Goal: Task Accomplishment & Management: Manage account settings

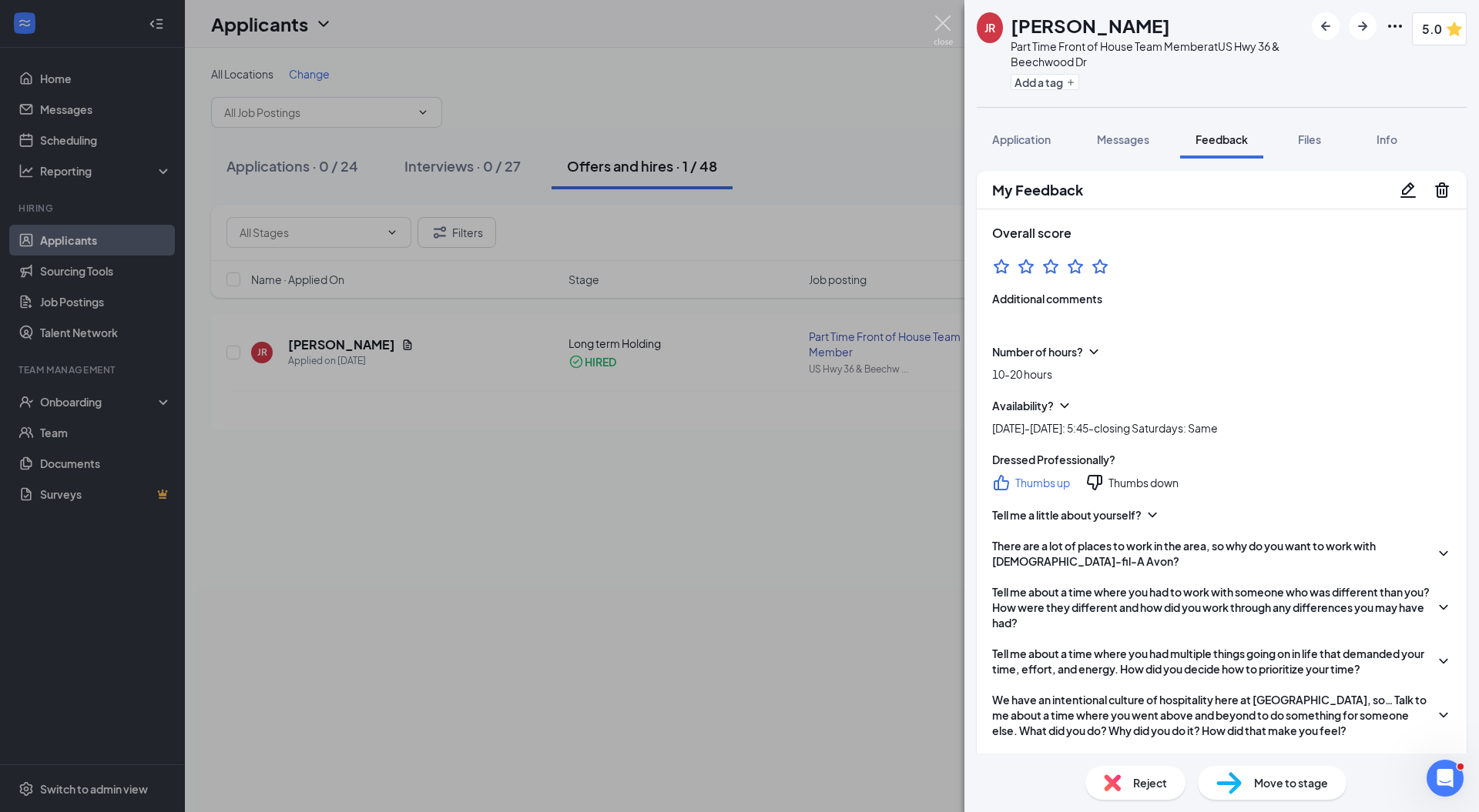
click at [943, 23] on img at bounding box center [943, 30] width 19 height 30
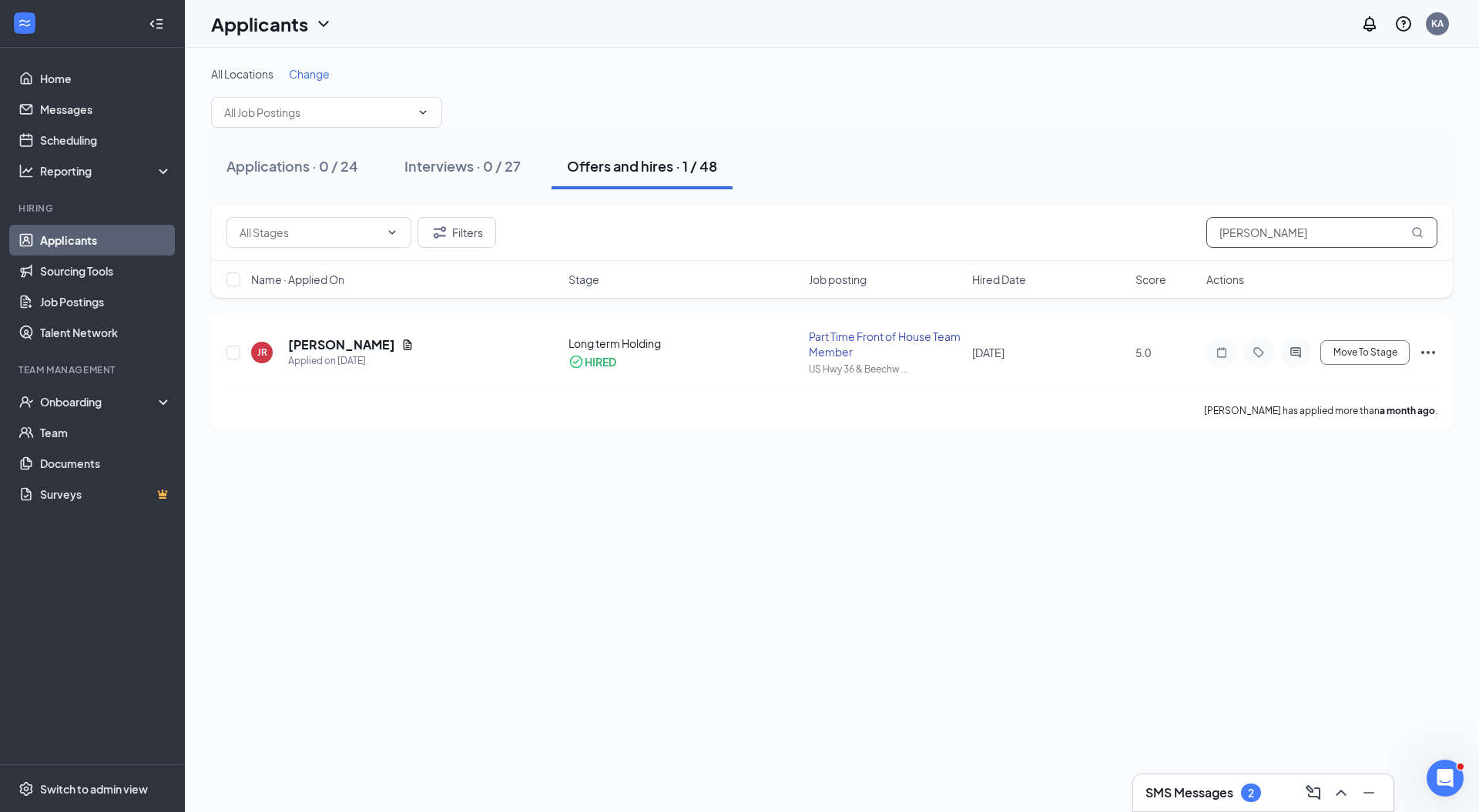
drag, startPoint x: 1256, startPoint y: 250, endPoint x: 1115, endPoint y: 229, distance: 142.6
click at [1115, 229] on div "Filters joi rowe" at bounding box center [832, 232] width 1211 height 31
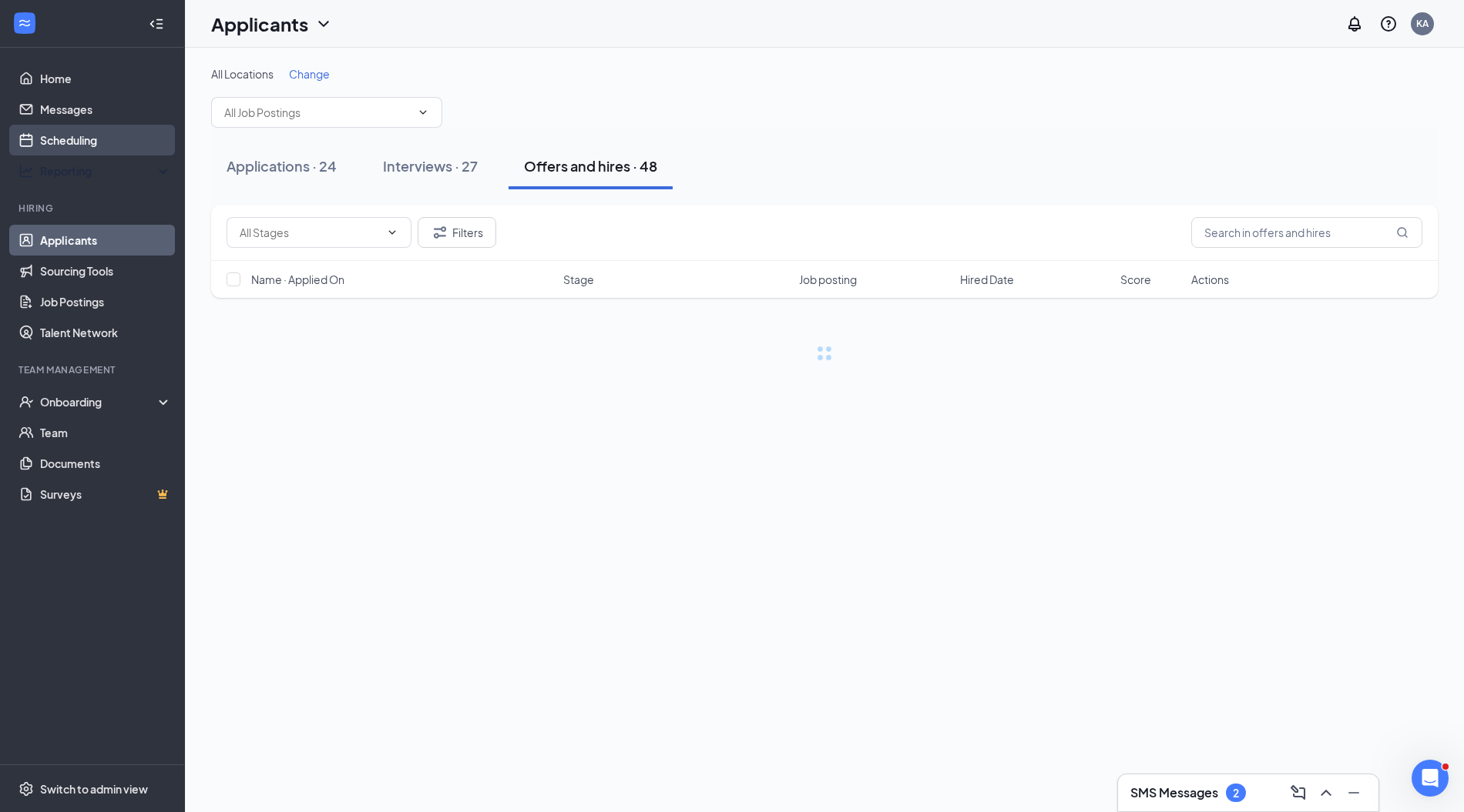
click at [68, 135] on link "Scheduling" at bounding box center [106, 140] width 132 height 31
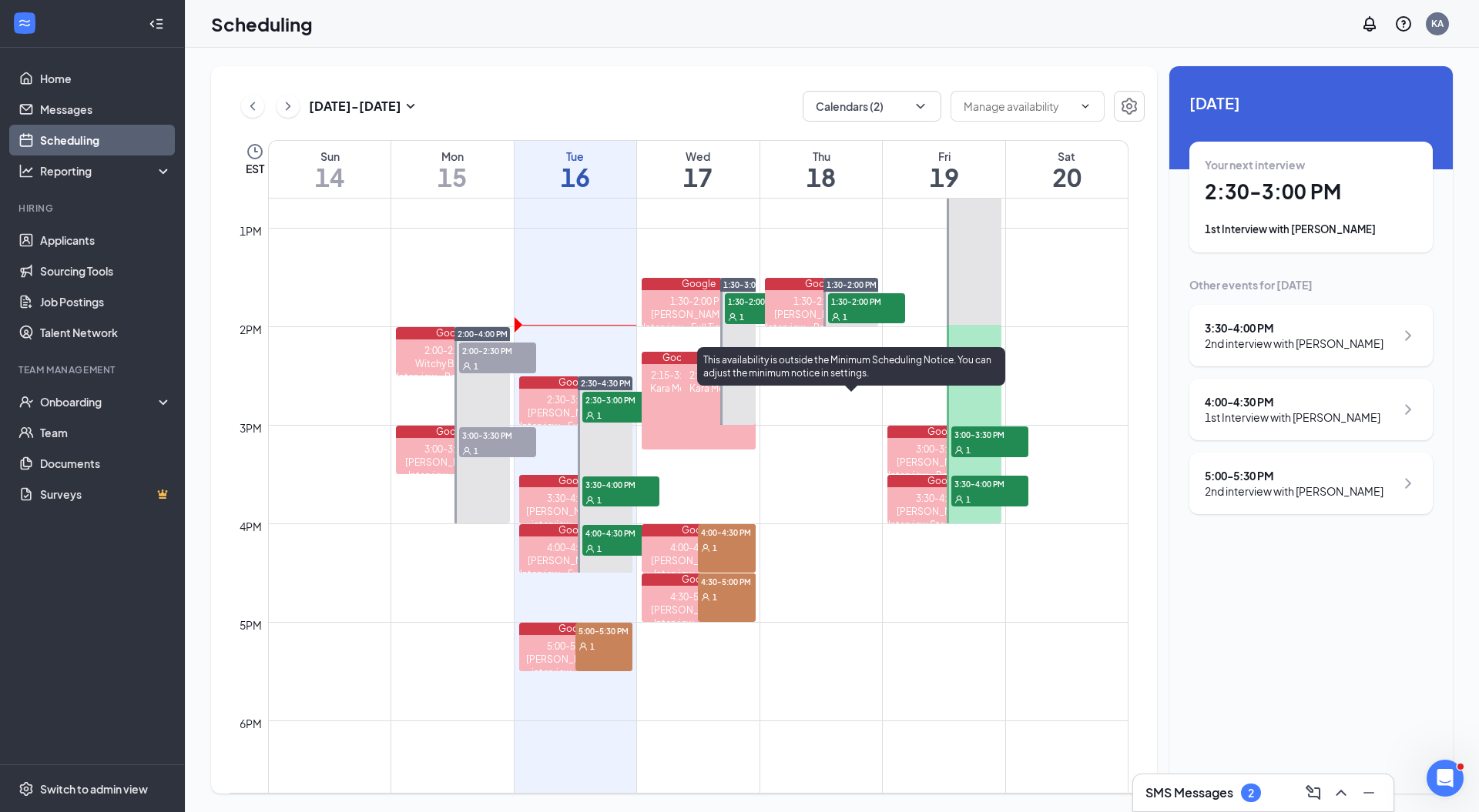
scroll to position [1253, 0]
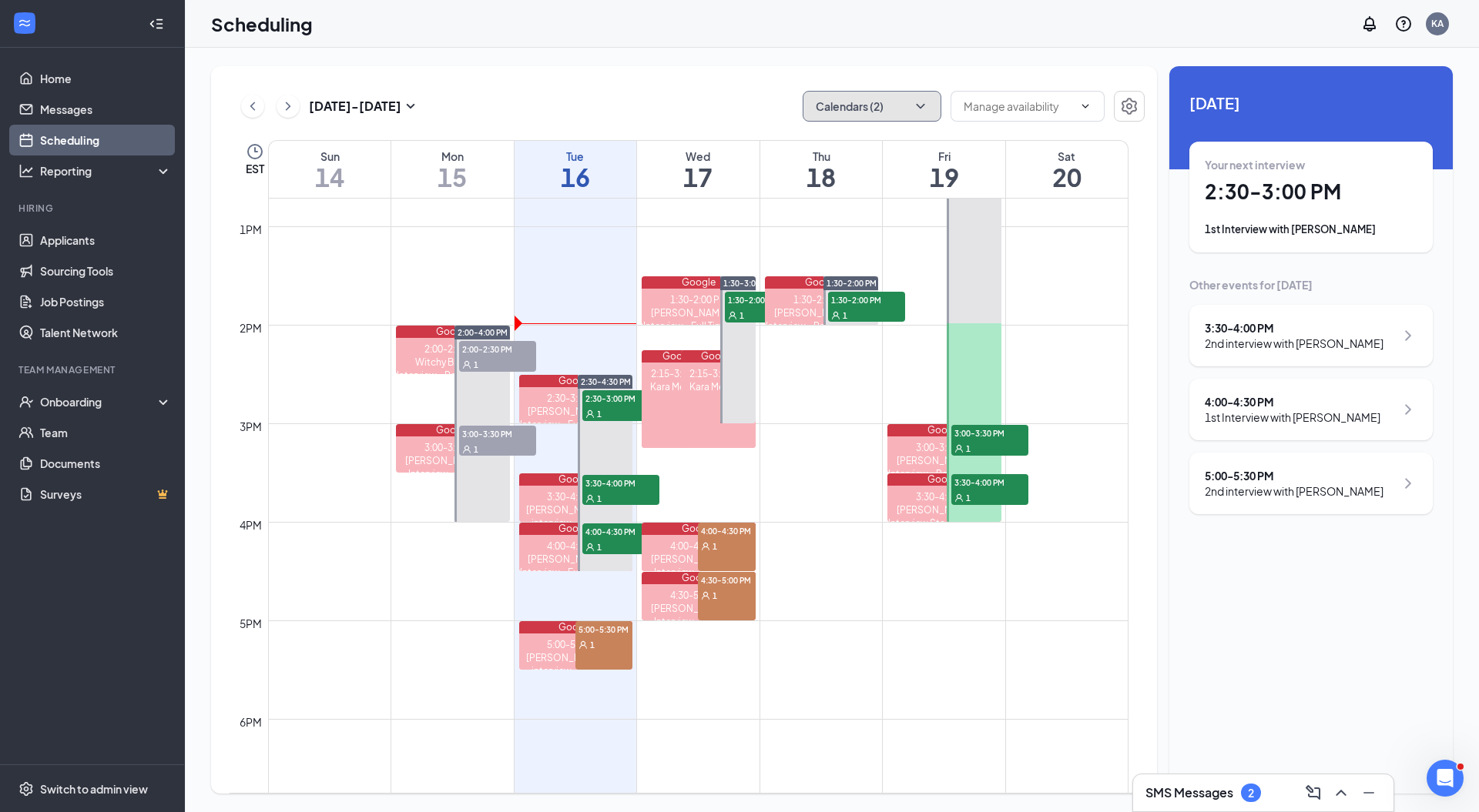
click at [883, 100] on button "Calendars (2)" at bounding box center [872, 106] width 138 height 31
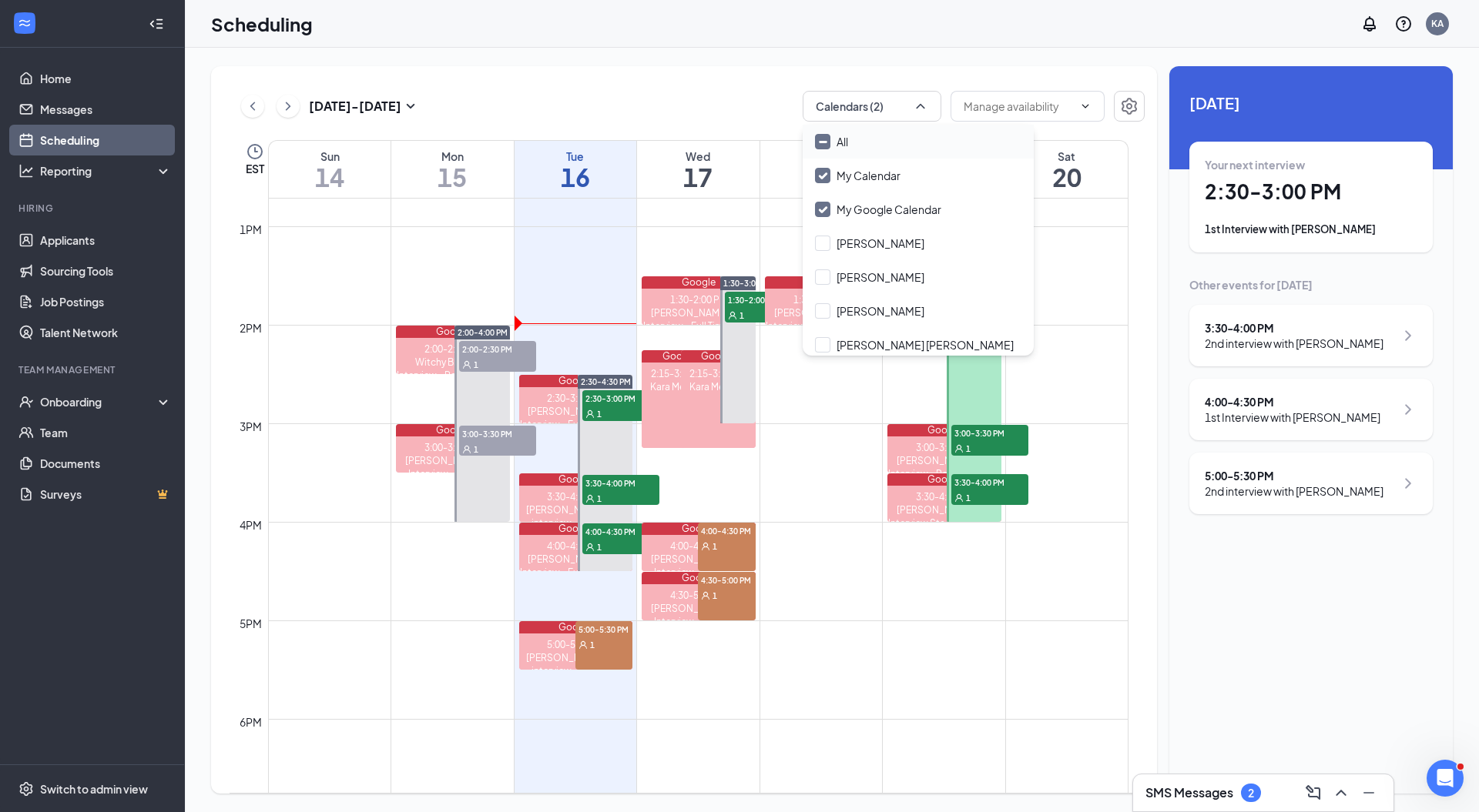
click at [874, 136] on div "All" at bounding box center [918, 141] width 231 height 34
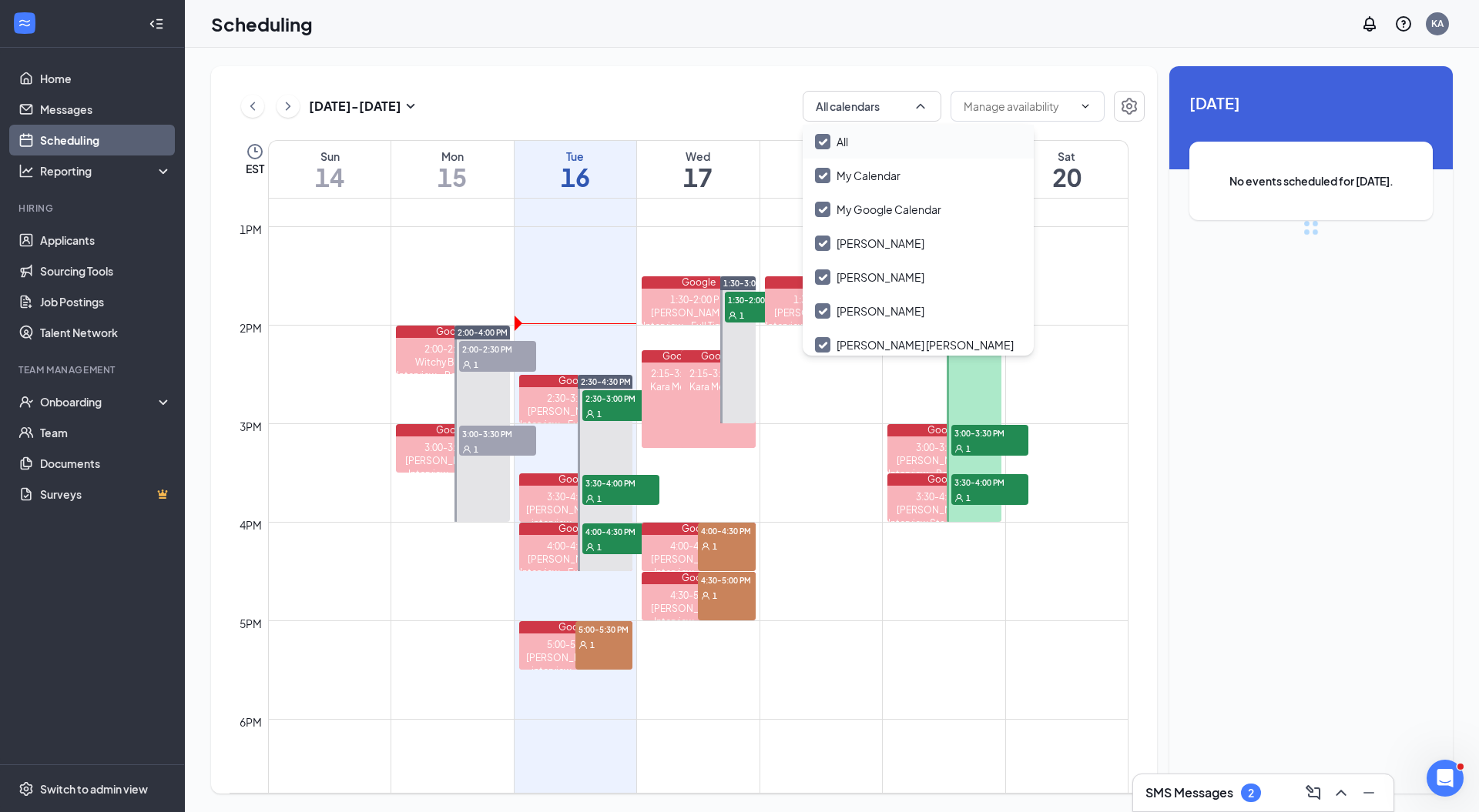
checkbox input "true"
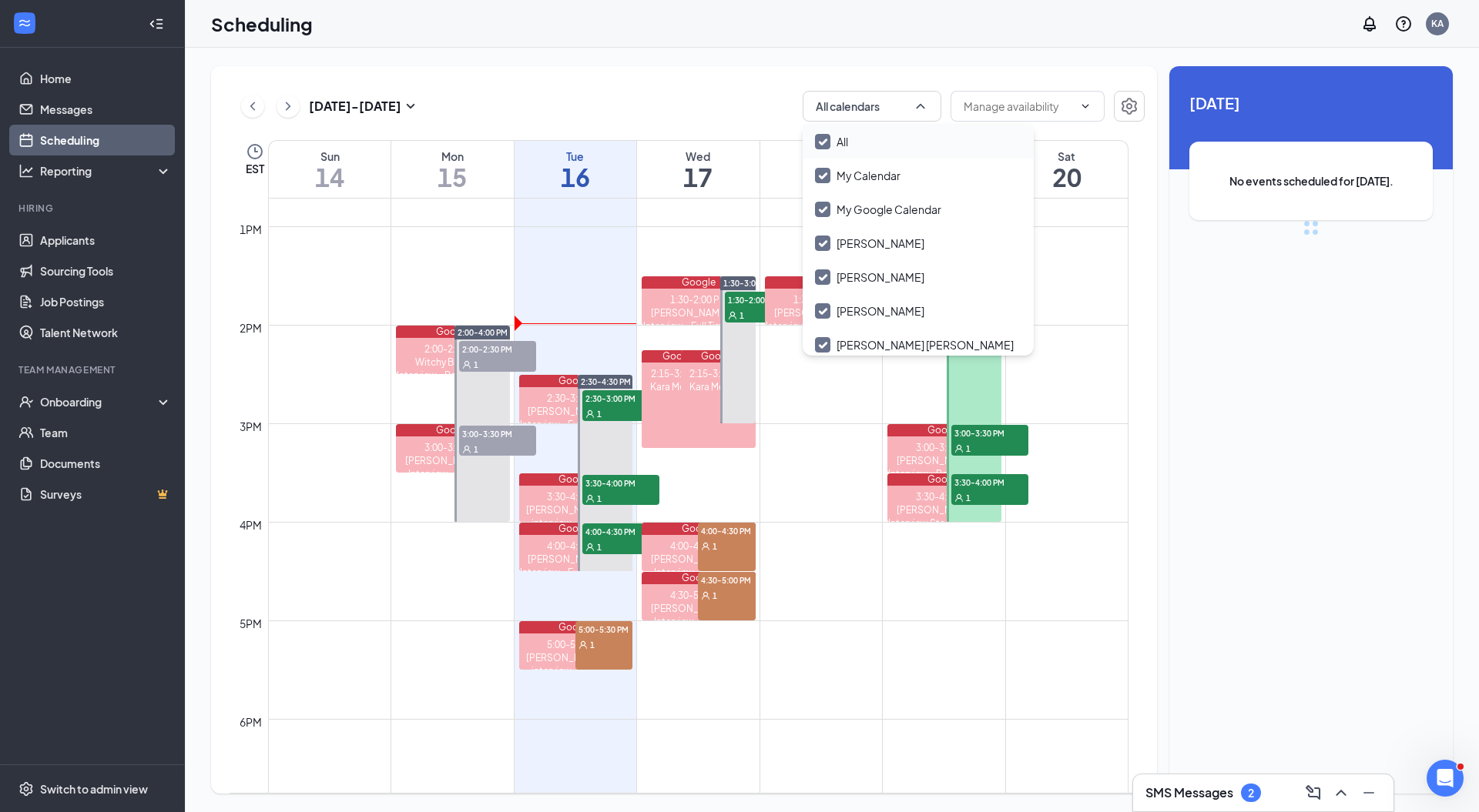
checkbox input "true"
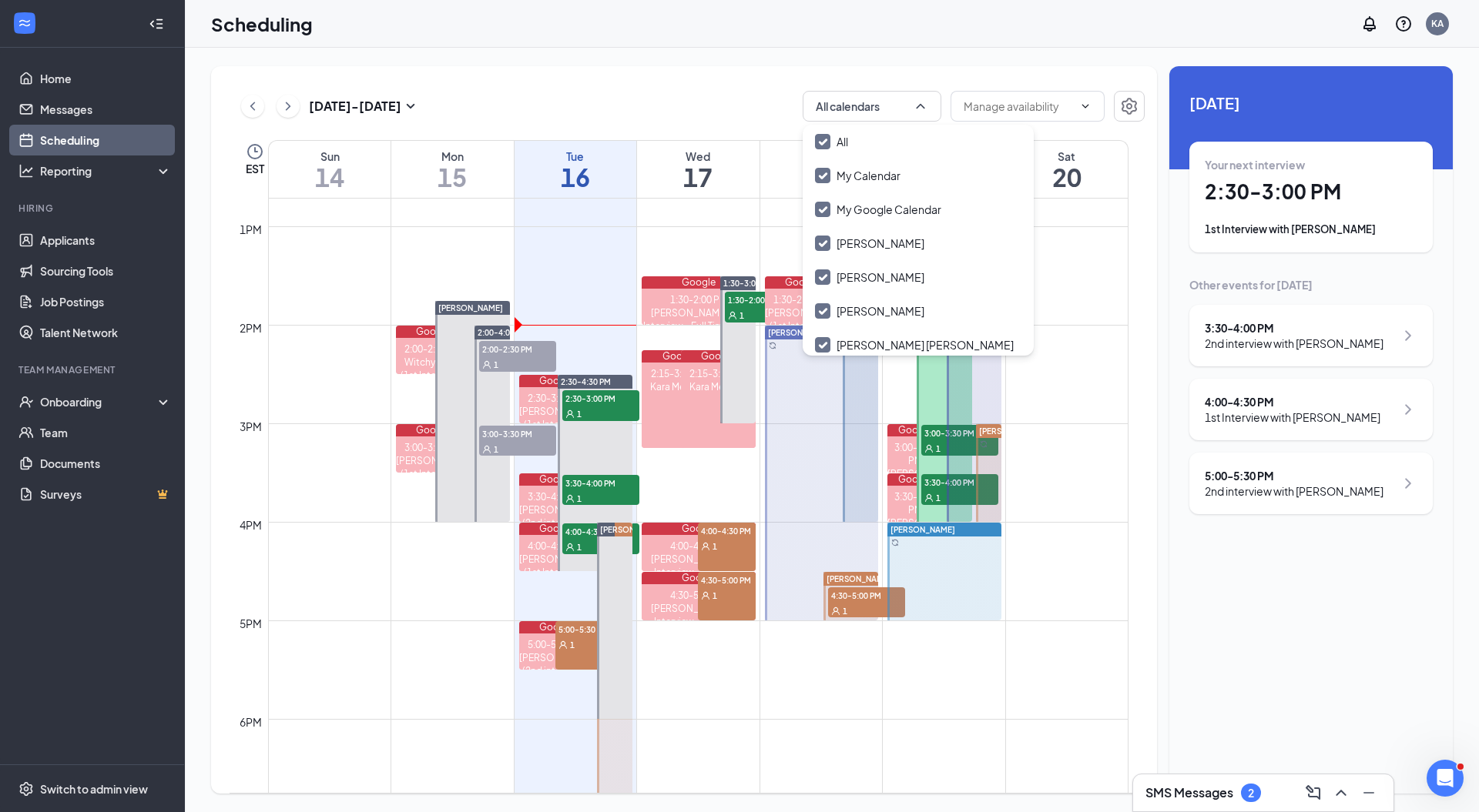
click at [1091, 682] on td at bounding box center [698, 682] width 861 height 25
click at [1247, 789] on div "2" at bounding box center [1251, 794] width 6 height 13
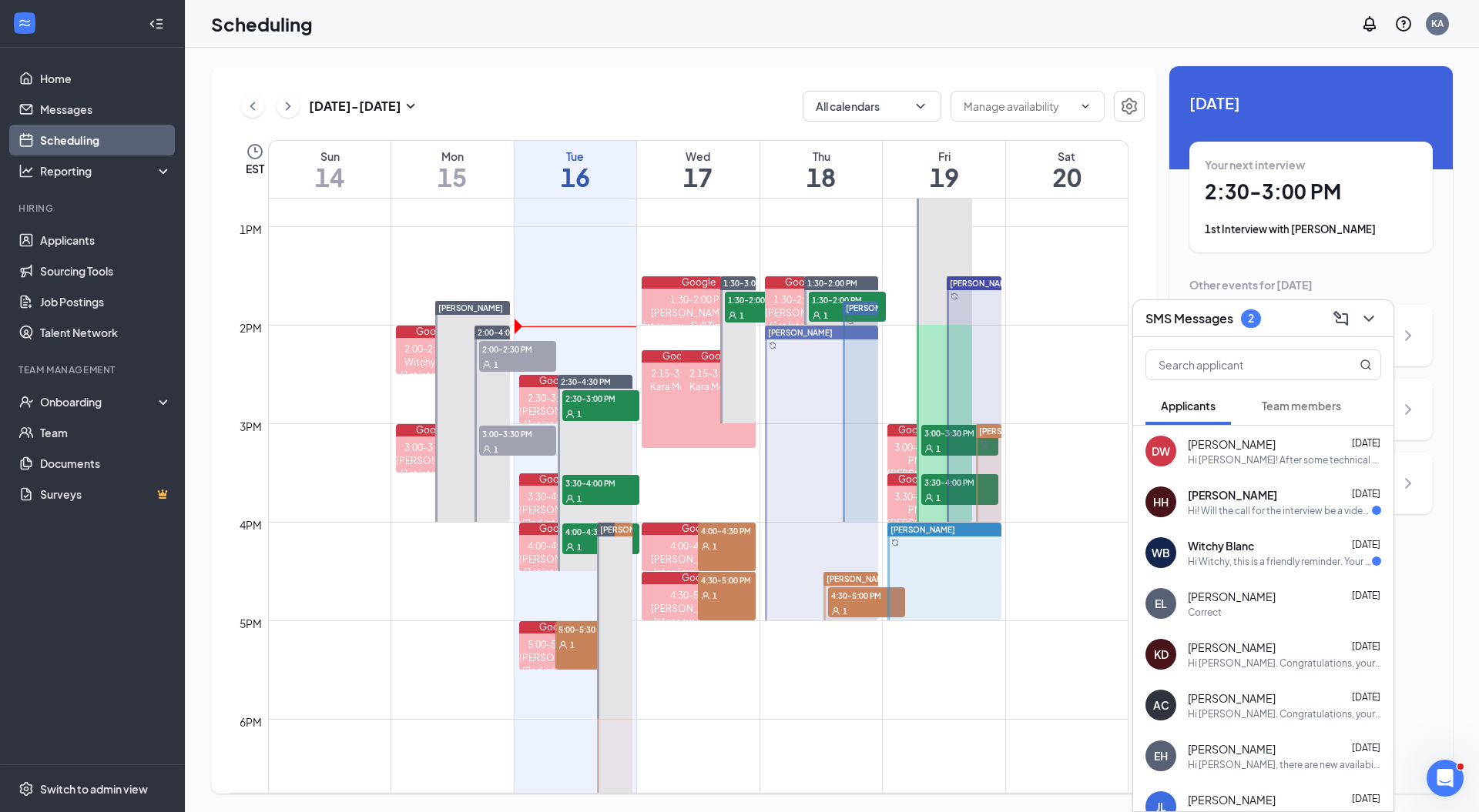
click at [1288, 505] on div "Hi! Will the call for the interview be a video call?" at bounding box center [1280, 511] width 184 height 13
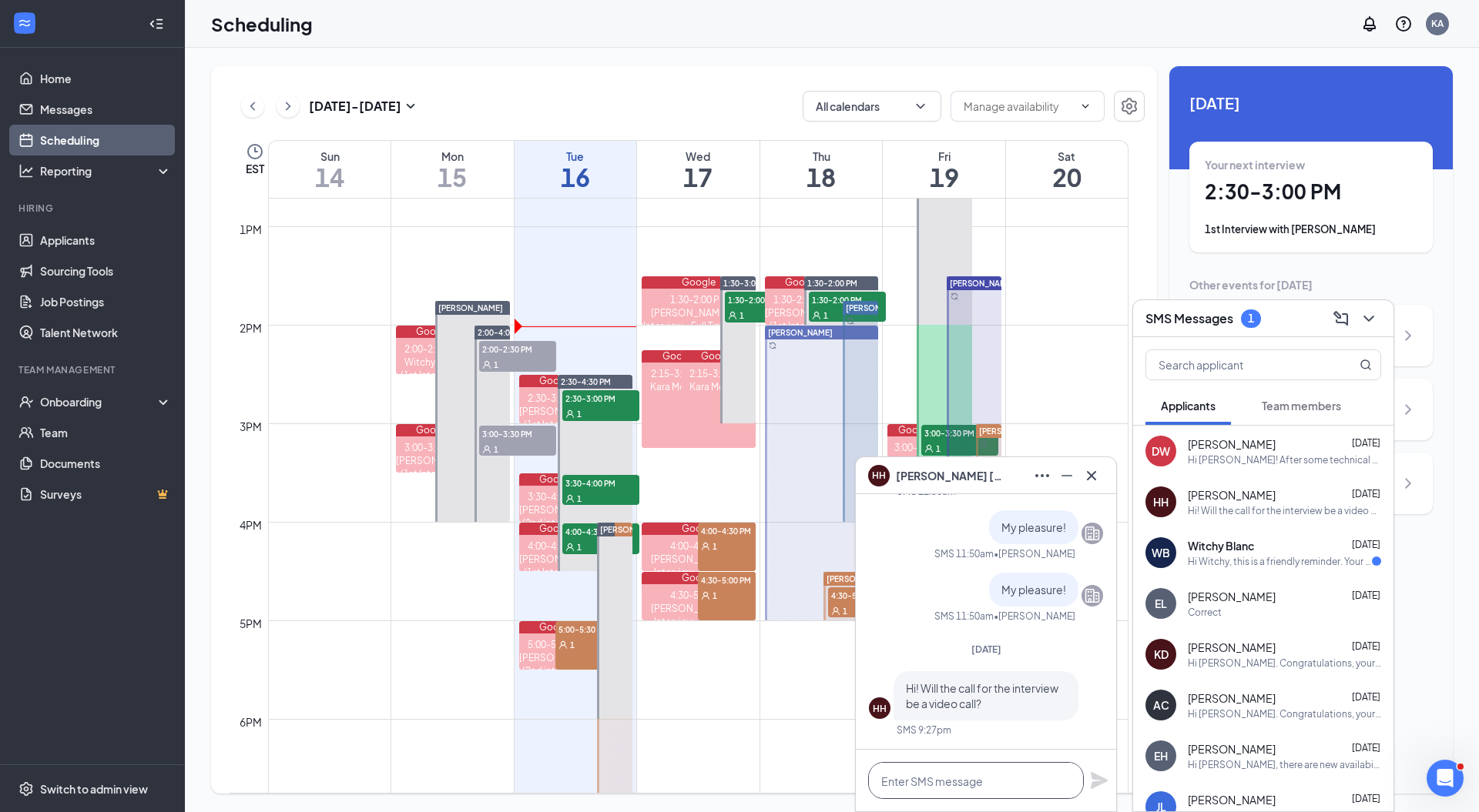
click at [964, 784] on textarea at bounding box center [976, 781] width 216 height 37
type textarea "Hi there! It will just be a phone call."
click at [1095, 785] on icon "Plane" at bounding box center [1099, 781] width 17 height 17
click at [1257, 556] on div "Hi Witchy, this is a friendly reminder. Your meeting with [DEMOGRAPHIC_DATA]-fi…" at bounding box center [1280, 562] width 184 height 13
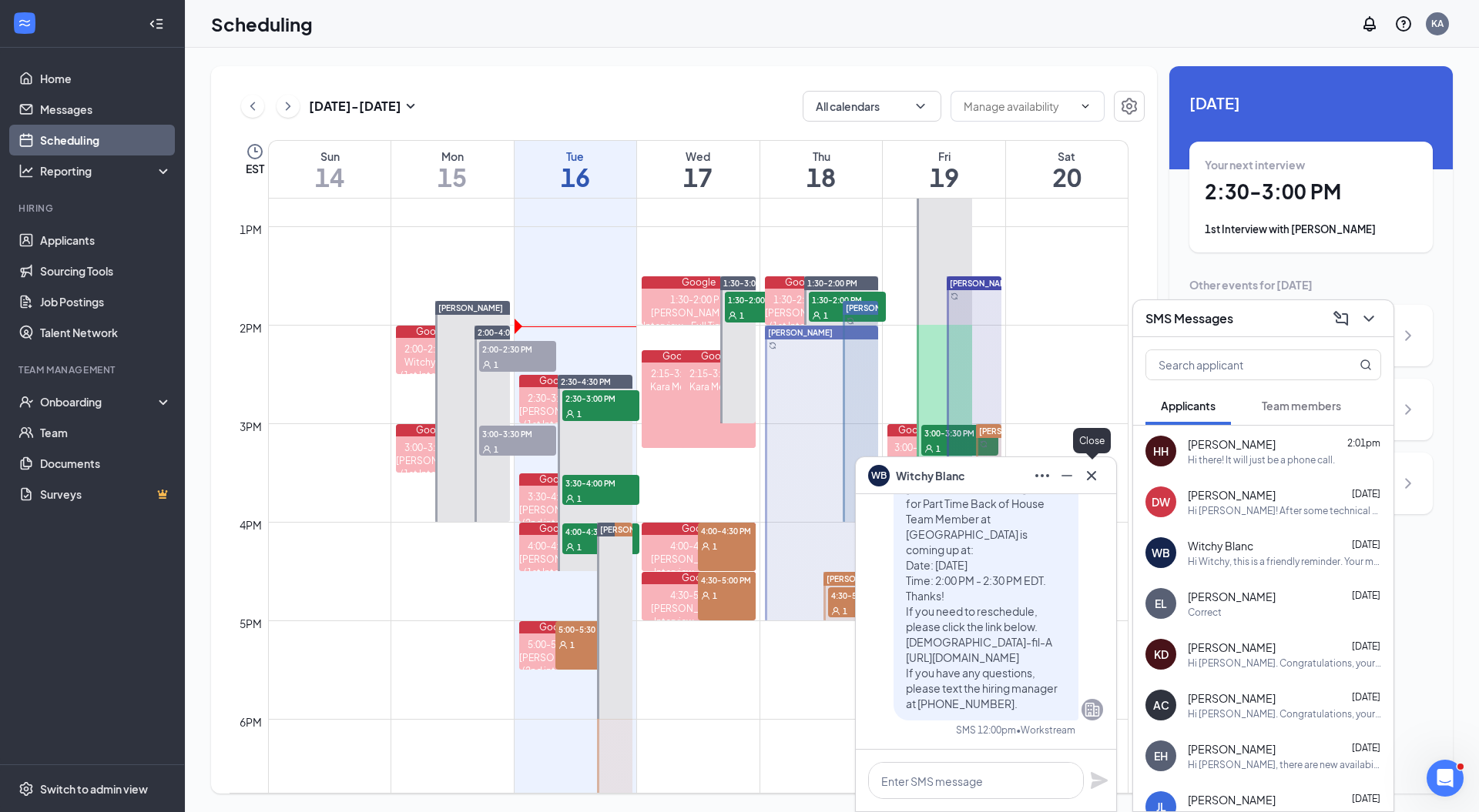
click at [1102, 473] on button at bounding box center [1091, 476] width 25 height 25
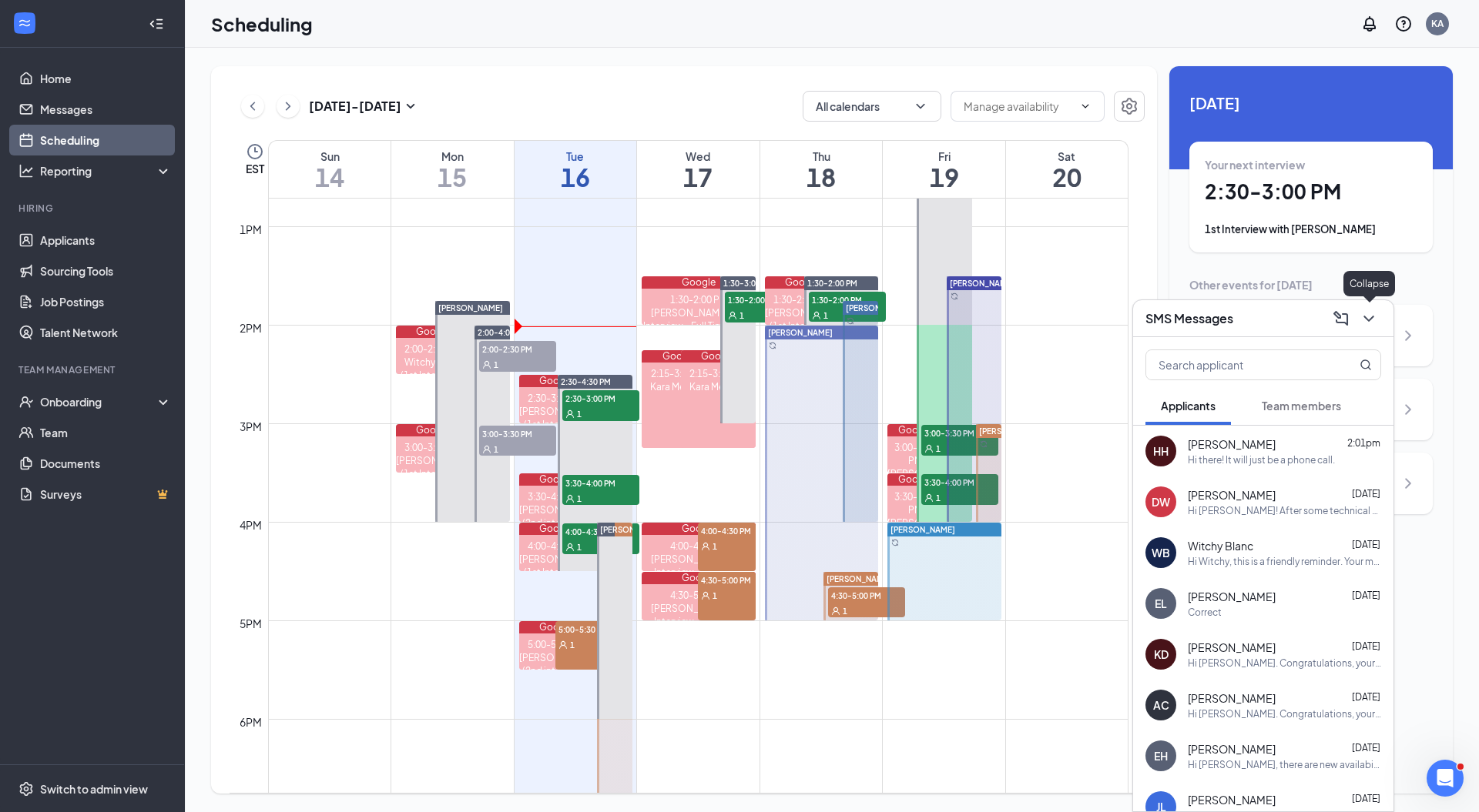
click at [1375, 314] on icon "ChevronDown" at bounding box center [1368, 318] width 18 height 18
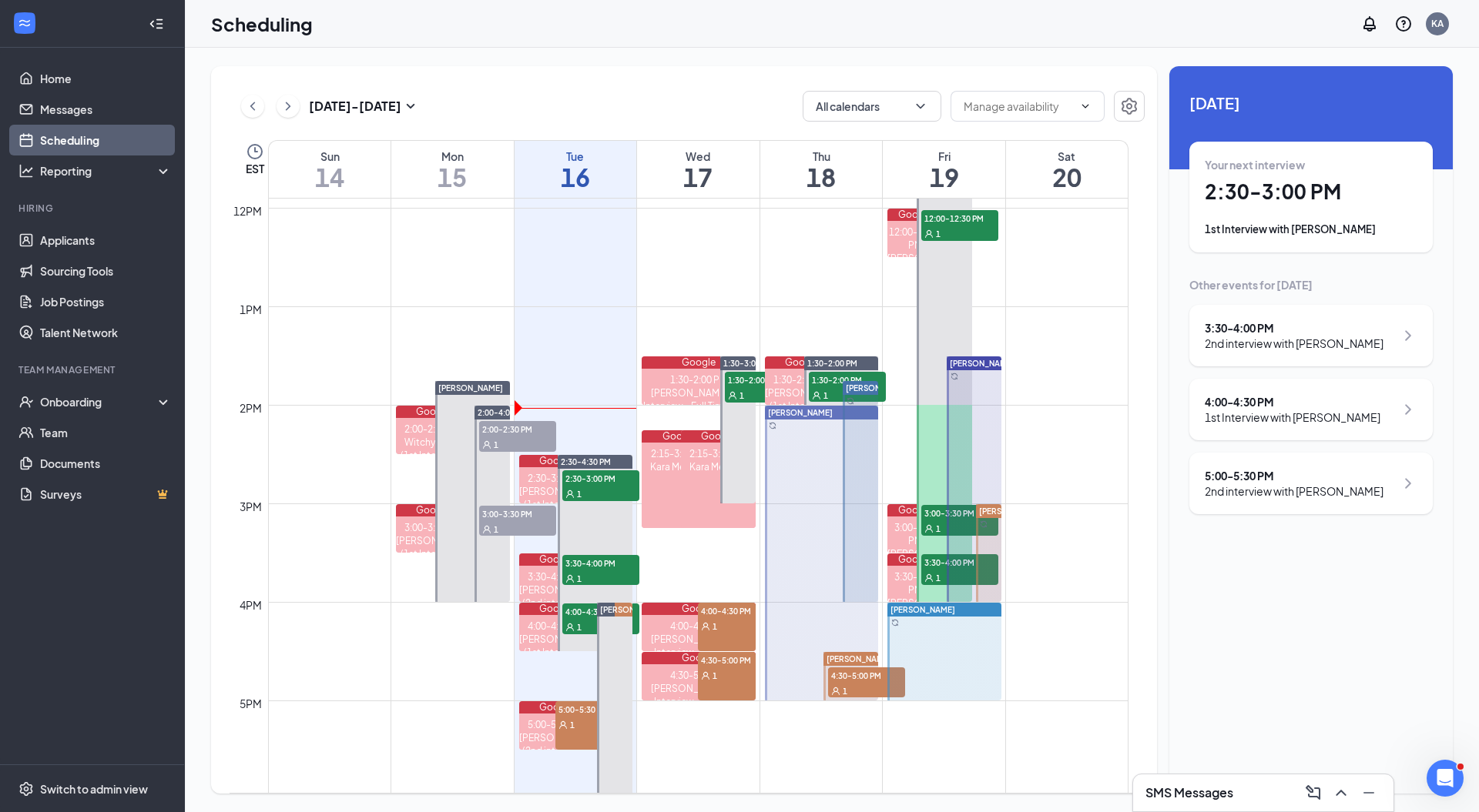
scroll to position [1187, 0]
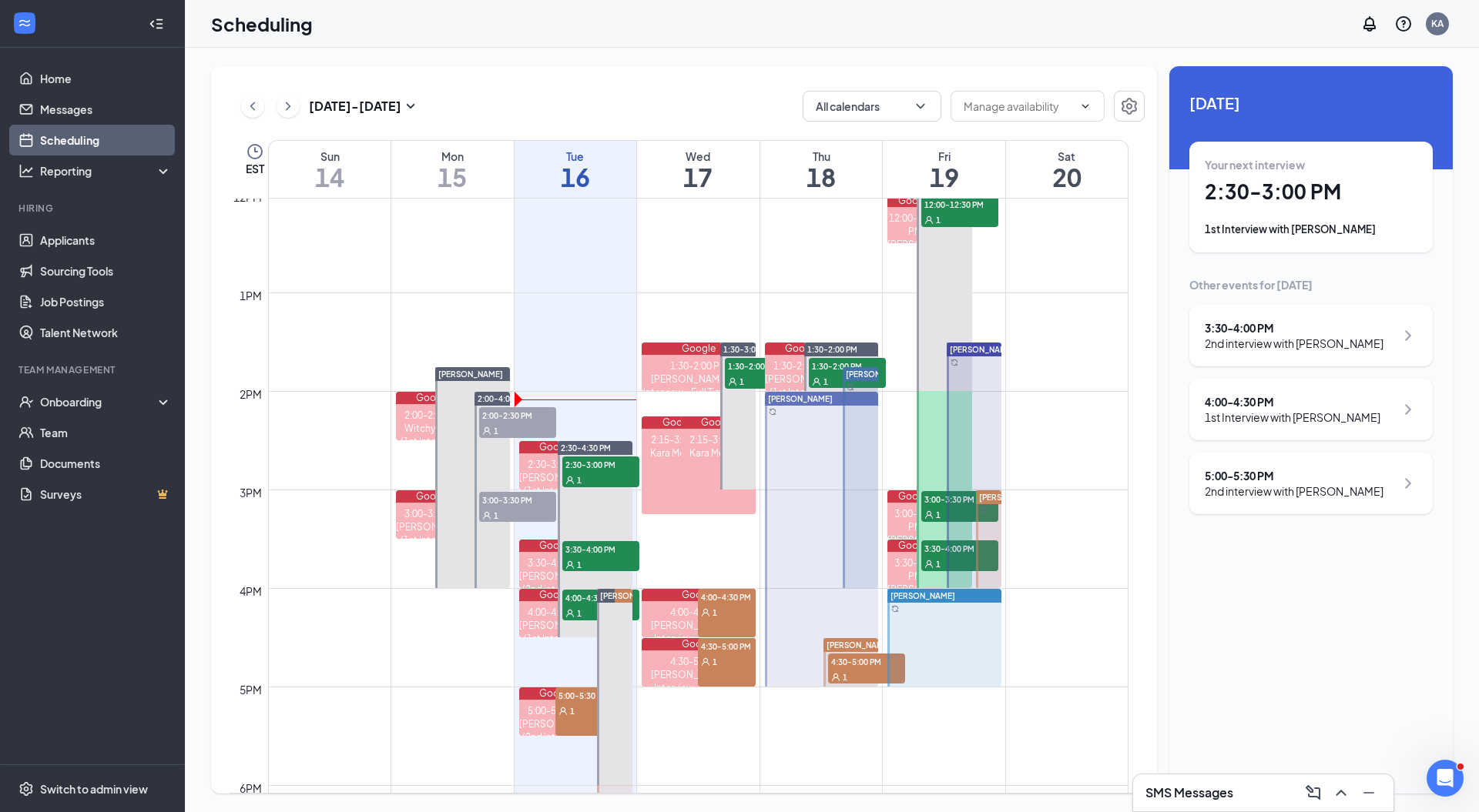
click at [283, 101] on icon "ChevronRight" at bounding box center [288, 106] width 15 height 18
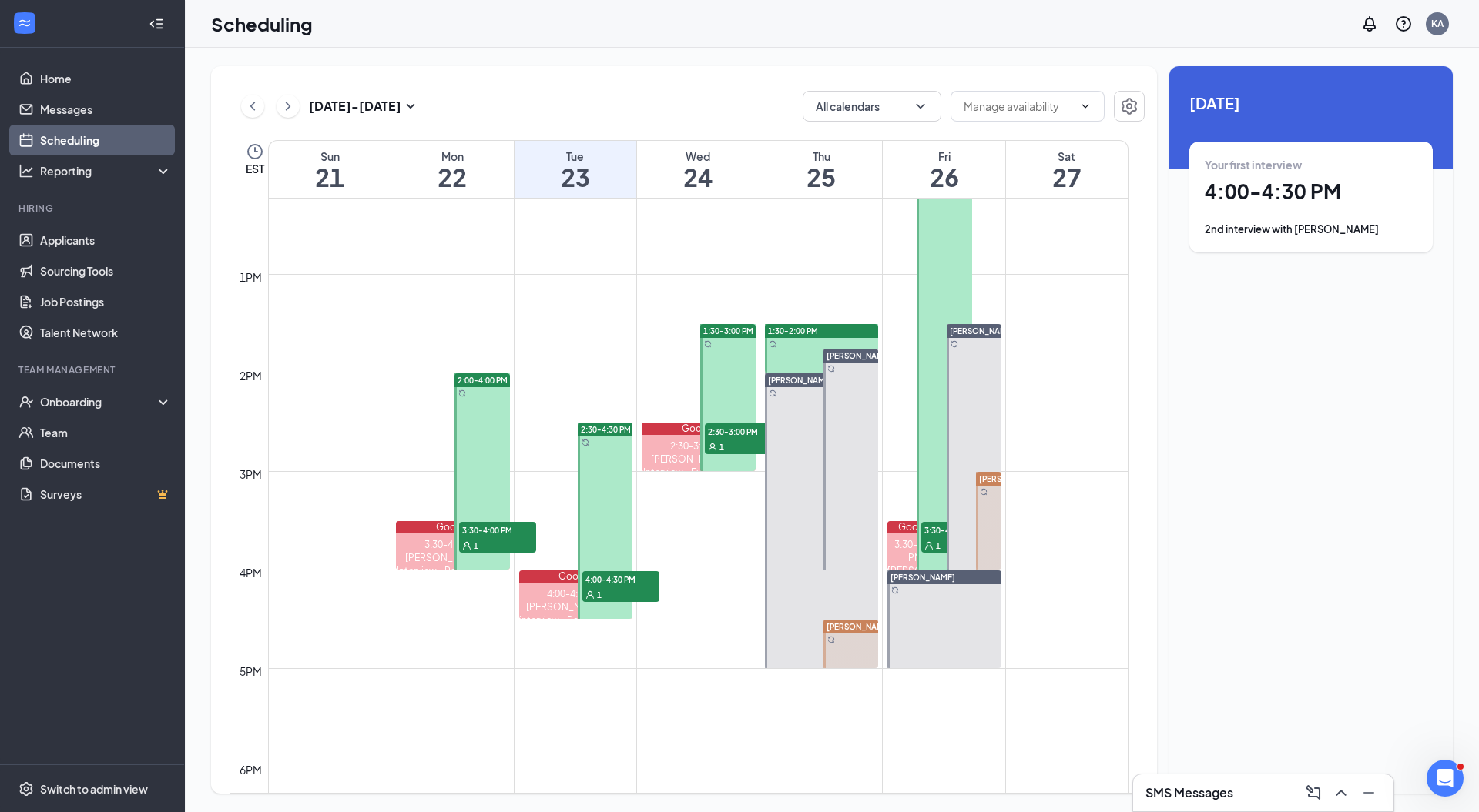
scroll to position [1208, 0]
click at [1304, 197] on h1 "4:00 - 4:30 PM" at bounding box center [1311, 191] width 212 height 27
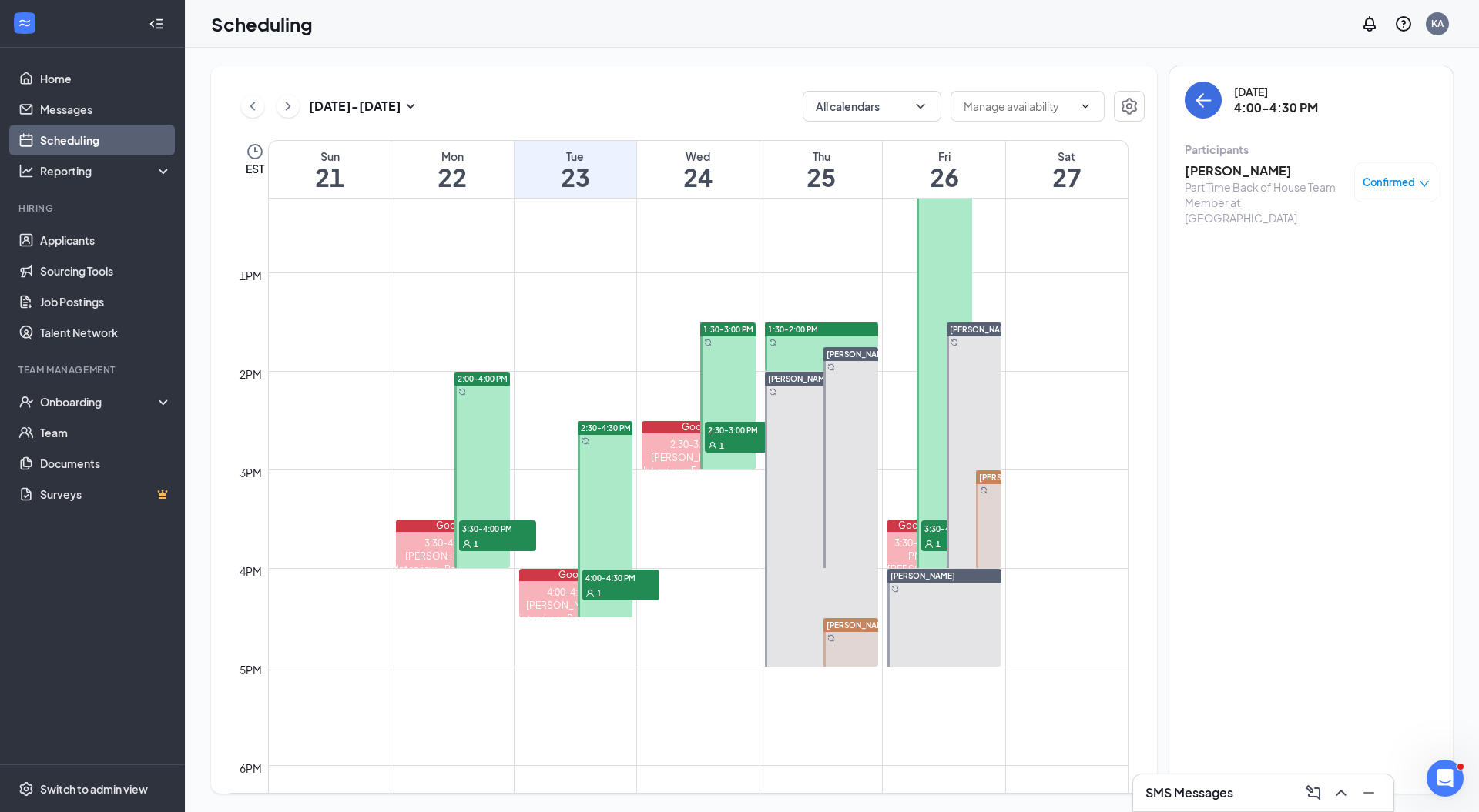
click at [1254, 171] on h3 "[PERSON_NAME]" at bounding box center [1265, 170] width 162 height 17
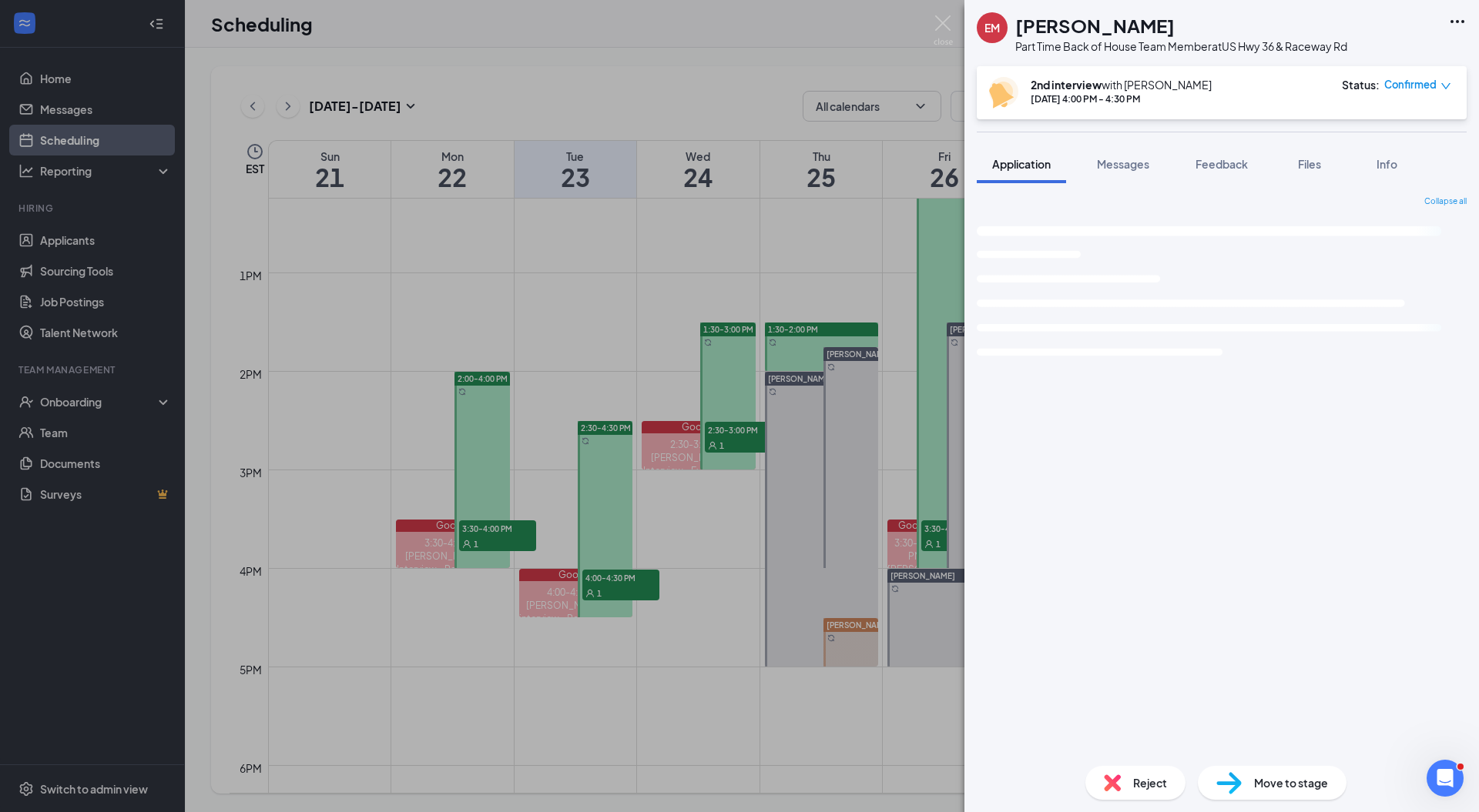
click at [1123, 166] on div "EM Erick Maldonado Part Time Back of House Team Member at US Hwy 36 & Raceway R…" at bounding box center [1222, 406] width 515 height 812
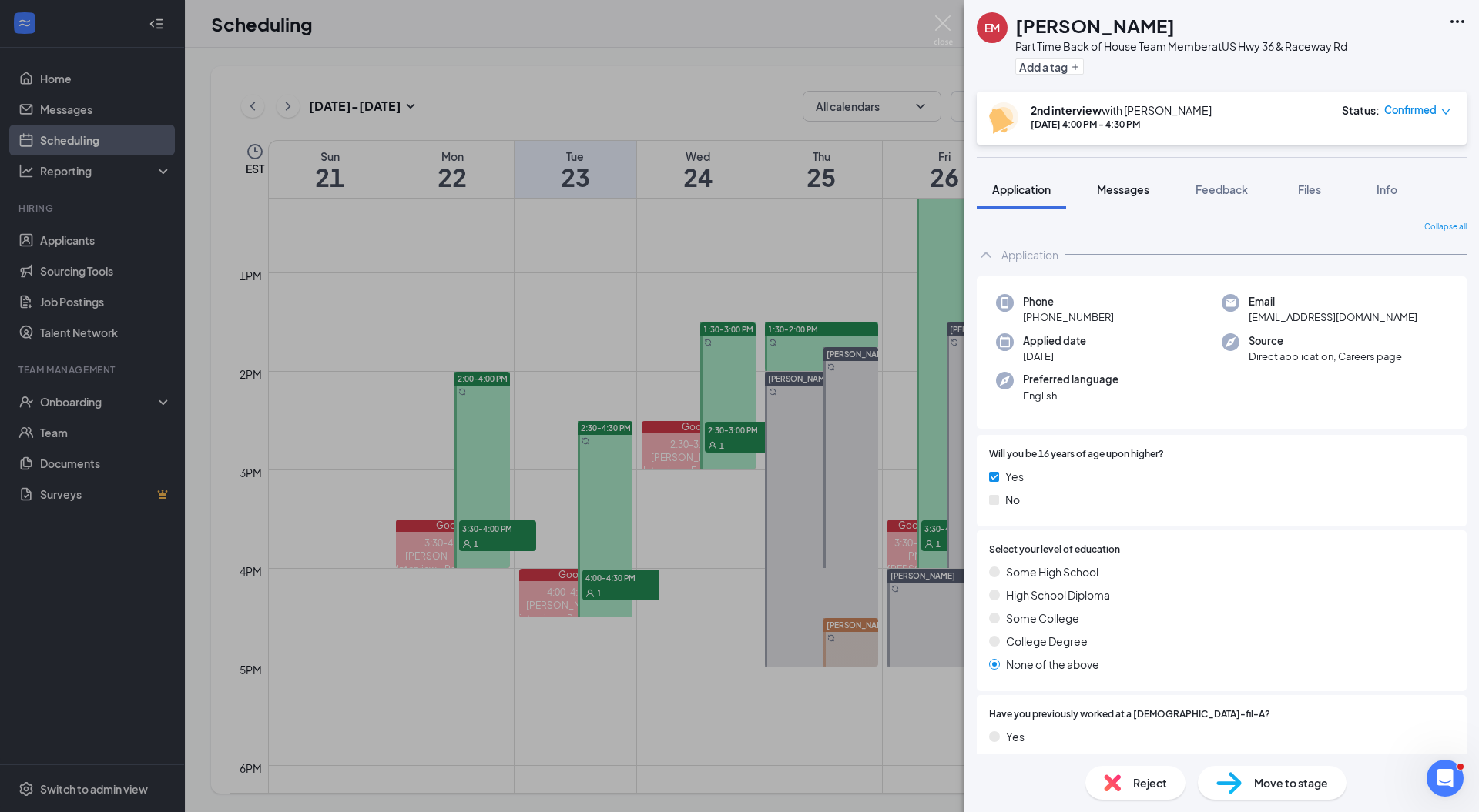
click at [1124, 192] on span "Messages" at bounding box center [1123, 189] width 52 height 14
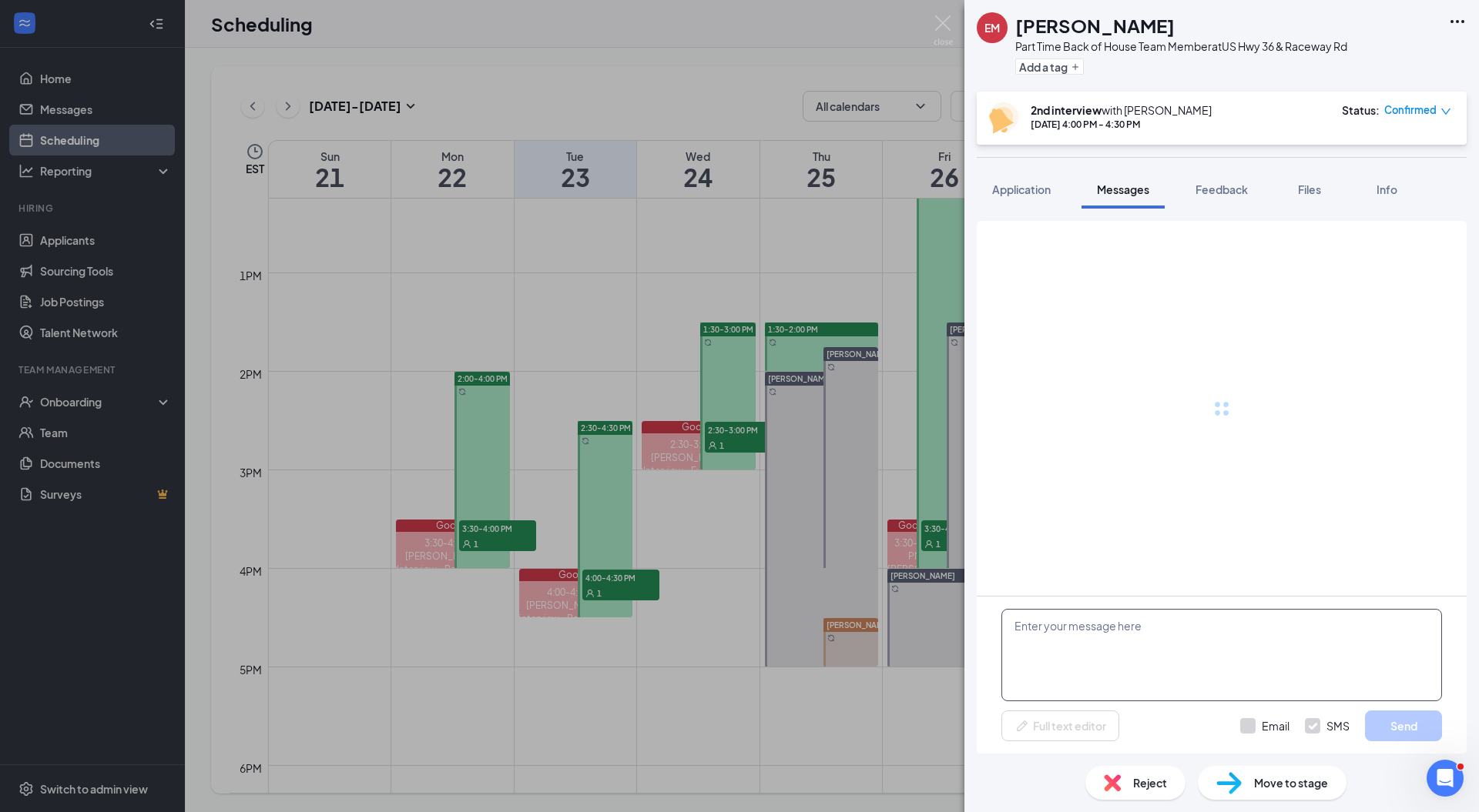
click at [1082, 621] on textarea at bounding box center [1222, 655] width 441 height 92
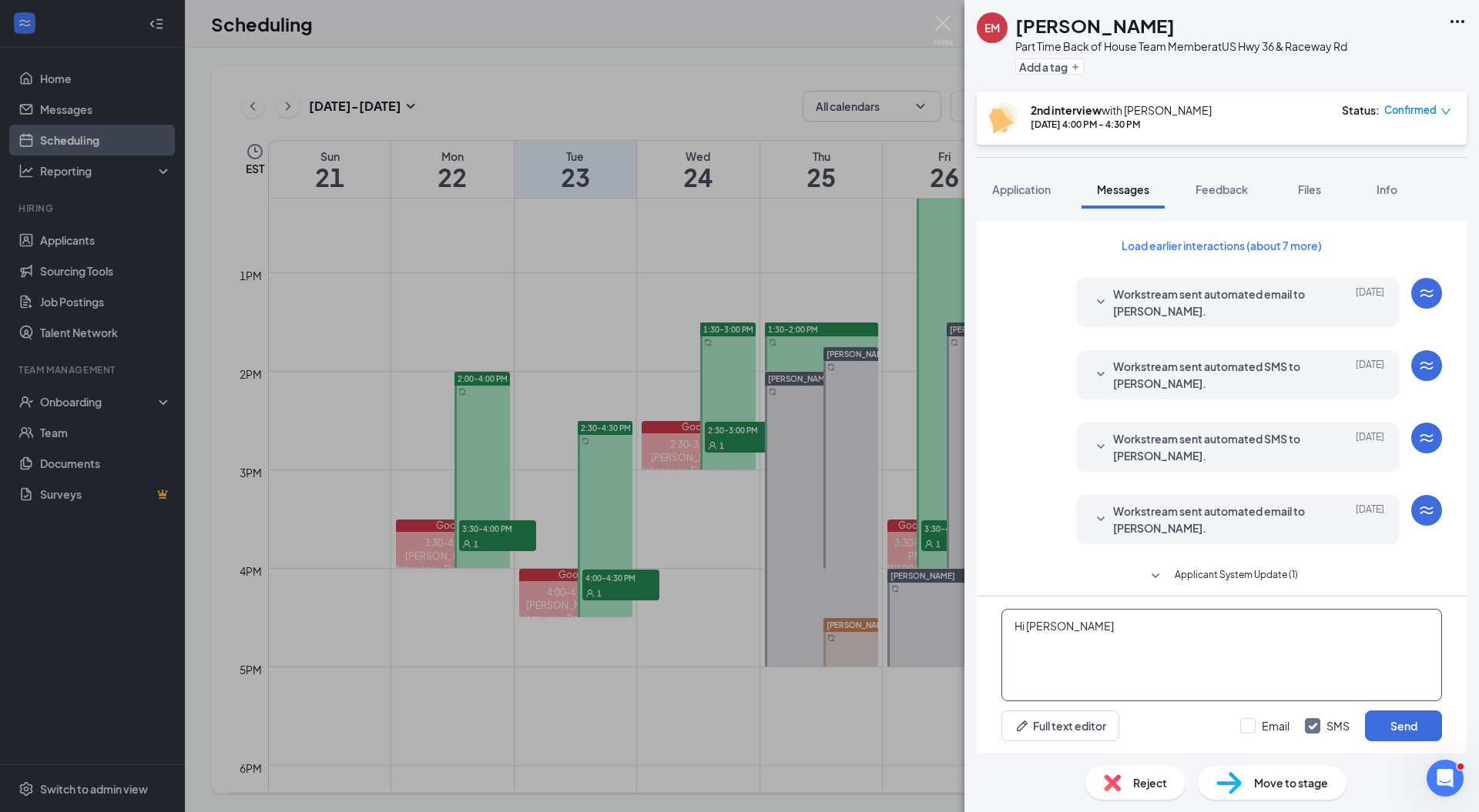
scroll to position [342, 0]
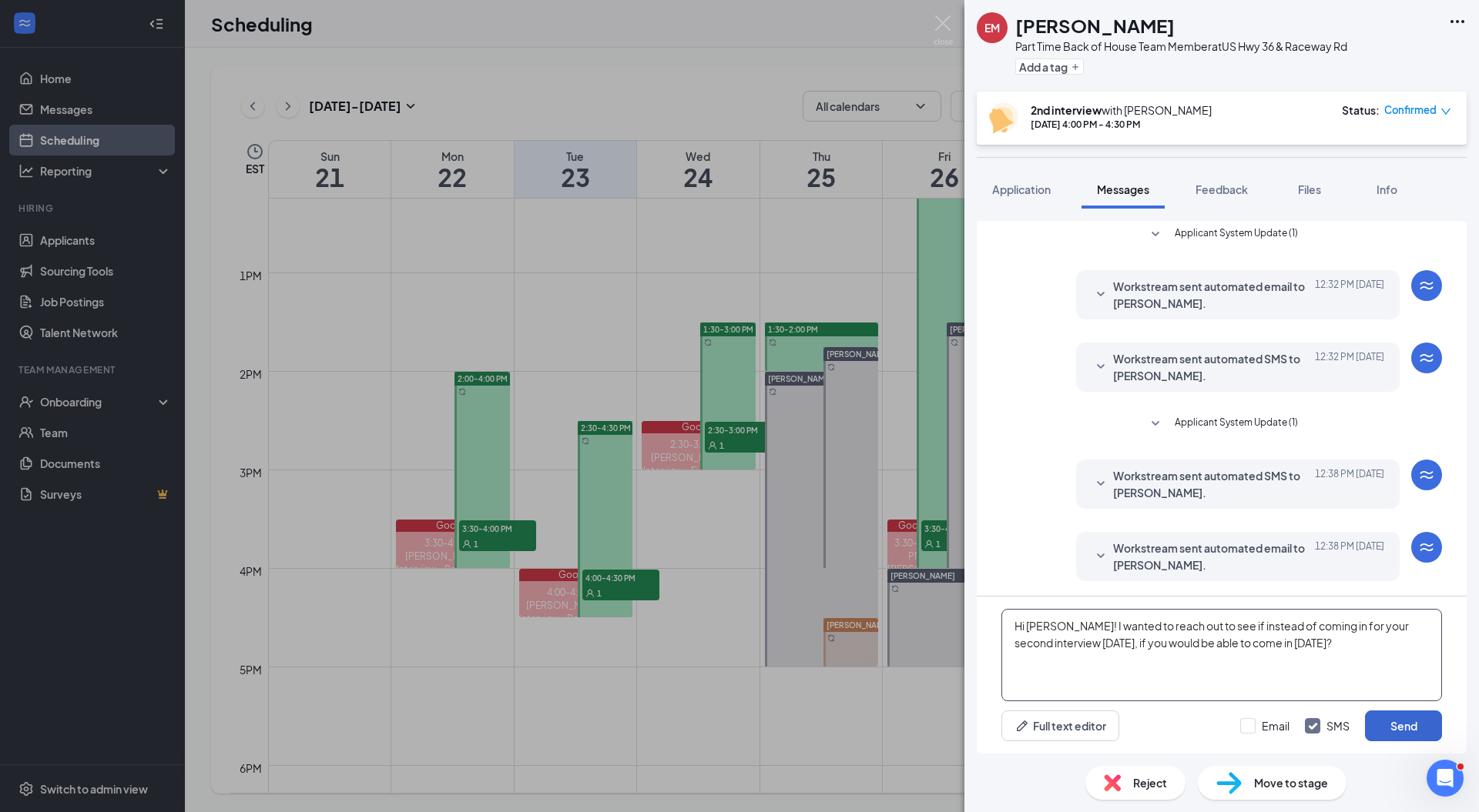
type textarea "Hi Erick! I wanted to reach out to see if instead of coming in for your second …"
click at [1395, 723] on button "Send" at bounding box center [1403, 726] width 77 height 31
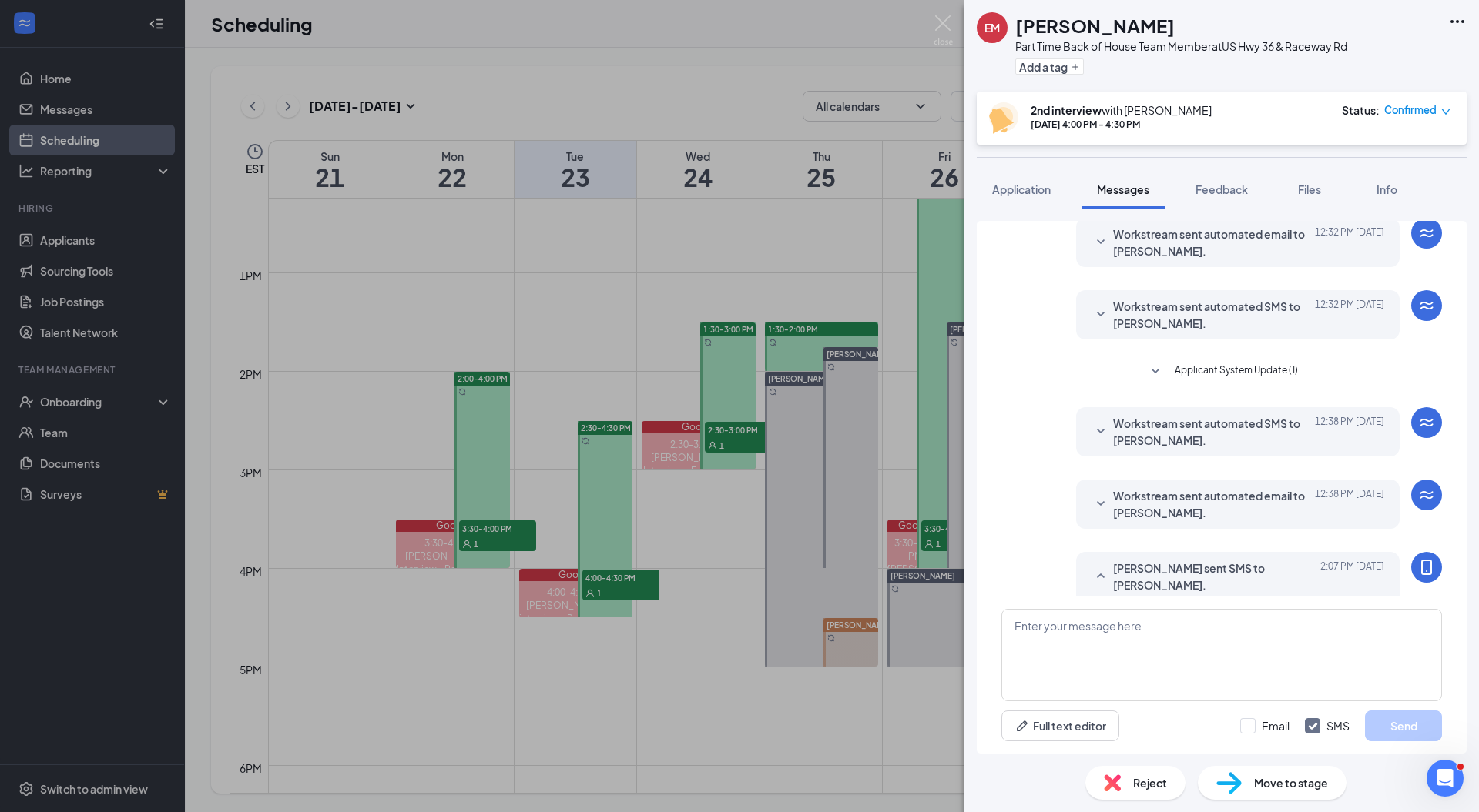
scroll to position [474, 0]
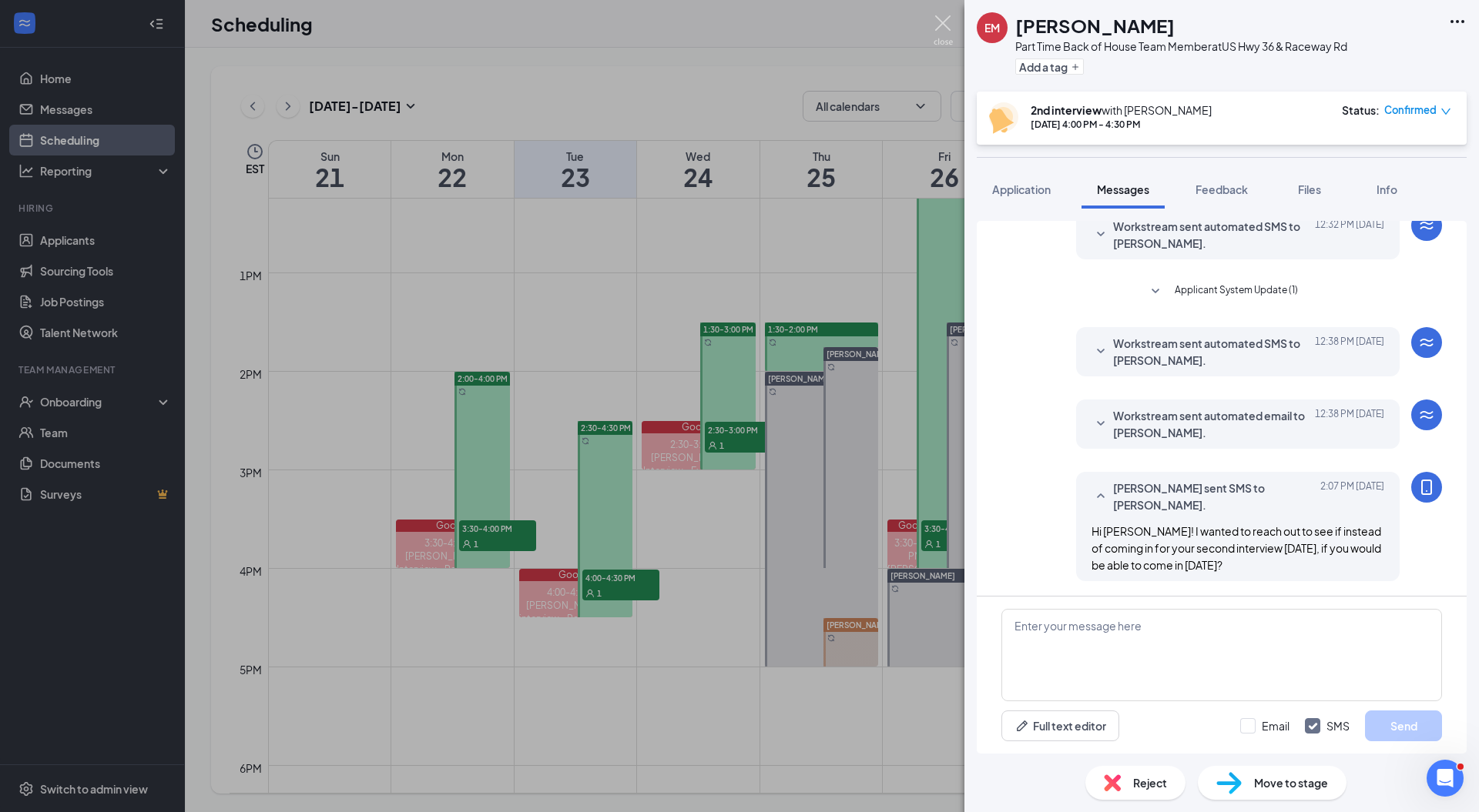
click at [940, 28] on img at bounding box center [943, 30] width 19 height 30
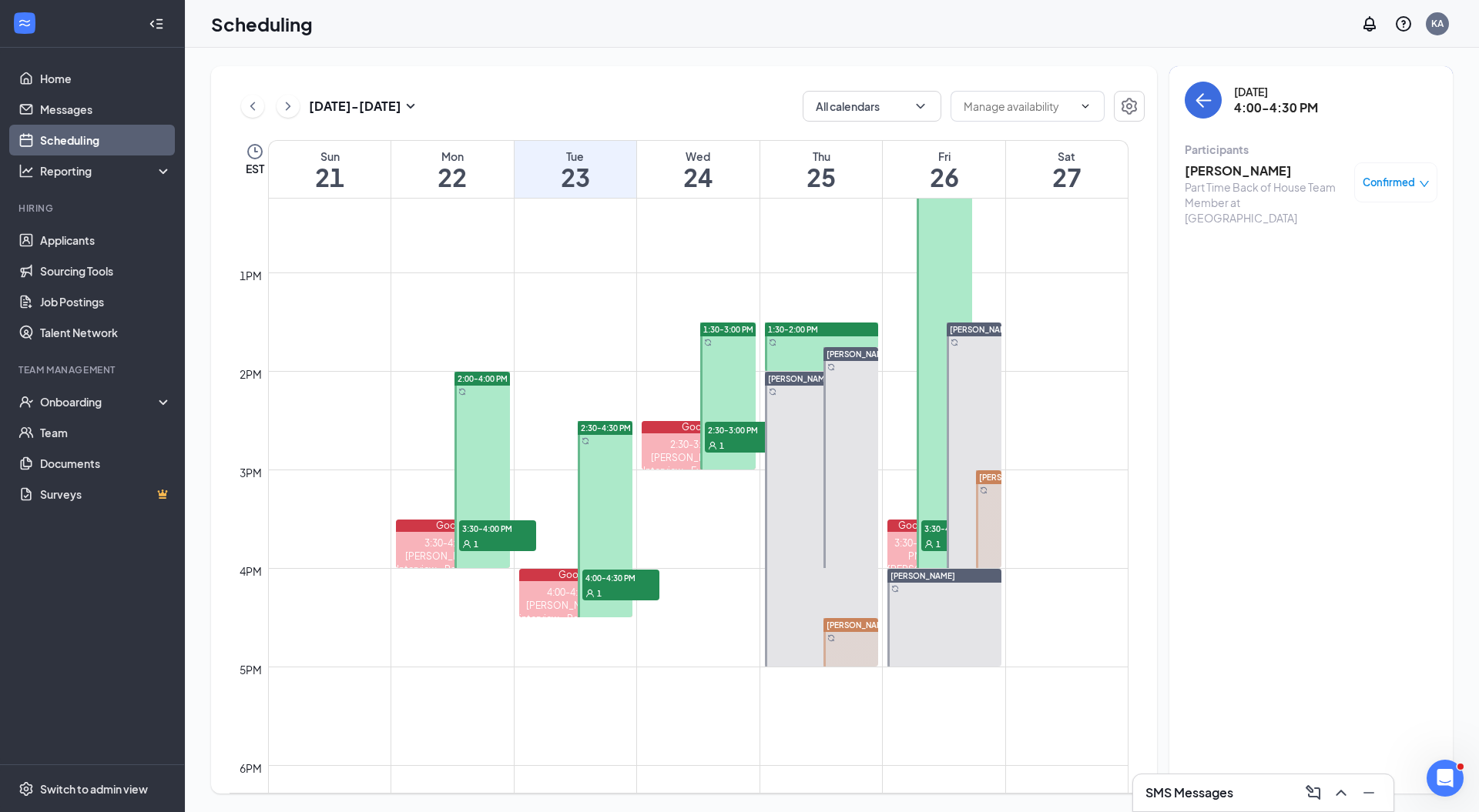
click at [249, 107] on icon "ChevronLeft" at bounding box center [253, 106] width 15 height 18
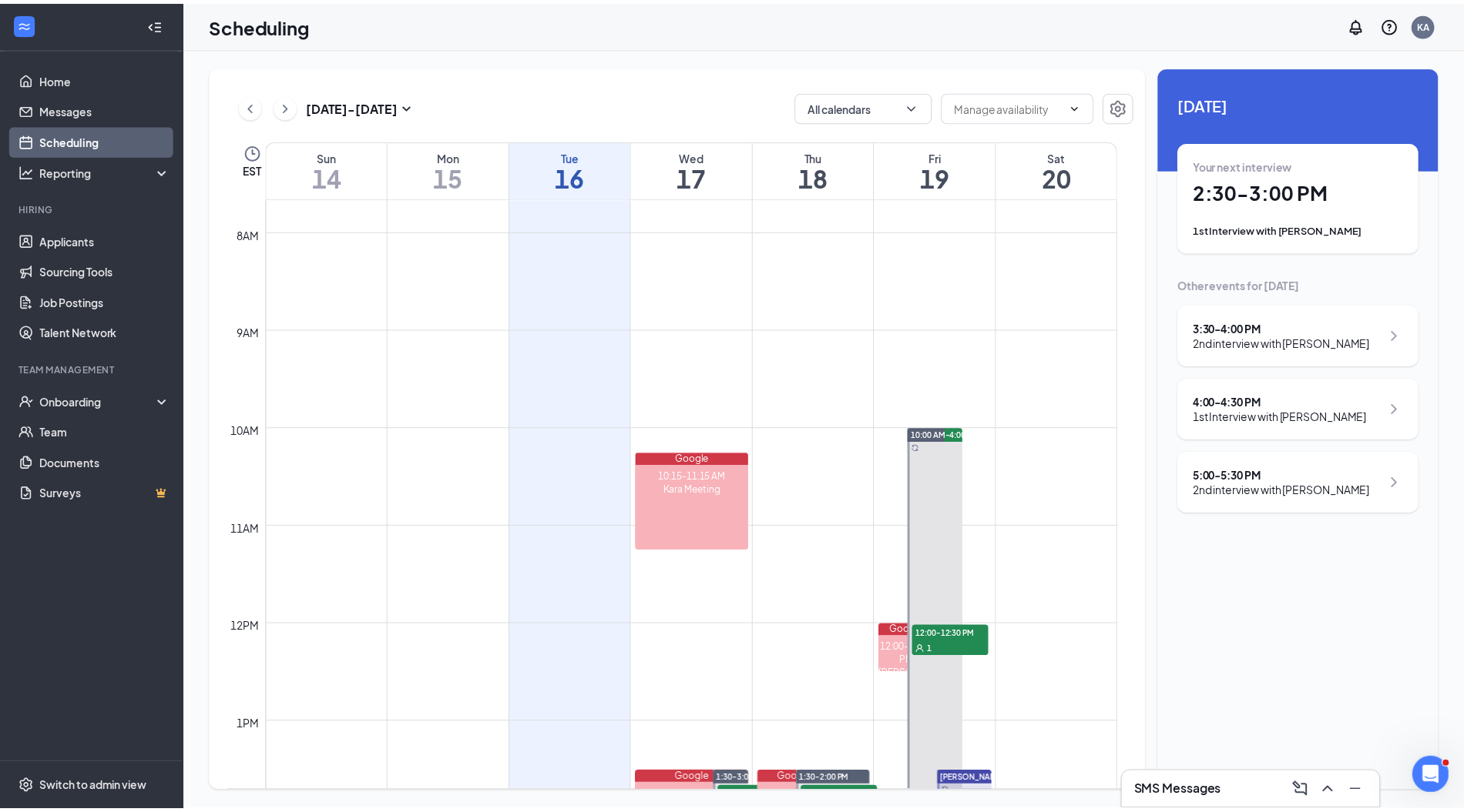
scroll to position [1223, 0]
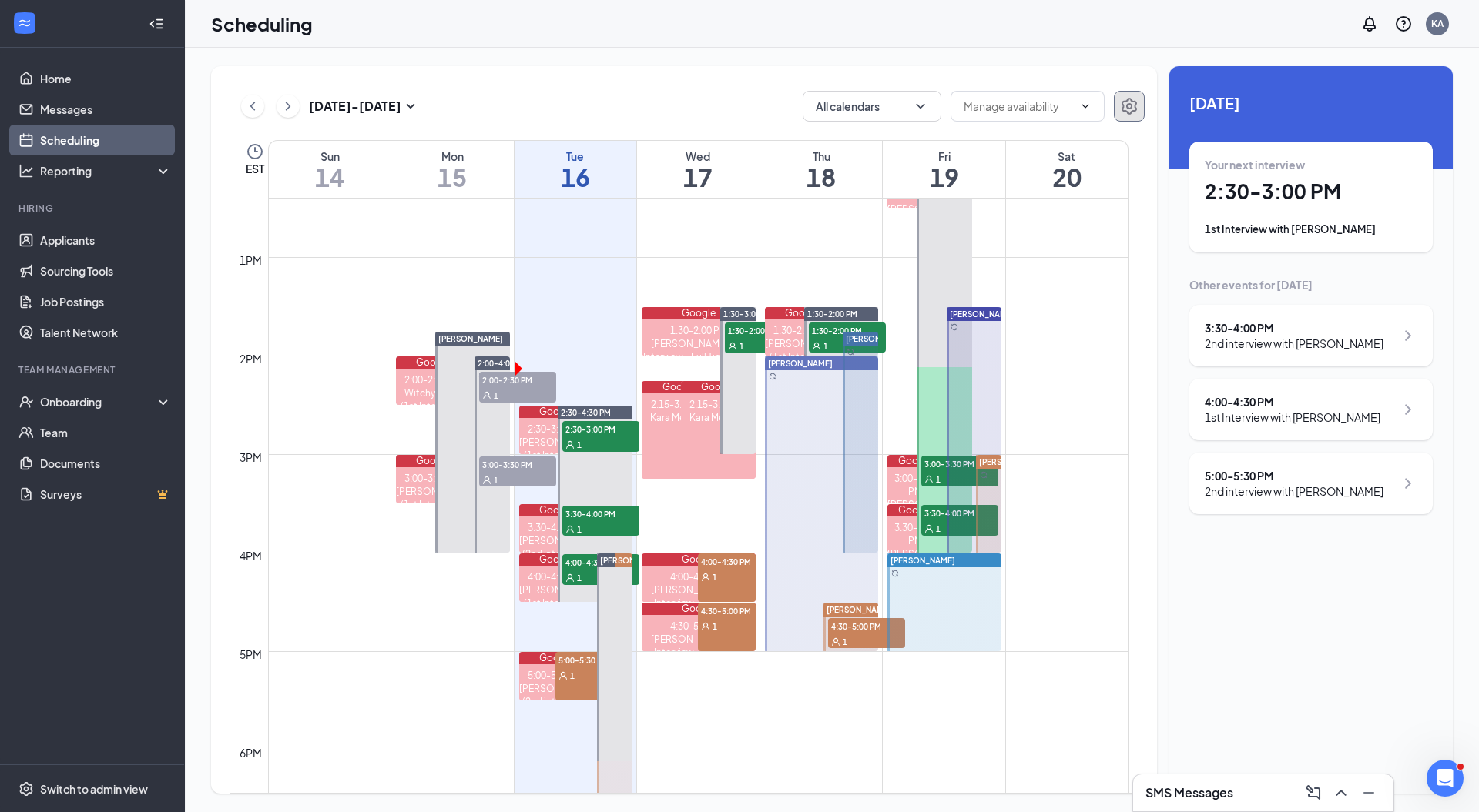
click at [1118, 103] on button "button" at bounding box center [1129, 106] width 31 height 31
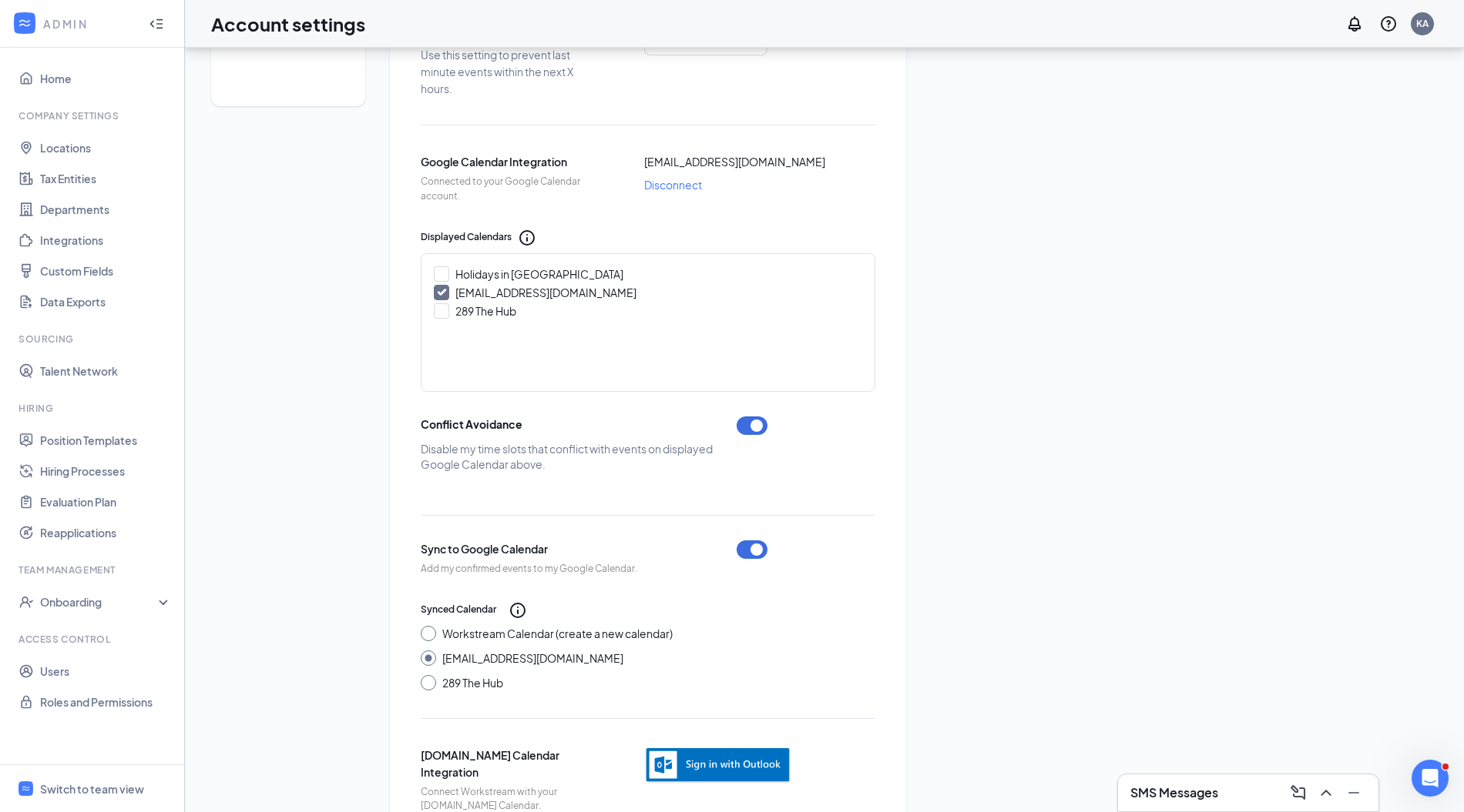
scroll to position [410, 0]
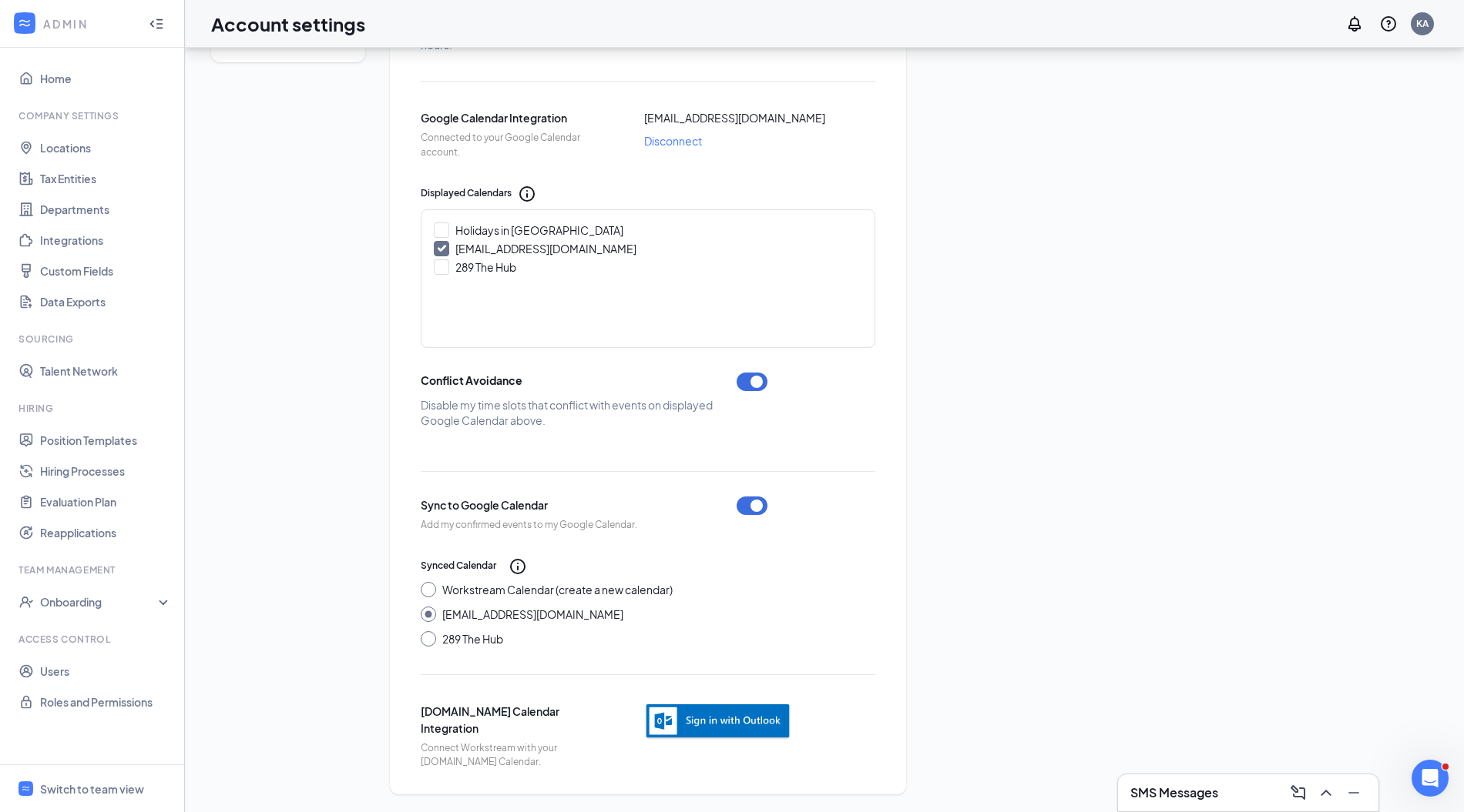
click at [428, 589] on input "Workstream Calendar (create a new calendar)" at bounding box center [426, 587] width 10 height 10
radio input "true"
radio input "false"
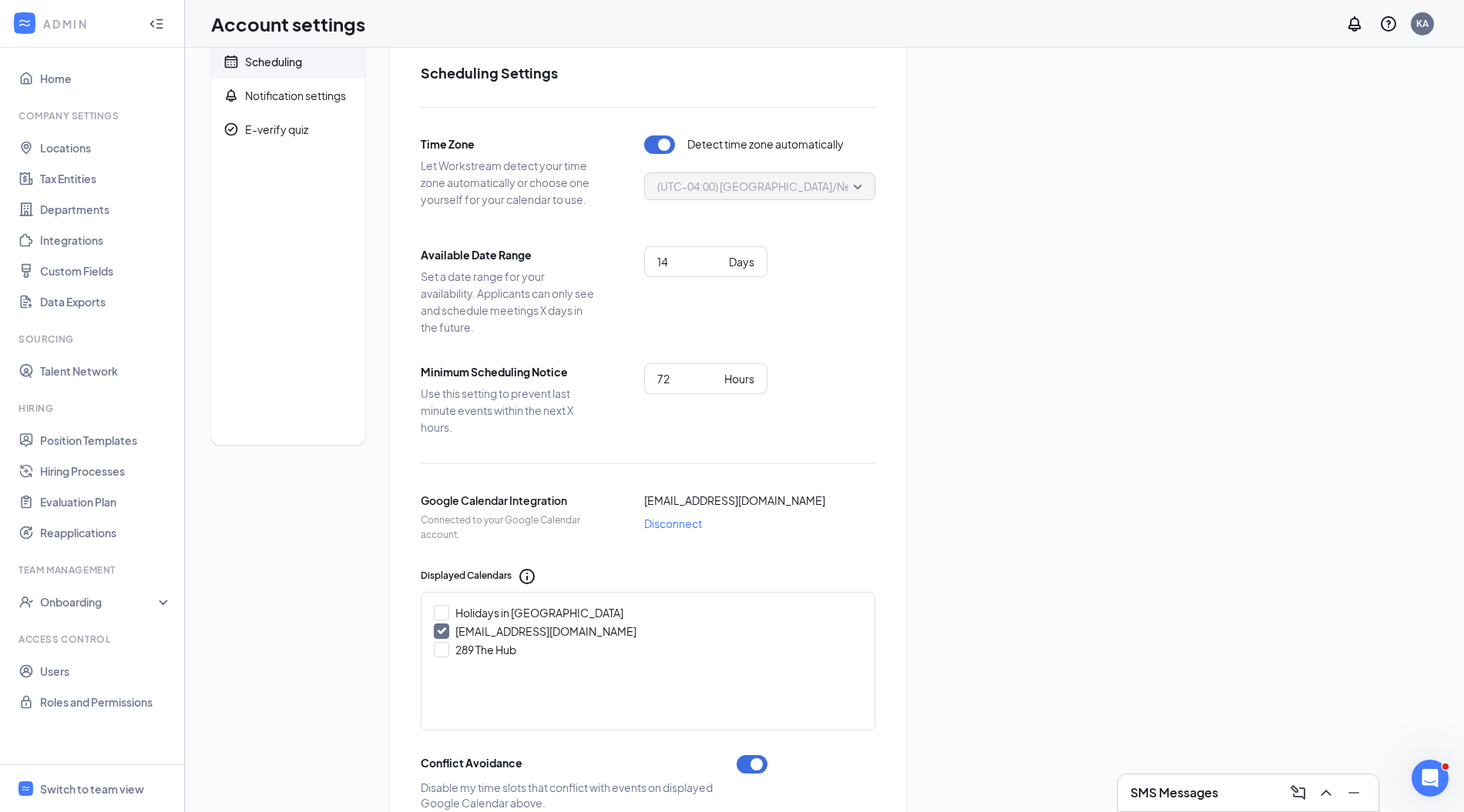
scroll to position [0, 0]
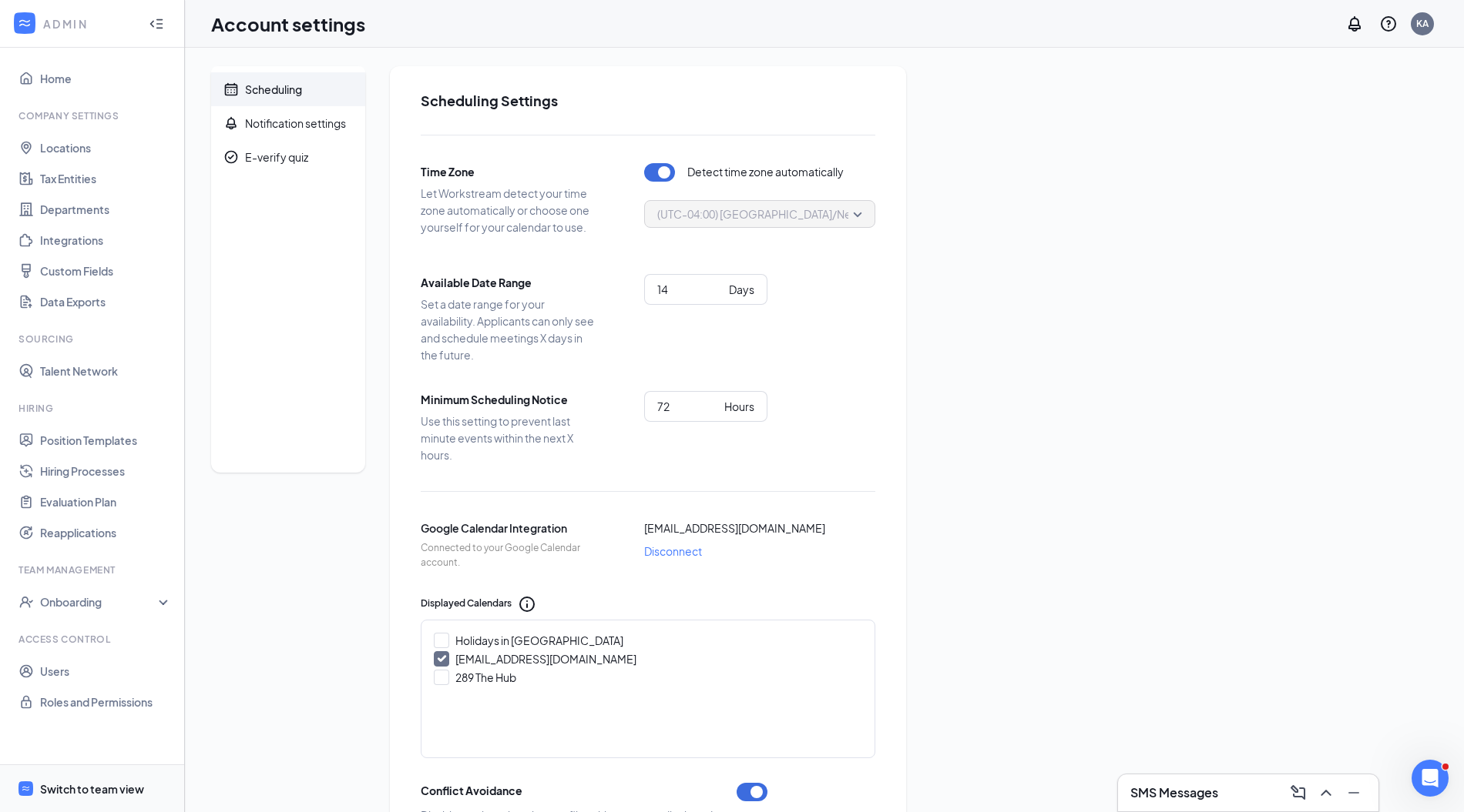
click at [118, 774] on span "Switch to team view" at bounding box center [106, 789] width 132 height 47
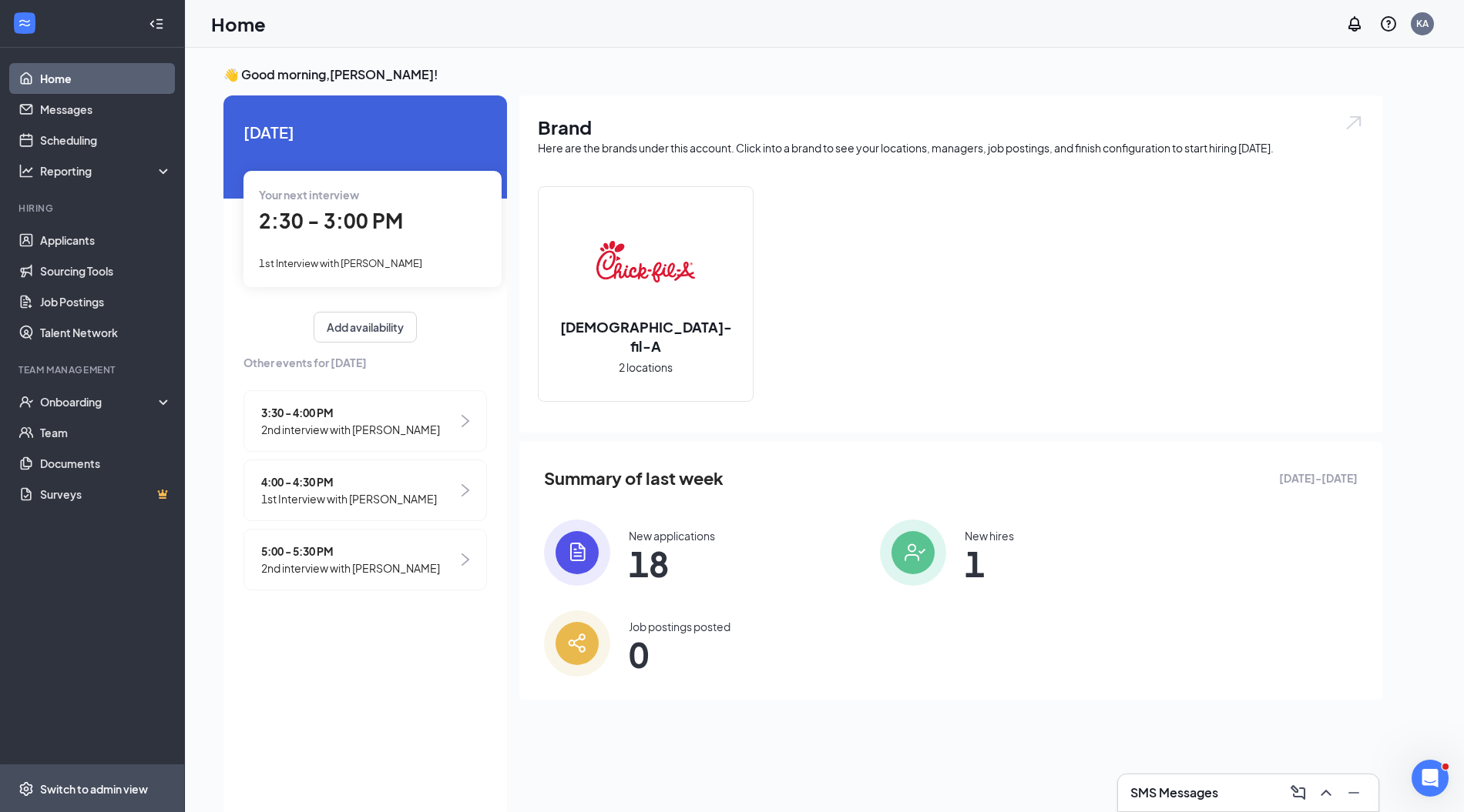
click at [119, 798] on span "Switch to admin view" at bounding box center [106, 789] width 132 height 47
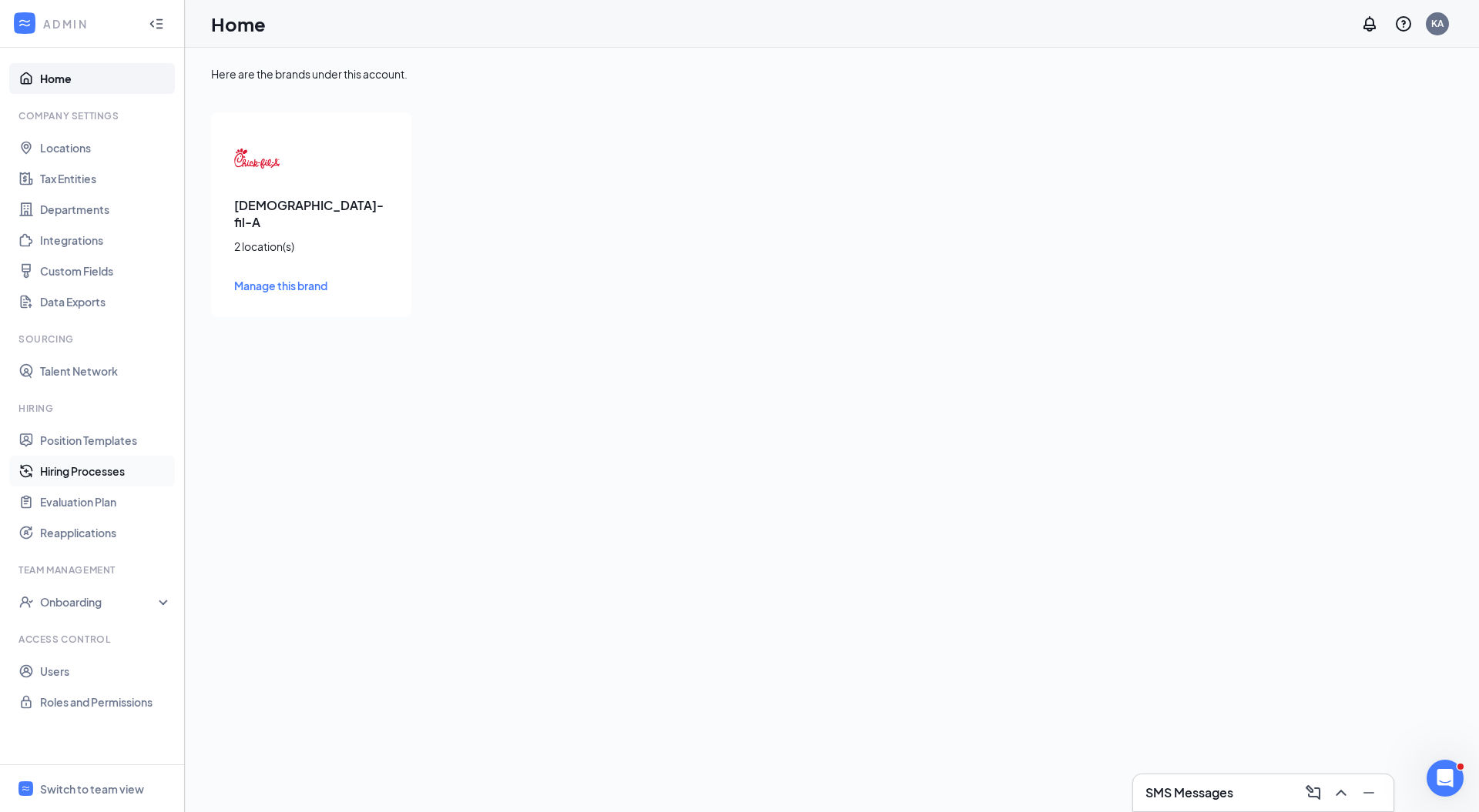
click at [119, 471] on link "Hiring Processes" at bounding box center [106, 471] width 132 height 31
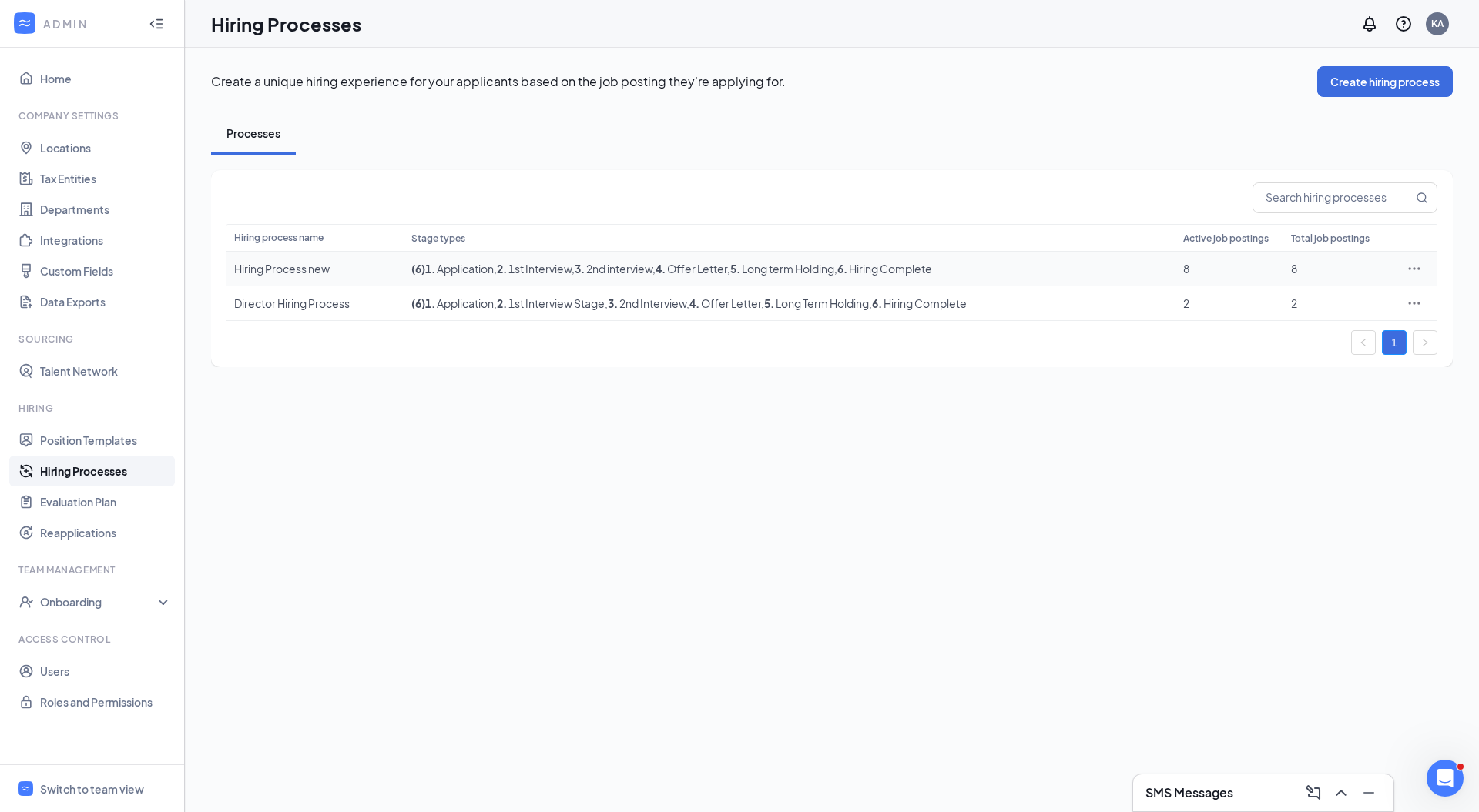
click at [1411, 269] on icon "Ellipses" at bounding box center [1414, 269] width 15 height 15
click at [1316, 296] on span "Edit" at bounding box center [1343, 299] width 133 height 17
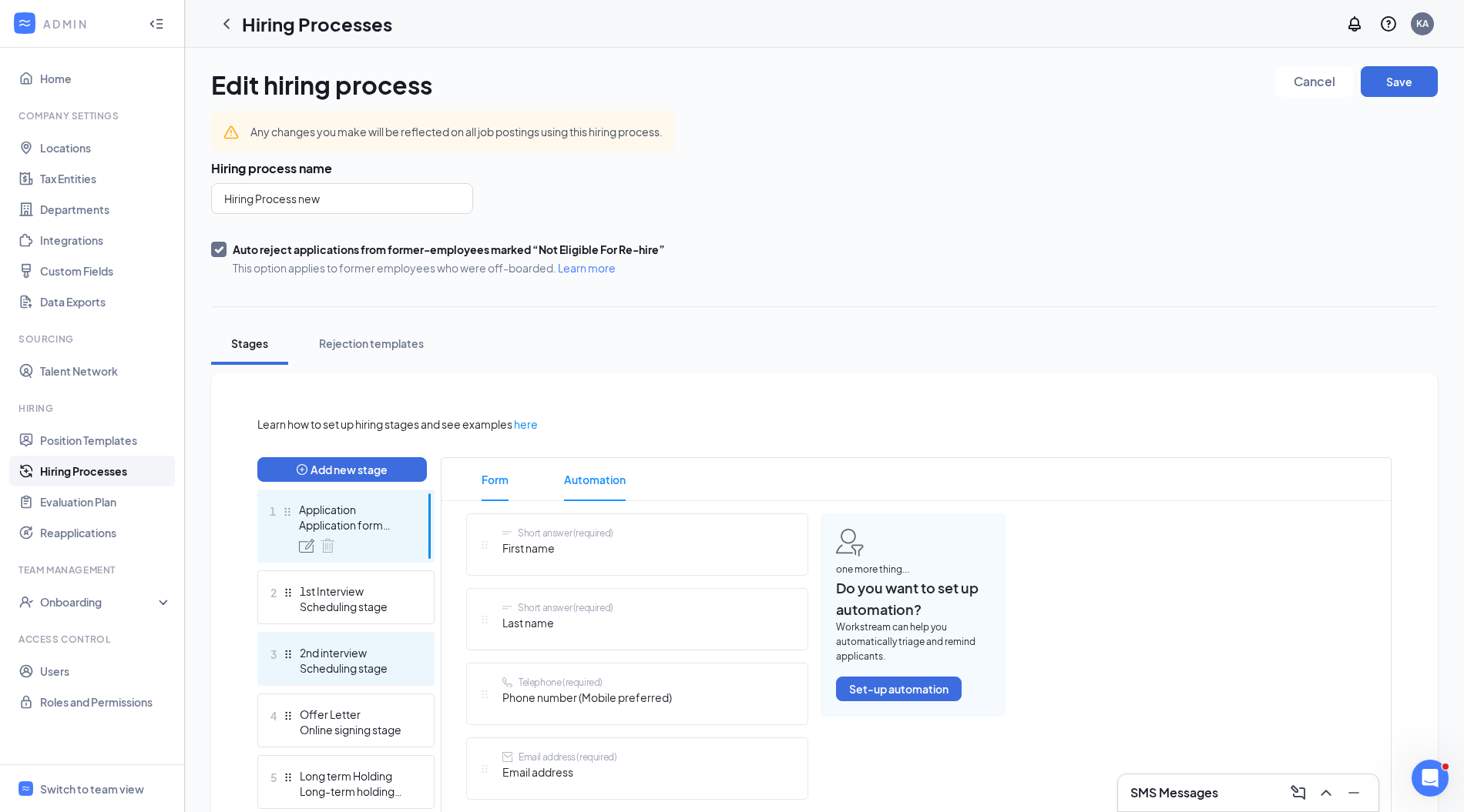
click at [376, 632] on div "3 2nd interview Scheduling stage" at bounding box center [346, 658] width 177 height 54
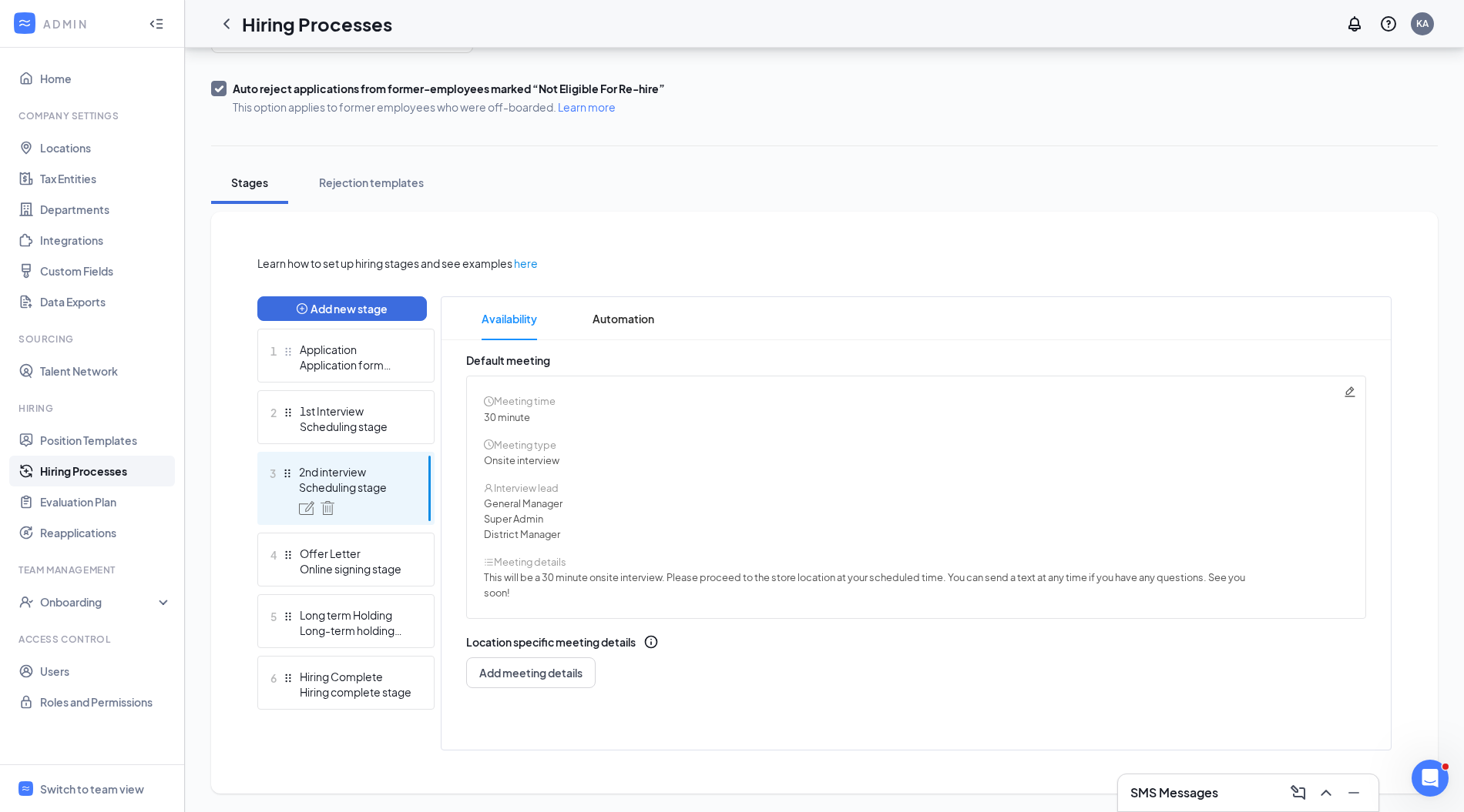
click at [1351, 392] on icon "Pencil" at bounding box center [1349, 392] width 12 height 12
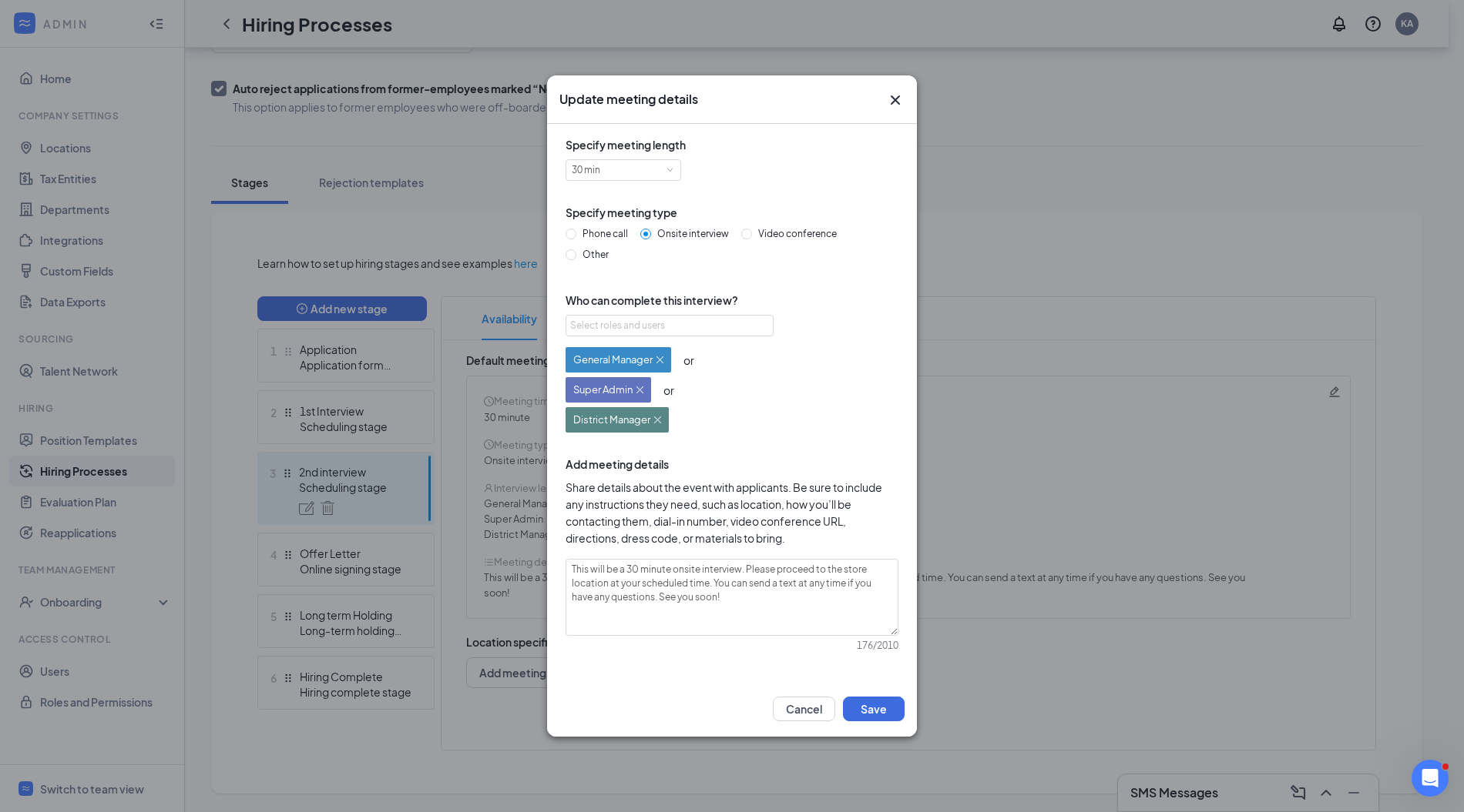
click at [660, 359] on img at bounding box center [660, 359] width 7 height 7
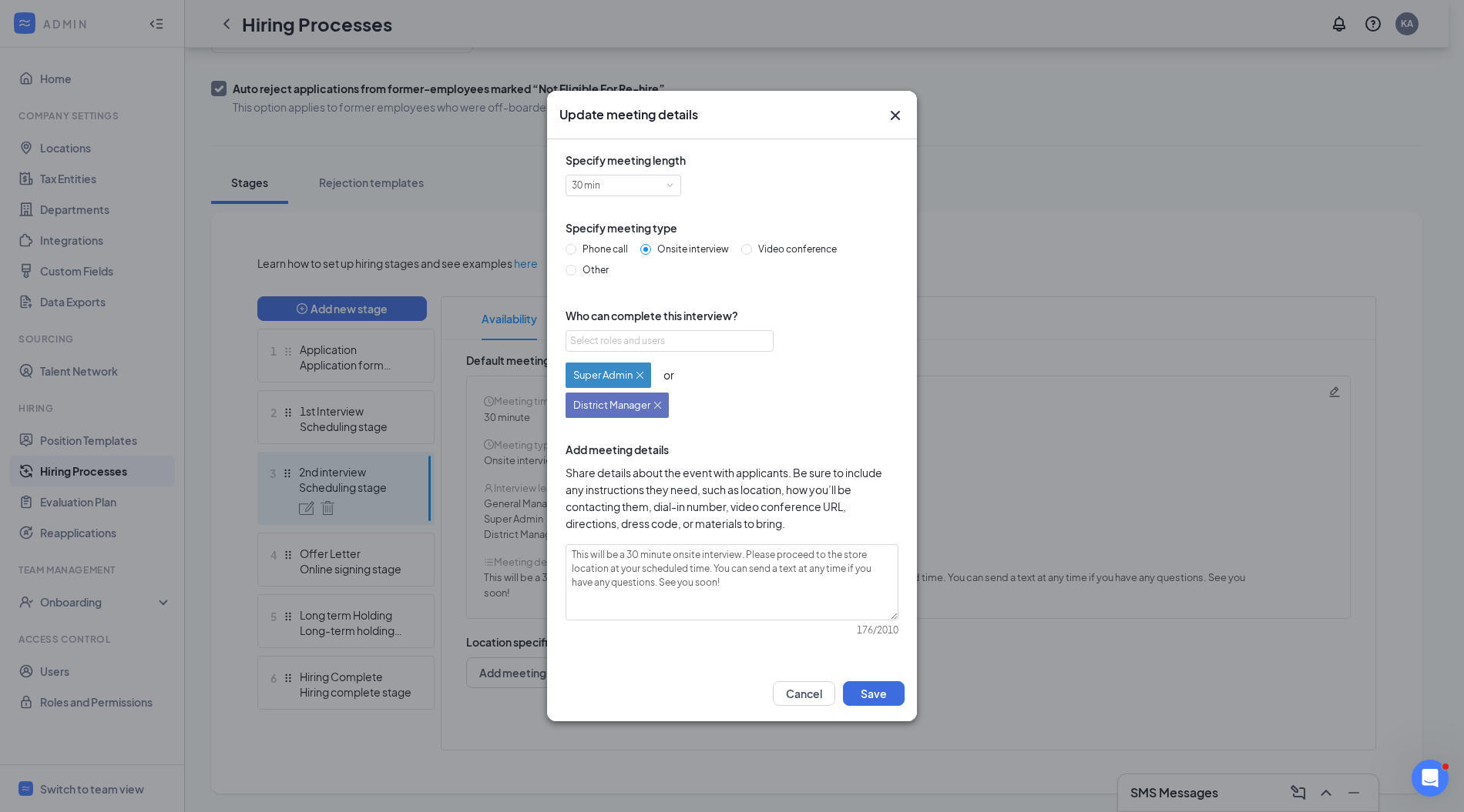
click at [660, 359] on div "Super Admin or District Manager" at bounding box center [623, 388] width 116 height 60
click at [637, 372] on img at bounding box center [639, 375] width 7 height 7
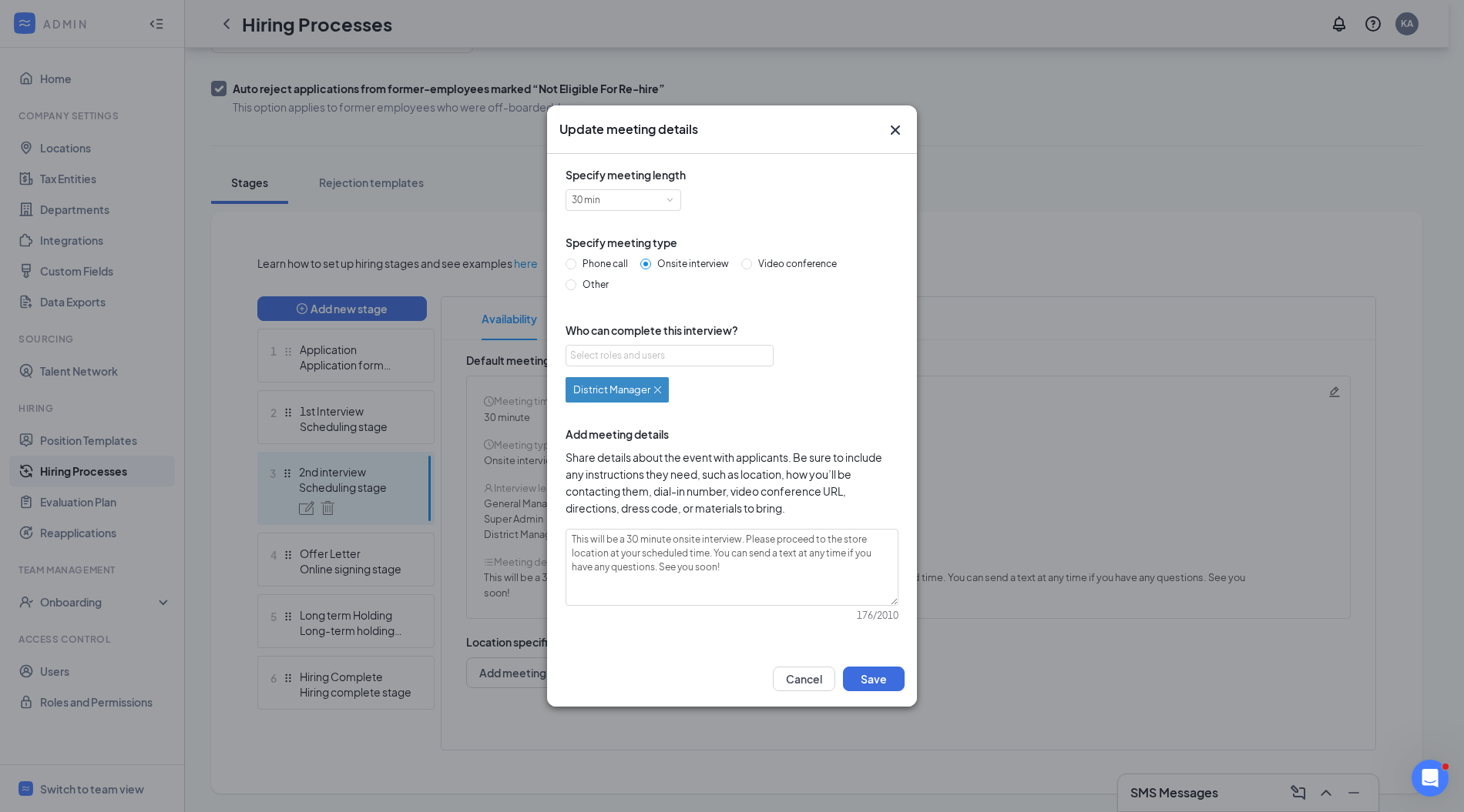
click at [653, 388] on div "District Manager" at bounding box center [617, 390] width 88 height 13
click at [660, 388] on img at bounding box center [657, 390] width 7 height 7
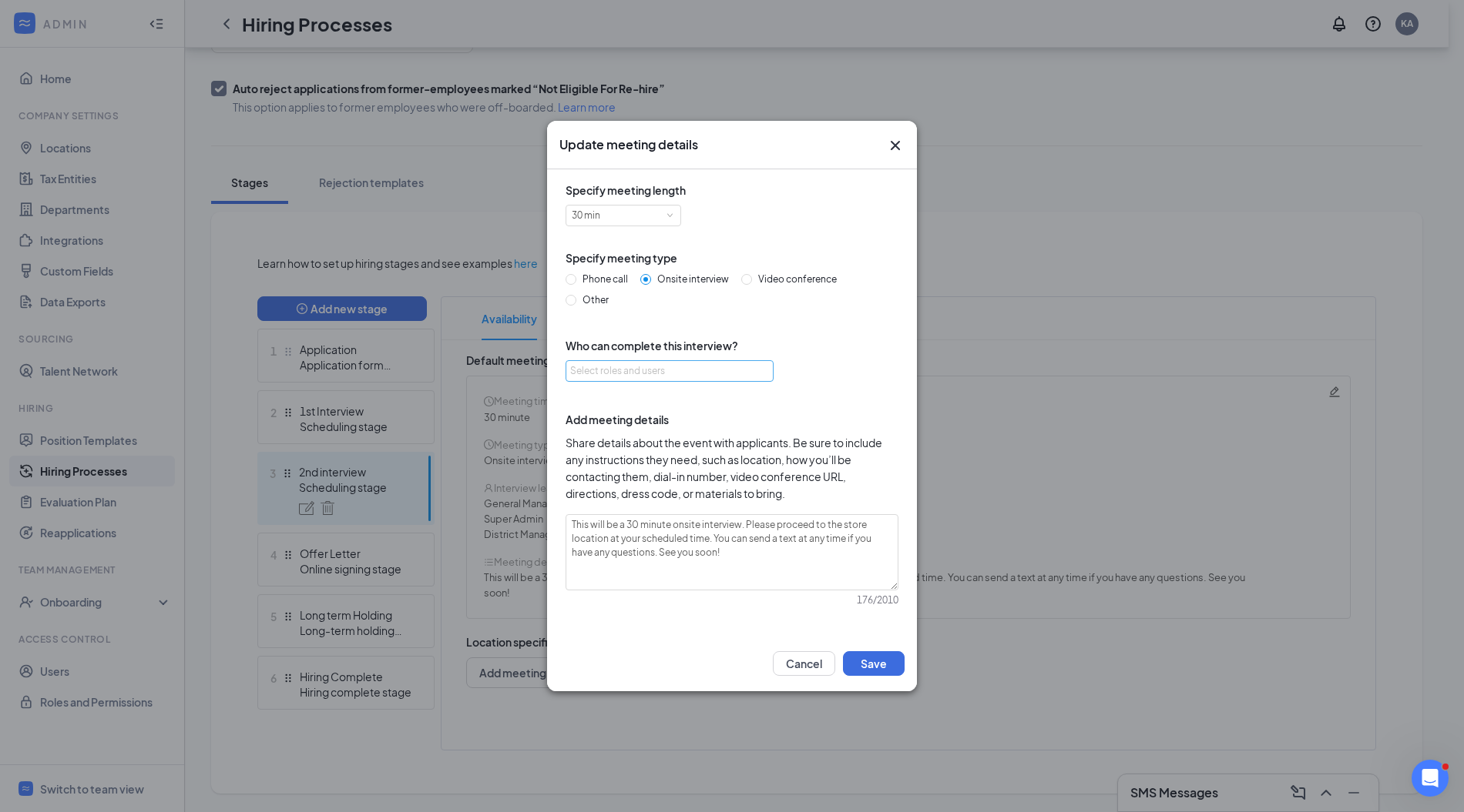
click at [676, 376] on div "Select roles and users" at bounding box center [665, 371] width 191 height 15
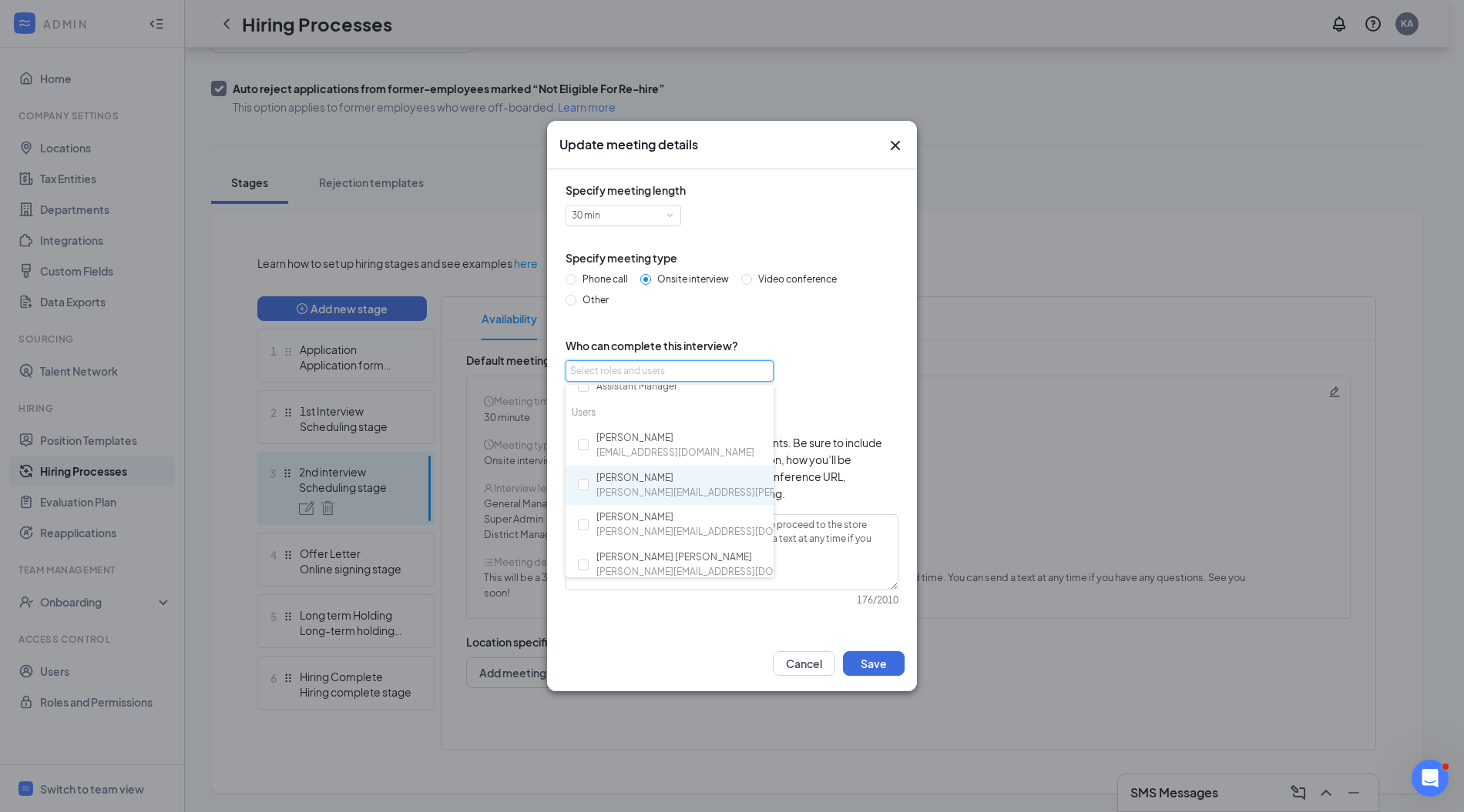
scroll to position [115, 0]
click at [624, 483] on span "daryn.d.whittaker@gmail.com" at bounding box center [752, 490] width 312 height 14
checkbox input "true"
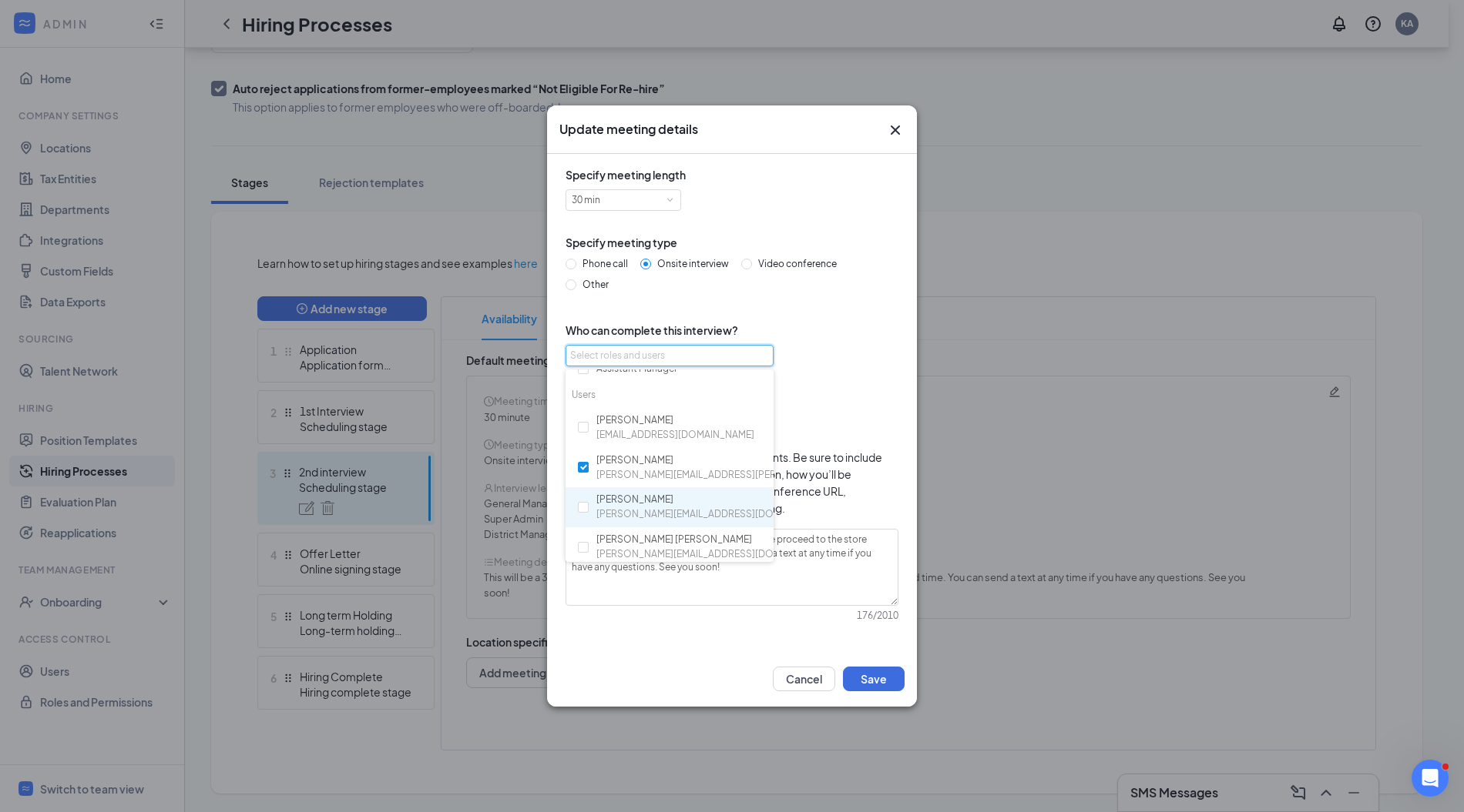
click at [624, 517] on span "taylor.sanchezcfa@gmail.com" at bounding box center [713, 515] width 235 height 14
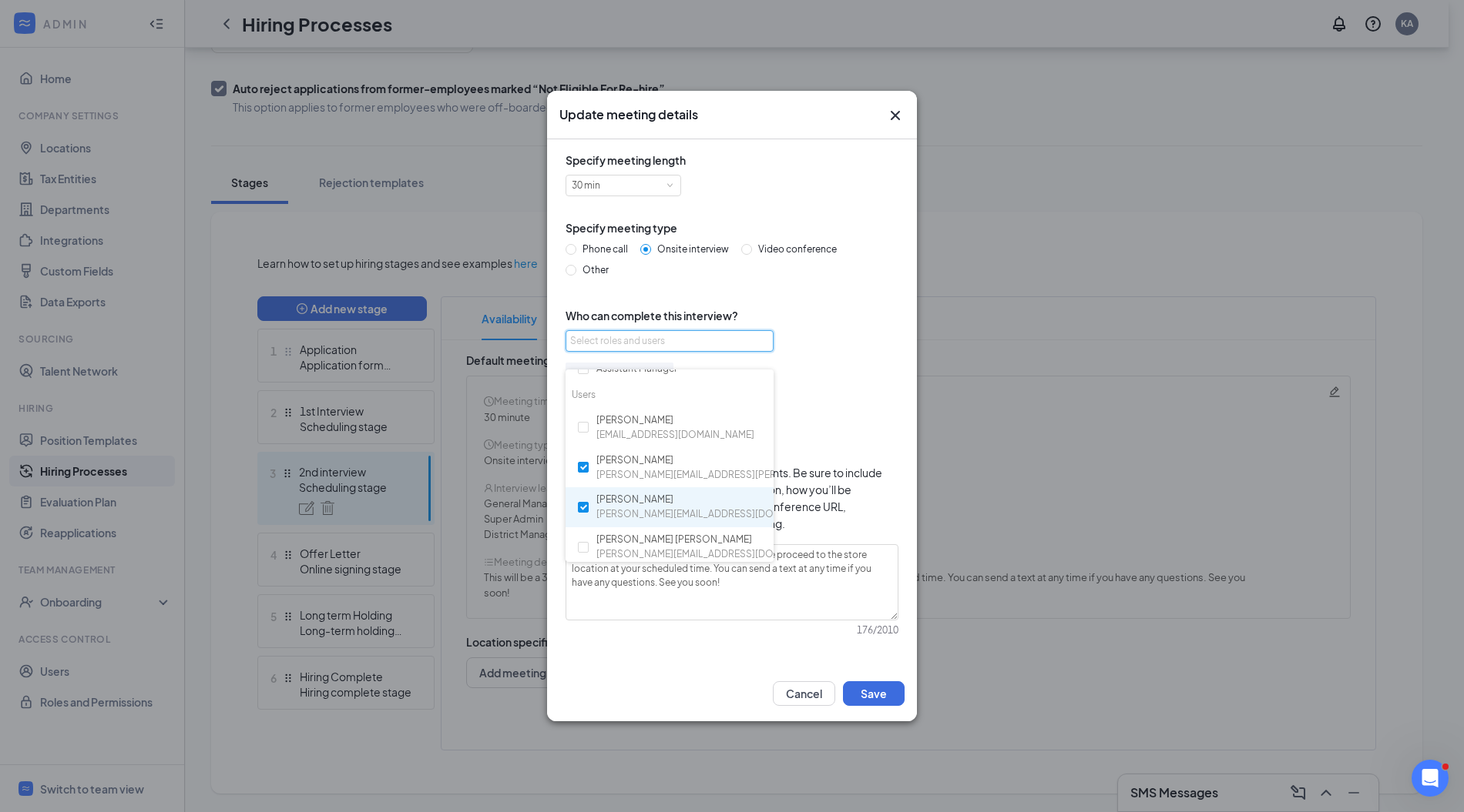
checkbox input "true"
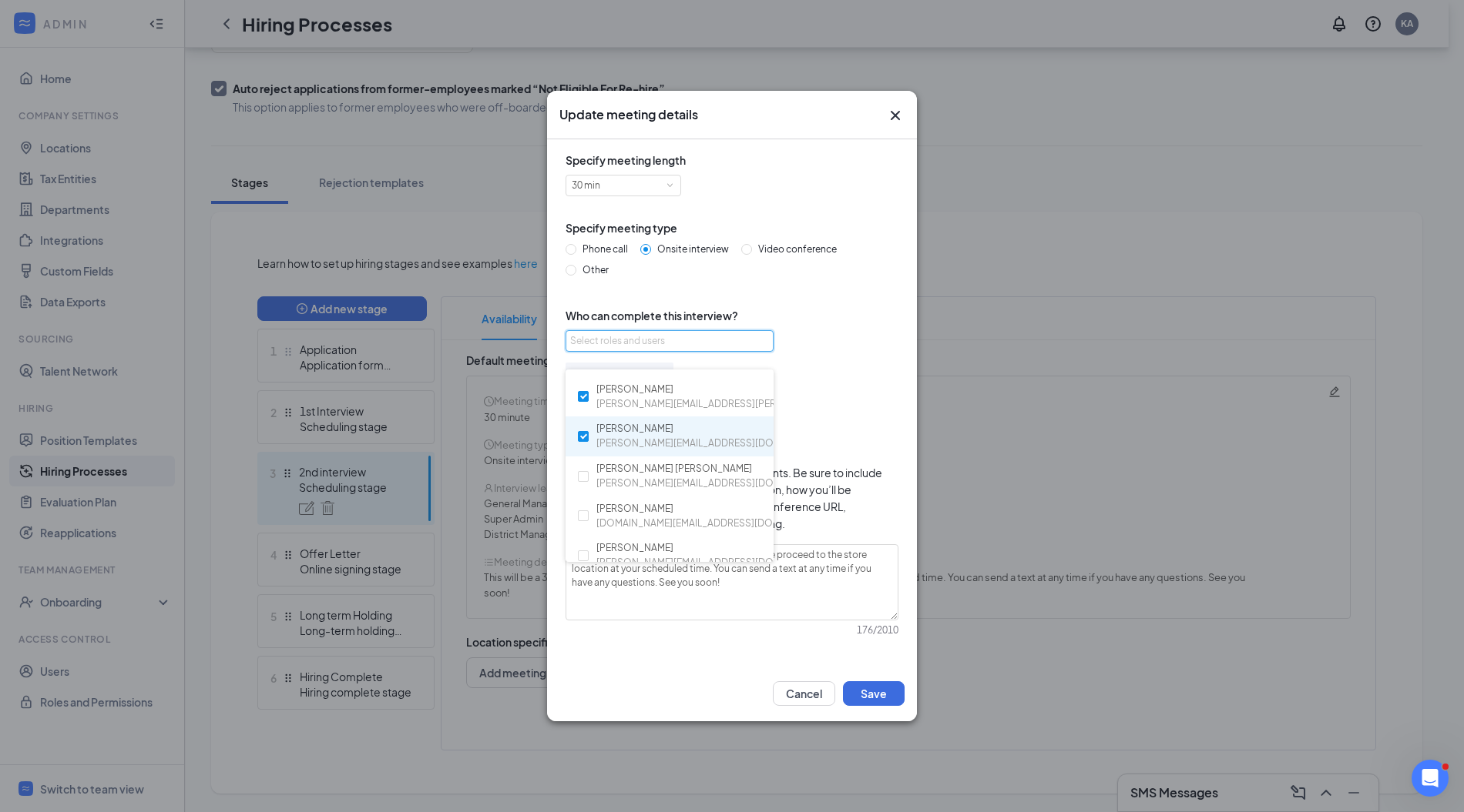
scroll to position [207, 0]
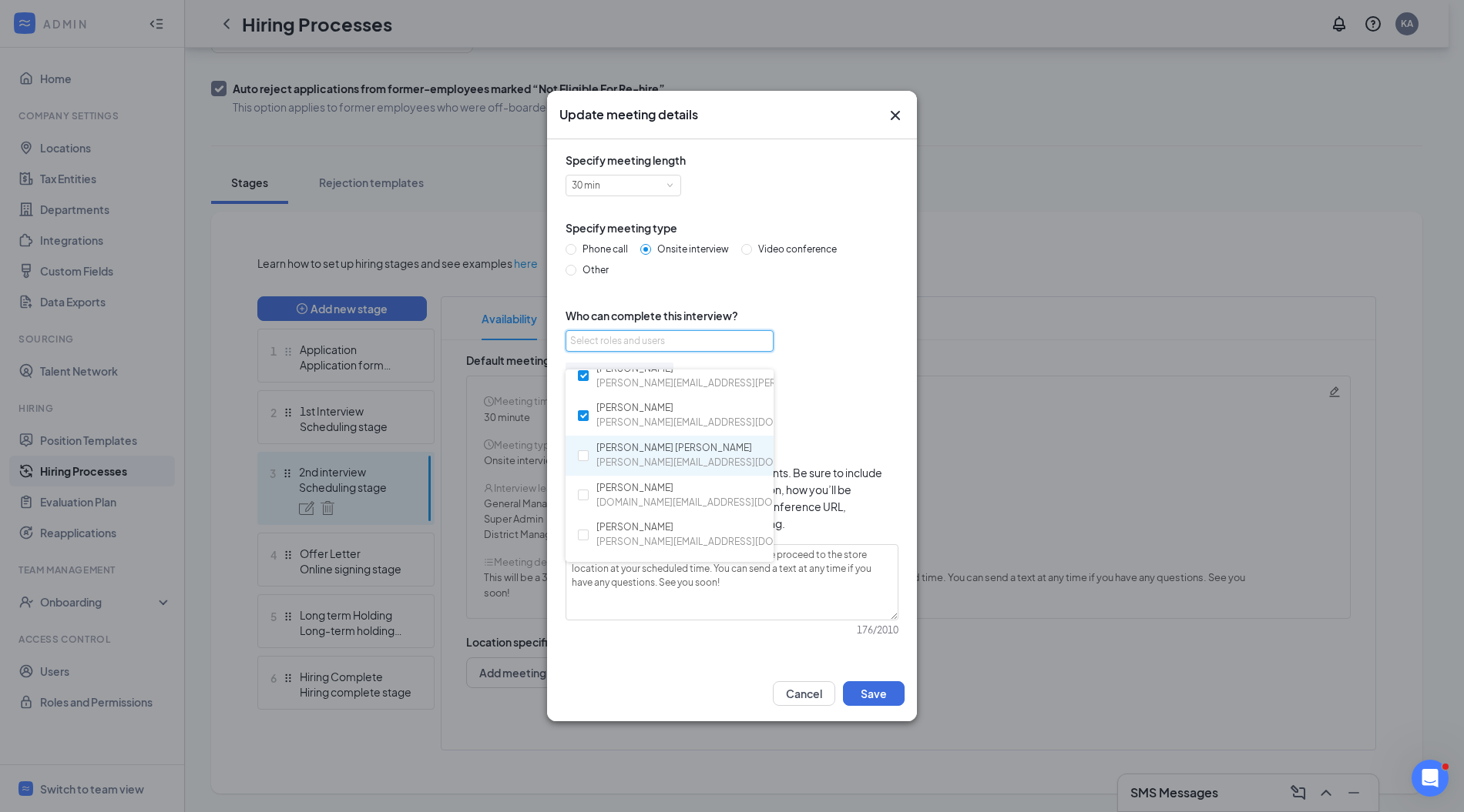
click at [681, 462] on span "connor.owenscfa@gmail.com" at bounding box center [713, 463] width 235 height 14
checkbox input "true"
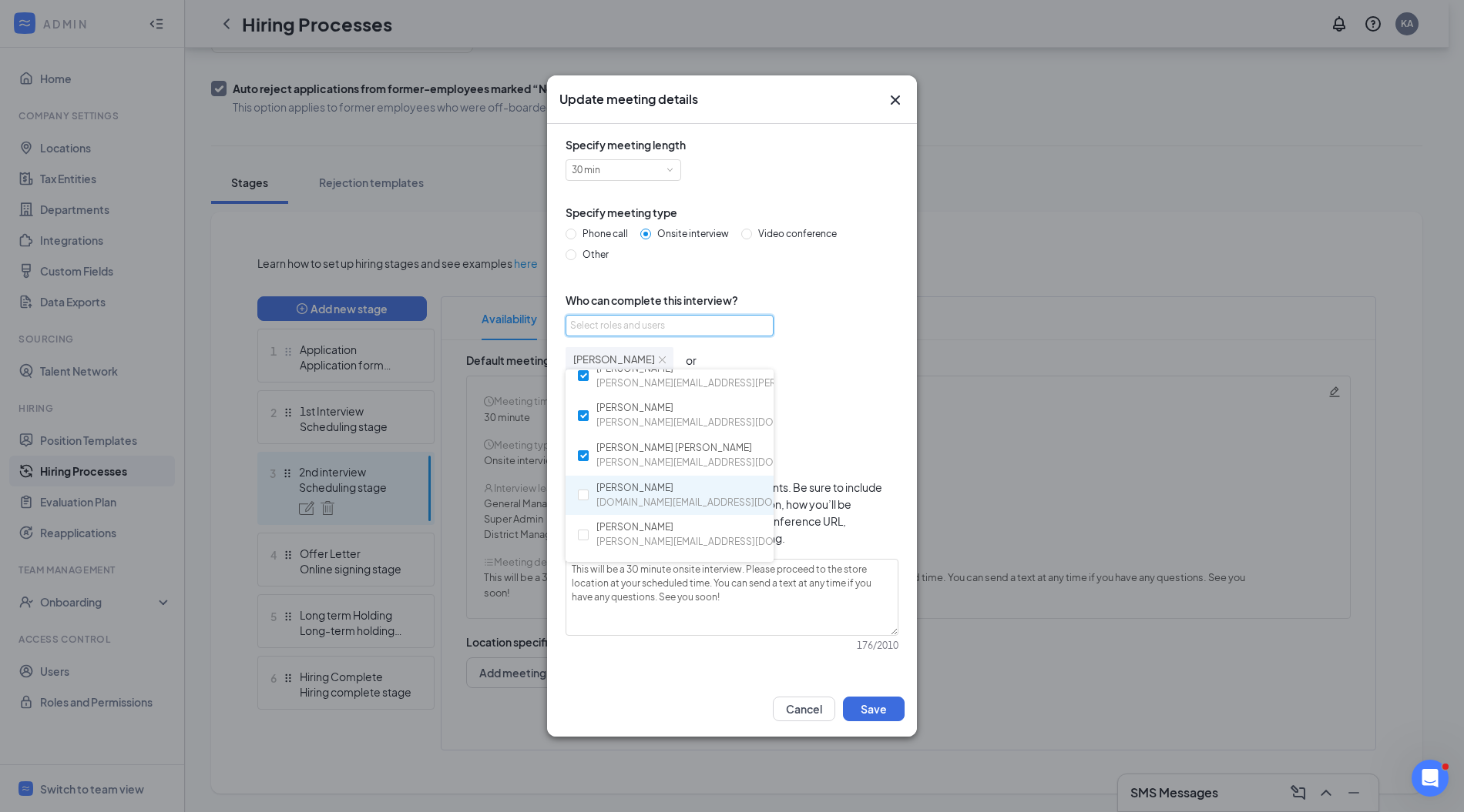
click at [668, 490] on div "Carrie Sukova carriesukova.cfa@gmail.com" at bounding box center [713, 496] width 234 height 29
checkbox input "true"
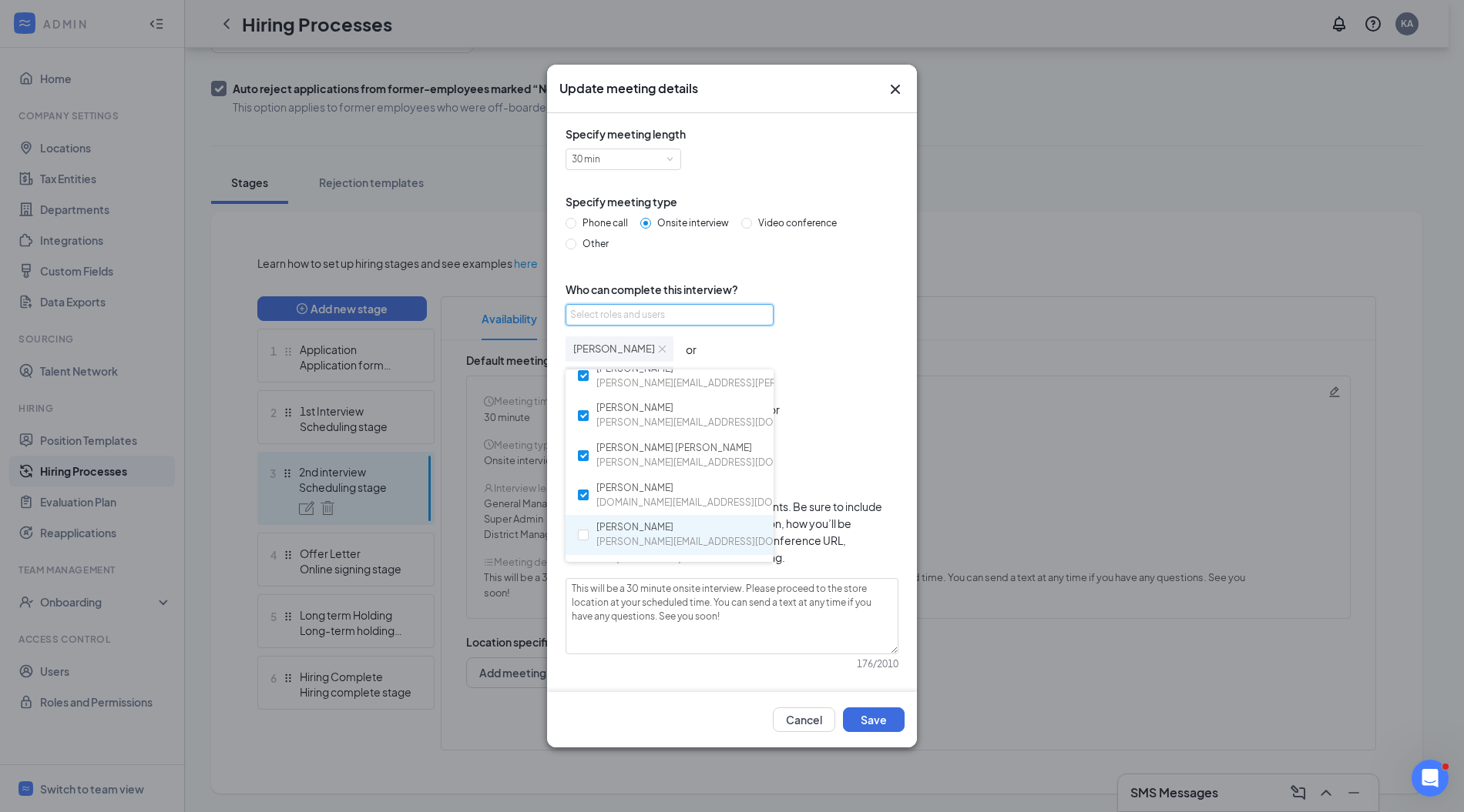
click at [669, 525] on div "Ashley Mangum ashley.mangumcfa@gmail.com" at bounding box center [713, 535] width 235 height 29
checkbox input "true"
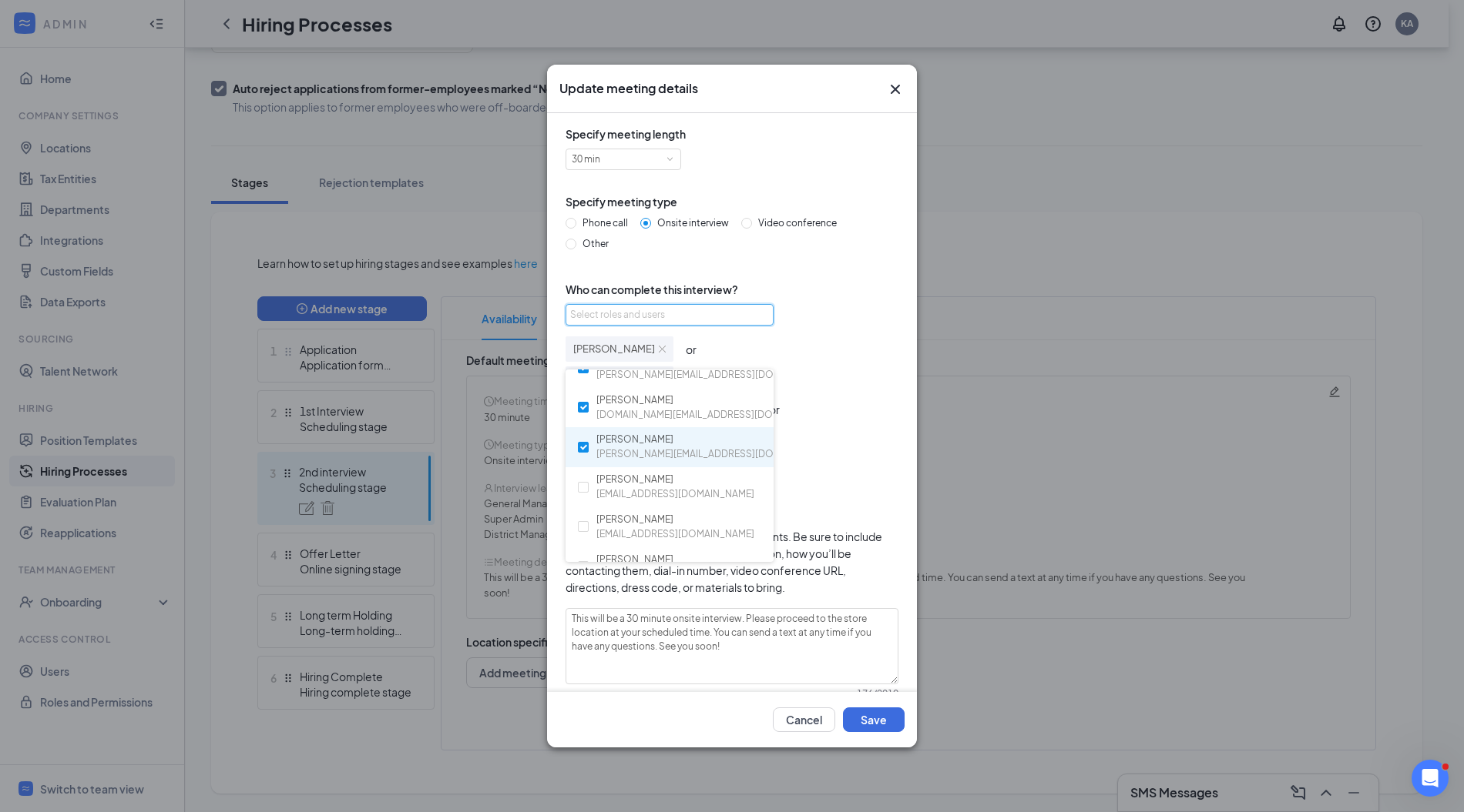
scroll to position [318, 0]
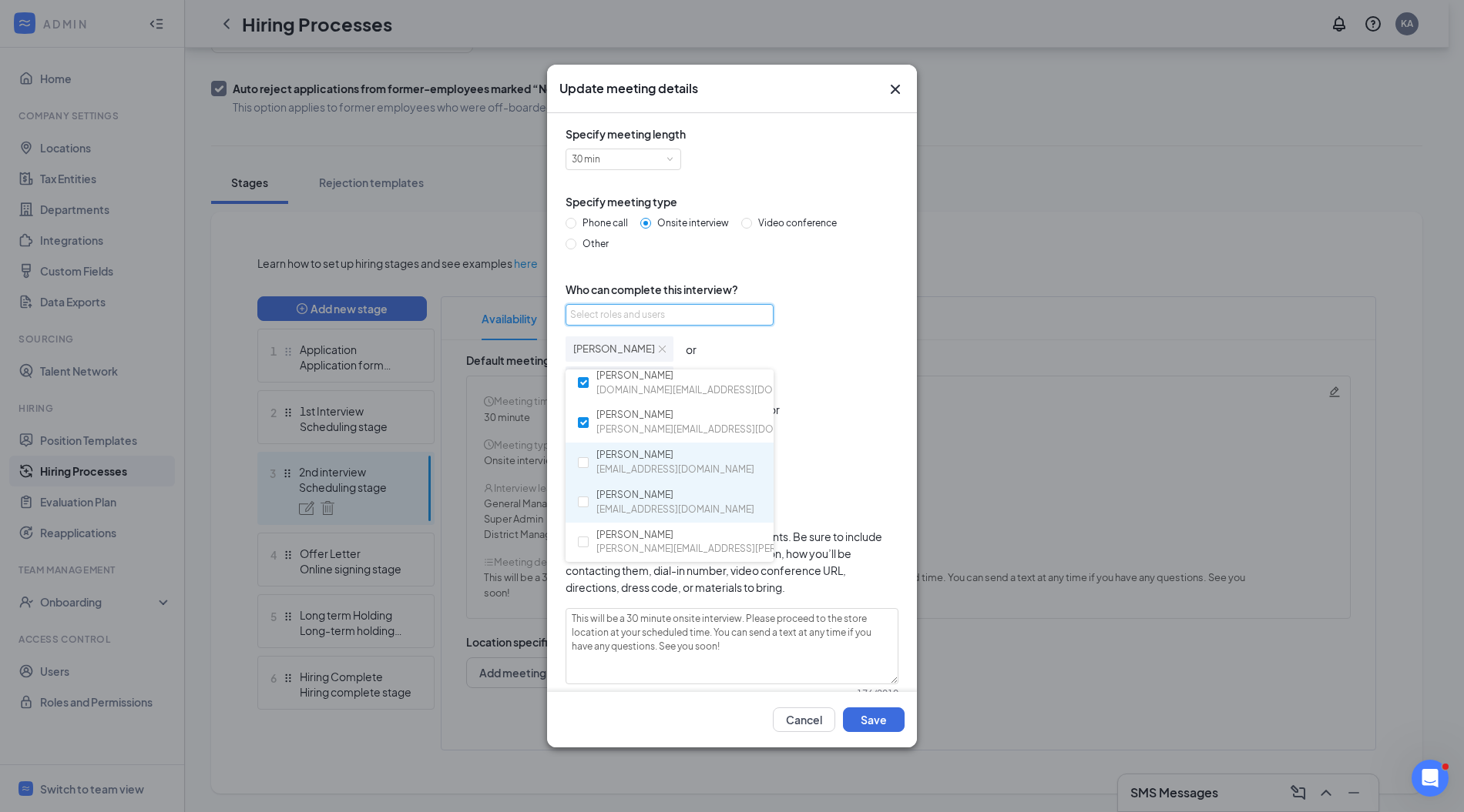
click at [674, 503] on span "haroldnavarrete@gmail.com" at bounding box center [675, 510] width 158 height 14
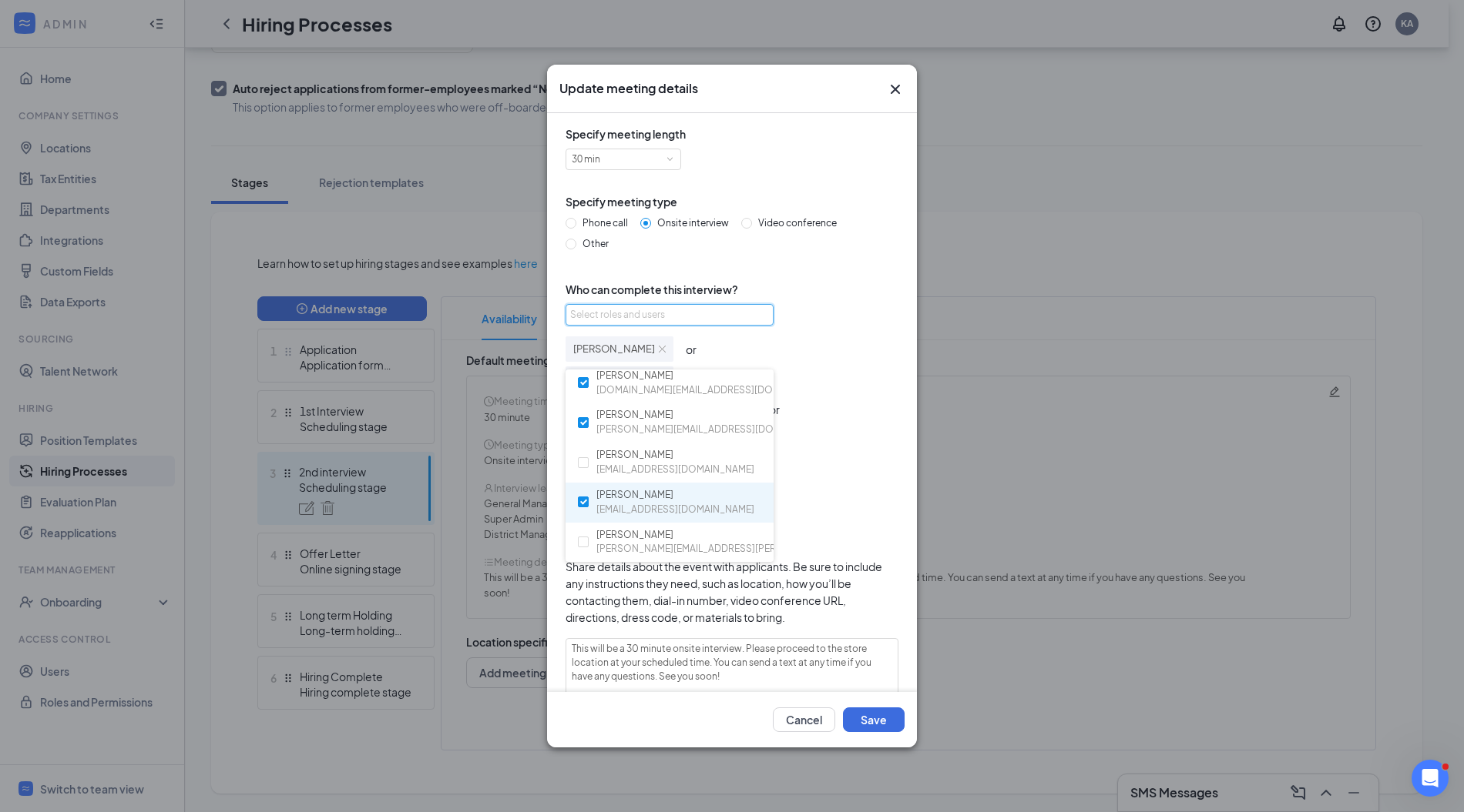
checkbox input "true"
click at [870, 482] on div "Daryn Whittaker or Taylor Sanchez or Connor Owens or Carrie Sukova or Ashley Ma…" at bounding box center [732, 422] width 333 height 180
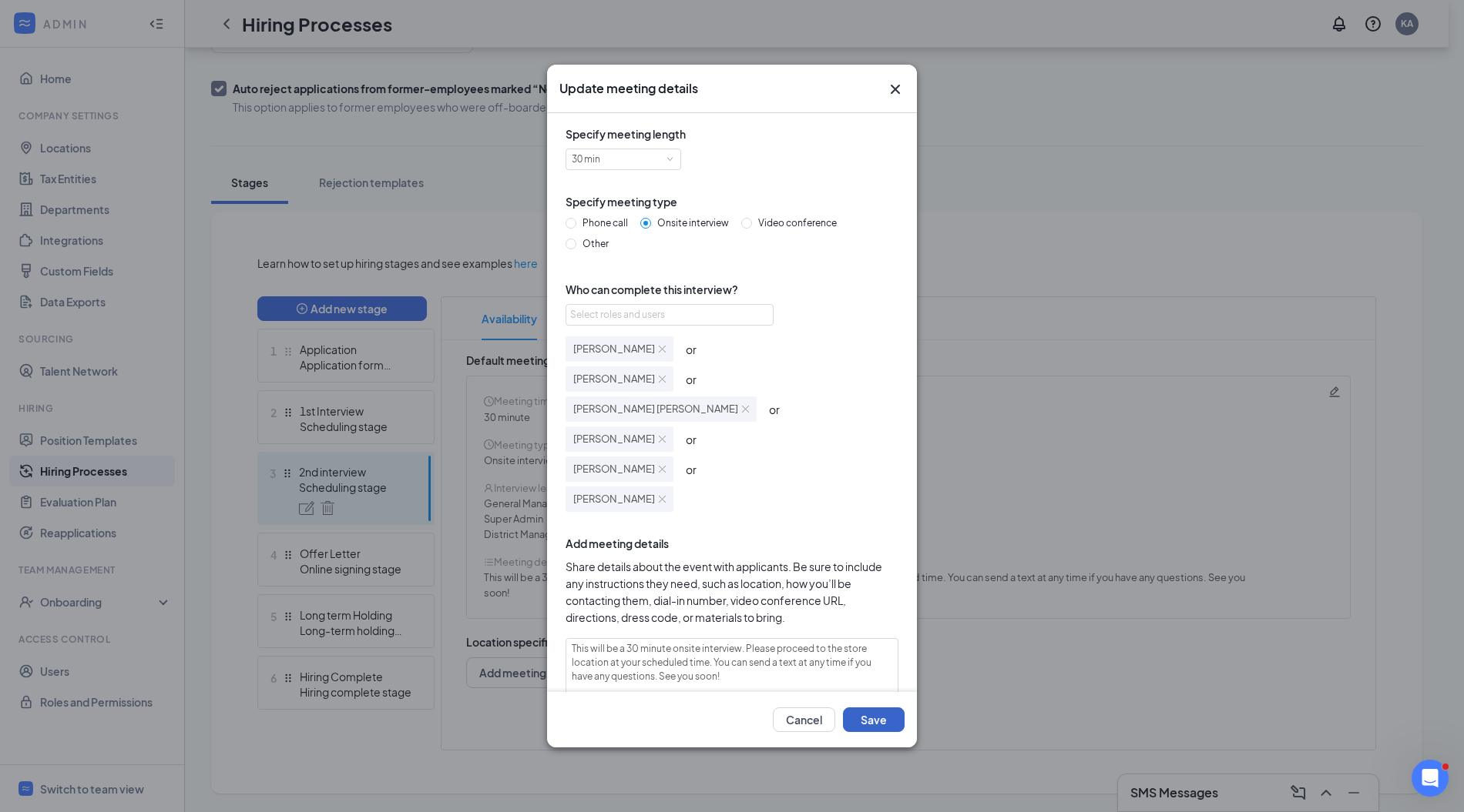
click at [877, 717] on button "Save" at bounding box center [874, 720] width 62 height 25
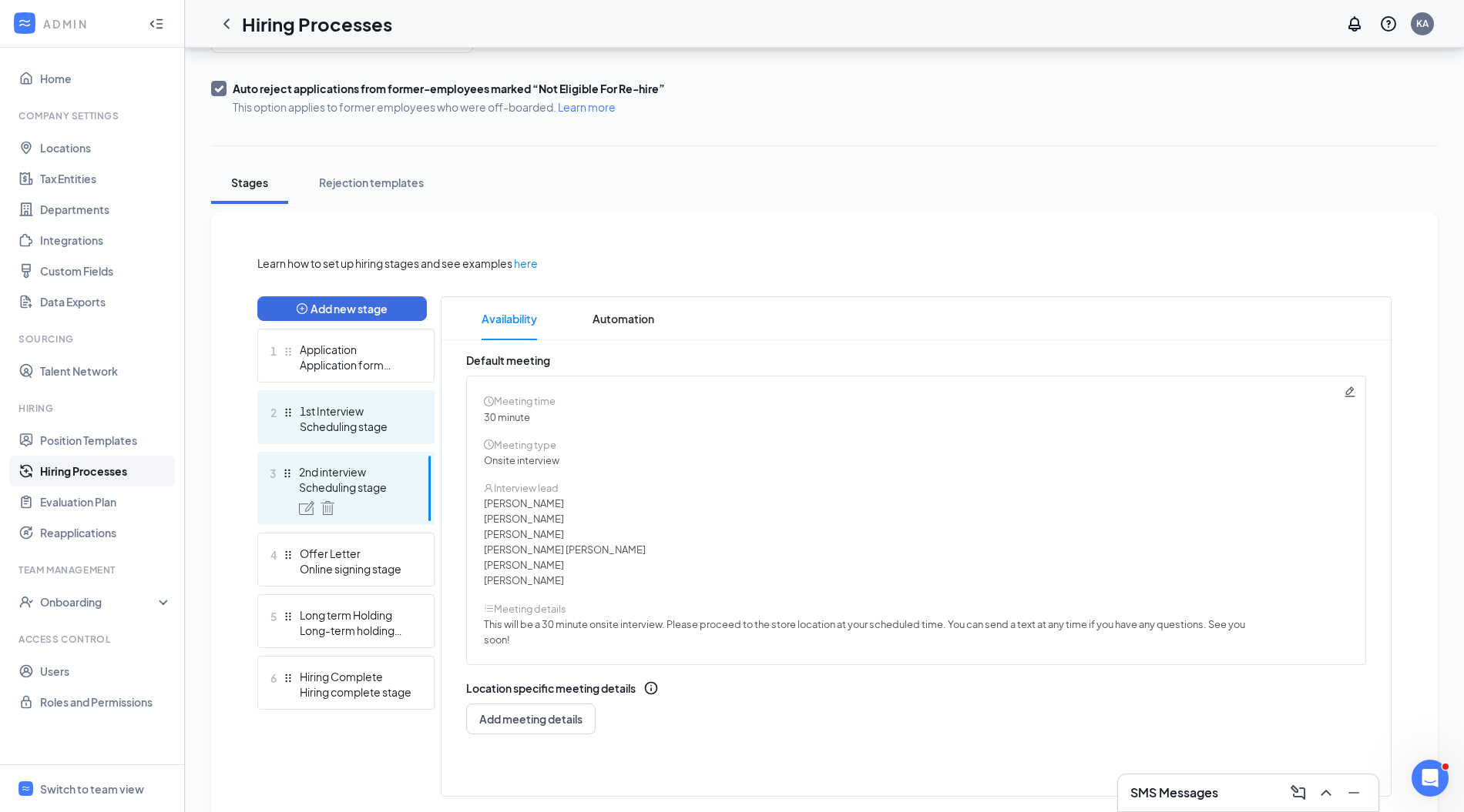
click at [390, 419] on div "Scheduling stage" at bounding box center [356, 426] width 113 height 15
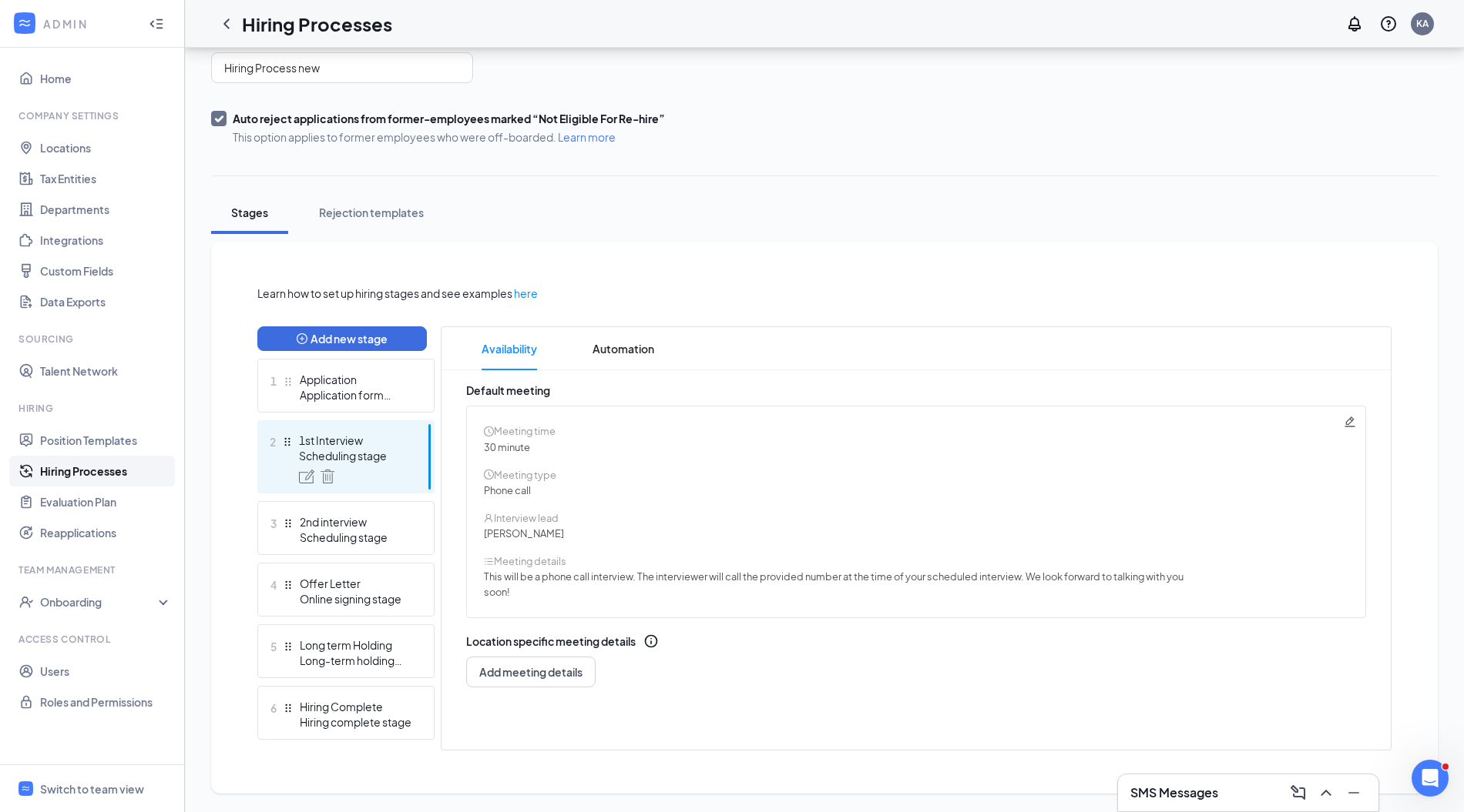
scroll to position [131, 0]
click at [1348, 423] on icon "Pencil" at bounding box center [1349, 421] width 10 height 10
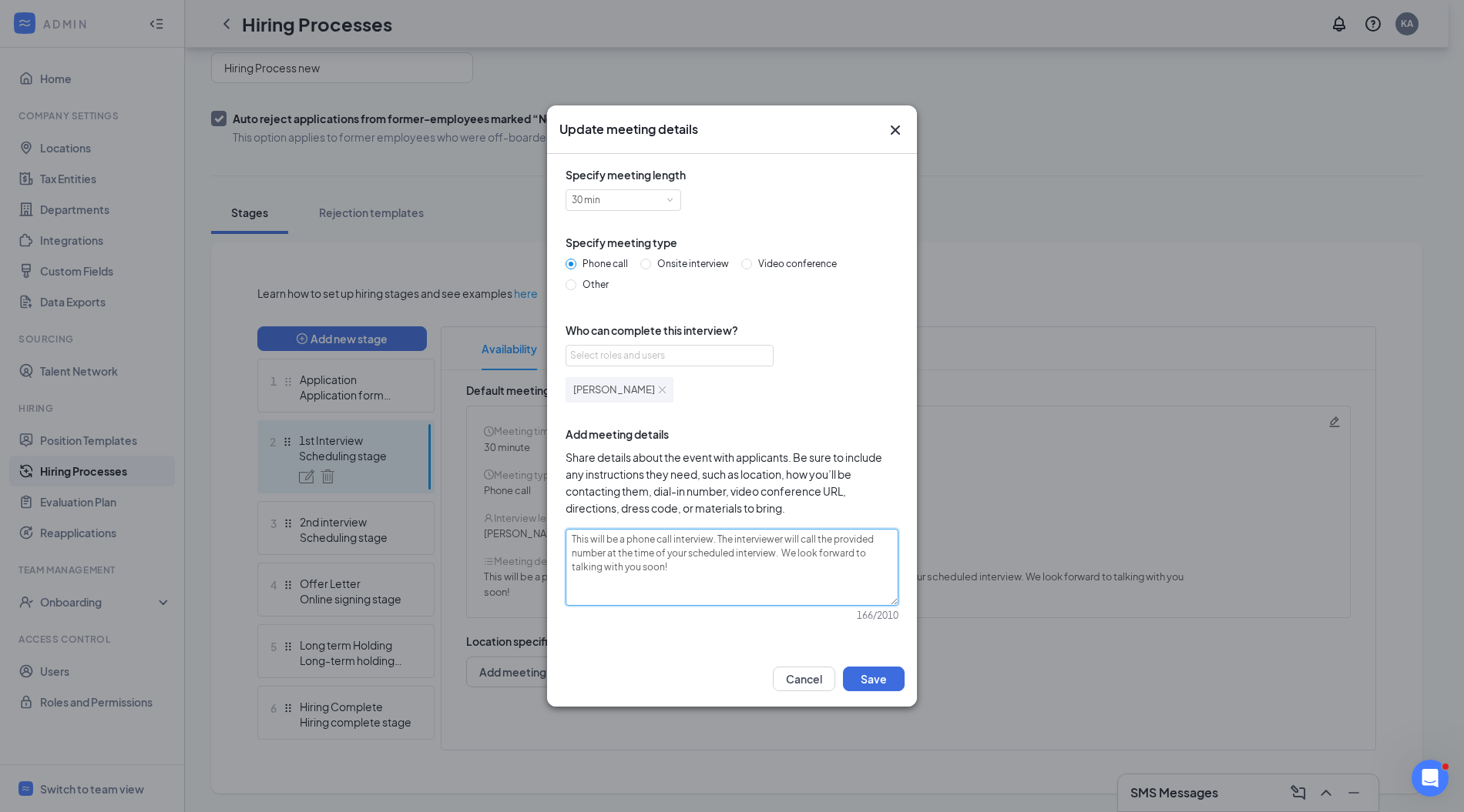
drag, startPoint x: 670, startPoint y: 540, endPoint x: 626, endPoint y: 541, distance: 44.0
click at [626, 541] on textarea "This will be a phone call interview. The interviewer will call the provided num…" at bounding box center [732, 567] width 333 height 76
click at [672, 542] on textarea "This will be a phone call interview. The interviewer will call the provided num…" at bounding box center [732, 567] width 333 height 76
type textarea "This will be a phone cinterview. The interviewer will call the provided number …"
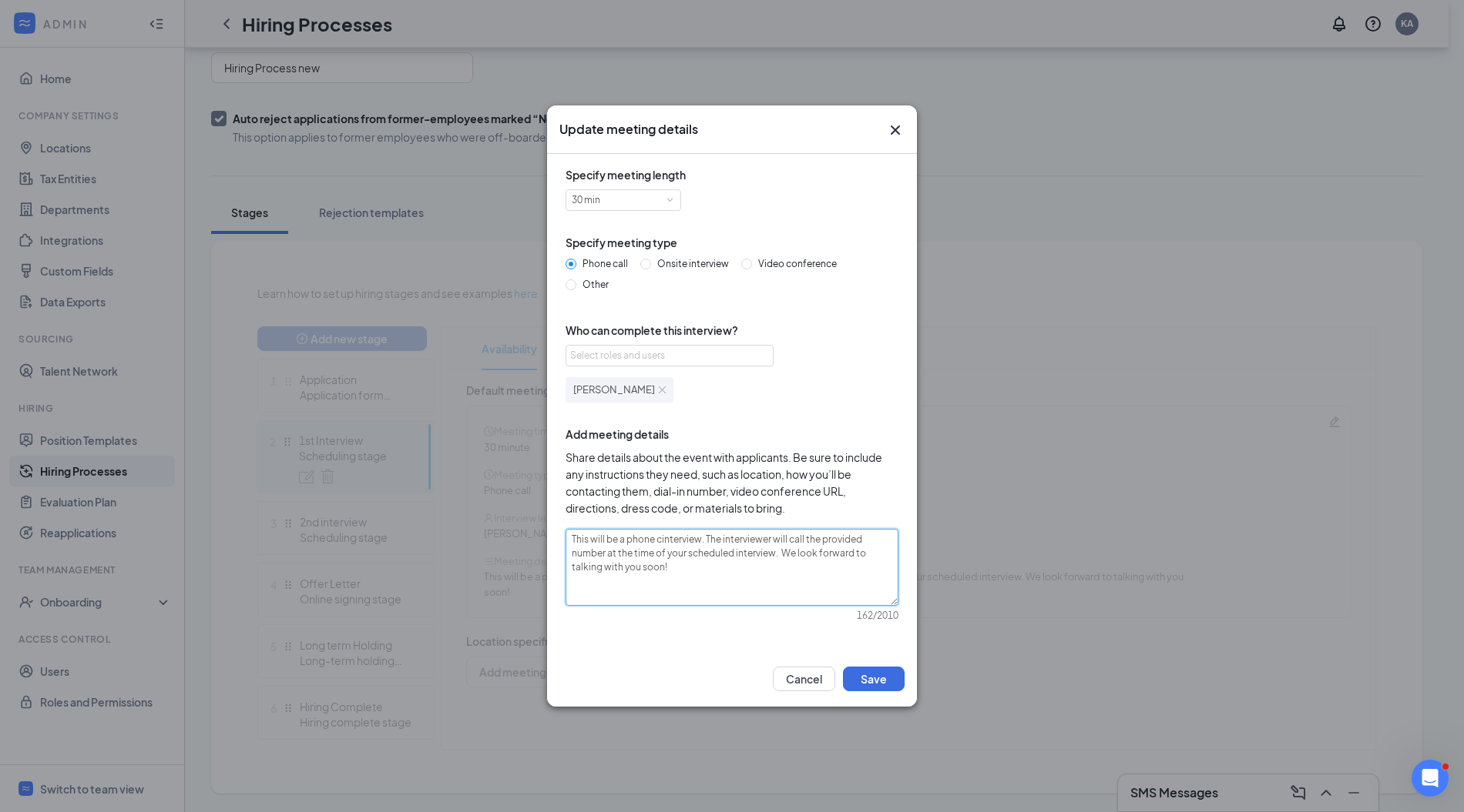
type textarea "This will be a phone interview. The interviewer will call the provided number a…"
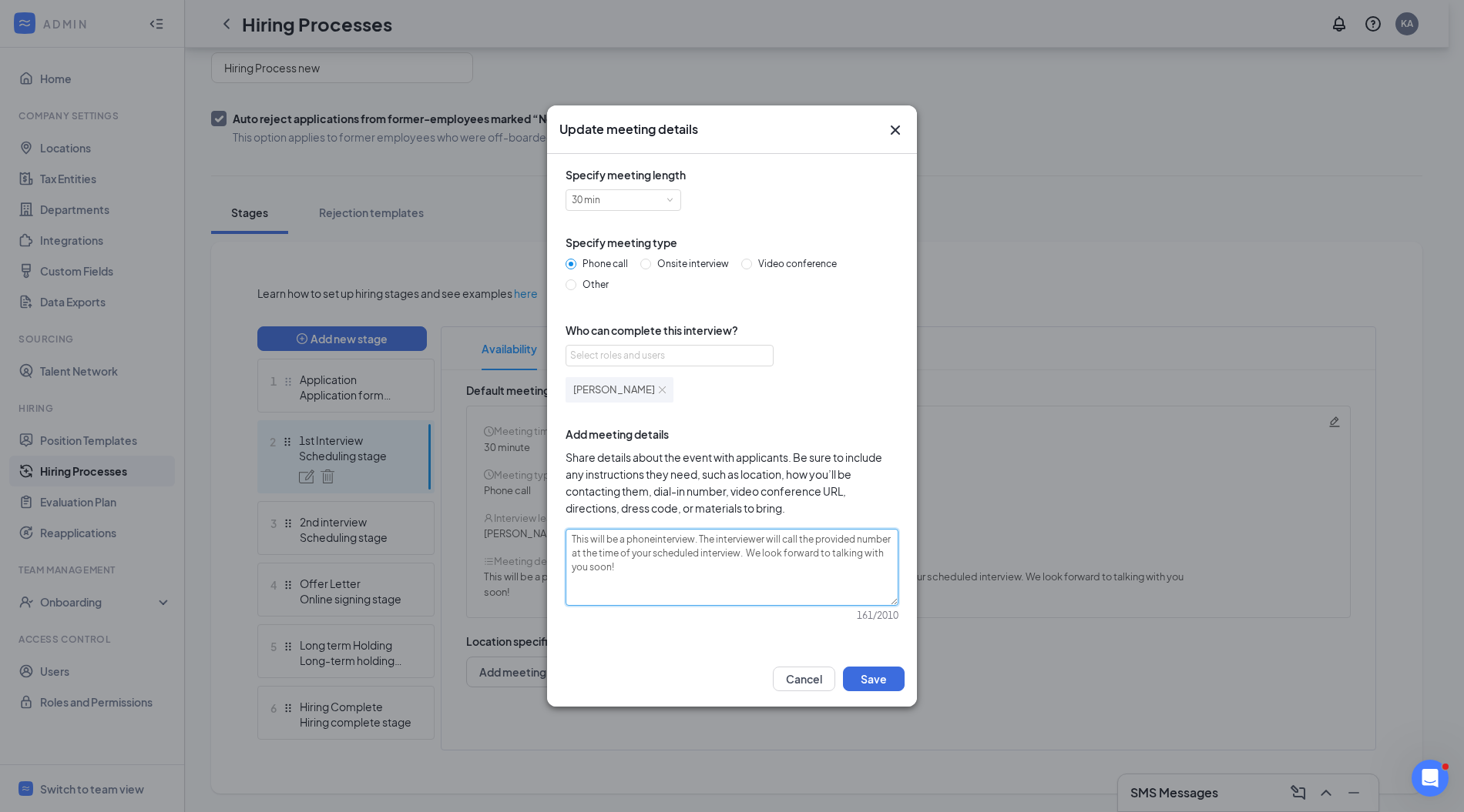
type textarea "This will be a phoninterview. The interviewer will call the provided number at …"
type textarea "This will be a phinterview. The interviewer will call the provided number at th…"
type textarea "This will be a pinterview. The interviewer will call the provided number at the…"
type textarea "This will be ainterview. The interviewer will call the provided number at the t…"
type textarea "This will be a interview. The interviewer will call the provided number at the …"
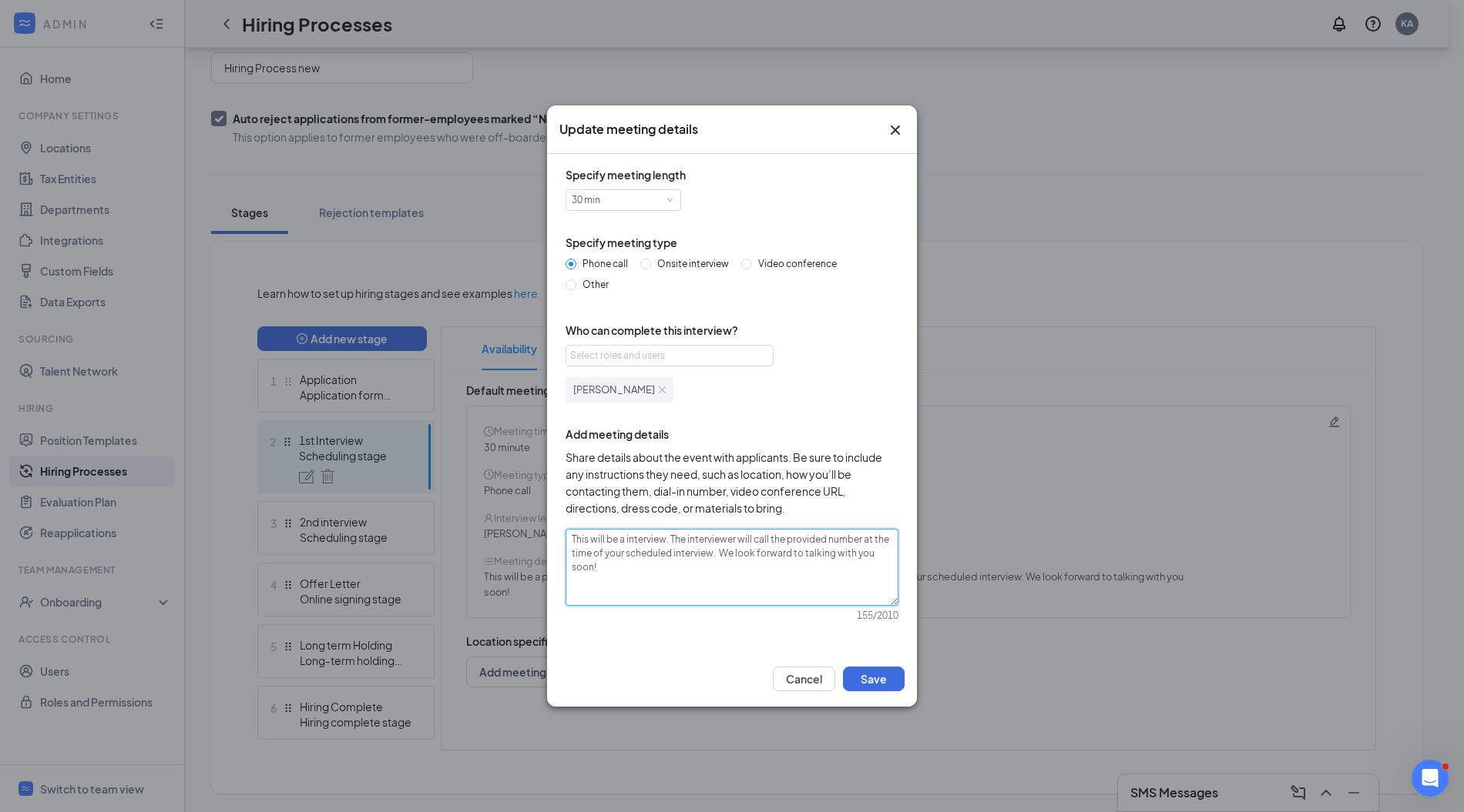
type textarea "This will be a Pinterview. The interviewer will call the provided number at the…"
type textarea "This will be a PHinterview. The interviewer will call the provided number at th…"
type textarea "This will be a PHNinterview. The interviewer will call the provided number at t…"
type textarea "This will be a PHNOinterview. The interviewer will call the provided number at …"
type textarea "This will be a PHNinterview. The interviewer will call the provided number at t…"
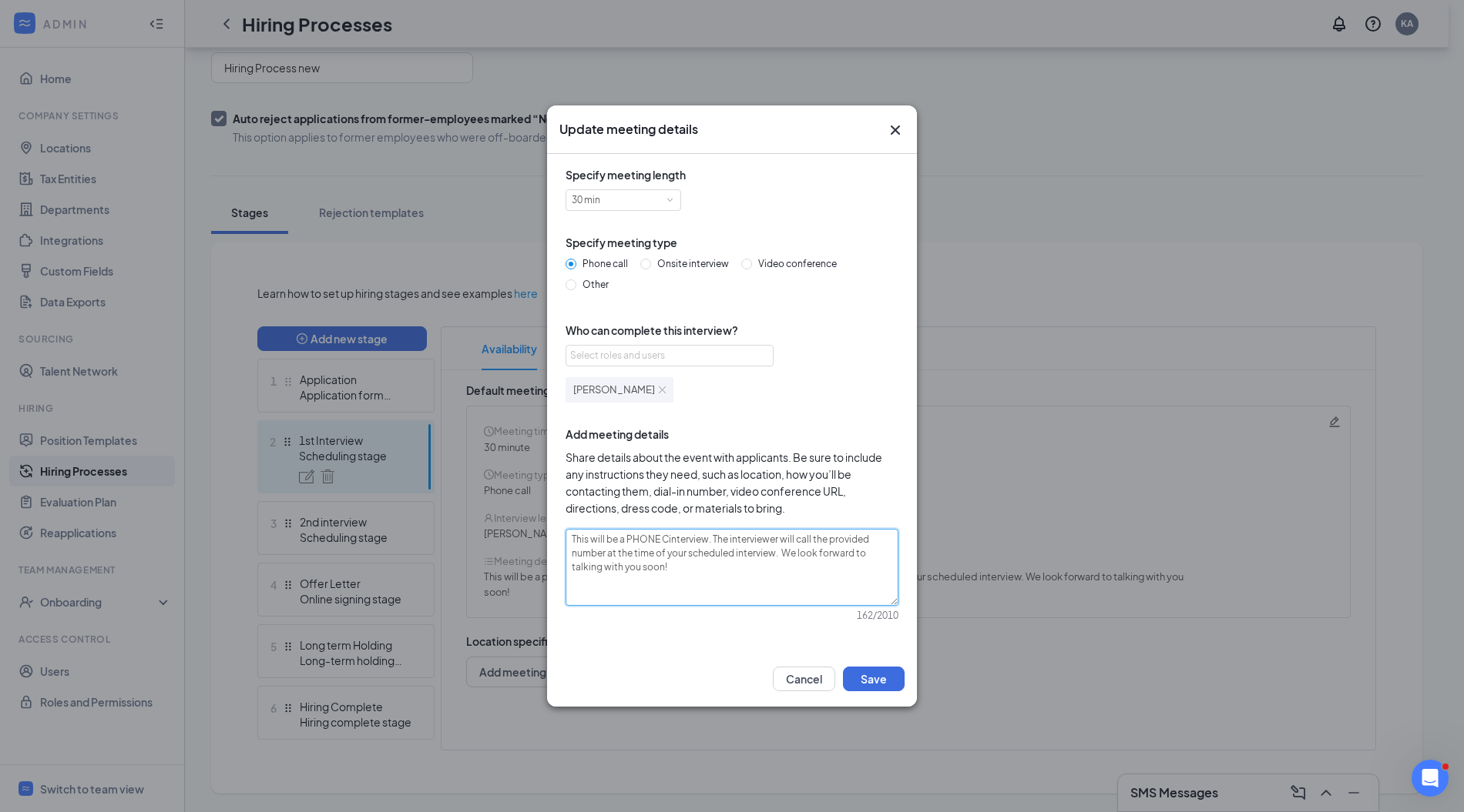
type textarea "This will be a PHONE CAinterview. The interviewer will call the provided number…"
type textarea "This will be a PHONE CALL interview. The interviewer will call the provided num…"
click at [732, 581] on textarea "This will be a PHONE CALL interview. The interviewer will call the provided num…" at bounding box center [732, 567] width 333 height 76
type textarea "This will be a PHONE CALL interview. The interviewer will call the provided num…"
click at [872, 677] on button "Save" at bounding box center [874, 679] width 62 height 25
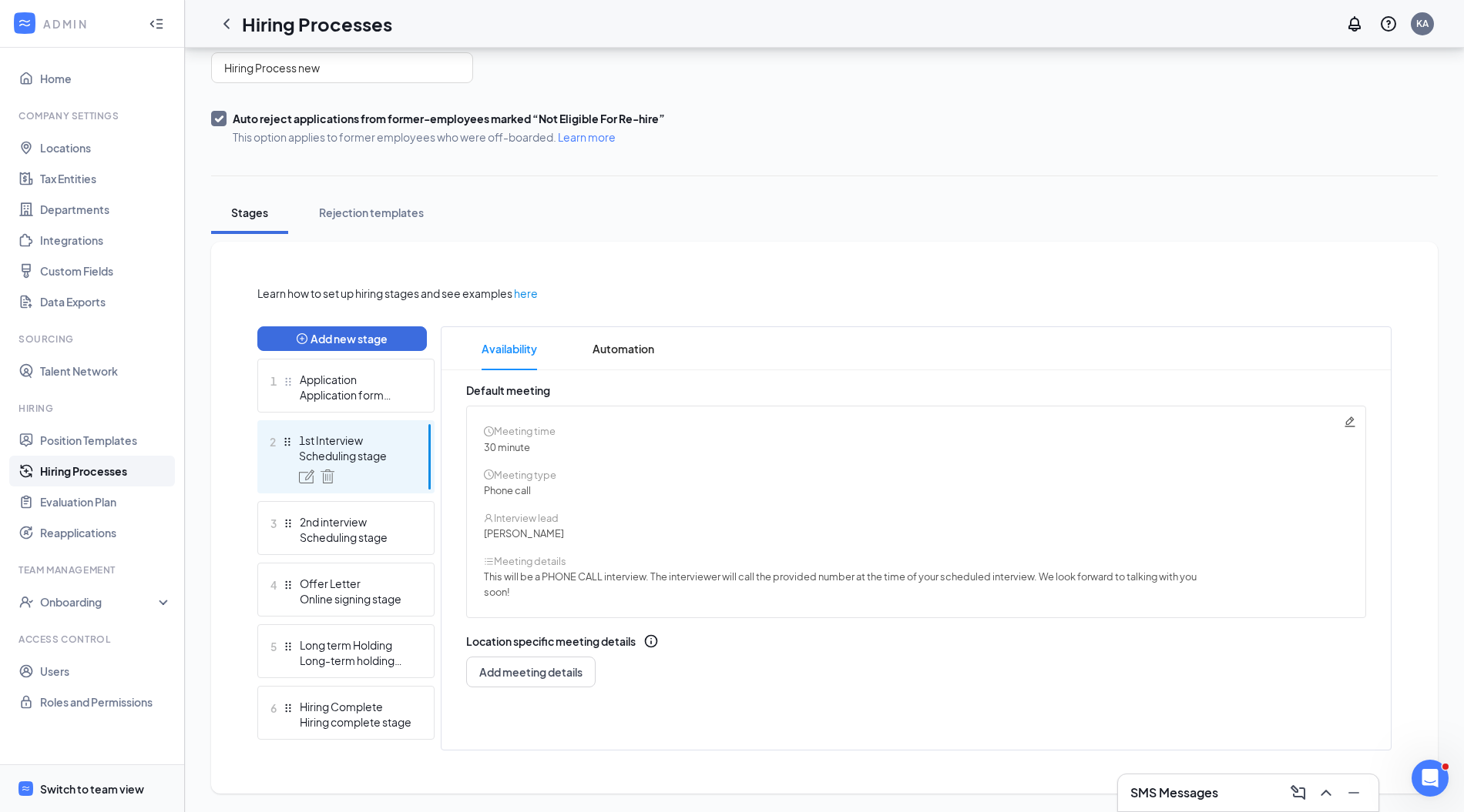
click at [66, 781] on div "Switch to team view" at bounding box center [92, 789] width 104 height 15
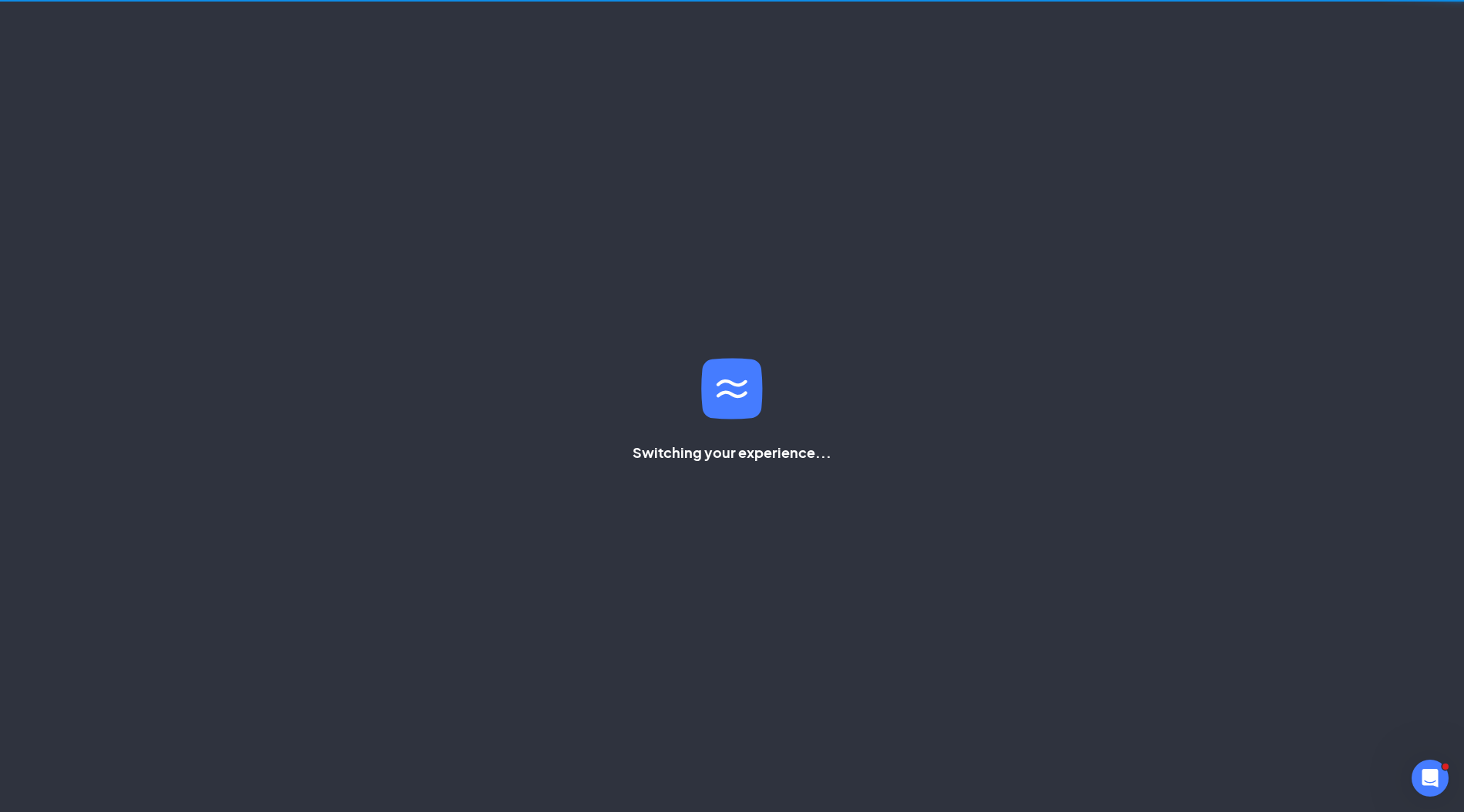
scroll to position [32, 0]
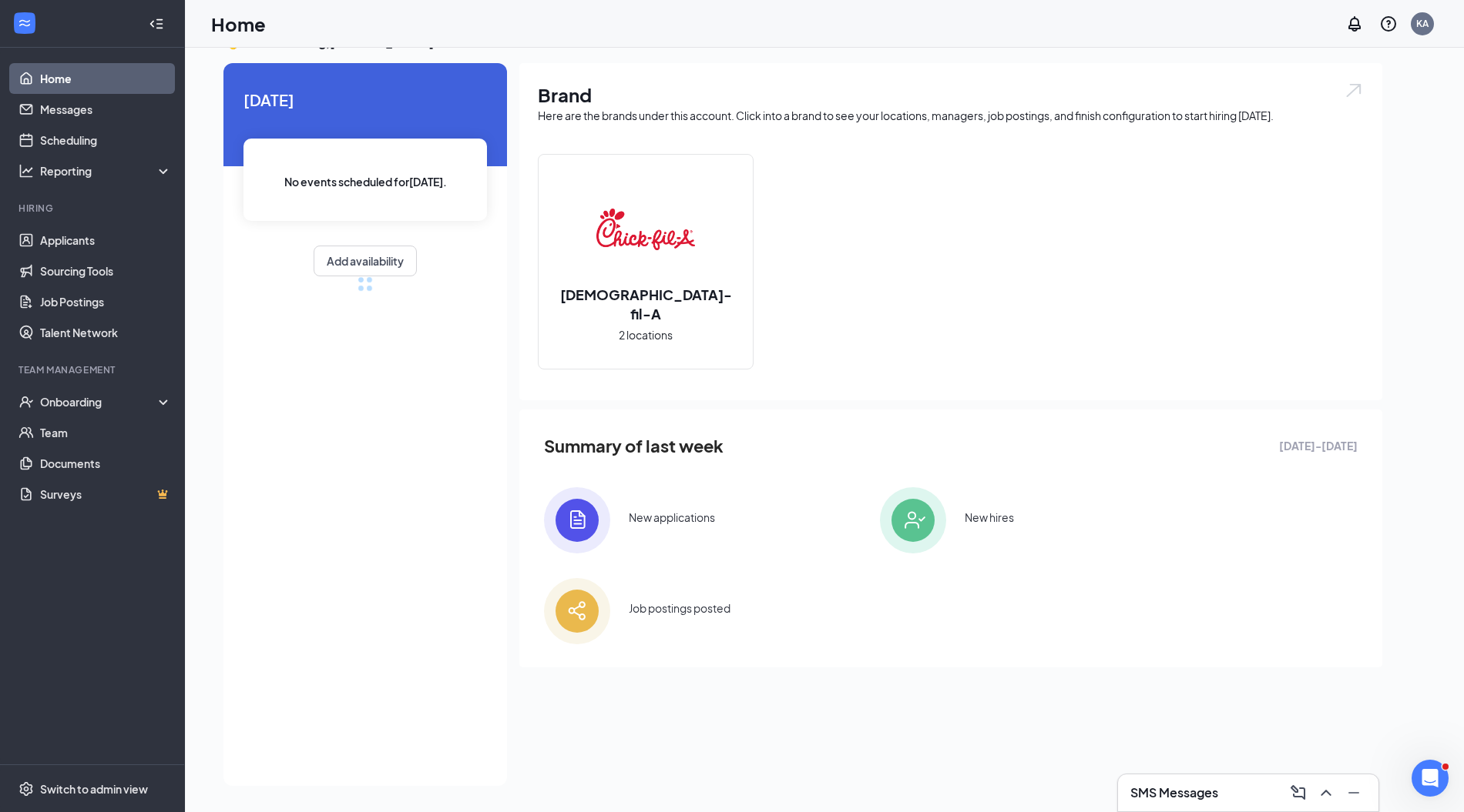
click at [86, 777] on div "Switching your experience..." at bounding box center [732, 406] width 1464 height 812
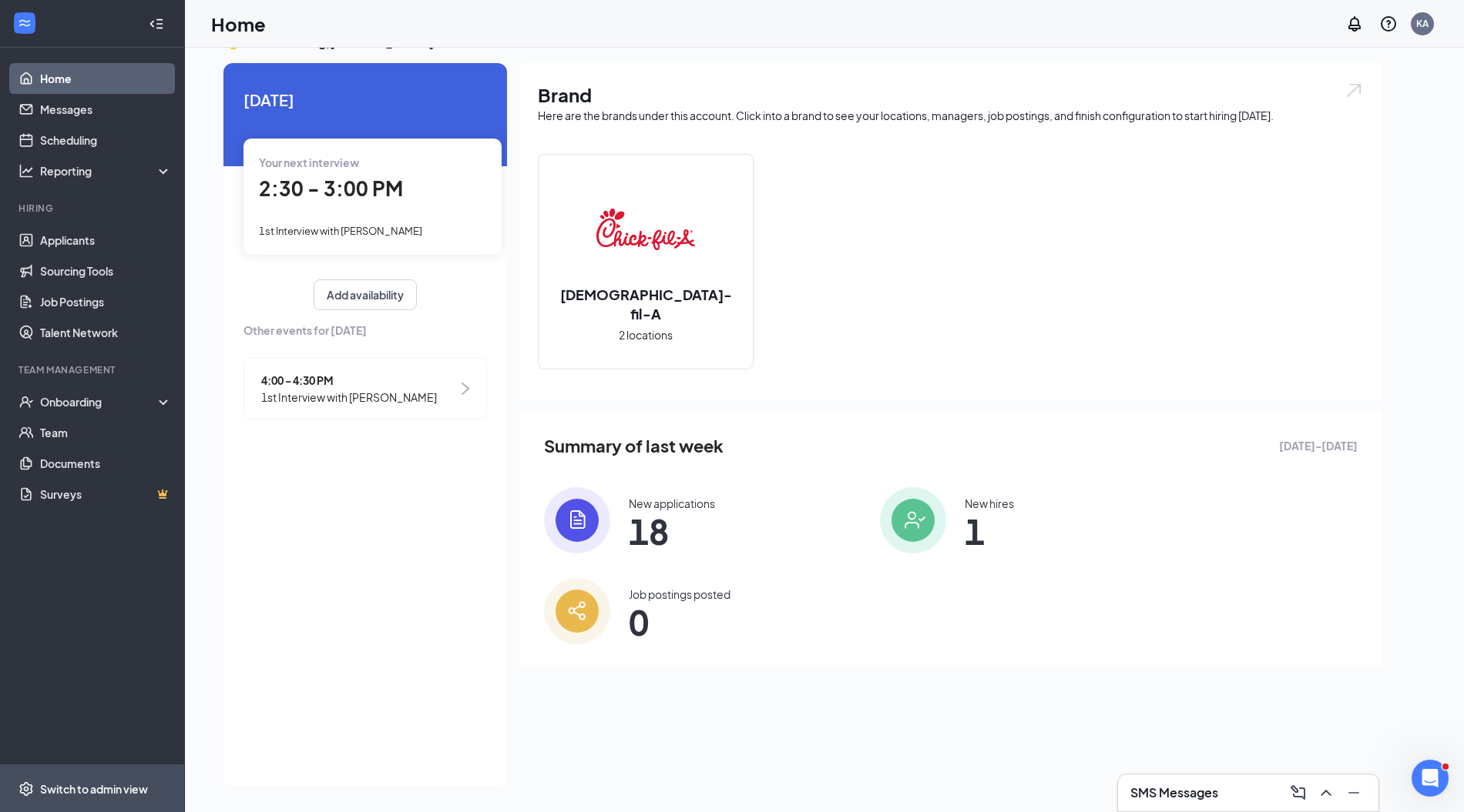
click at [143, 787] on div "Switch to admin view" at bounding box center [94, 789] width 108 height 15
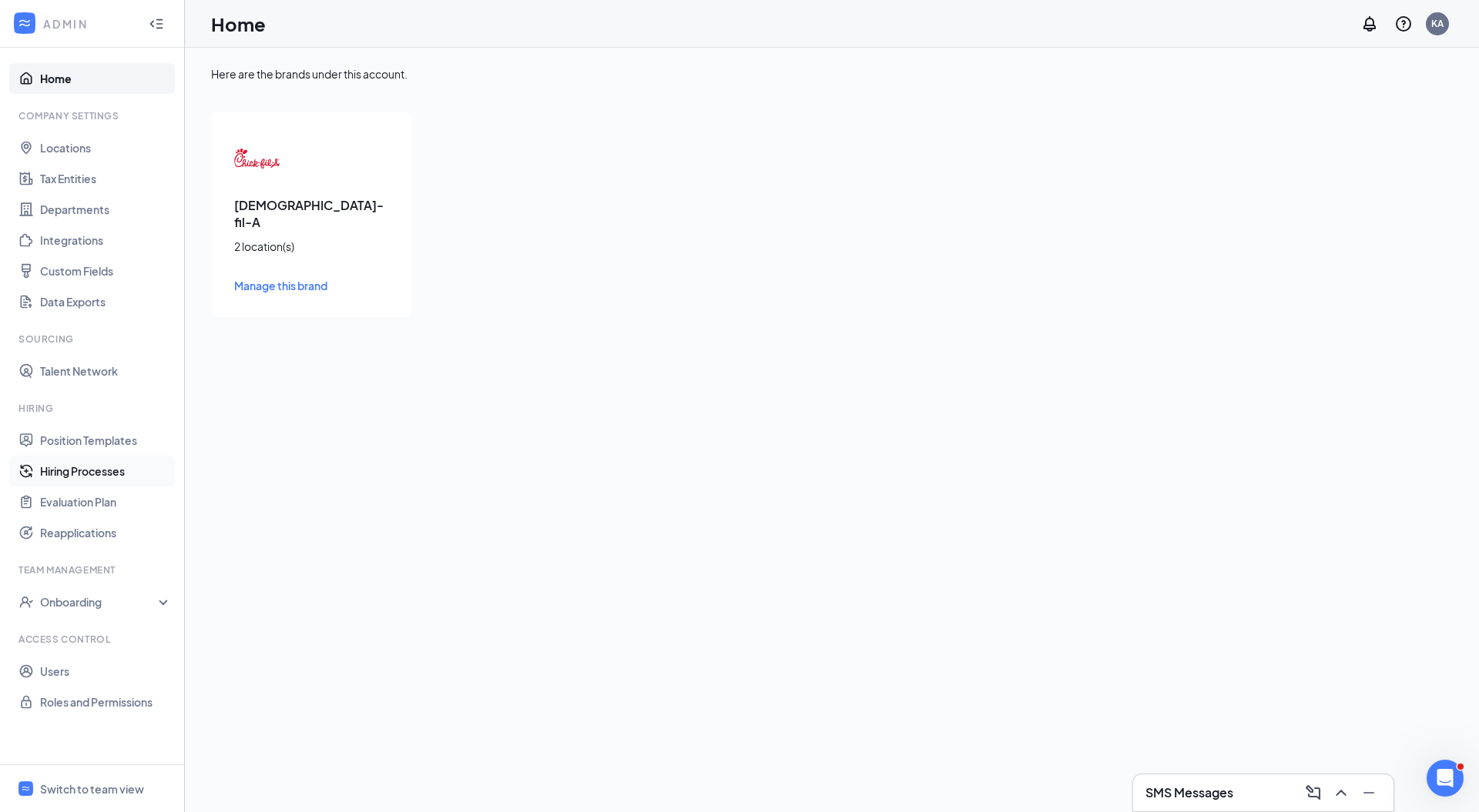
click at [125, 464] on link "Hiring Processes" at bounding box center [106, 471] width 132 height 31
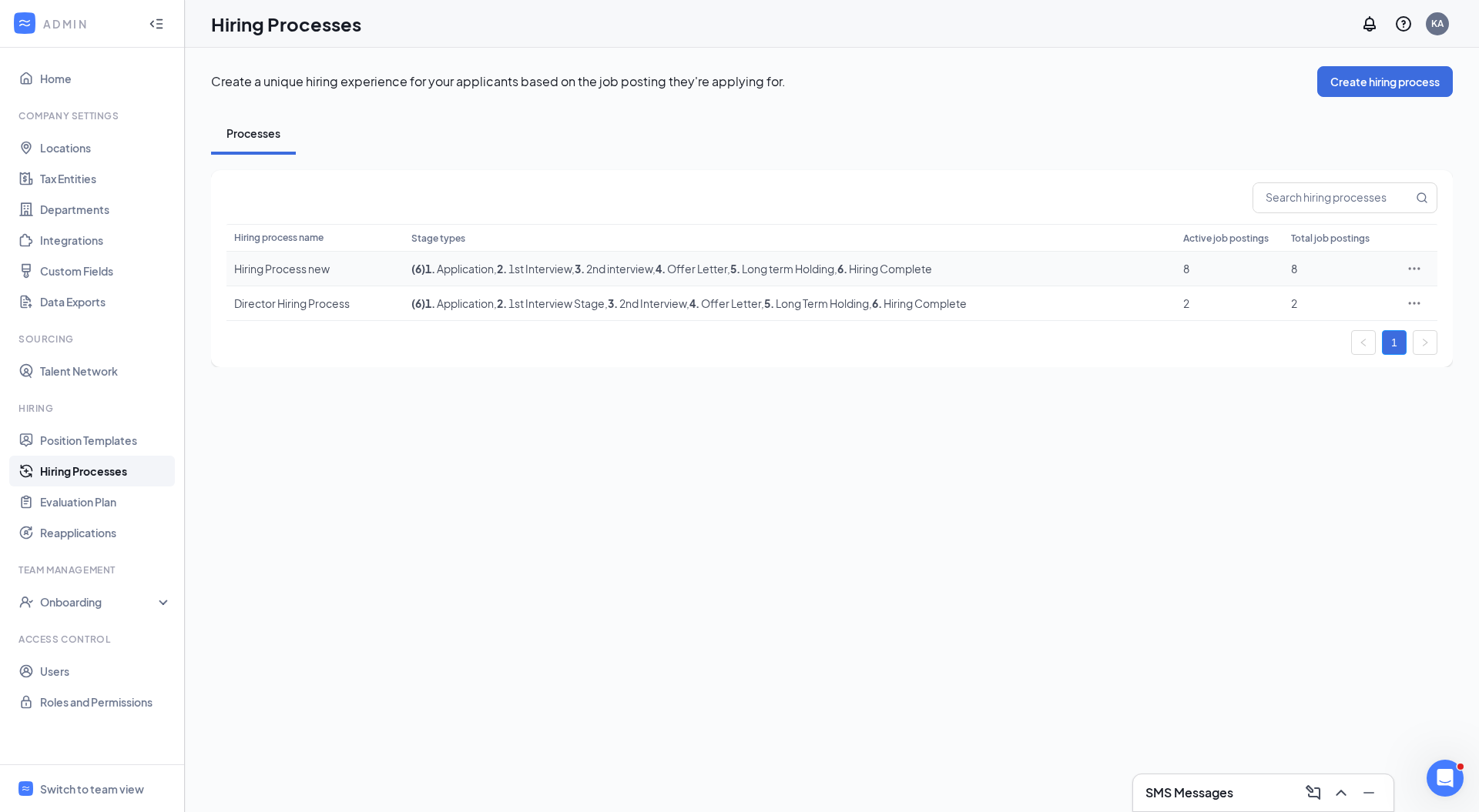
click at [1412, 270] on icon "Ellipses" at bounding box center [1414, 269] width 15 height 15
click at [1300, 310] on li "Edit" at bounding box center [1343, 300] width 157 height 35
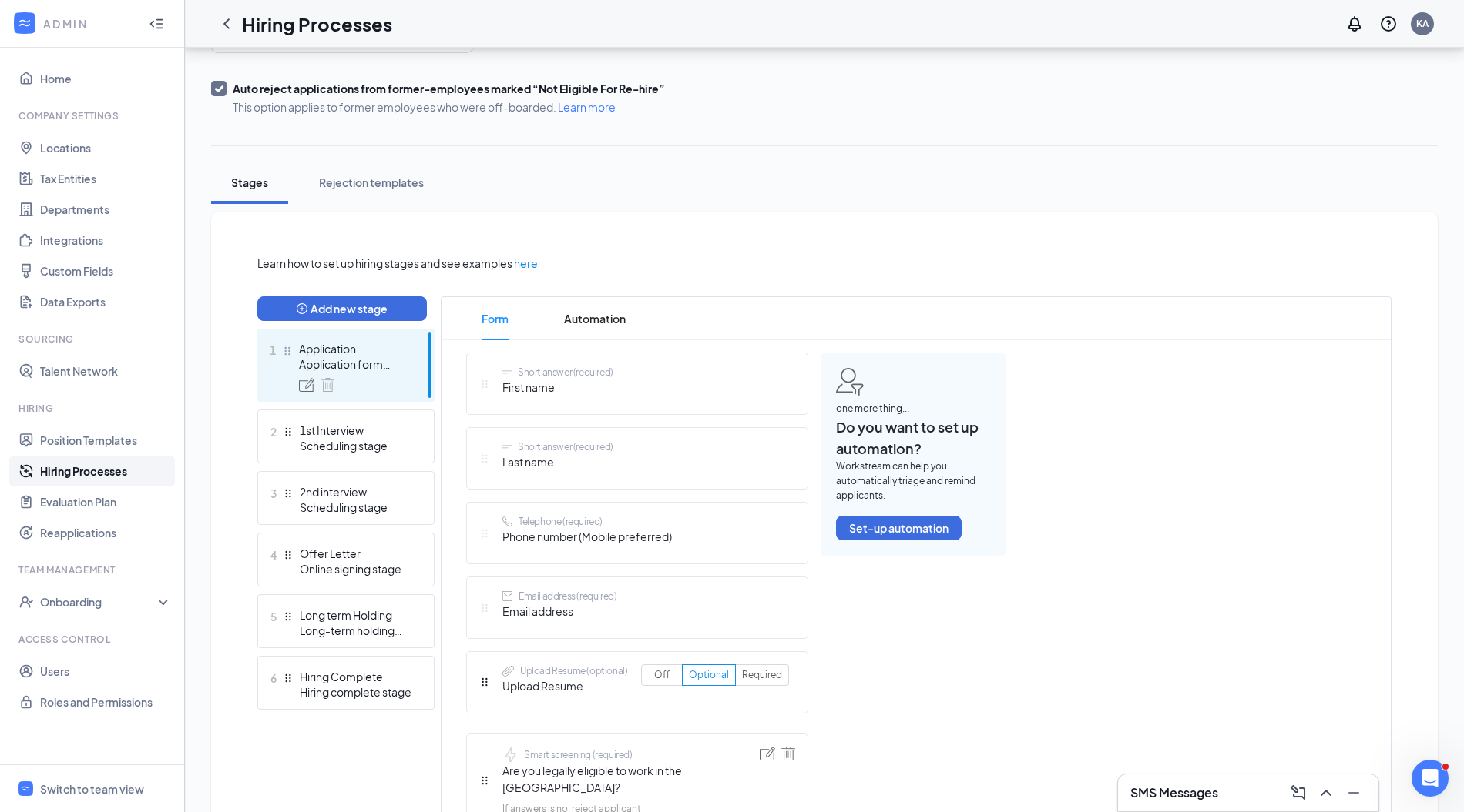
scroll to position [242, 0]
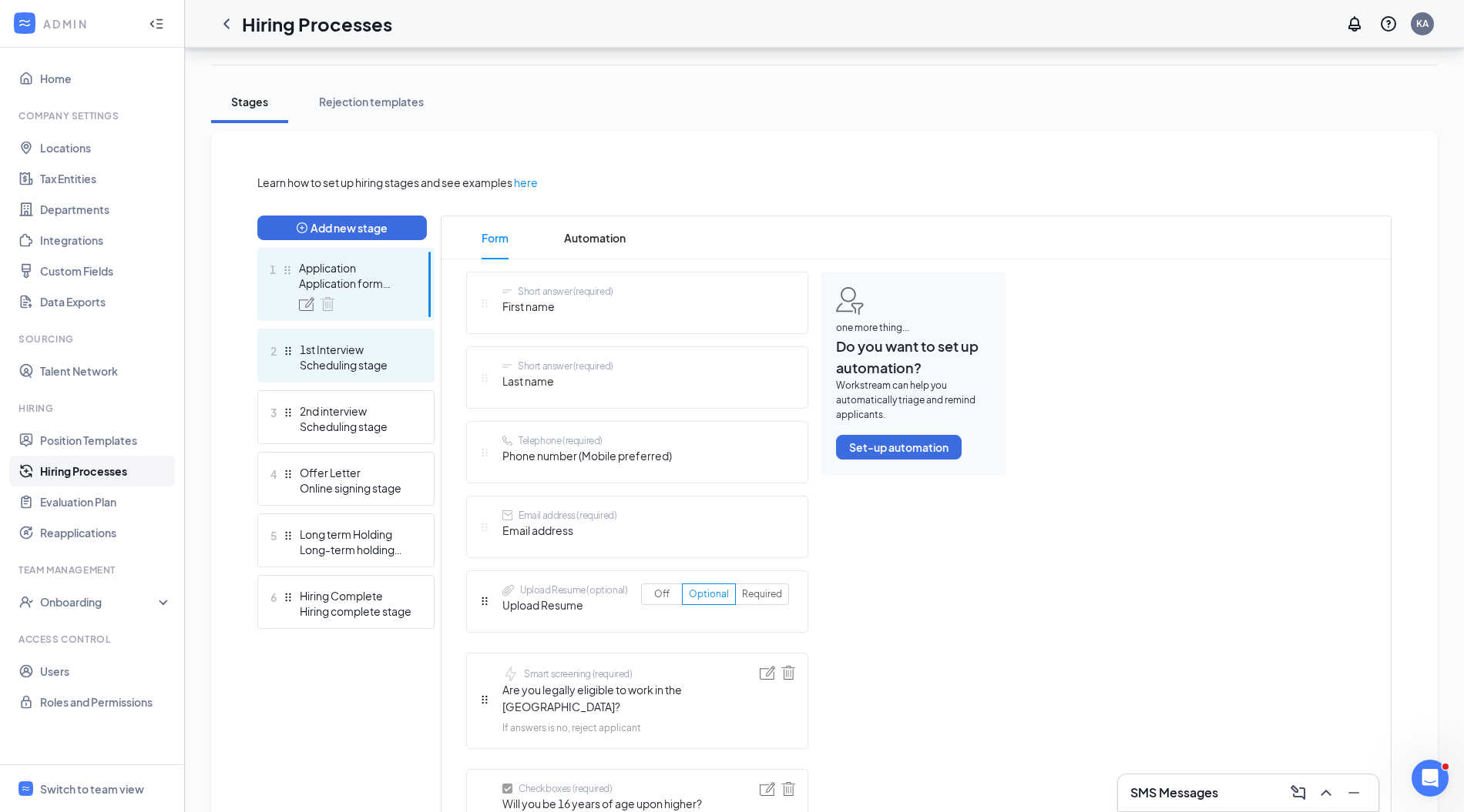
click at [325, 345] on div "1st Interview" at bounding box center [356, 349] width 113 height 15
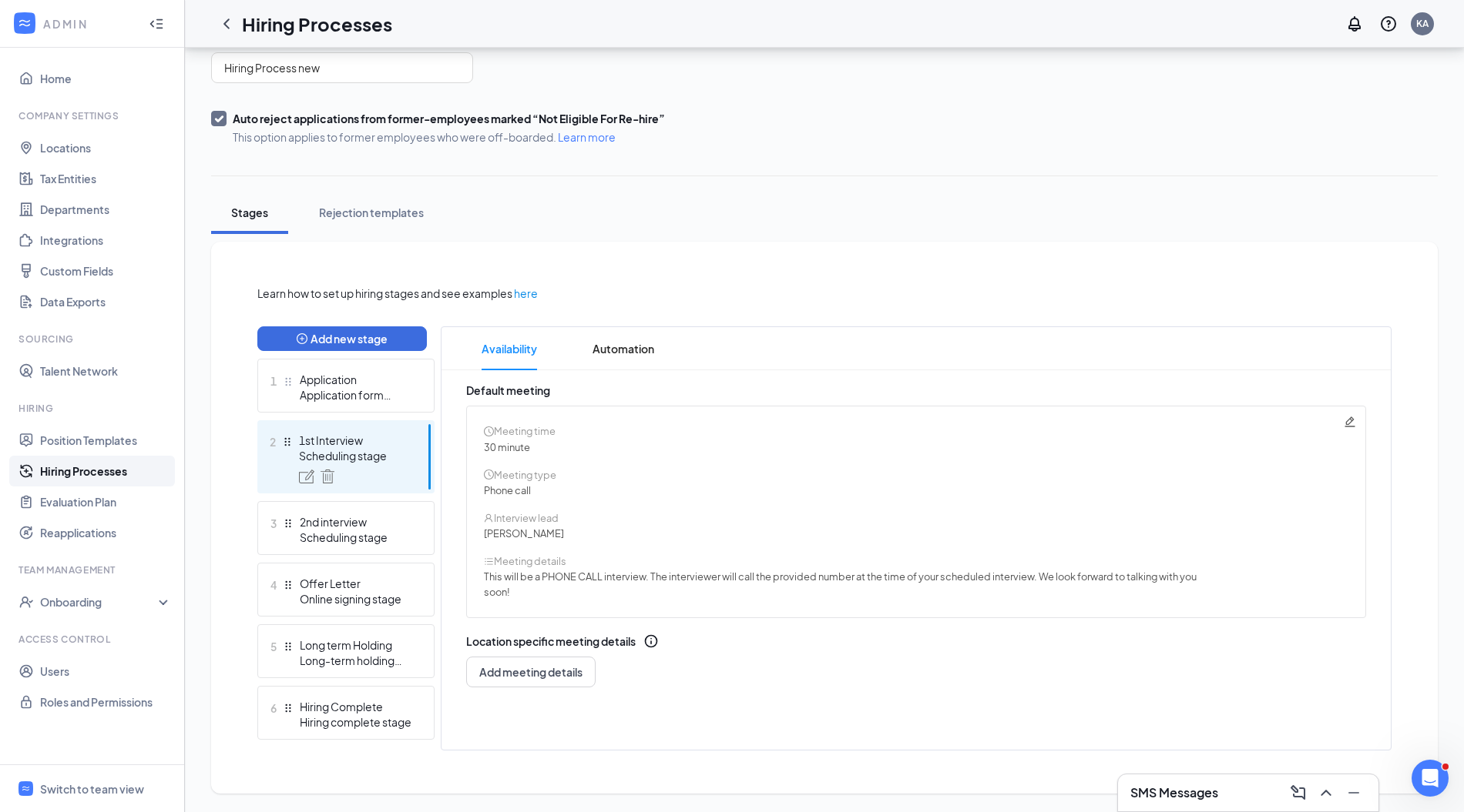
scroll to position [131, 0]
click at [347, 527] on div "2nd interview" at bounding box center [356, 522] width 113 height 15
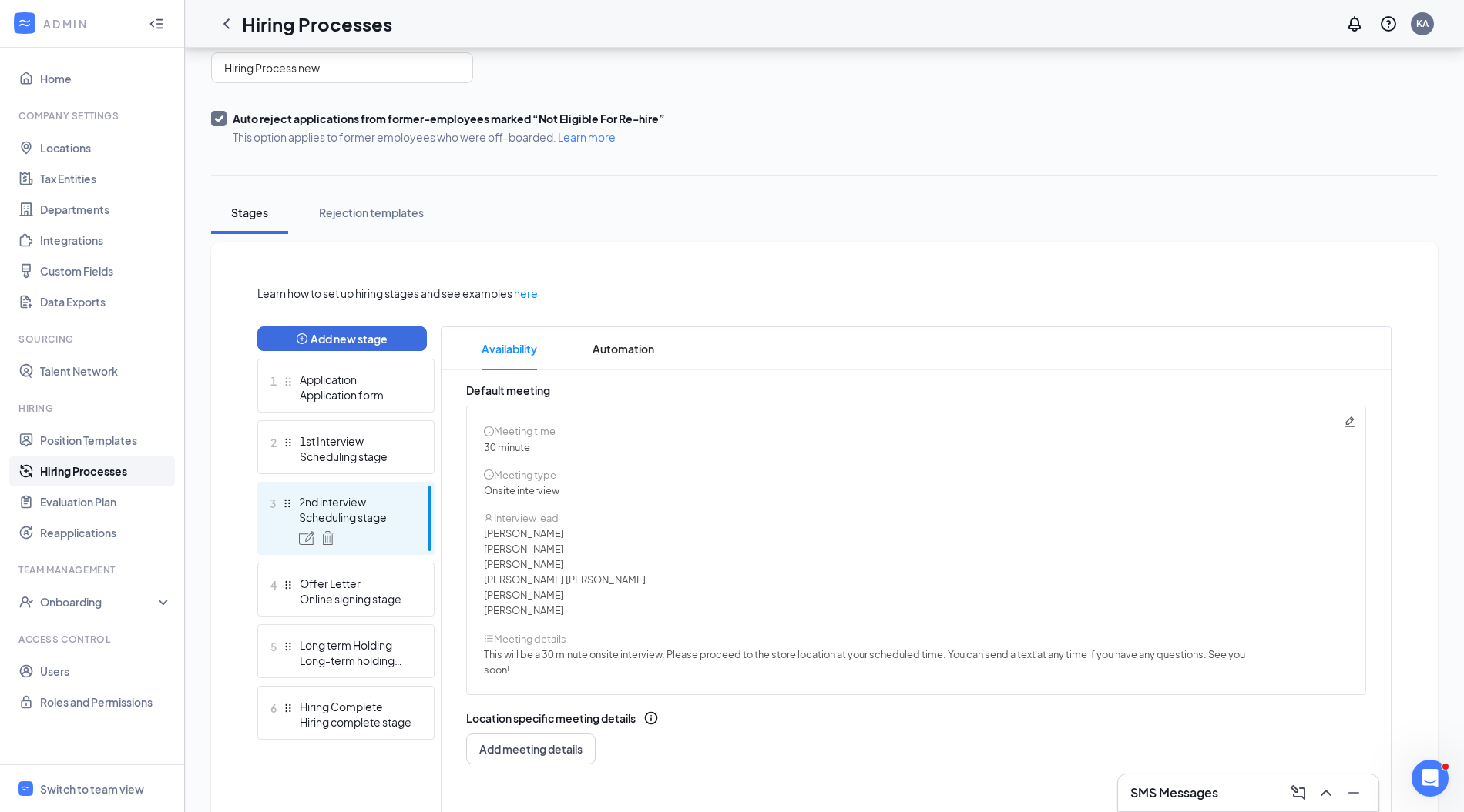
scroll to position [207, 0]
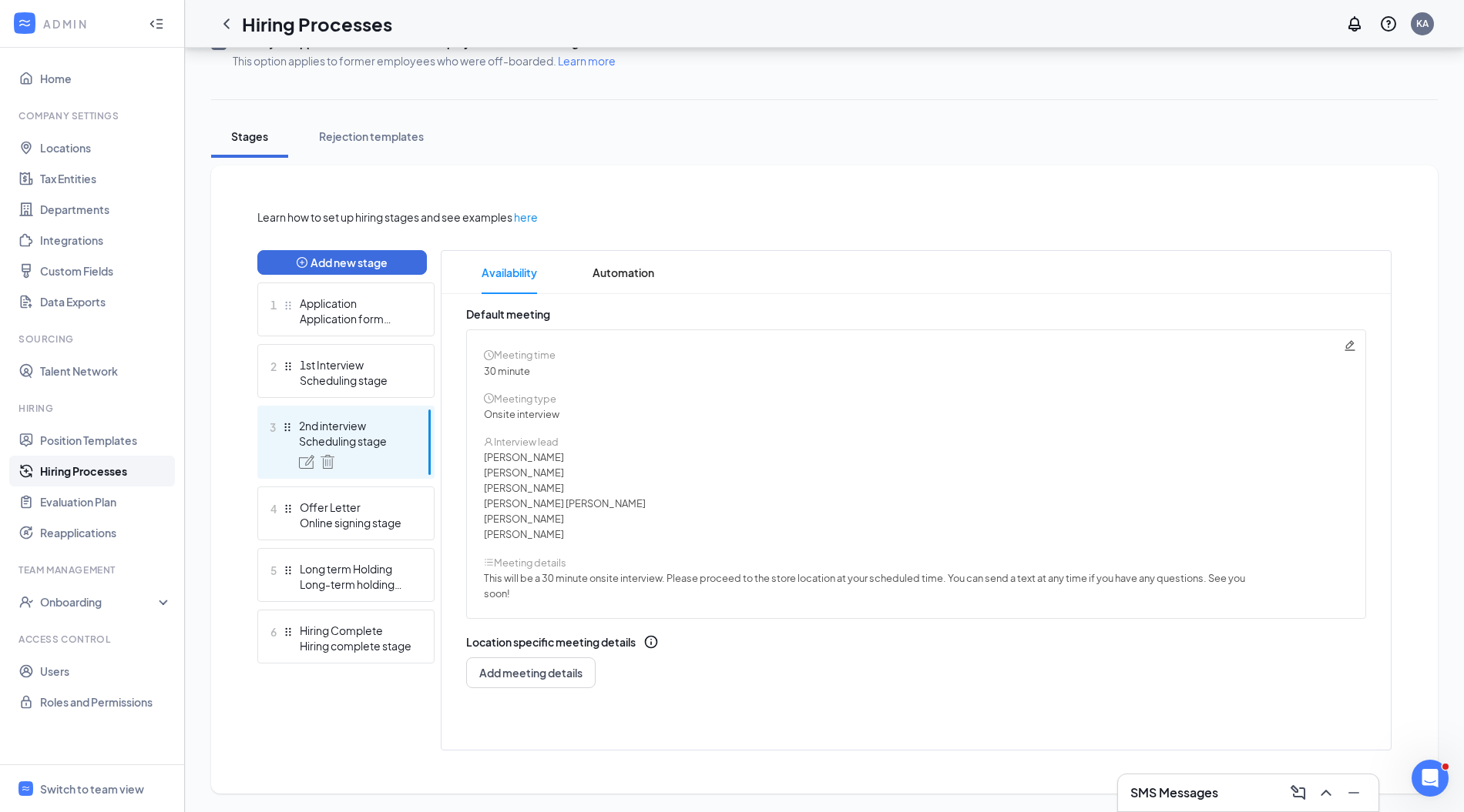
click at [1353, 350] on icon "Pencil" at bounding box center [1349, 345] width 10 height 10
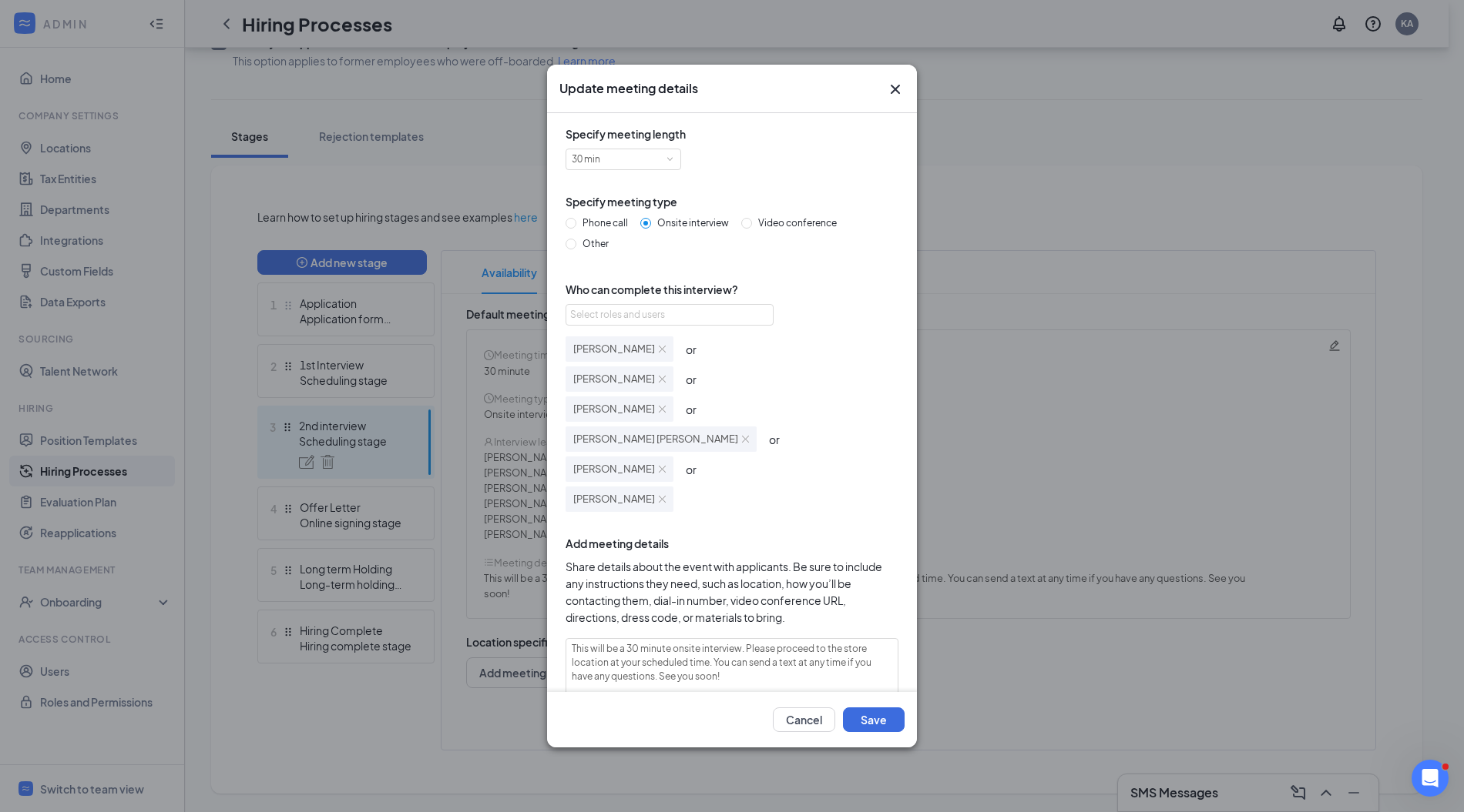
scroll to position [68, 0]
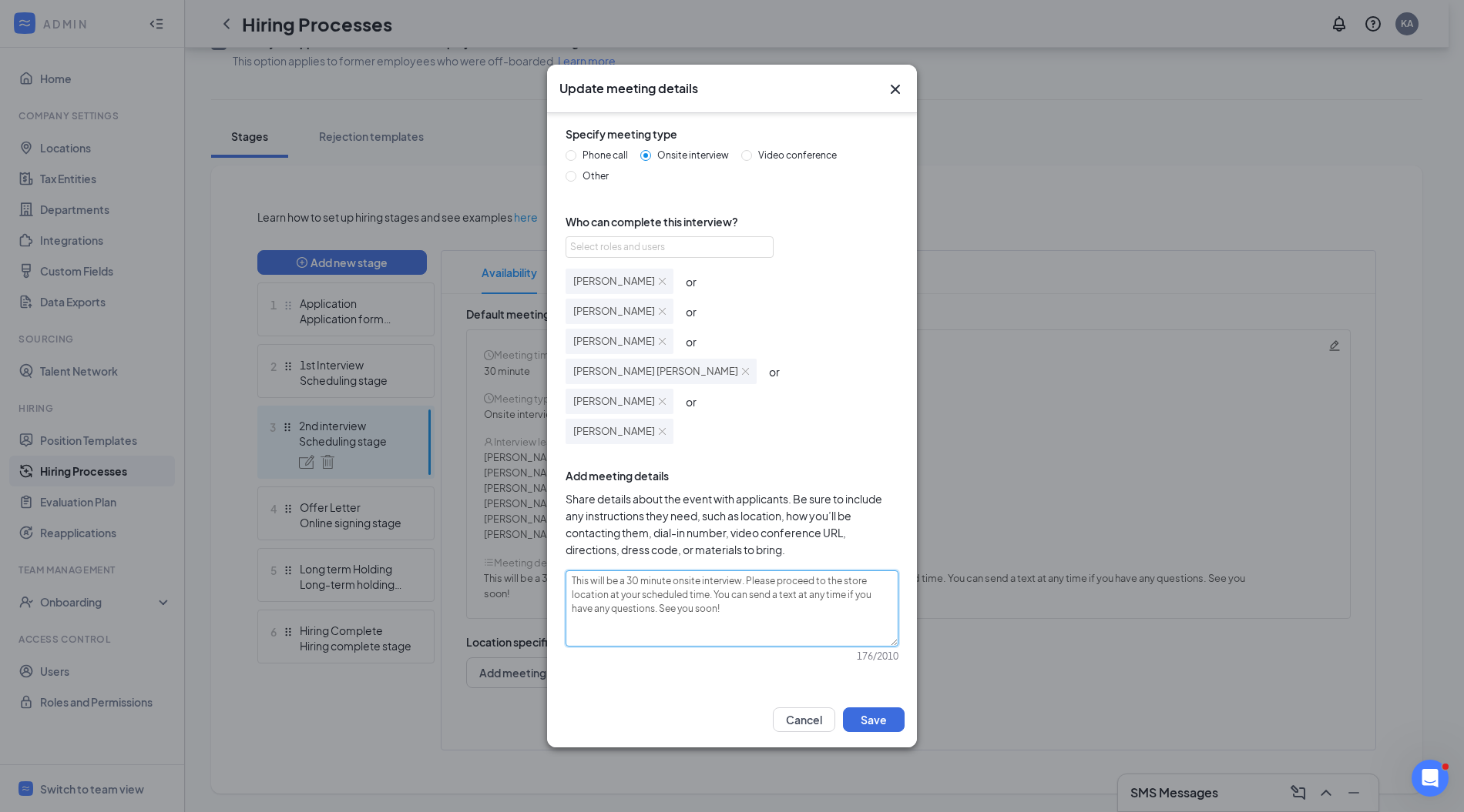
click at [696, 580] on textarea "This will be a 30 minute onsite interview. Please proceed to the store location…" at bounding box center [732, 609] width 333 height 76
type textarea "This will be a 30 minute onsit interview. Please proceed to the store location …"
type textarea "This will be a 30 minute onsi interview. Please proceed to the store location a…"
type textarea "This will be a 30 minute ons interview. Please proceed to the store location at…"
type textarea "This will be a 30 minute o interview. Please proceed to the store location at y…"
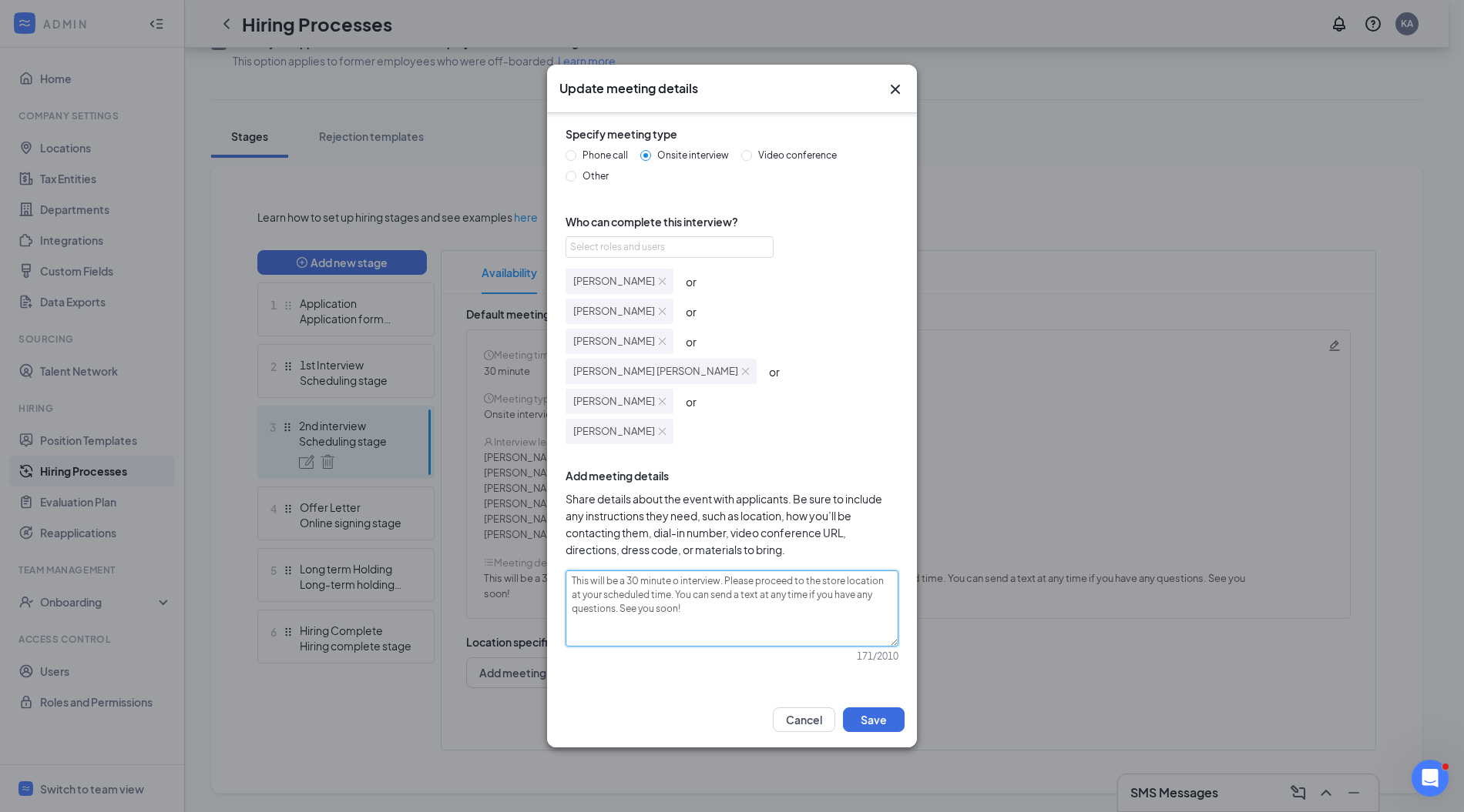
type textarea "This will be a 30 minute interview. Please proceed to the store location at you…"
type textarea "This will be a 30 minute ON interview. Please proceed to the store location at …"
type textarea "This will be a 30 minute ONS interview. Please proceed to the store location at…"
type textarea "This will be a 30 minute ONSI interview. Please proceed to the store location a…"
type textarea "This will be a 30 minute ONSIT interview. Please proceed to the store location …"
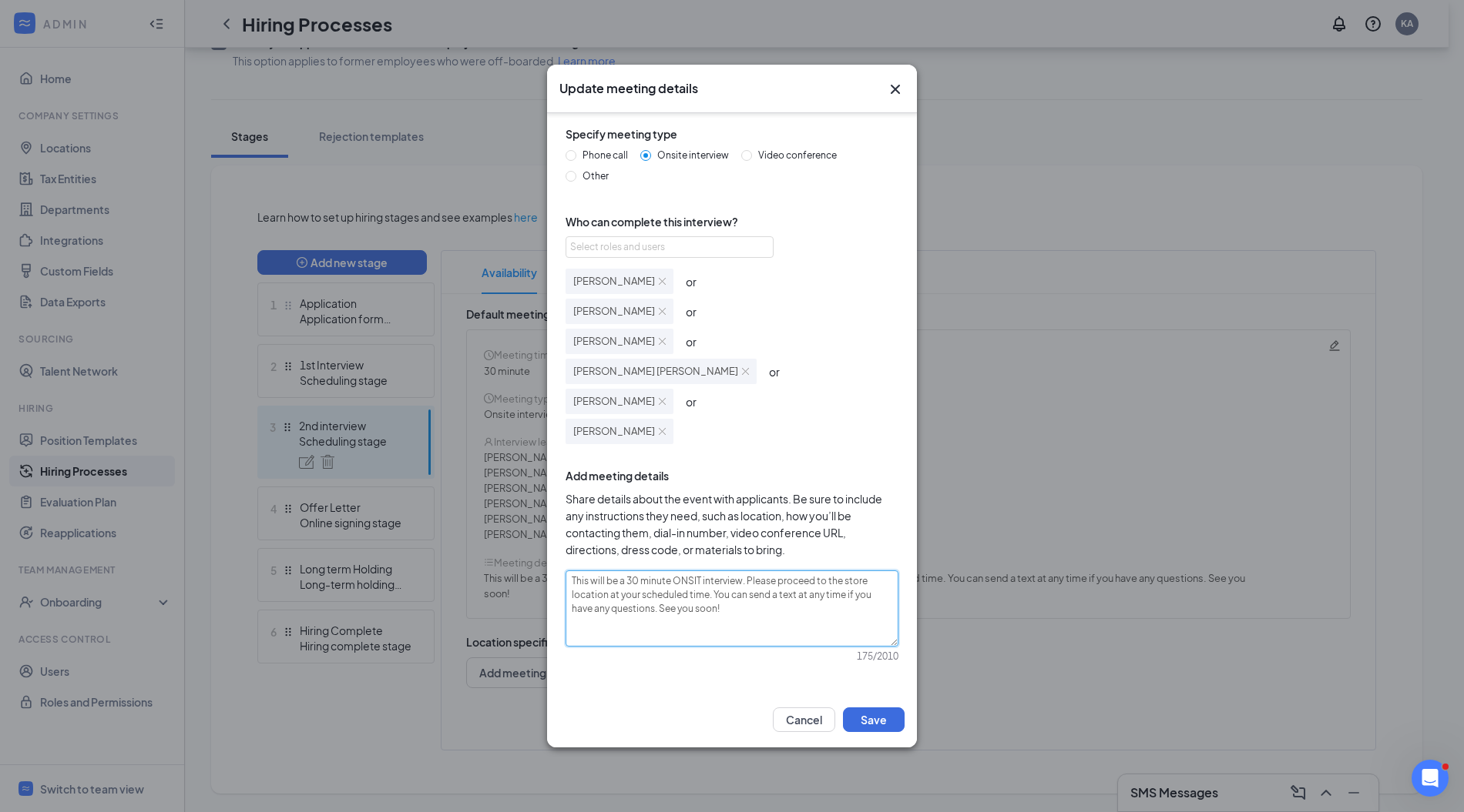
type textarea "This will be a 30 minute ONSITE interview. Please proceed to the store location…"
click at [754, 584] on textarea "This will be a 30 minute ON-SITE interview. Please proceed to the store locatio…" at bounding box center [732, 609] width 333 height 76
type textarea "This will be a 30 minute ON-SITE interview. Please proceed to the store locatio…"
click at [874, 712] on button "Save" at bounding box center [874, 720] width 62 height 25
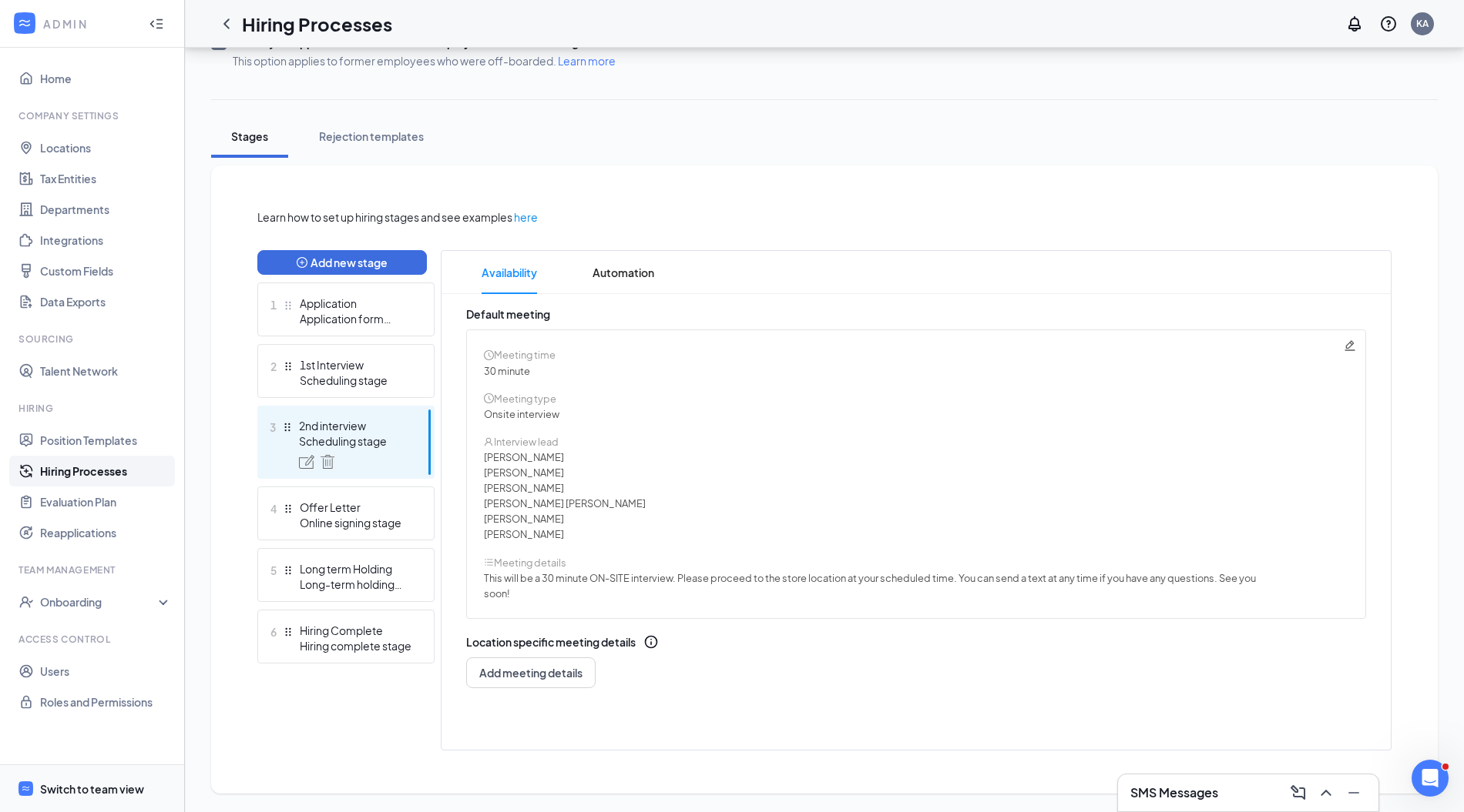
click at [146, 790] on span "Switch to team view" at bounding box center [106, 789] width 132 height 47
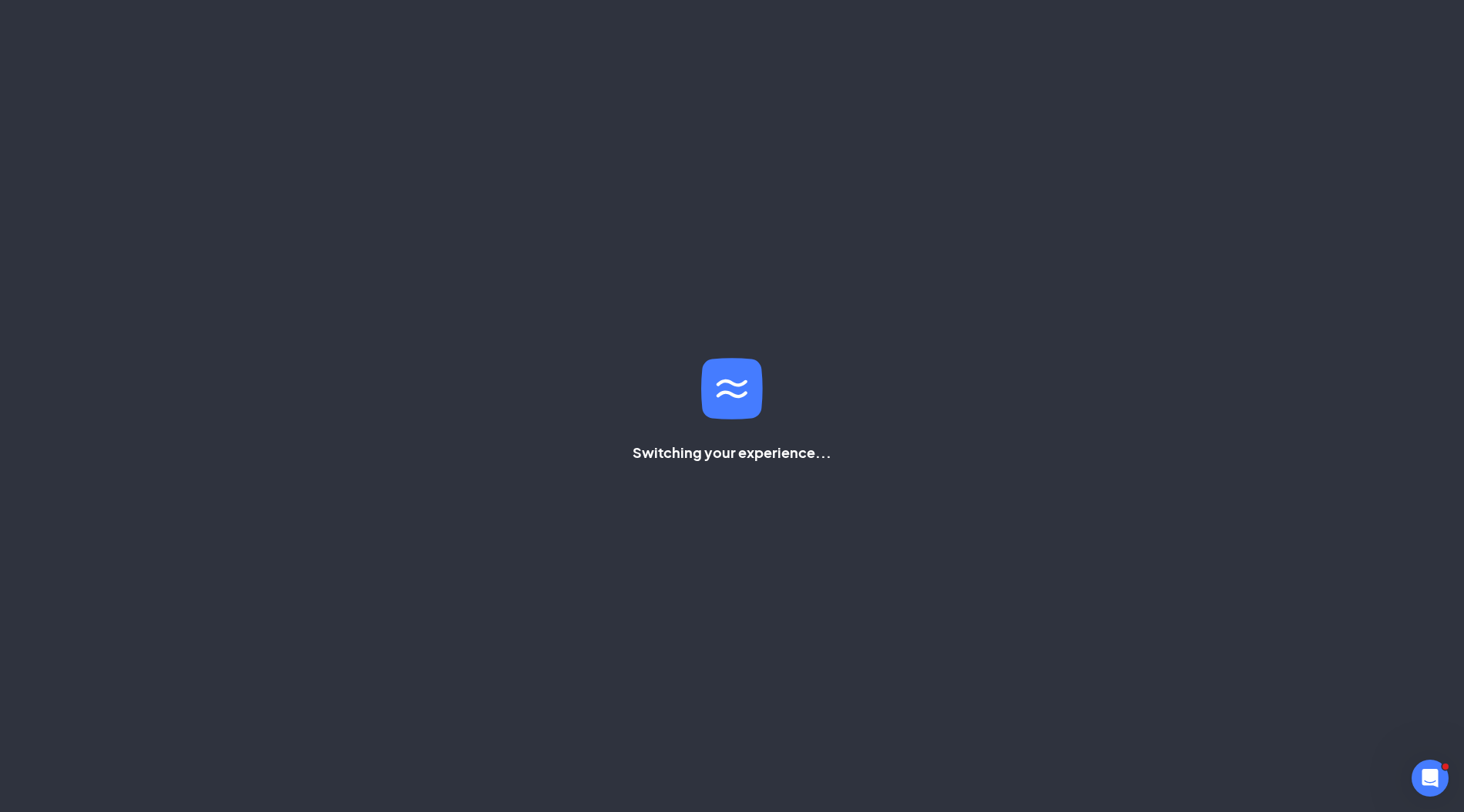
scroll to position [32, 0]
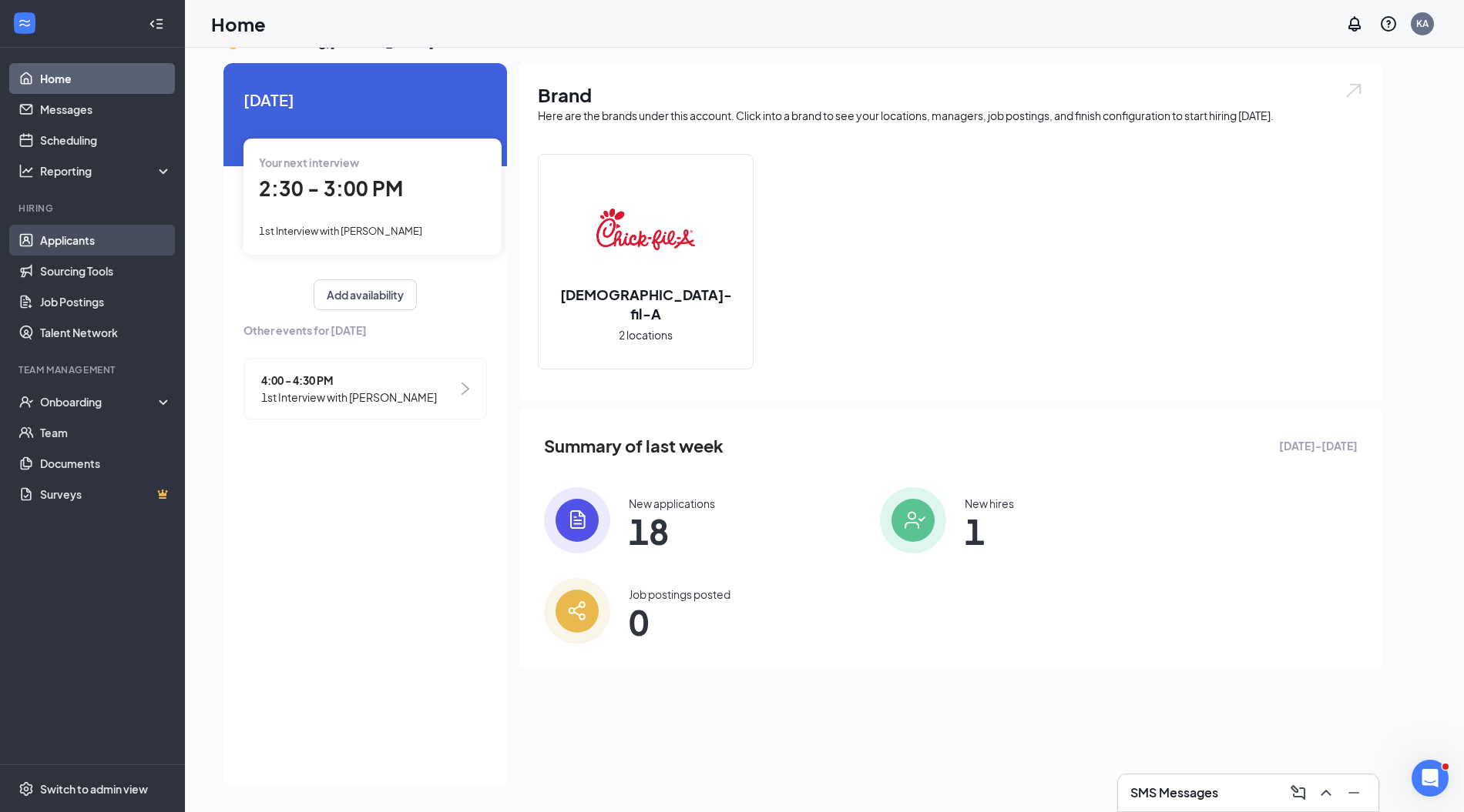
click at [118, 240] on link "Applicants" at bounding box center [106, 240] width 132 height 31
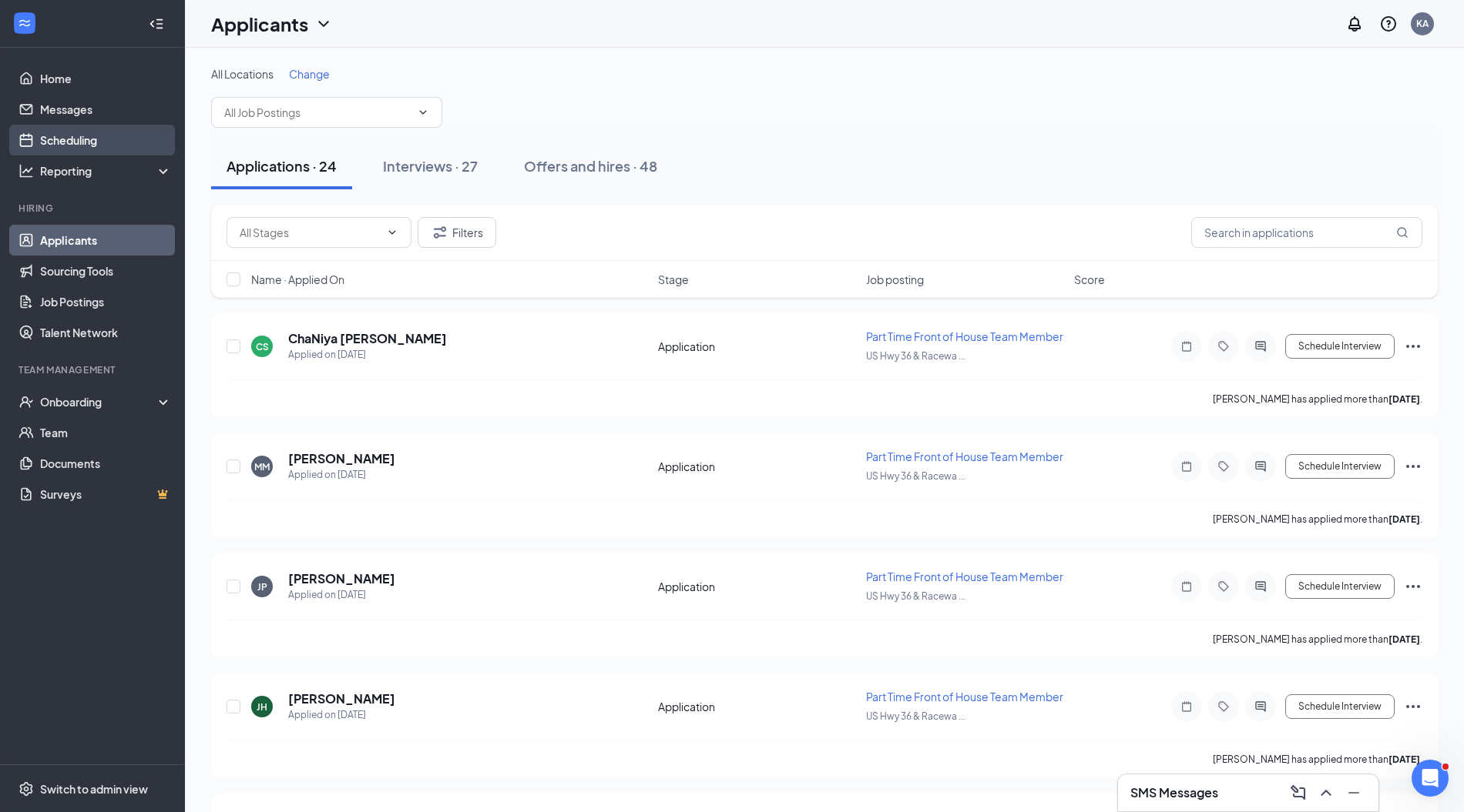
click at [90, 134] on link "Scheduling" at bounding box center [106, 140] width 132 height 31
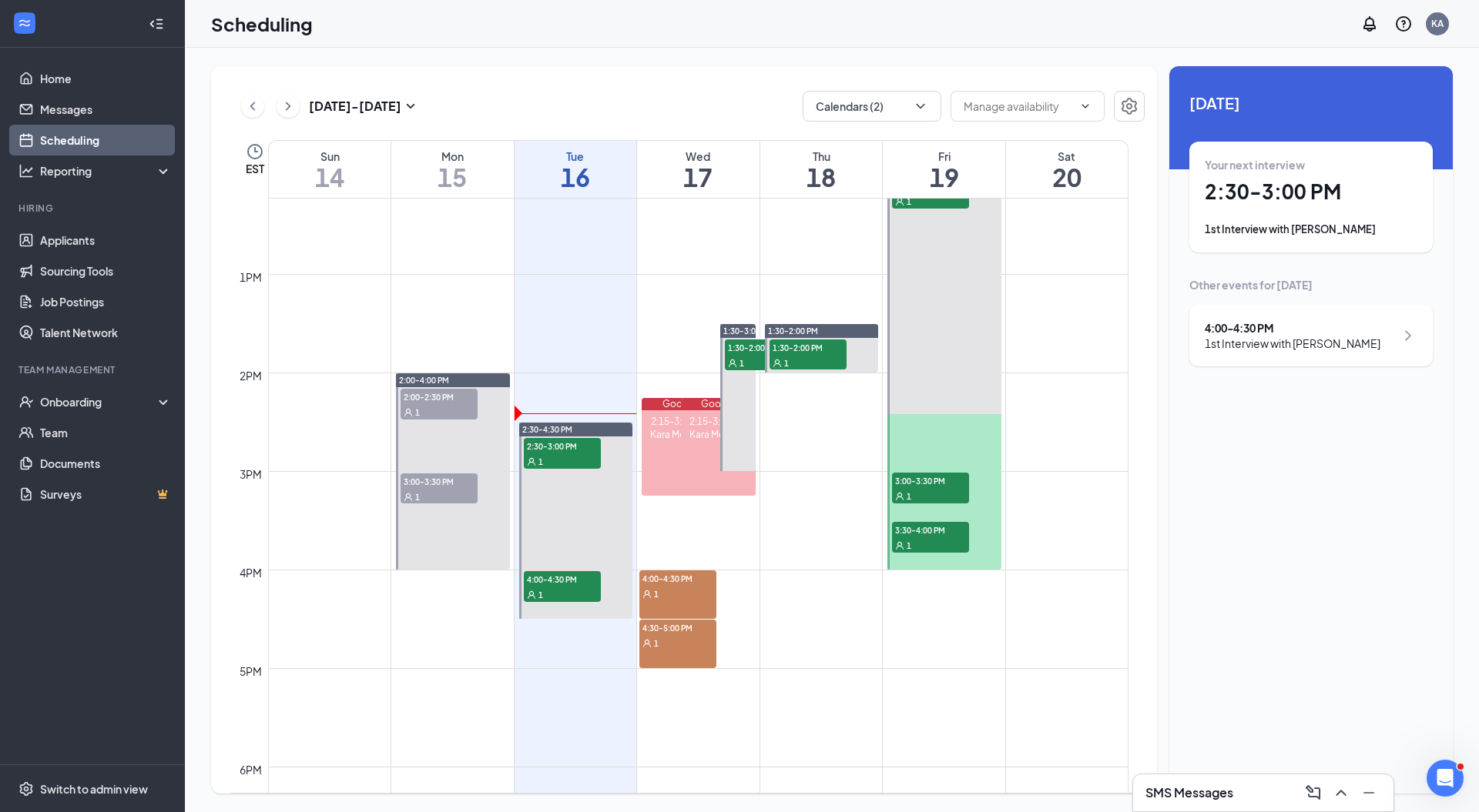
scroll to position [1211, 0]
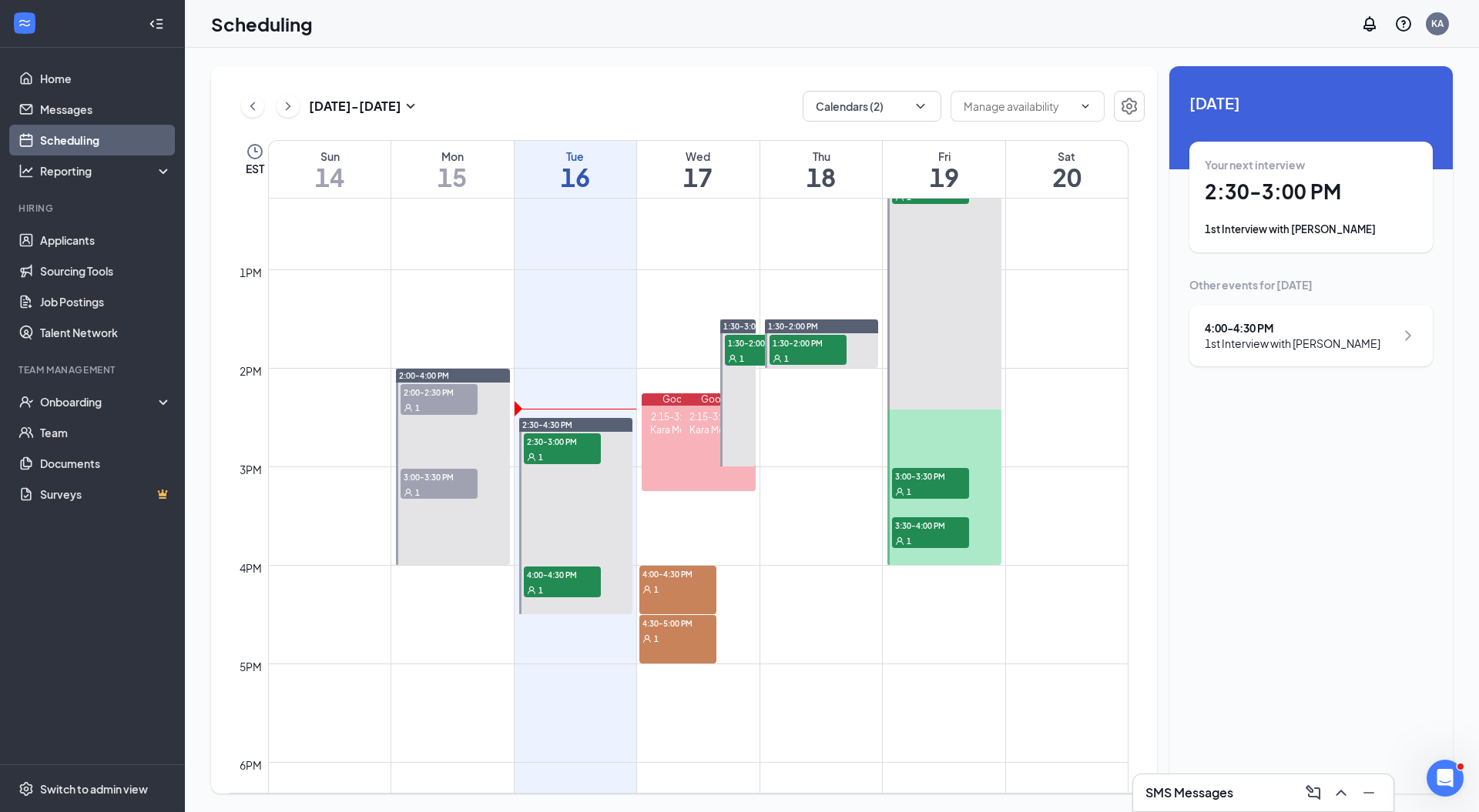
click at [776, 616] on td at bounding box center [698, 626] width 861 height 25
click at [878, 97] on button "Calendars (2)" at bounding box center [872, 106] width 138 height 31
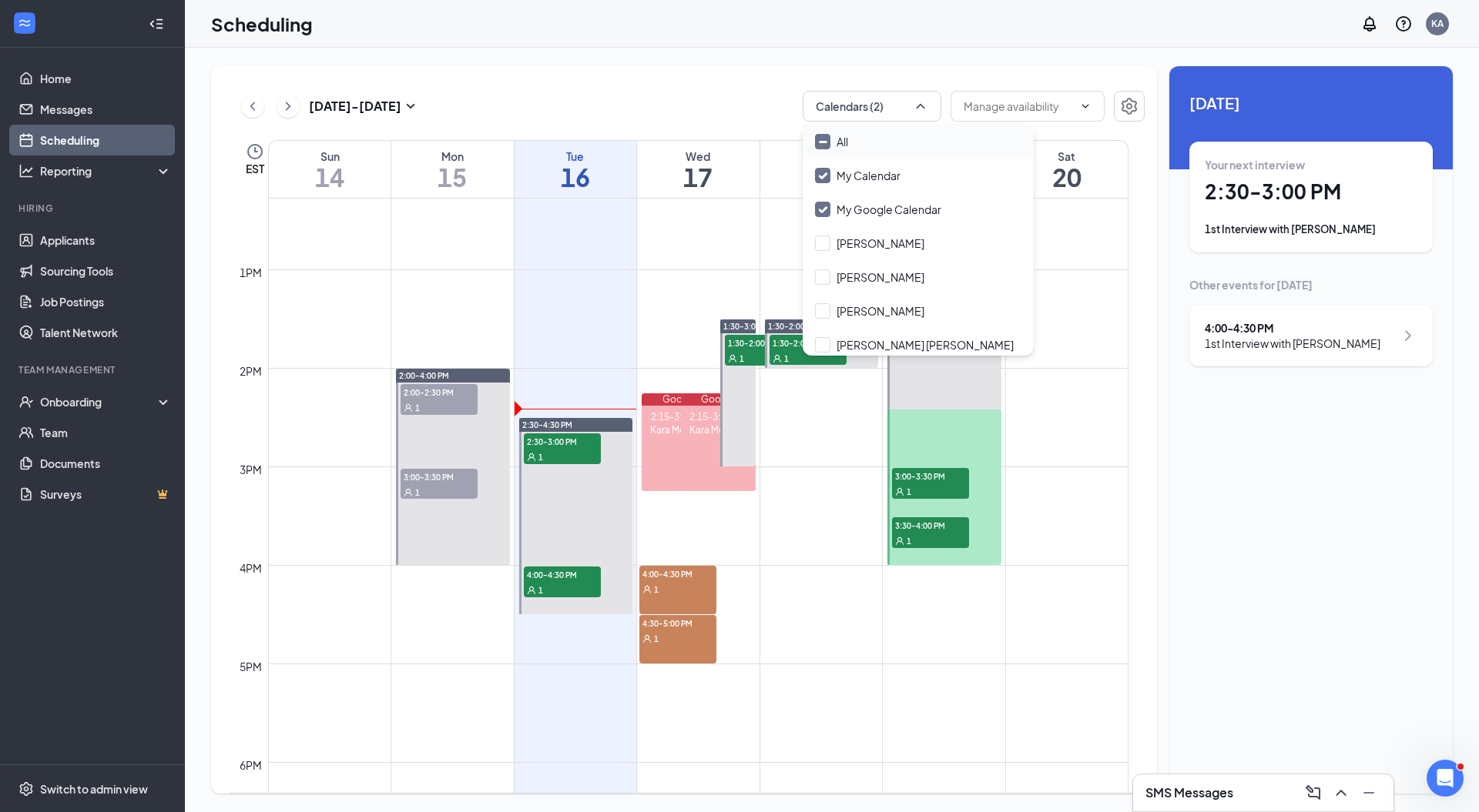
click at [862, 140] on div "All" at bounding box center [918, 141] width 231 height 34
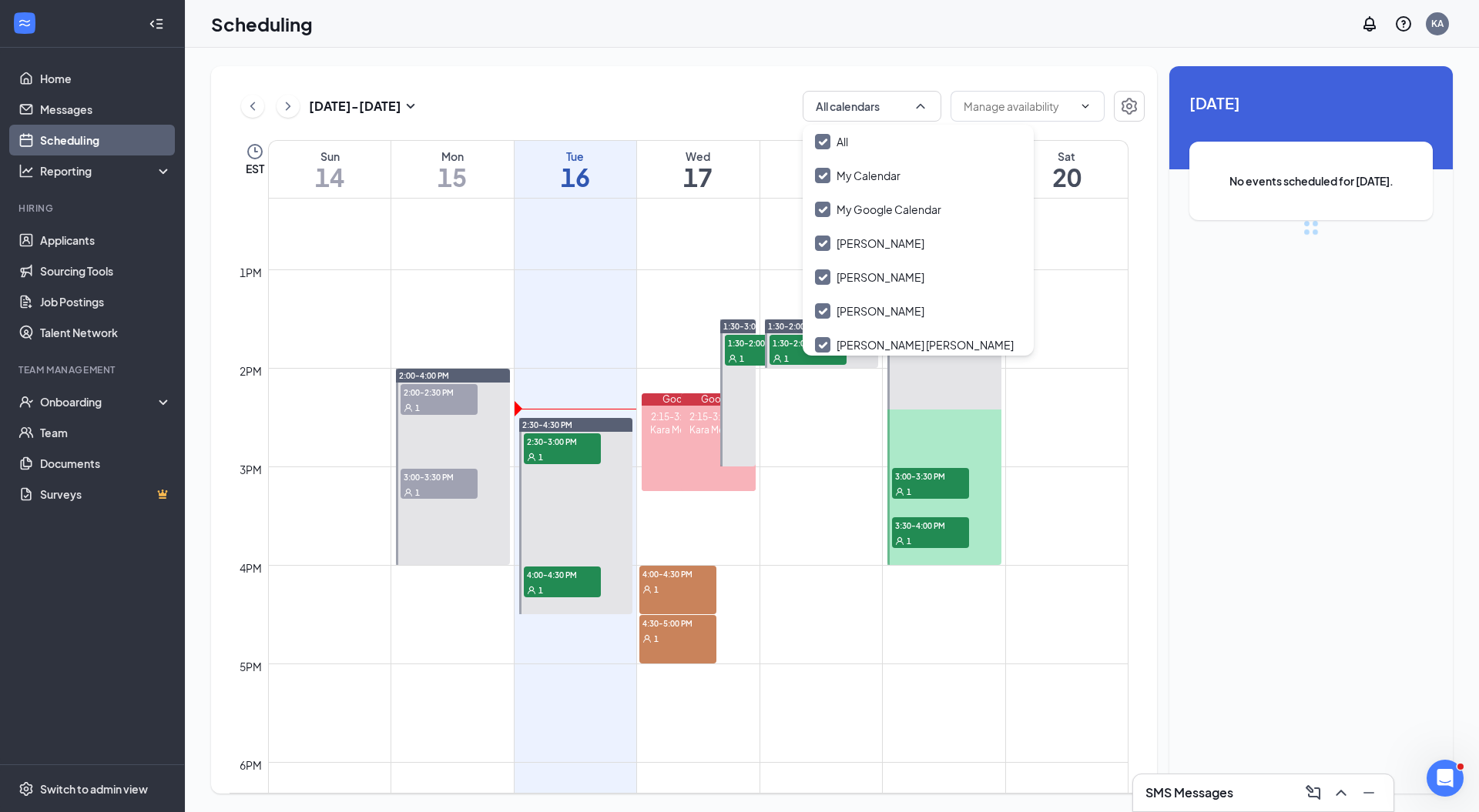
checkbox input "true"
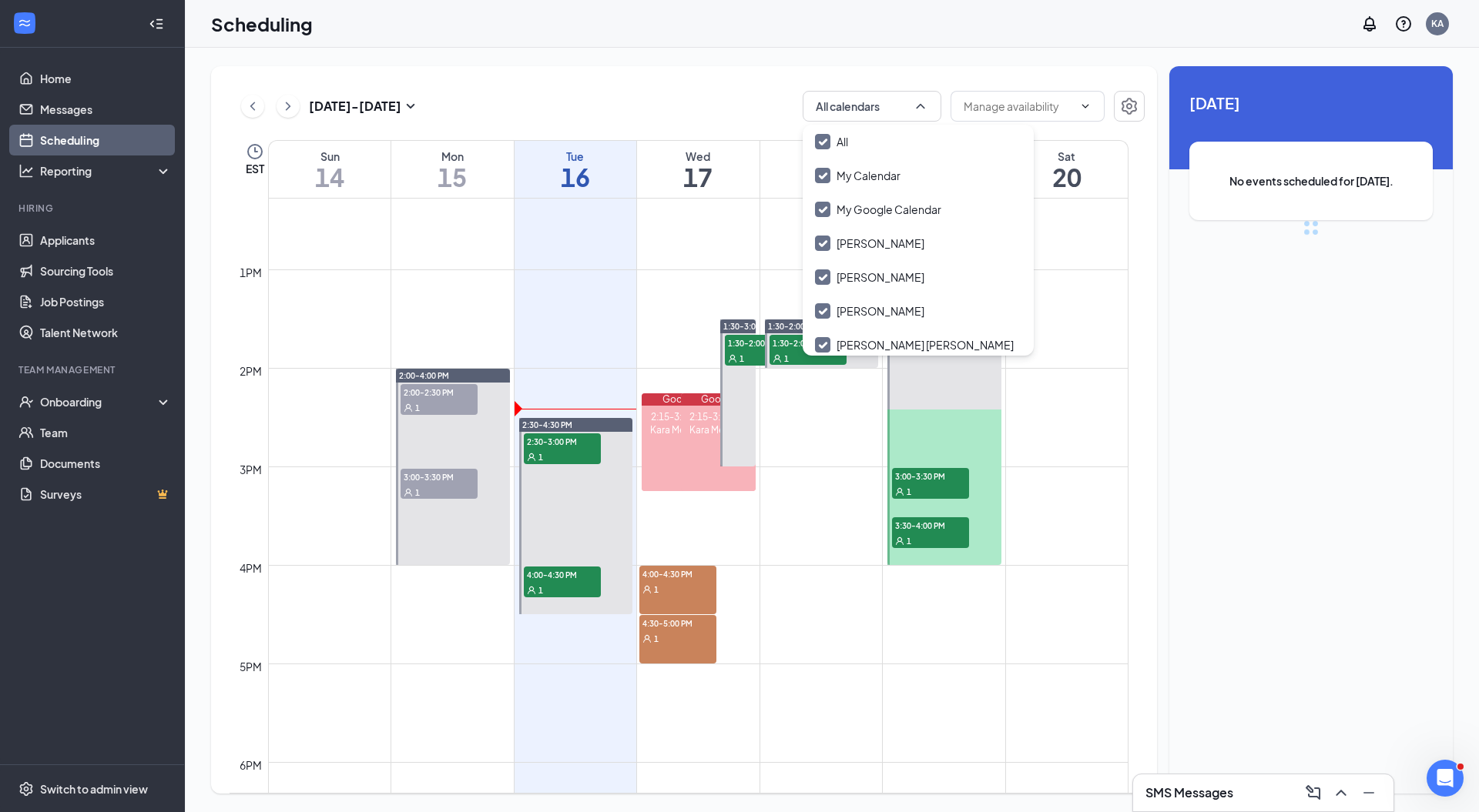
checkbox input "true"
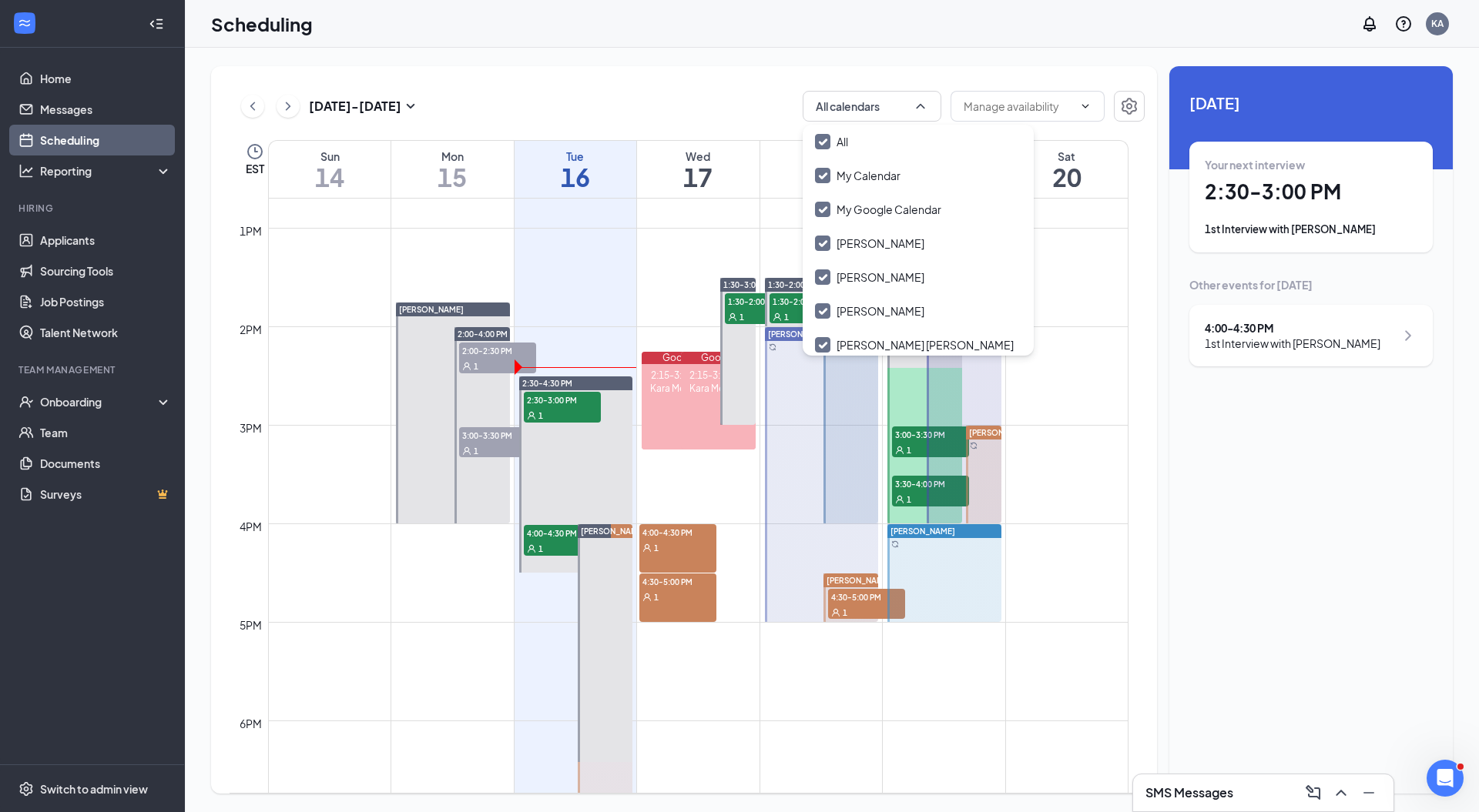
scroll to position [1251, 0]
click at [681, 540] on div "1" at bounding box center [678, 547] width 77 height 15
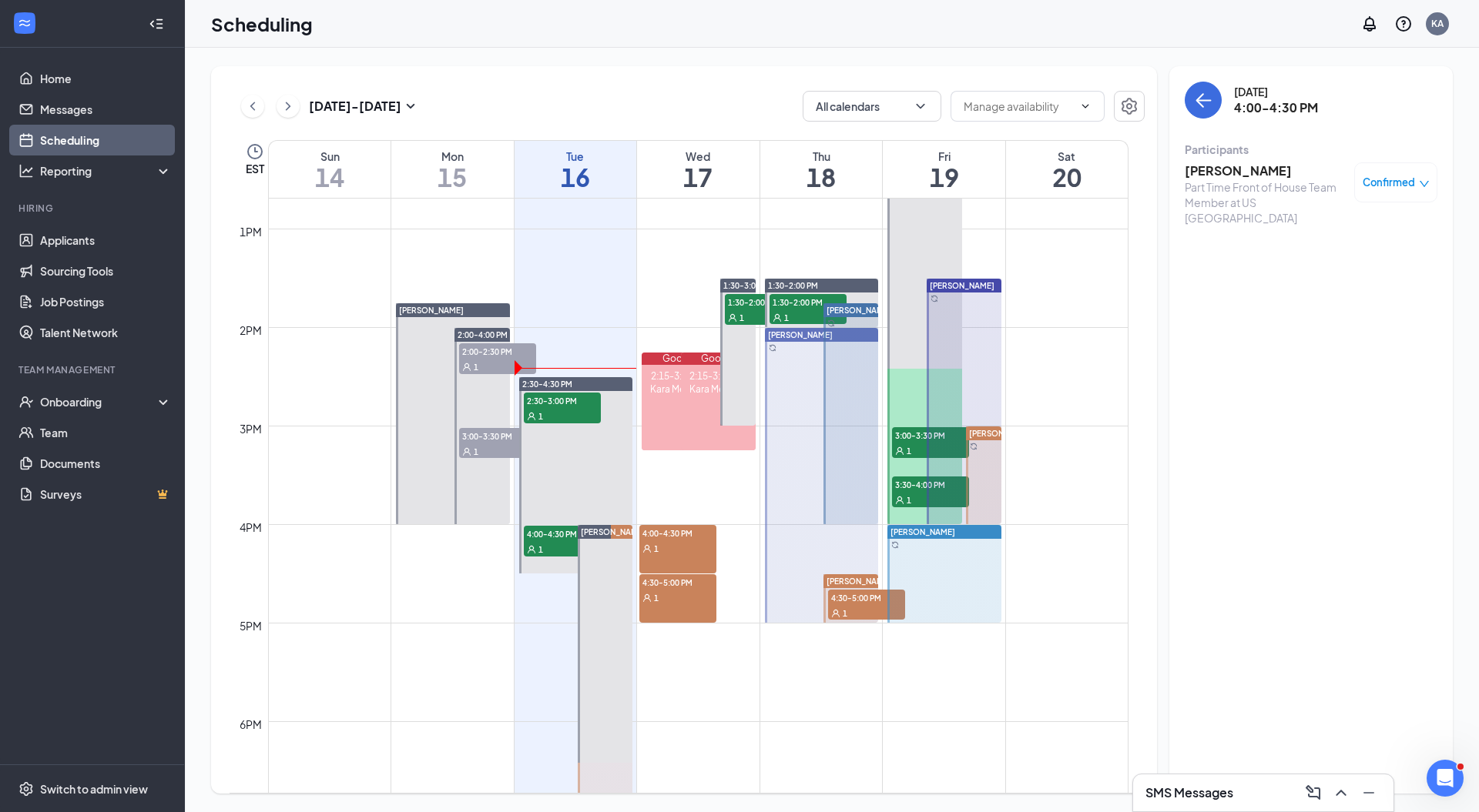
click at [547, 542] on div "1" at bounding box center [562, 548] width 77 height 15
click at [685, 565] on div "4:00-4:30 PM 1" at bounding box center [678, 549] width 77 height 48
click at [1208, 104] on icon "ArrowLeft" at bounding box center [1202, 100] width 18 height 18
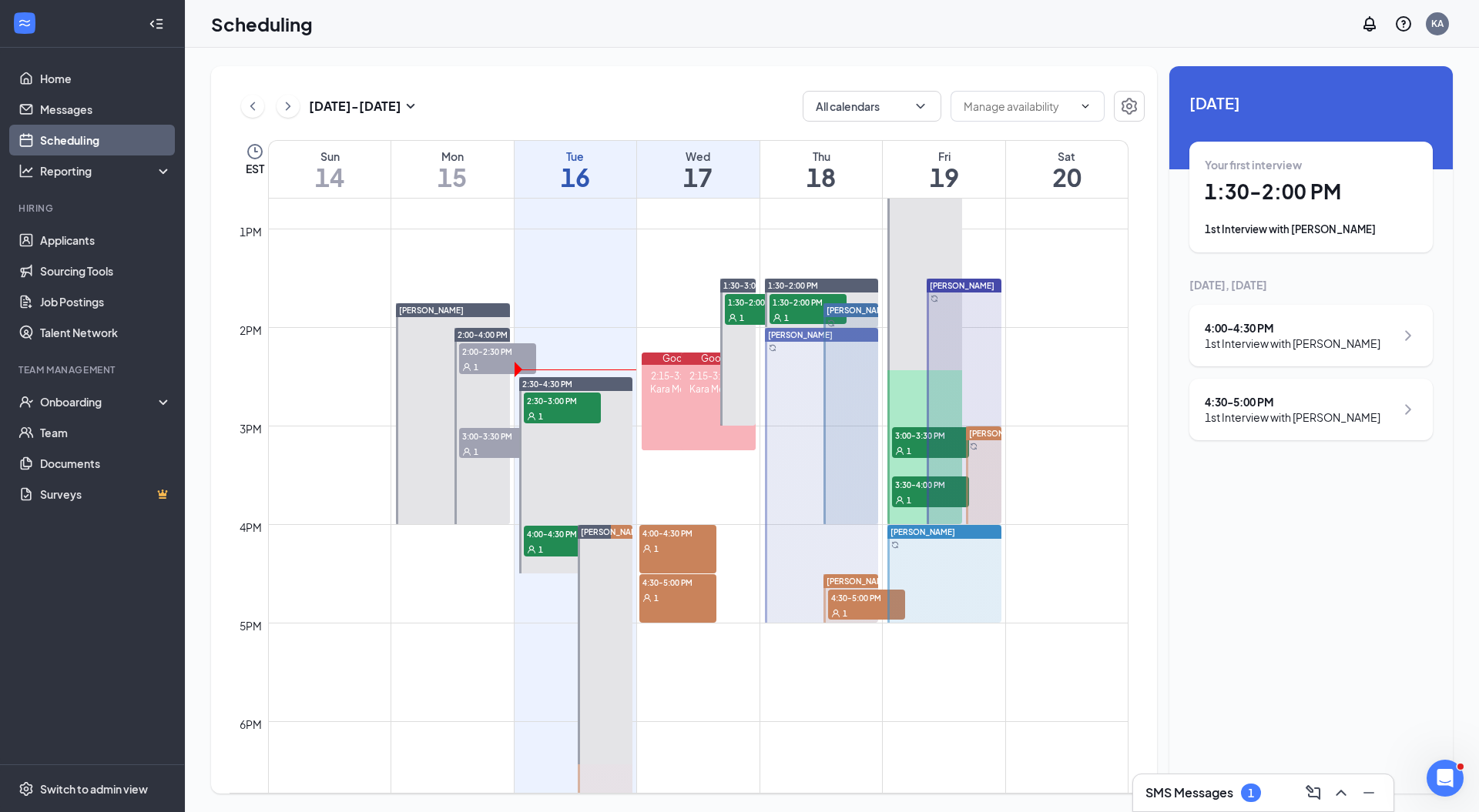
click at [1303, 191] on h1 "1:30 - 2:00 PM" at bounding box center [1311, 191] width 212 height 27
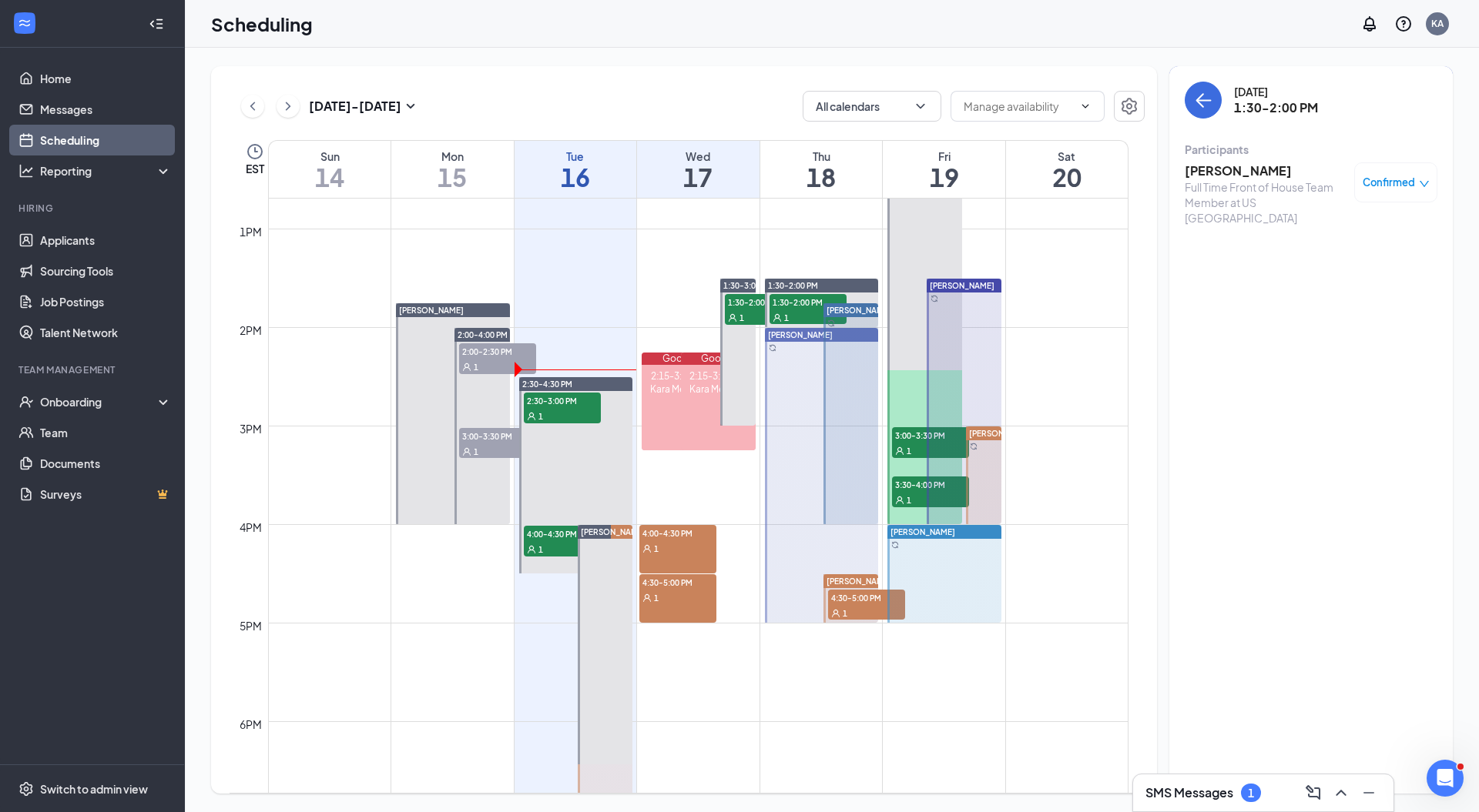
click at [1239, 177] on h3 "[PERSON_NAME]" at bounding box center [1265, 170] width 162 height 17
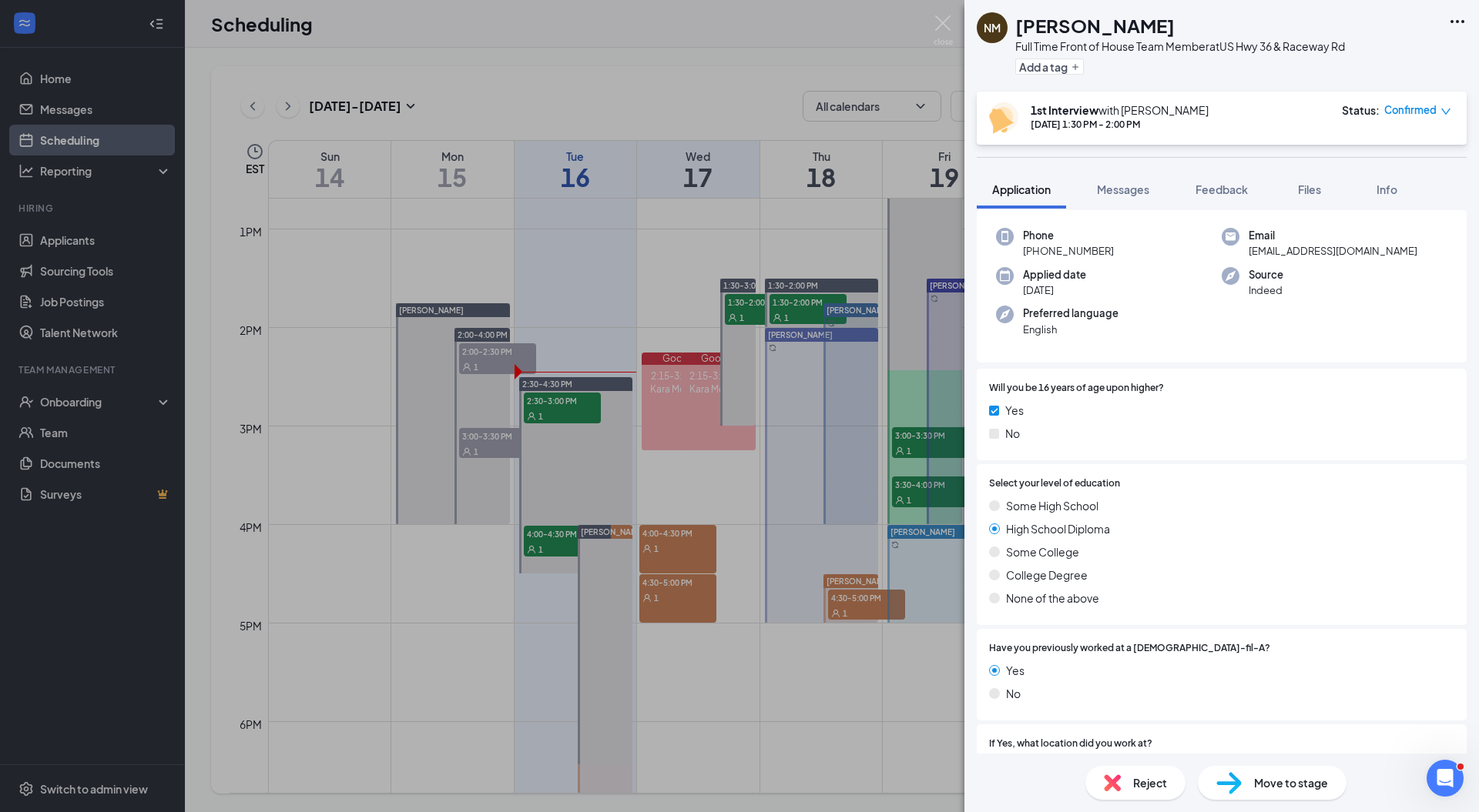
scroll to position [113, 0]
click at [947, 23] on img at bounding box center [943, 30] width 19 height 30
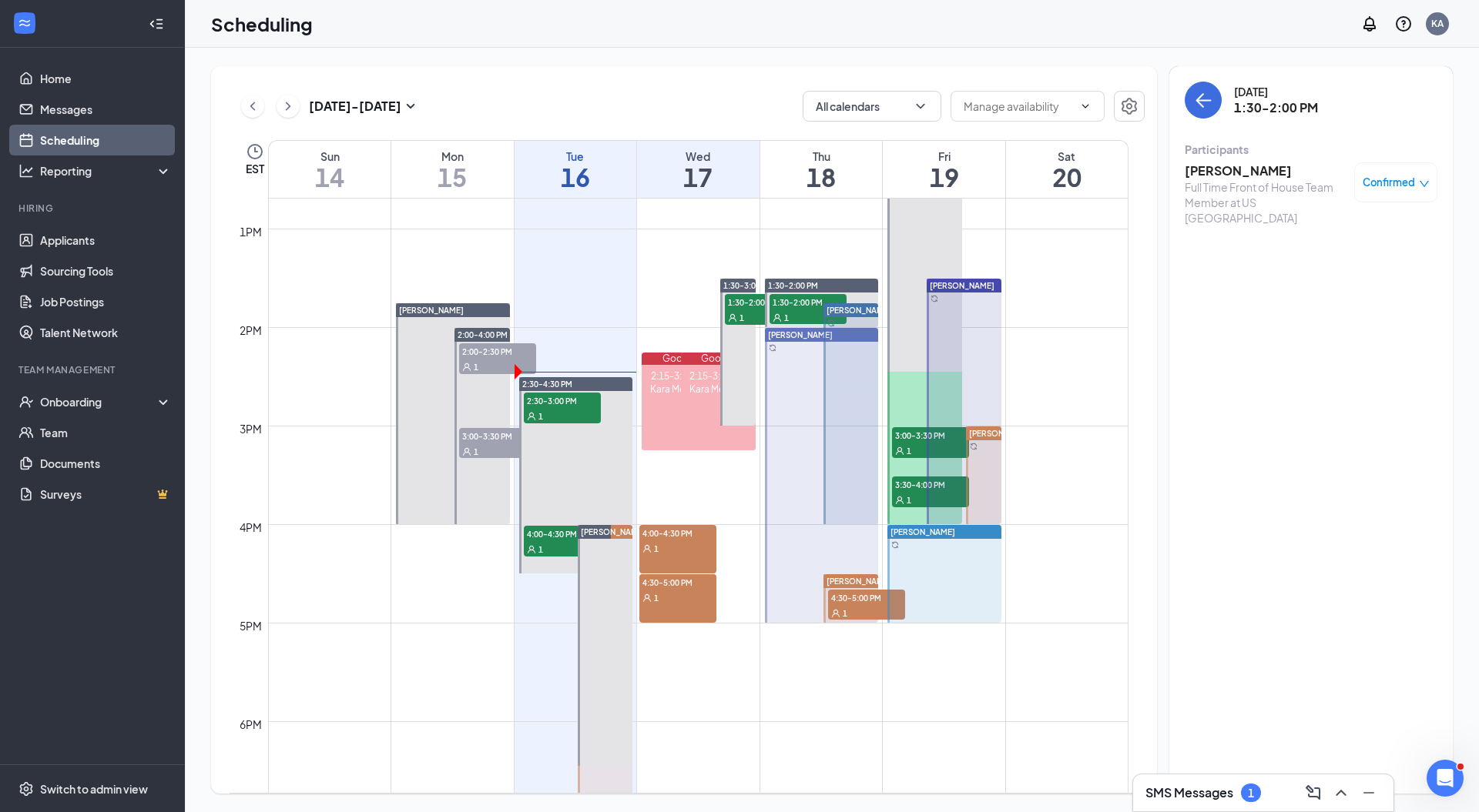
click at [543, 412] on div "1" at bounding box center [562, 416] width 77 height 15
click at [1247, 164] on h3 "Keaton Hargis" at bounding box center [1265, 170] width 162 height 17
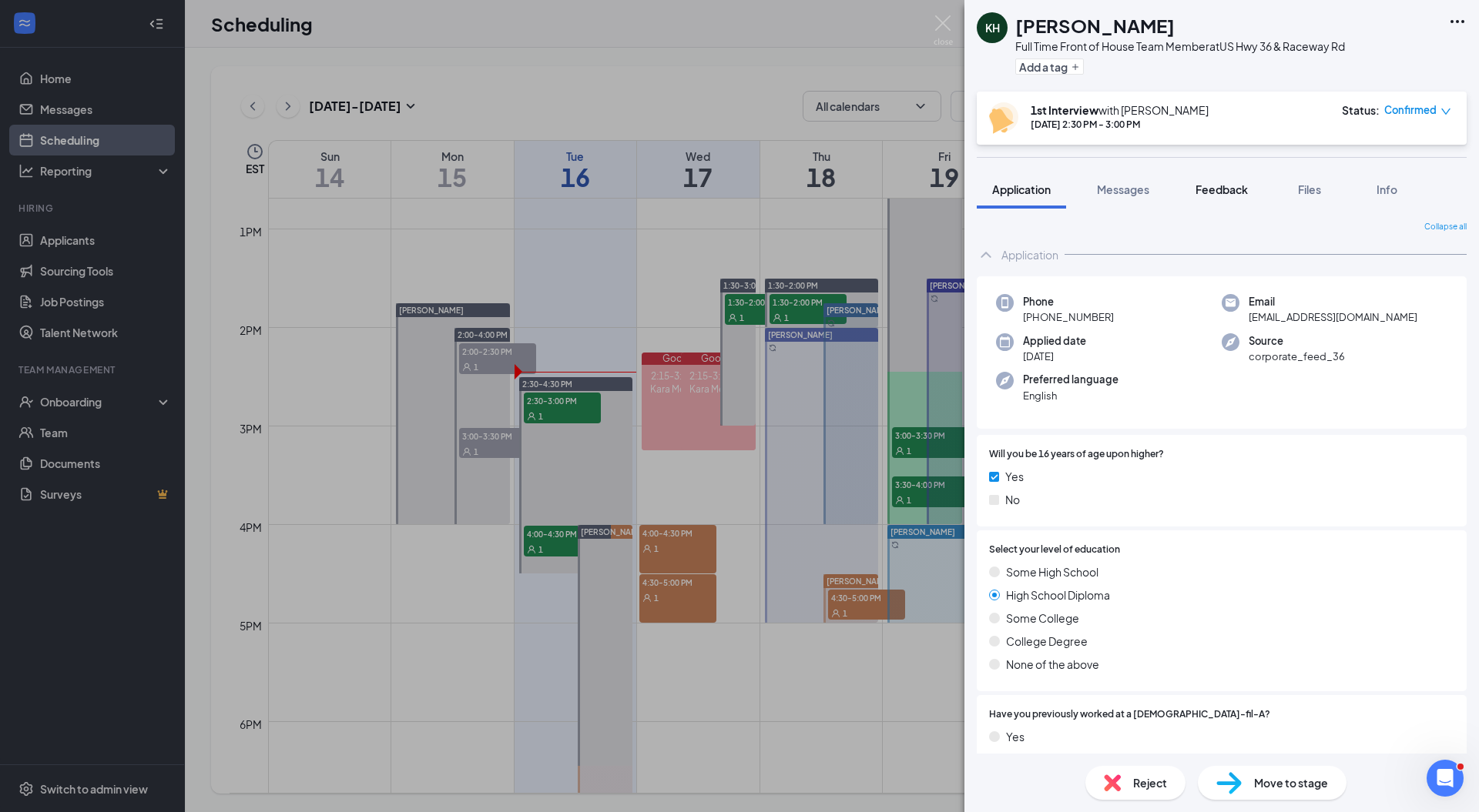
click at [1208, 194] on span "Feedback" at bounding box center [1221, 189] width 52 height 14
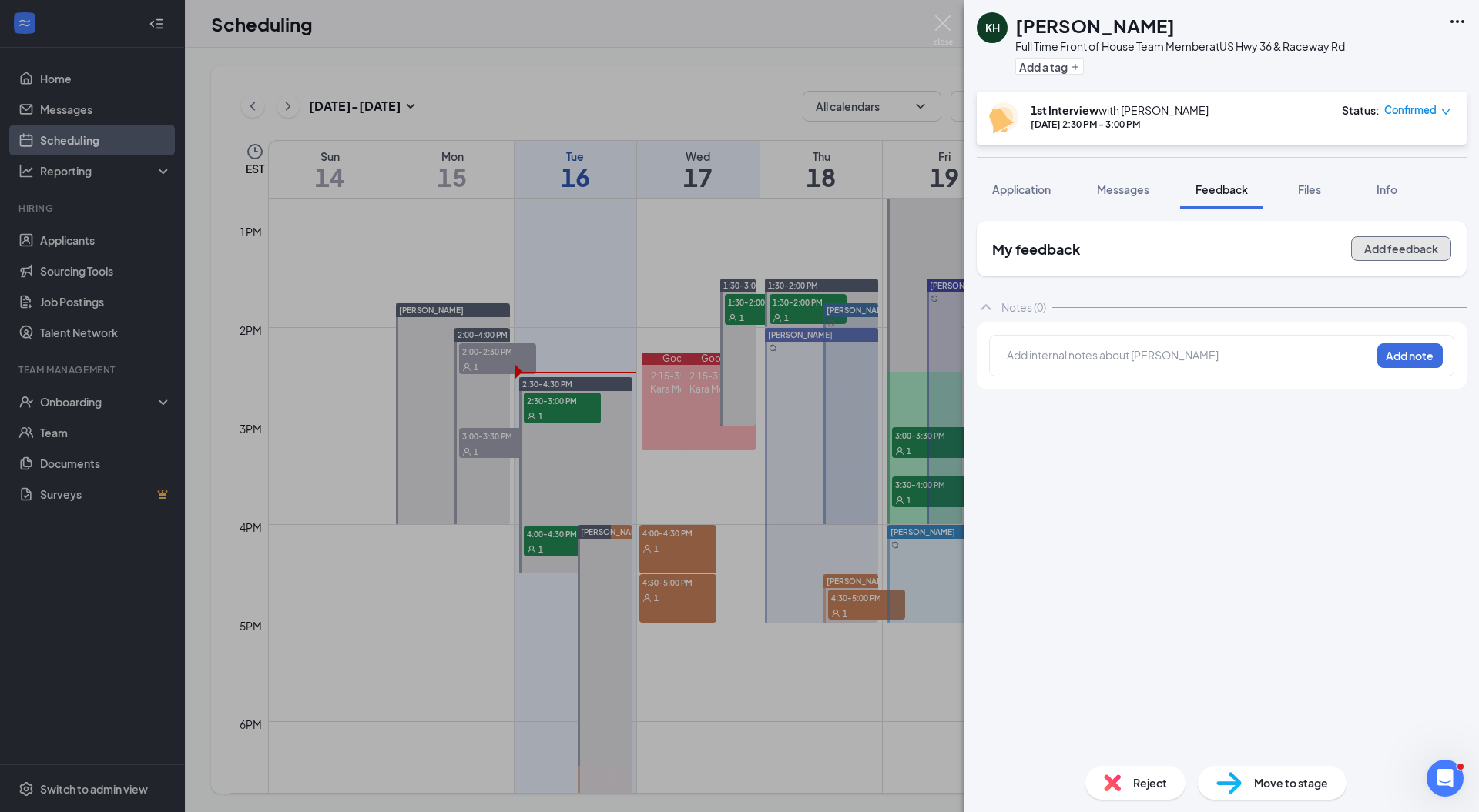
click at [1381, 245] on button "Add feedback" at bounding box center [1401, 248] width 101 height 25
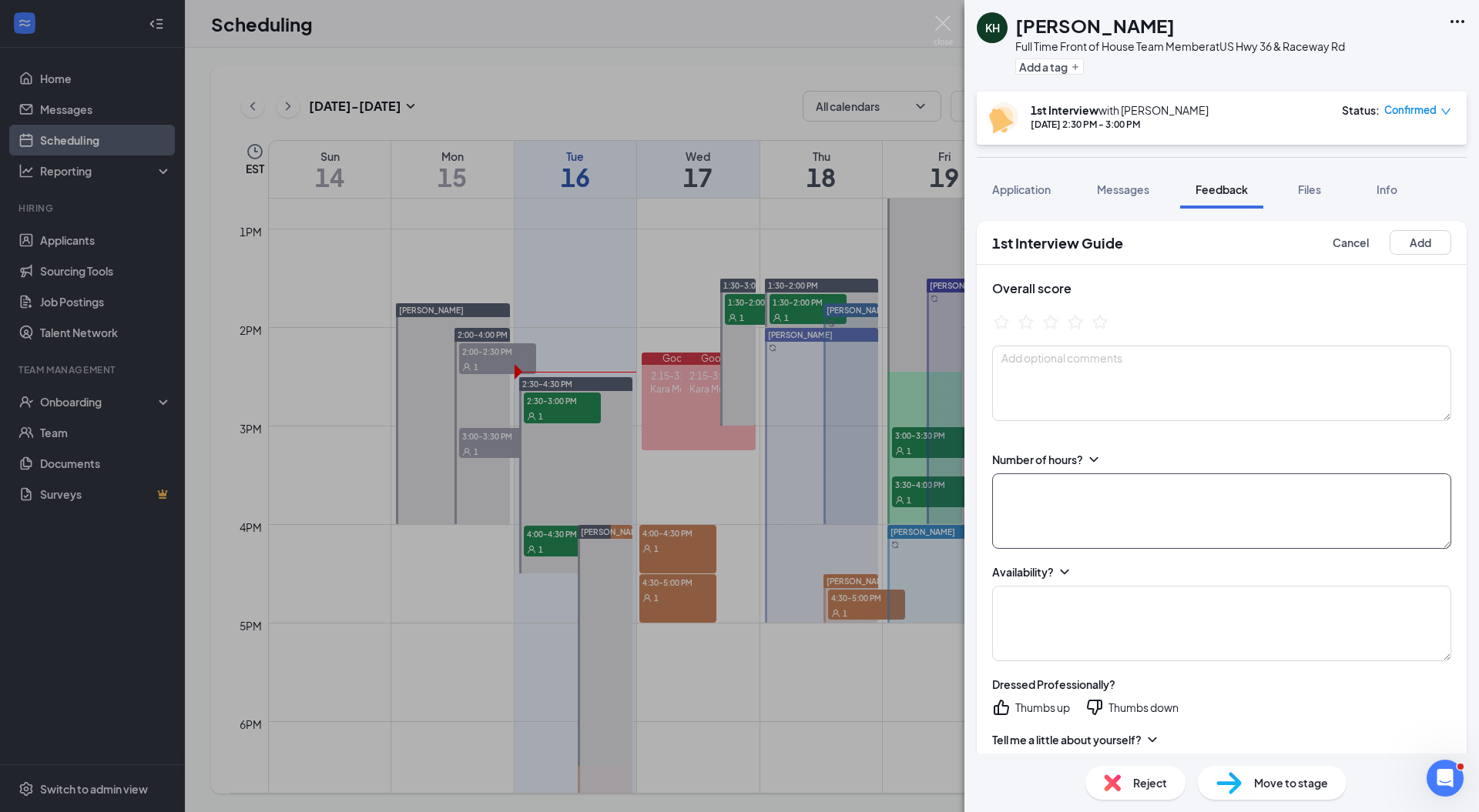
click at [1080, 489] on textarea at bounding box center [1222, 511] width 459 height 76
type textarea "30-40"
click at [1116, 617] on textarea at bounding box center [1222, 624] width 459 height 76
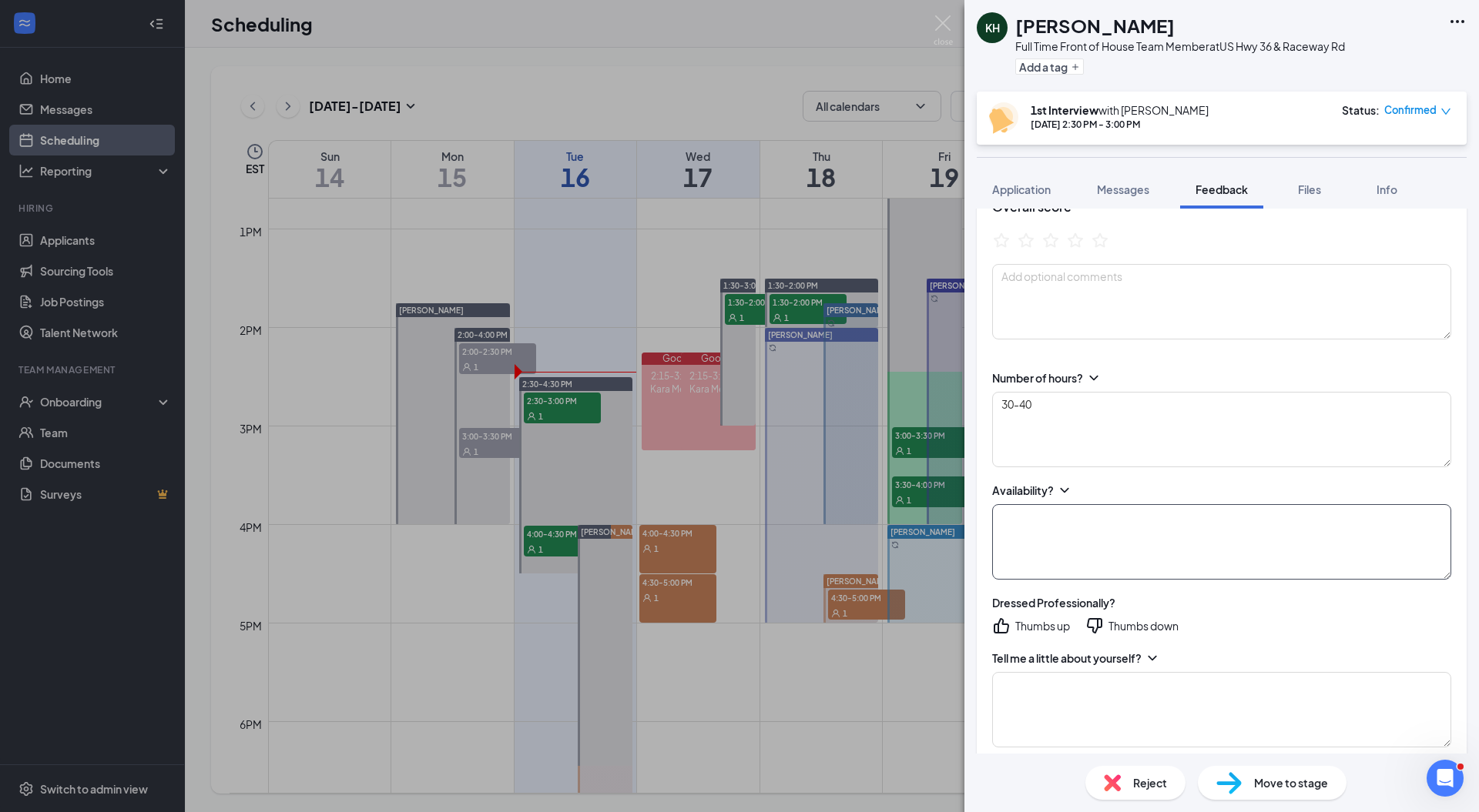
scroll to position [123, 0]
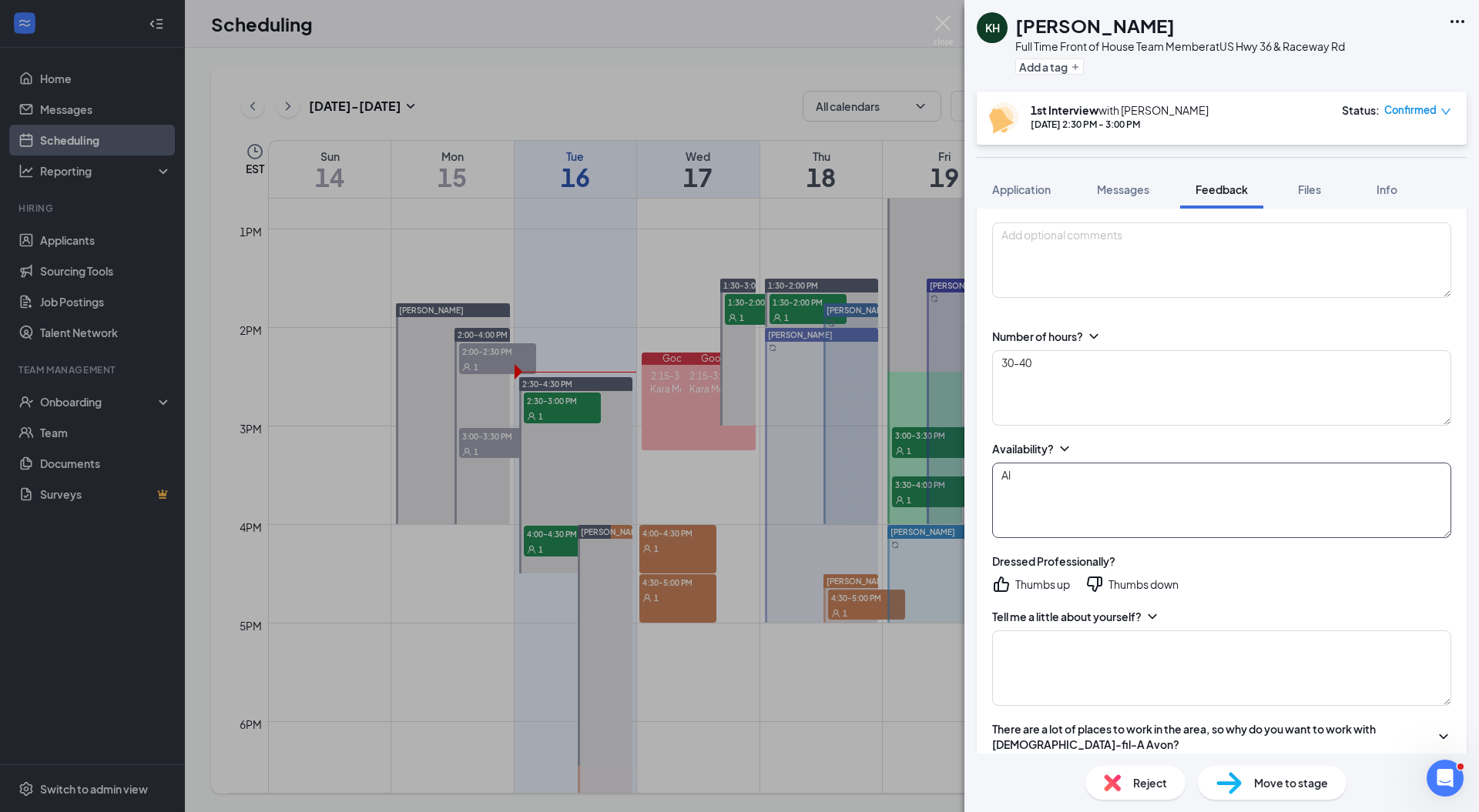
type textarea "A"
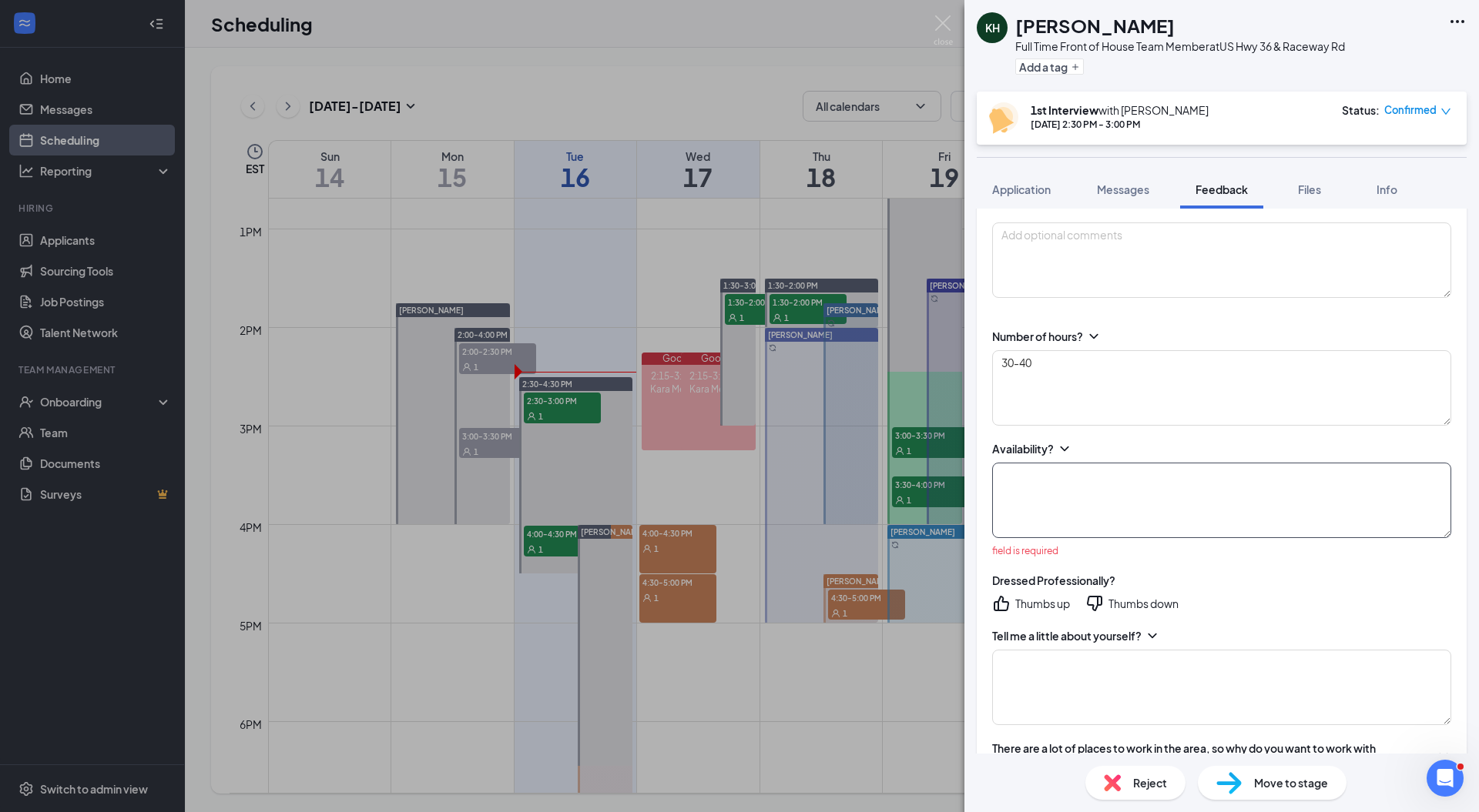
type textarea "i"
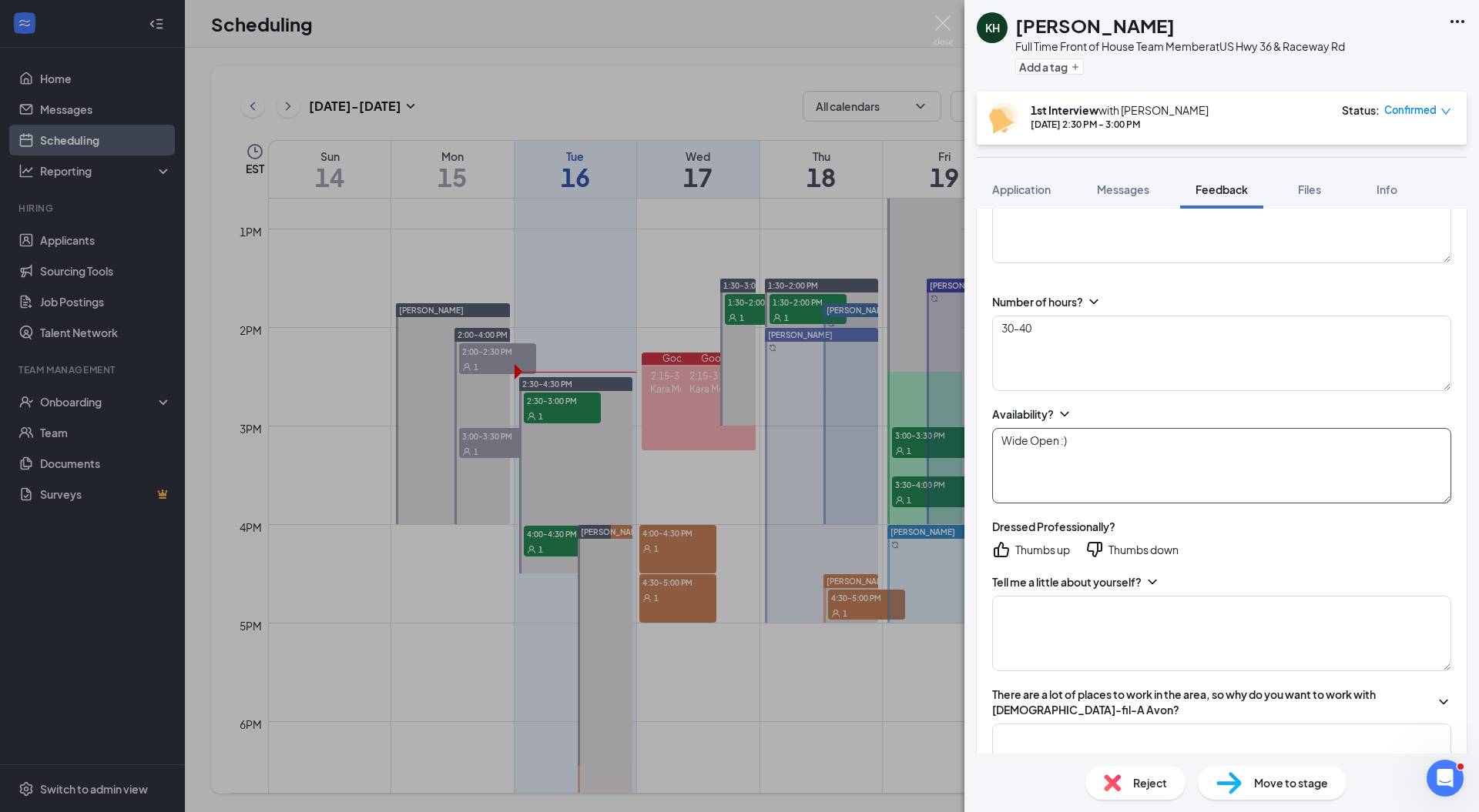
scroll to position [173, 0]
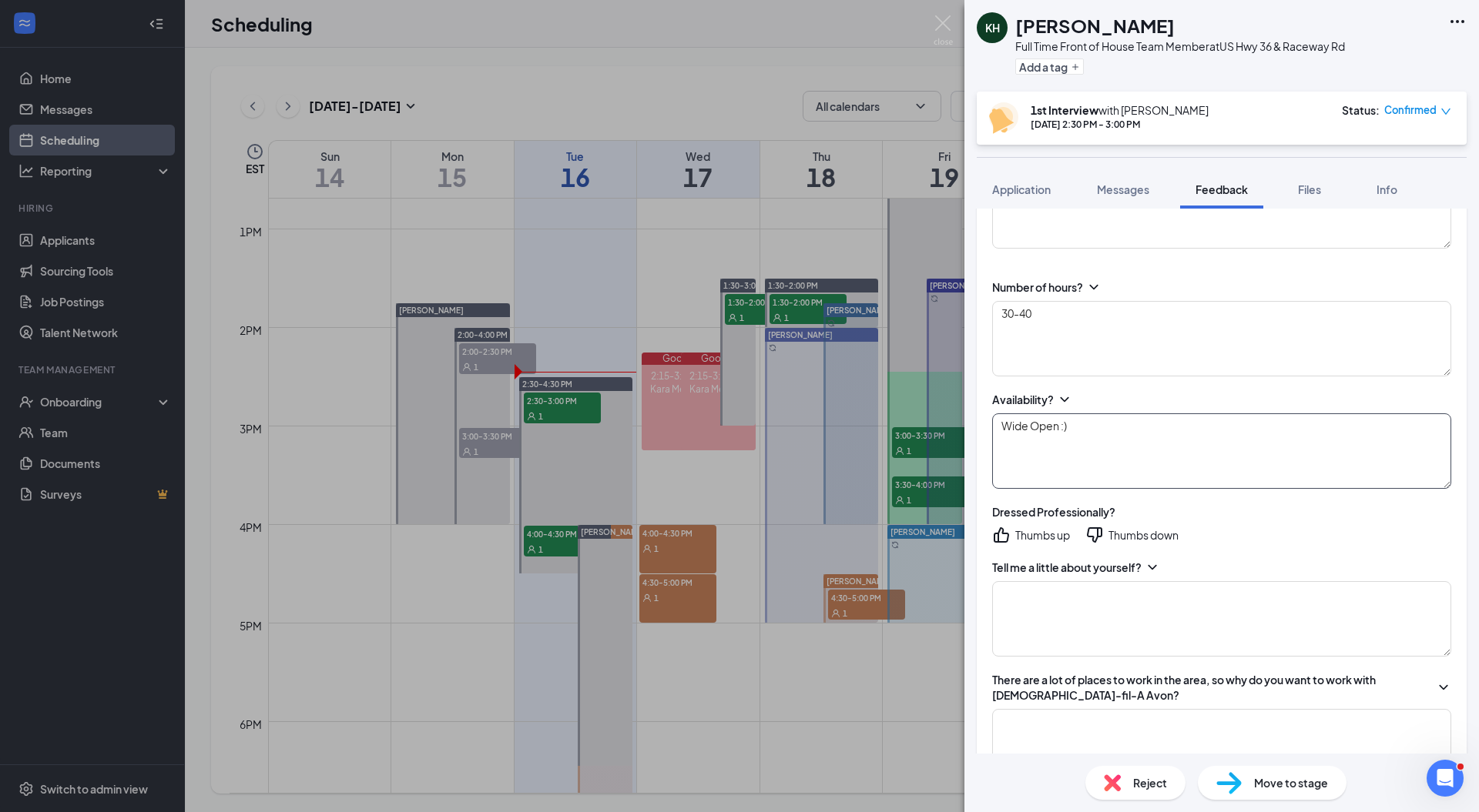
type textarea "Wide Open :)"
click at [1015, 536] on div "Thumbs up" at bounding box center [1042, 535] width 55 height 15
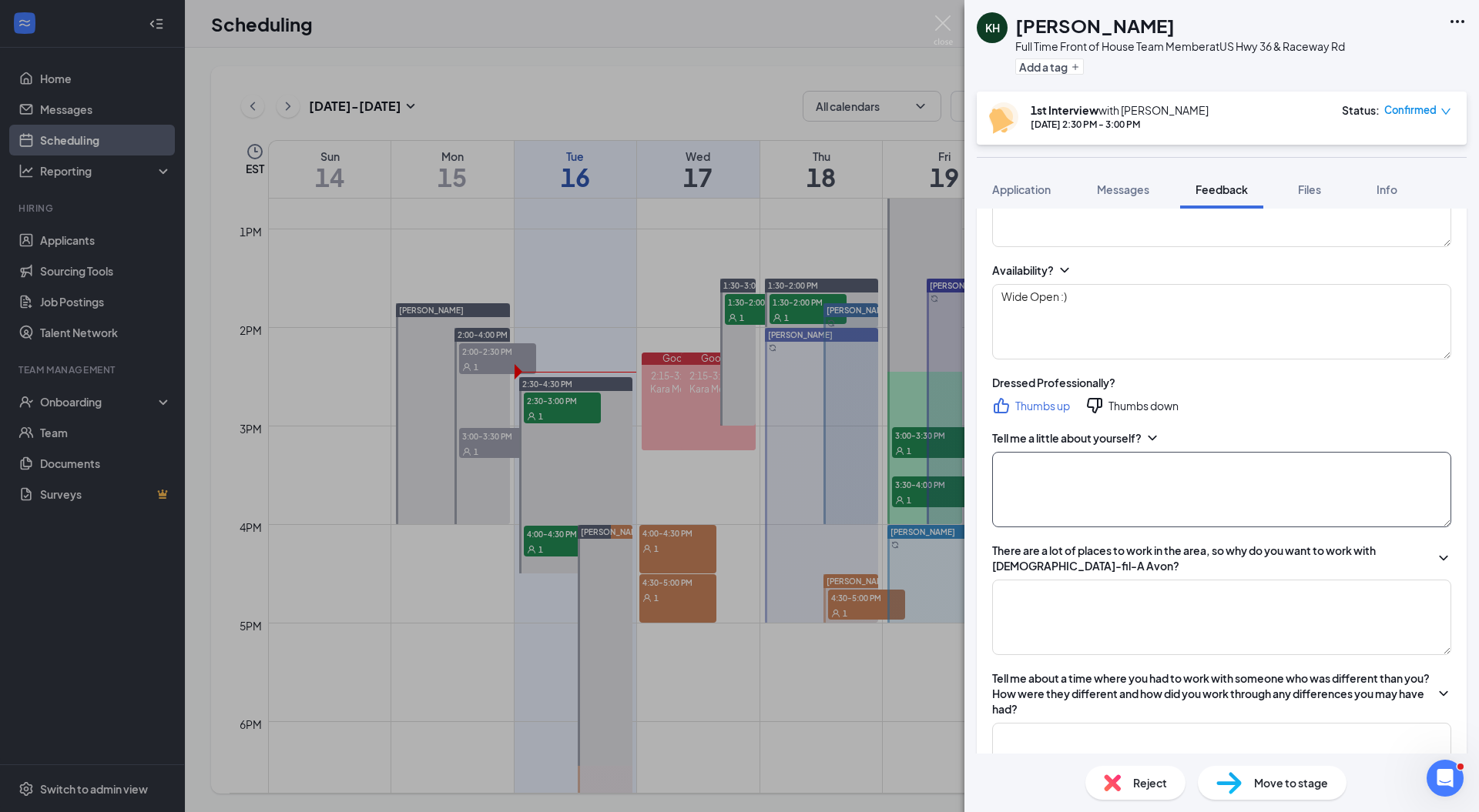
scroll to position [306, 0]
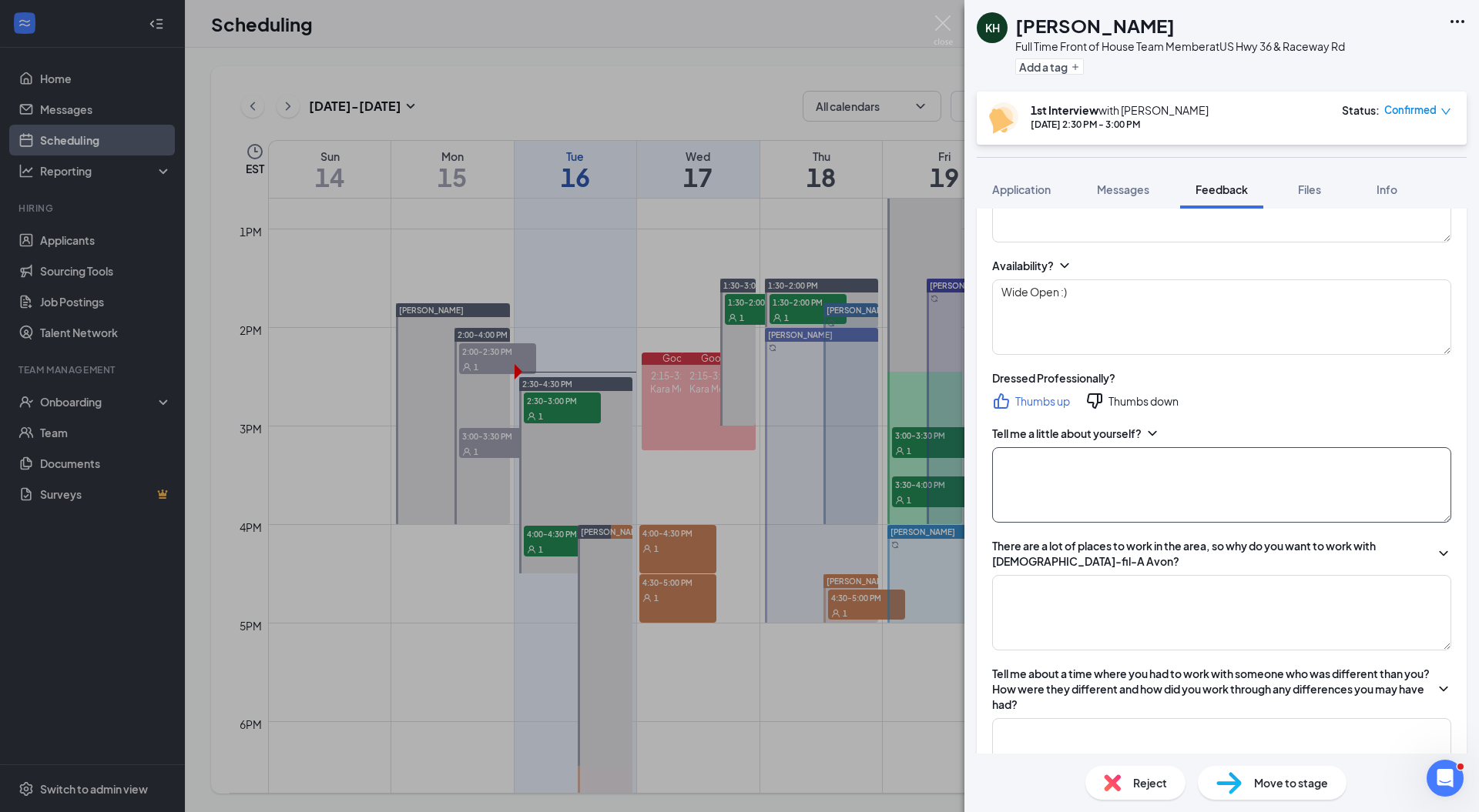
click at [1095, 491] on textarea at bounding box center [1222, 485] width 459 height 76
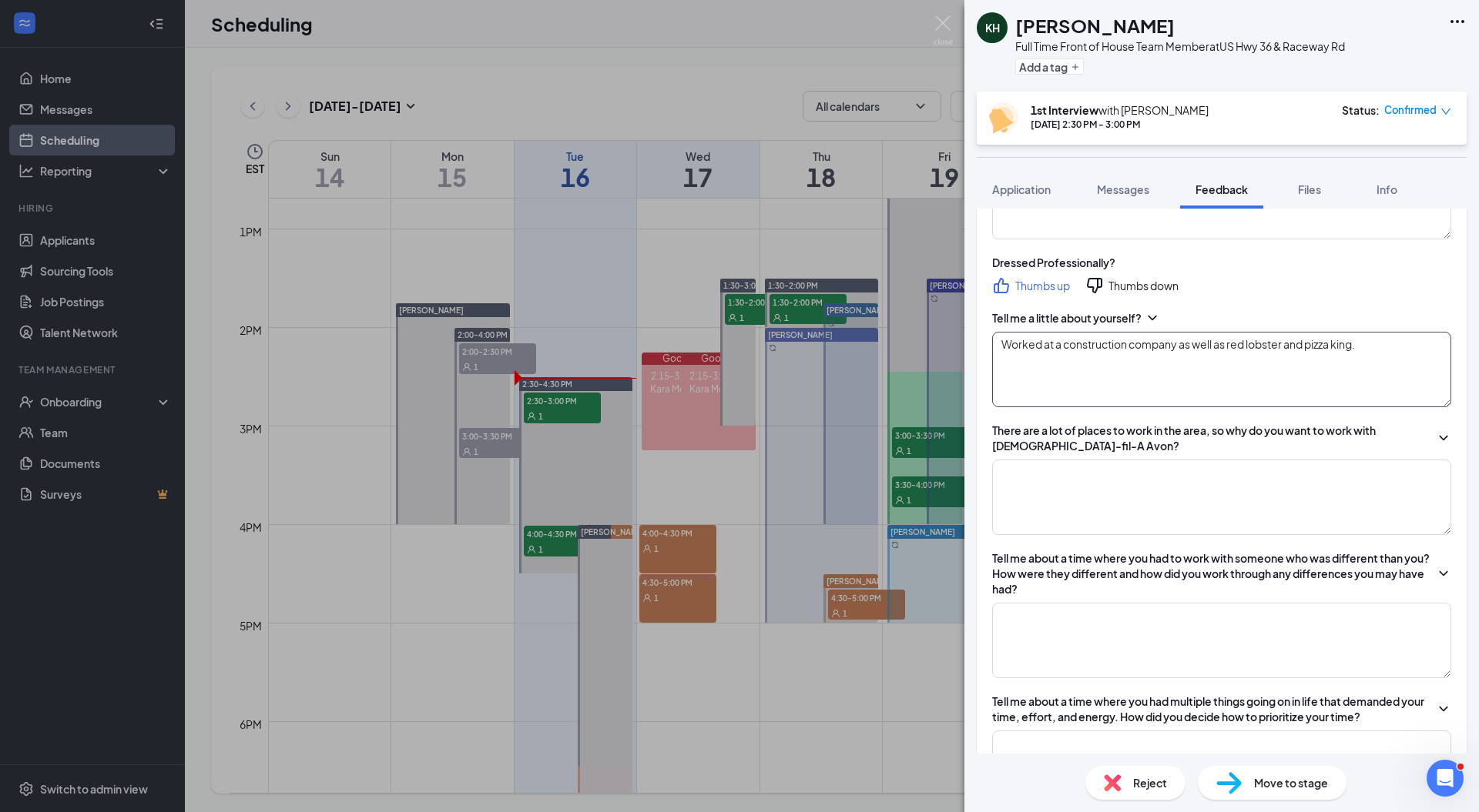
type textarea "Worked at a construction company as well as red lobster and pizza king."
click at [1126, 483] on textarea at bounding box center [1222, 498] width 459 height 76
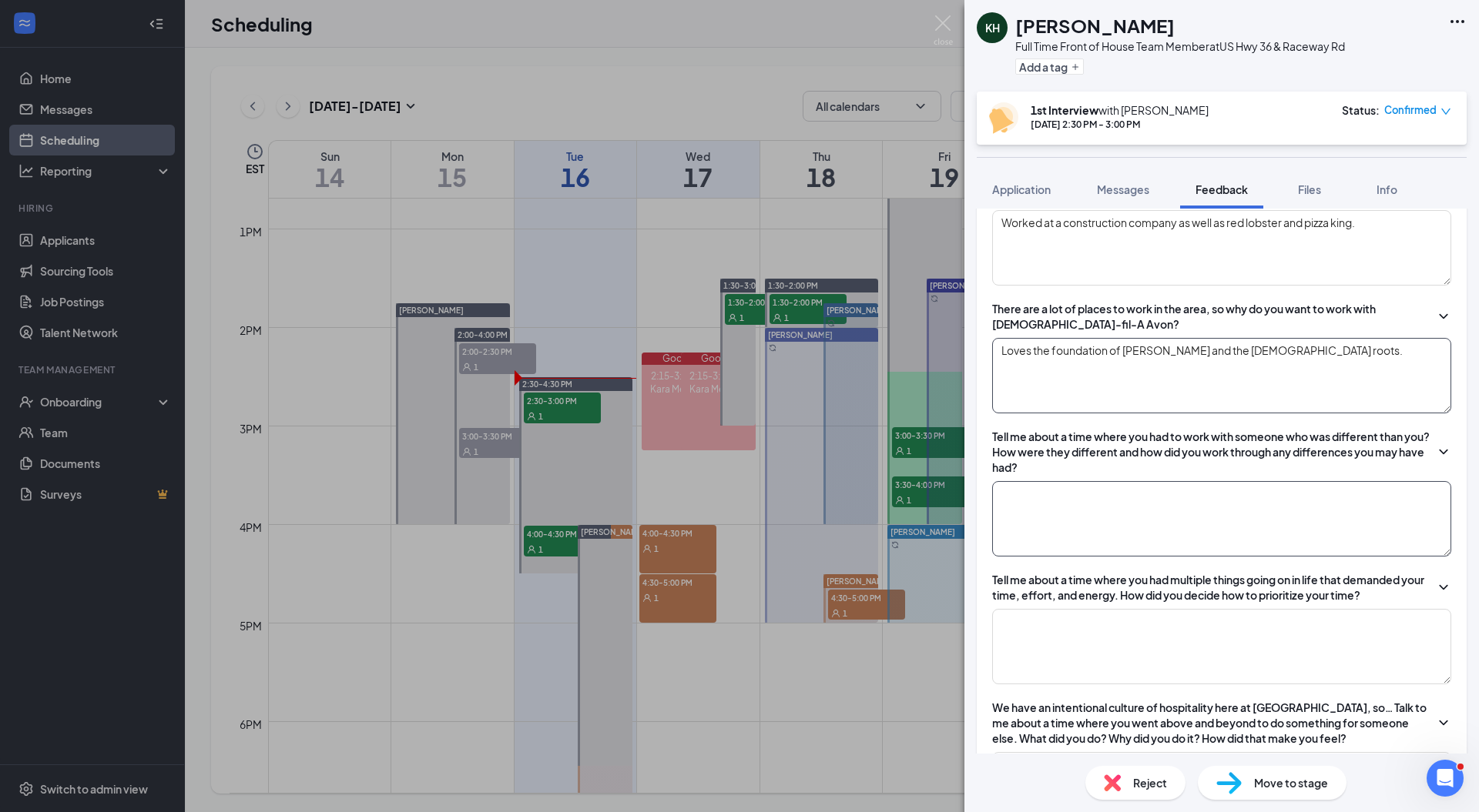
type textarea "Loves the foundation of chickfila and the Christian roots."
click at [1045, 526] on textarea at bounding box center [1222, 519] width 459 height 76
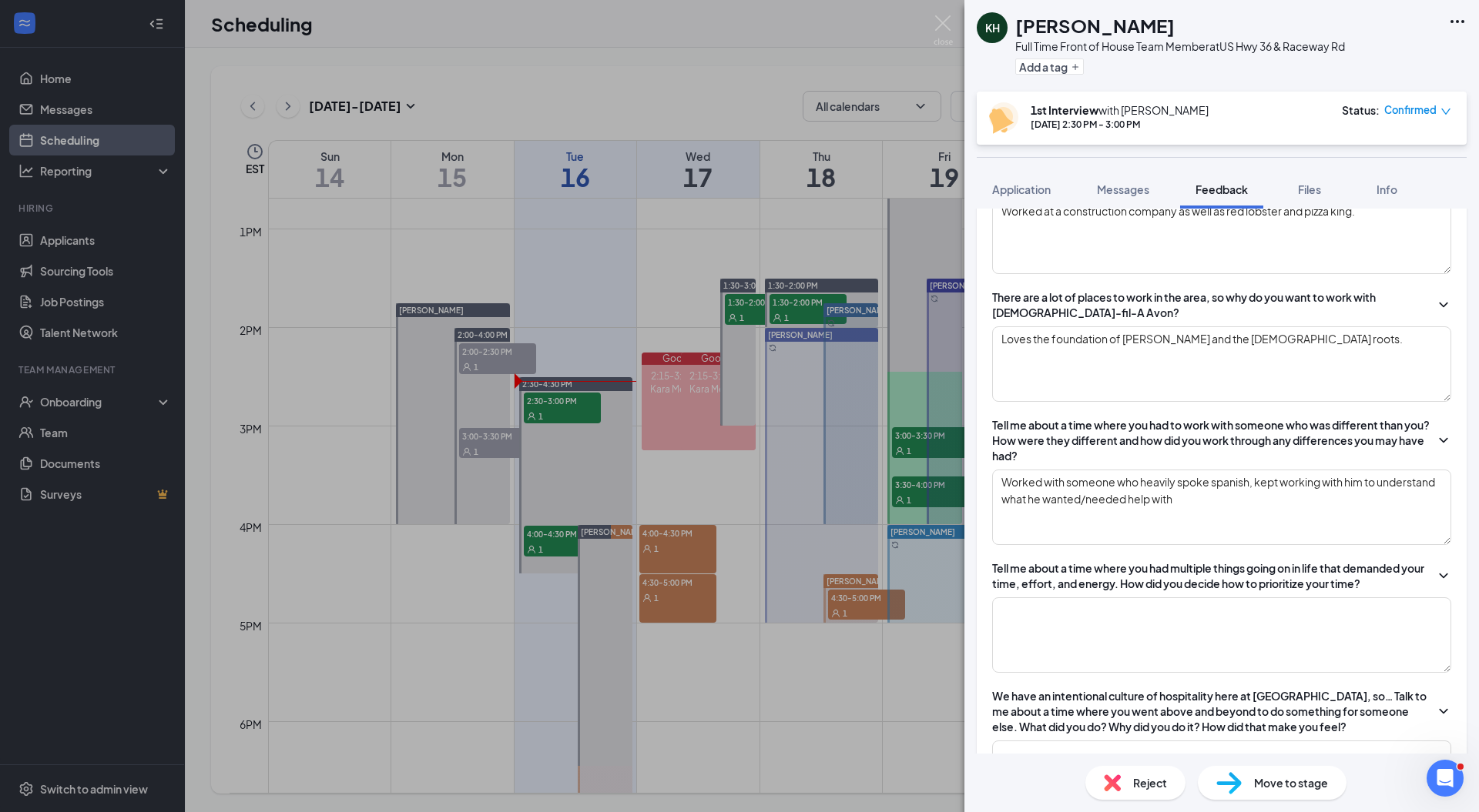
drag, startPoint x: 1228, startPoint y: 474, endPoint x: 1018, endPoint y: 27, distance: 493.9
click at [1018, 27] on h1 "Keaton Hargis" at bounding box center [1095, 25] width 159 height 27
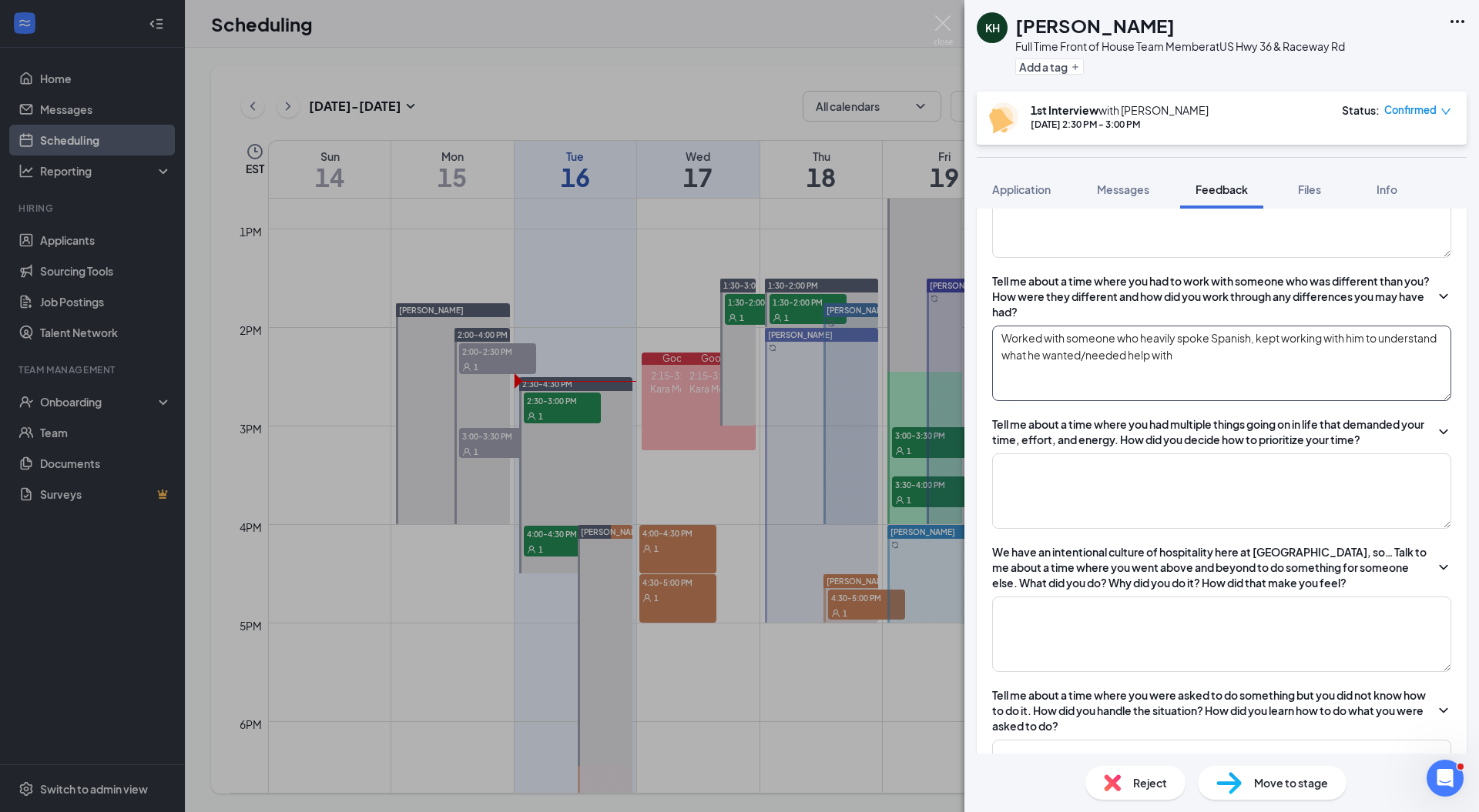
scroll to position [710, 0]
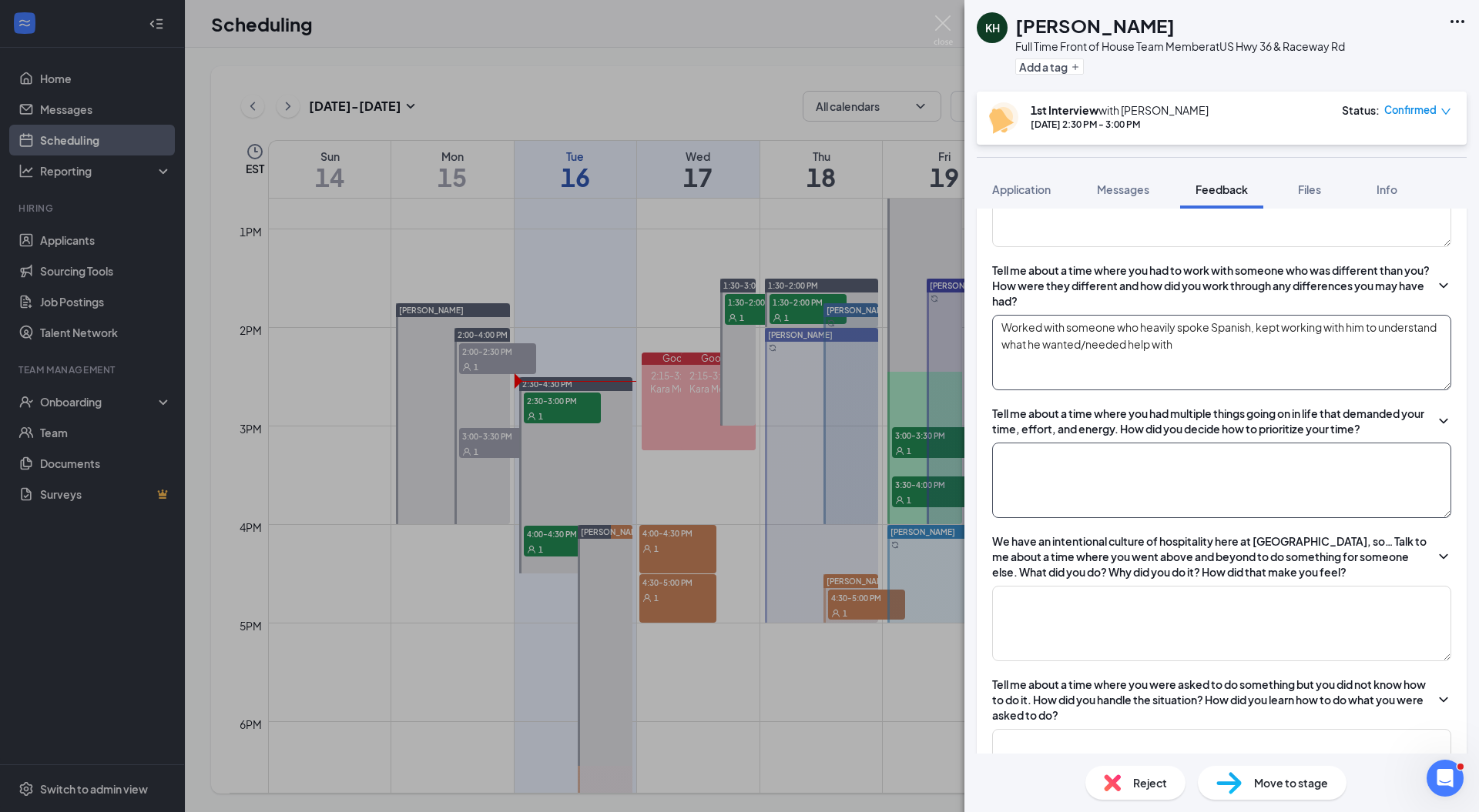
type textarea "Worked with someone who heavily spoke Spanish, kept working with him to underst…"
click at [1052, 474] on textarea at bounding box center [1222, 481] width 459 height 76
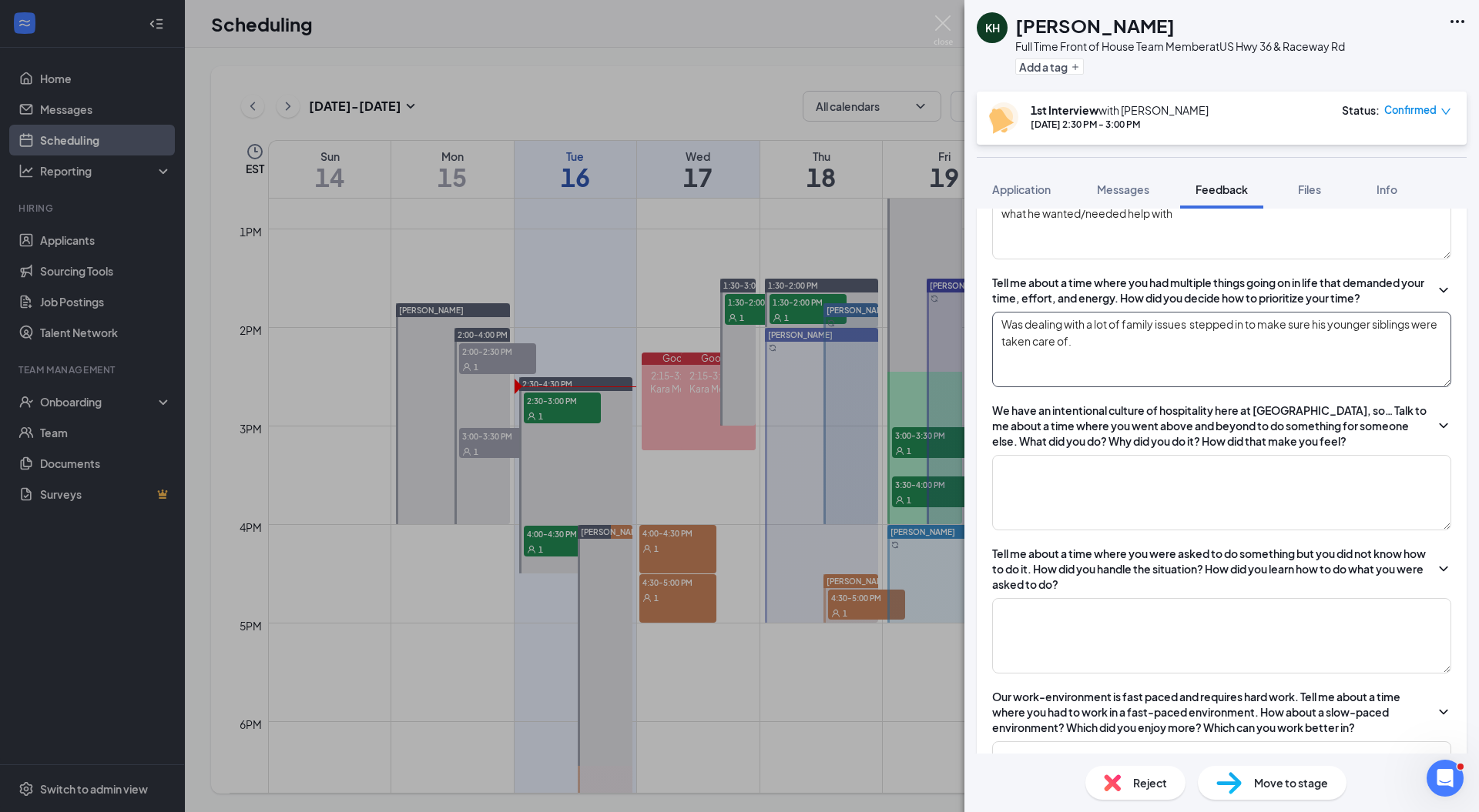
scroll to position [880, 0]
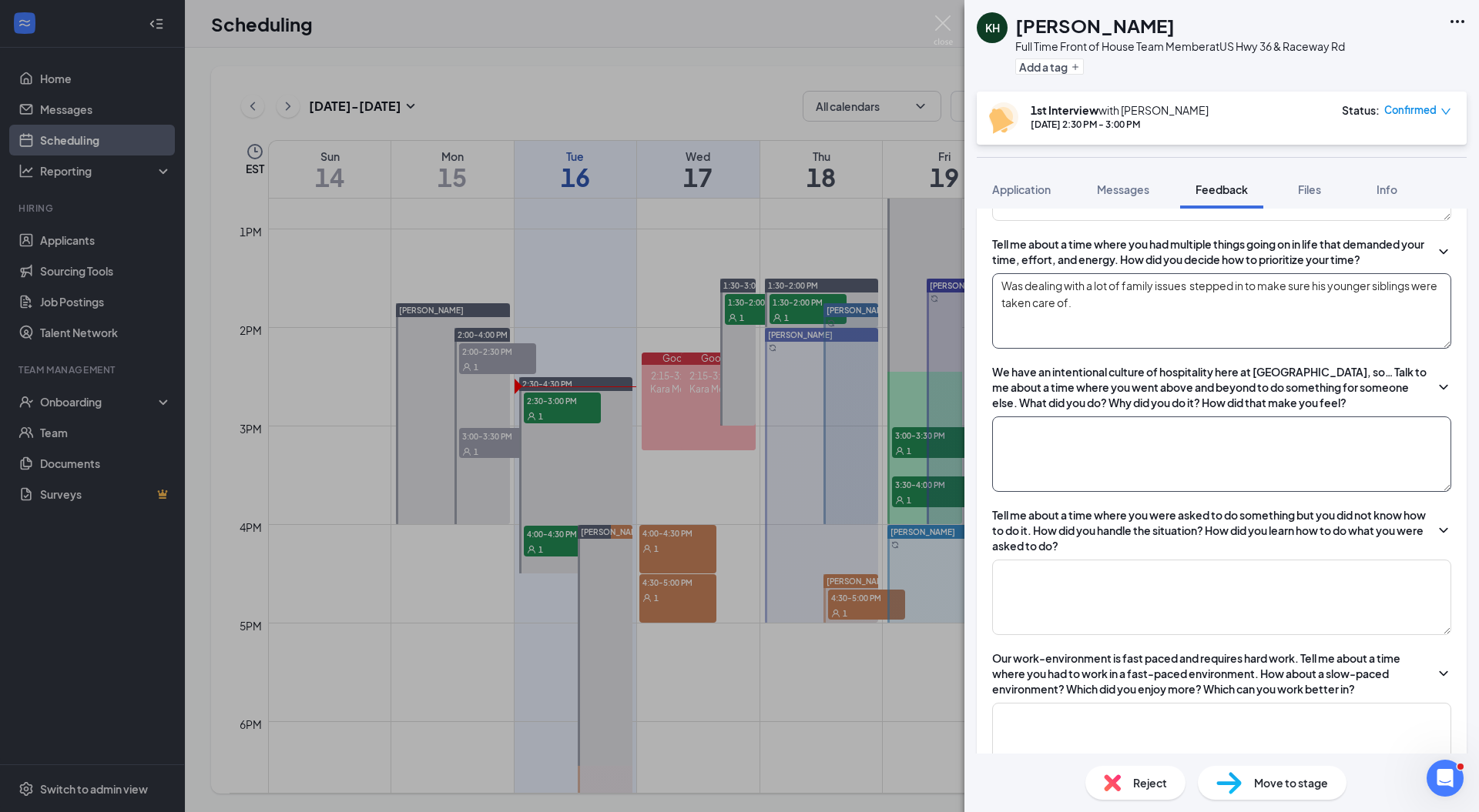
type textarea "Was dealing with a lot of family issues stepped in to make sure his younger sib…"
click at [1259, 447] on textarea at bounding box center [1222, 454] width 459 height 76
type textarea "n"
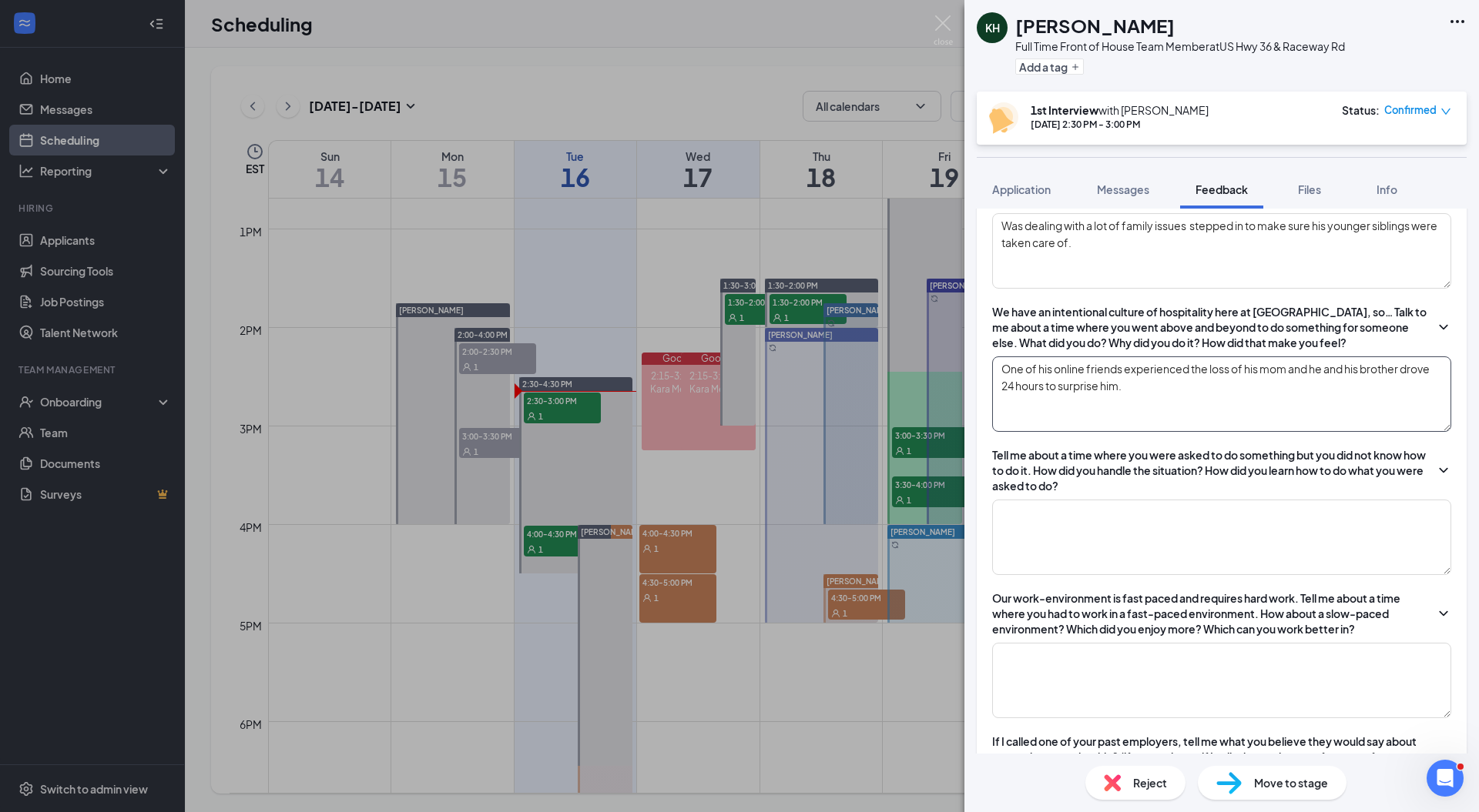
scroll to position [944, 0]
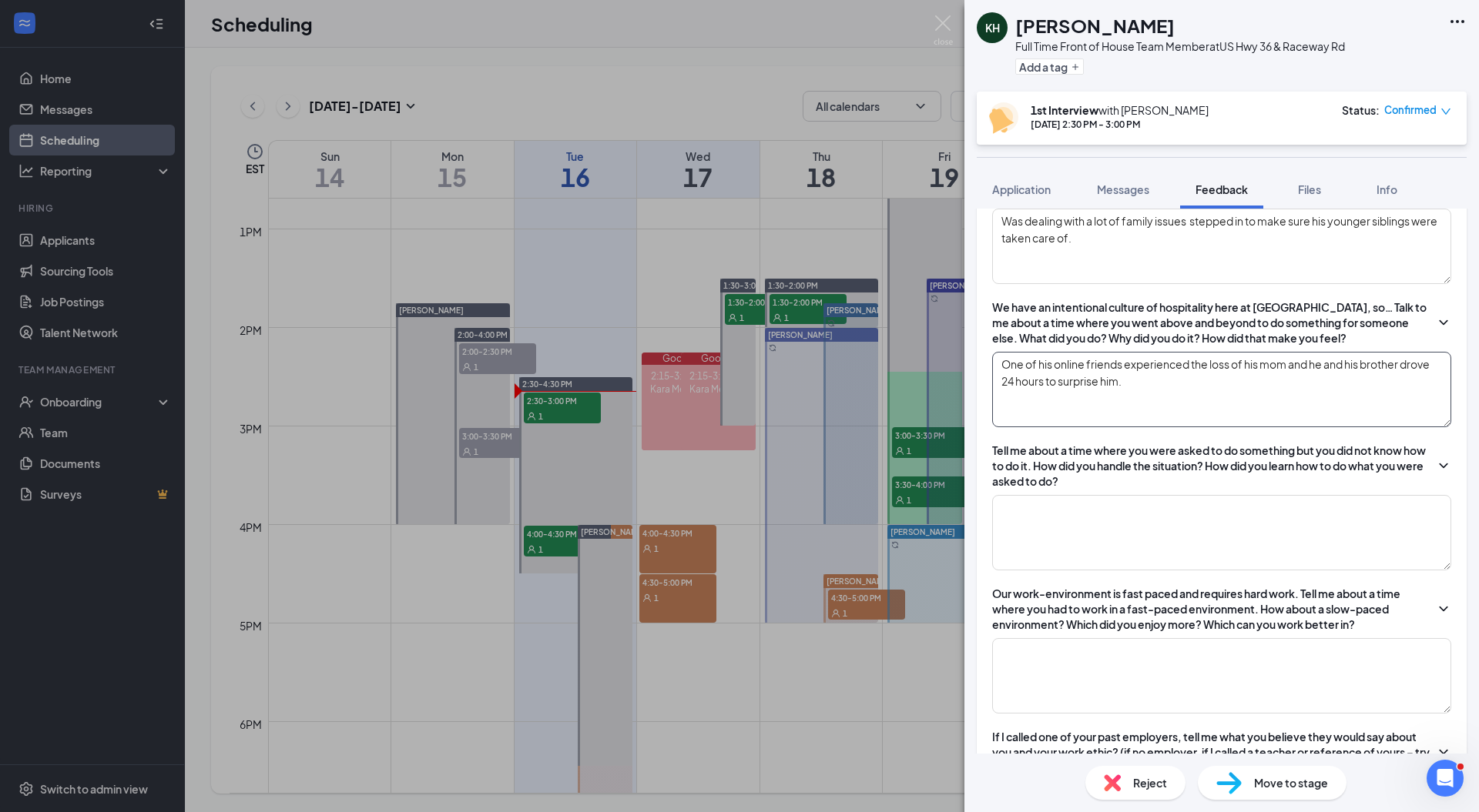
type textarea "One of his online friends experienced the loss of his mom and he and his brothe…"
click at [1179, 536] on textarea at bounding box center [1222, 533] width 459 height 76
click at [1177, 373] on textarea "One of his online friends experienced the loss of his mom and he and his brothe…" at bounding box center [1222, 390] width 459 height 76
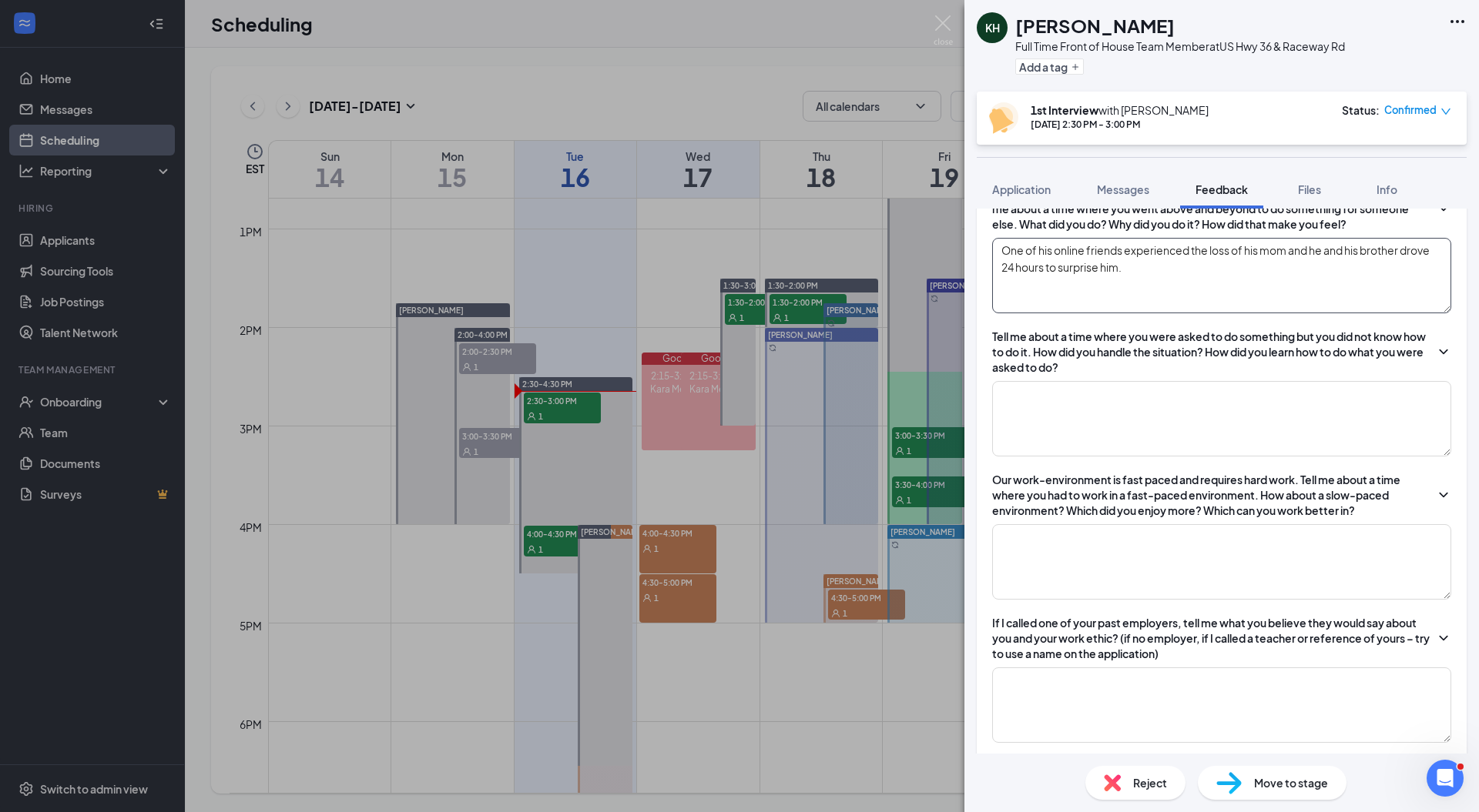
scroll to position [1060, 0]
click at [1152, 422] on textarea at bounding box center [1222, 417] width 459 height 76
type textarea "Used his resources to find out how to do what he was asked."
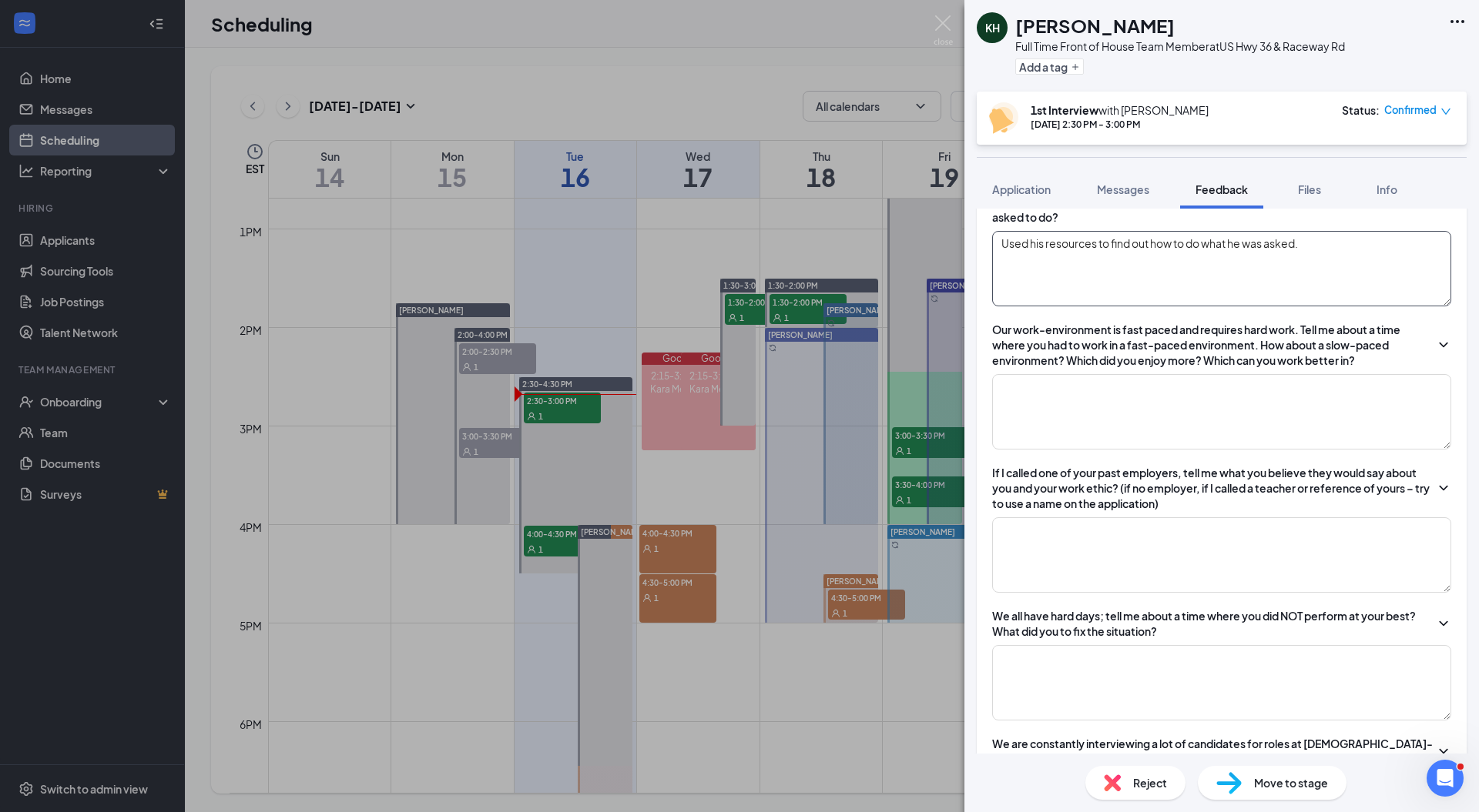
scroll to position [1213, 0]
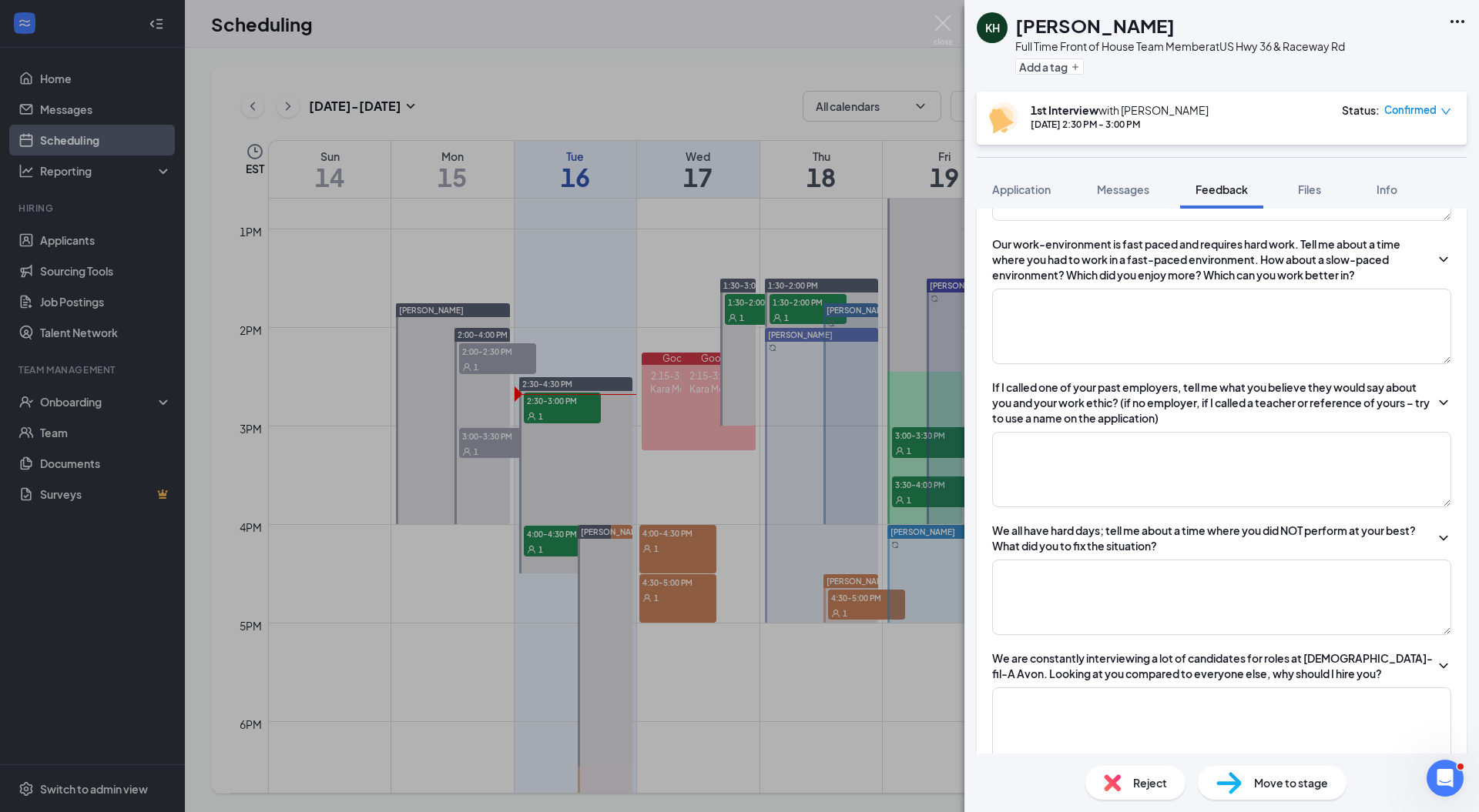
scroll to position [1232, 0]
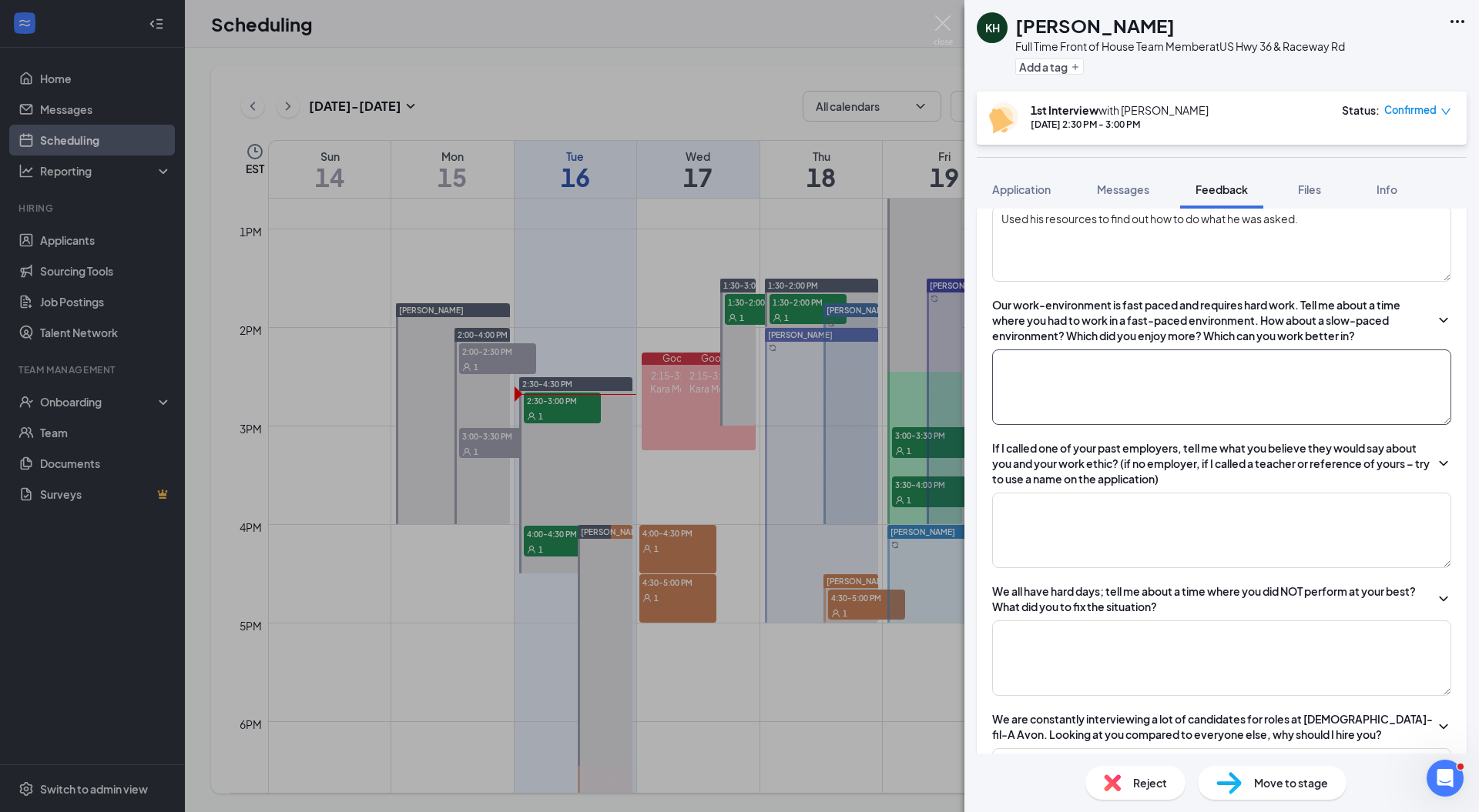
type textarea "Used his resources to find out how to do what he was asked."
click at [1229, 363] on textarea at bounding box center [1222, 388] width 459 height 76
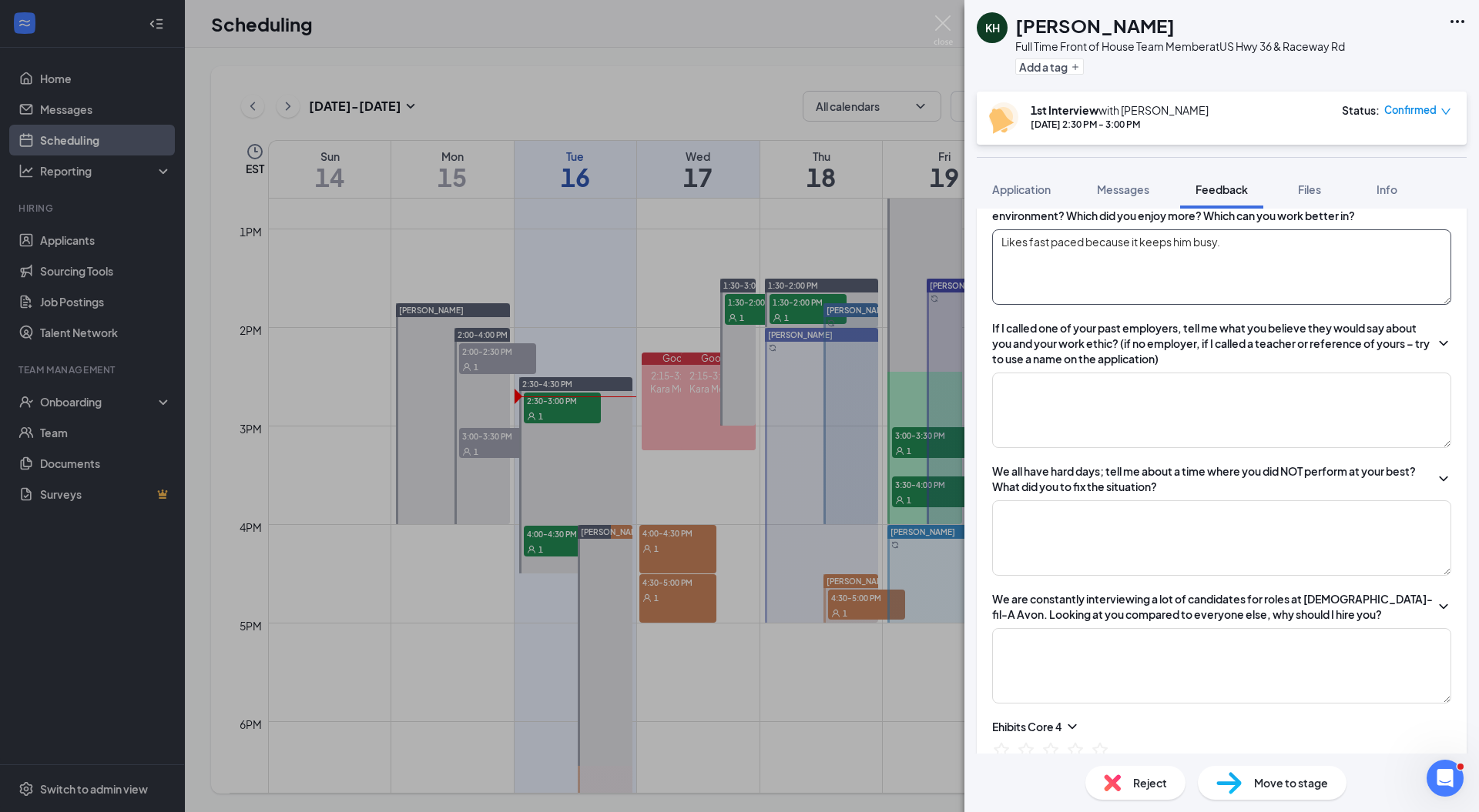
scroll to position [1366, 0]
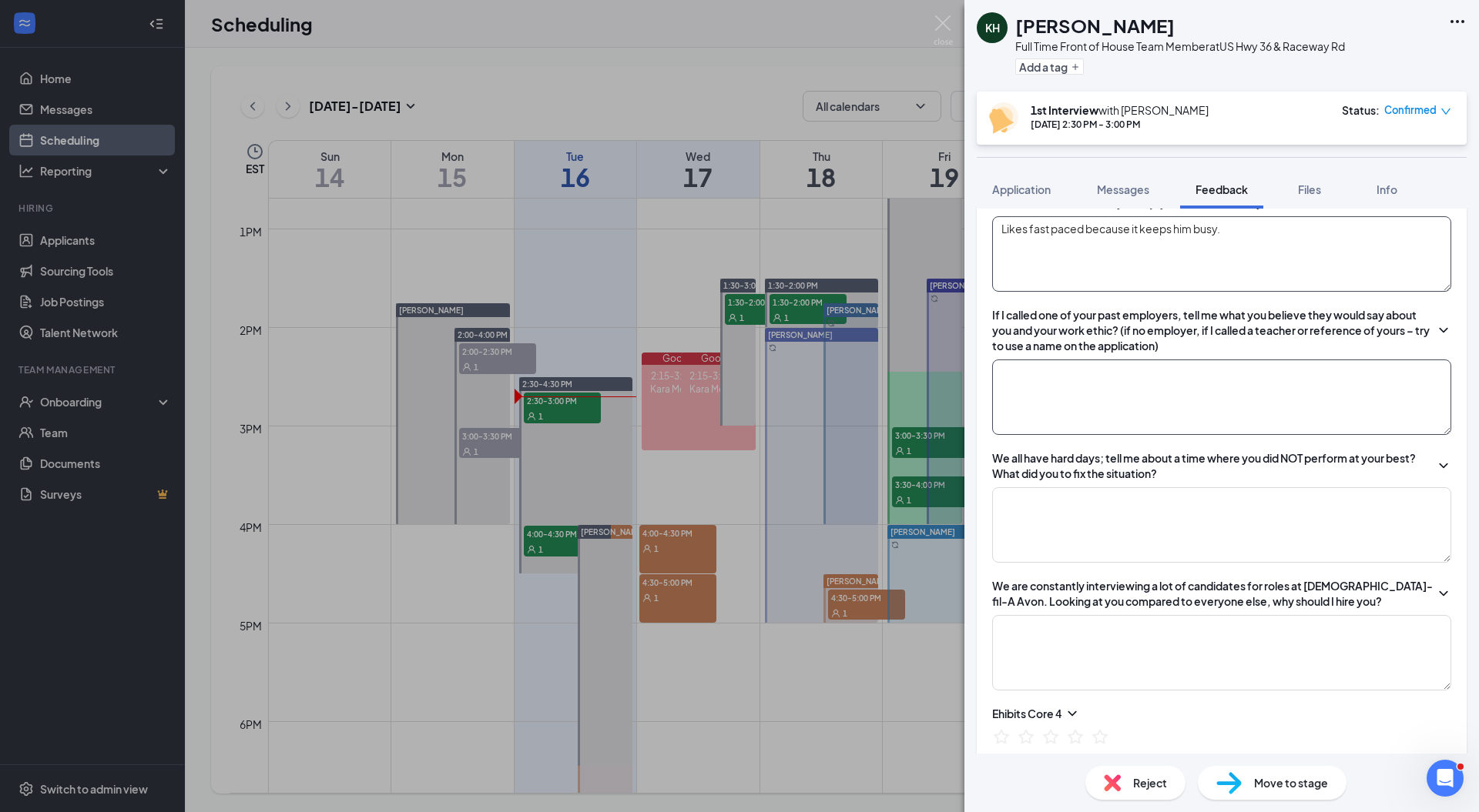
type textarea "Likes fast paced because it keeps him busy."
click at [1095, 401] on textarea at bounding box center [1222, 397] width 459 height 76
type textarea "T"
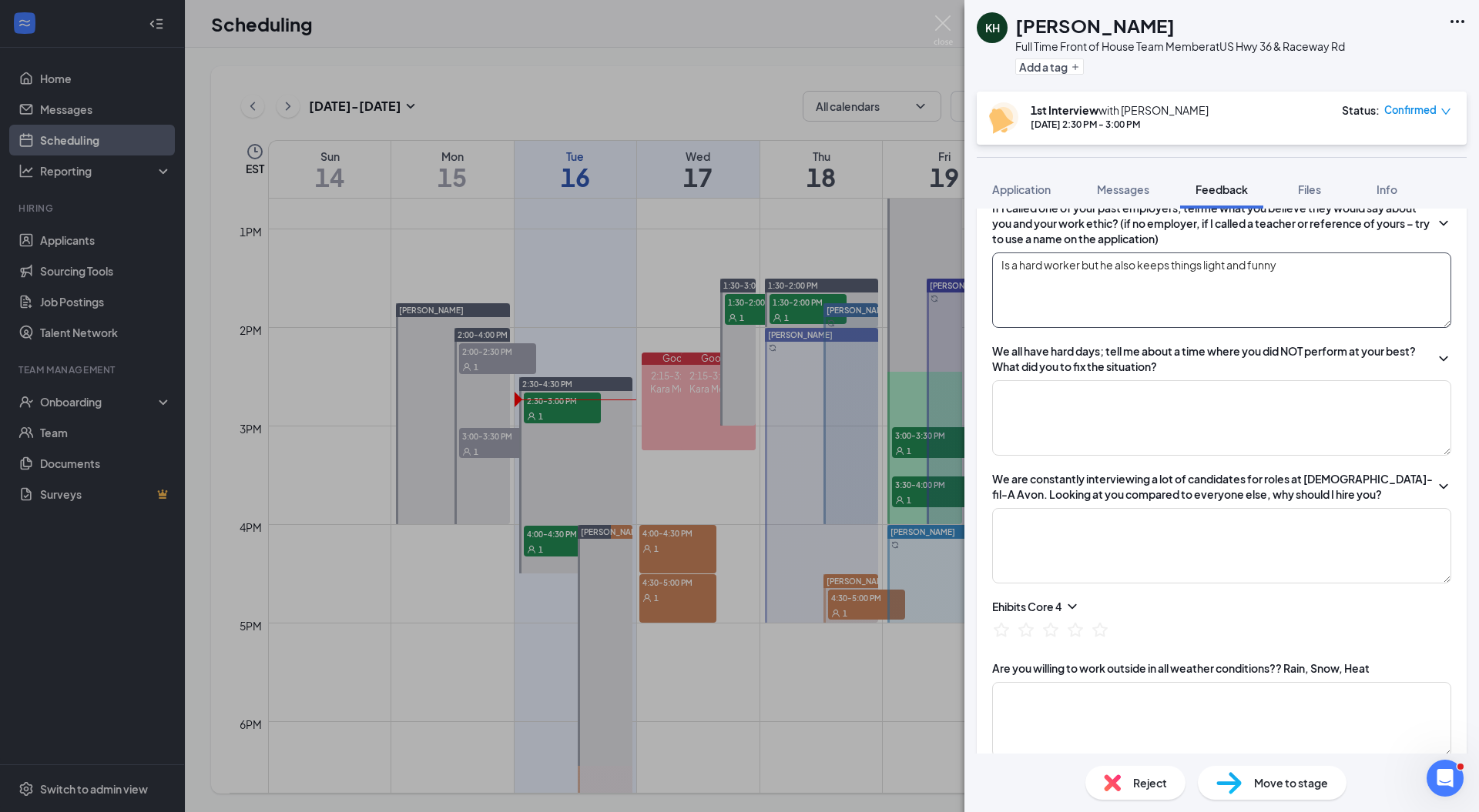
scroll to position [1472, 0]
type textarea "Is a hard worker but he also keeps things light and funny"
click at [1206, 538] on textarea at bounding box center [1222, 547] width 459 height 76
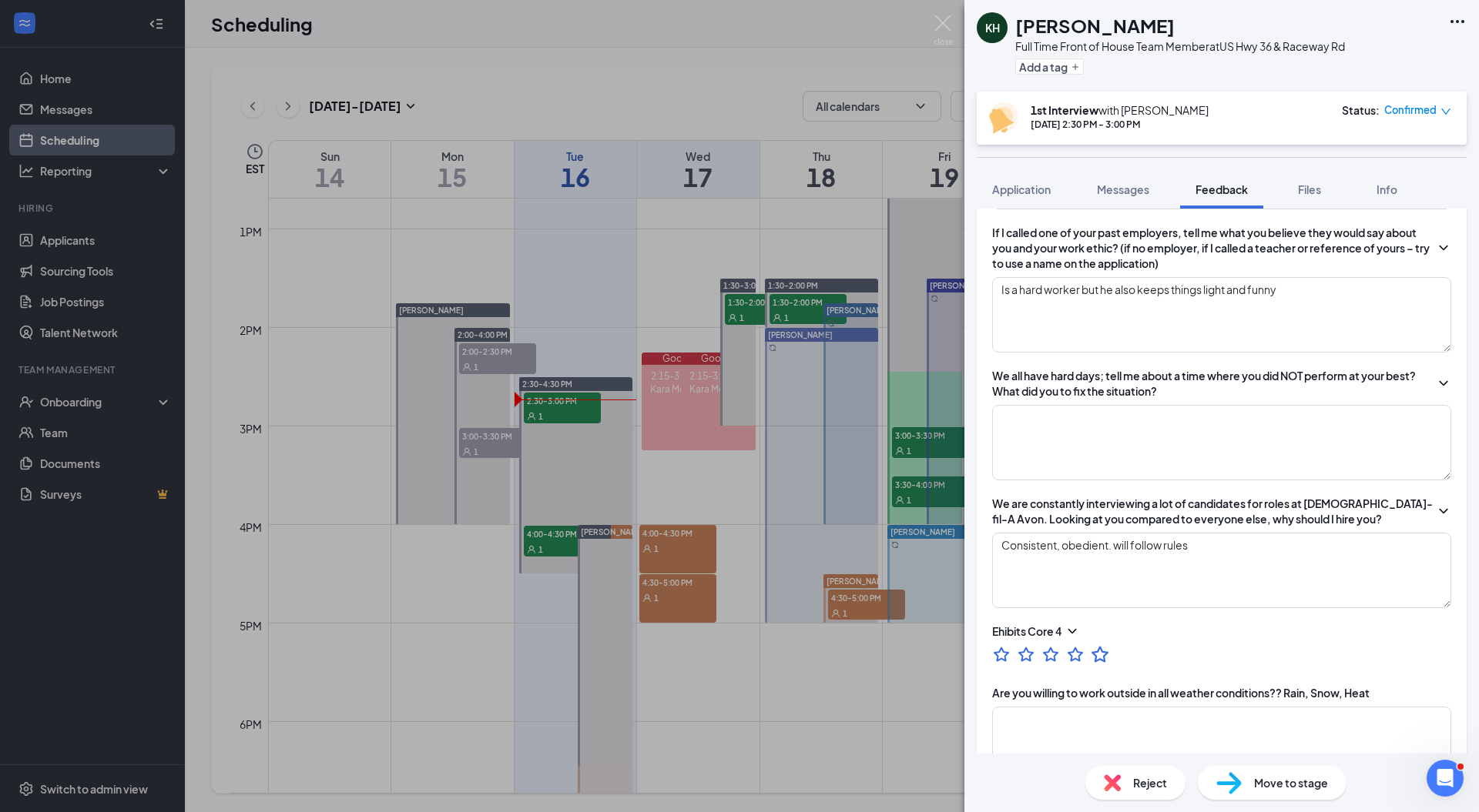
click at [1100, 645] on icon "StarBorder" at bounding box center [1099, 654] width 20 height 20
click at [1142, 416] on textarea at bounding box center [1222, 443] width 459 height 76
click at [1206, 539] on textarea "Consistent, obedient. will follow rules" at bounding box center [1222, 571] width 459 height 76
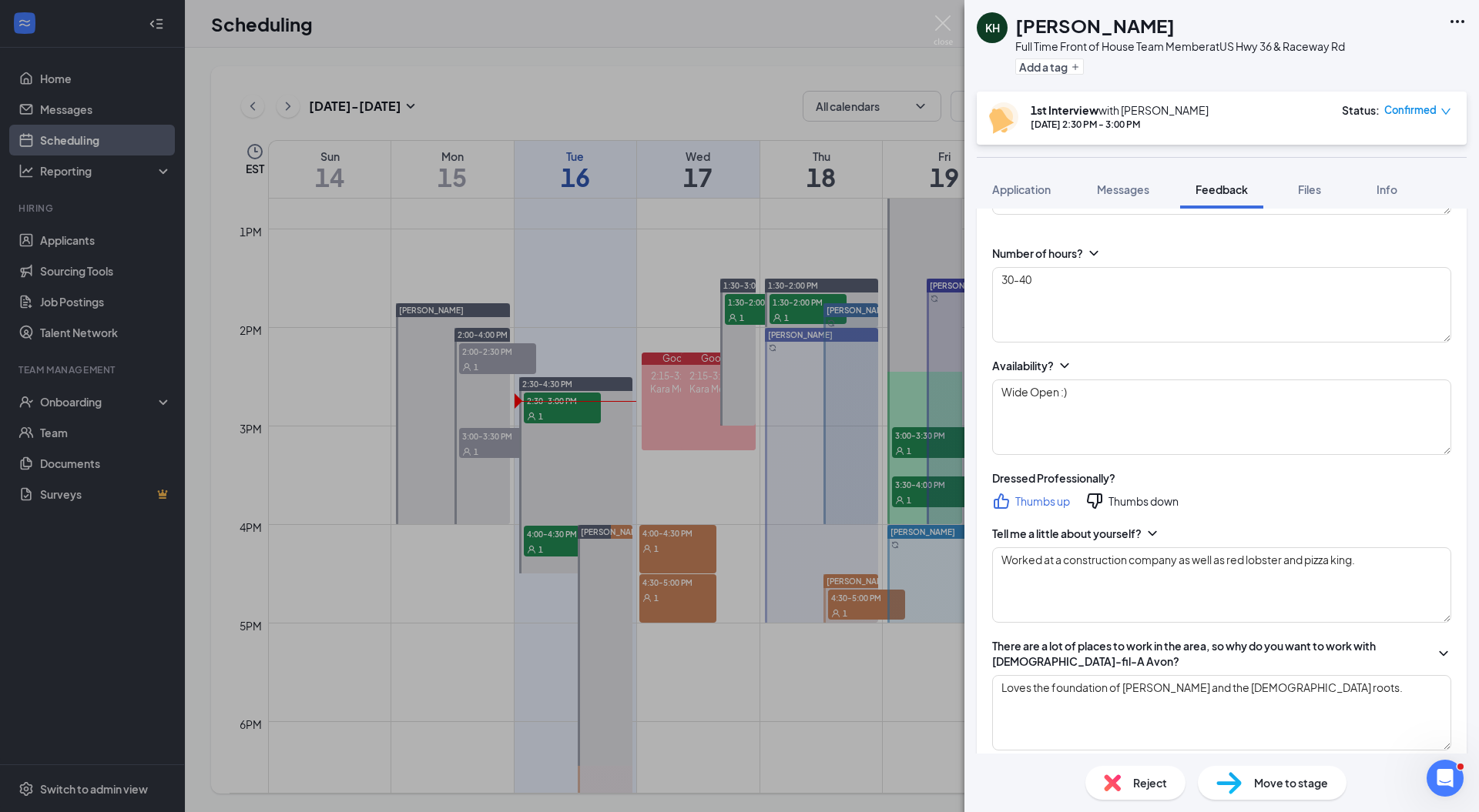
scroll to position [0, 0]
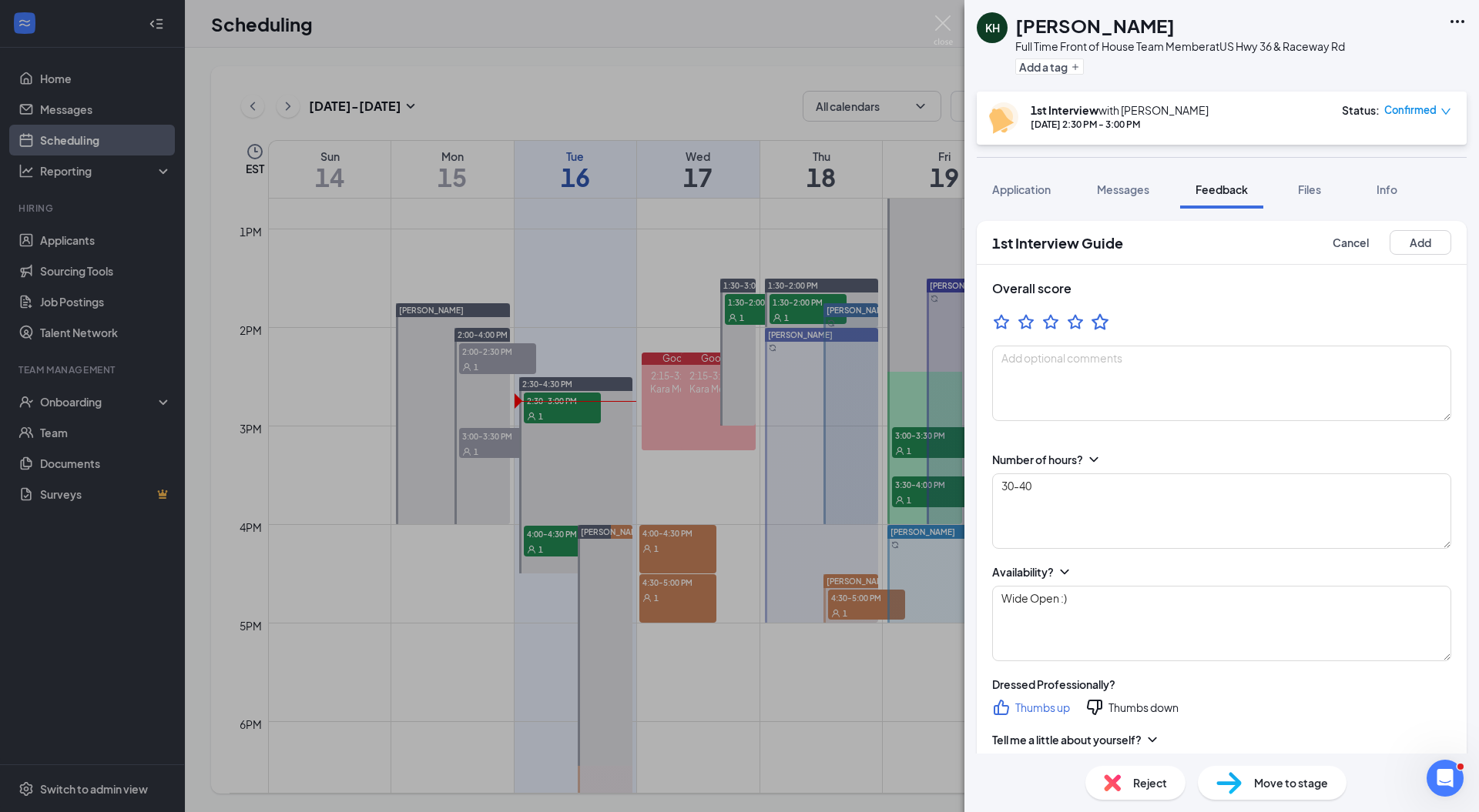
type textarea "Consistent, obedient. will follow rules, knows when to be serious and when its …"
click at [1099, 322] on icon "StarBorder" at bounding box center [1099, 322] width 20 height 20
click at [1415, 231] on button "Add" at bounding box center [1420, 242] width 62 height 25
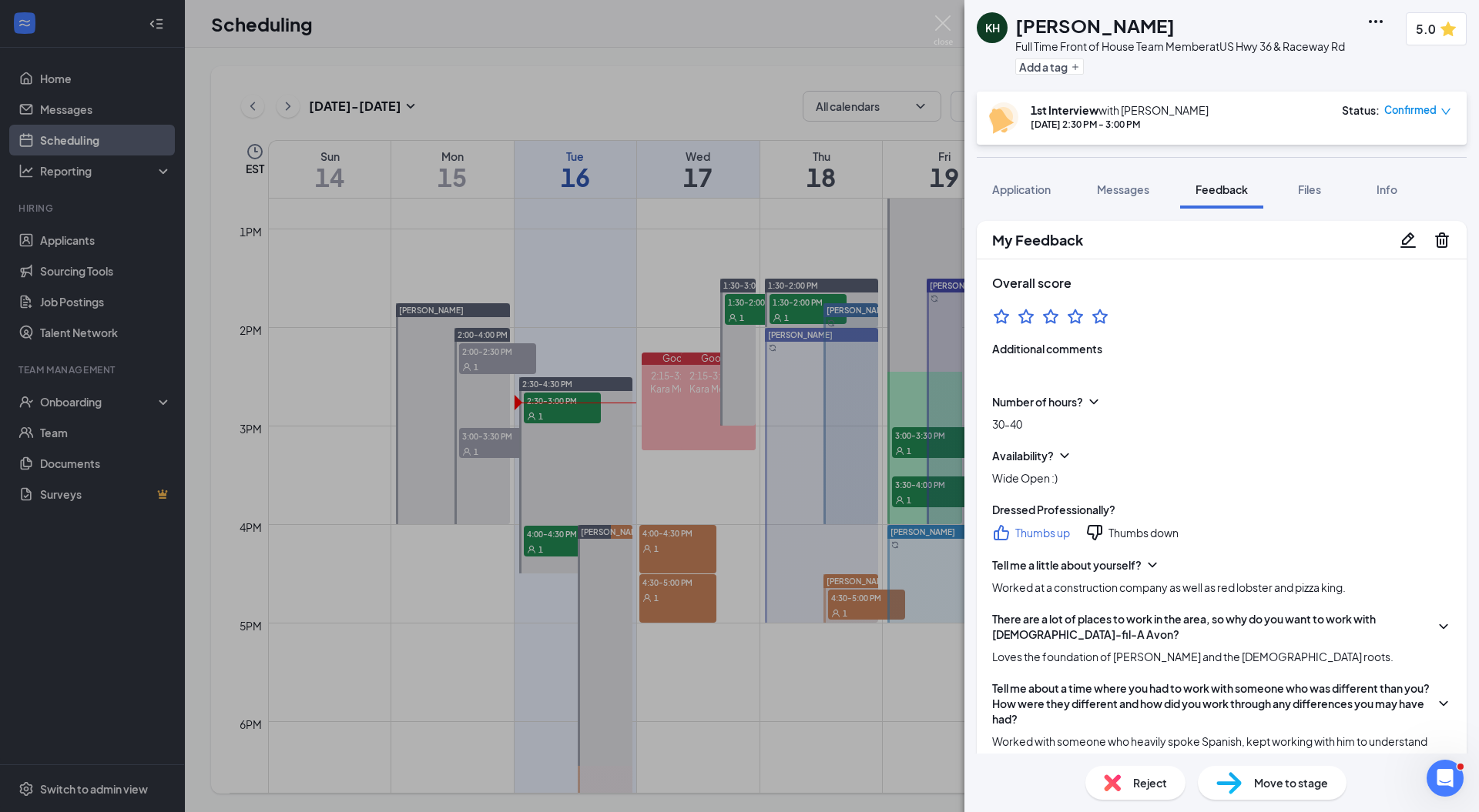
click at [1254, 779] on span "Move to stage" at bounding box center [1291, 782] width 74 height 17
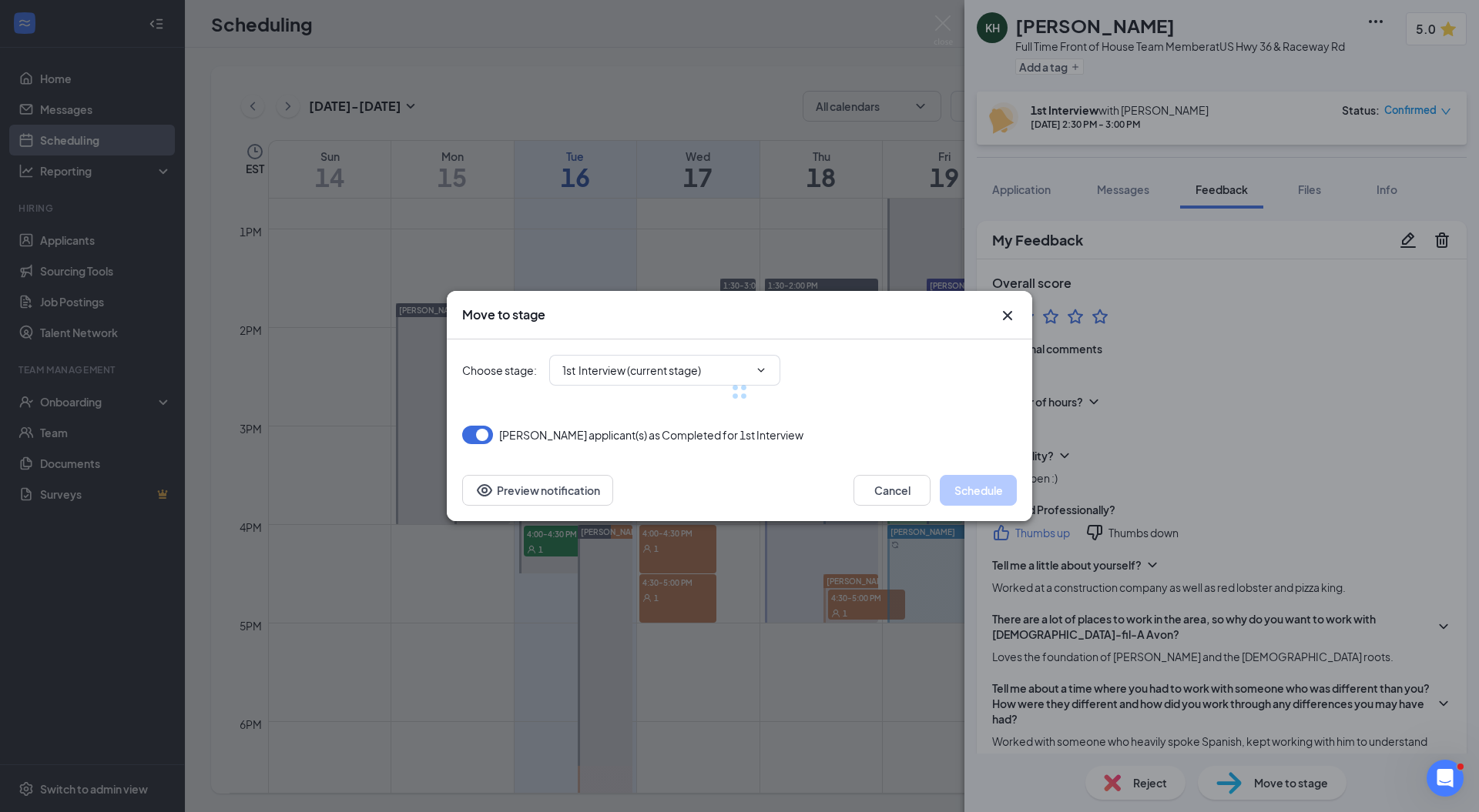
type input "2nd interview (next stage)"
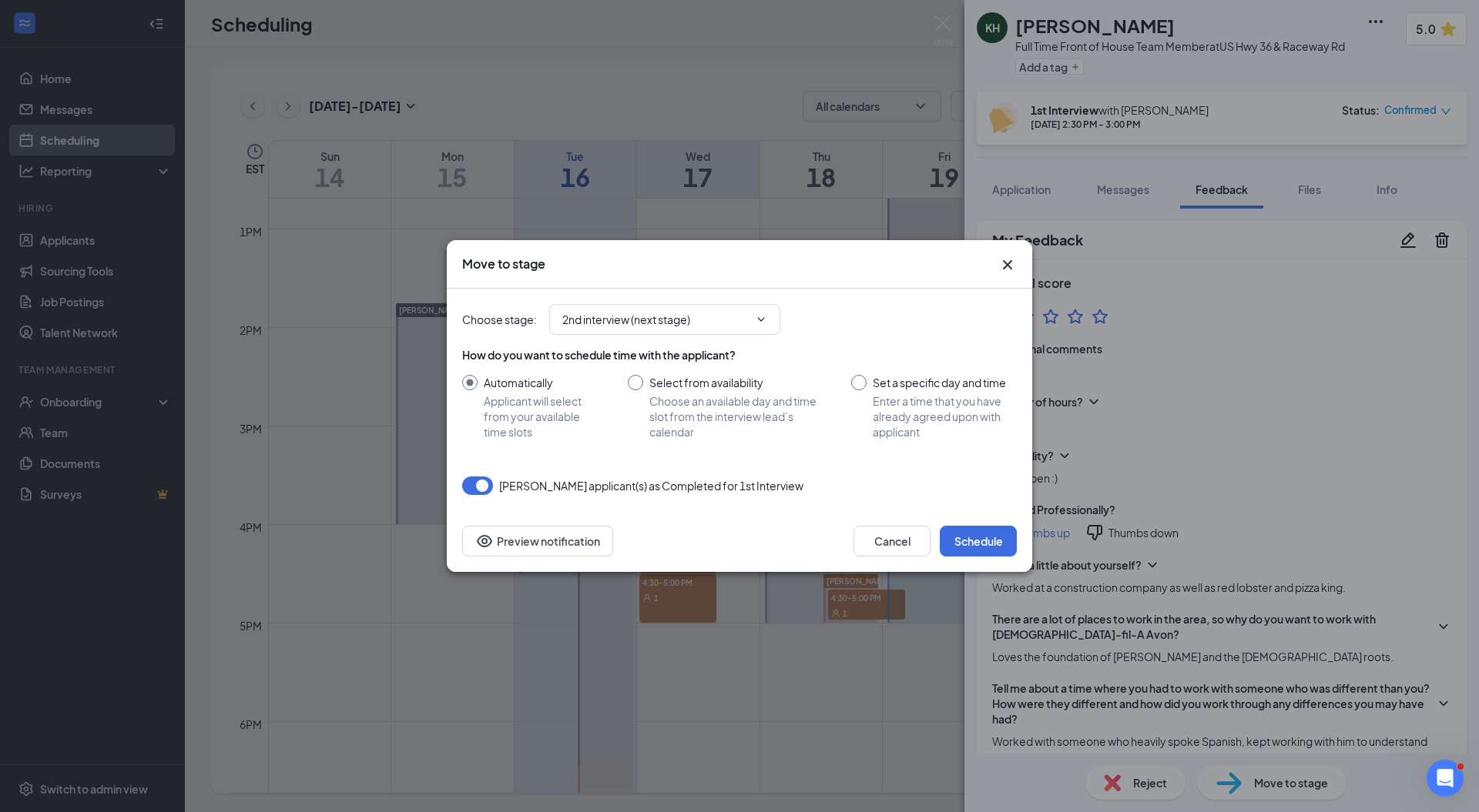
click at [1011, 267] on icon "Cross" at bounding box center [1007, 265] width 9 height 9
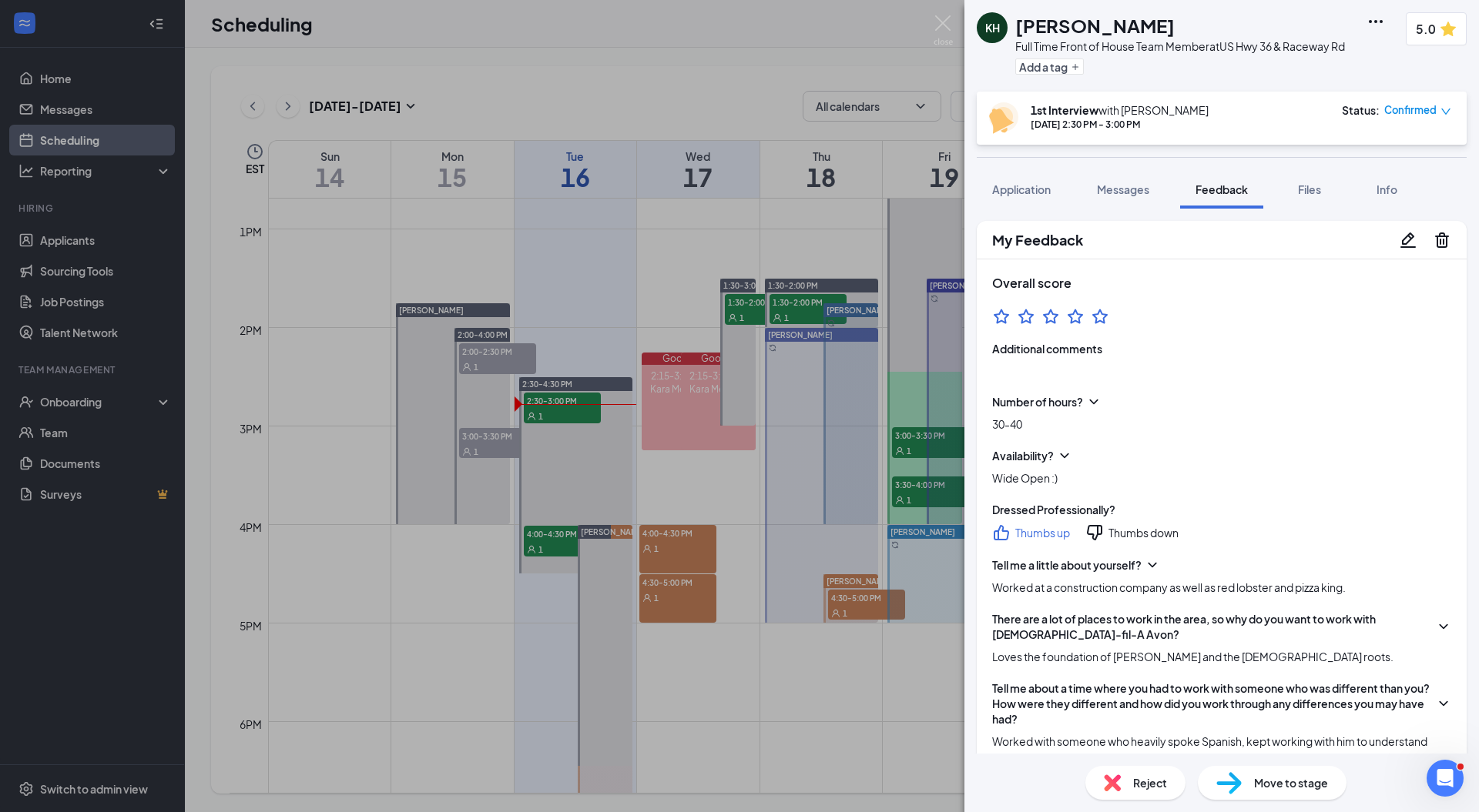
click at [937, 12] on div "KH Keaton Hargis Full Time Front of House Team Member at US Hwy 36 & Raceway Rd…" at bounding box center [739, 406] width 1479 height 812
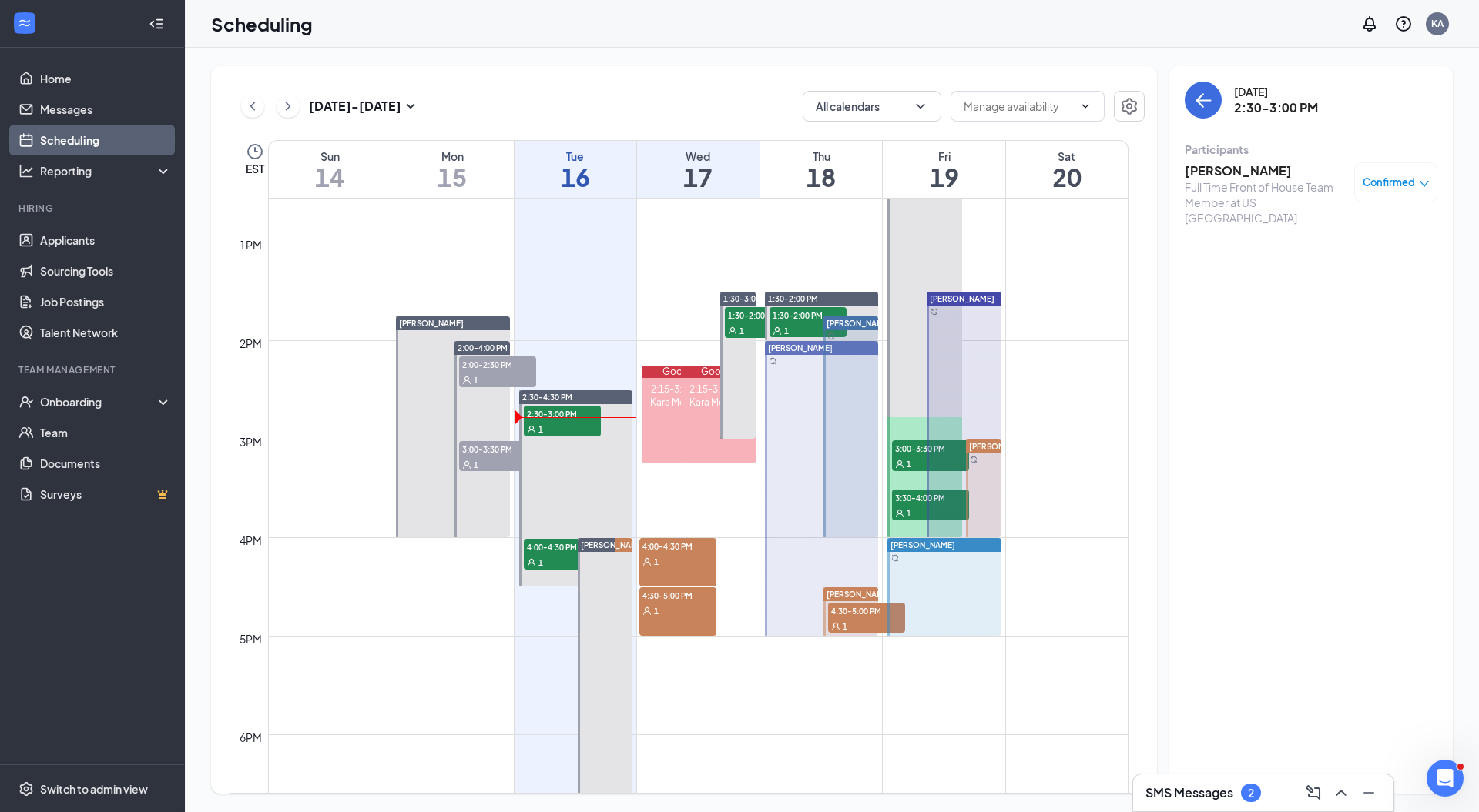
scroll to position [1250, 0]
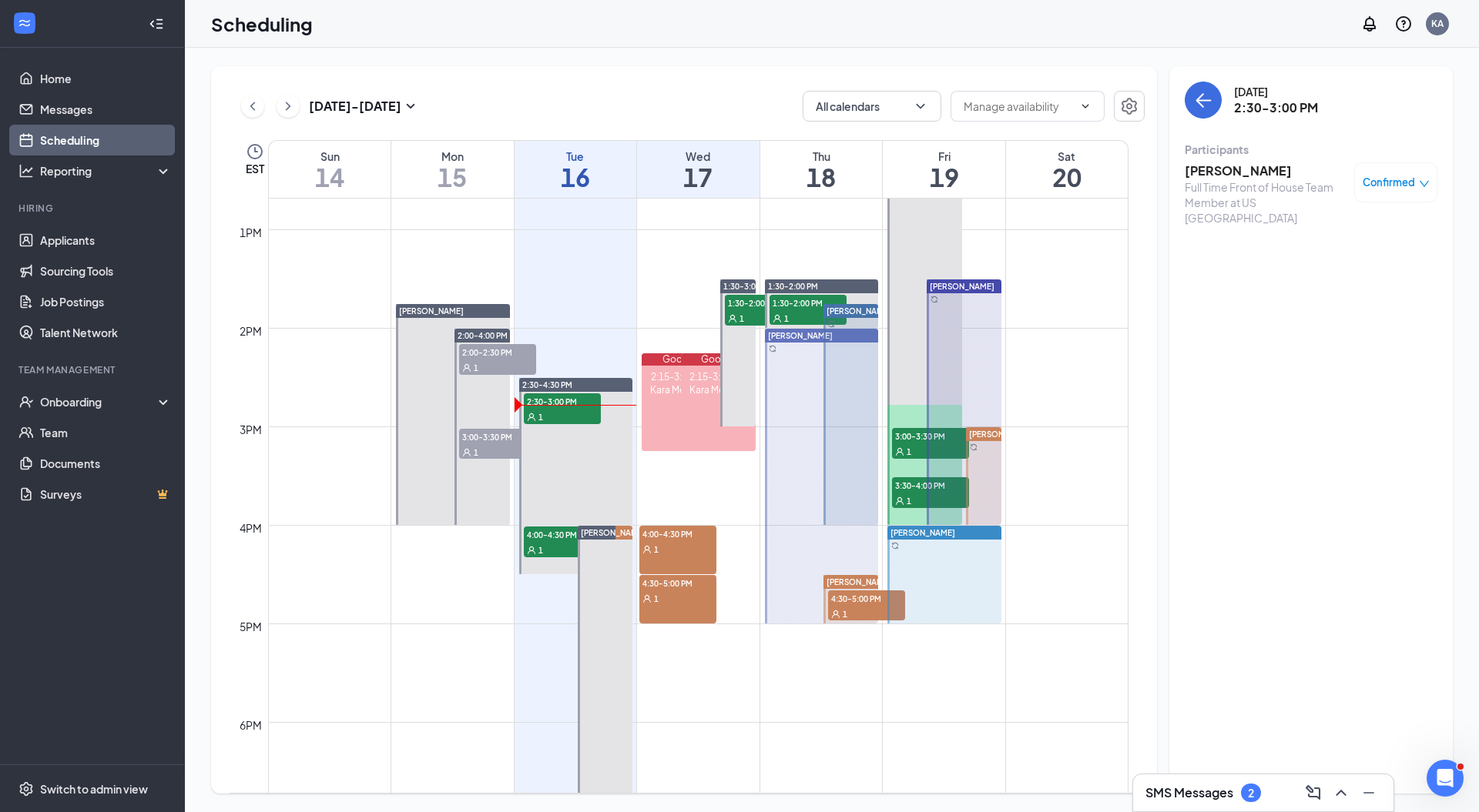
click at [1215, 174] on h3 "[PERSON_NAME]" at bounding box center [1265, 170] width 162 height 17
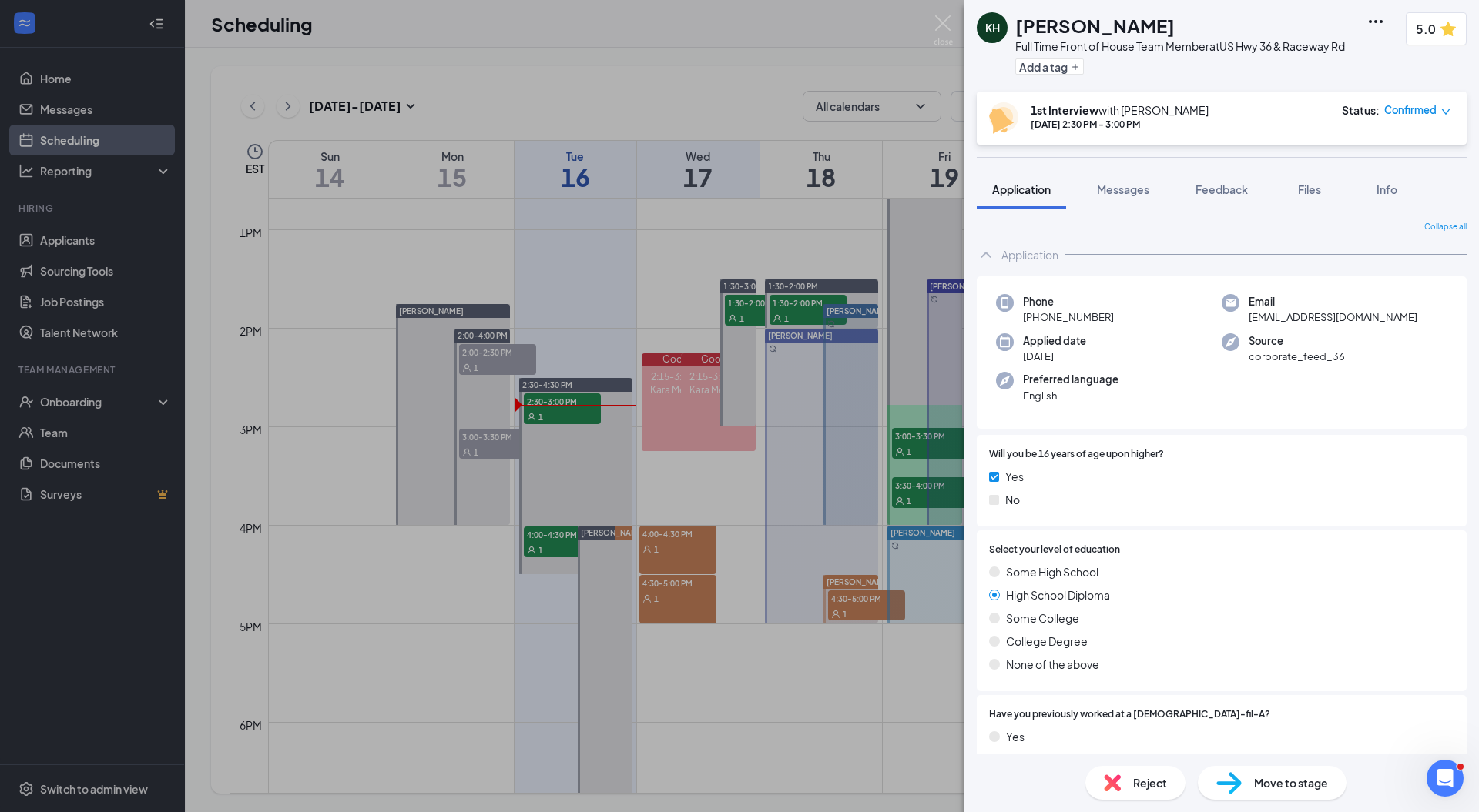
click at [1236, 778] on img at bounding box center [1229, 784] width 26 height 23
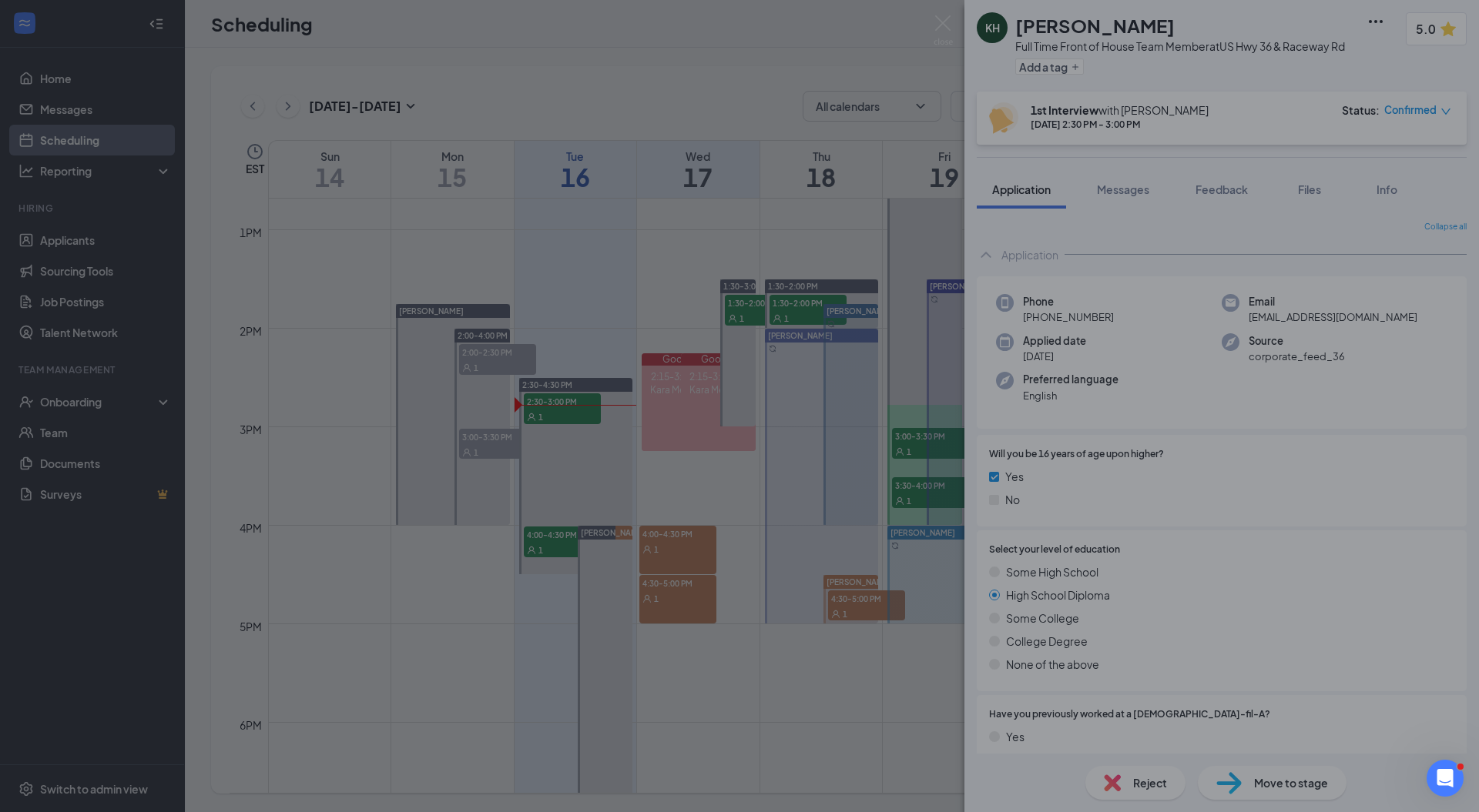
type input "2nd interview (next stage)"
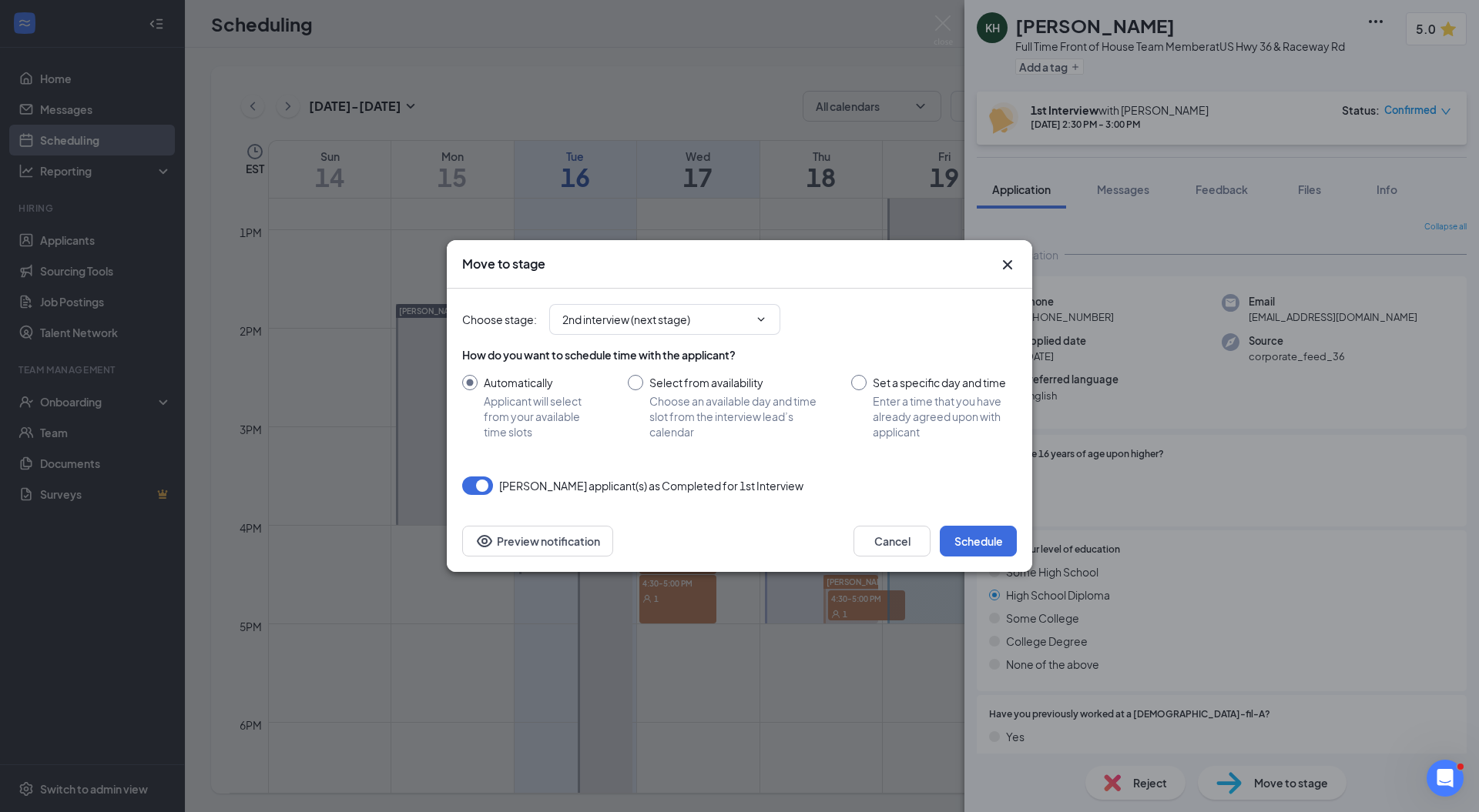
click at [884, 385] on input "Set a specific day and time Enter a time that you have already agreed upon with…" at bounding box center [934, 407] width 166 height 64
radio input "true"
radio input "false"
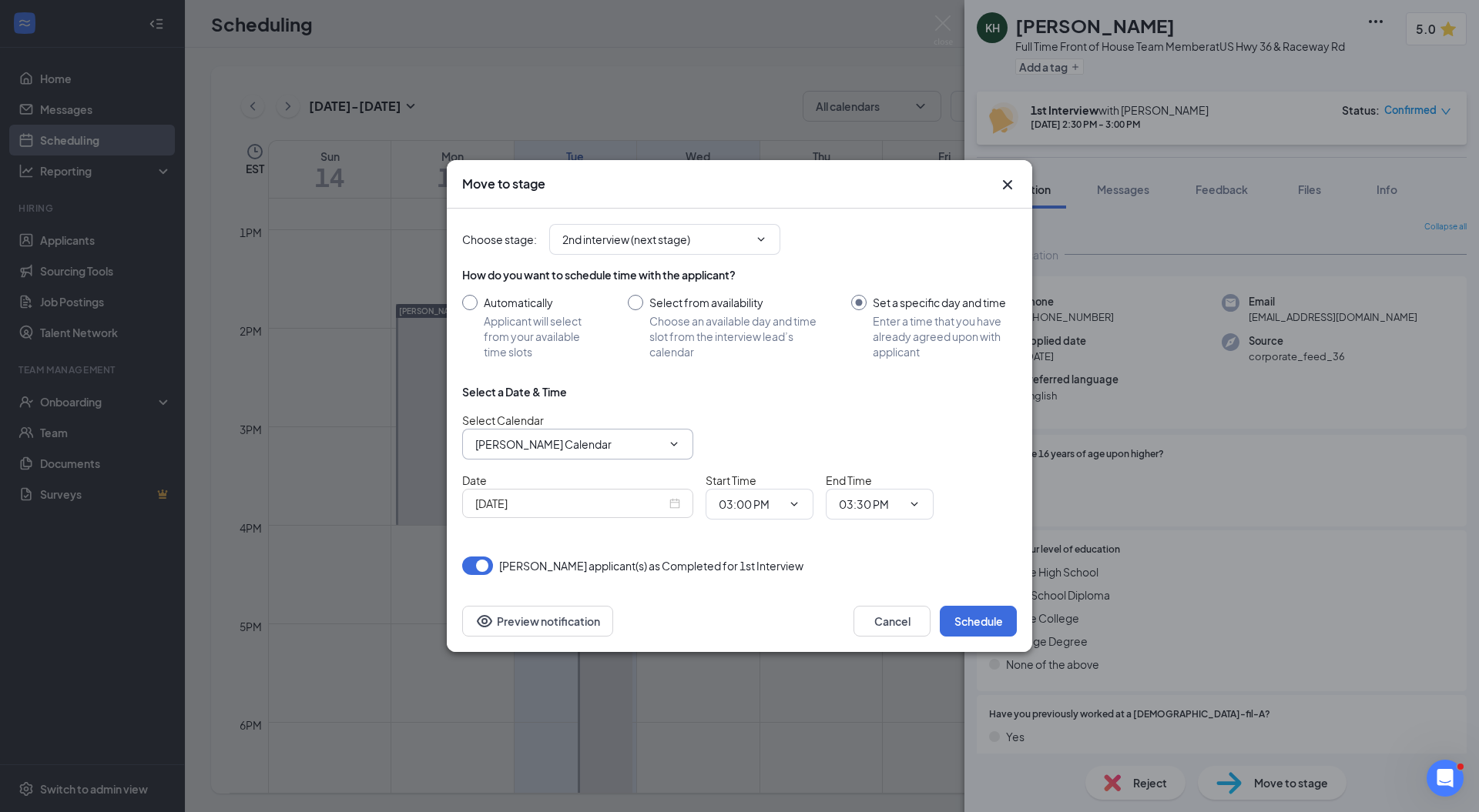
click at [665, 446] on span at bounding box center [672, 444] width 15 height 12
click at [673, 445] on icon "ChevronDown" at bounding box center [674, 444] width 7 height 4
click at [673, 445] on icon "ChevronDown" at bounding box center [674, 444] width 7 height 4
click at [596, 439] on input "[PERSON_NAME] Calendar" at bounding box center [569, 444] width 187 height 17
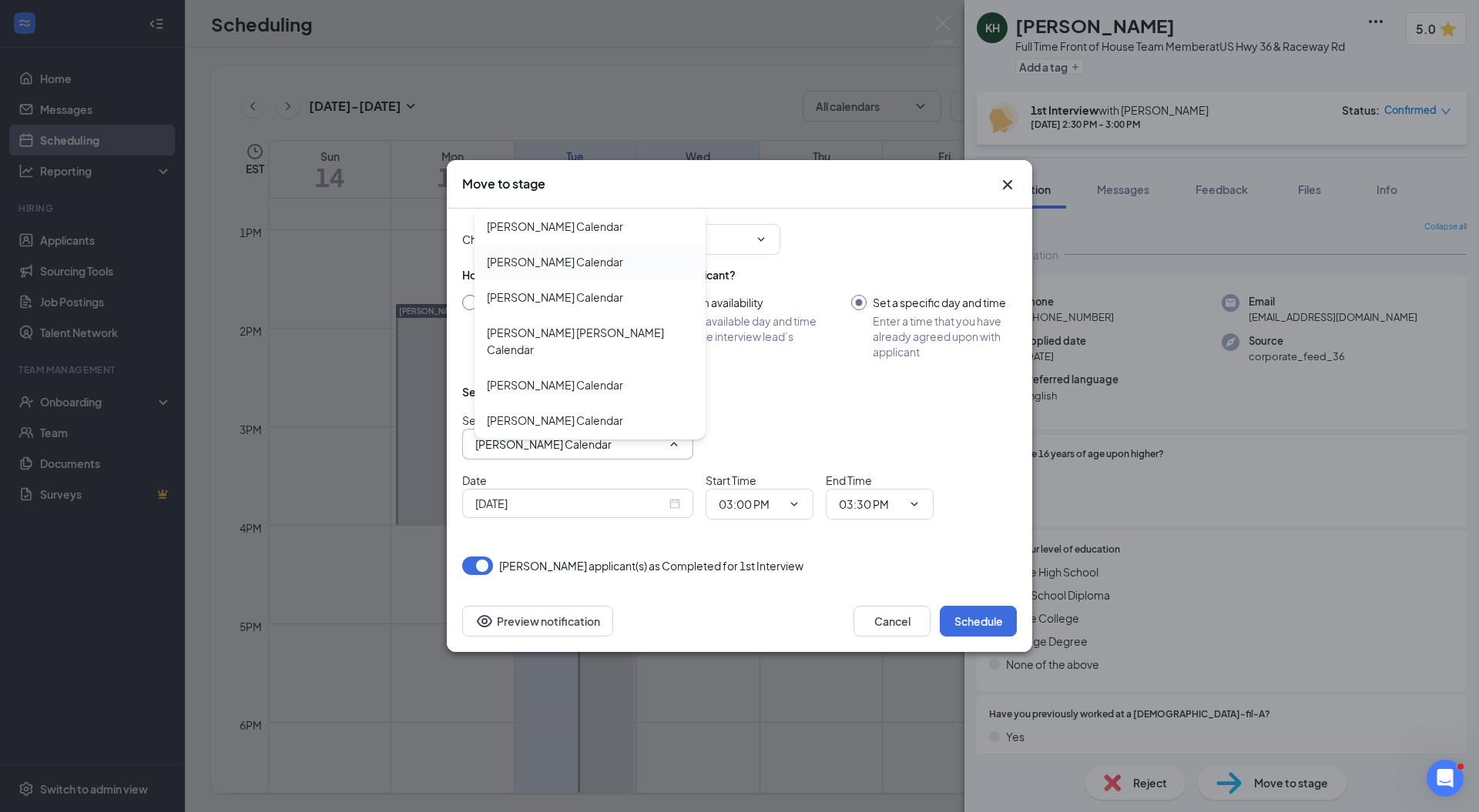
click at [577, 253] on div "[PERSON_NAME] Calendar" at bounding box center [555, 261] width 137 height 17
type input "[PERSON_NAME] Calendar"
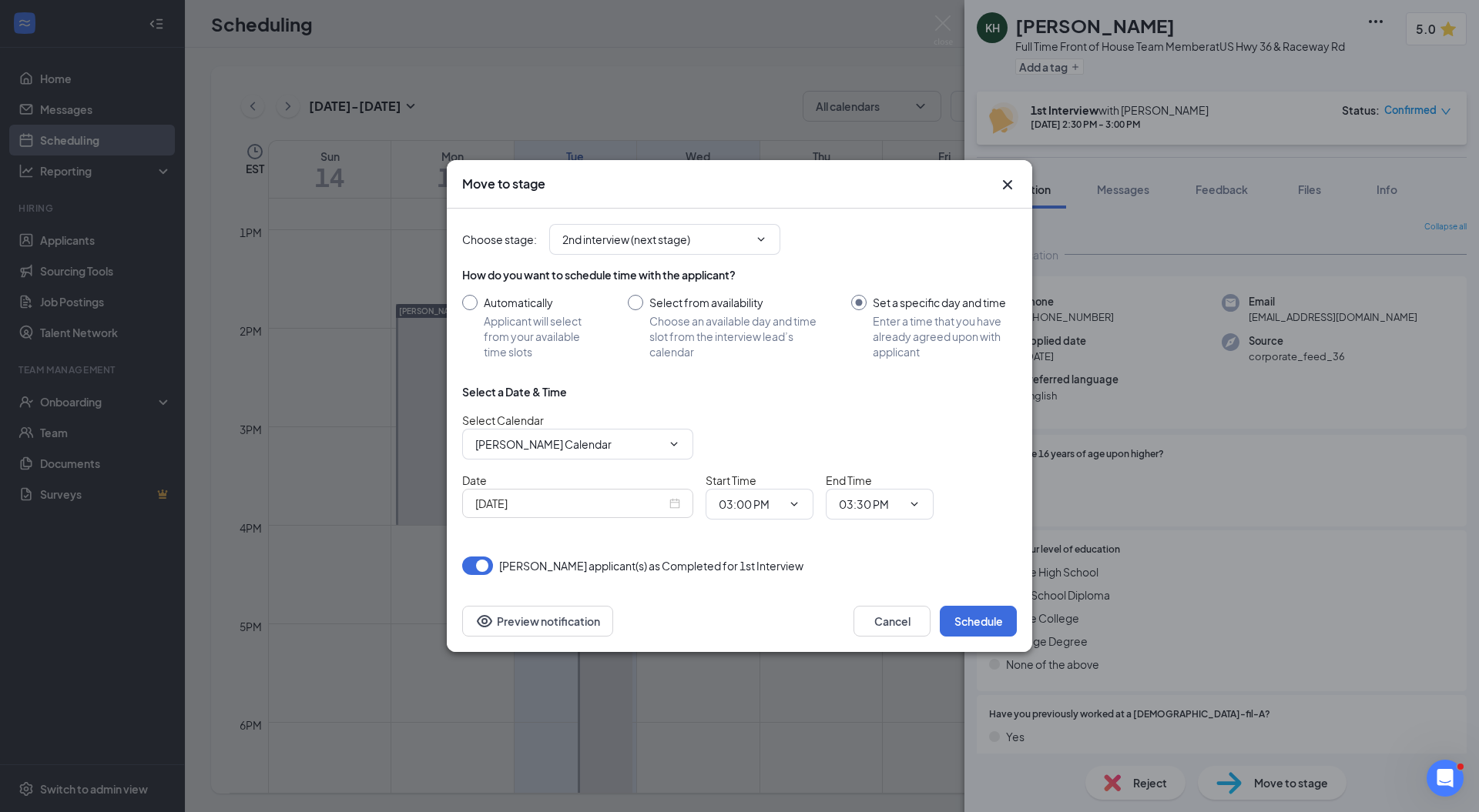
click at [676, 501] on div "[DATE]" at bounding box center [577, 503] width 205 height 17
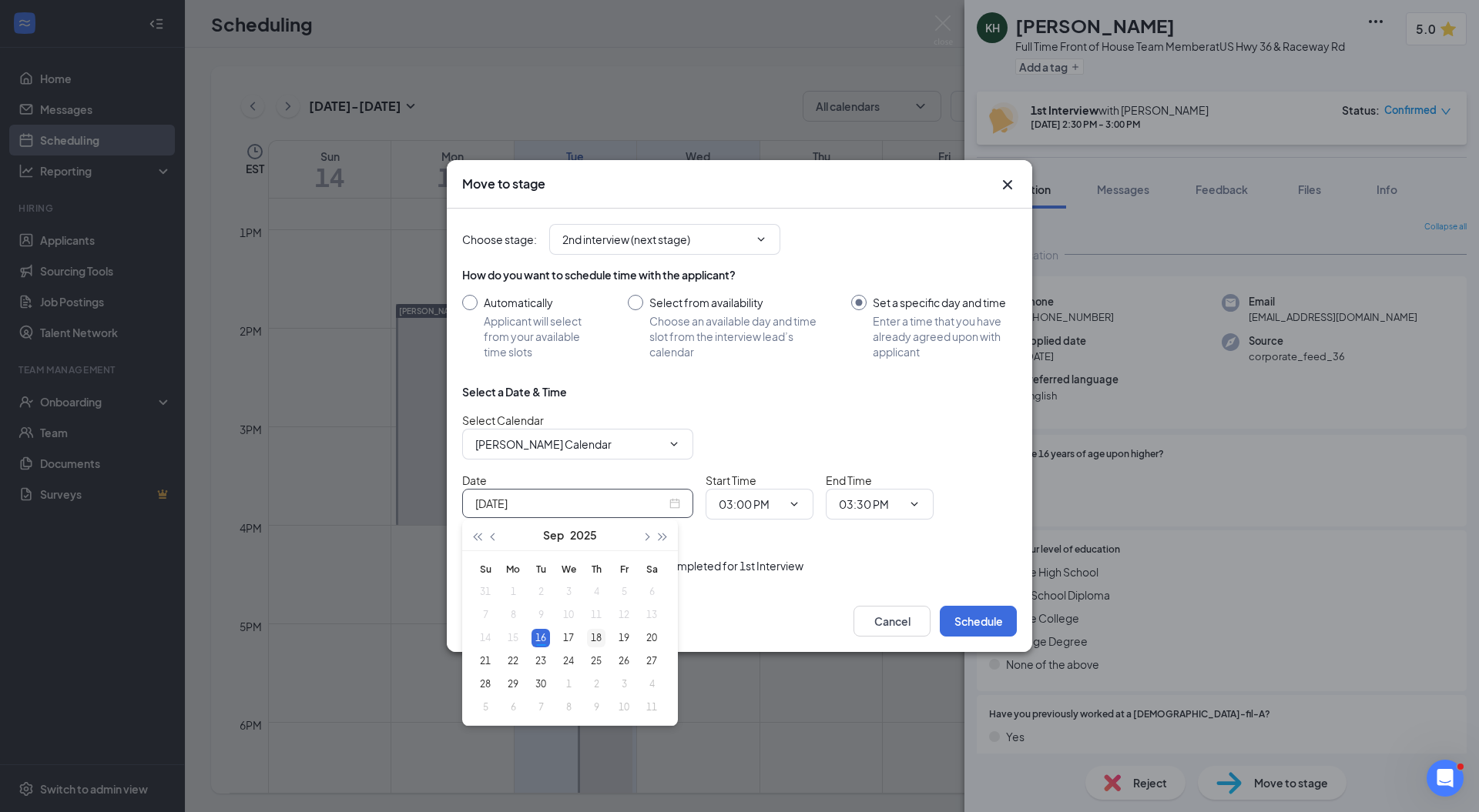
type input "[DATE]"
click at [598, 638] on div "18" at bounding box center [596, 638] width 18 height 18
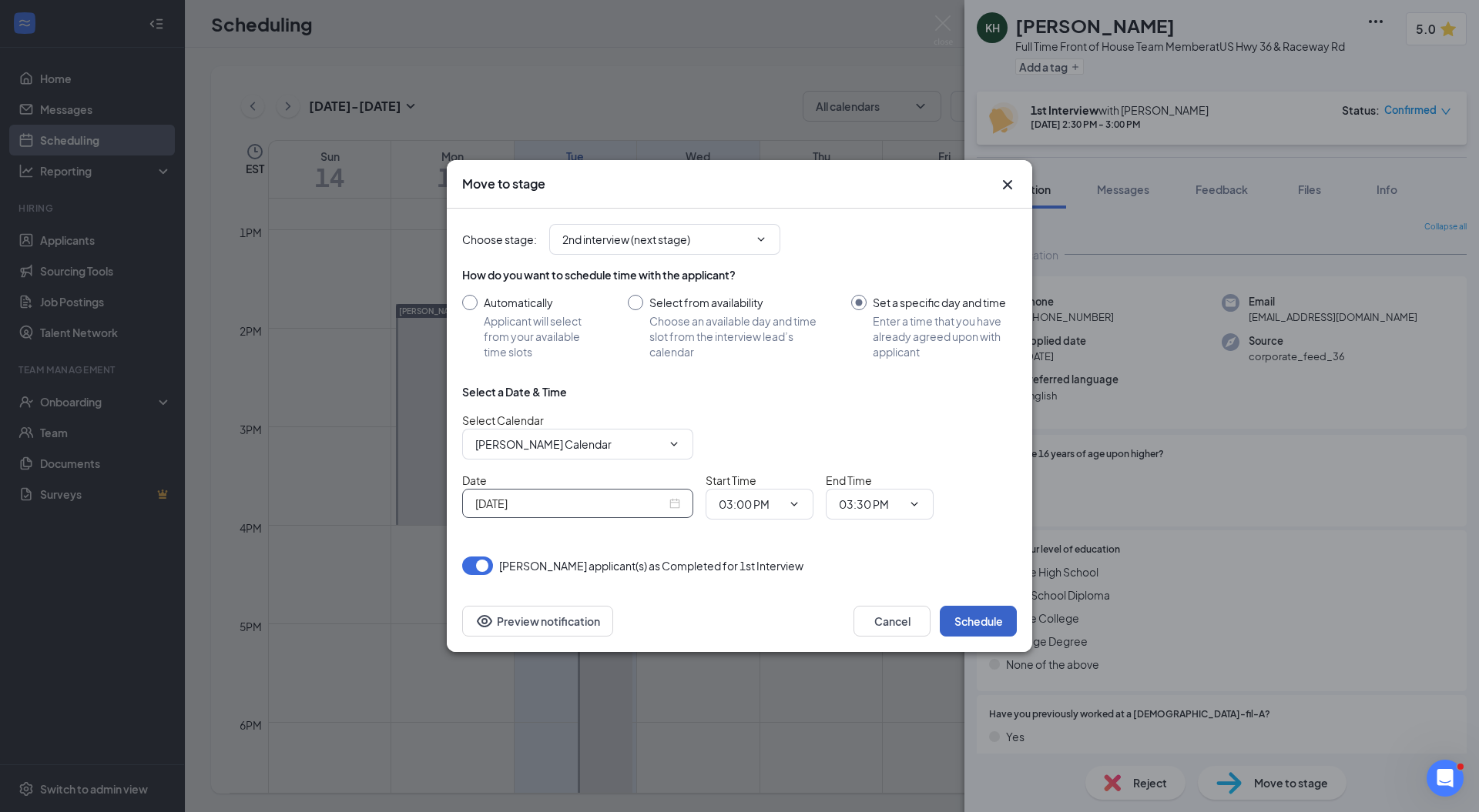
click at [952, 617] on button "Schedule" at bounding box center [978, 621] width 77 height 31
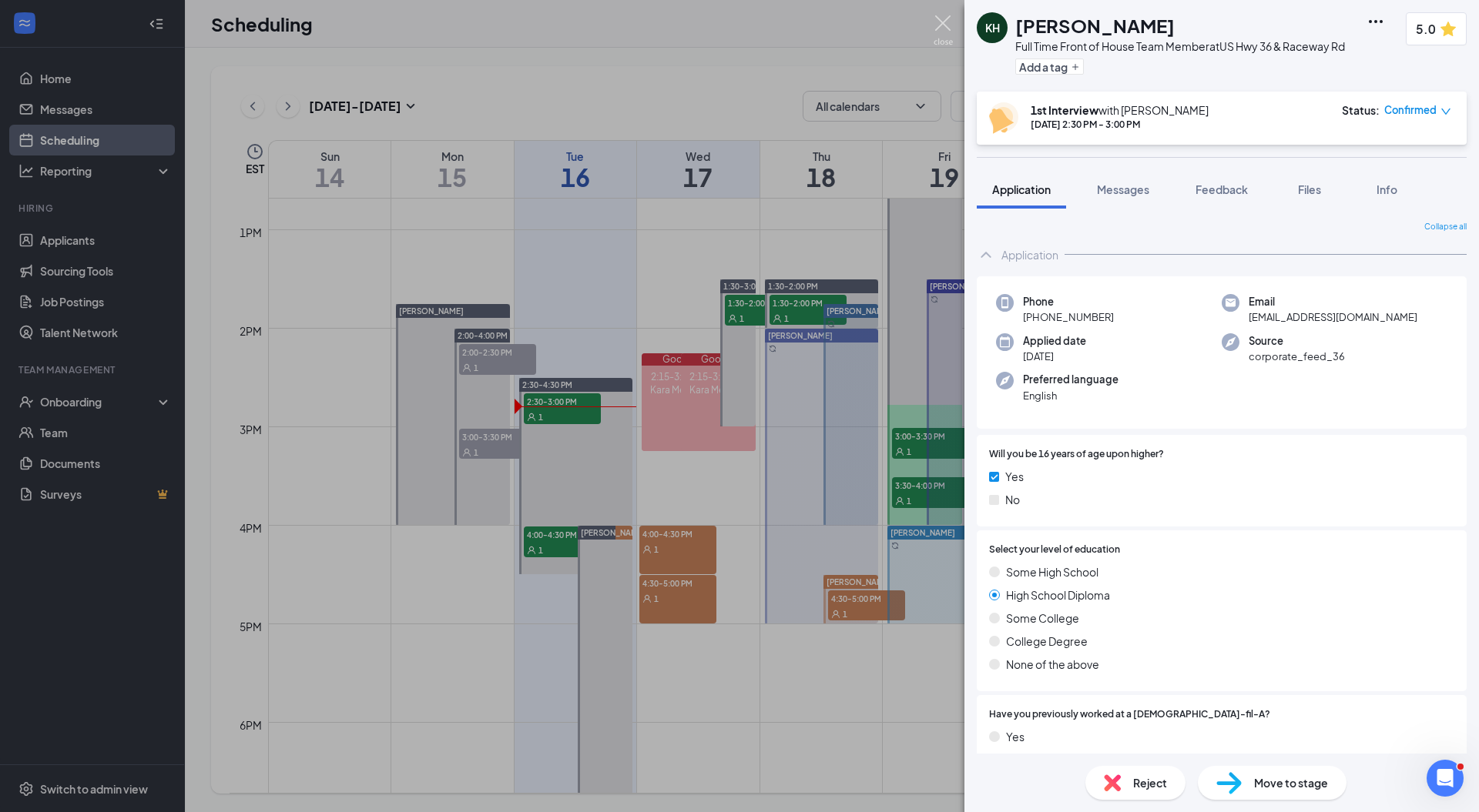
click at [942, 23] on img at bounding box center [943, 30] width 19 height 30
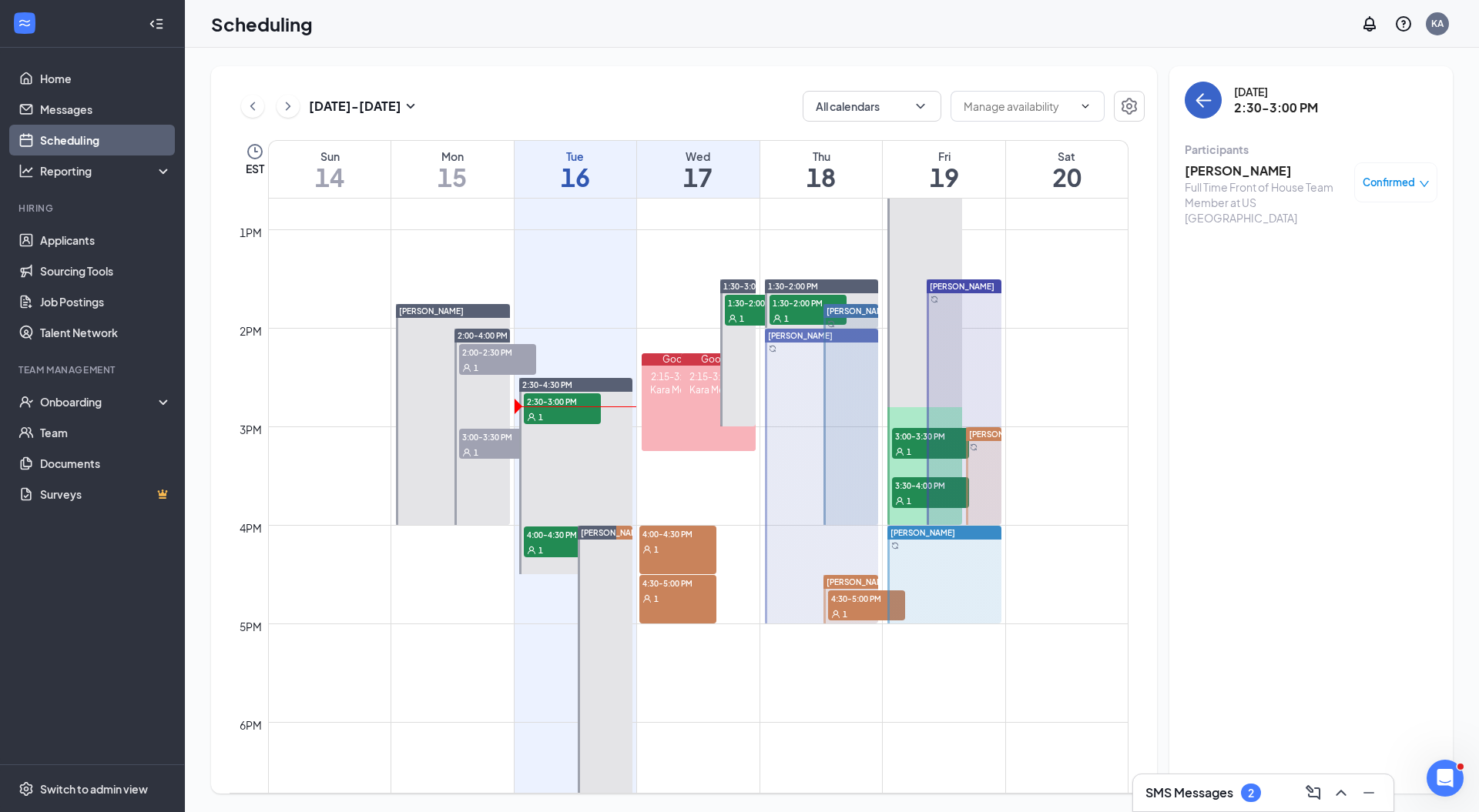
click at [1198, 101] on icon "ArrowLeft" at bounding box center [1200, 100] width 8 height 14
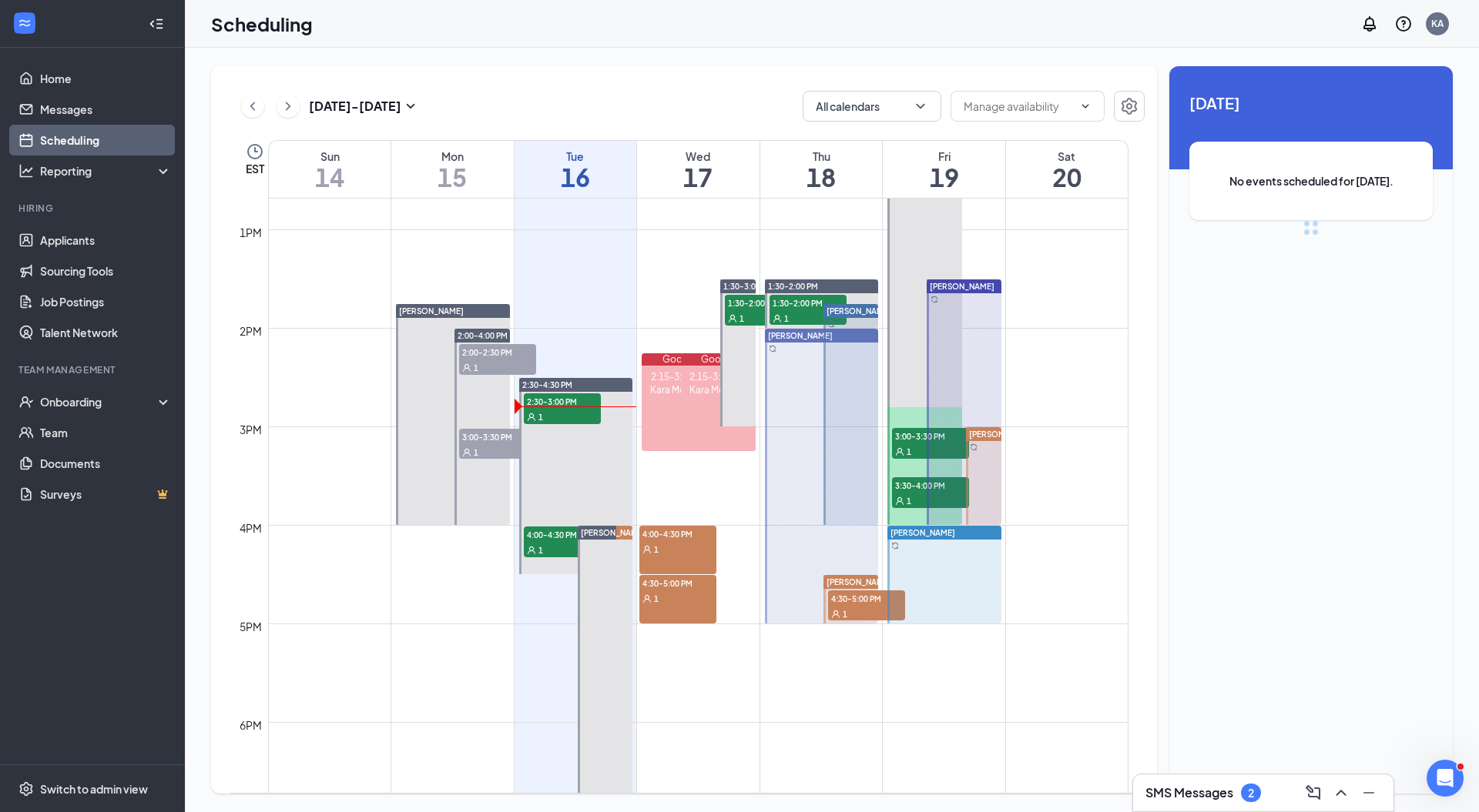
scroll to position [1283, 0]
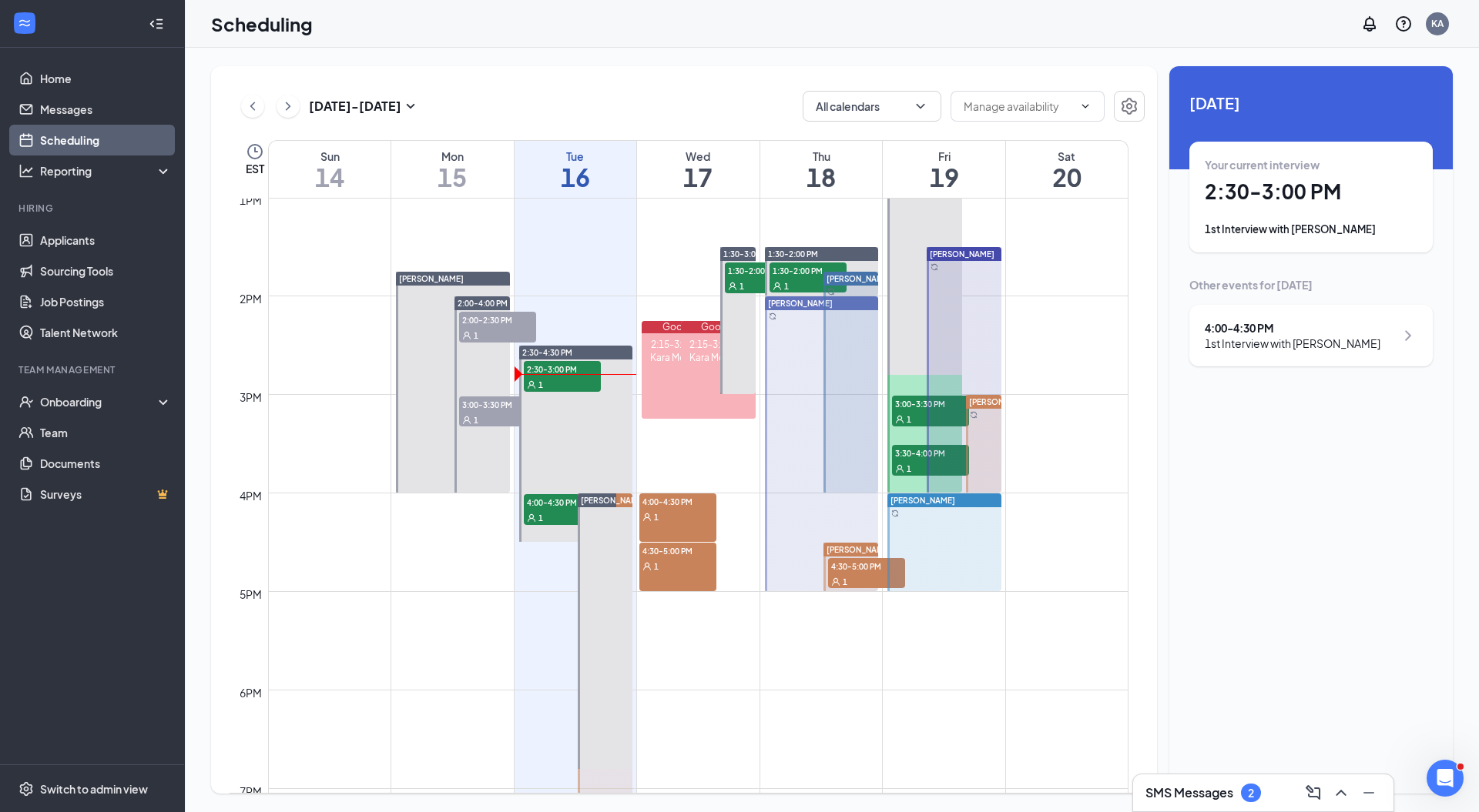
click at [1258, 793] on div "2" at bounding box center [1251, 793] width 20 height 18
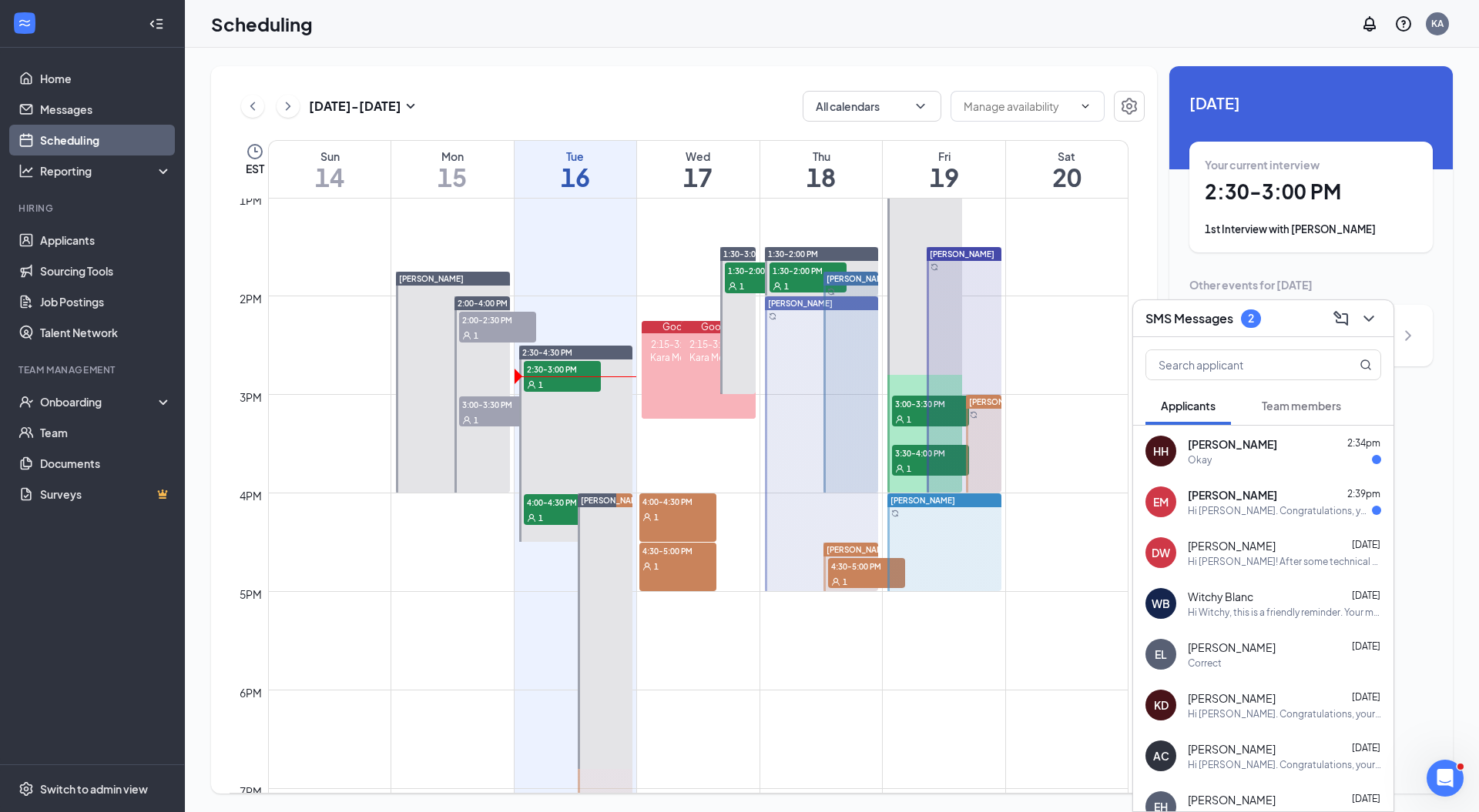
click at [1282, 464] on div "Okay" at bounding box center [1284, 460] width 193 height 13
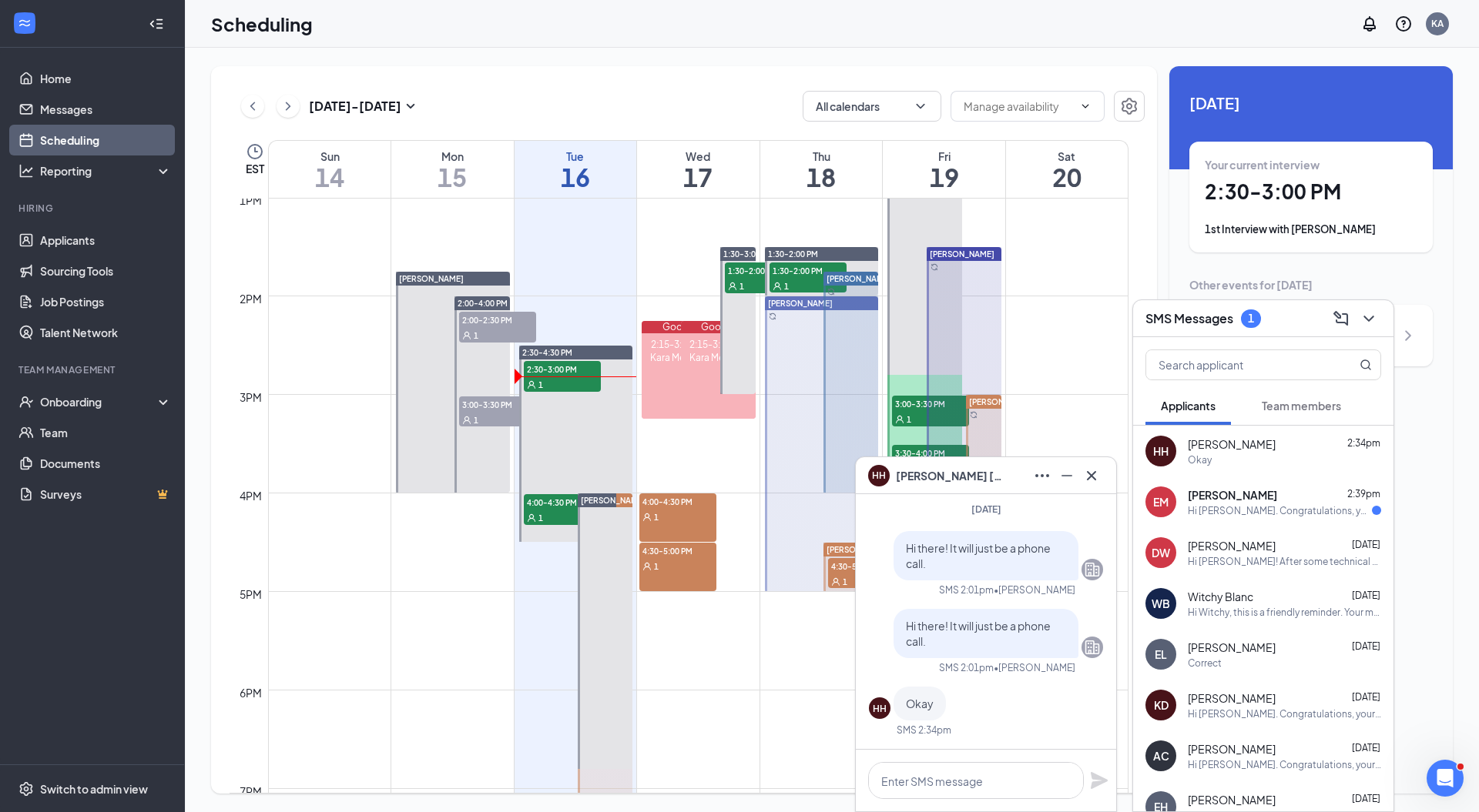
click at [1271, 508] on div "Hi [PERSON_NAME]. Congratulations, your meeting with [DEMOGRAPHIC_DATA]-fil-A f…" at bounding box center [1280, 511] width 184 height 13
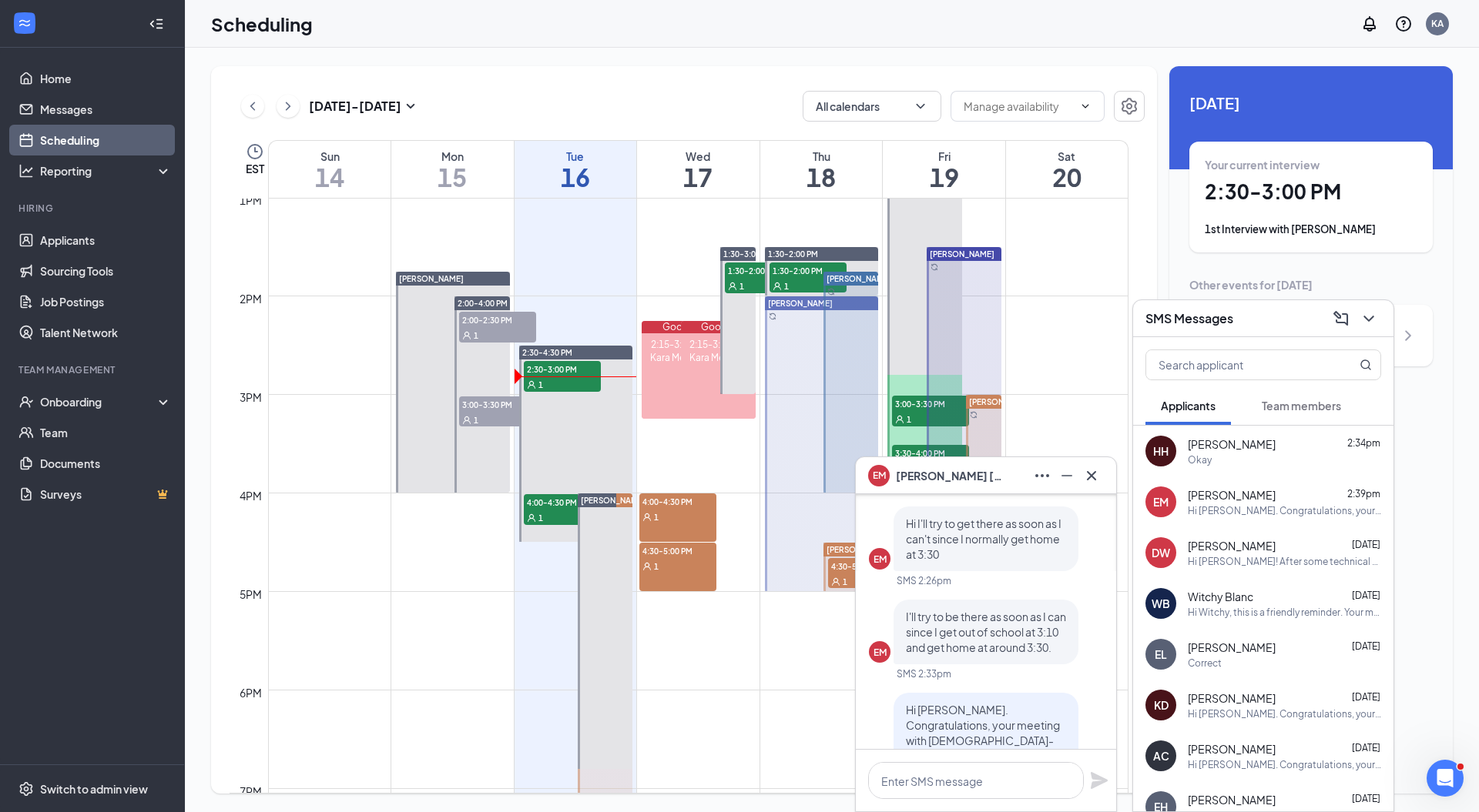
scroll to position [-262, 0]
click at [958, 781] on textarea at bounding box center [976, 781] width 216 height 37
type textarea "Okay! THat siu"
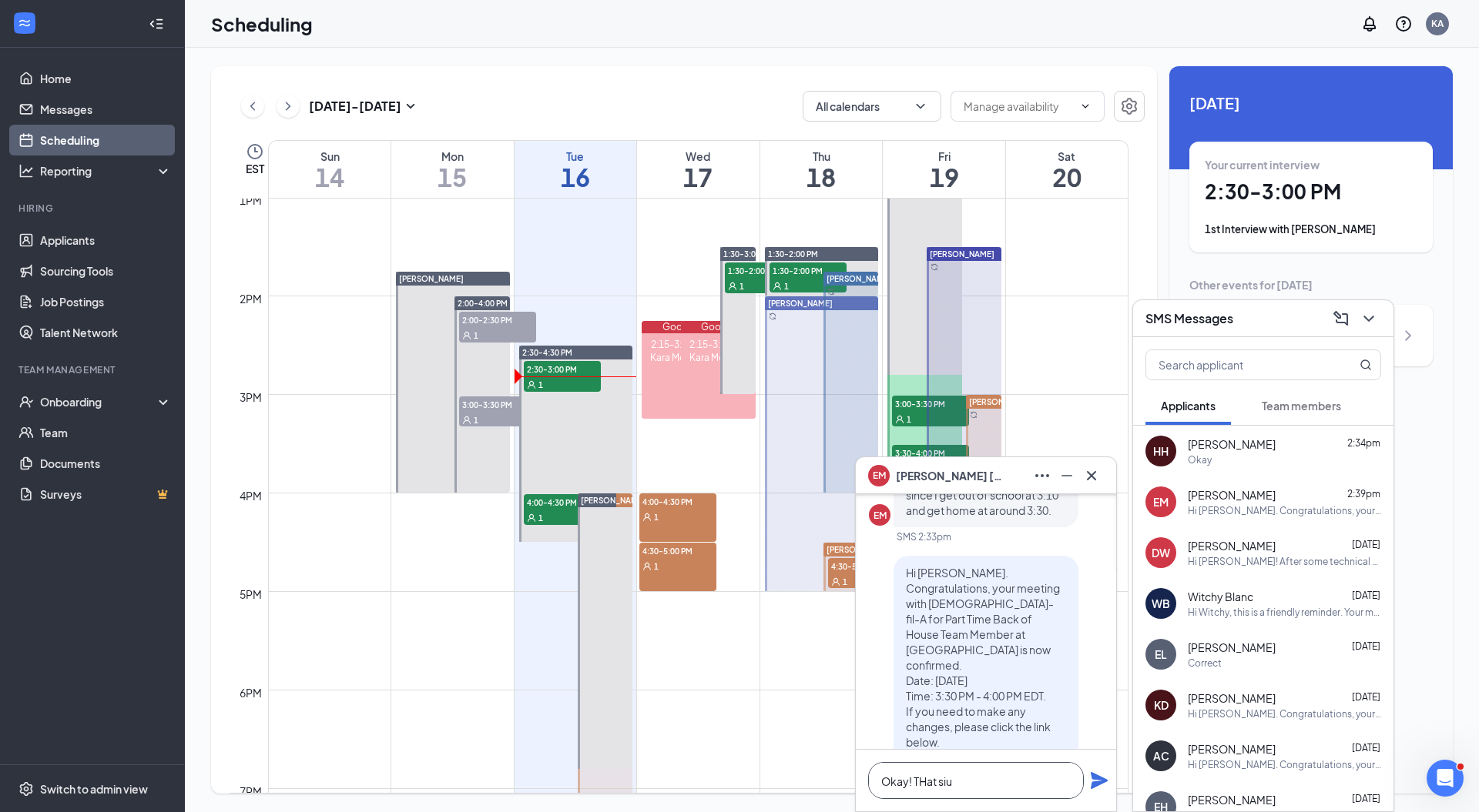
scroll to position [-116, 0]
drag, startPoint x: 961, startPoint y: 783, endPoint x: 841, endPoint y: 777, distance: 120.1
click at [841, 777] on div "EM Erick Maldonado EM Erick Maldonado Applicant Part Time Back of House Team Me…" at bounding box center [832, 429] width 1294 height 765
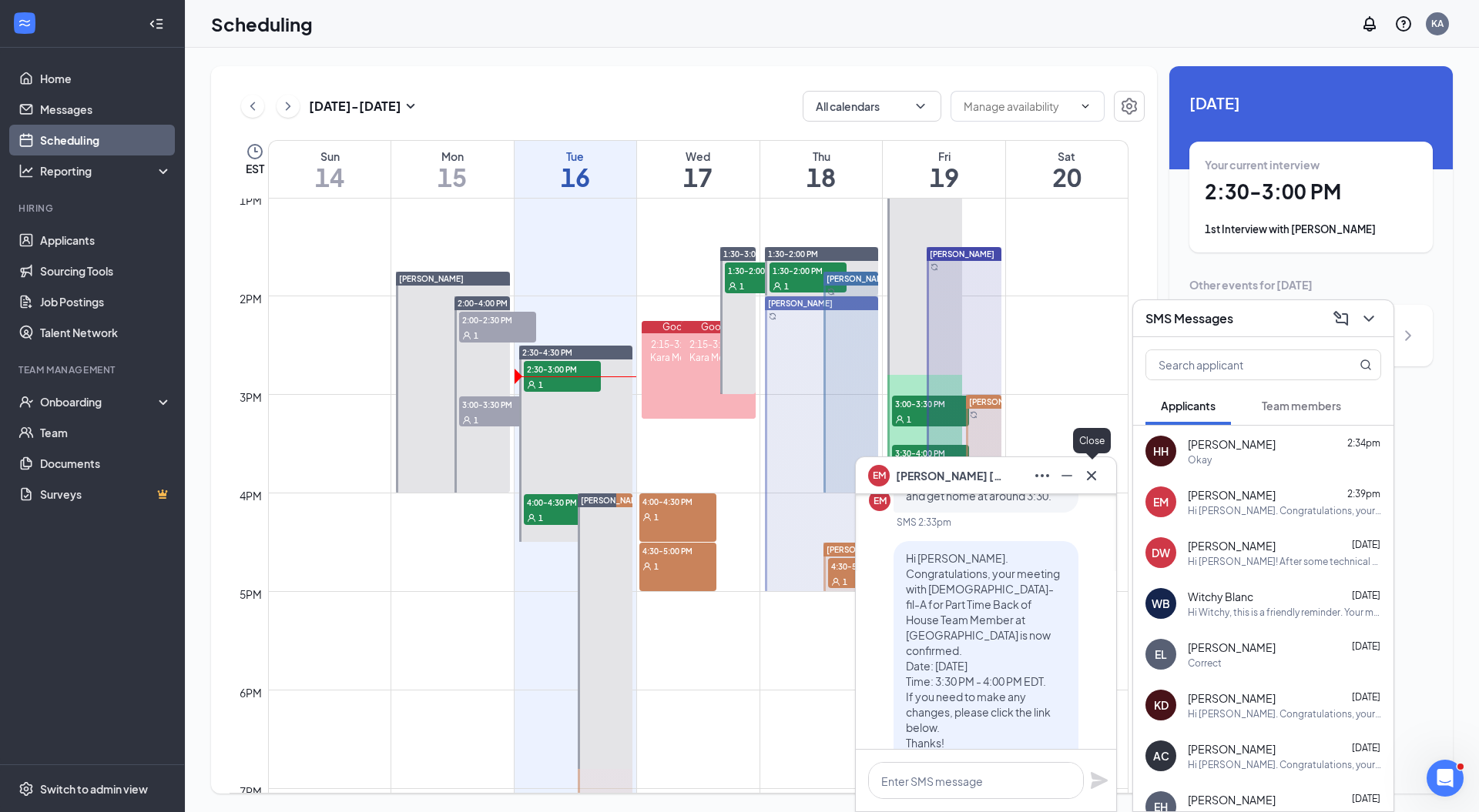
click at [1095, 478] on icon "Cross" at bounding box center [1091, 474] width 9 height 9
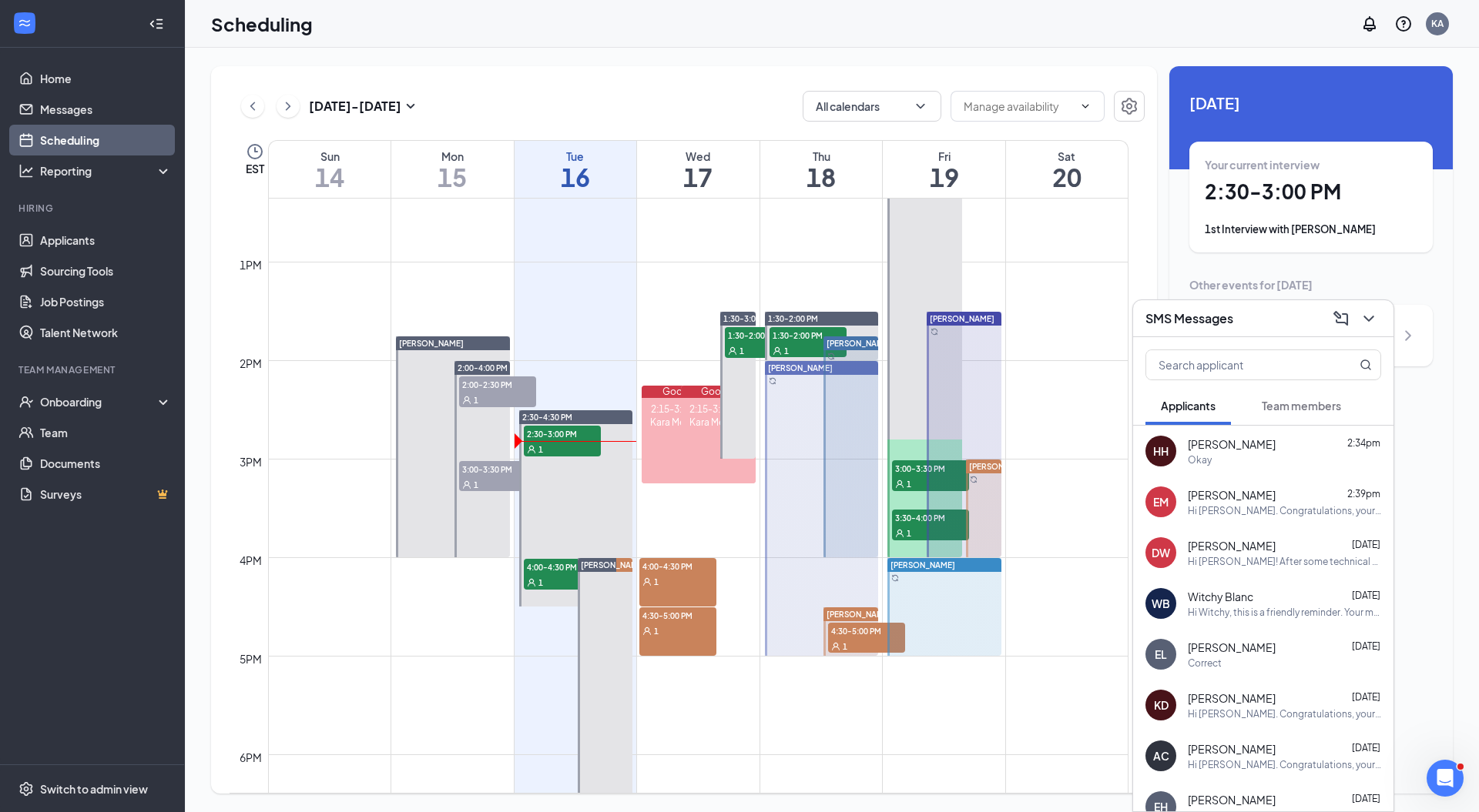
scroll to position [1201, 0]
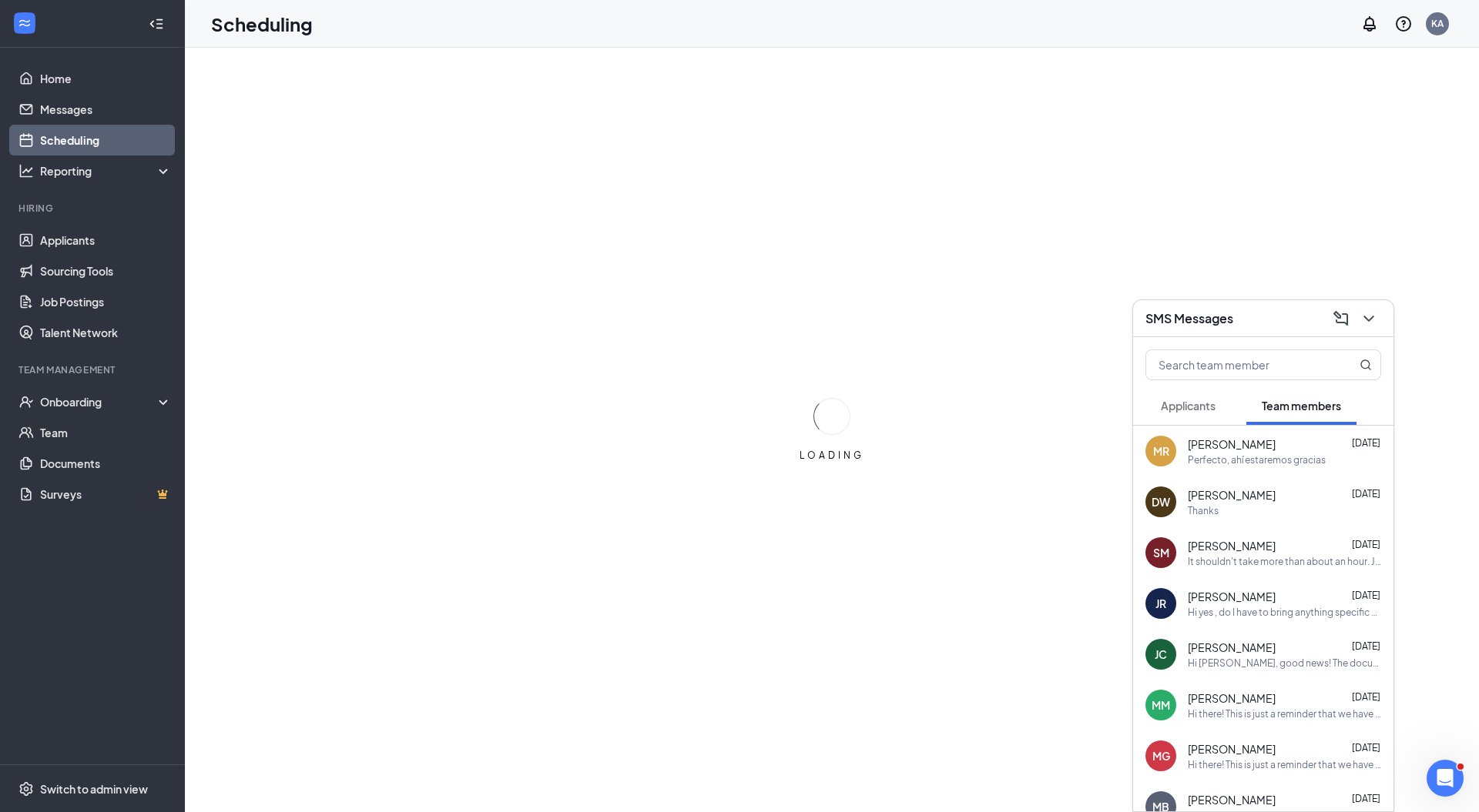
click at [1370, 318] on icon "ChevronDown" at bounding box center [1368, 319] width 10 height 6
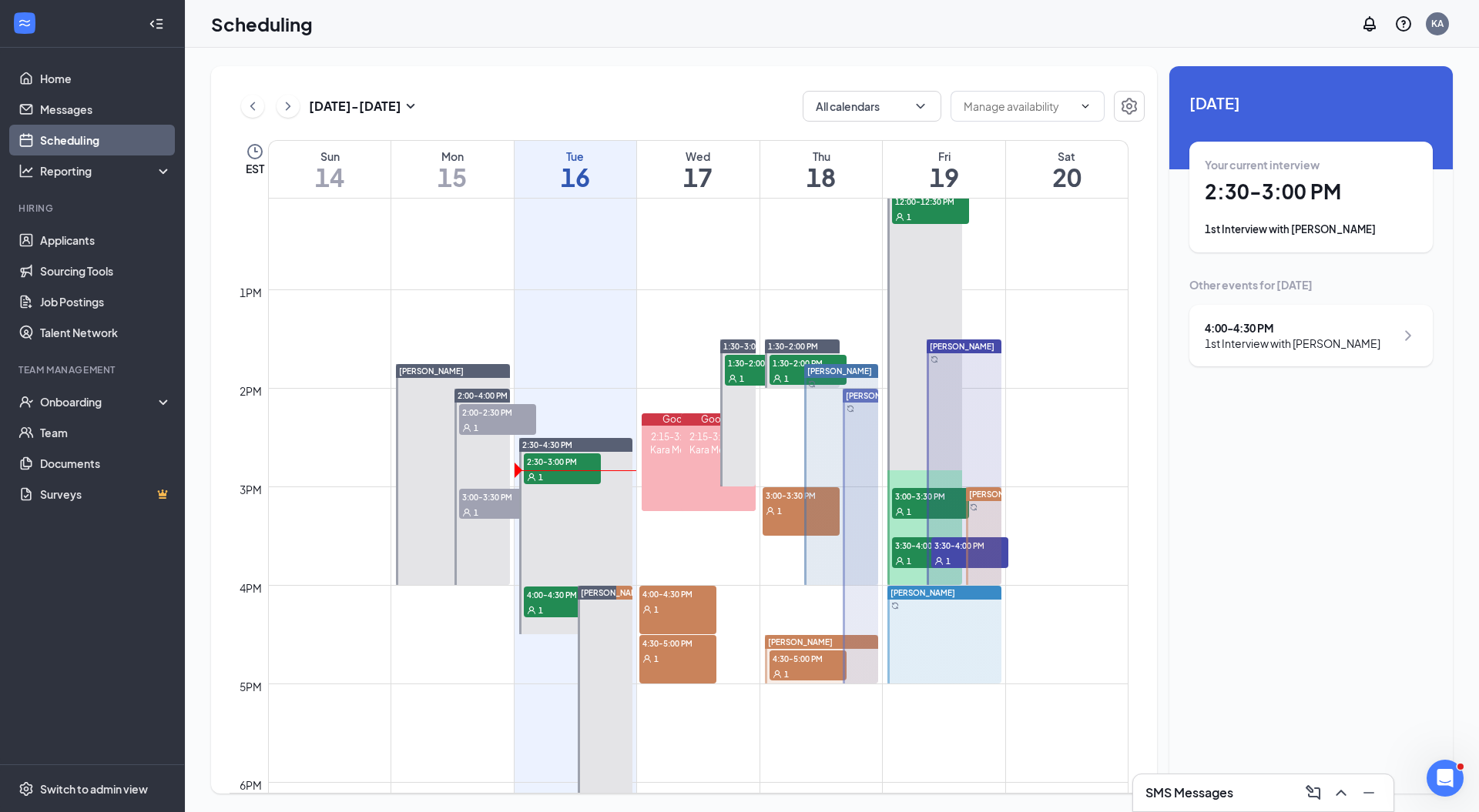
scroll to position [1195, 0]
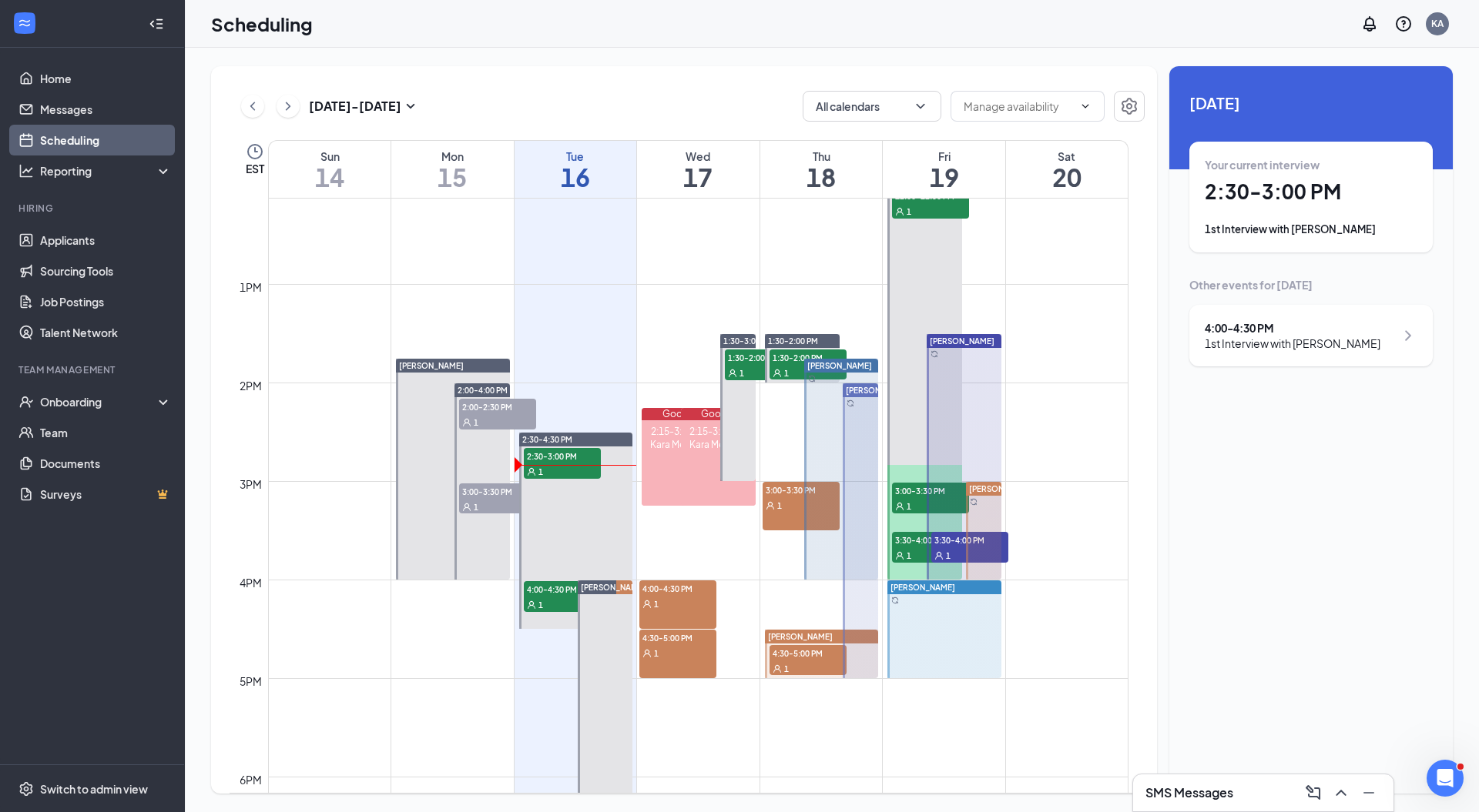
click at [781, 498] on div "1" at bounding box center [801, 505] width 77 height 15
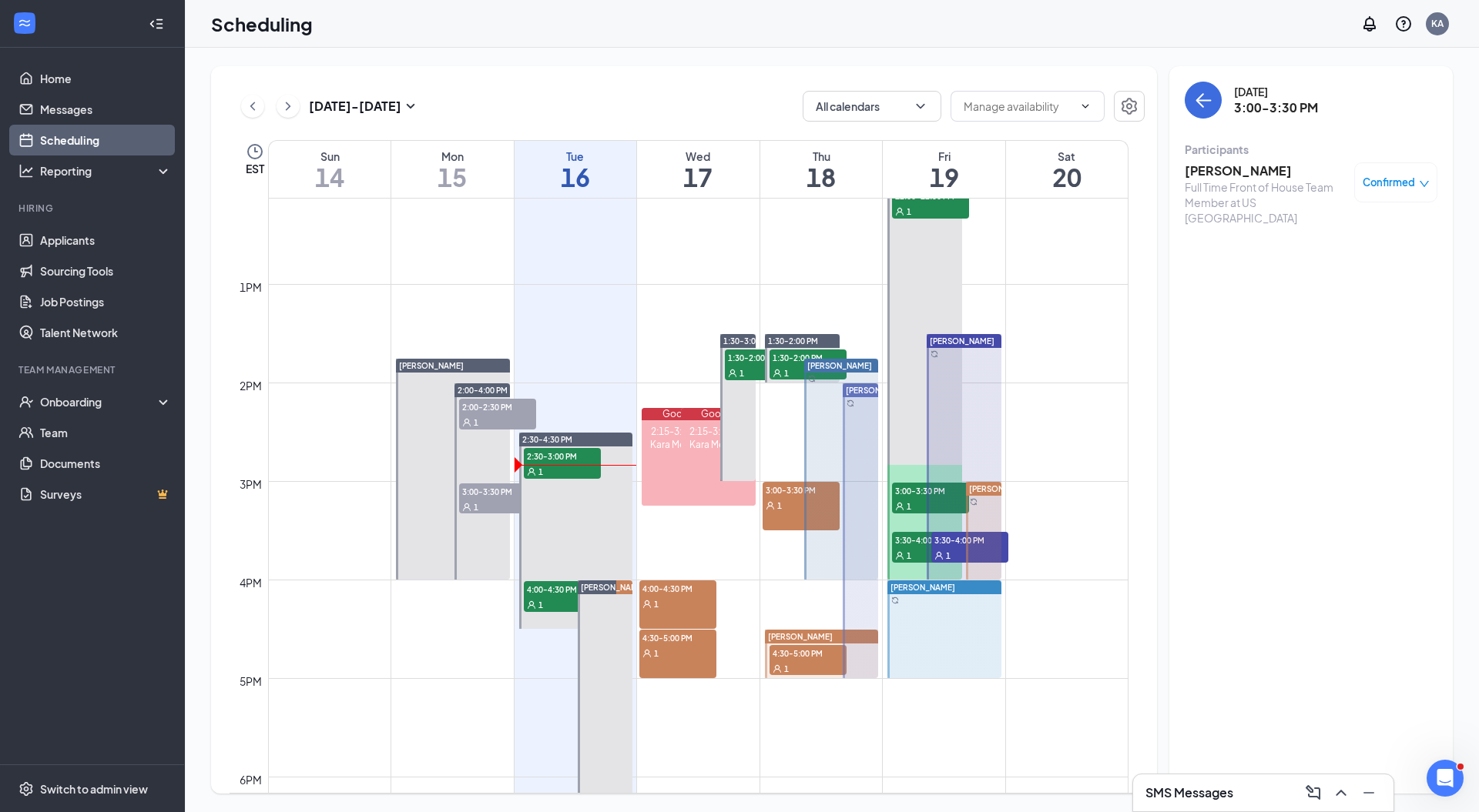
click at [1226, 168] on h3 "[PERSON_NAME]" at bounding box center [1265, 170] width 162 height 17
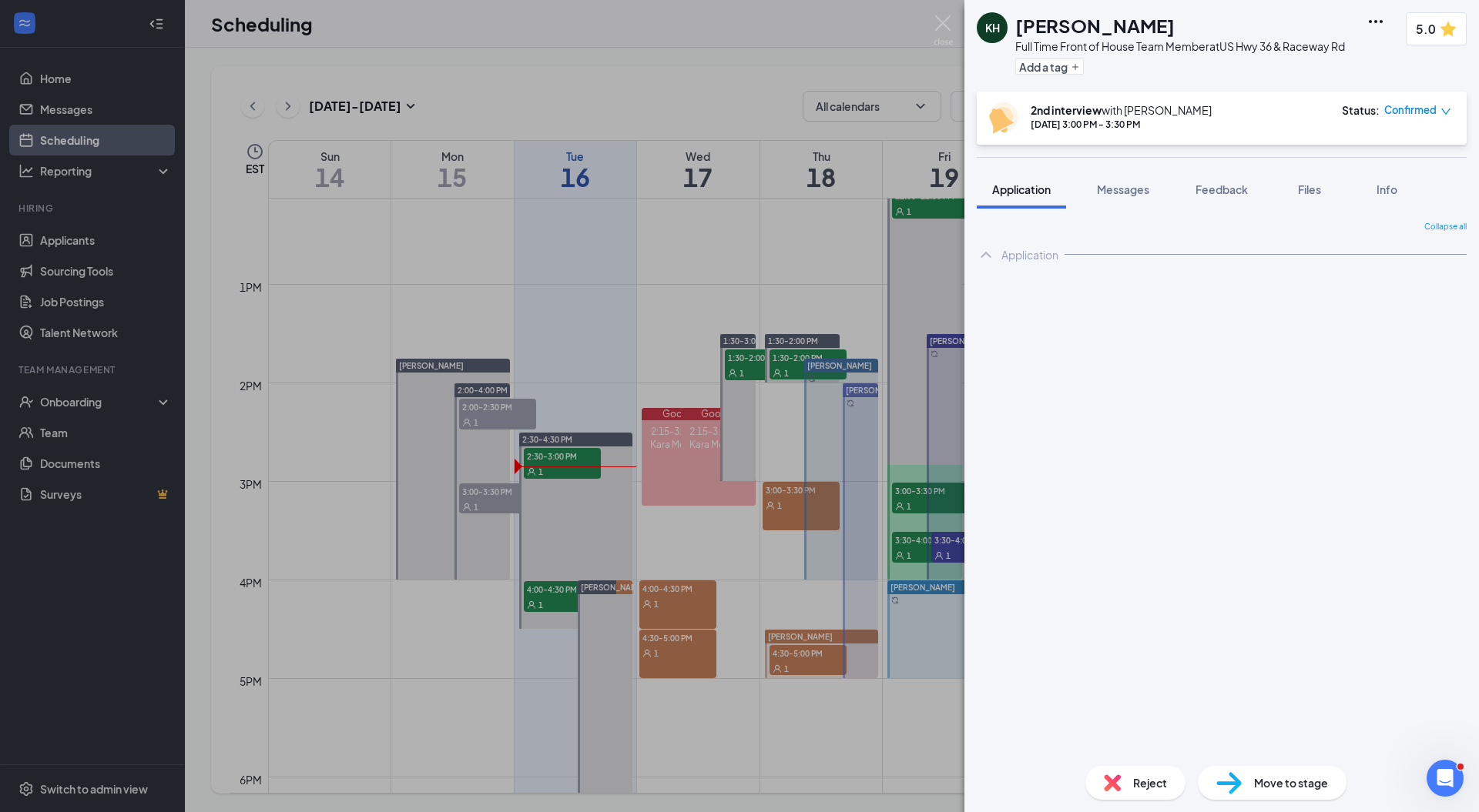
click at [934, 19] on img at bounding box center [943, 30] width 19 height 30
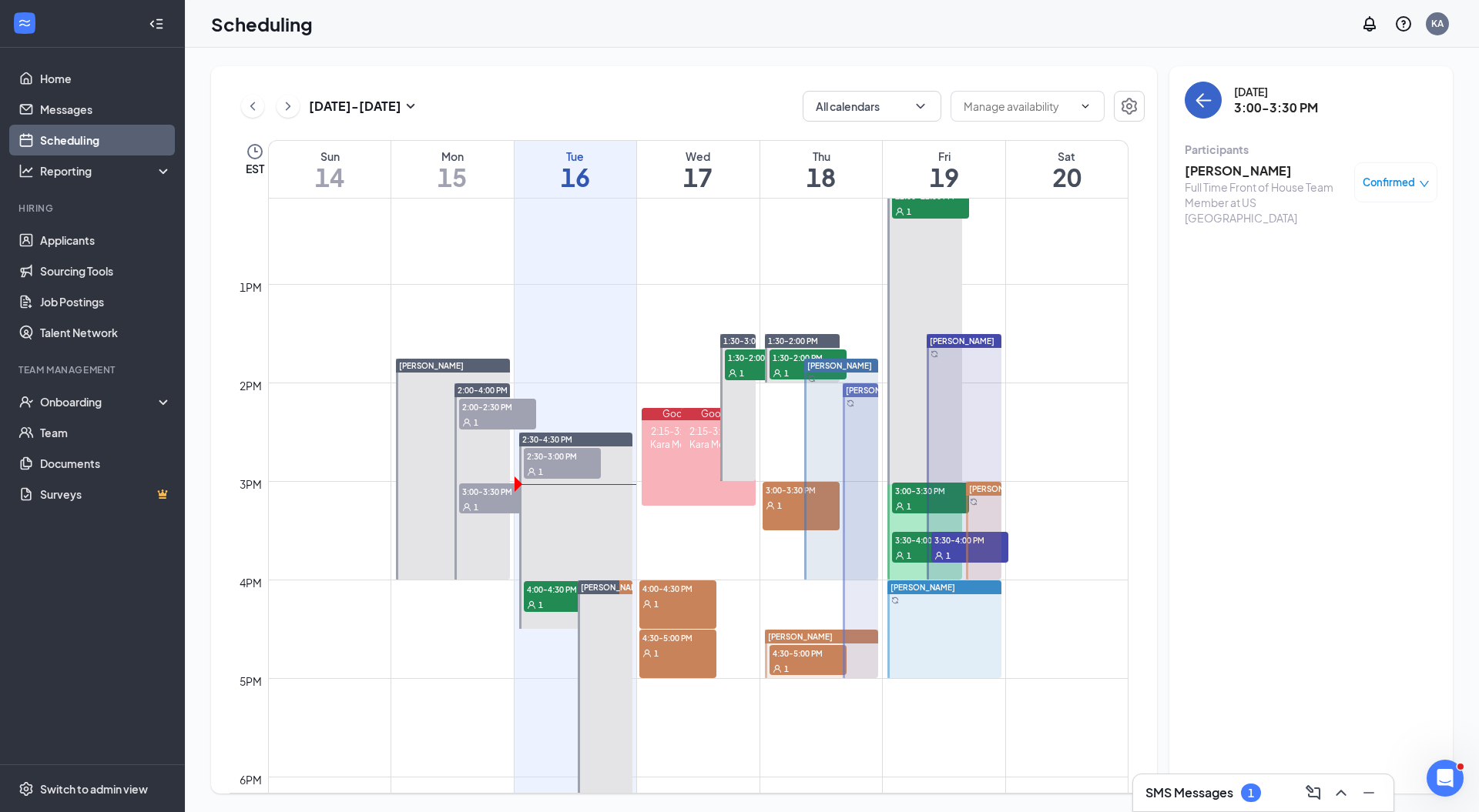
click at [1214, 113] on button "back-button" at bounding box center [1203, 100] width 37 height 37
click at [1227, 798] on h3 "SMS Messages" at bounding box center [1189, 793] width 88 height 17
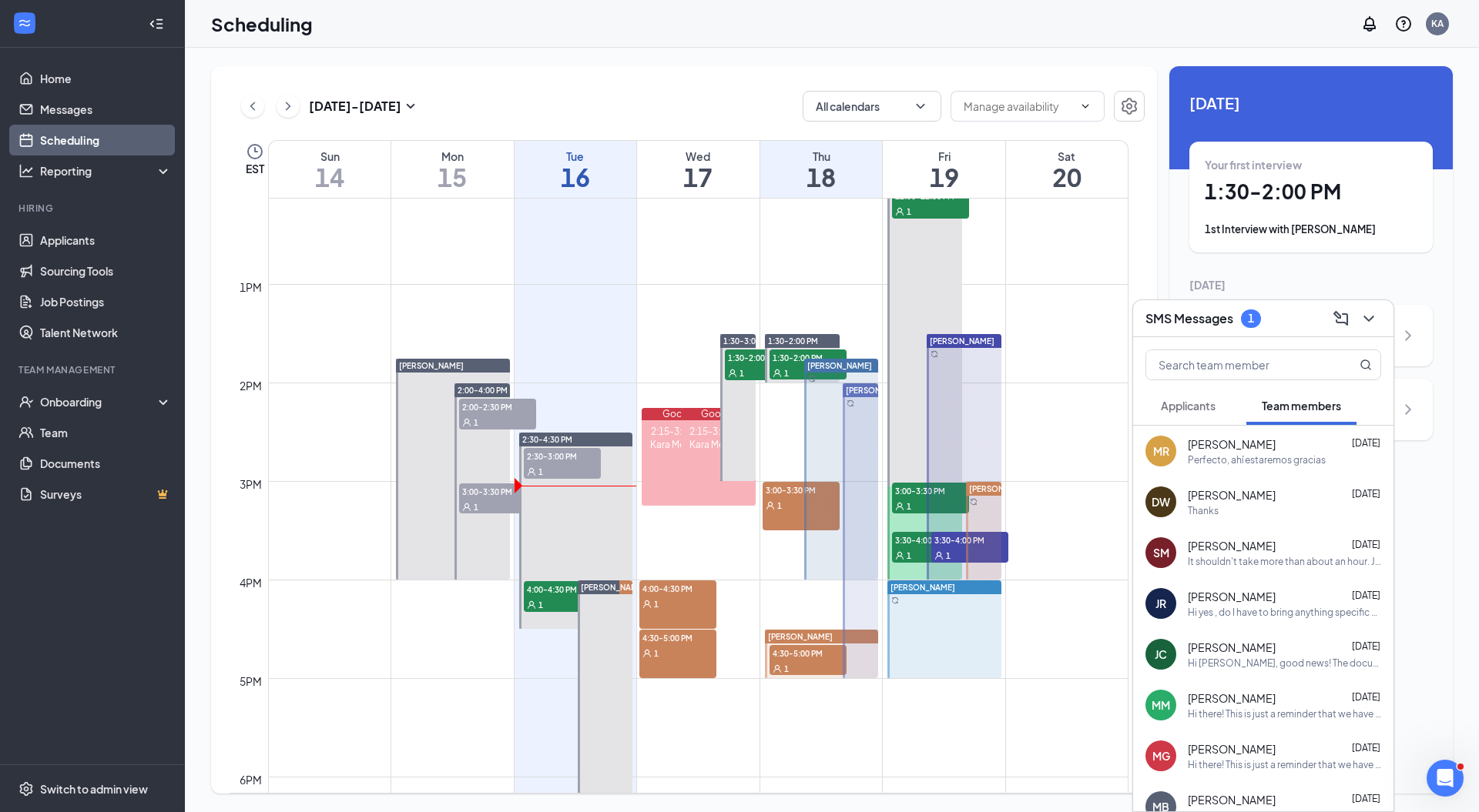
click at [1181, 399] on span "Applicants" at bounding box center [1188, 405] width 55 height 14
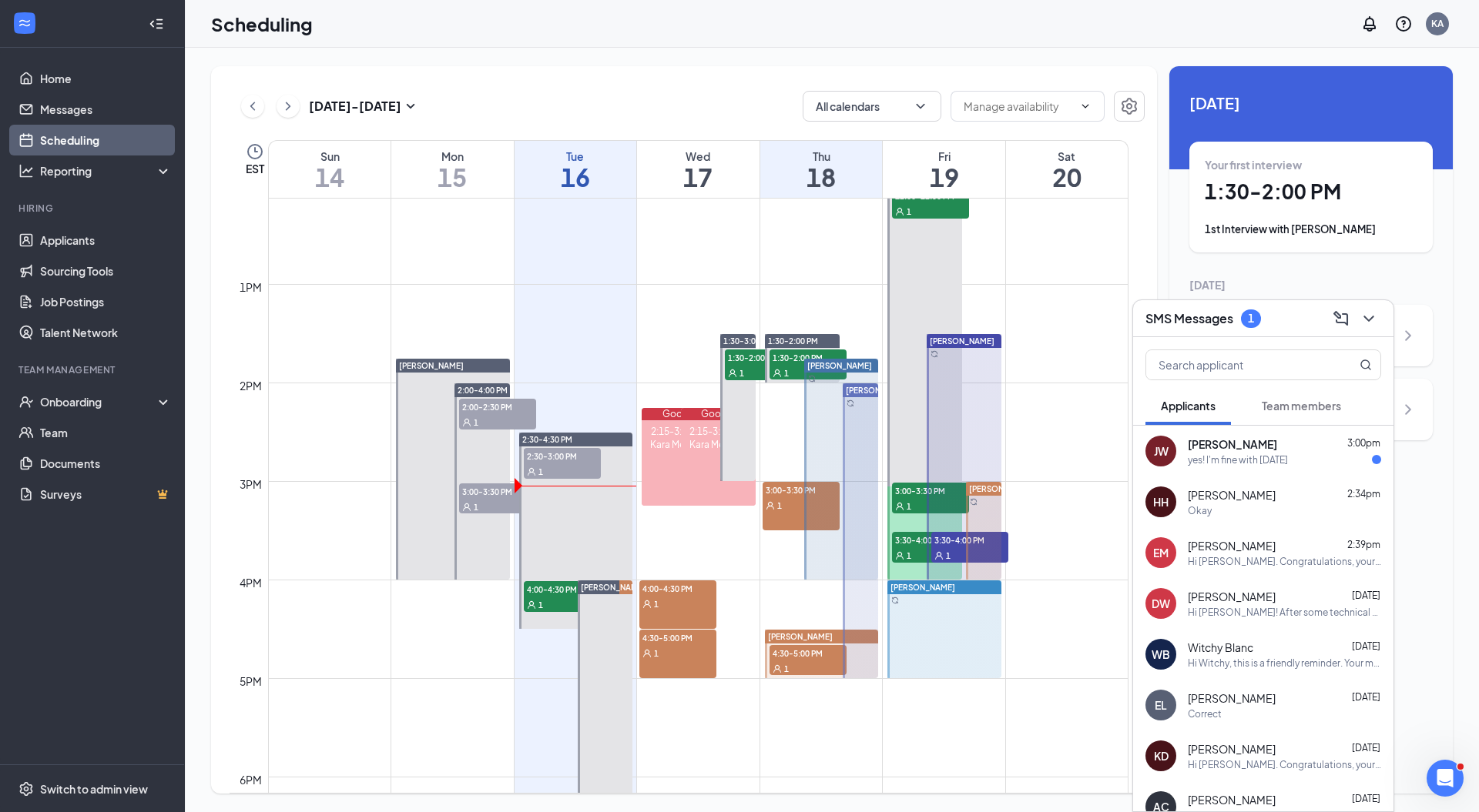
click at [1284, 446] on div "Joshua Worstell 3:00pm" at bounding box center [1284, 444] width 193 height 15
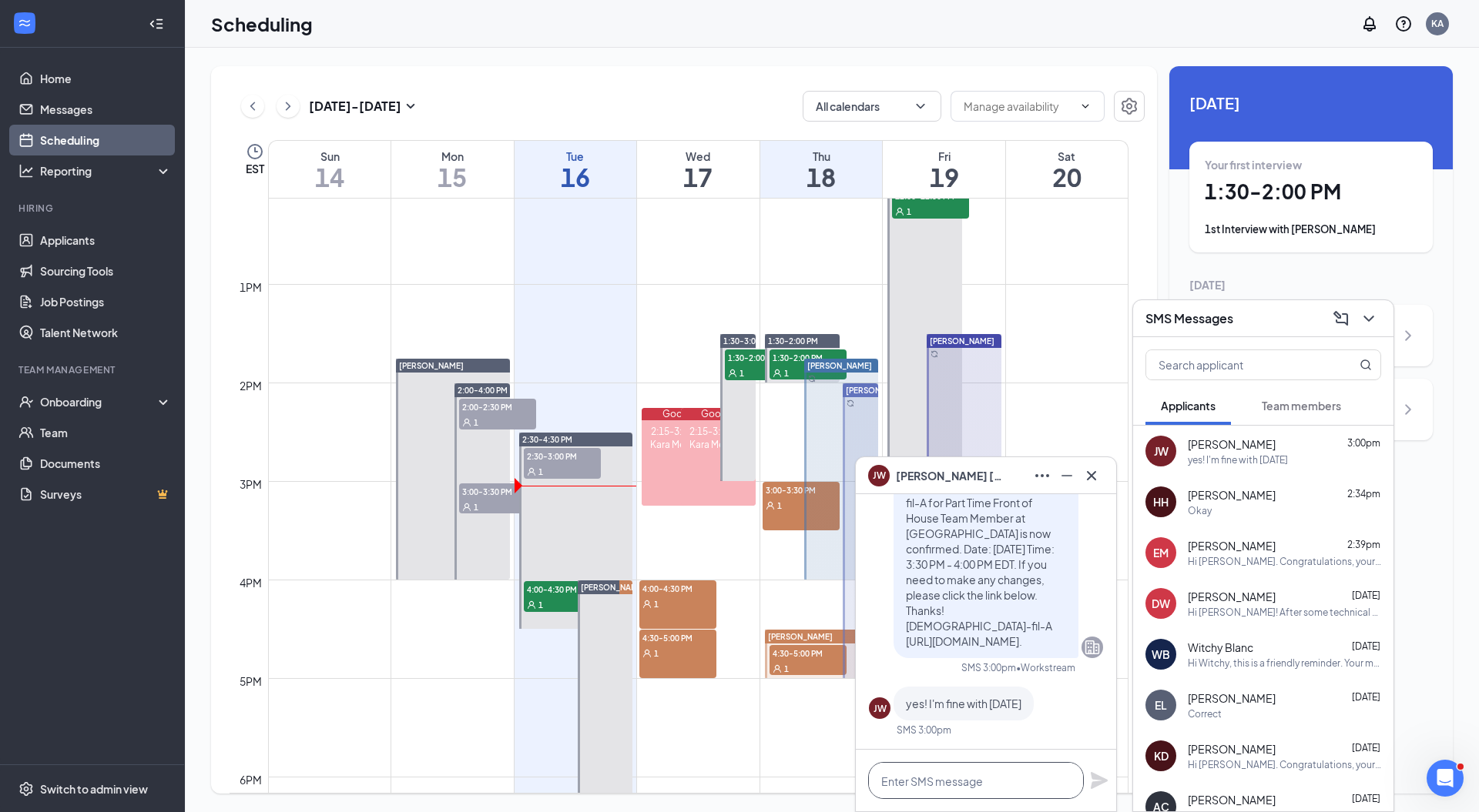
click at [957, 774] on textarea at bounding box center [976, 781] width 216 height 37
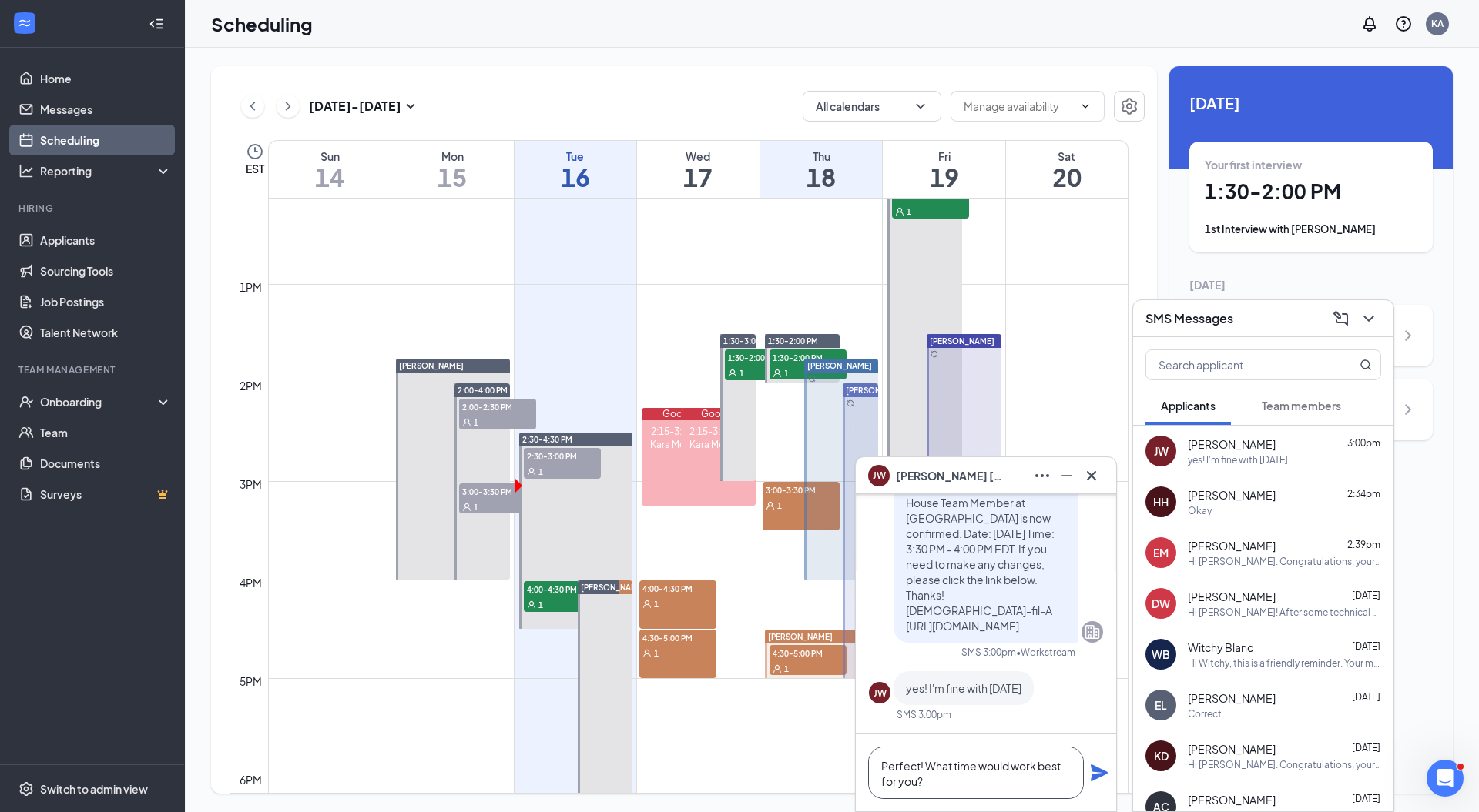
type textarea "Perfect! What time would work best for you?"
click at [1091, 769] on icon "Plane" at bounding box center [1099, 773] width 18 height 18
click at [1091, 476] on icon "Cross" at bounding box center [1091, 474] width 9 height 9
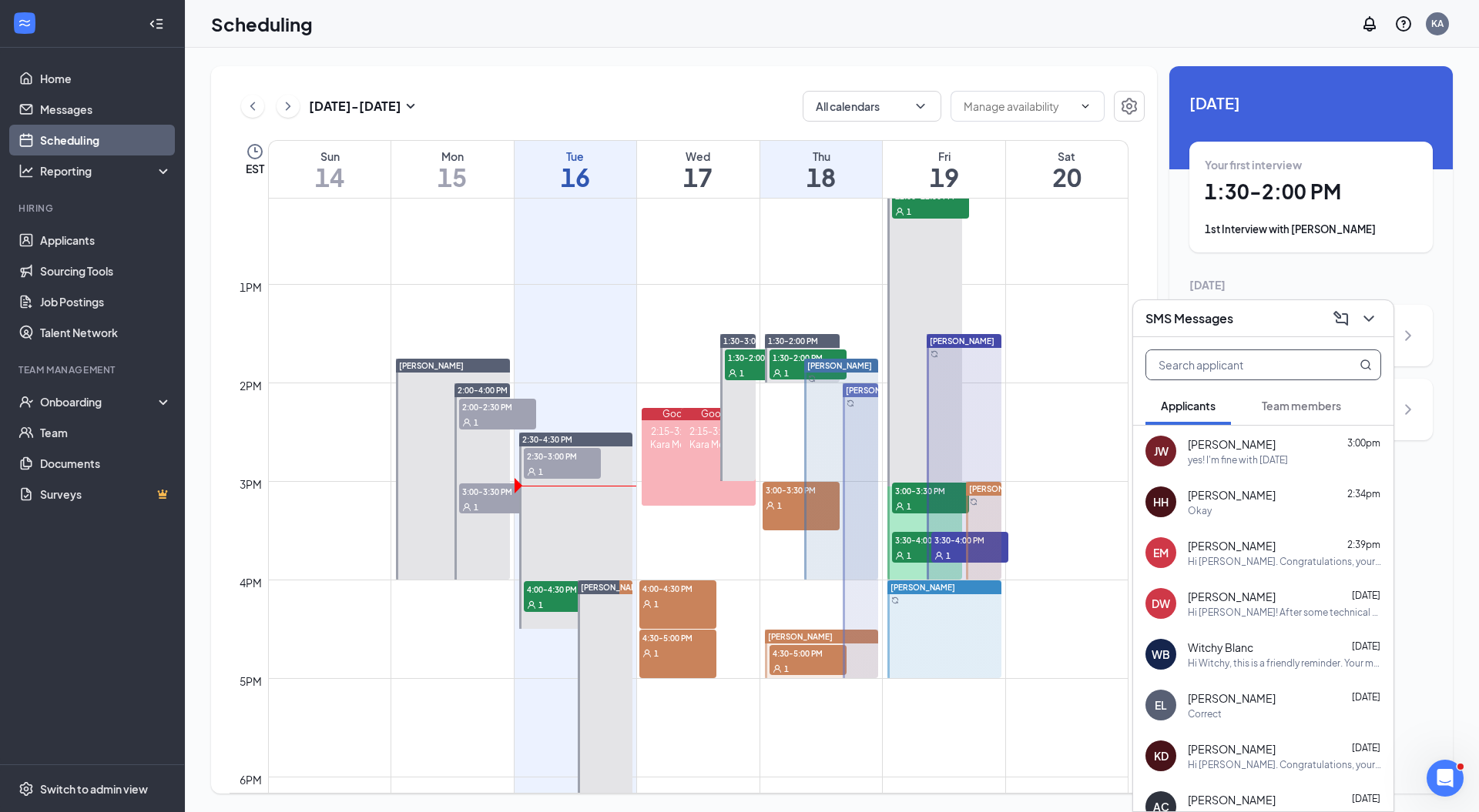
click at [1210, 367] on input "text" at bounding box center [1237, 365] width 183 height 29
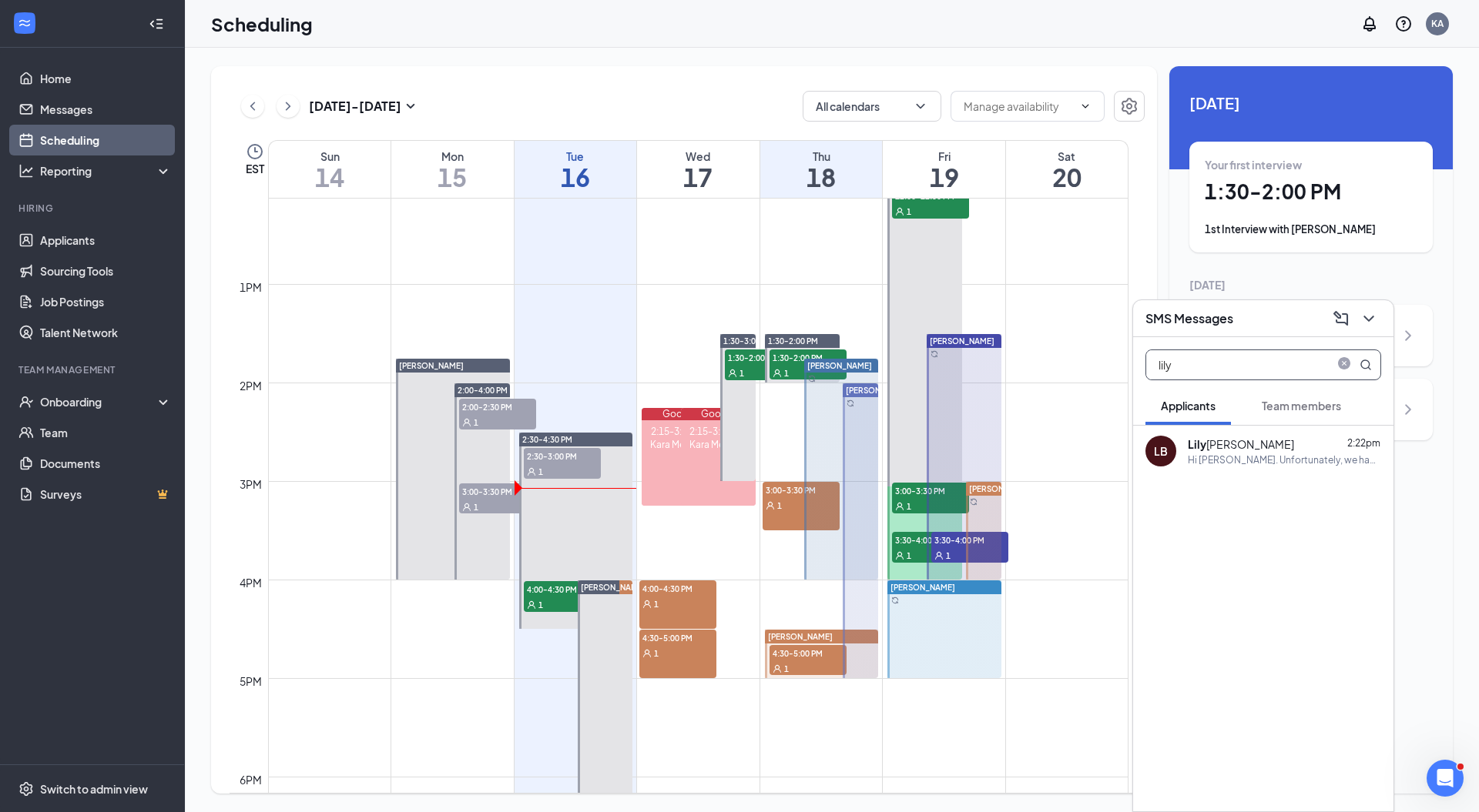
type input "lily"
click at [1251, 456] on div "Hi Lily Bedard. Unfortunately, we had to reschedule your meeting with Chick-fil…" at bounding box center [1284, 460] width 193 height 13
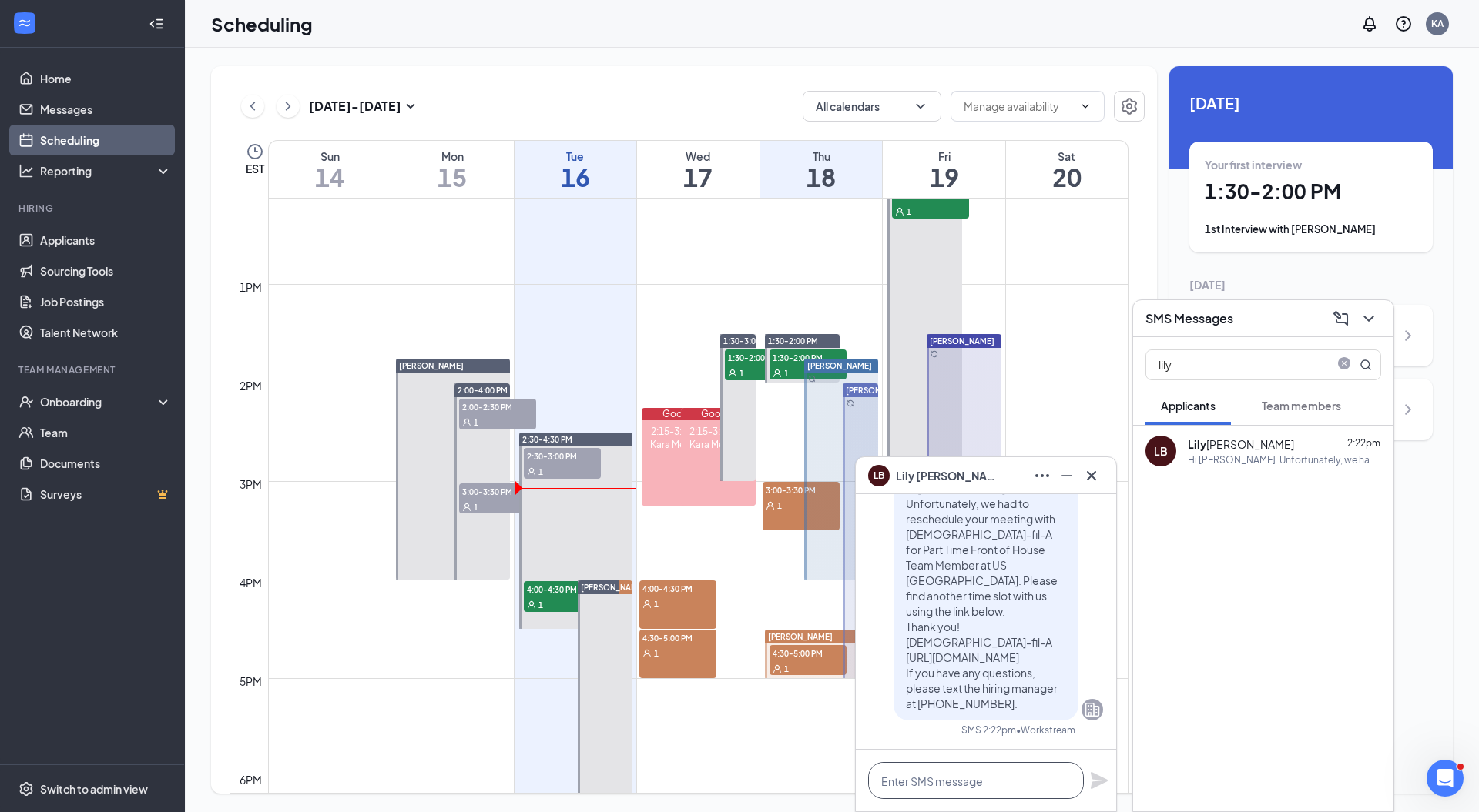
click at [977, 780] on textarea at bounding box center [976, 781] width 216 height 37
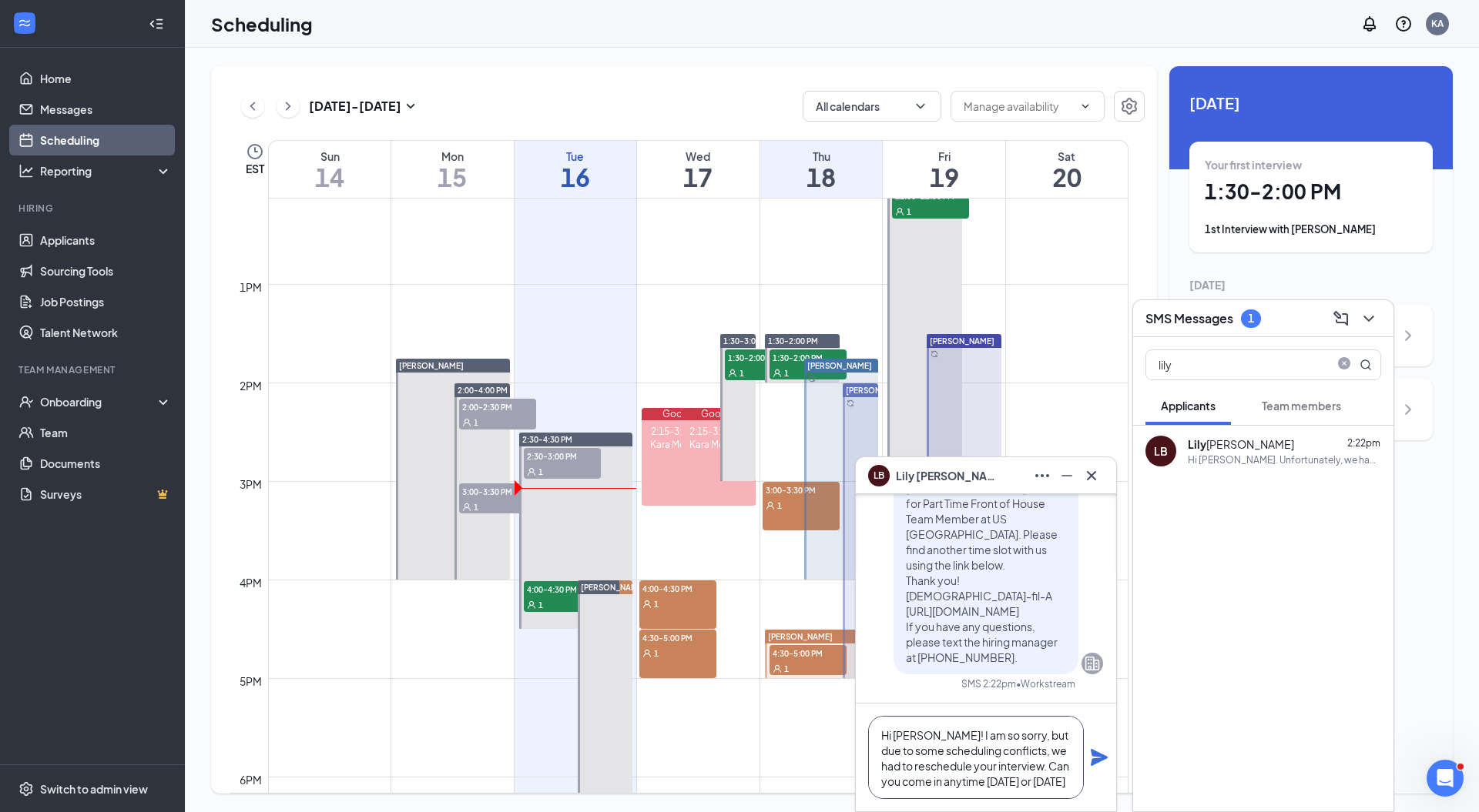
scroll to position [15, 0]
type textarea "Hi Lily! I am so sorry, but due to some scheduling conflicts, we had to resched…"
click at [1090, 765] on icon "Plane" at bounding box center [1099, 757] width 18 height 18
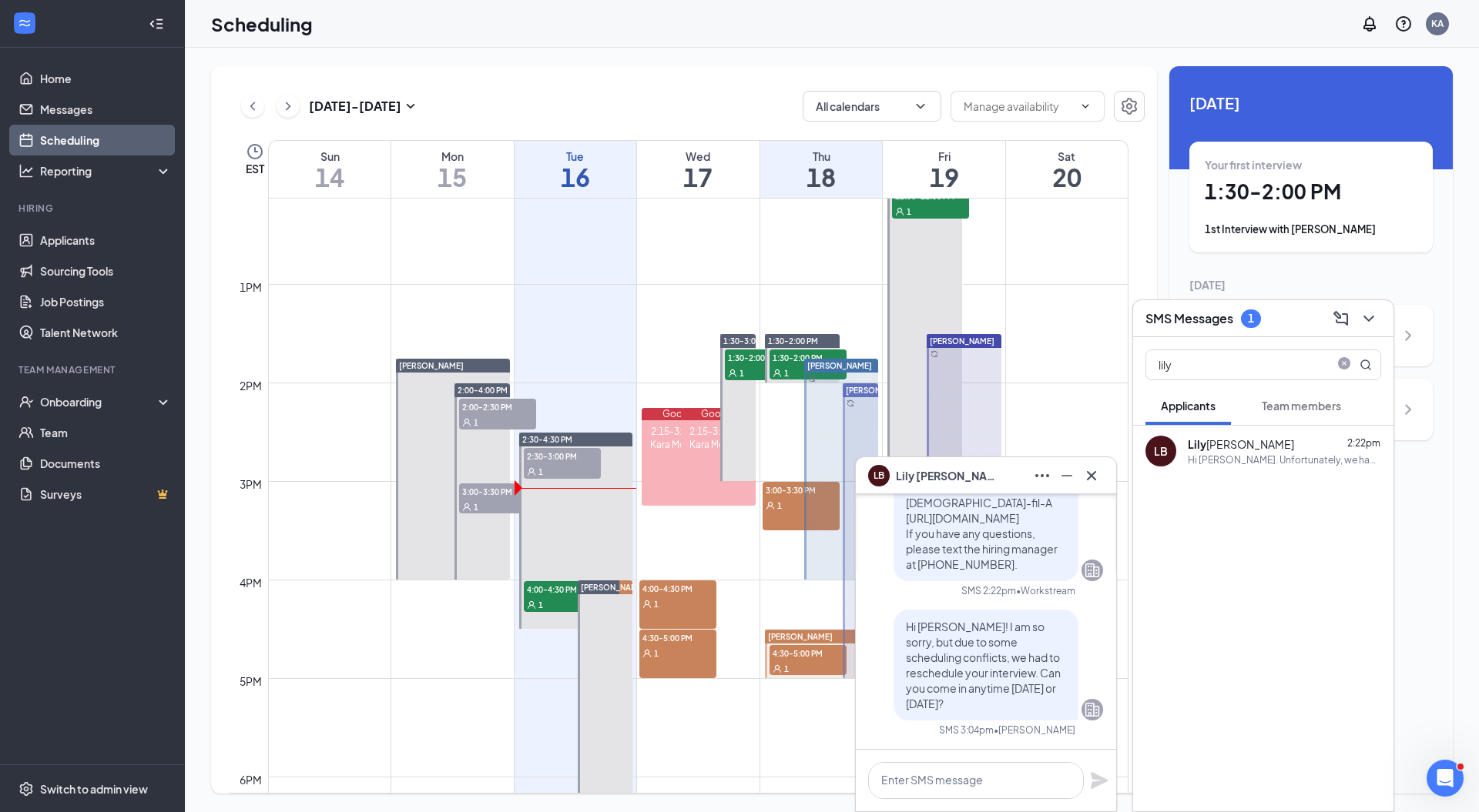
scroll to position [0, 0]
click at [1350, 363] on icon "close-circle" at bounding box center [1344, 364] width 12 height 12
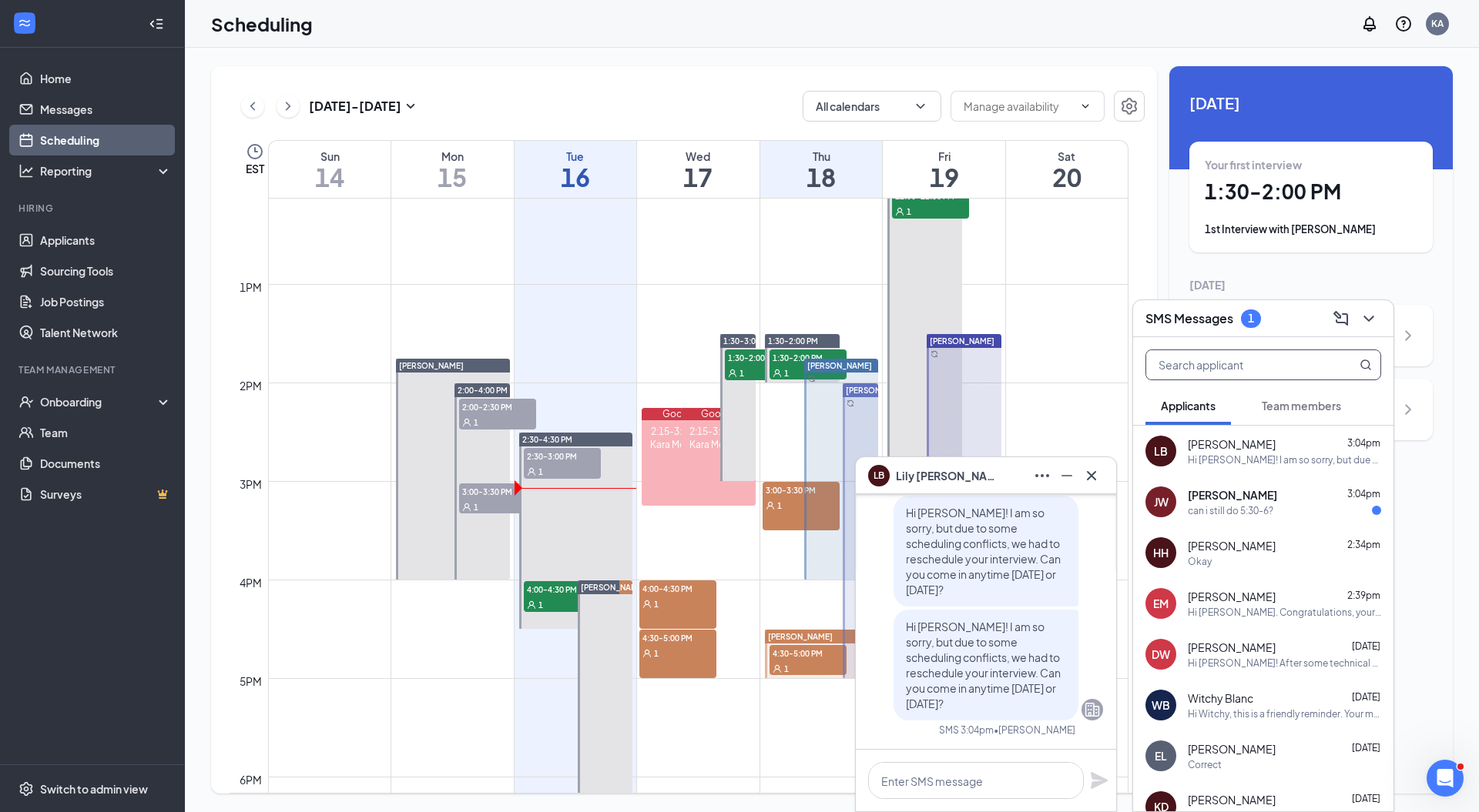
click at [1091, 477] on icon "Cross" at bounding box center [1091, 474] width 9 height 9
click at [1218, 507] on div "can i still do 5:30-6?" at bounding box center [1230, 511] width 85 height 13
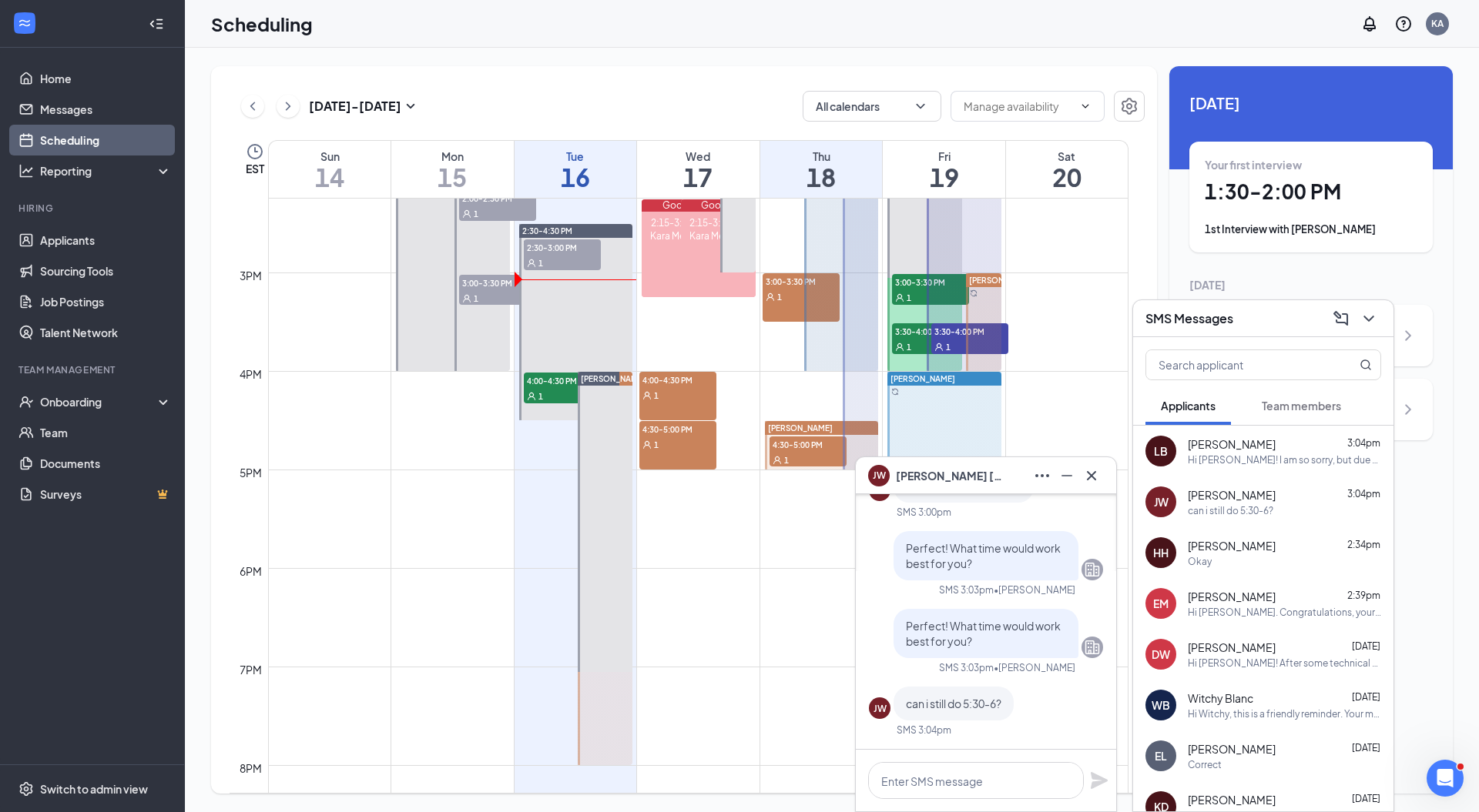
scroll to position [1399, 0]
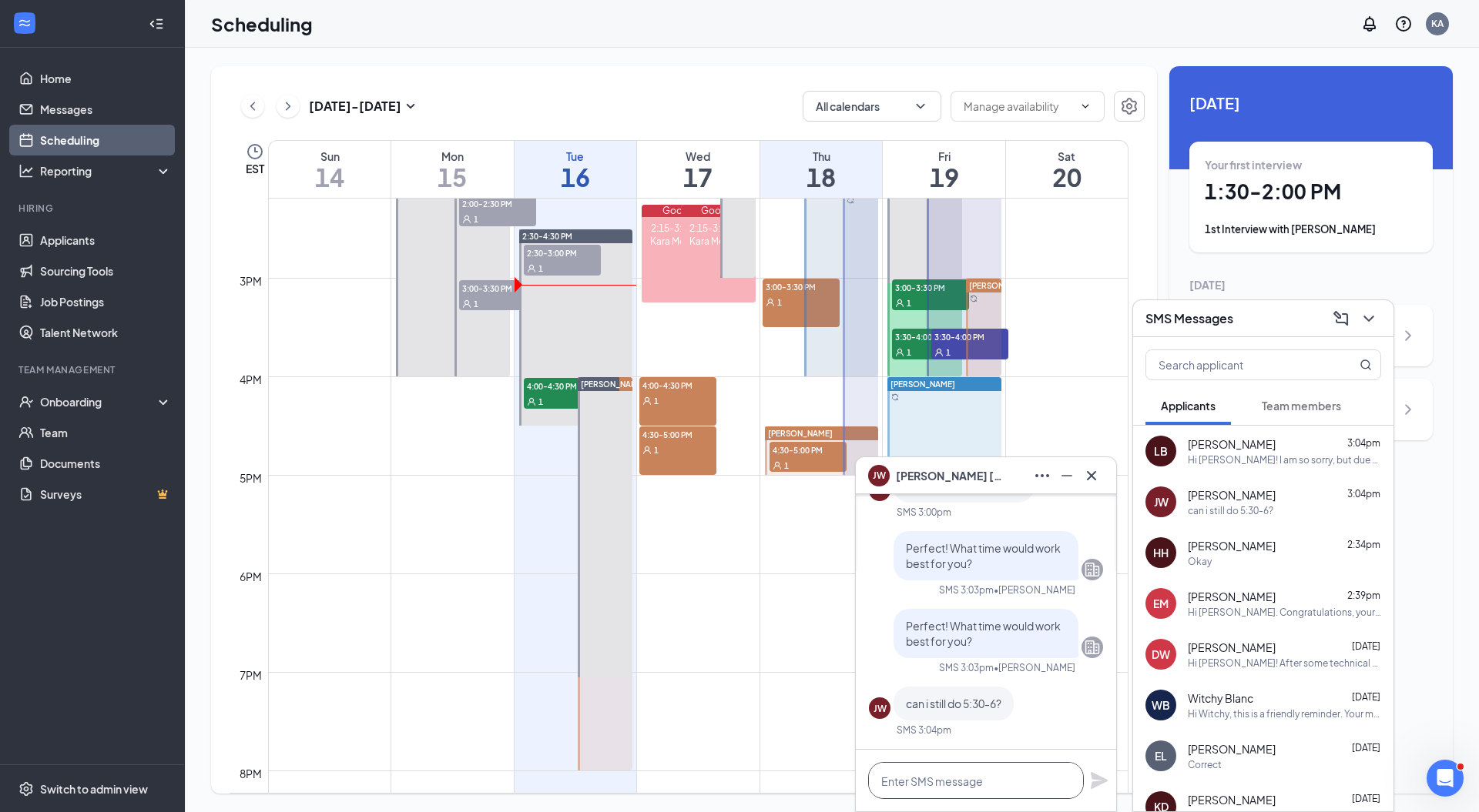
click at [928, 781] on textarea at bounding box center [976, 781] width 216 height 37
type textarea "Sure!"
click at [1096, 785] on icon "Plane" at bounding box center [1099, 781] width 17 height 17
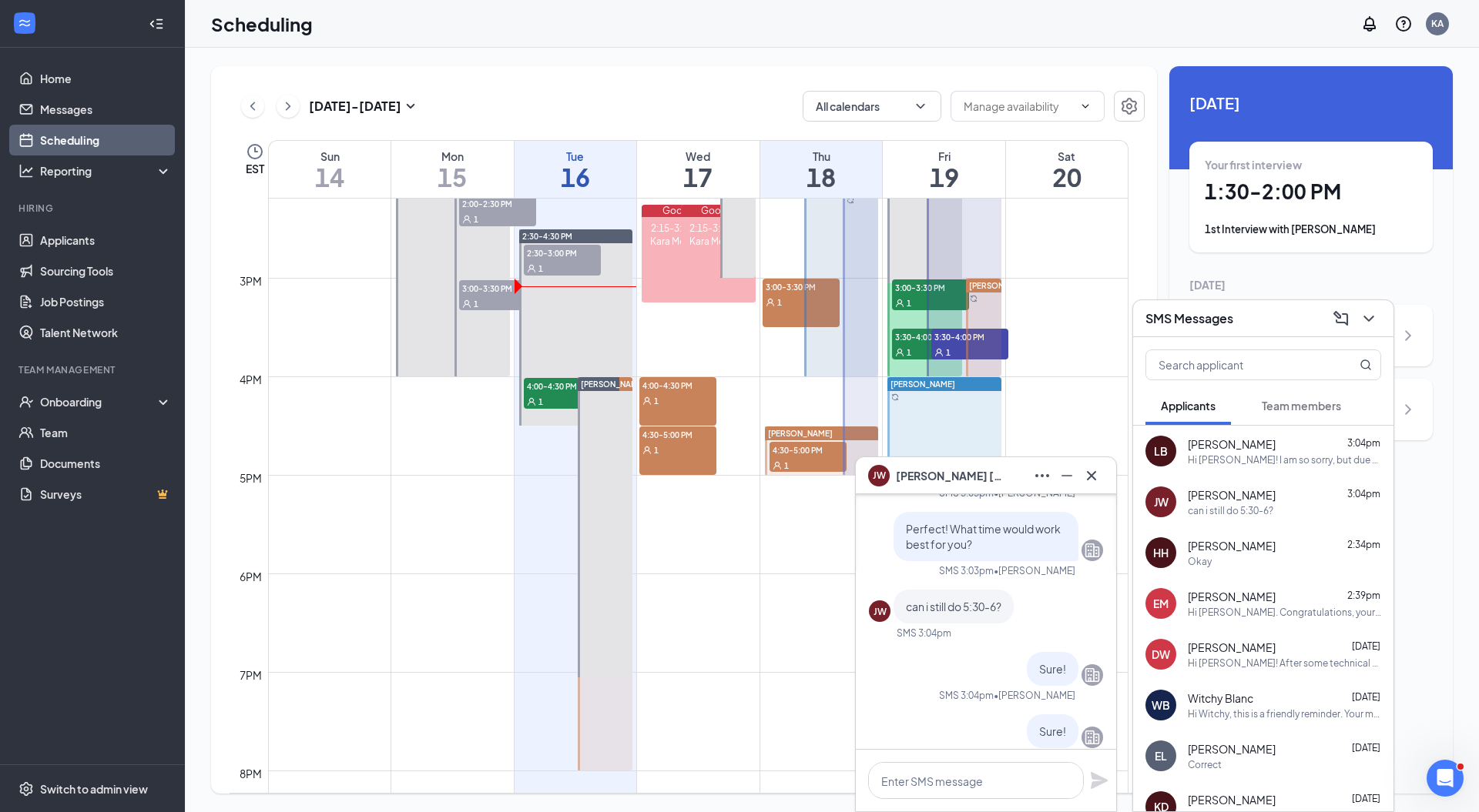
scroll to position [-26, 0]
click at [1092, 478] on icon "Cross" at bounding box center [1091, 475] width 18 height 18
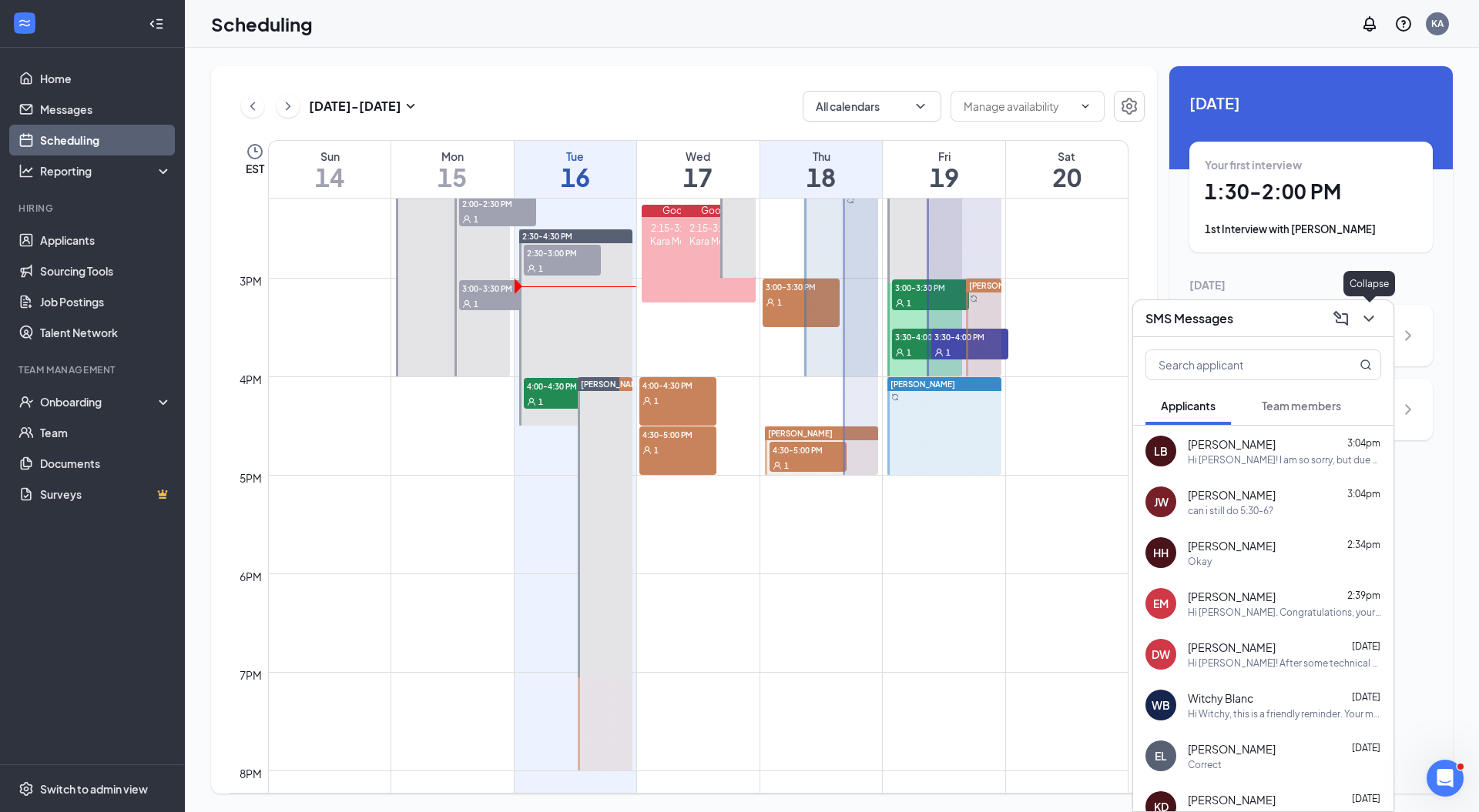
click at [1371, 317] on icon "ChevronDown" at bounding box center [1368, 318] width 18 height 18
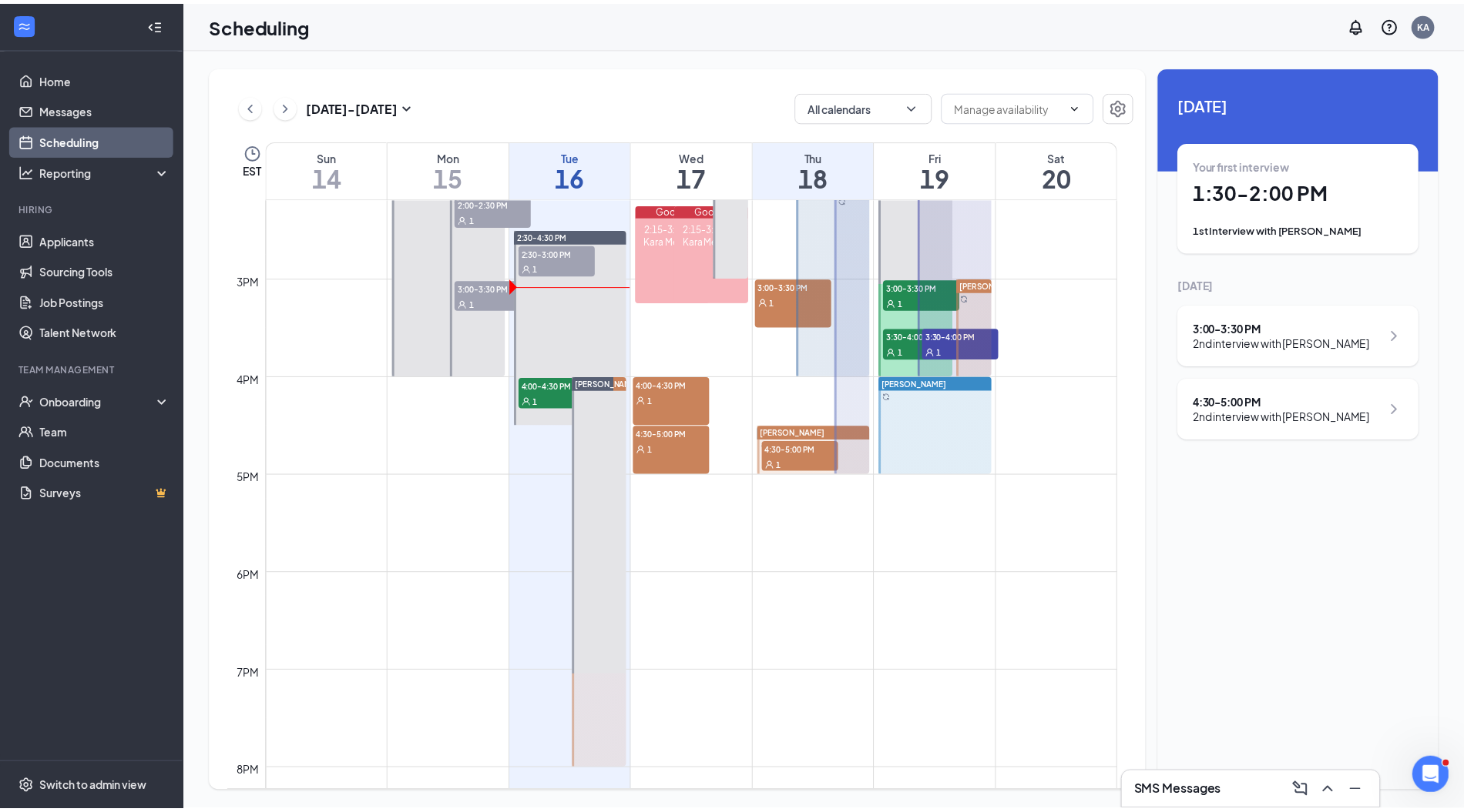
scroll to position [1264, 0]
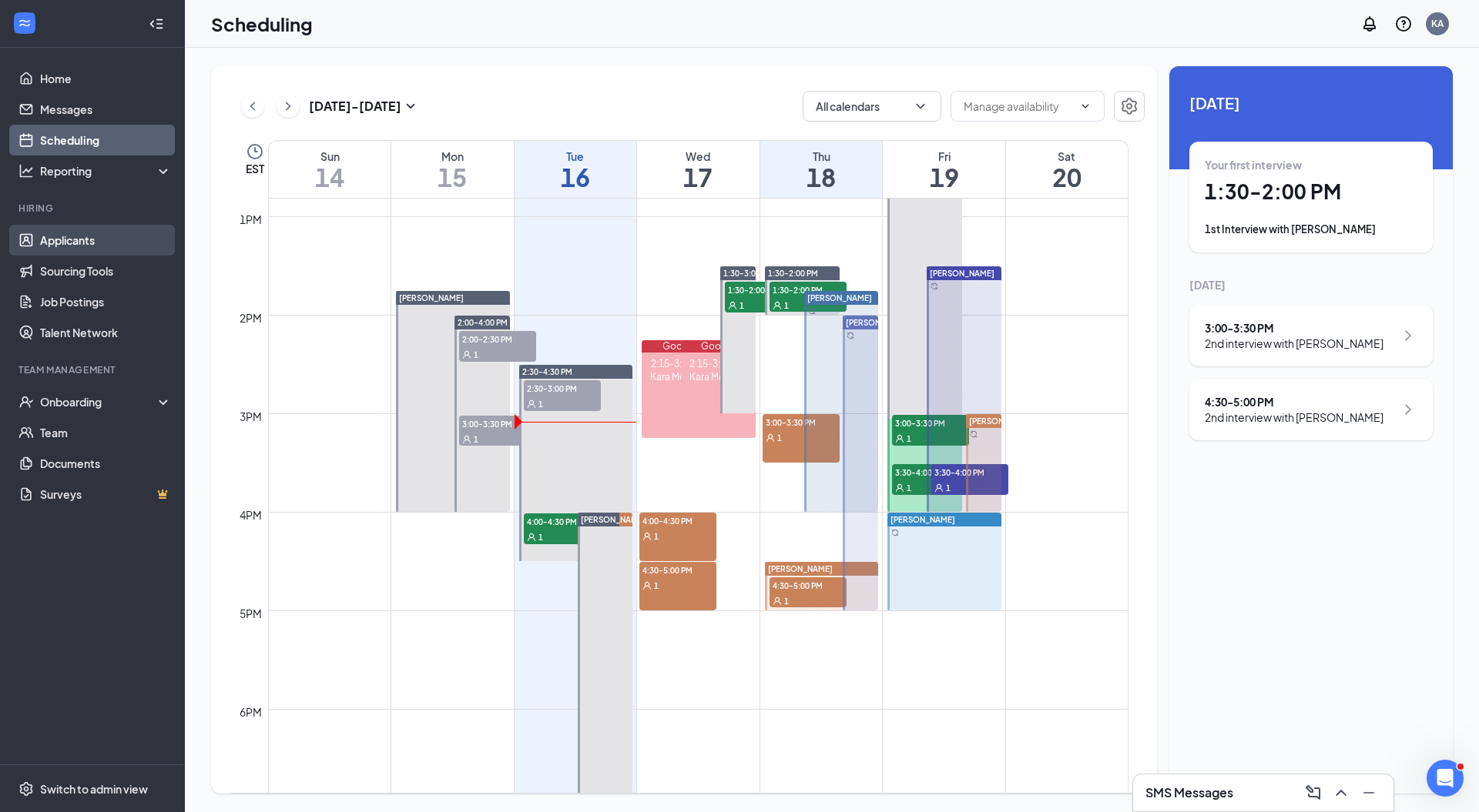
click at [88, 244] on link "Applicants" at bounding box center [106, 240] width 132 height 31
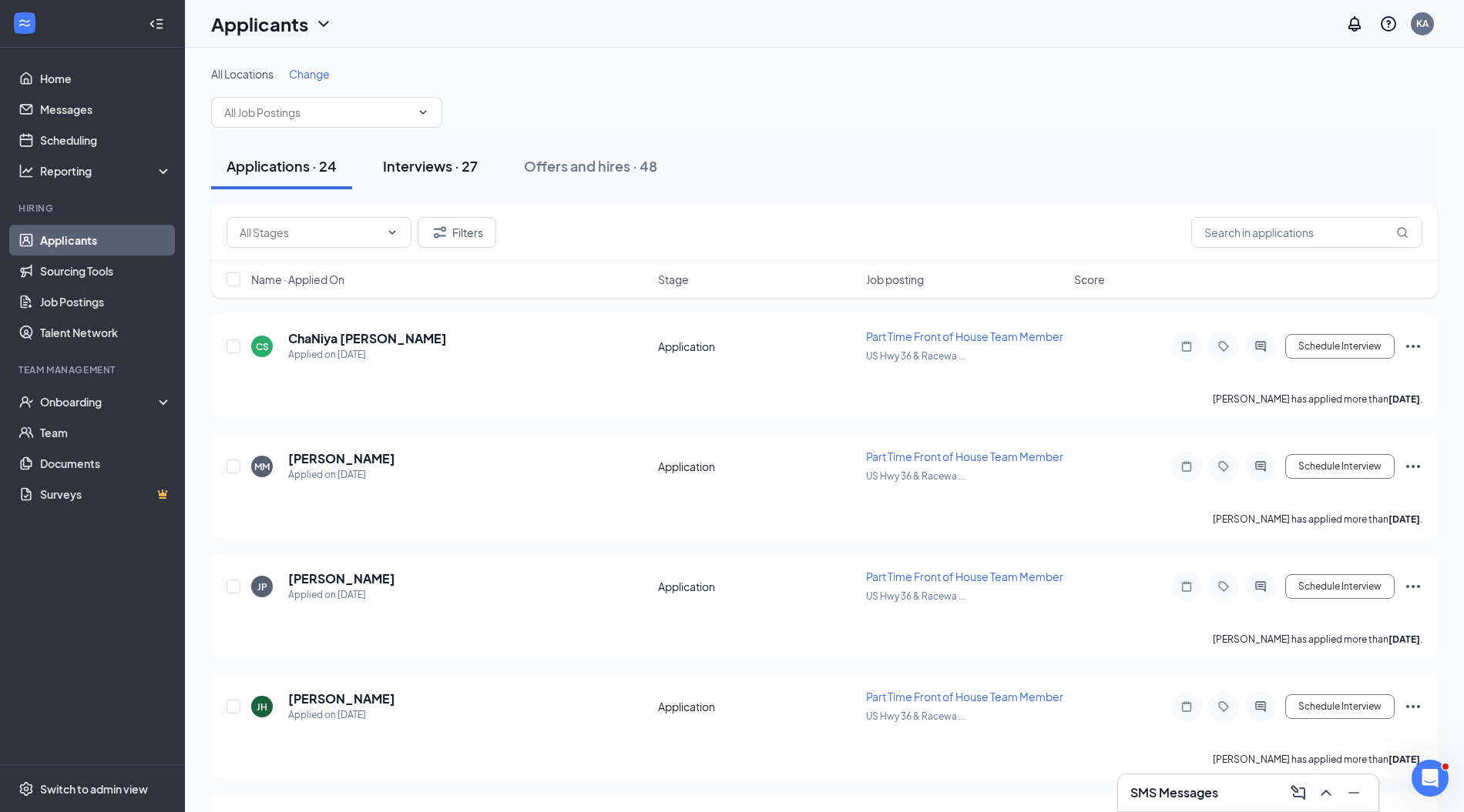
click at [430, 160] on div "Interviews · 27" at bounding box center [430, 166] width 95 height 19
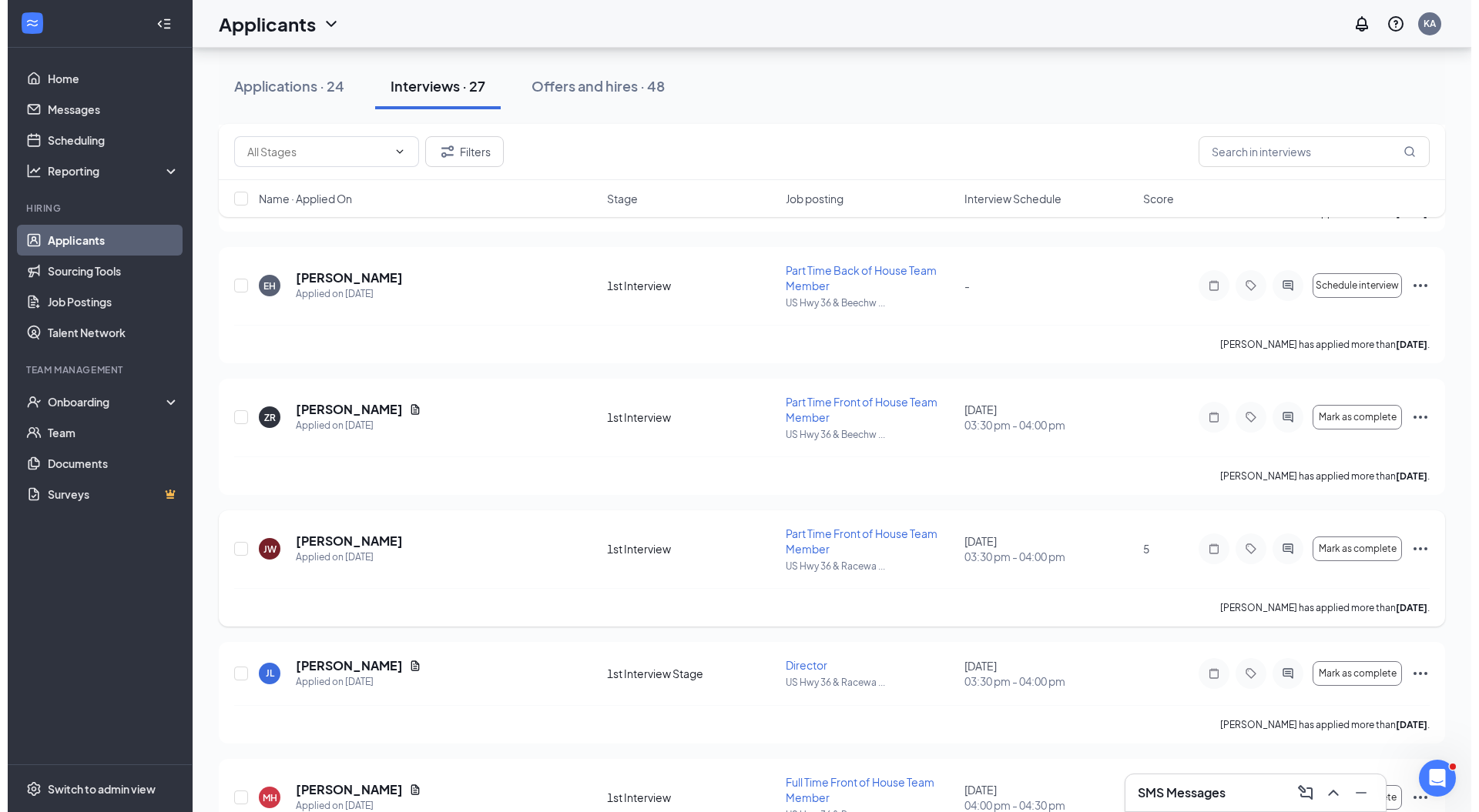
scroll to position [1915, 0]
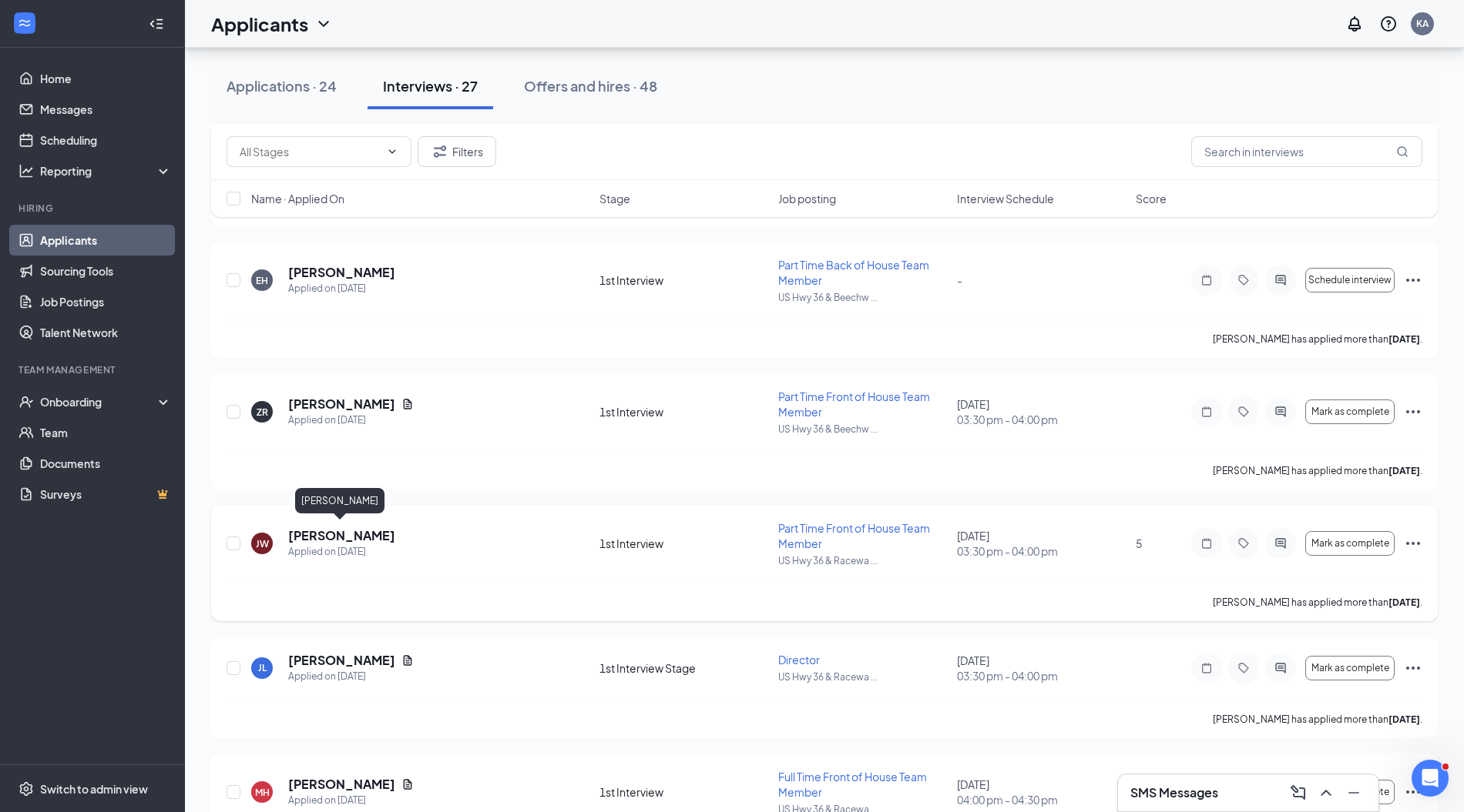
click at [315, 535] on h5 "[PERSON_NAME]" at bounding box center [341, 535] width 107 height 17
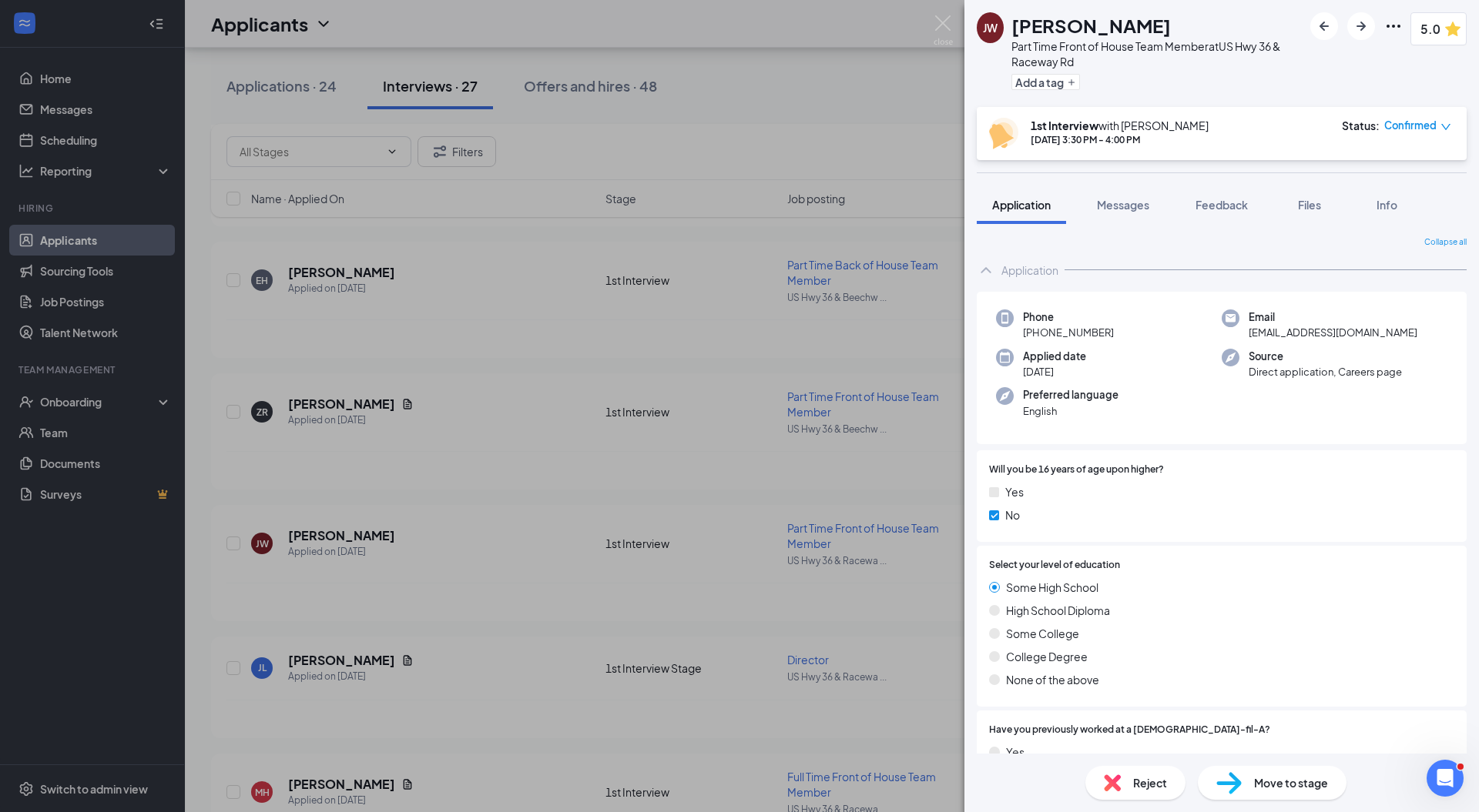
click at [1407, 129] on span "Confirmed" at bounding box center [1410, 125] width 52 height 15
click at [1280, 596] on div "Some High School High School Diploma Some College College Degree None of the ab…" at bounding box center [1222, 637] width 465 height 116
click at [1260, 773] on div "Move to stage" at bounding box center [1272, 783] width 149 height 34
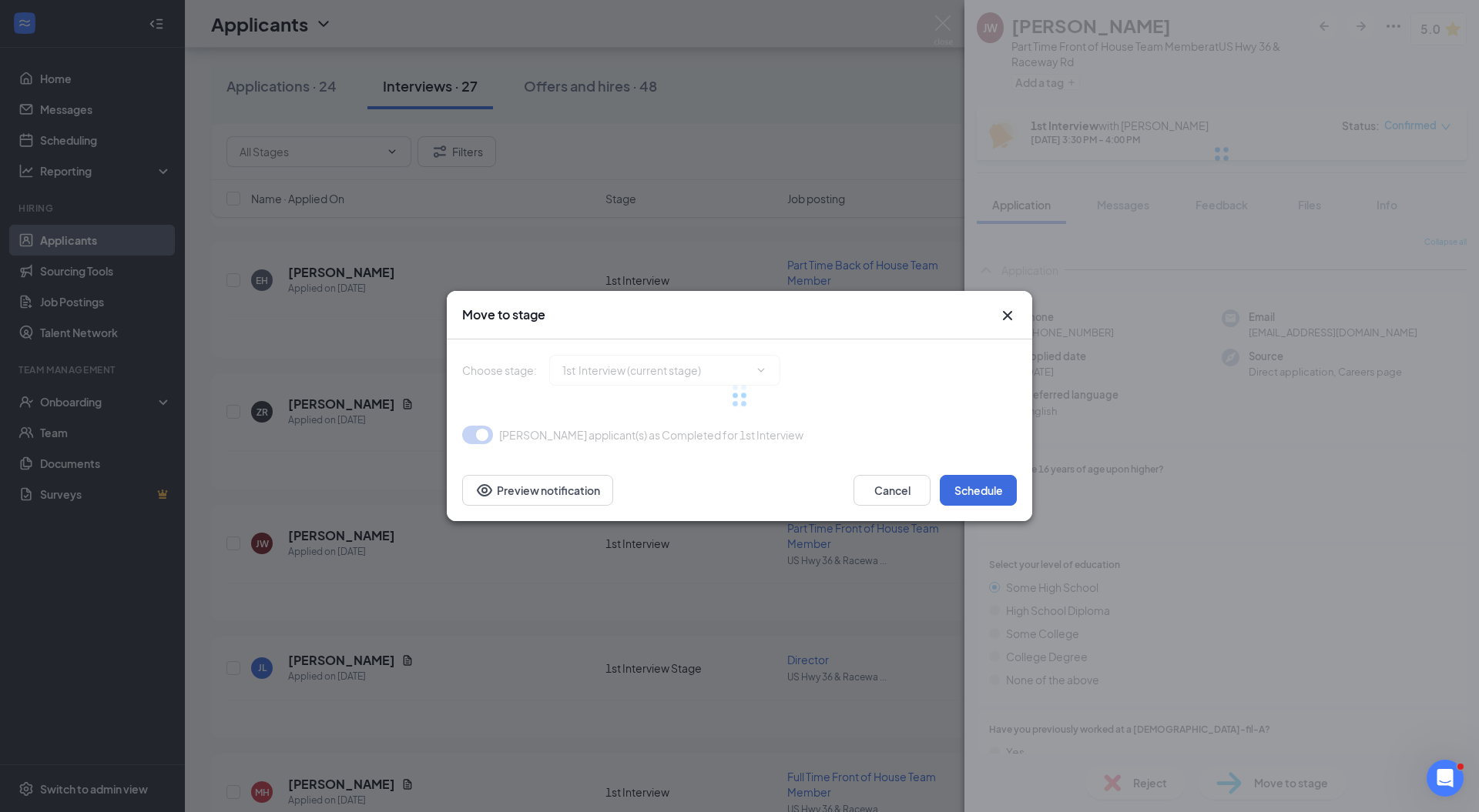
type input "2nd interview (next stage)"
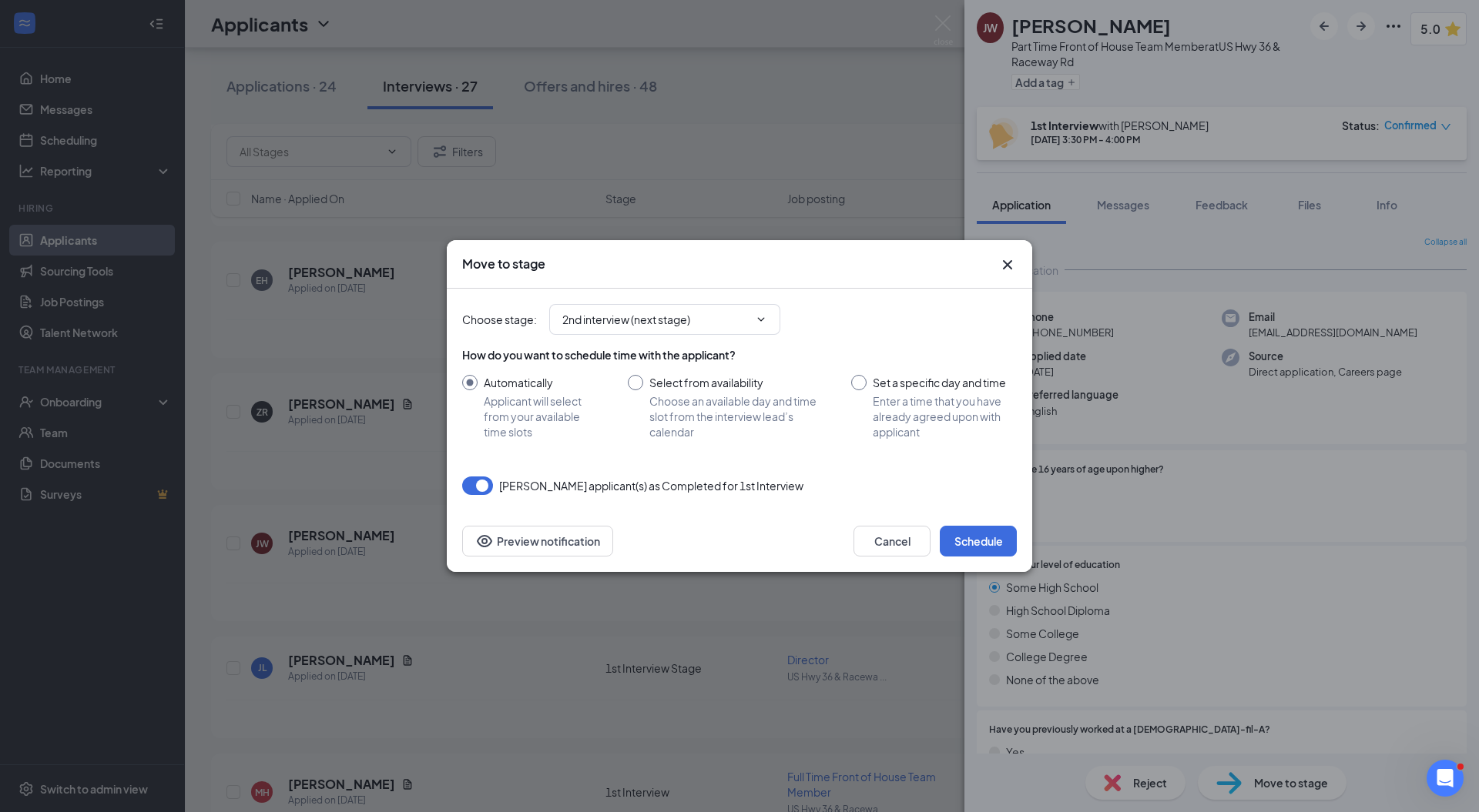
click at [897, 393] on input "Set a specific day and time Enter a time that you have already agreed upon with…" at bounding box center [934, 407] width 166 height 64
radio input "true"
radio input "false"
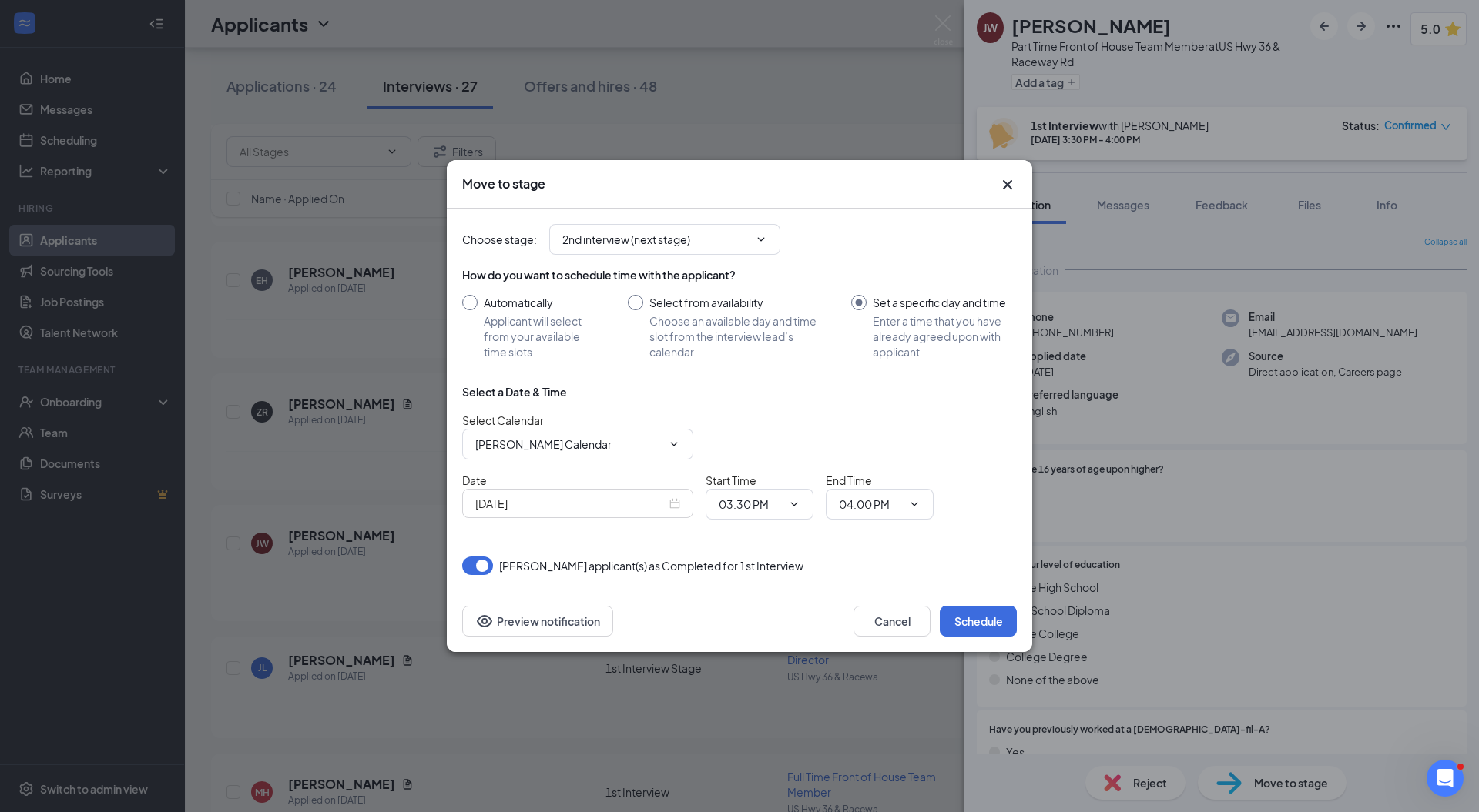
click at [675, 501] on div "[DATE]" at bounding box center [577, 503] width 205 height 17
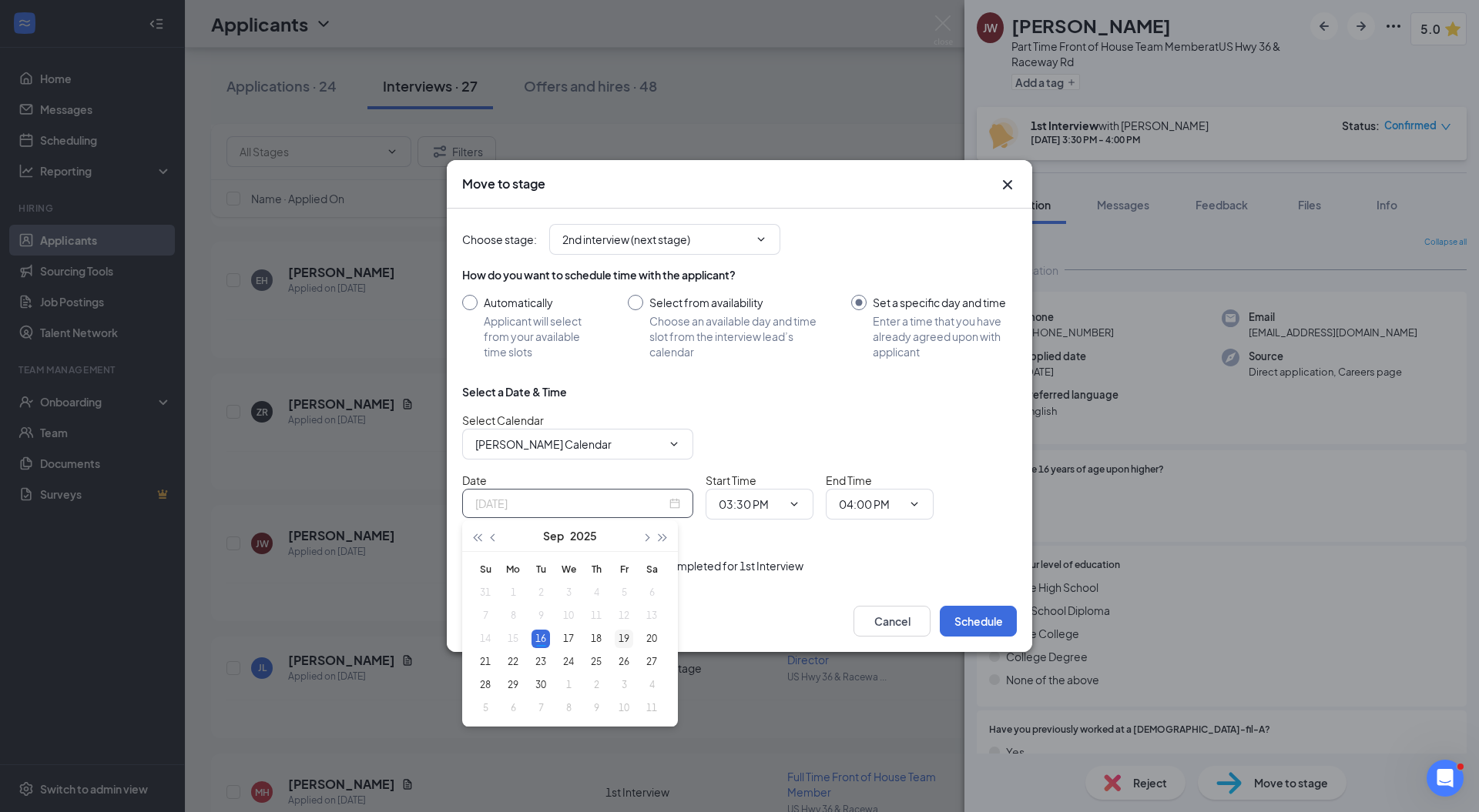
type input "Sep 19, 2025"
click at [626, 638] on div "19" at bounding box center [623, 638] width 18 height 18
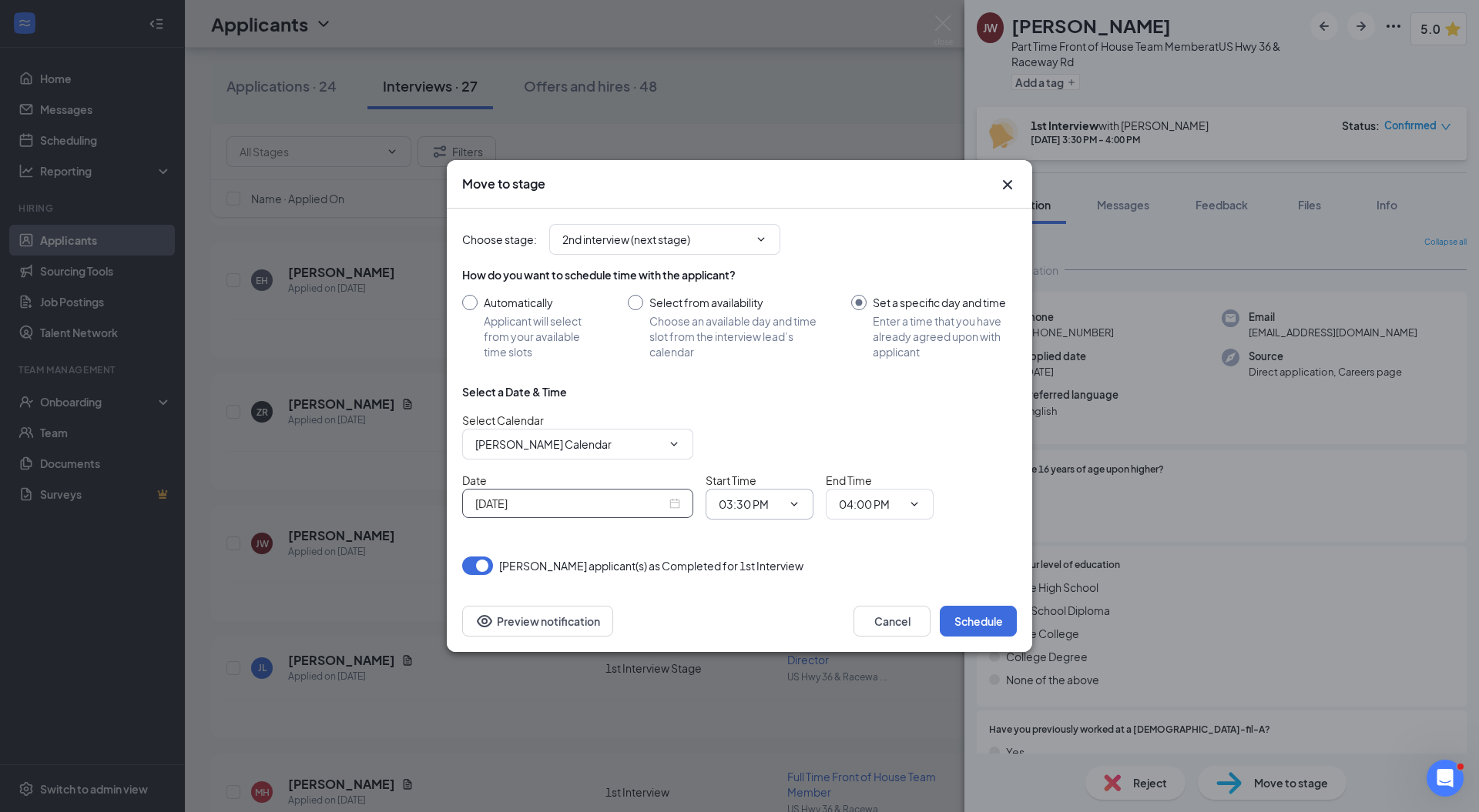
click at [793, 503] on icon "ChevronDown" at bounding box center [794, 504] width 12 height 12
click at [798, 502] on icon "ChevronDown" at bounding box center [794, 504] width 12 height 12
click at [754, 502] on input "03:30 PM" at bounding box center [750, 504] width 64 height 17
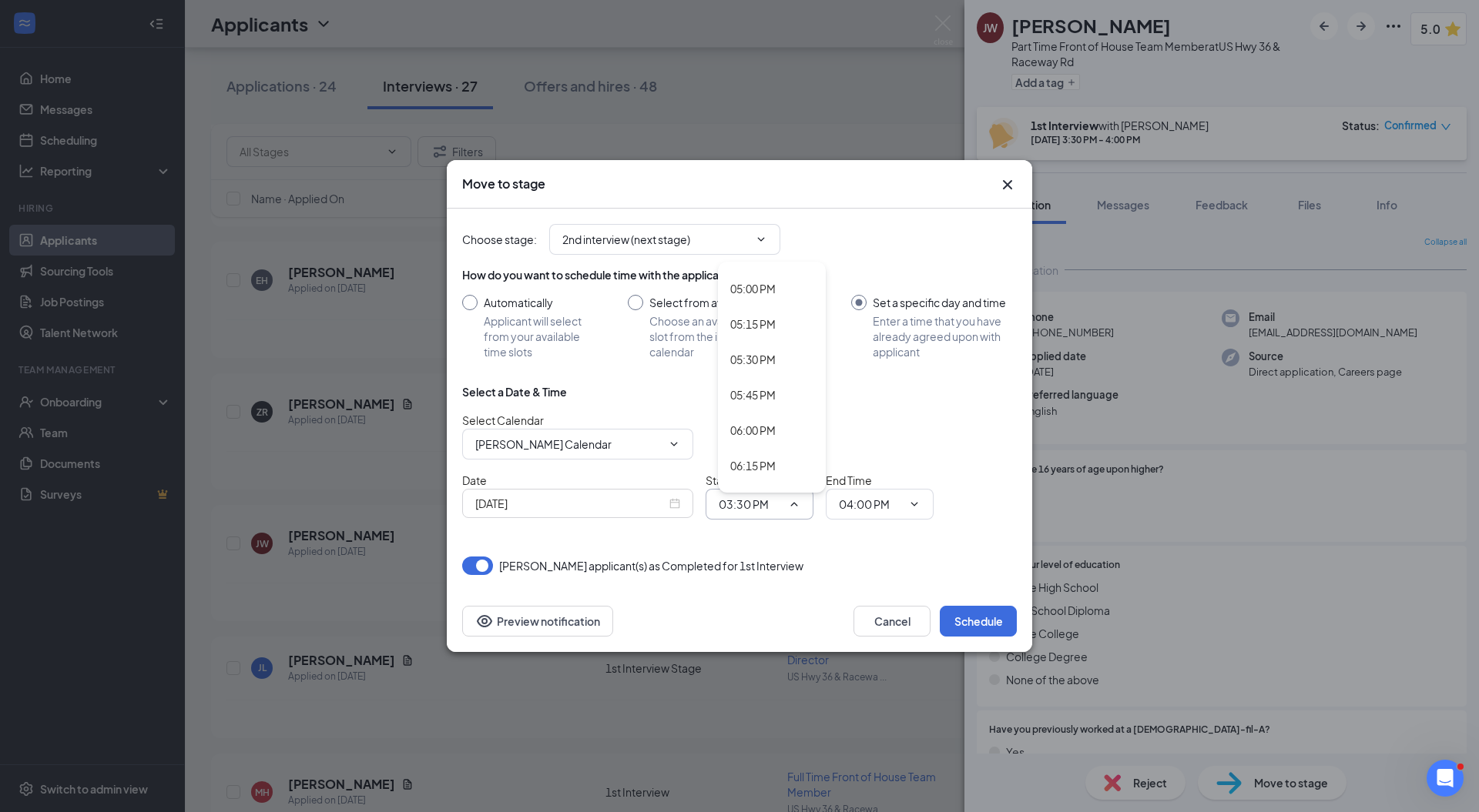
scroll to position [2397, 0]
click at [755, 361] on div "05:30 PM" at bounding box center [753, 361] width 46 height 17
type input "05:30 PM"
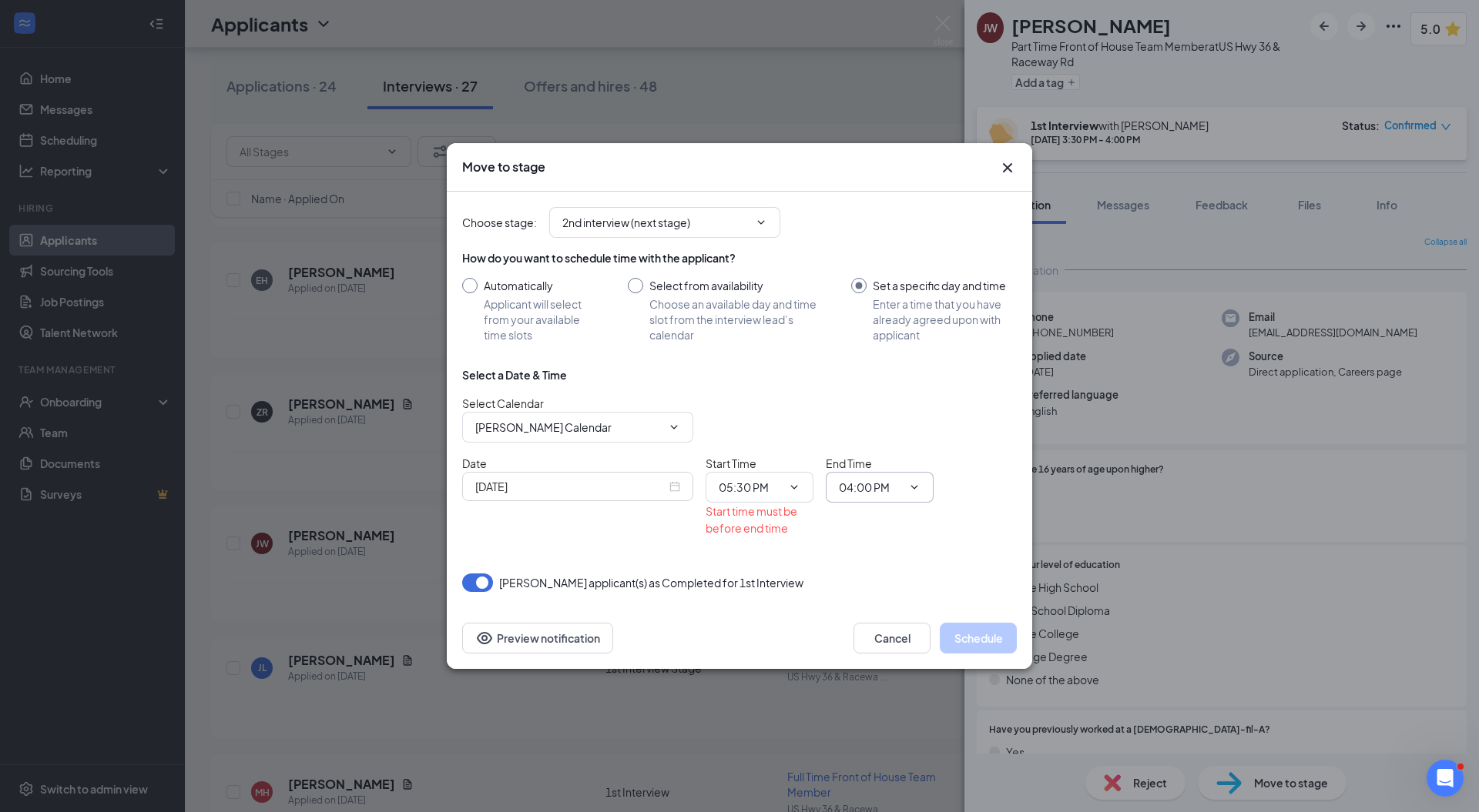
click at [906, 488] on span at bounding box center [912, 487] width 15 height 12
click at [877, 483] on input "04:00 PM" at bounding box center [870, 487] width 64 height 17
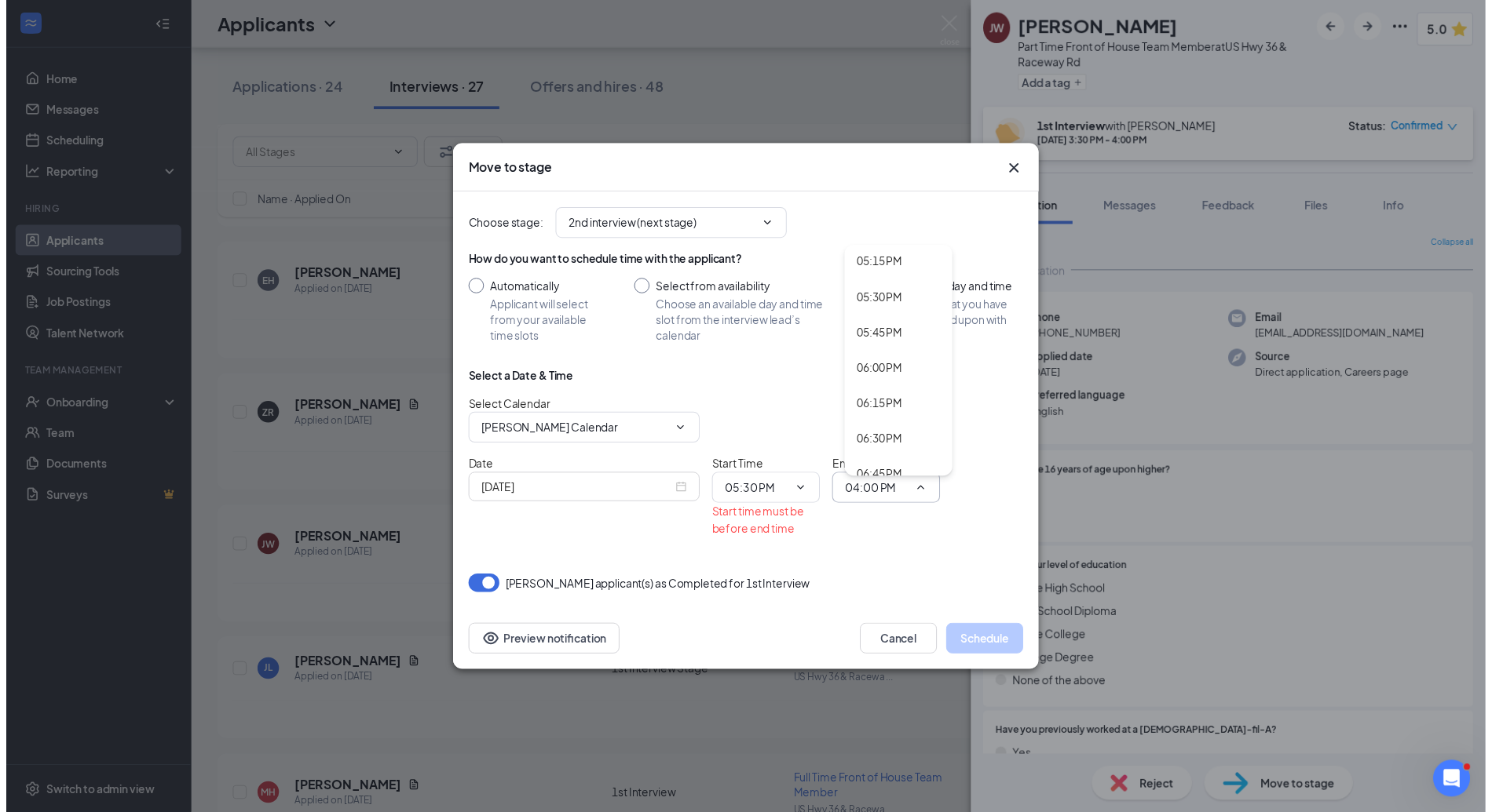
scroll to position [2493, 0]
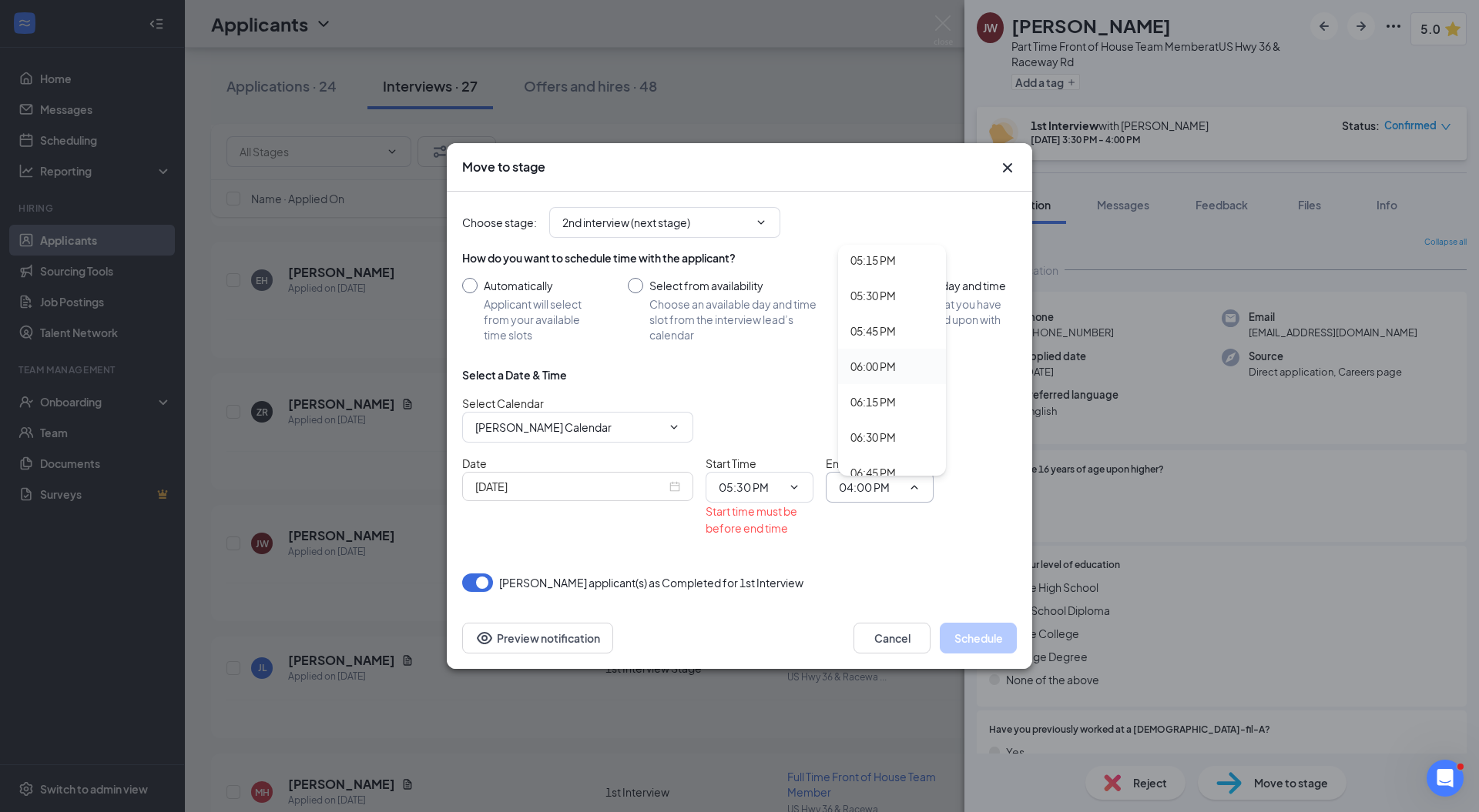
click at [901, 364] on div "06:00 PM" at bounding box center [891, 366] width 83 height 17
type input "06:00 PM"
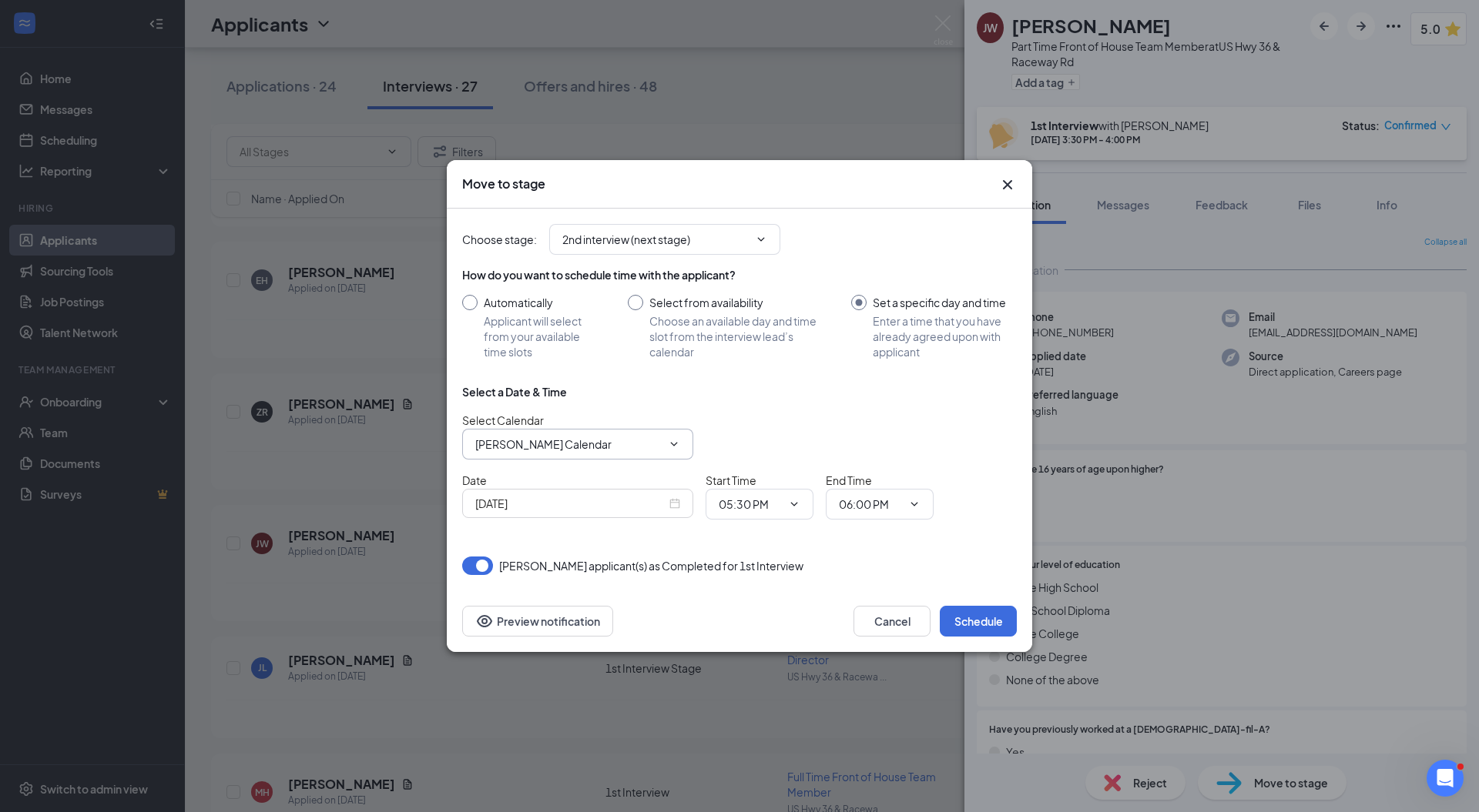
click at [575, 441] on input "Kara Archer's Calendar" at bounding box center [569, 444] width 187 height 17
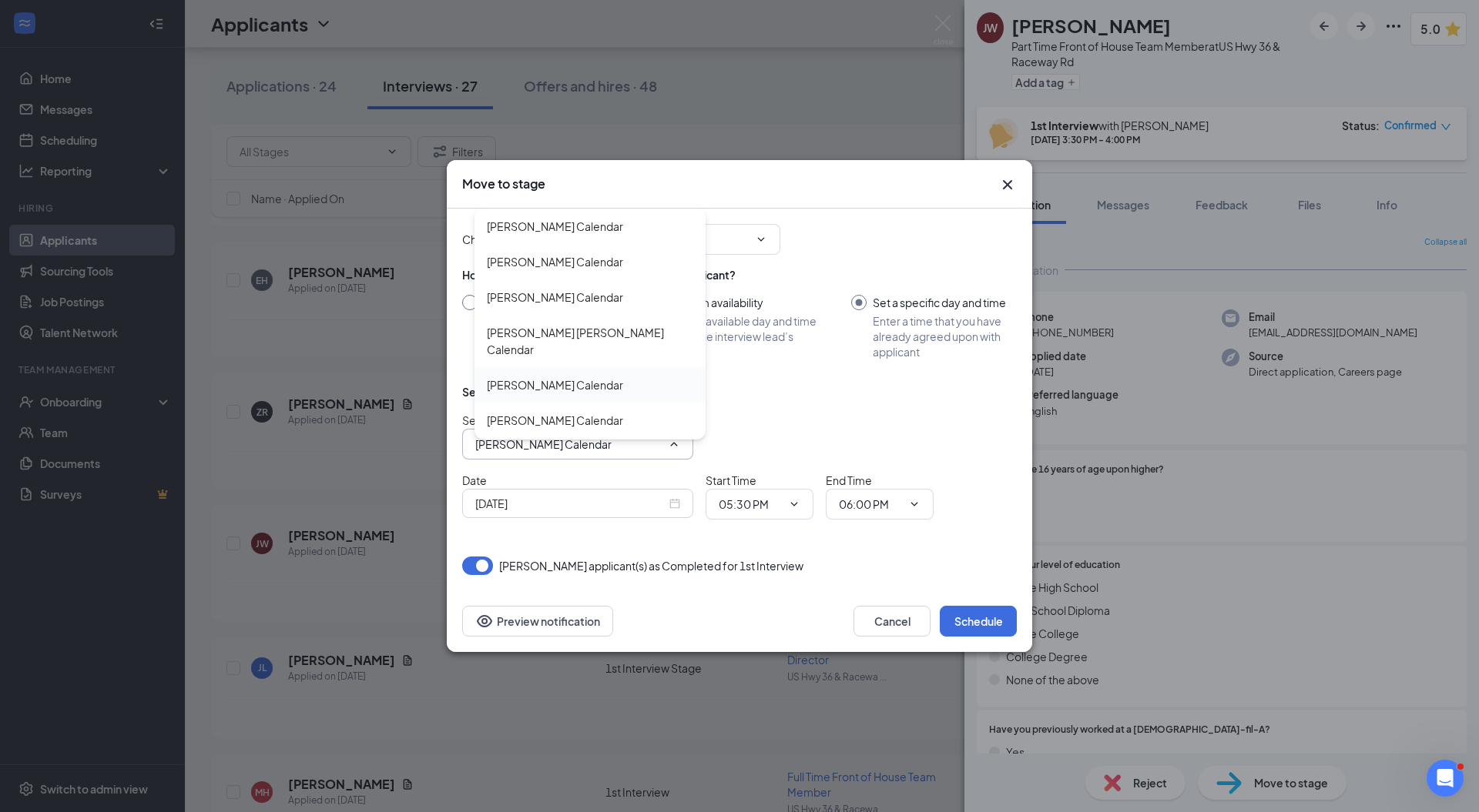
click at [590, 376] on div "Daryn Whittaker's Calendar" at bounding box center [555, 384] width 137 height 17
type input "Daryn Whittaker's Calendar"
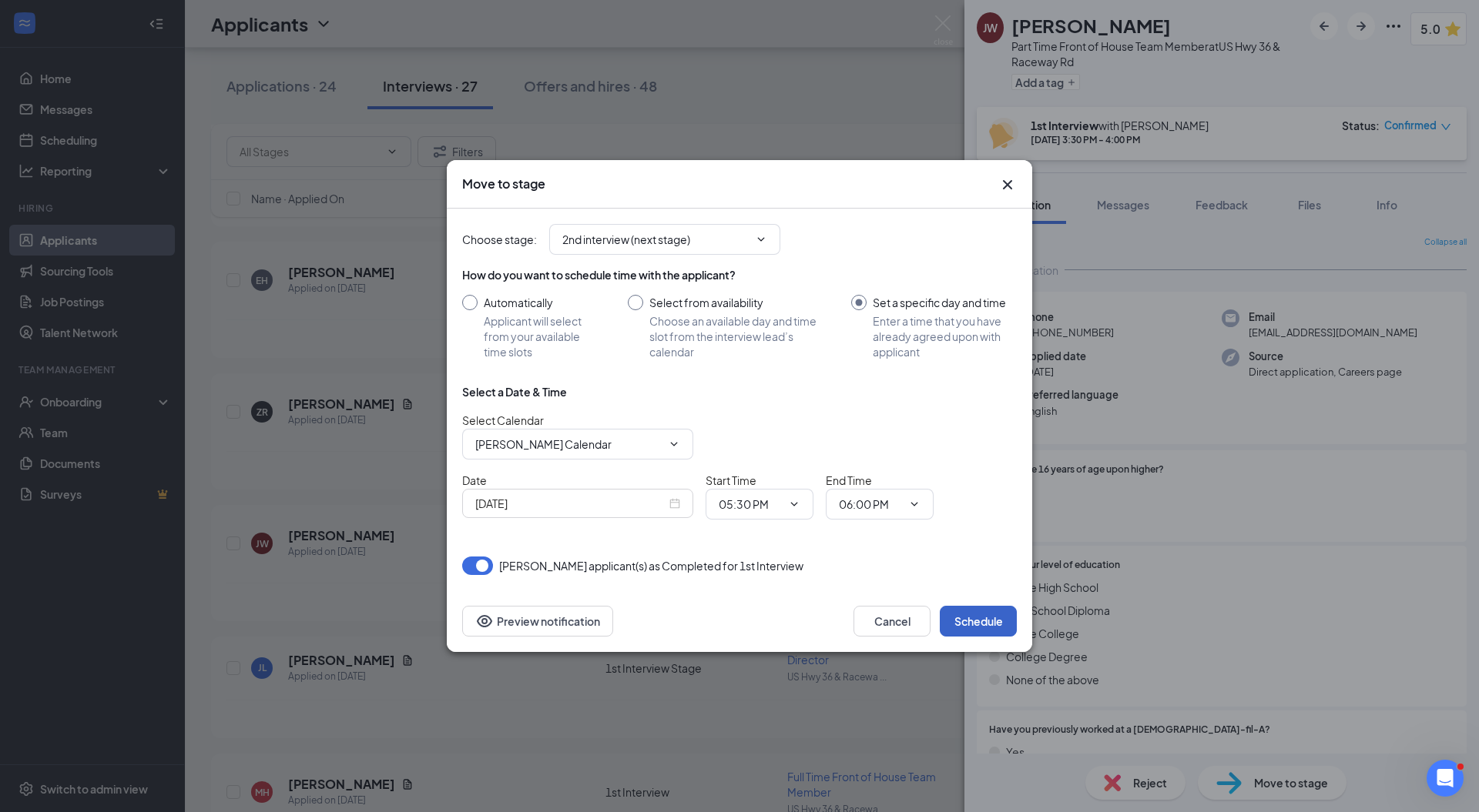
click at [966, 623] on button "Schedule" at bounding box center [978, 621] width 77 height 31
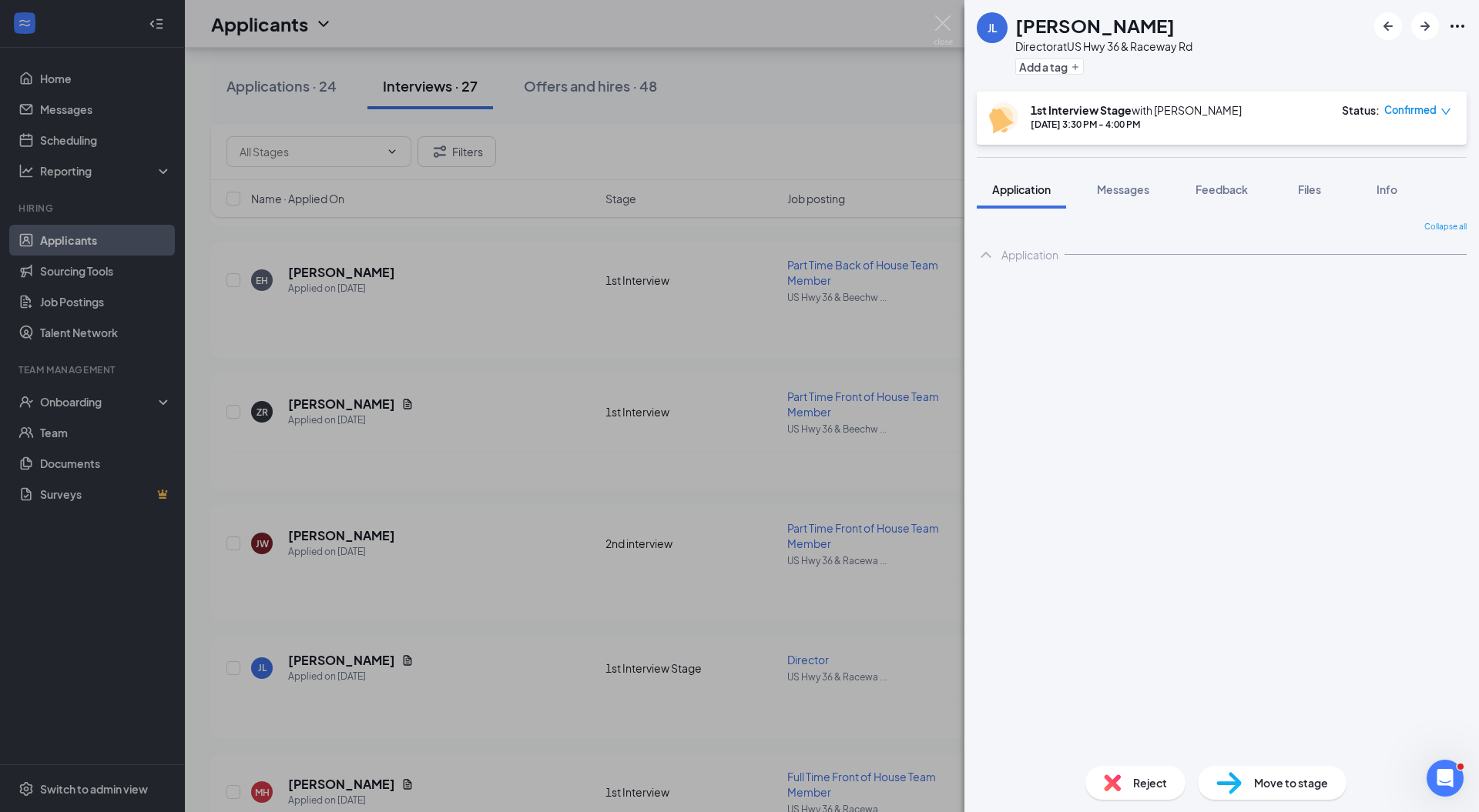
click at [939, 25] on img at bounding box center [943, 30] width 19 height 30
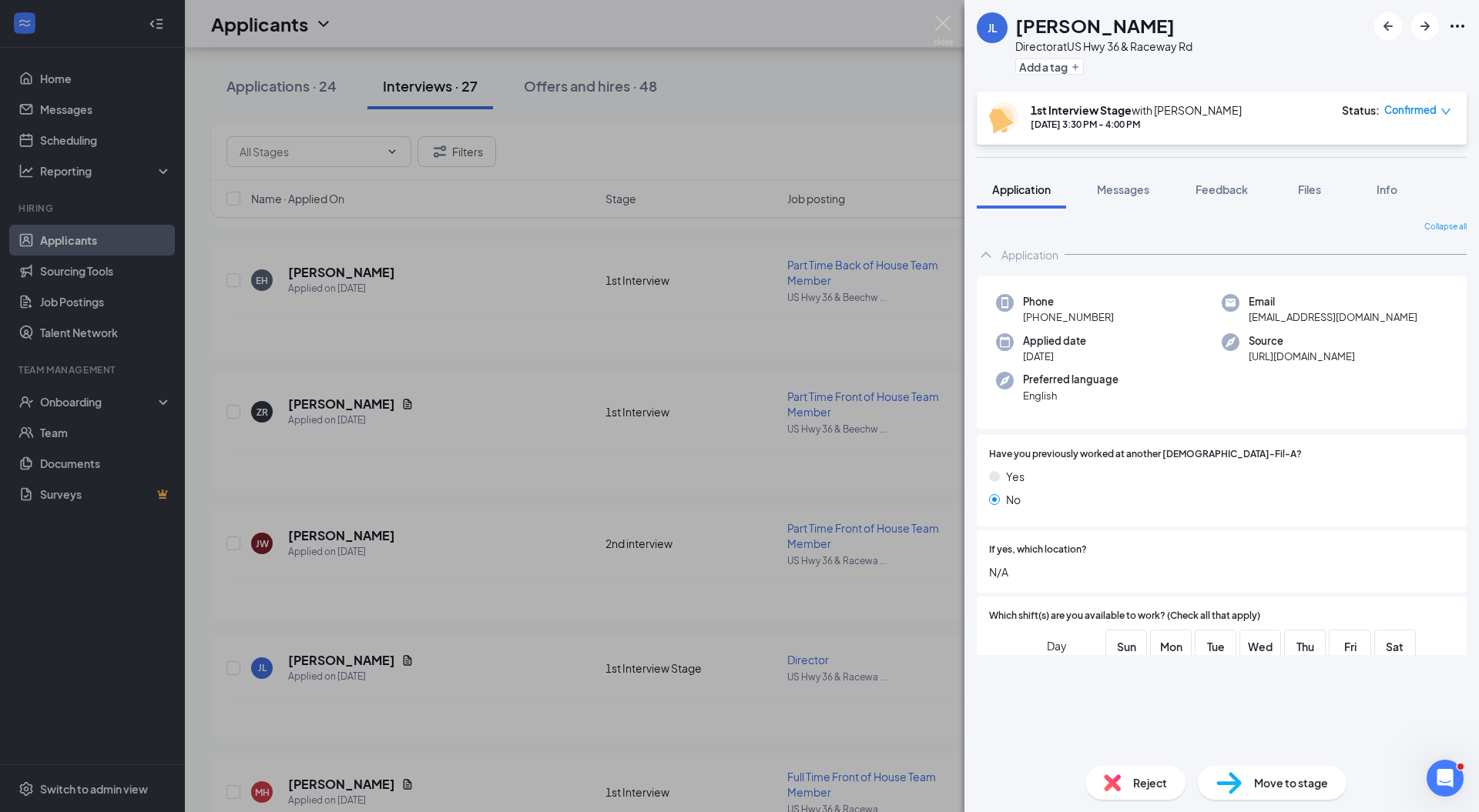
click at [946, 16] on img at bounding box center [943, 30] width 19 height 30
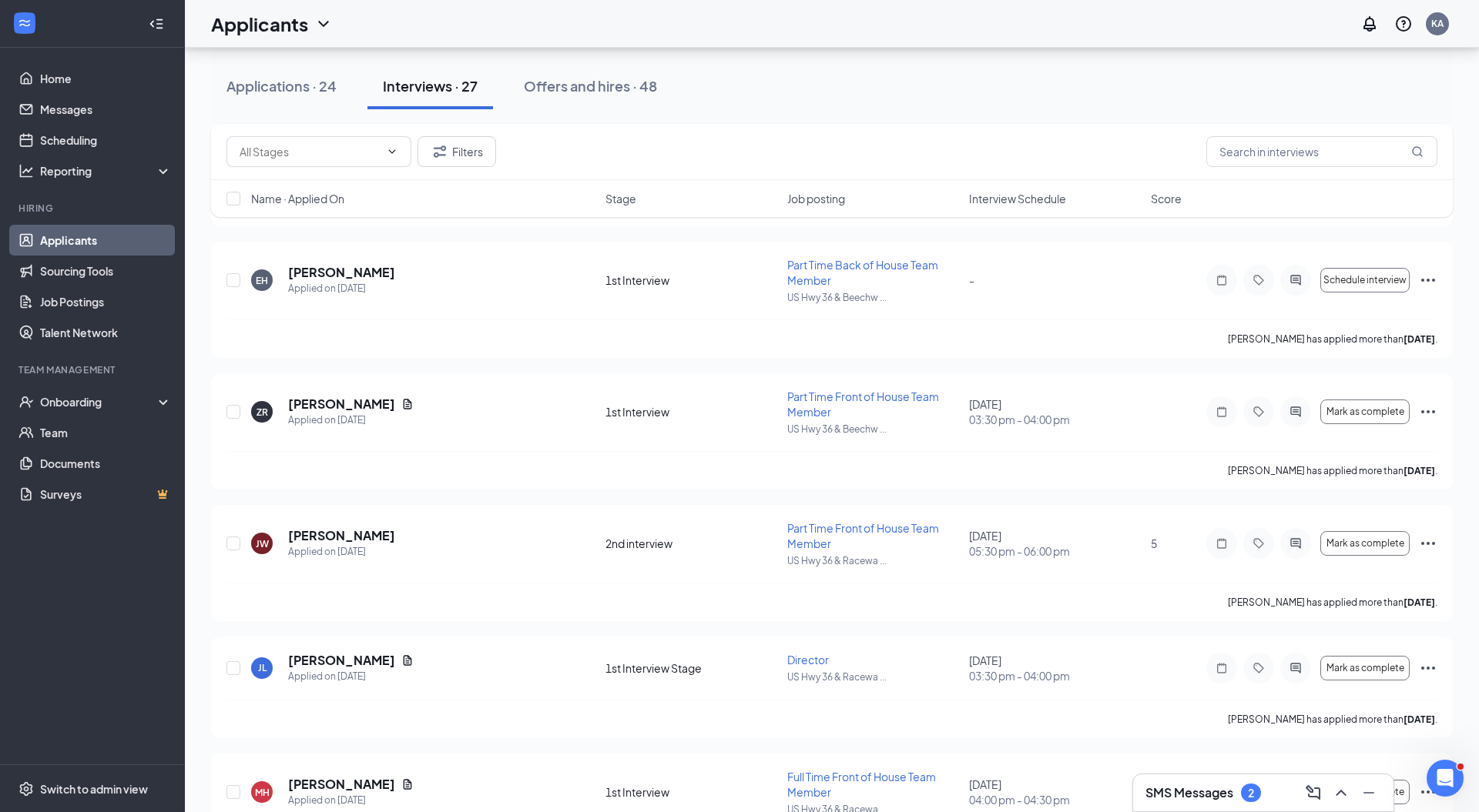
click at [1183, 789] on div "SMS Messages 2" at bounding box center [1263, 793] width 236 height 25
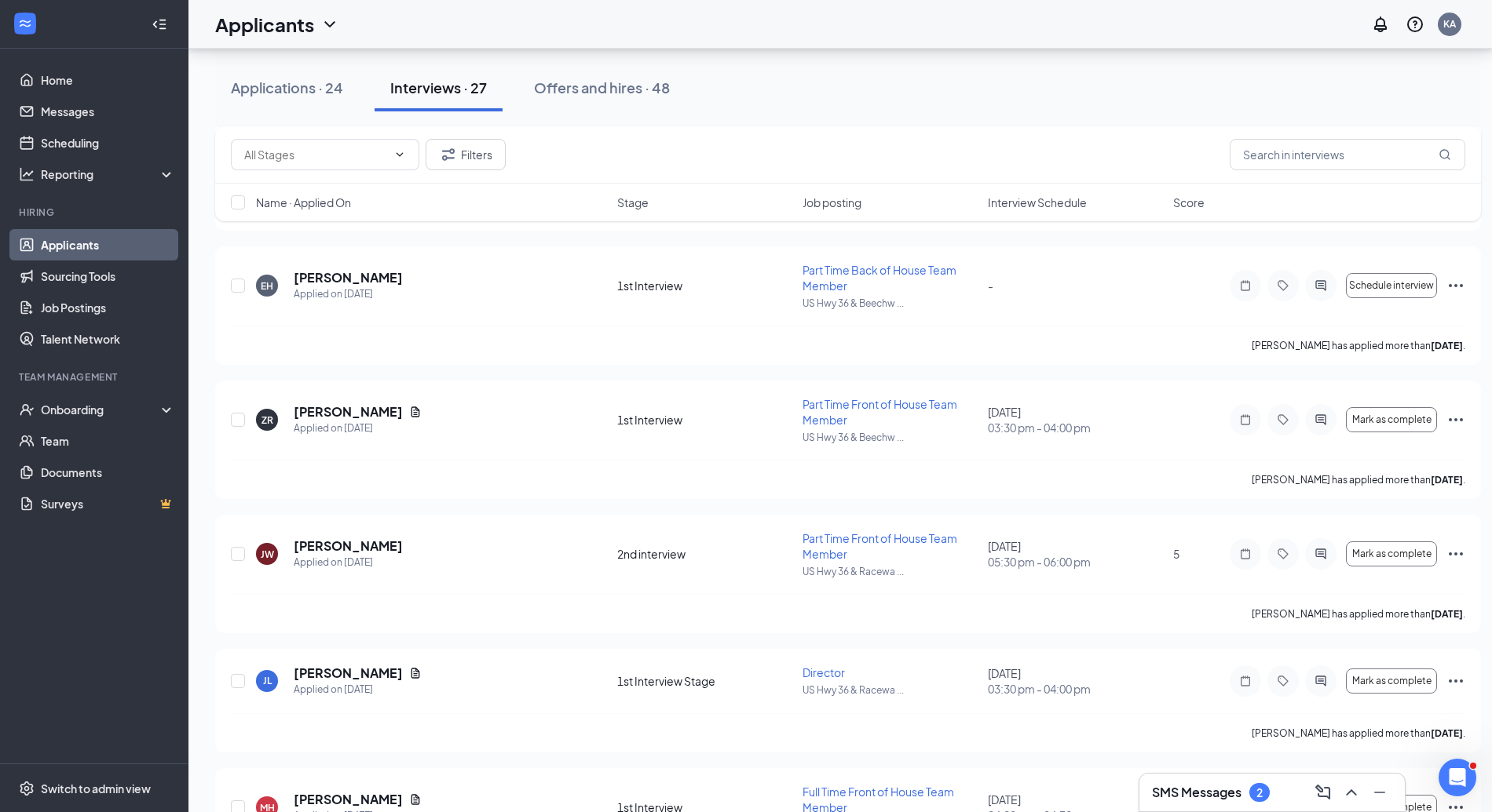
click at [1216, 795] on h3 "SMS Messages" at bounding box center [1196, 792] width 89 height 17
click at [1193, 787] on h3 "SMS Messages" at bounding box center [1196, 792] width 89 height 17
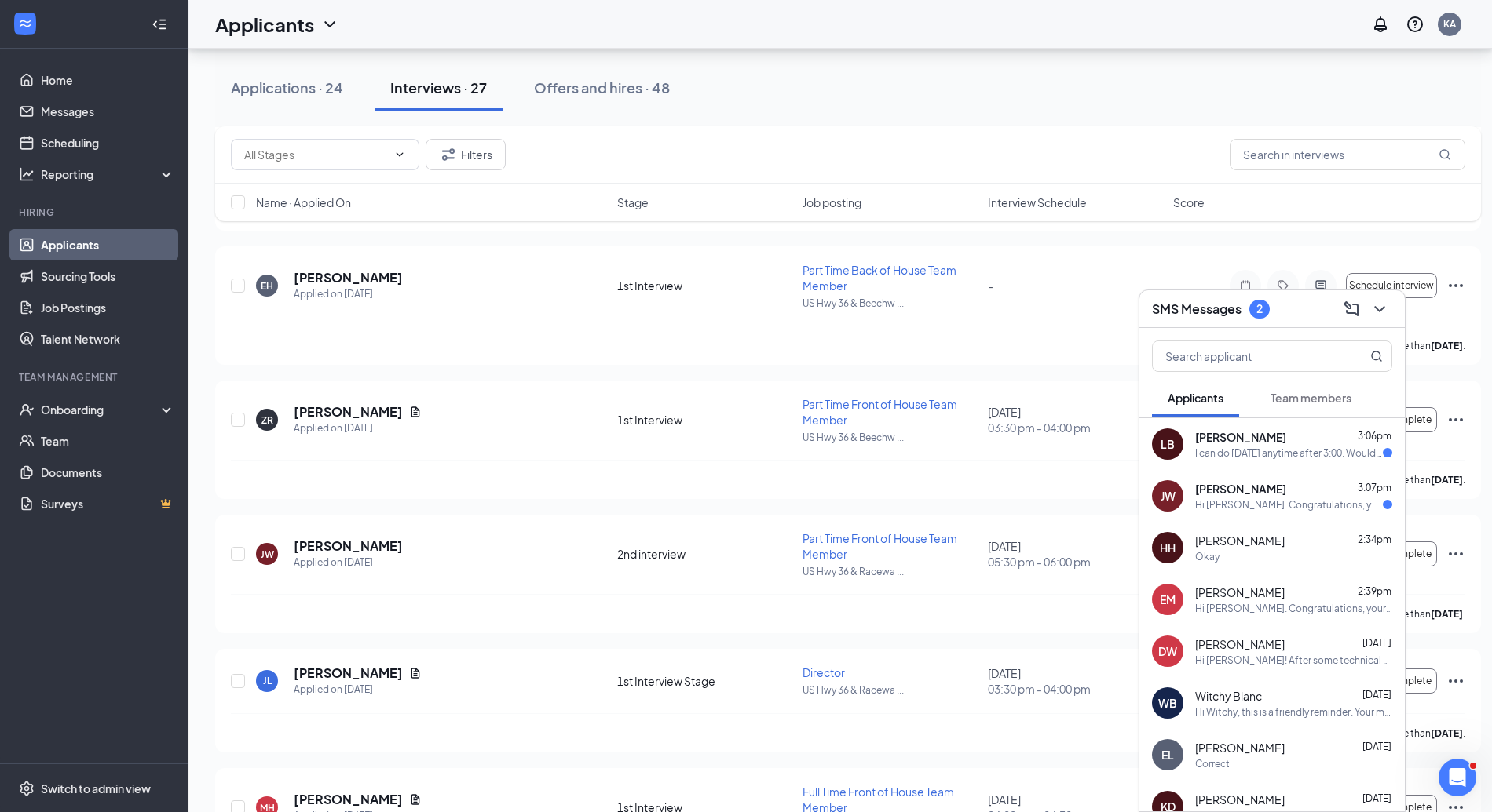
click at [1272, 449] on div "I can do Thursday anytime after 3:00. Would that work?" at bounding box center [1289, 453] width 188 height 13
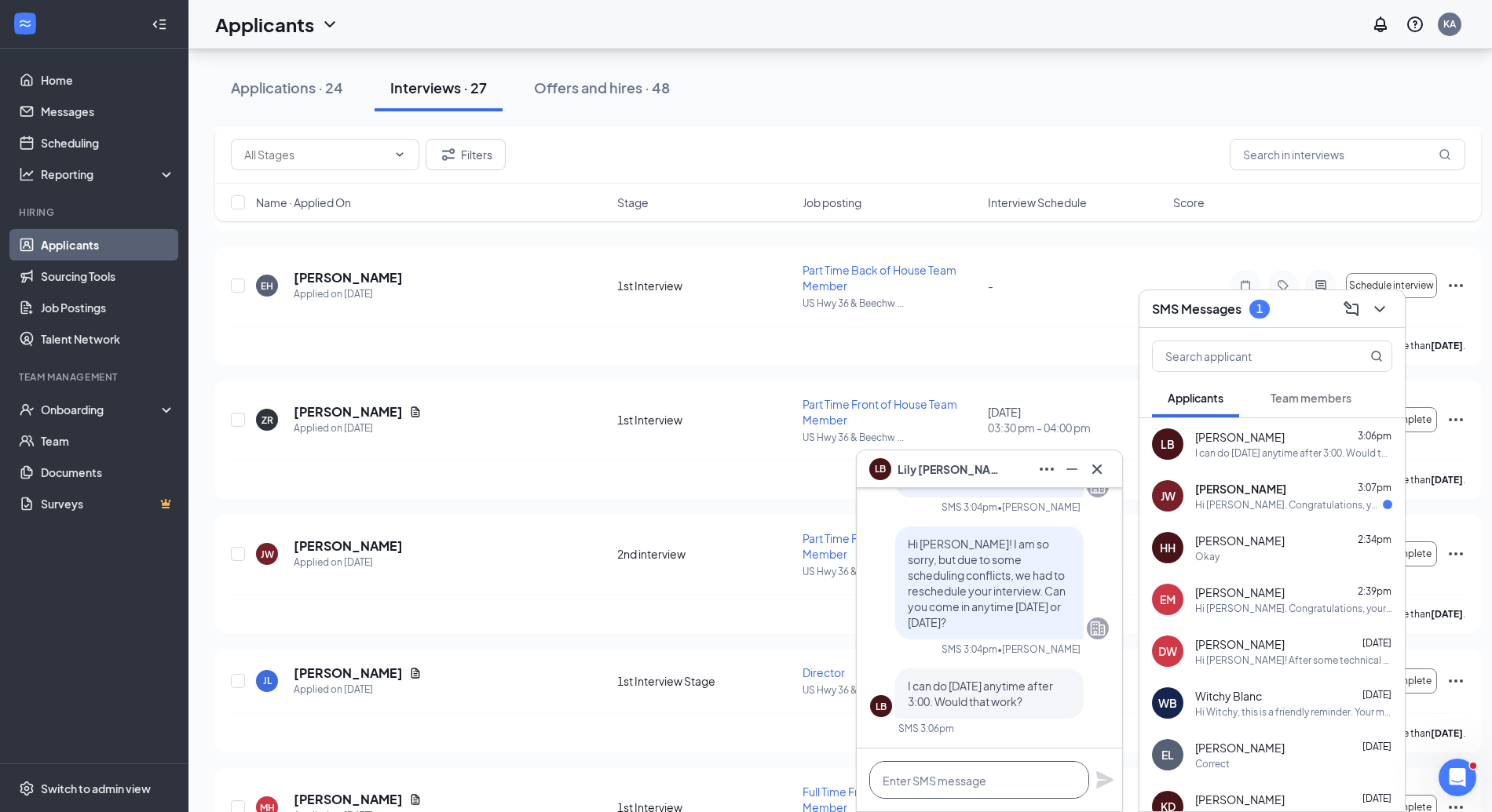
click at [948, 783] on textarea at bounding box center [979, 780] width 220 height 38
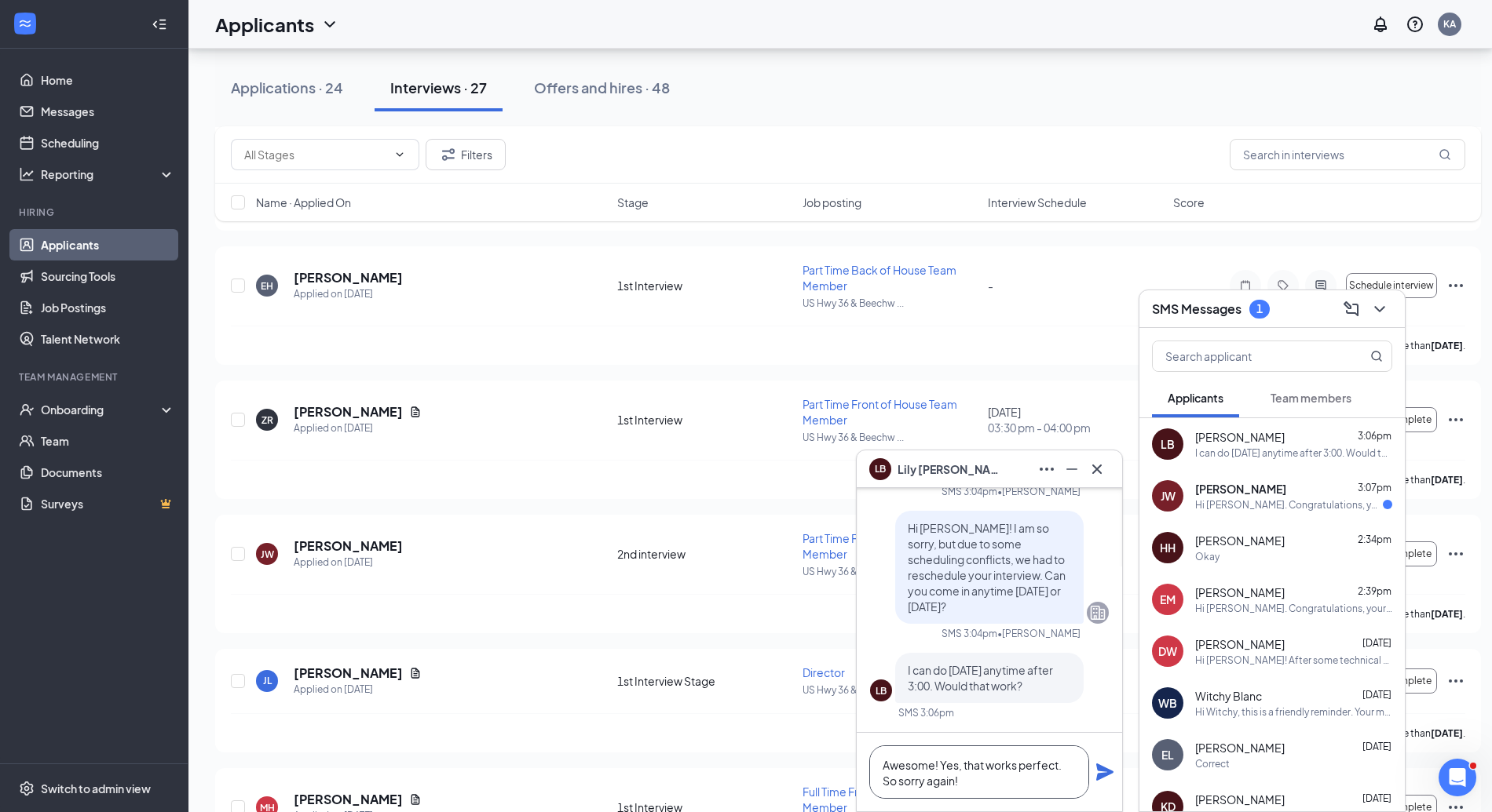
type textarea "Awesome! Yes, that works perfect. So sorry again!"
click at [1101, 771] on icon "Plane" at bounding box center [1104, 772] width 19 height 19
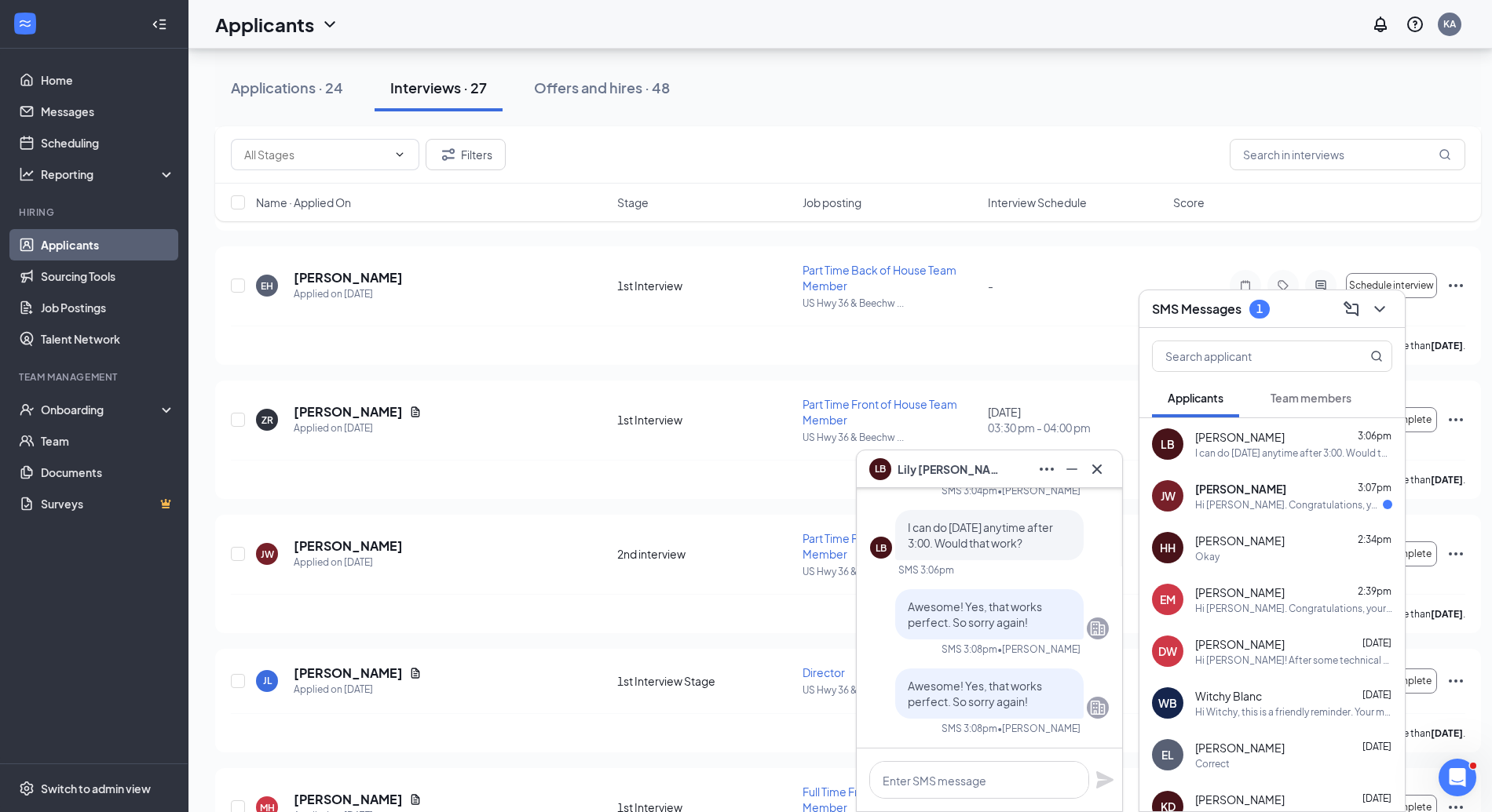
click at [1096, 474] on icon "Cross" at bounding box center [1096, 469] width 19 height 19
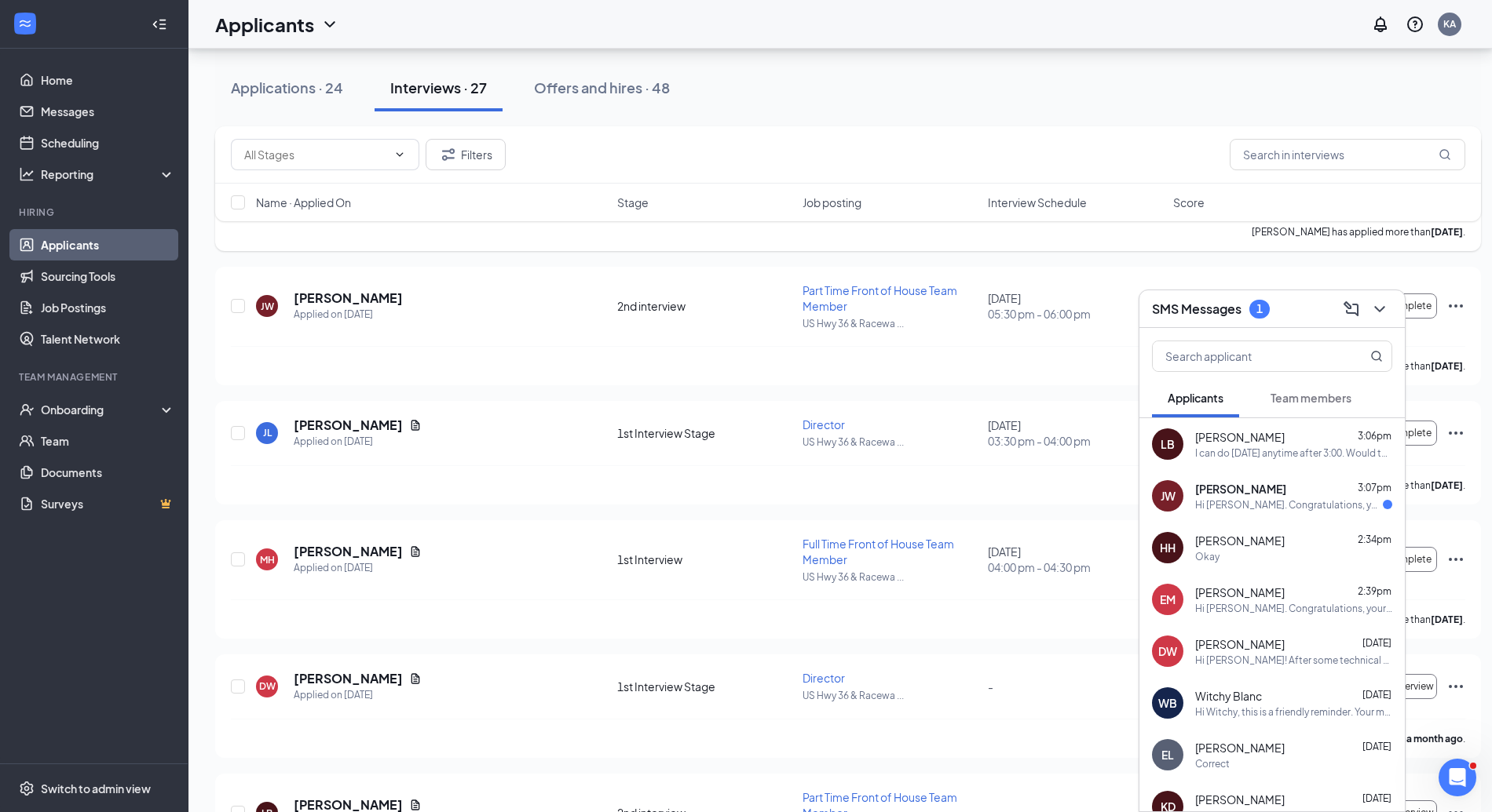
scroll to position [2202, 0]
click at [1232, 438] on span "Lily Bedard" at bounding box center [1240, 437] width 89 height 16
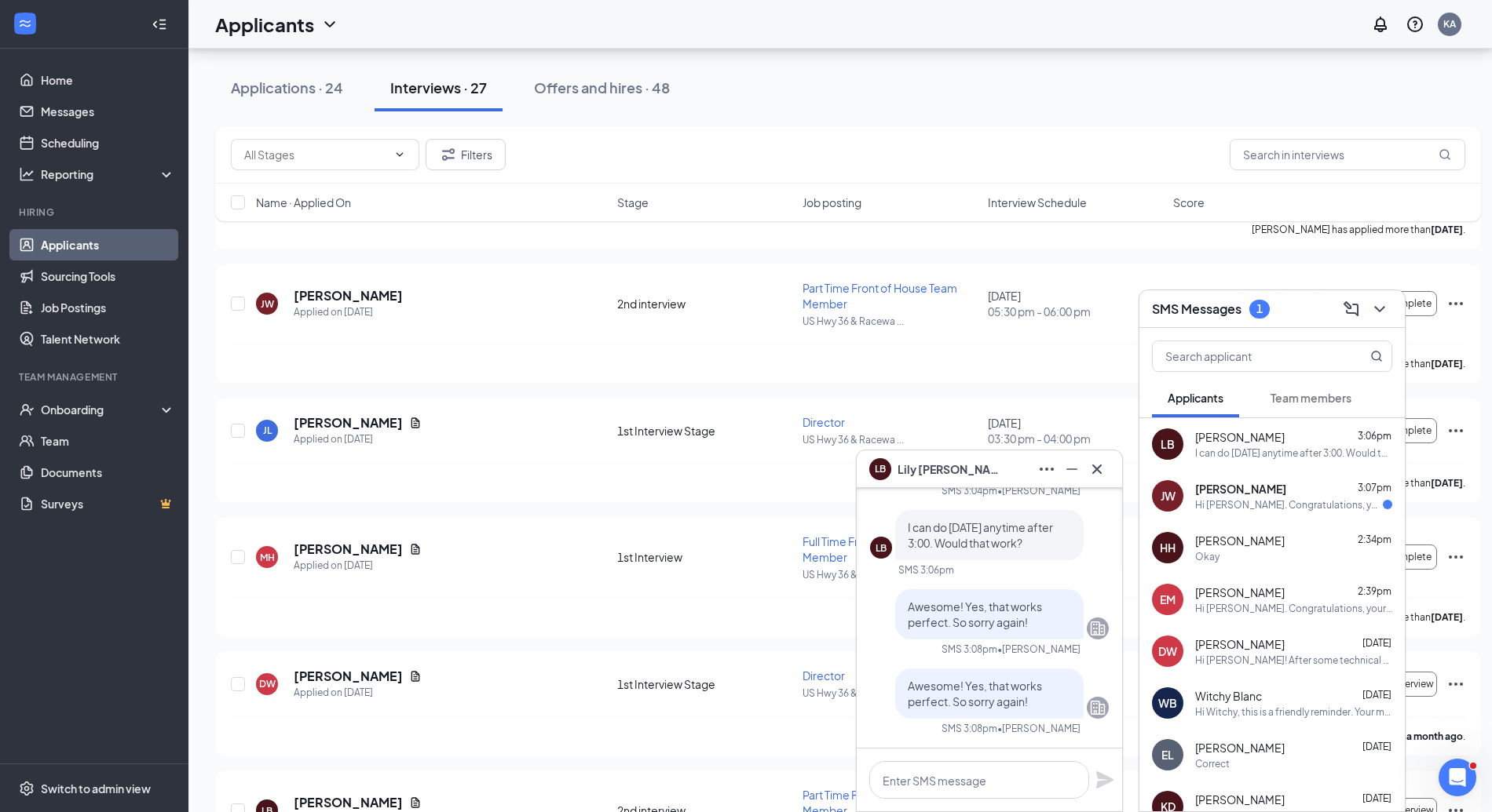
click at [1376, 303] on icon "ChevronDown" at bounding box center [1379, 309] width 19 height 19
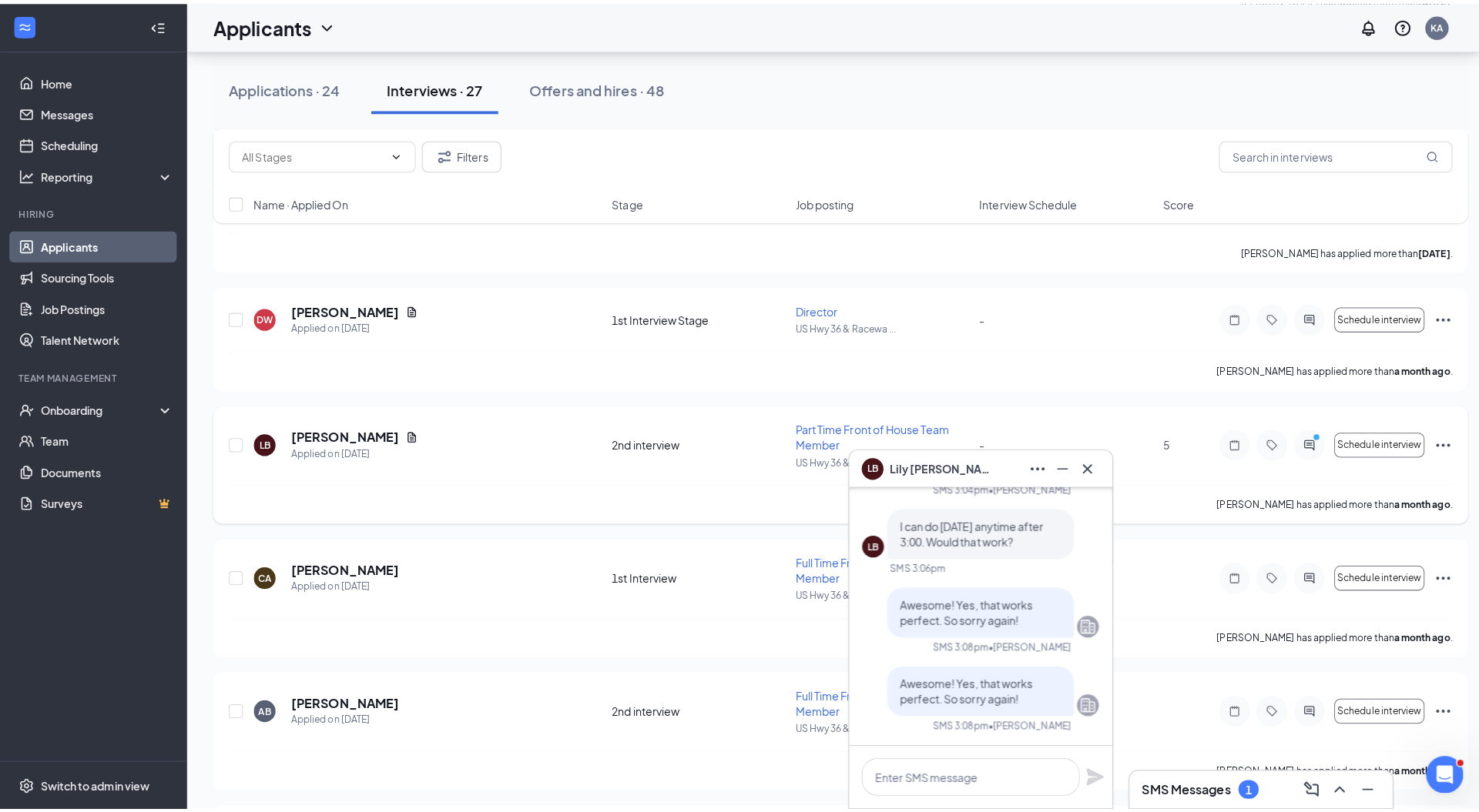
scroll to position [2521, 0]
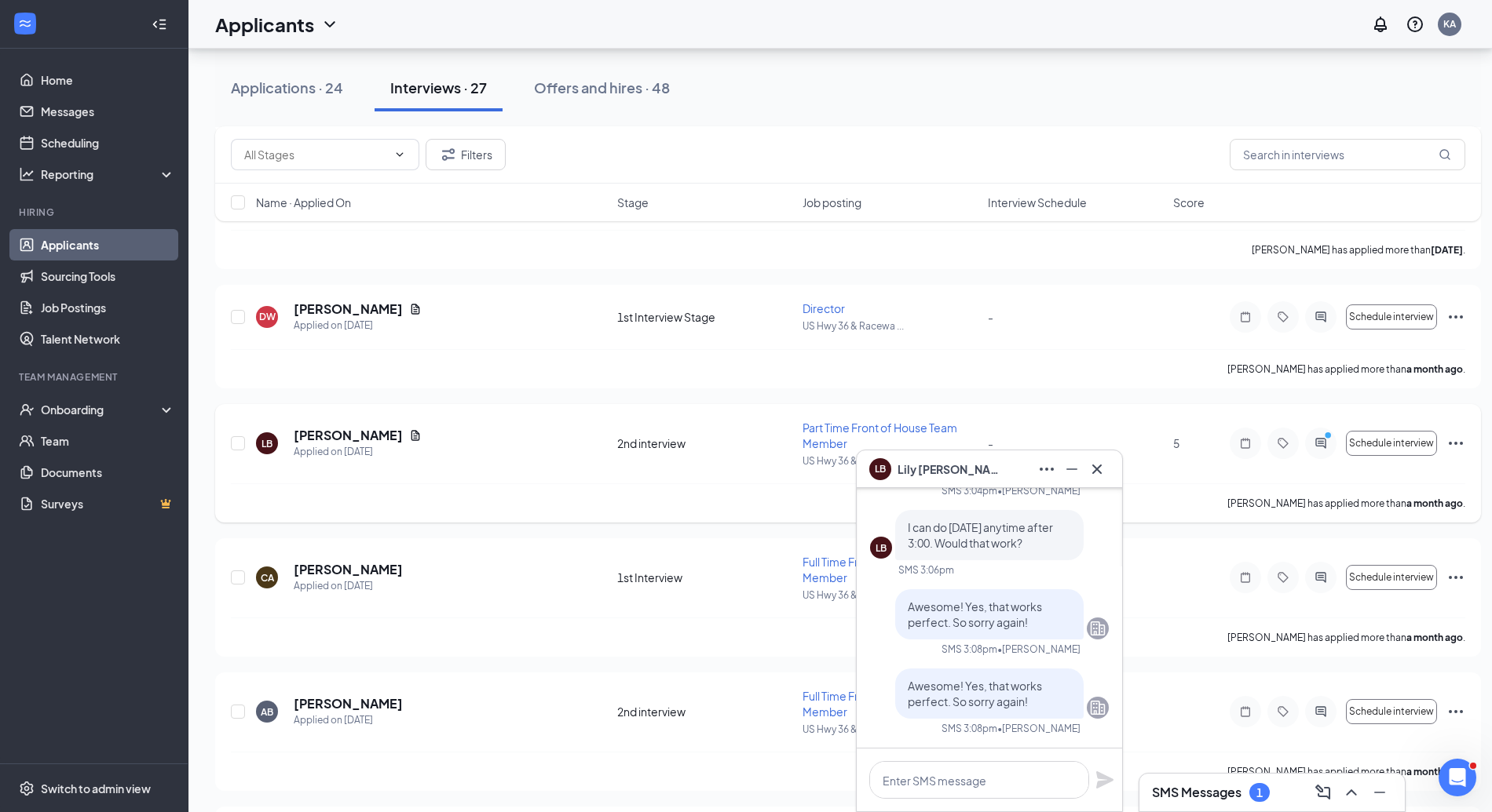
click at [360, 430] on h5 "Lily Bedard" at bounding box center [348, 435] width 109 height 17
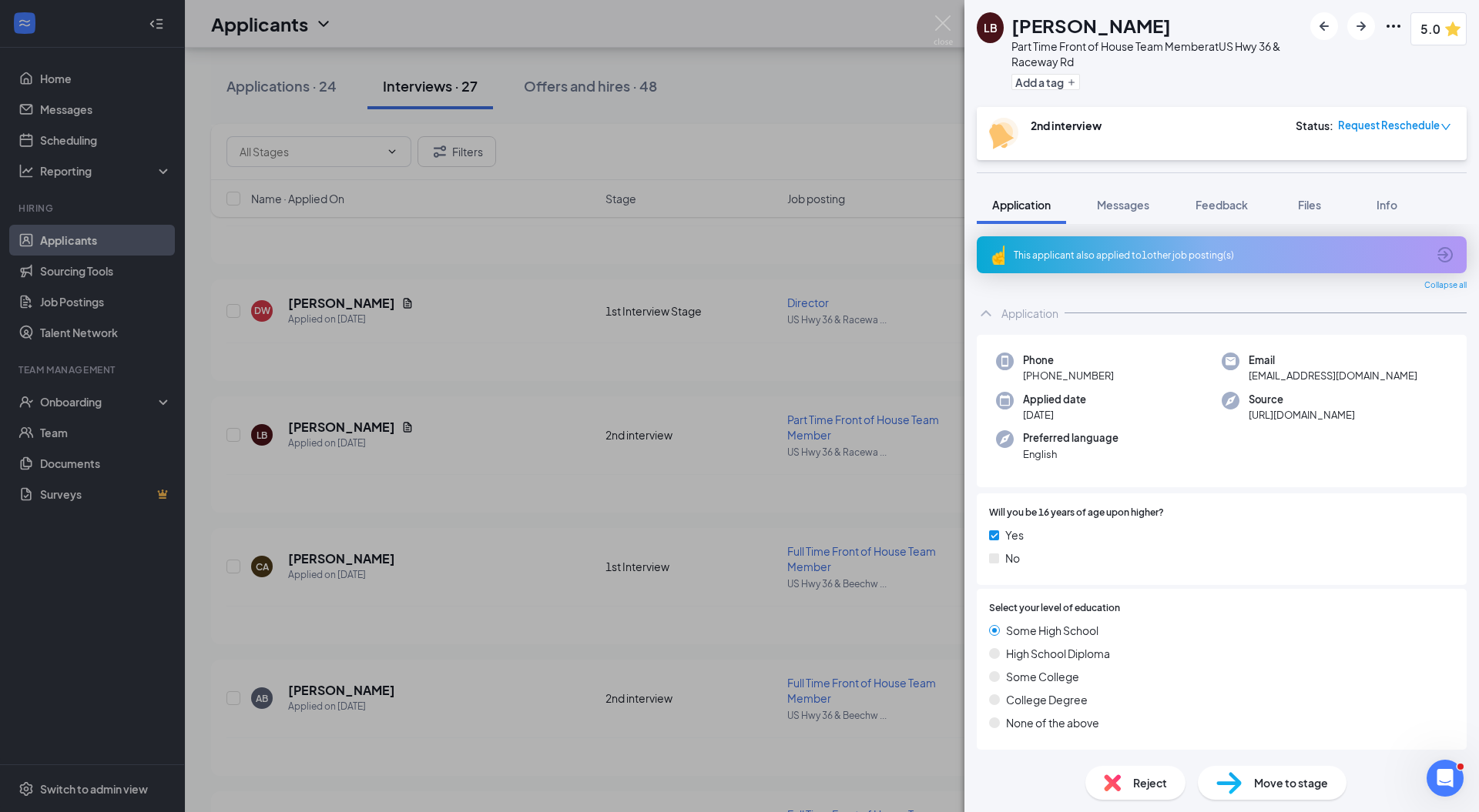
click at [1267, 793] on div "Move to stage" at bounding box center [1272, 783] width 149 height 34
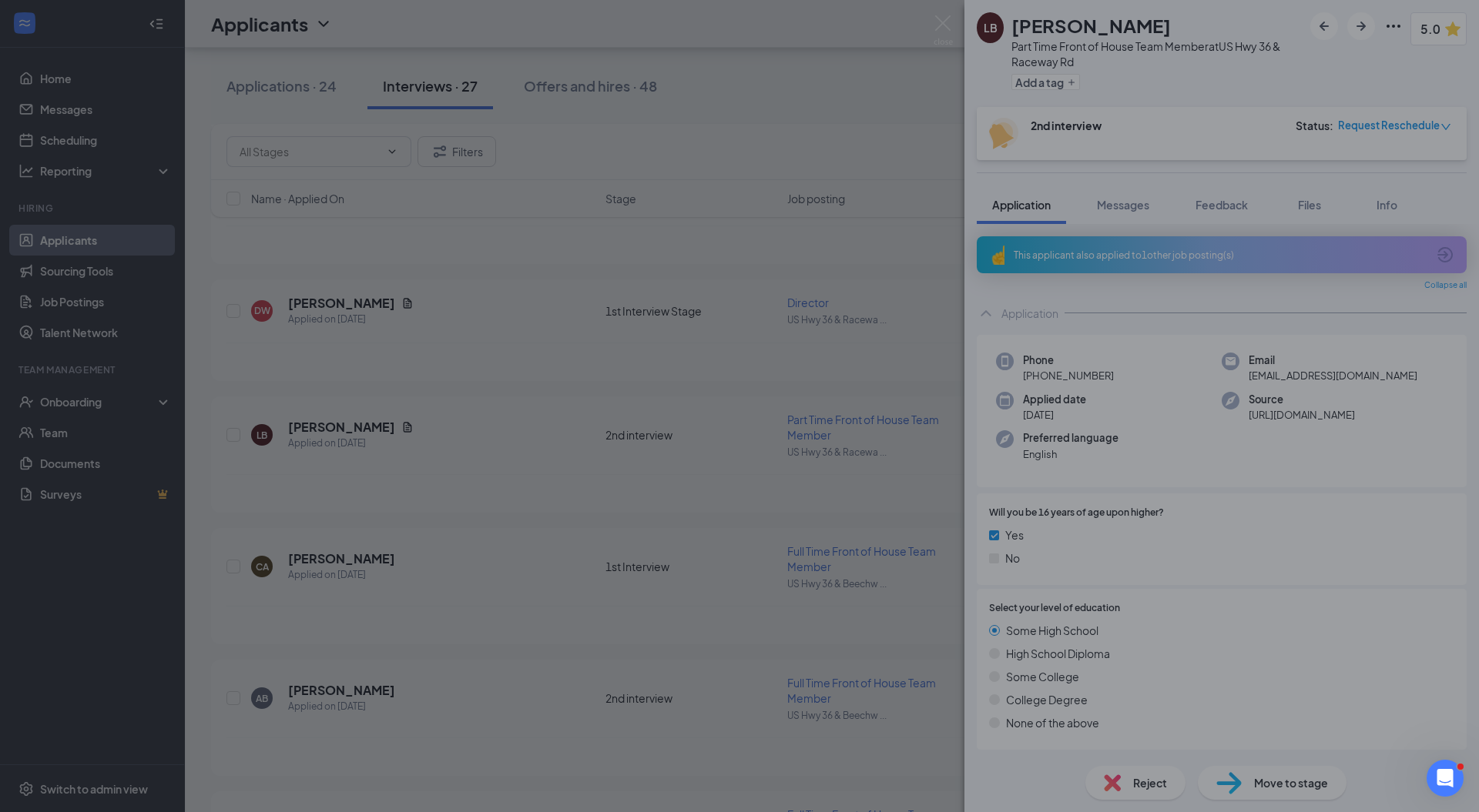
type input "Offer Letter (next stage)"
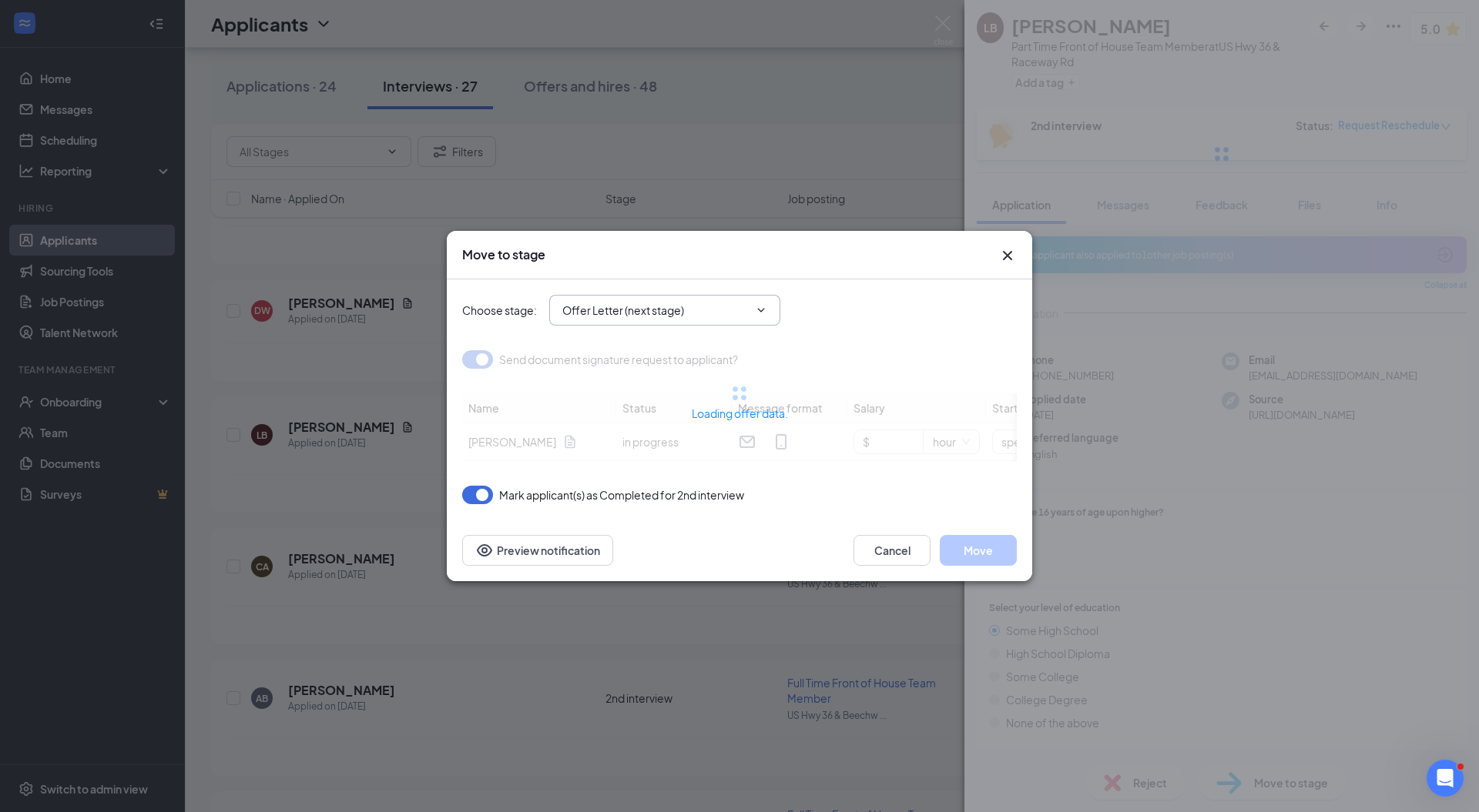
click at [650, 303] on input "Offer Letter (next stage)" at bounding box center [655, 310] width 187 height 17
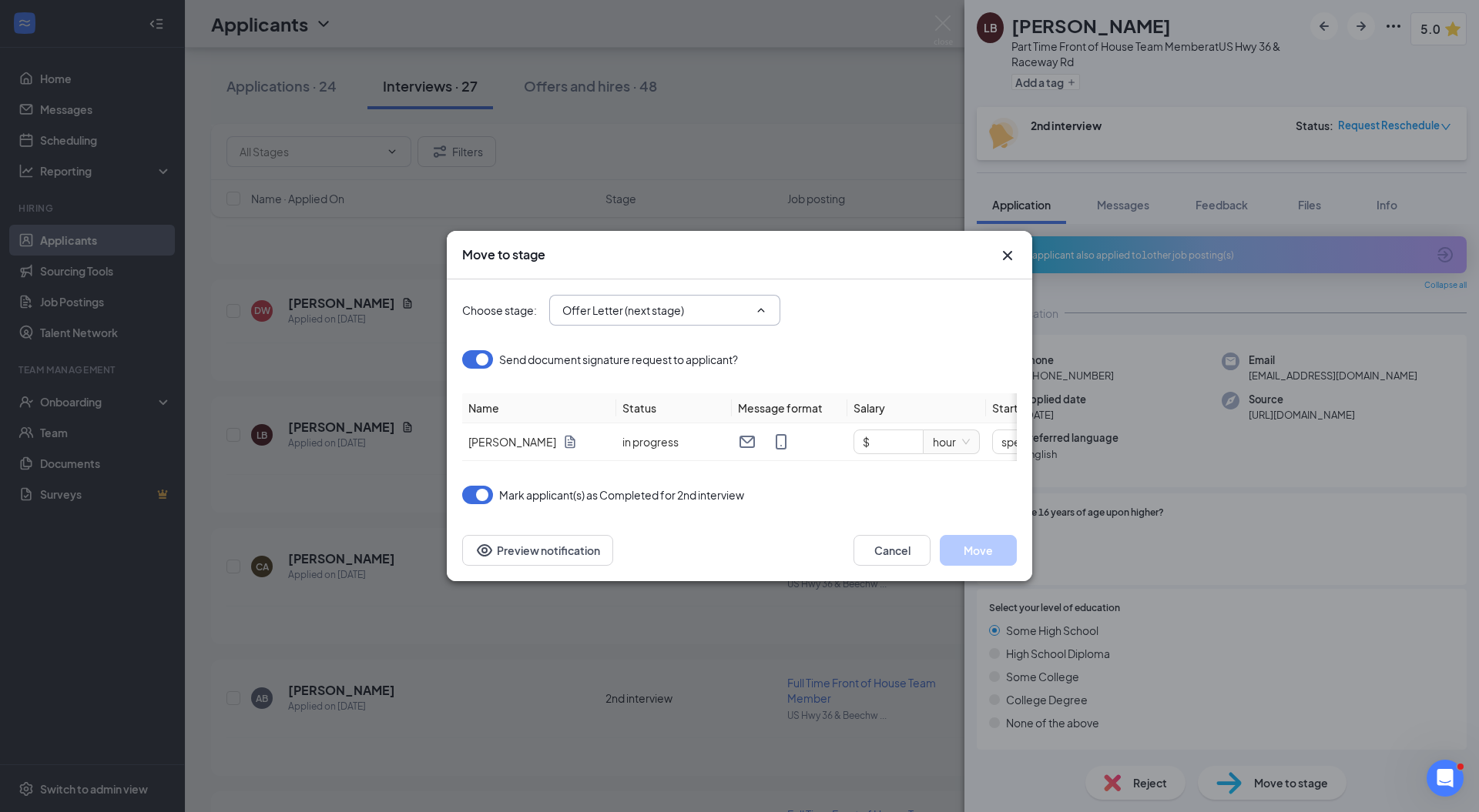
type input "[DATE]"
click at [650, 303] on input "Offer Letter (next stage)" at bounding box center [655, 310] width 187 height 17
click at [904, 550] on button "Cancel" at bounding box center [892, 551] width 77 height 31
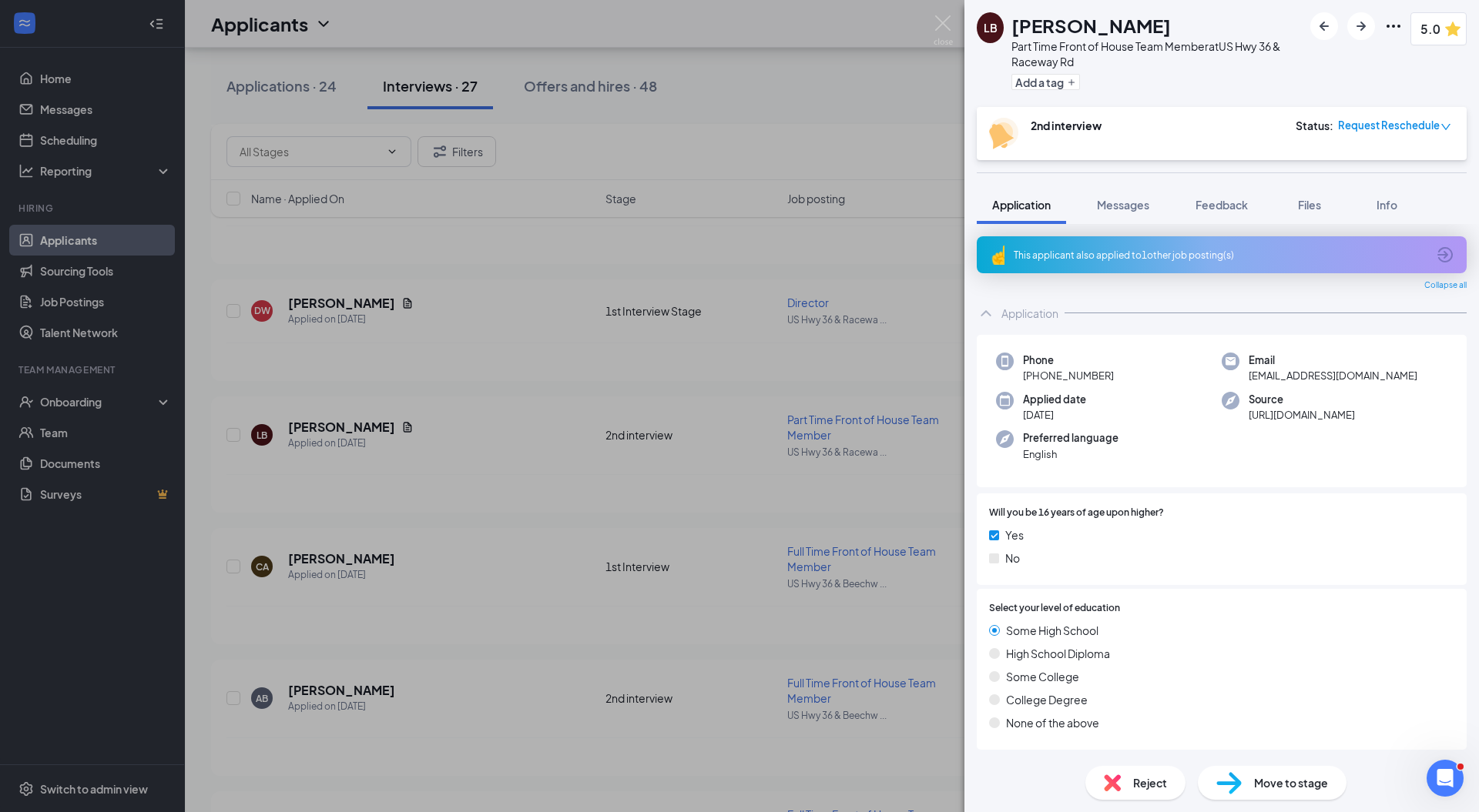
click at [1366, 128] on span "Request Reschedule" at bounding box center [1389, 125] width 101 height 15
click at [1366, 167] on span "Assign Time" at bounding box center [1382, 170] width 60 height 17
type input "Sep 16, 2025"
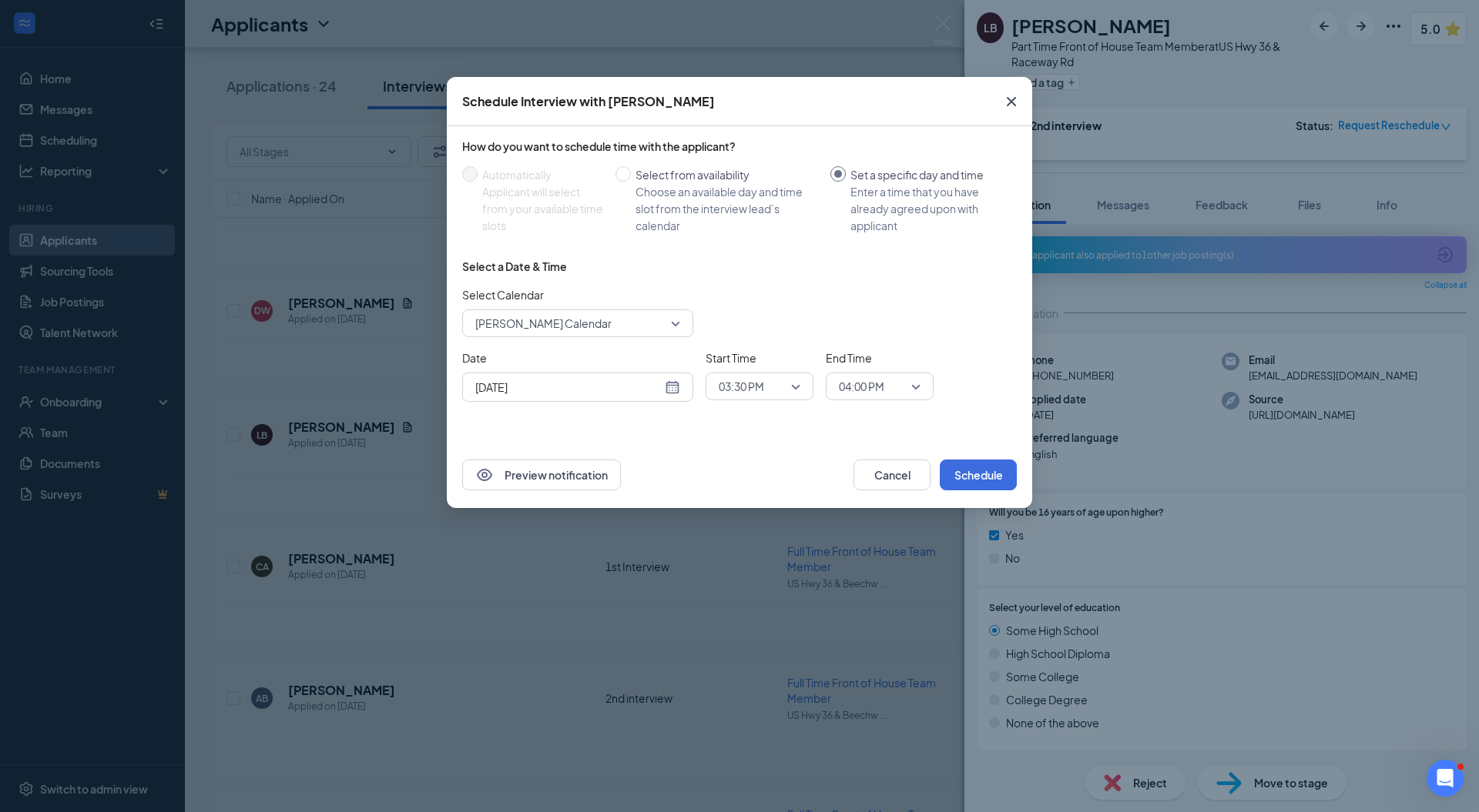
click at [587, 328] on span "Kara Archer's Calendar" at bounding box center [544, 323] width 137 height 23
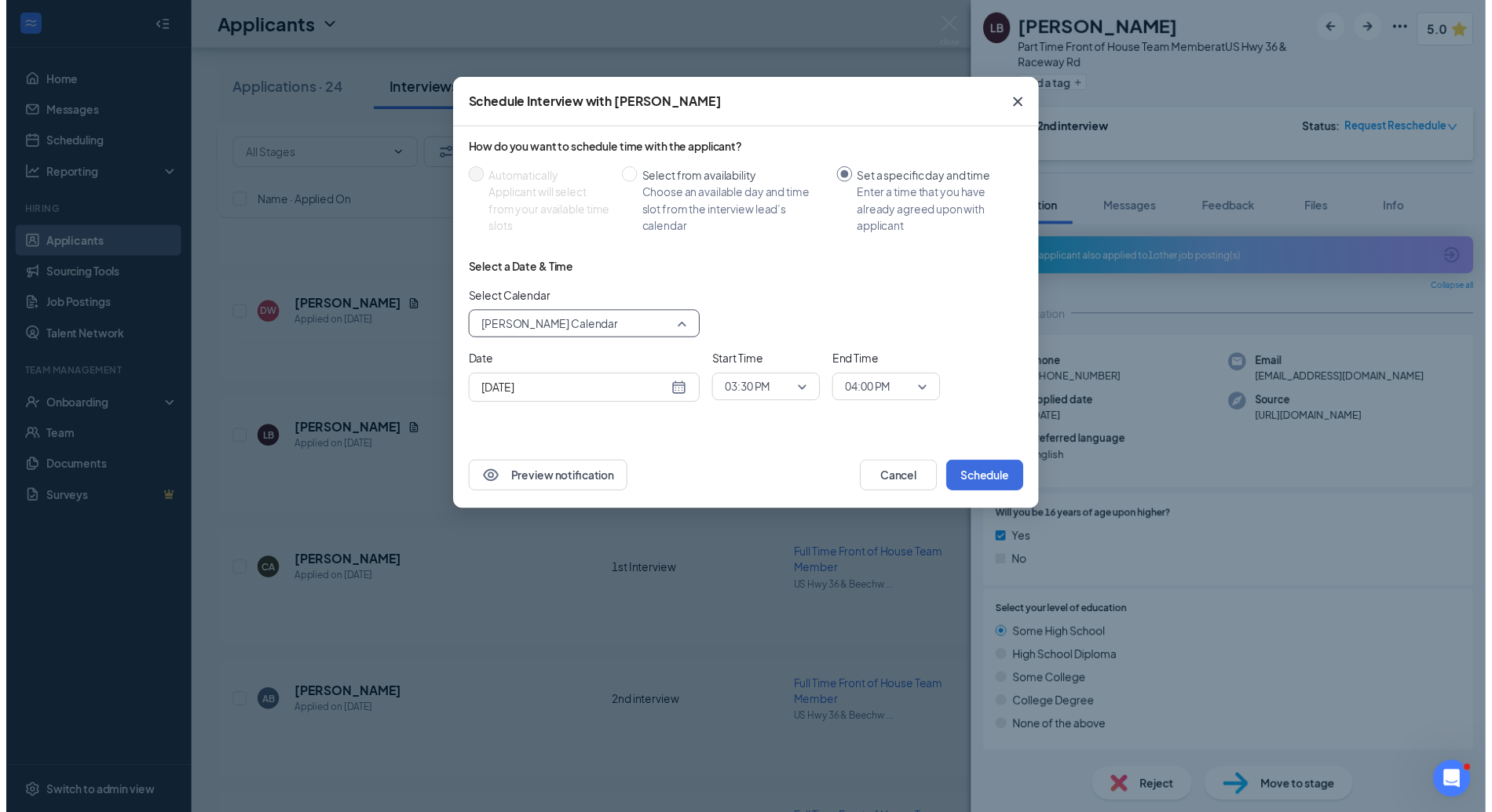
scroll to position [53, 0]
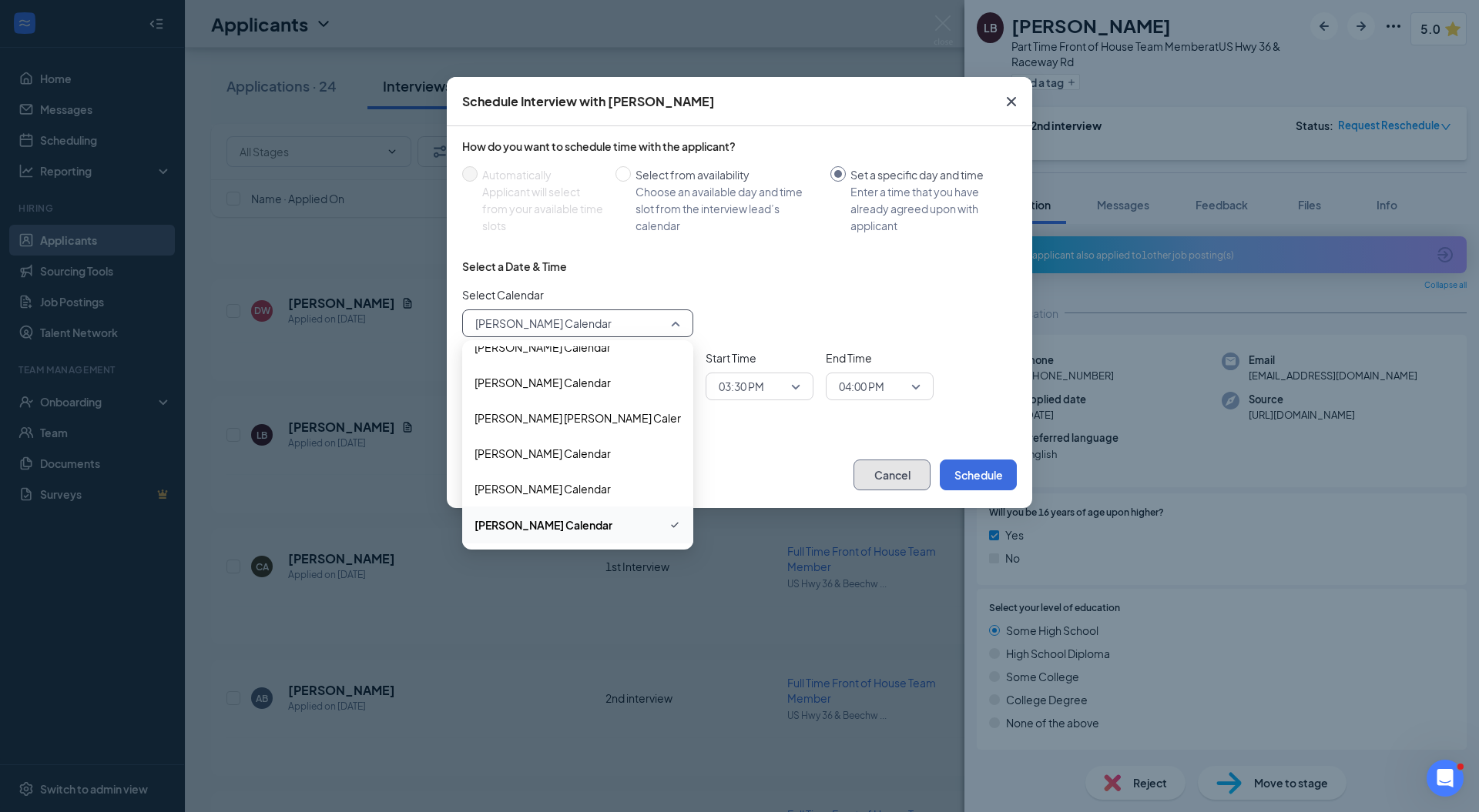
click at [881, 483] on button "Cancel" at bounding box center [892, 475] width 77 height 31
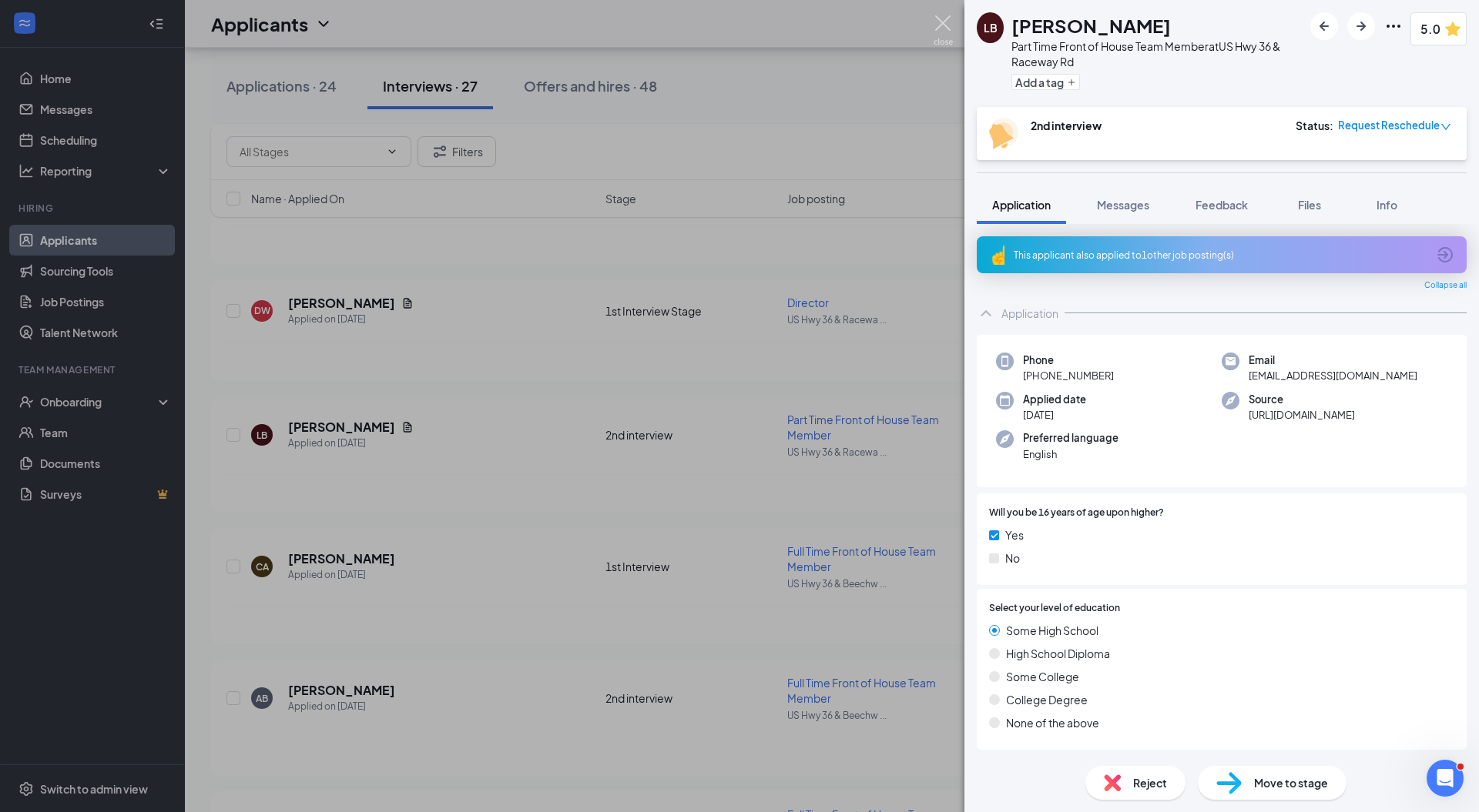
click at [950, 25] on img at bounding box center [943, 30] width 19 height 30
click at [47, 140] on div "LB Lily Bedard Part Time Front of House Team Member at US Hwy 36 & Raceway Rd A…" at bounding box center [739, 406] width 1479 height 812
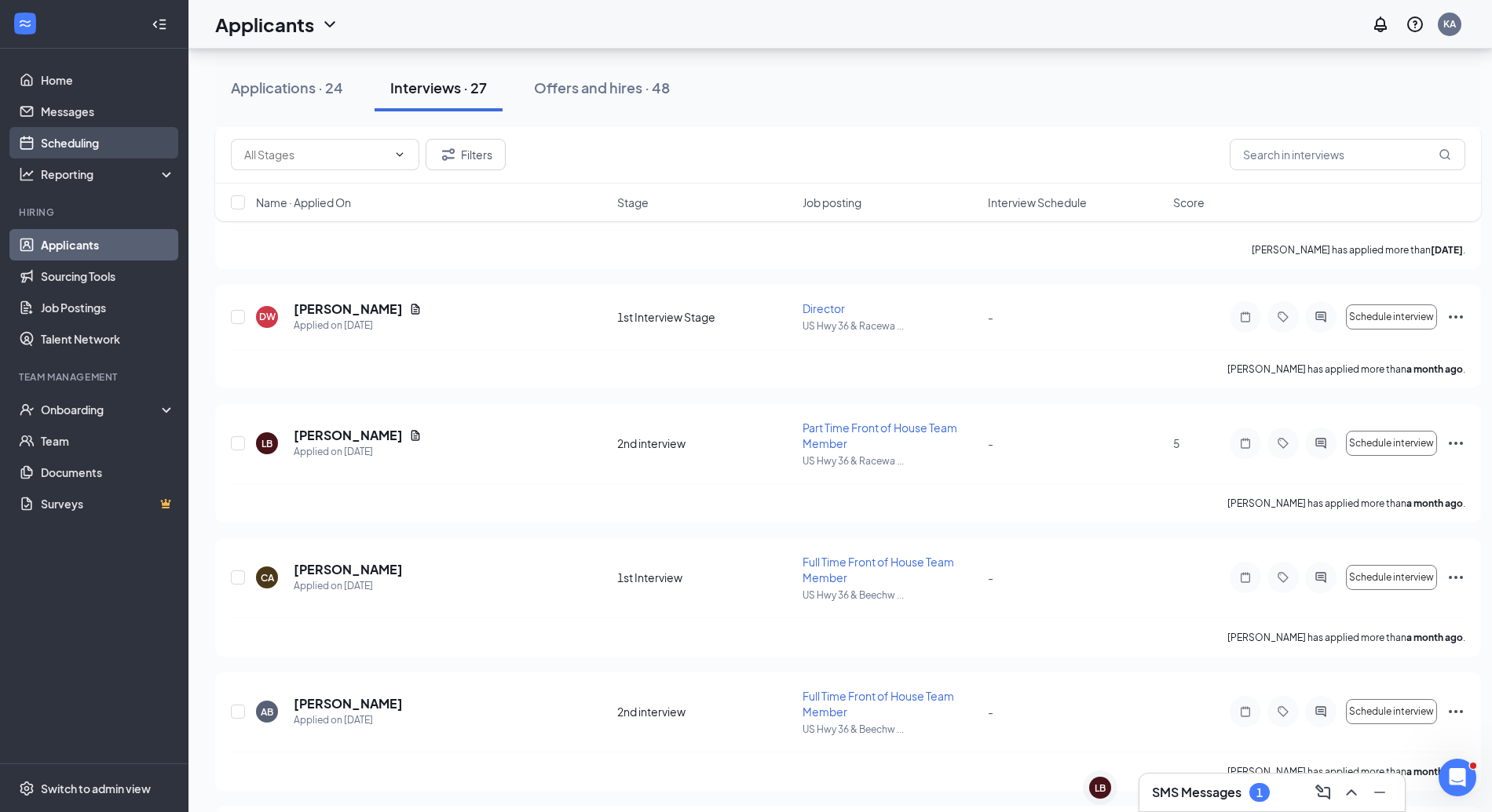
click at [97, 145] on link "Scheduling" at bounding box center [108, 143] width 134 height 31
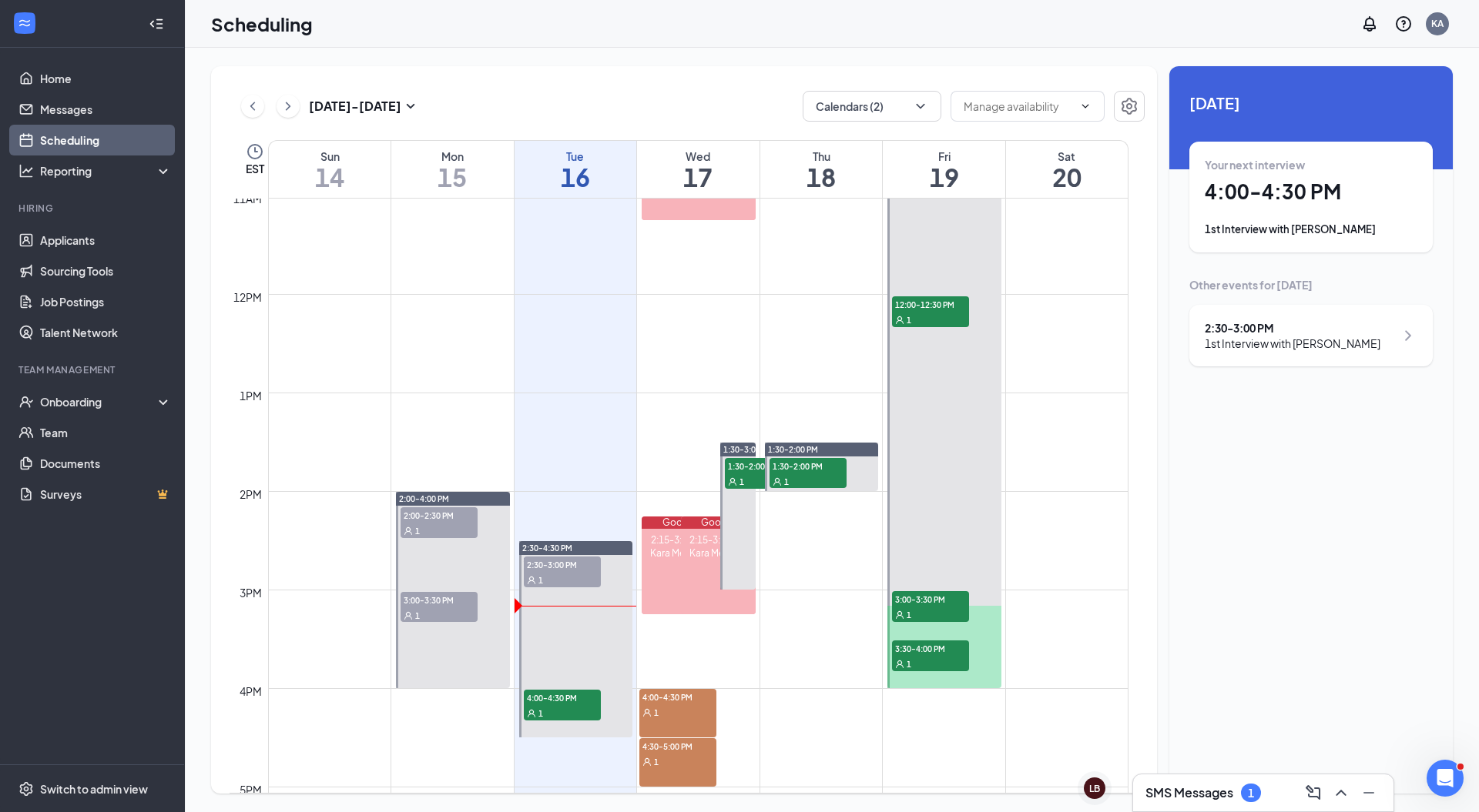
scroll to position [1085, 0]
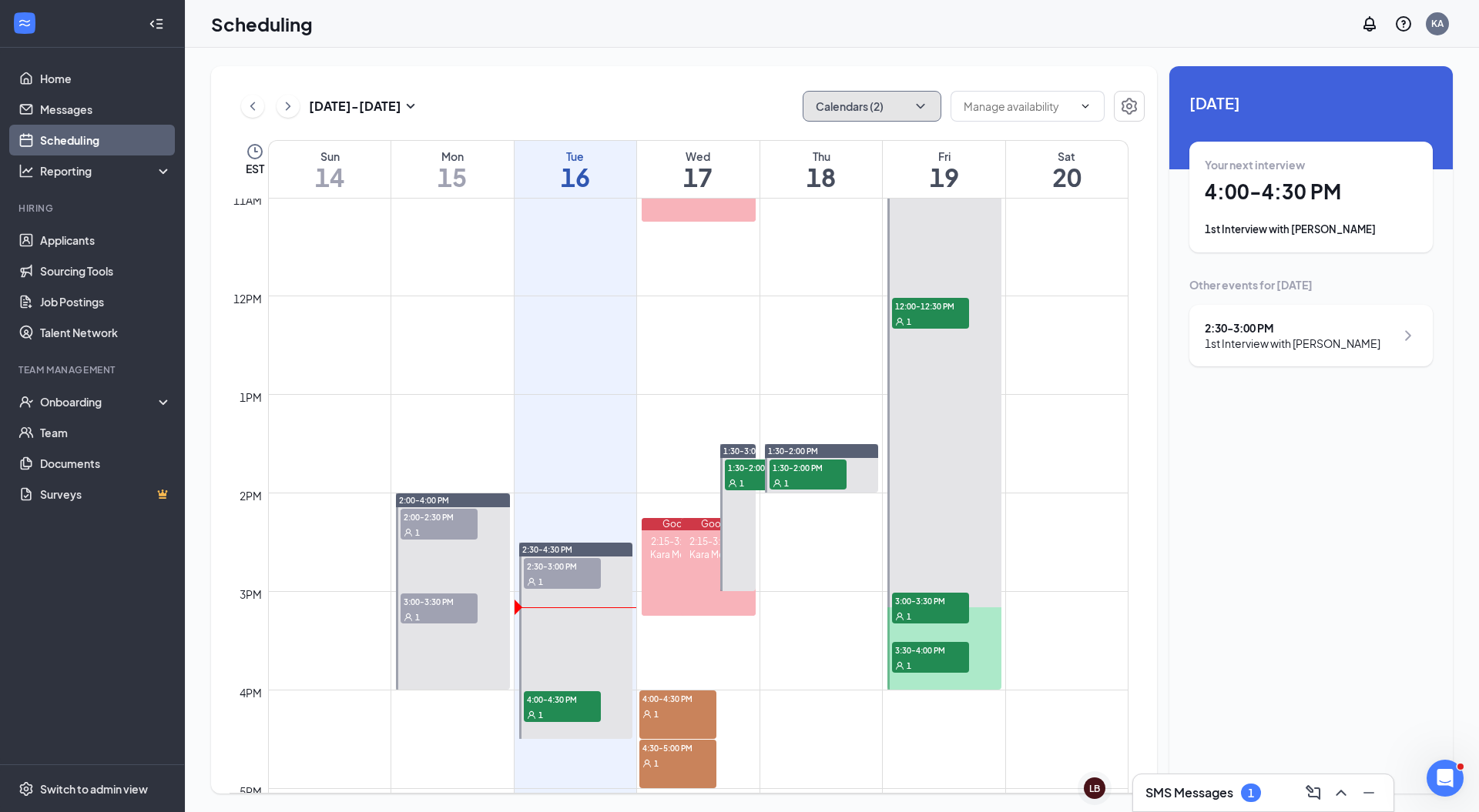
click at [889, 105] on button "Calendars (2)" at bounding box center [872, 106] width 138 height 31
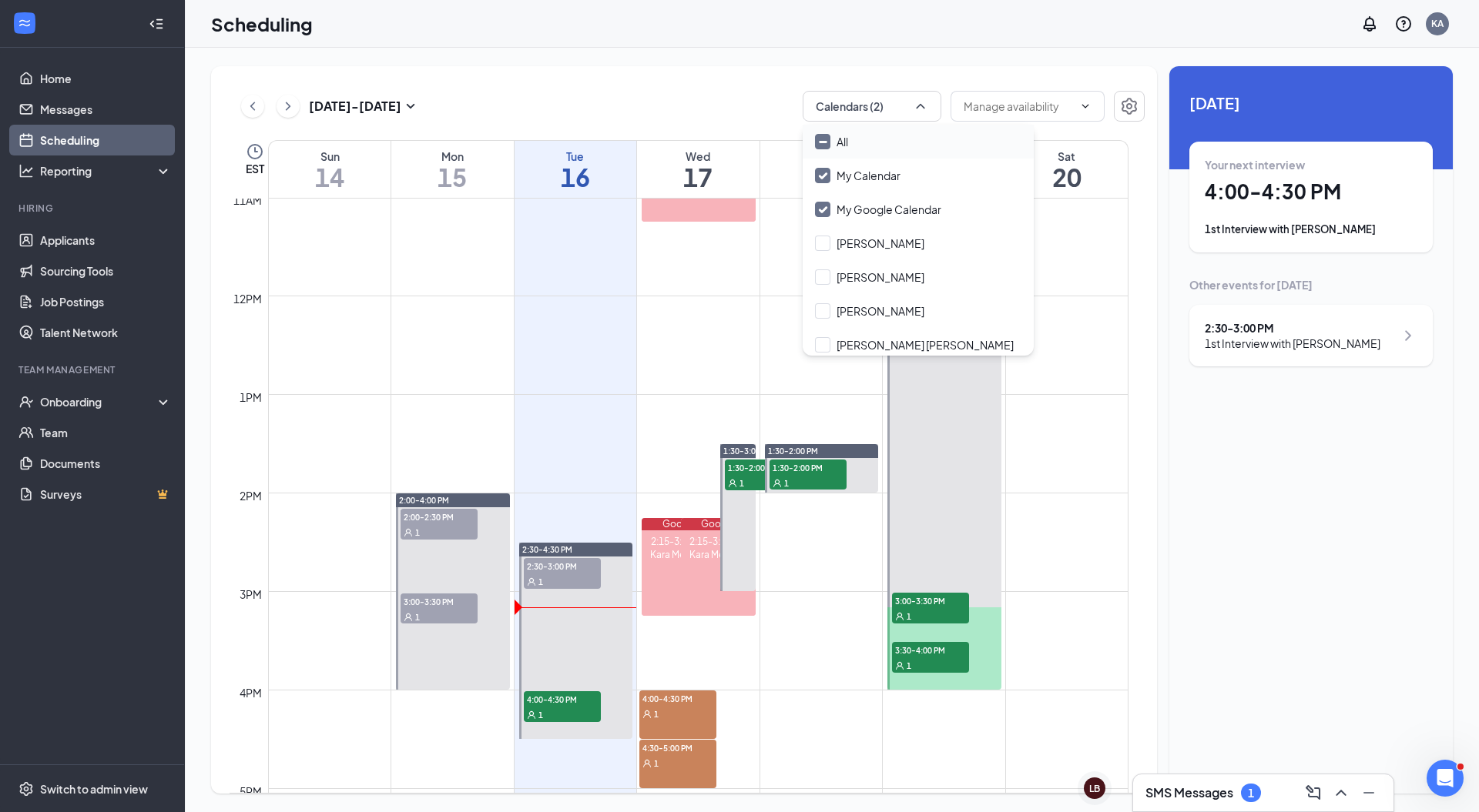
click at [871, 139] on div "All" at bounding box center [918, 141] width 231 height 34
checkbox input "true"
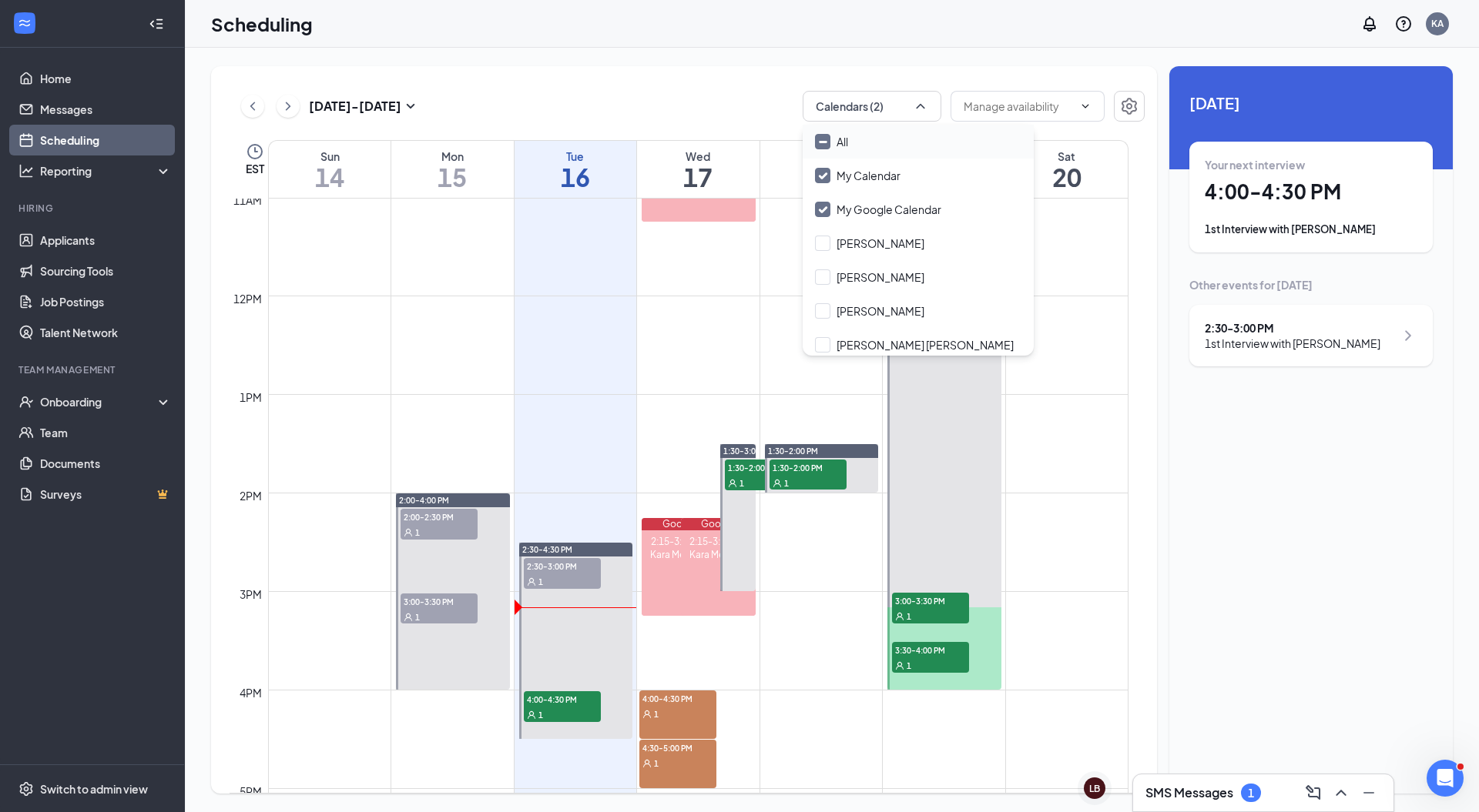
checkbox input "true"
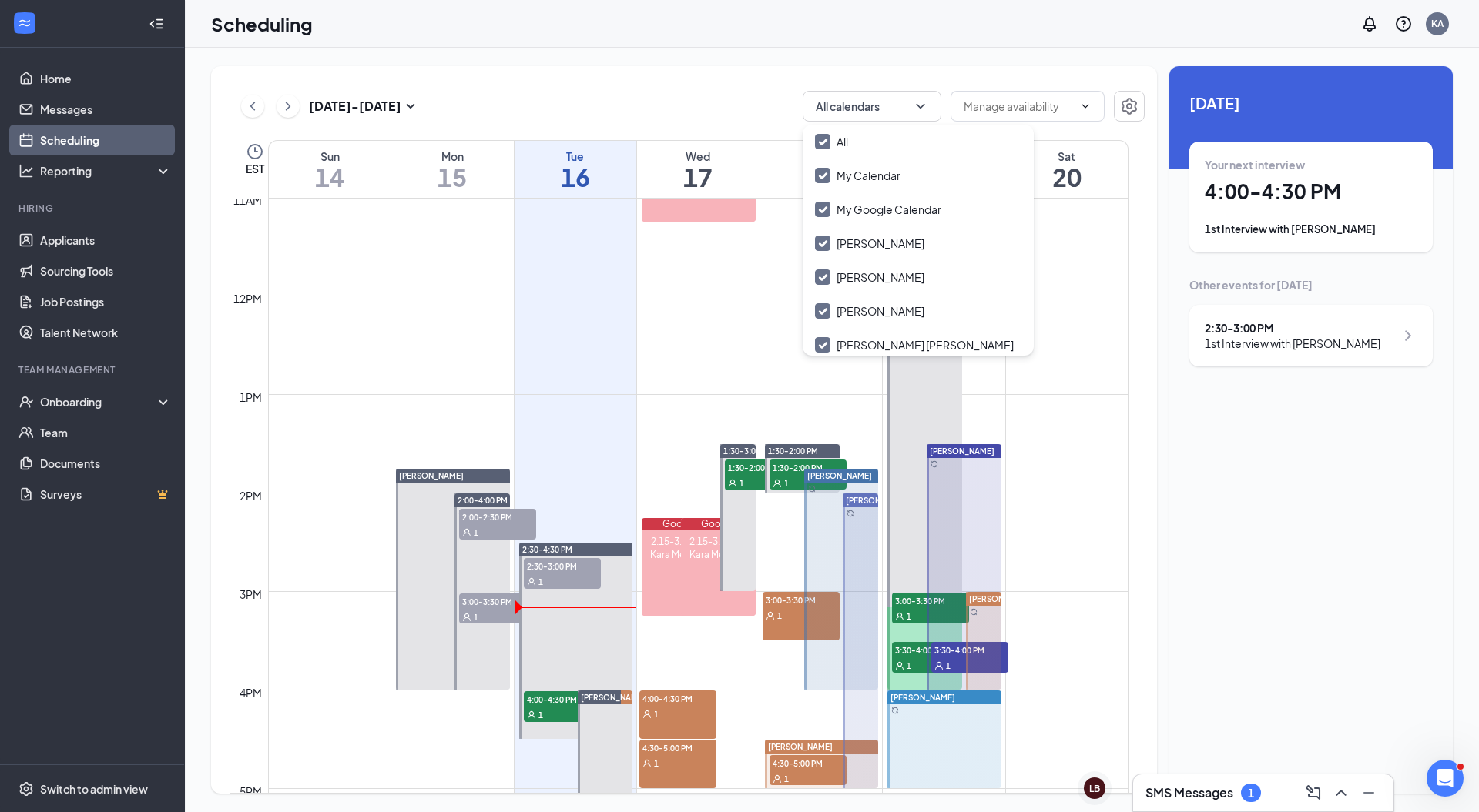
click at [1070, 410] on td at bounding box center [698, 406] width 861 height 25
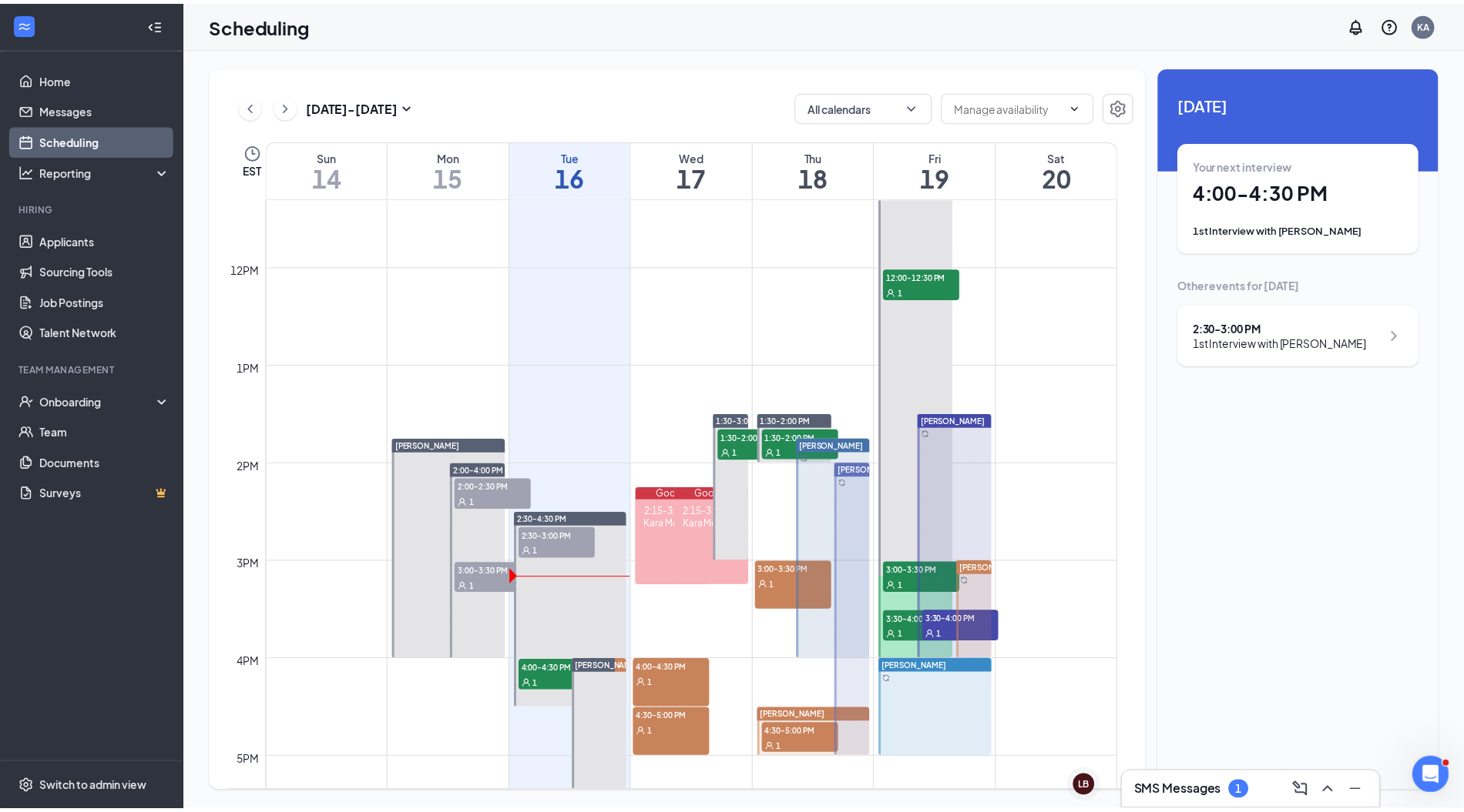
scroll to position [1141, 0]
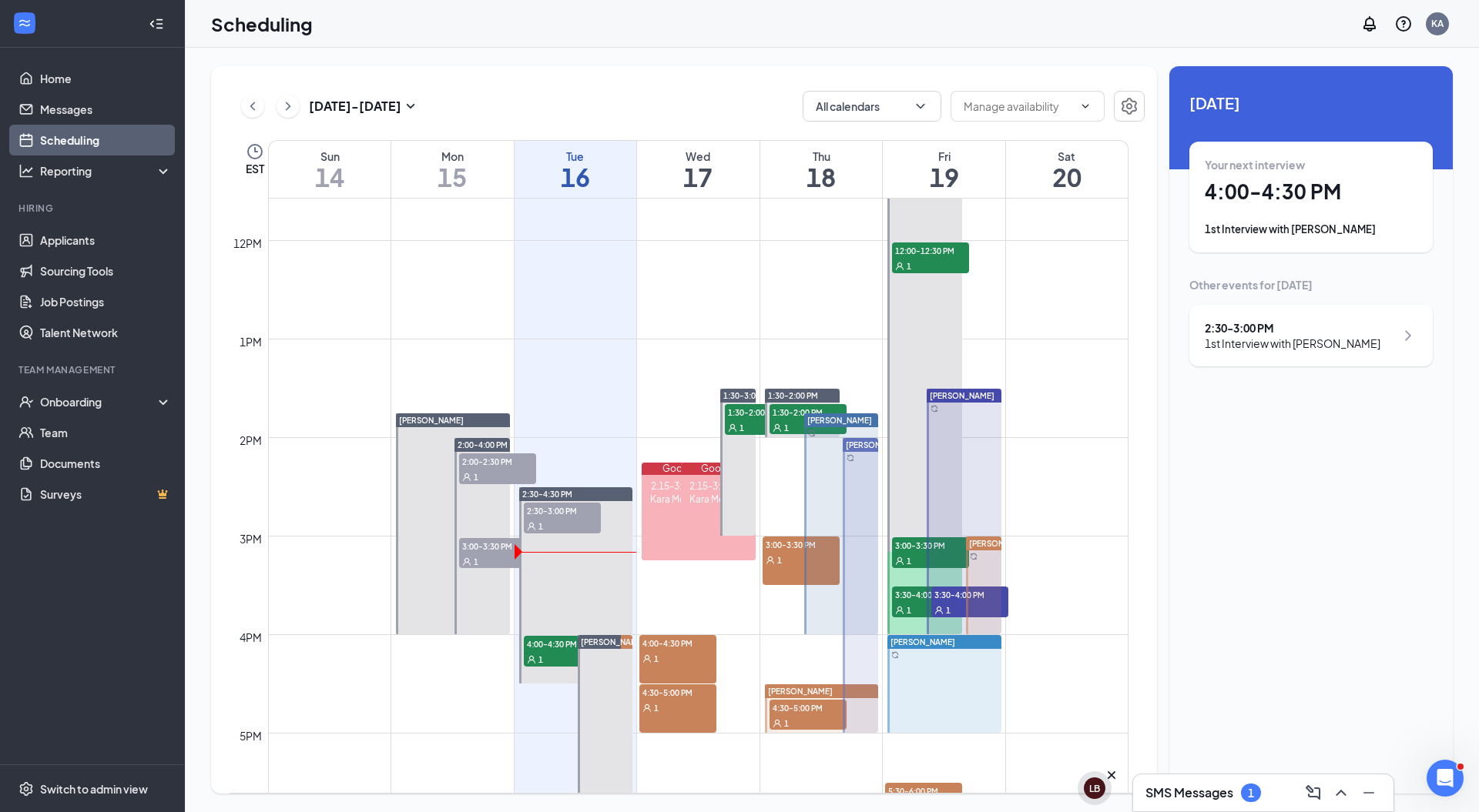
click at [1091, 789] on div "LB" at bounding box center [1094, 789] width 10 height 13
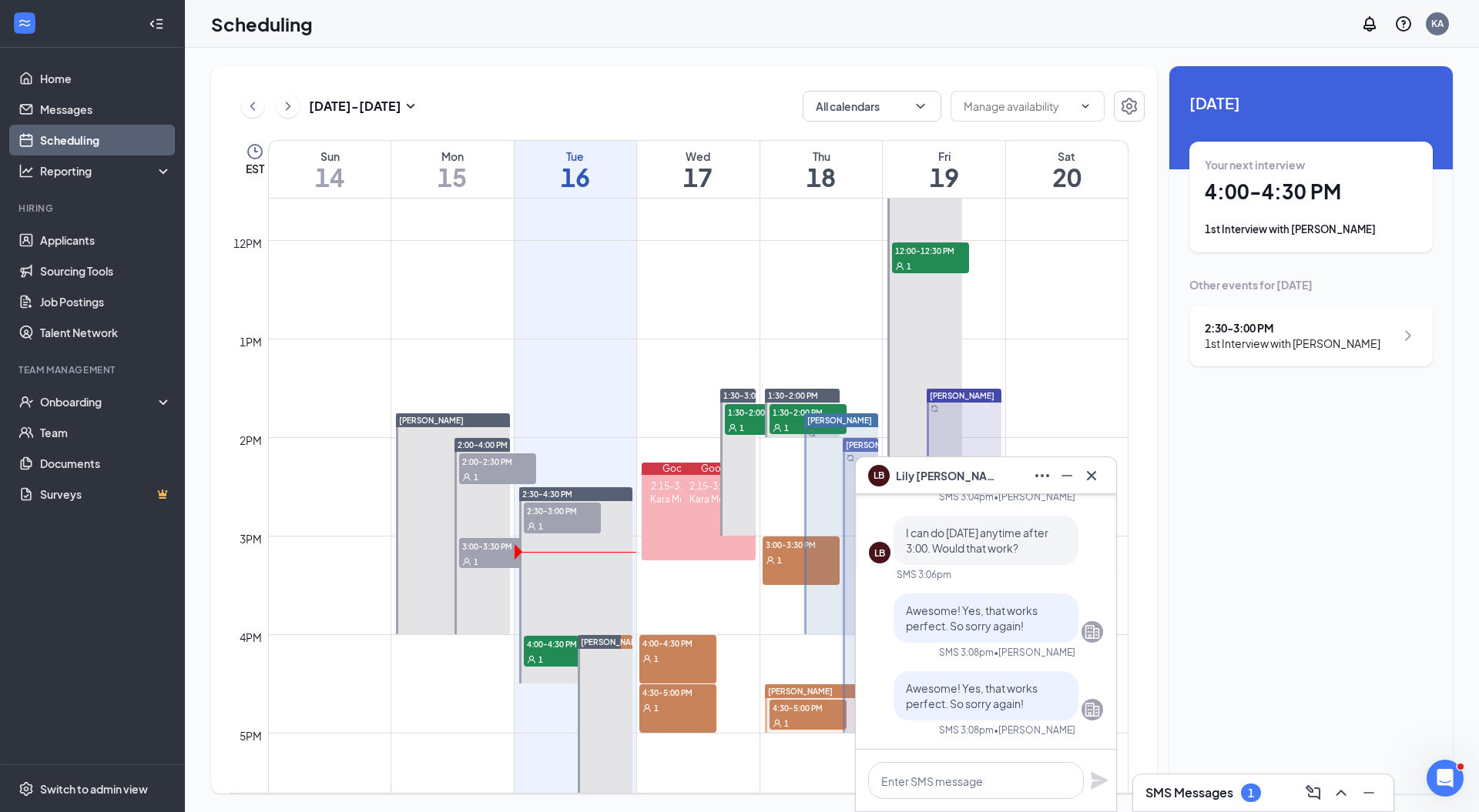
click at [1097, 478] on icon "Cross" at bounding box center [1091, 475] width 18 height 18
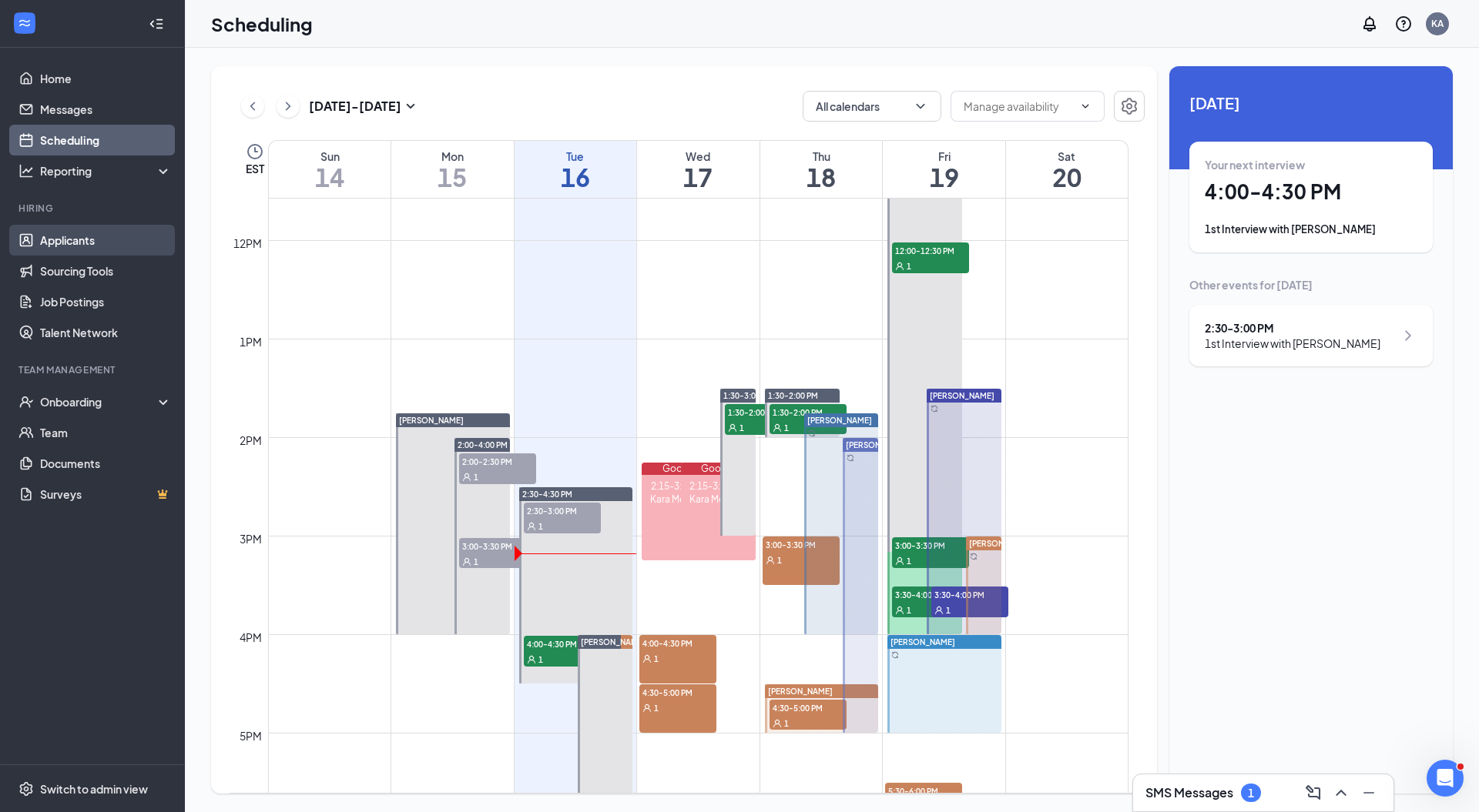
click at [79, 239] on link "Applicants" at bounding box center [106, 240] width 132 height 31
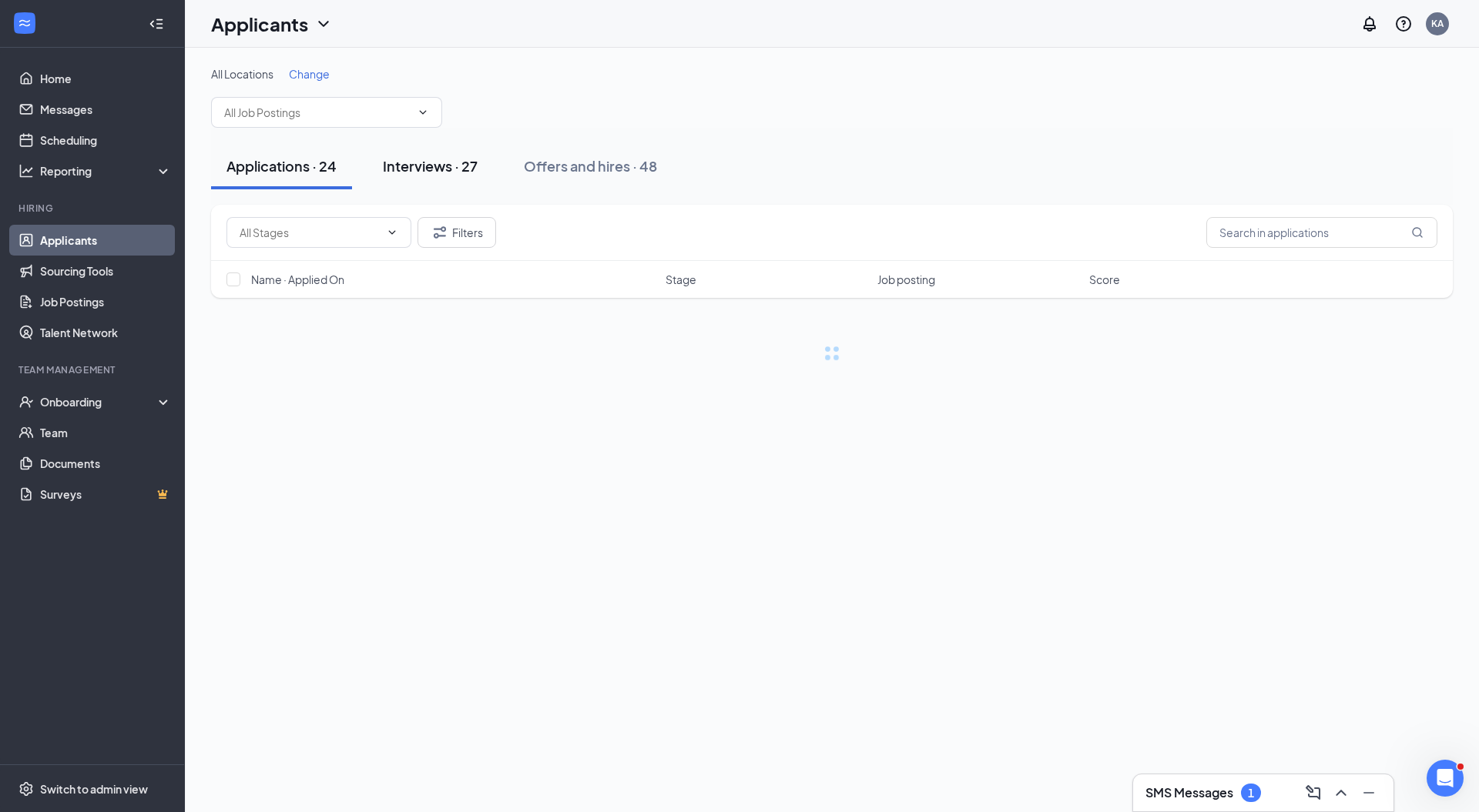
click at [449, 166] on div "Interviews · 27" at bounding box center [430, 166] width 95 height 19
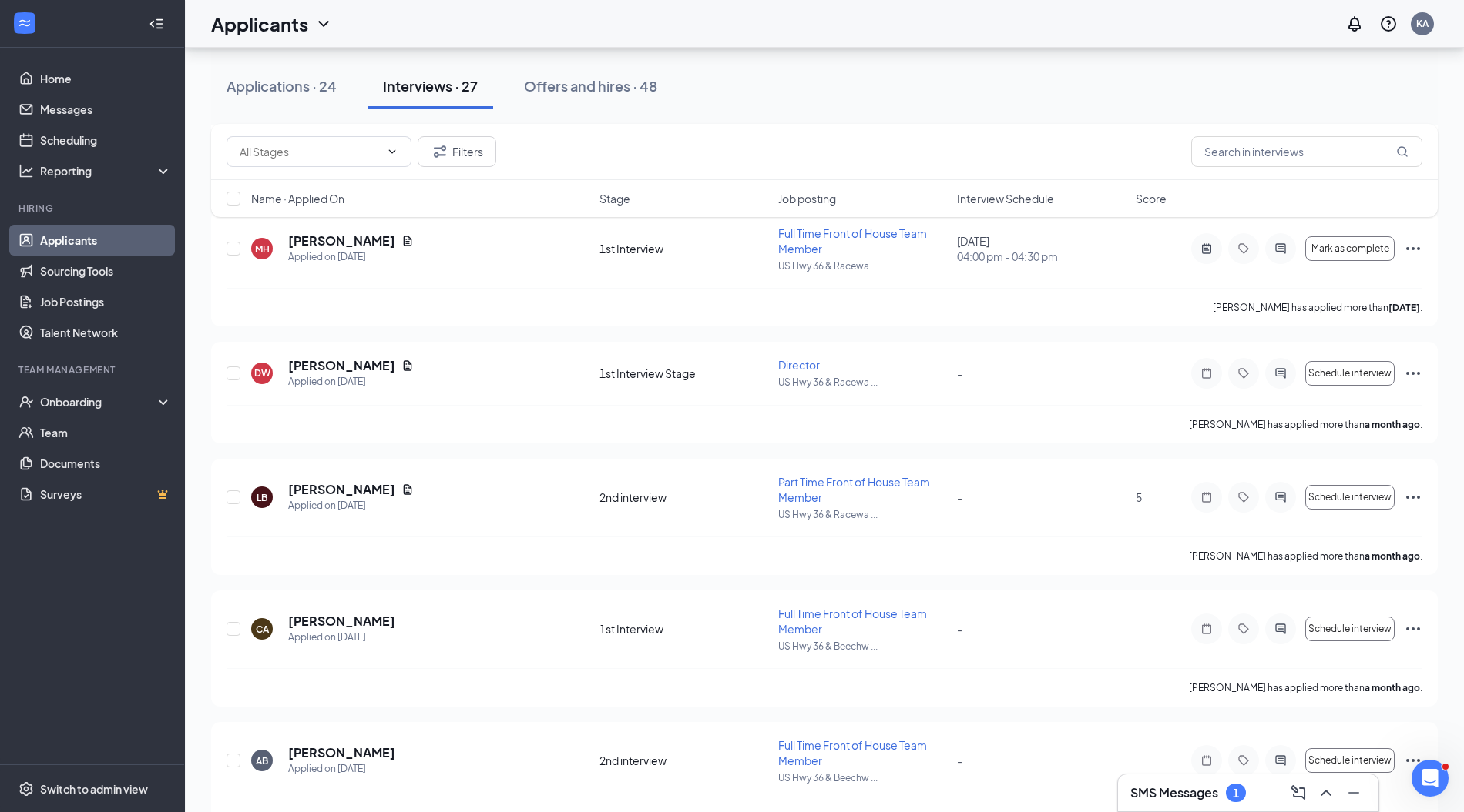
scroll to position [2397, 0]
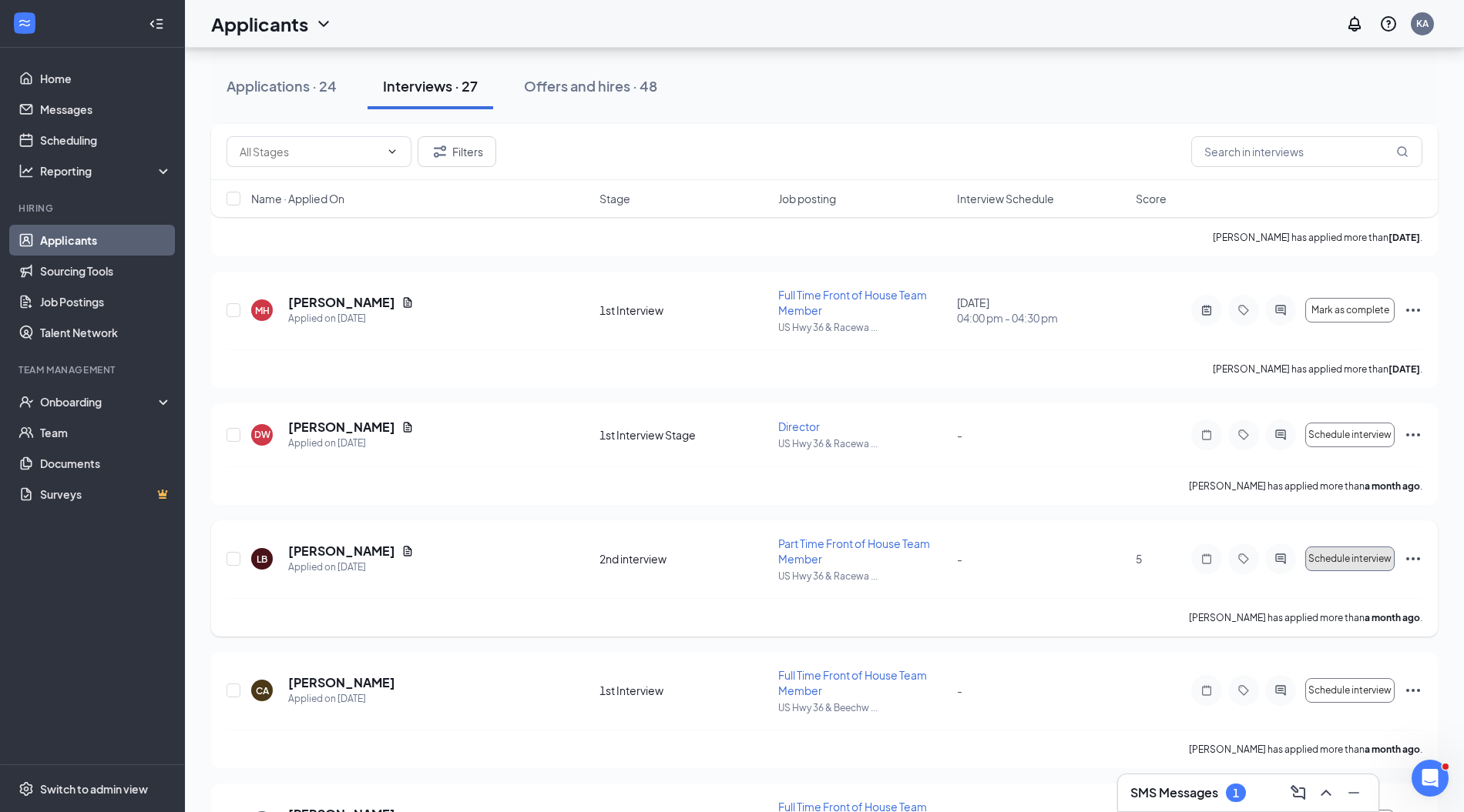
click at [1361, 557] on span "Schedule interview" at bounding box center [1349, 559] width 83 height 10
type input "Sep 16, 2025"
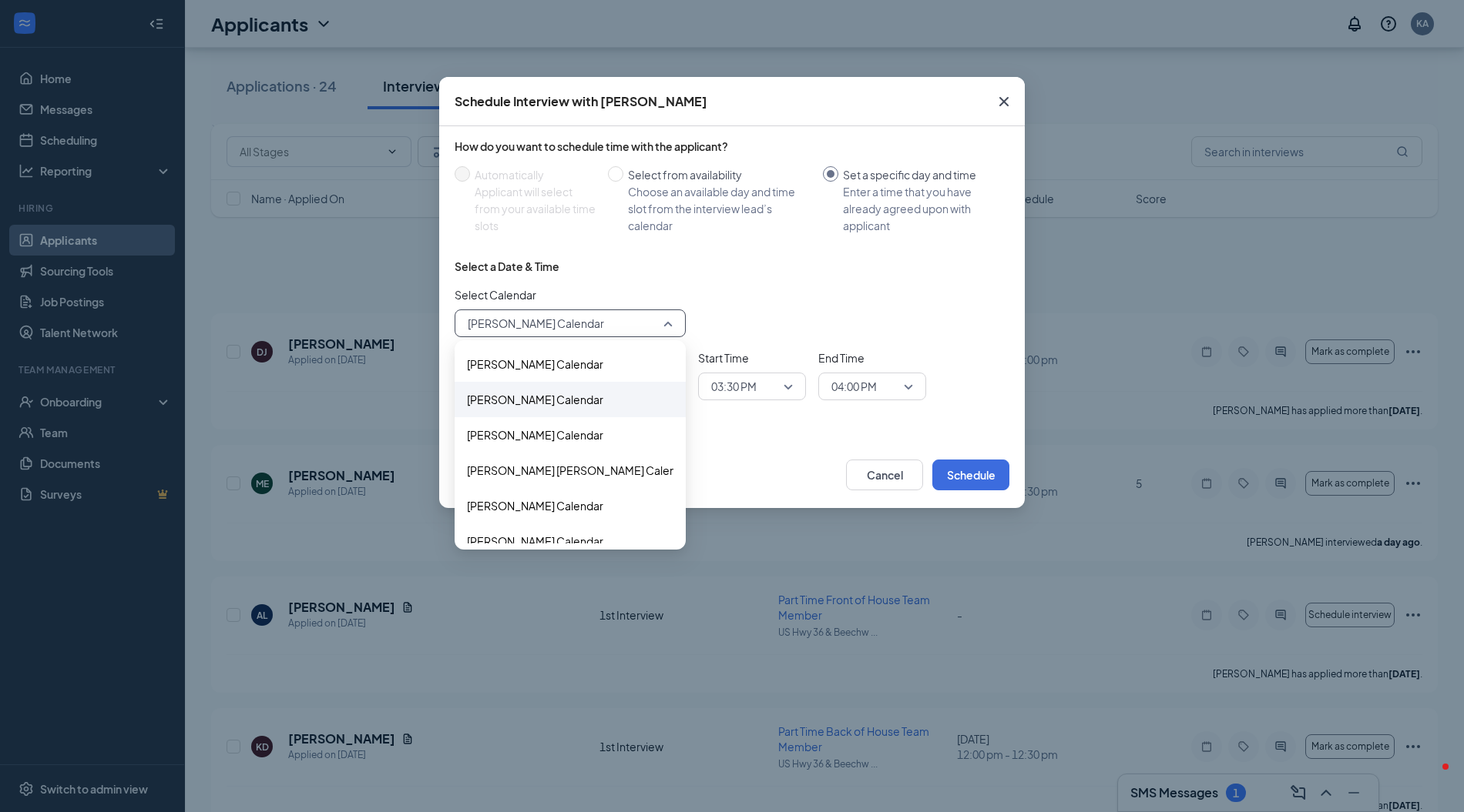
click at [565, 392] on span "[PERSON_NAME] Calendar" at bounding box center [535, 400] width 137 height 17
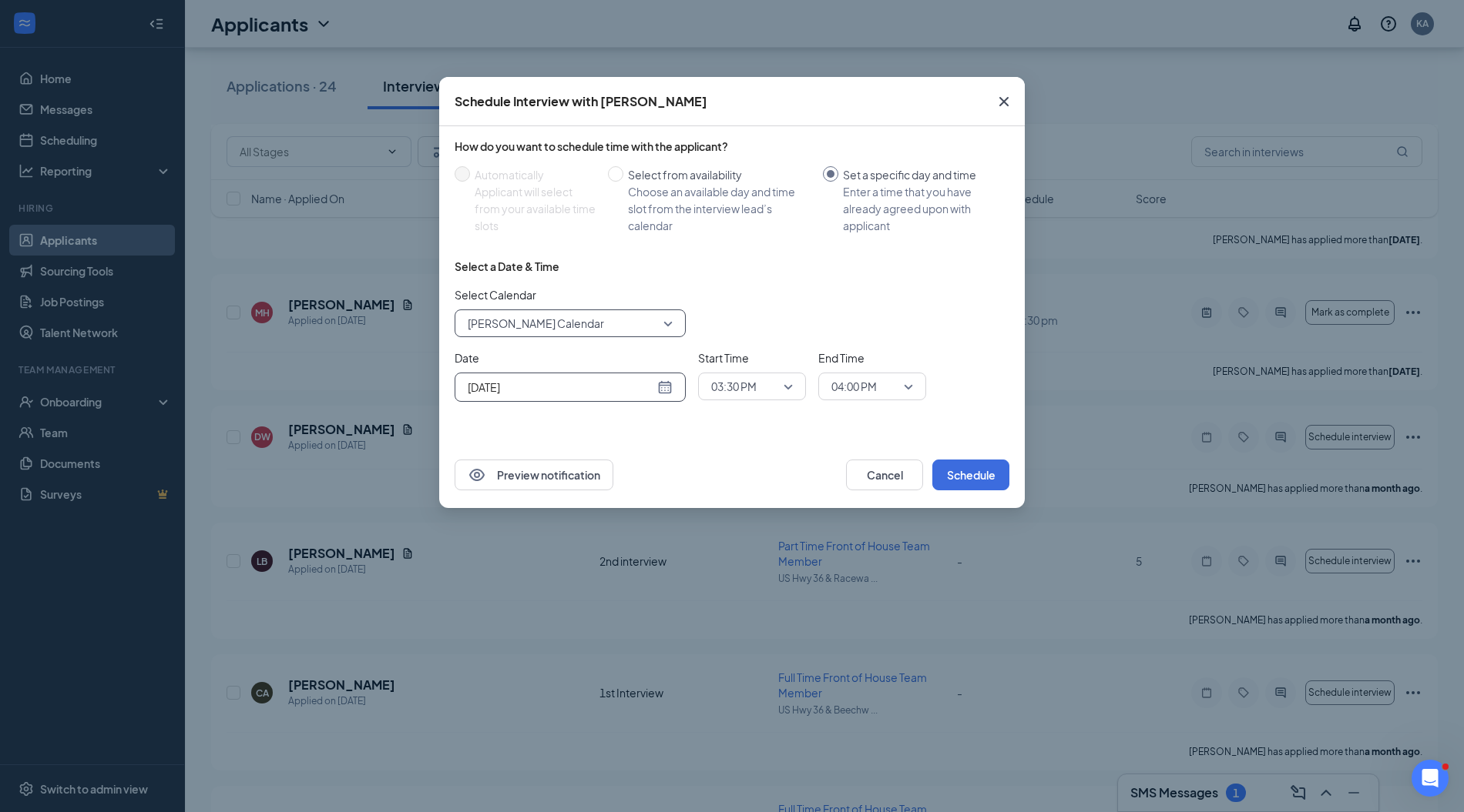
click at [667, 383] on div "[DATE]" at bounding box center [570, 387] width 205 height 17
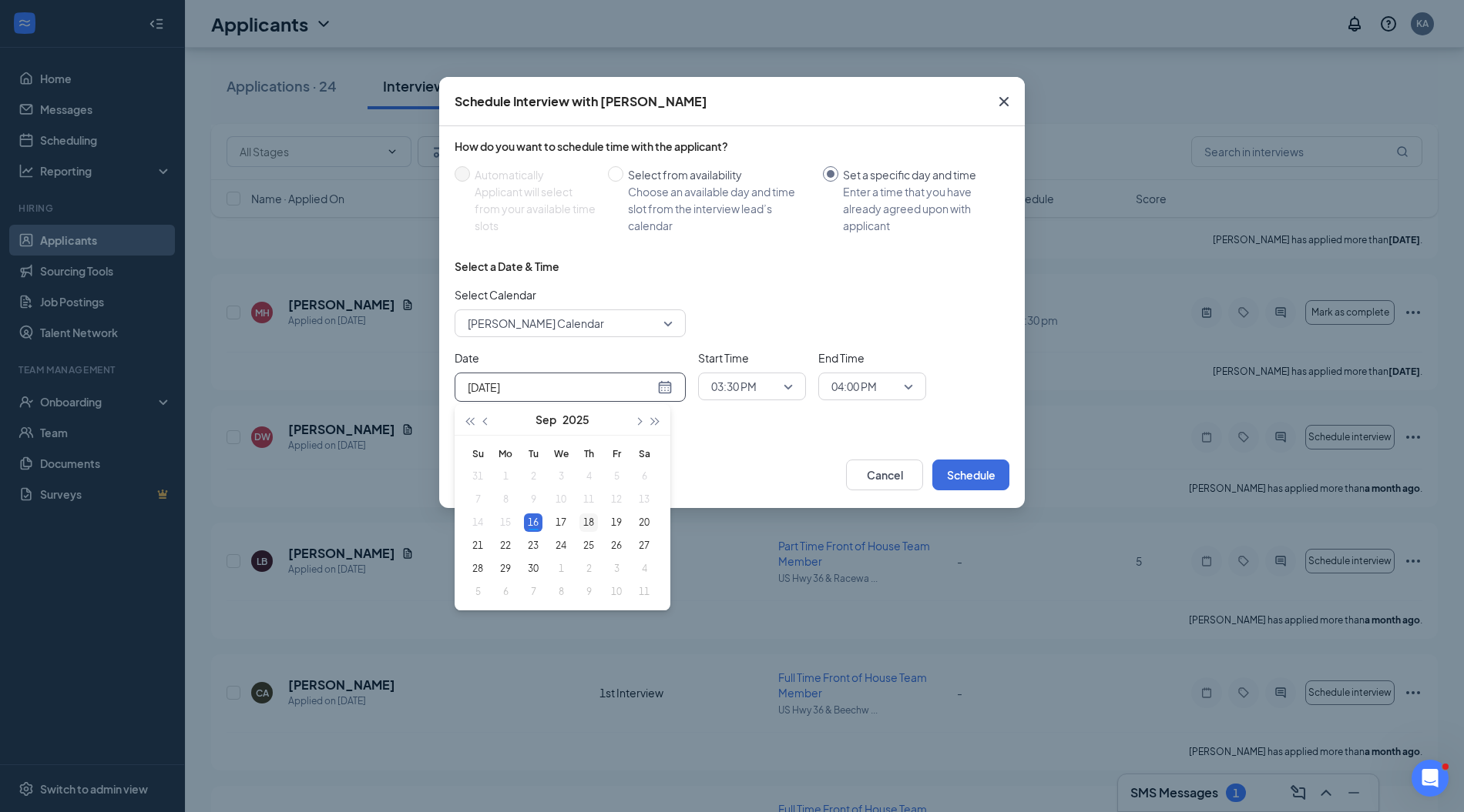
type input "[DATE]"
click at [590, 521] on div "18" at bounding box center [588, 523] width 19 height 18
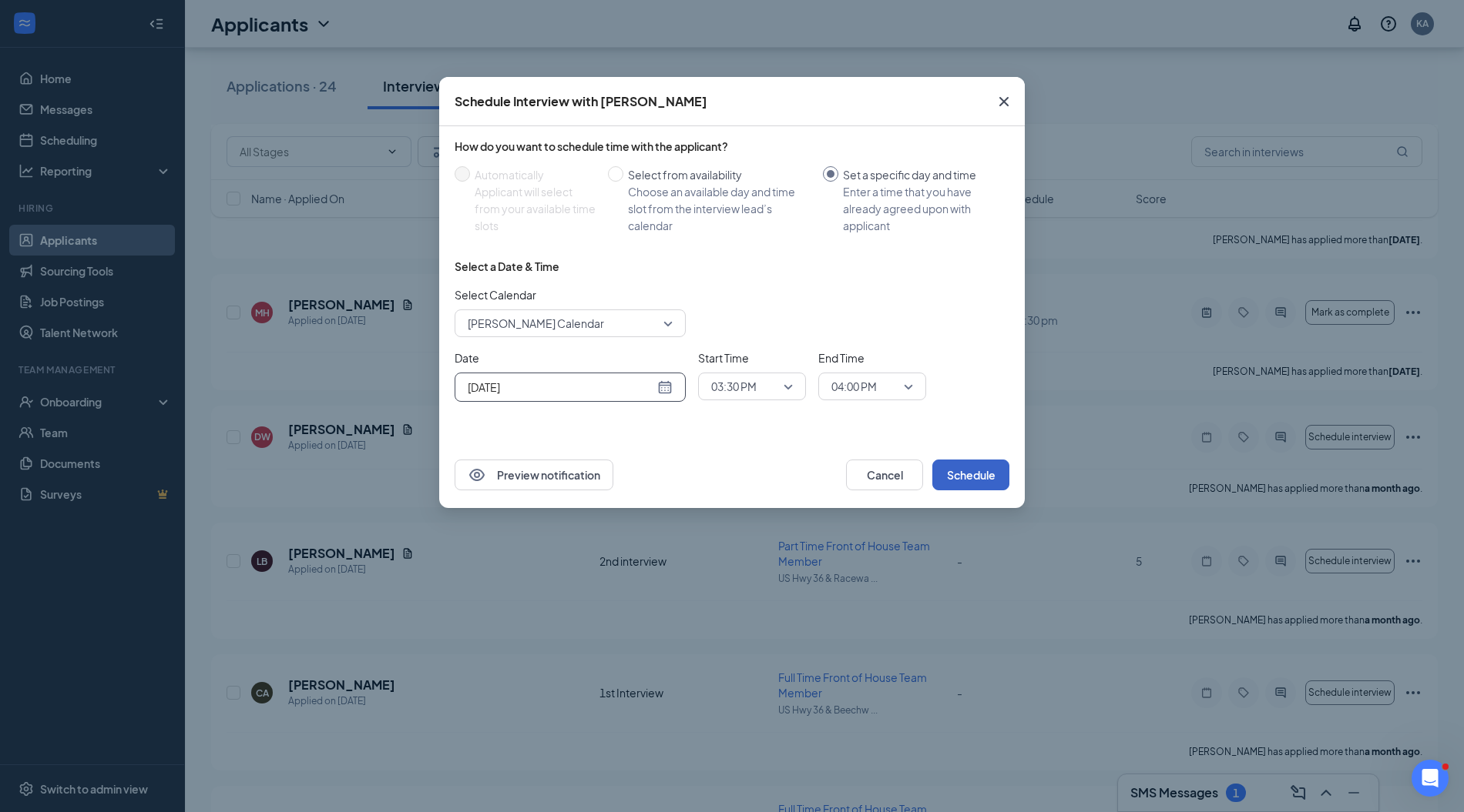
click at [966, 474] on button "Schedule" at bounding box center [971, 475] width 77 height 31
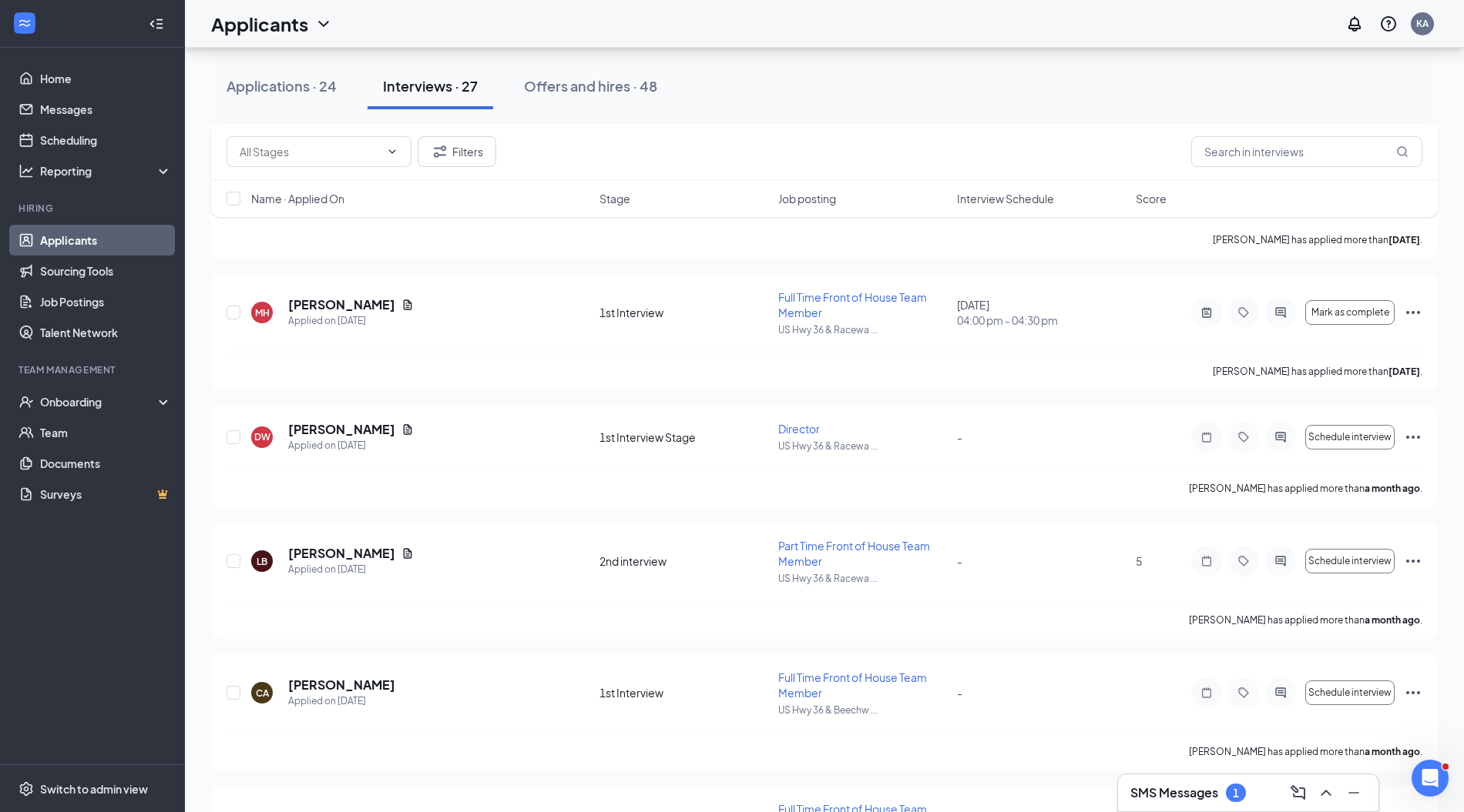
click at [1181, 794] on h3 "SMS Messages" at bounding box center [1174, 793] width 88 height 17
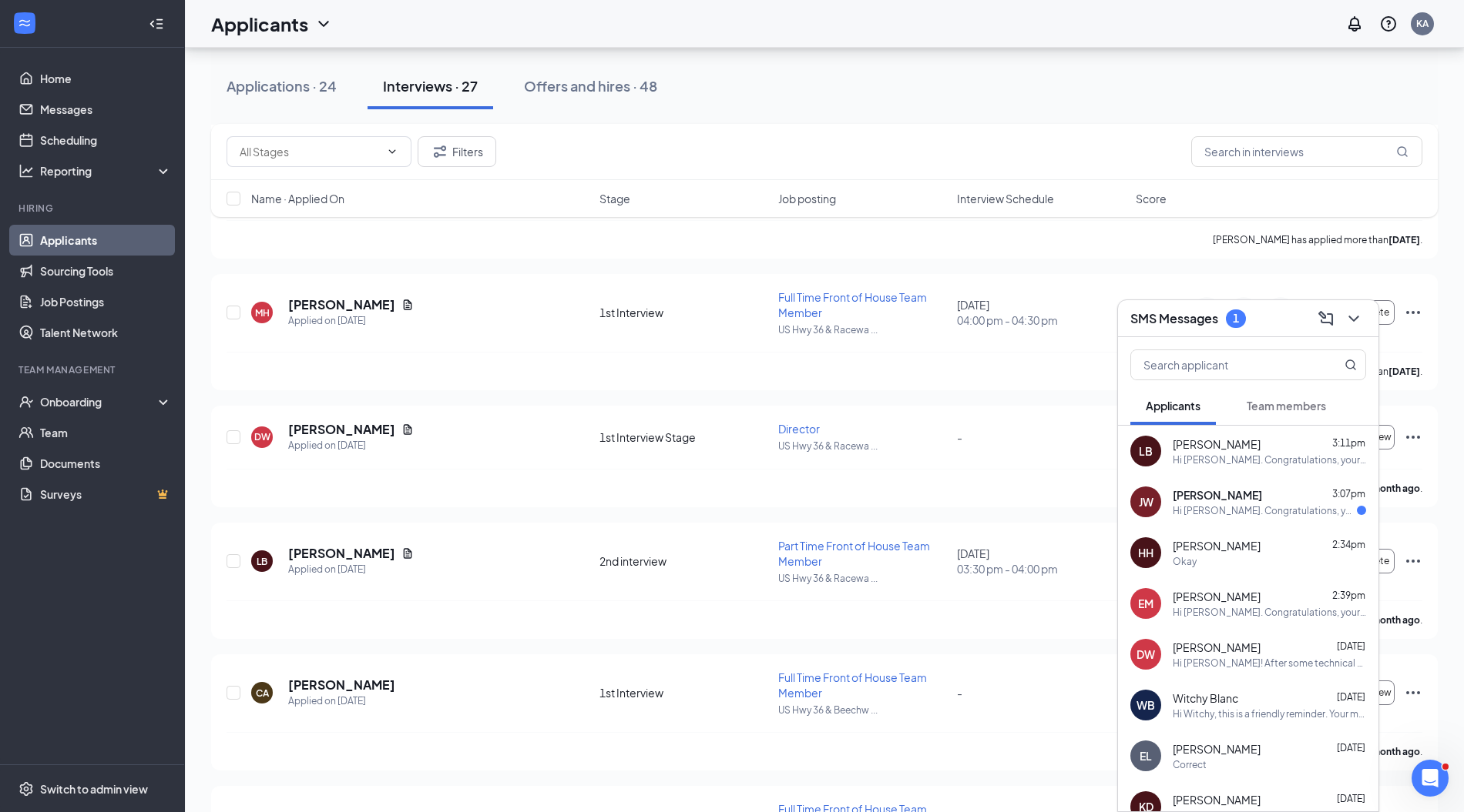
click at [1234, 506] on div "Hi [PERSON_NAME]. Congratulations, your meeting with [DEMOGRAPHIC_DATA]-fil-A f…" at bounding box center [1265, 511] width 184 height 13
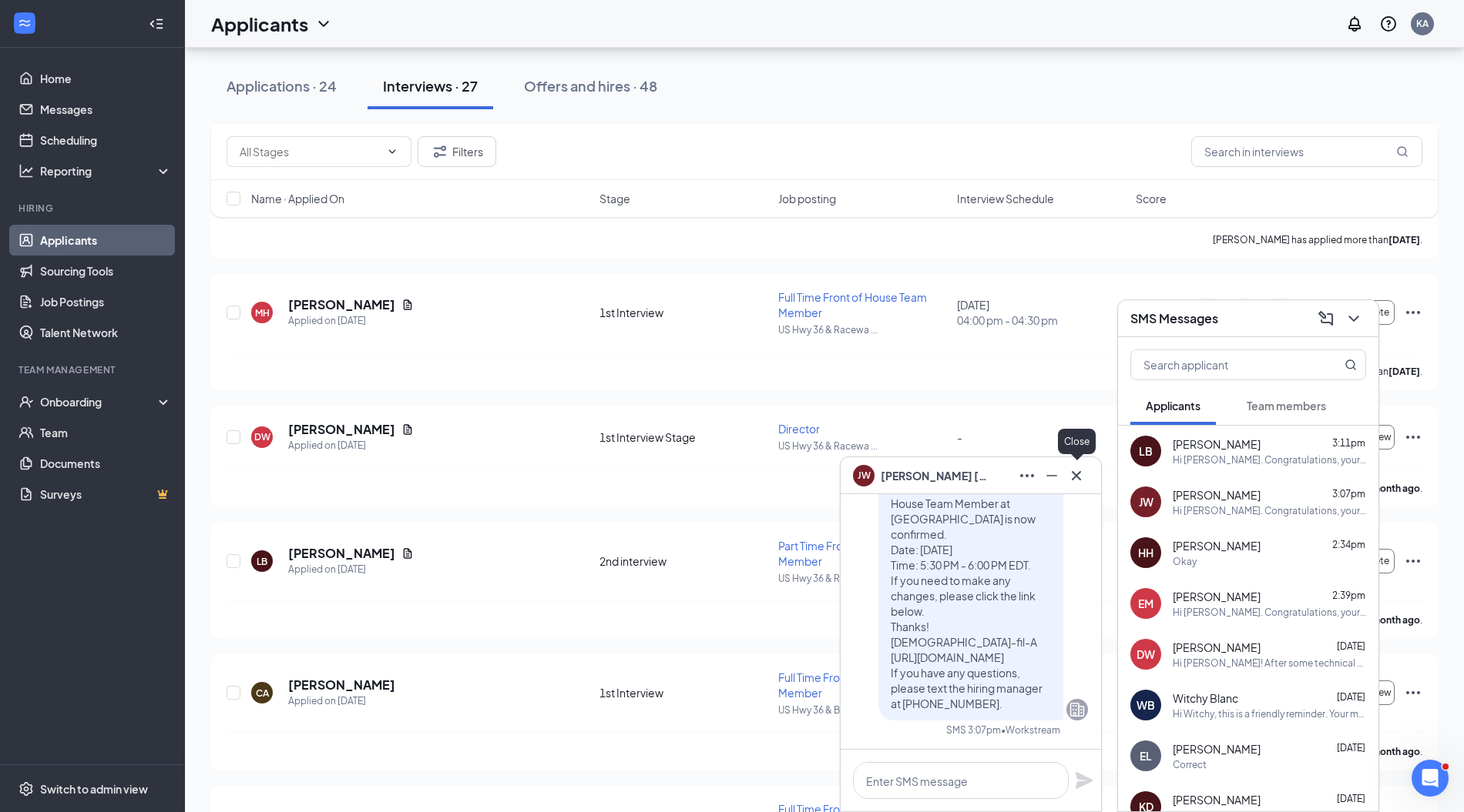
click at [1076, 465] on button at bounding box center [1076, 476] width 25 height 25
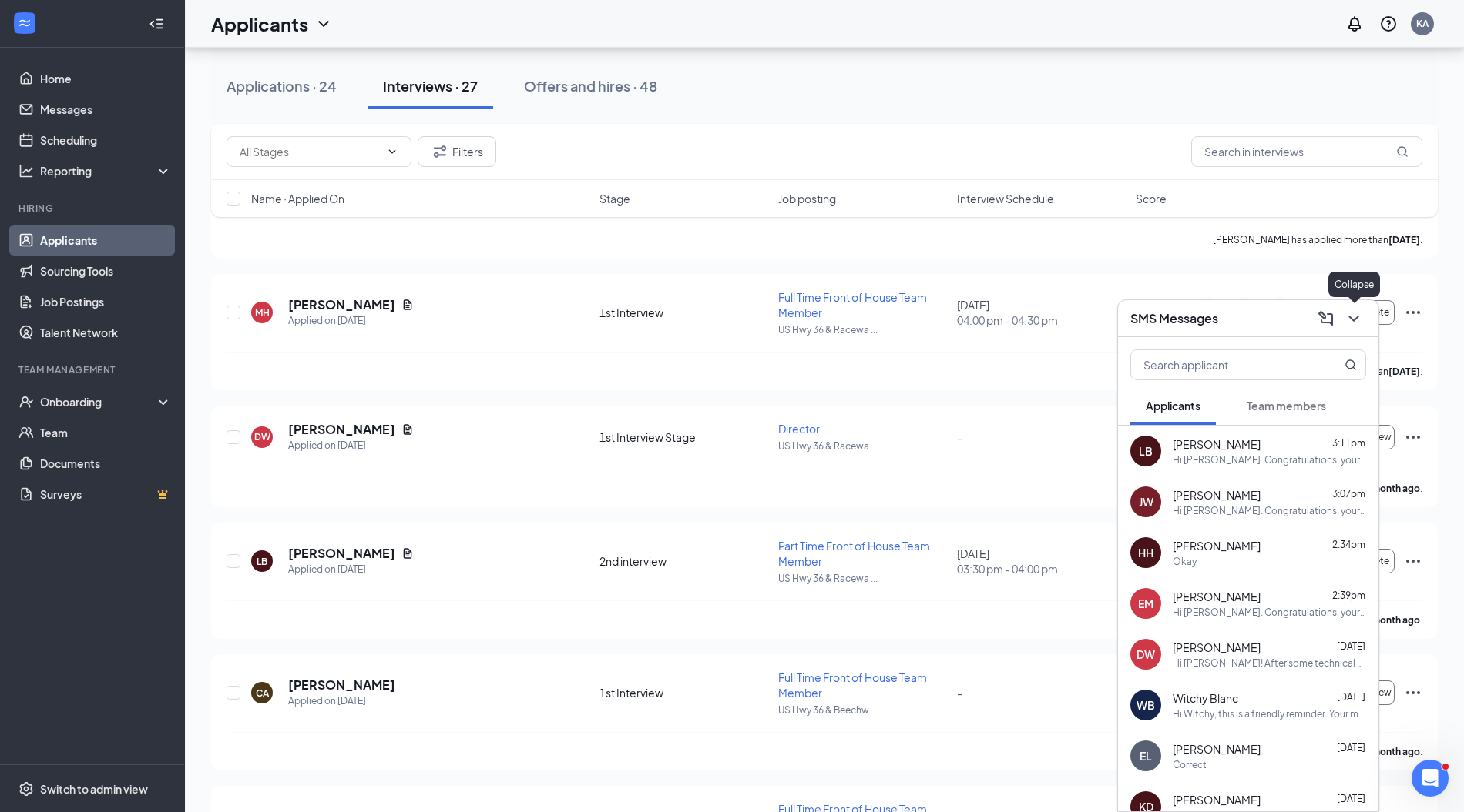
click at [1357, 320] on icon "ChevronDown" at bounding box center [1353, 318] width 19 height 18
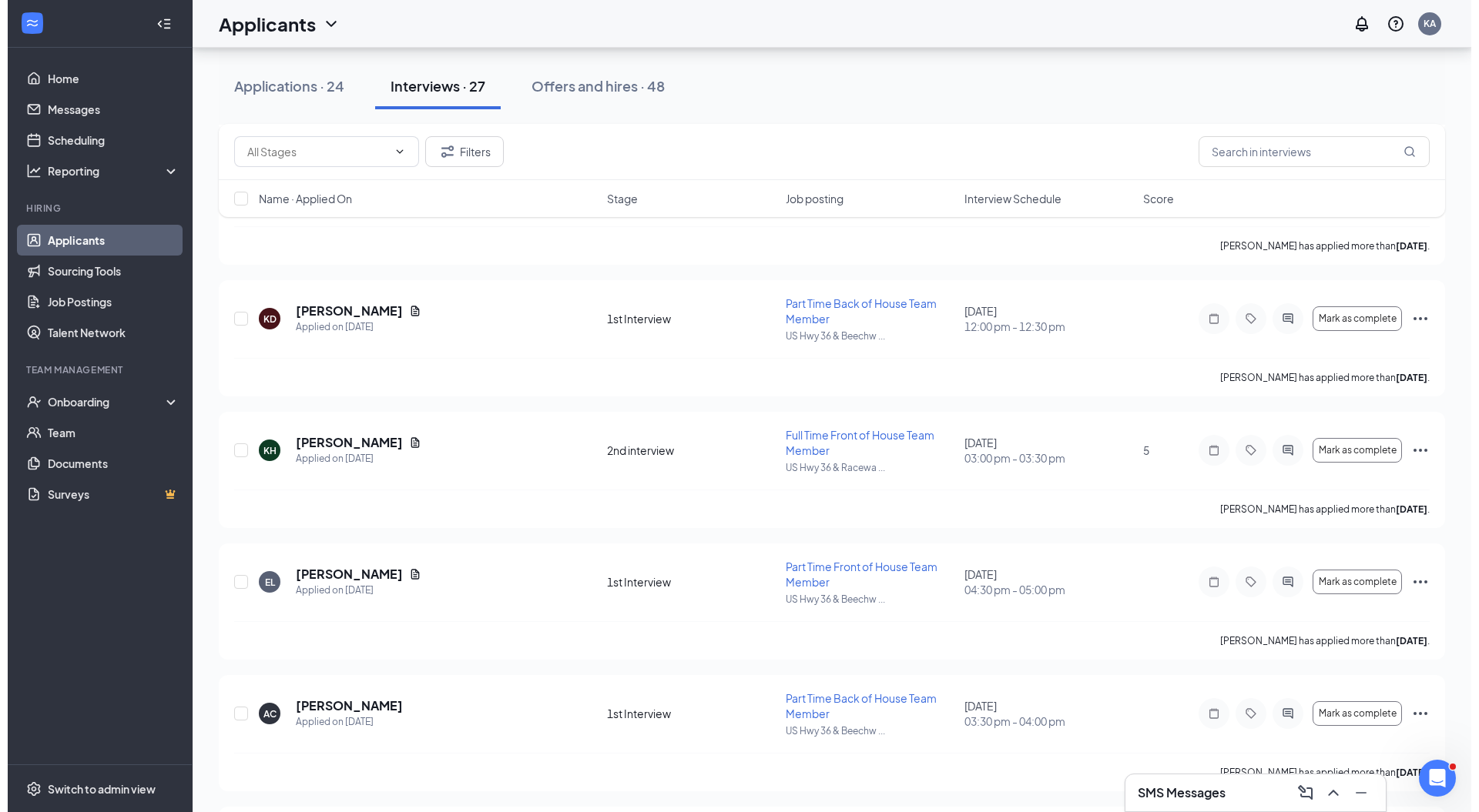
scroll to position [3022, 0]
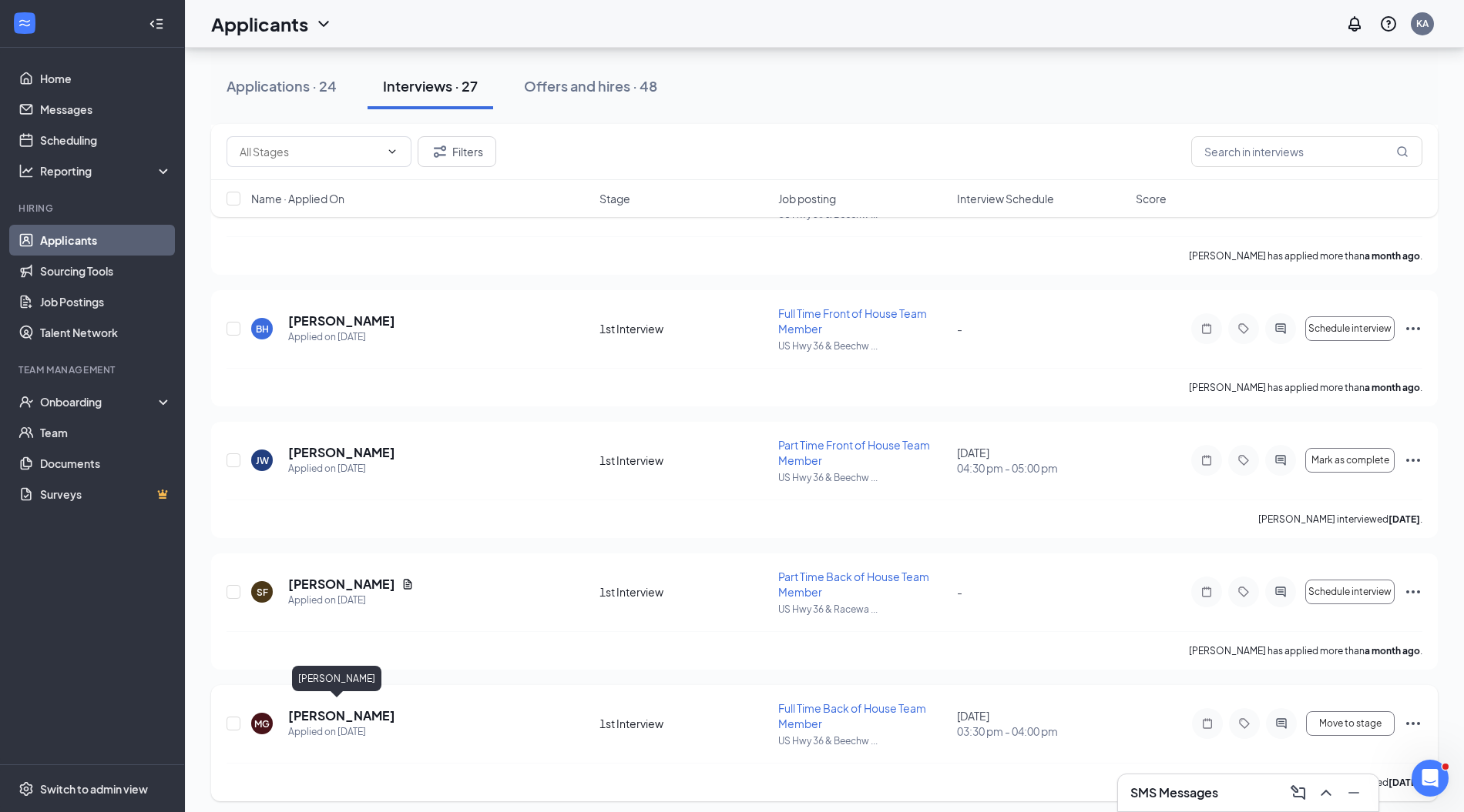
click at [331, 708] on h5 "[PERSON_NAME]" at bounding box center [341, 716] width 107 height 17
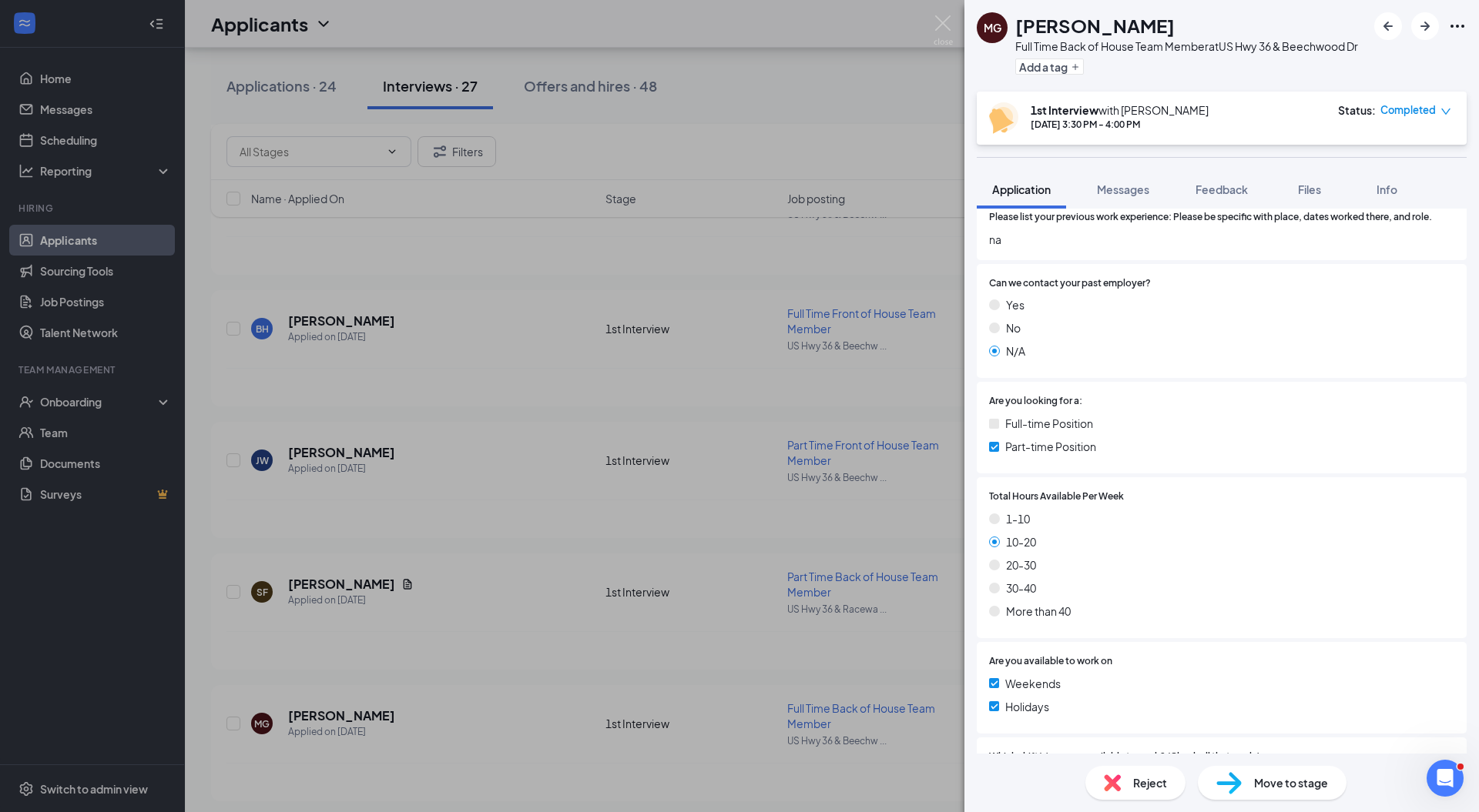
scroll to position [648, 0]
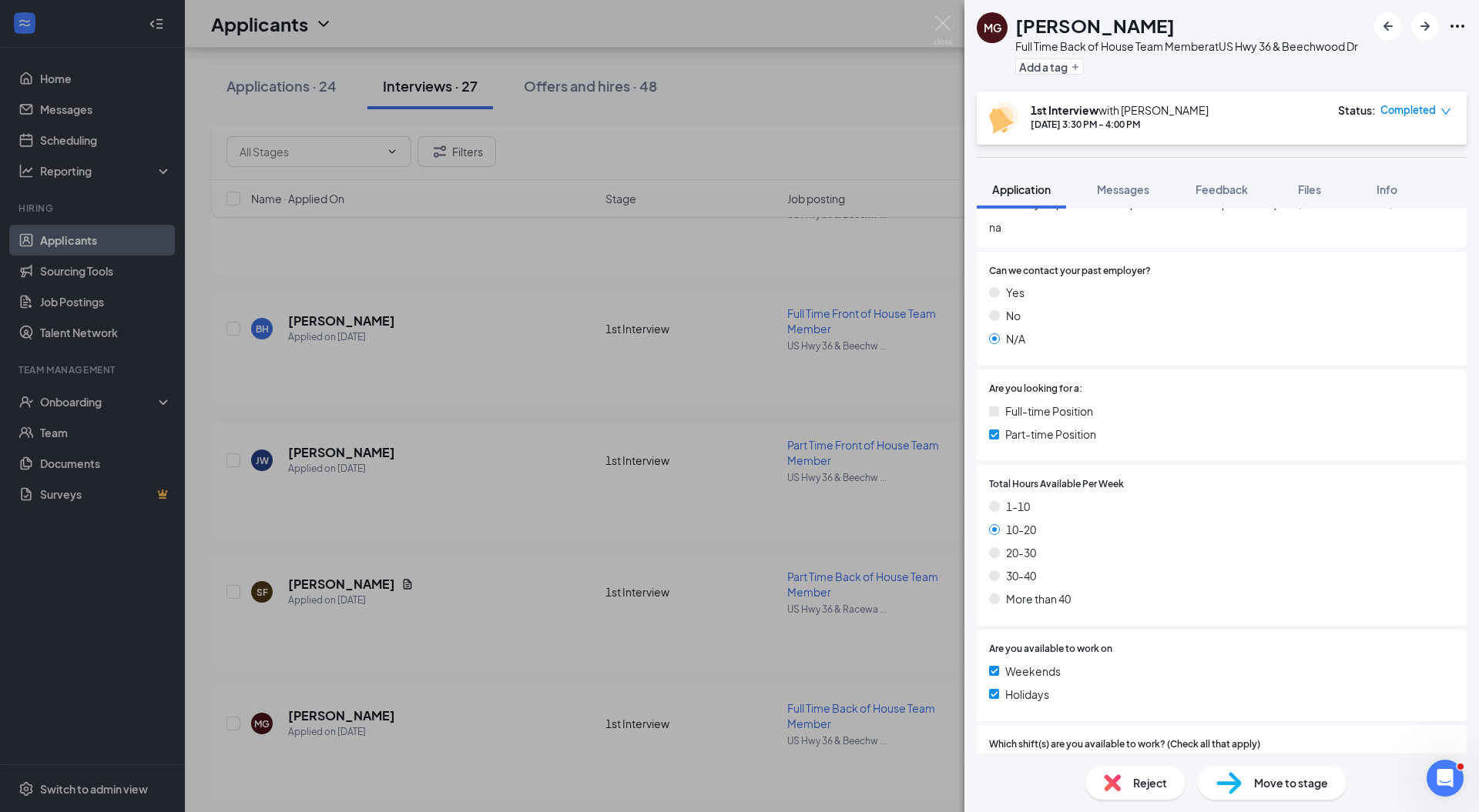
click at [1249, 785] on div "Move to stage" at bounding box center [1272, 783] width 149 height 34
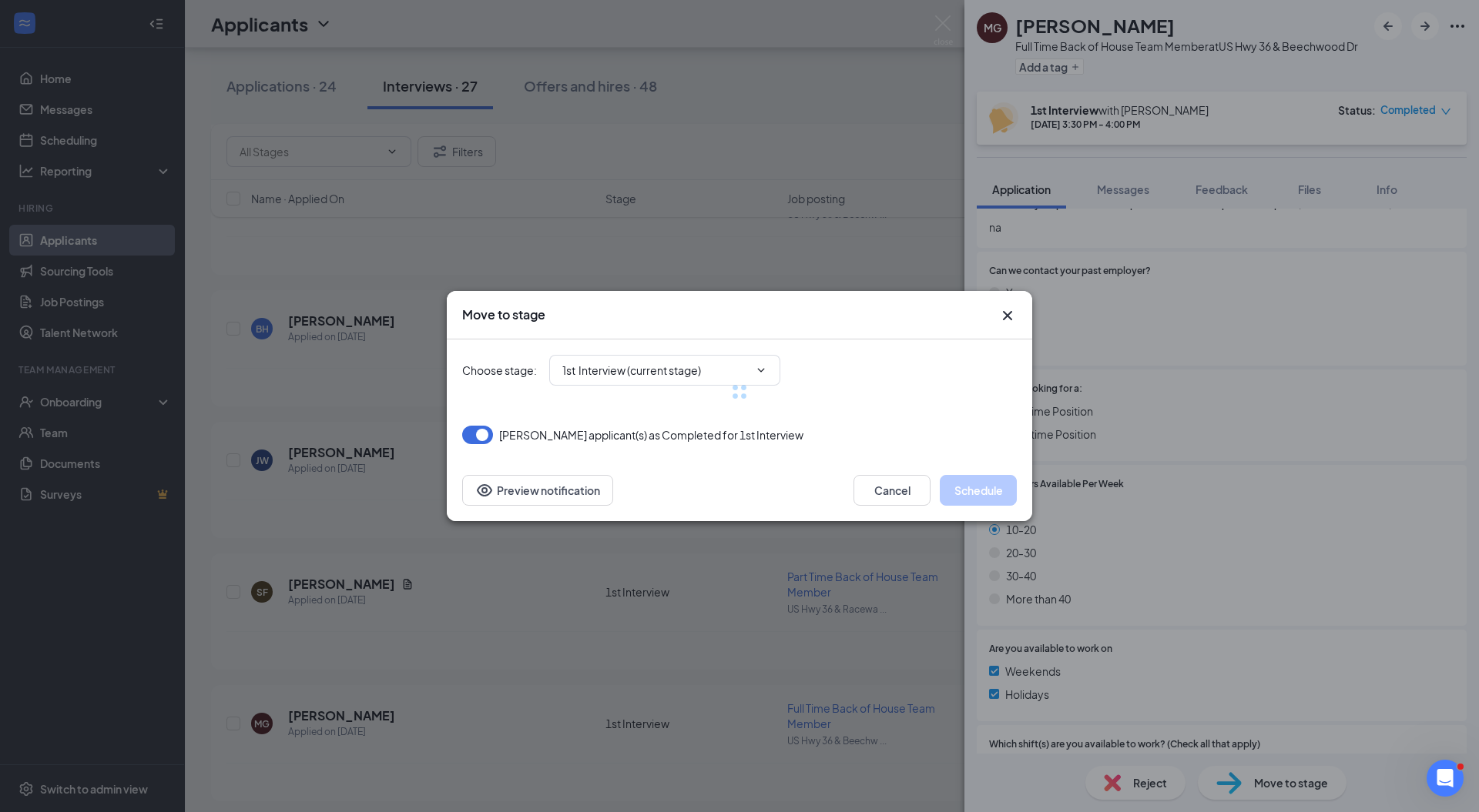
type input "2nd interview (next stage)"
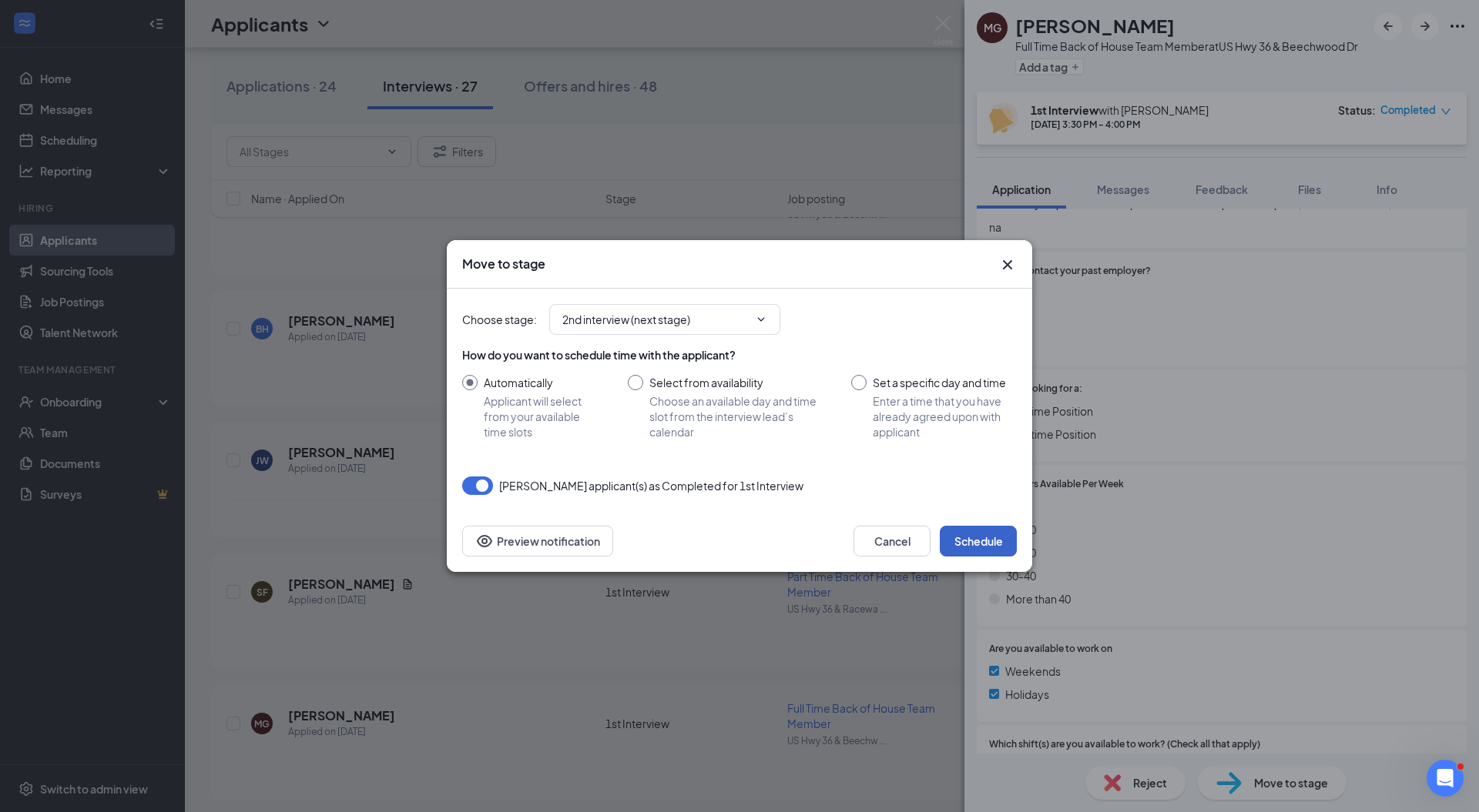
click at [992, 543] on button "Schedule" at bounding box center [978, 541] width 77 height 31
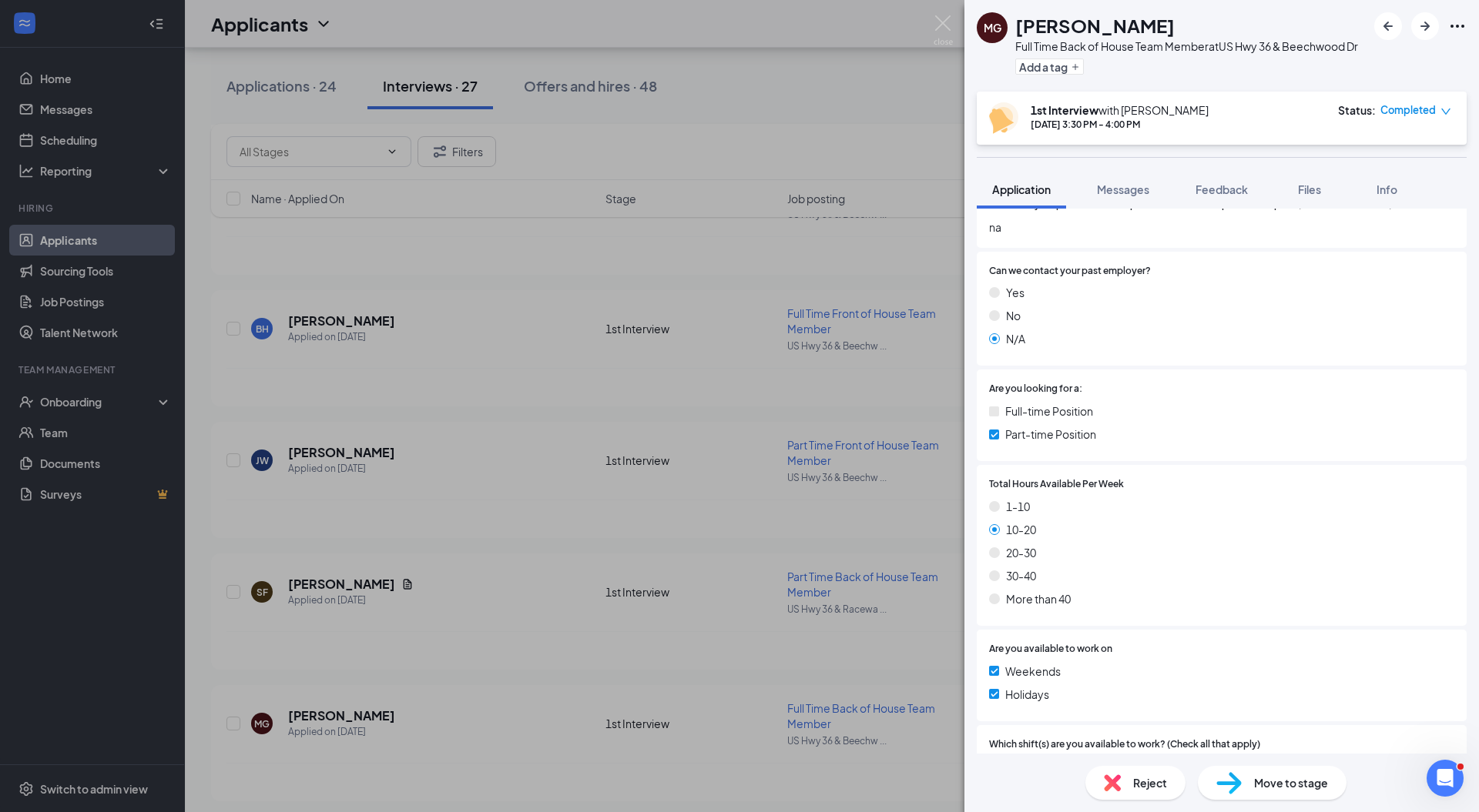
click at [943, 20] on img at bounding box center [943, 30] width 19 height 30
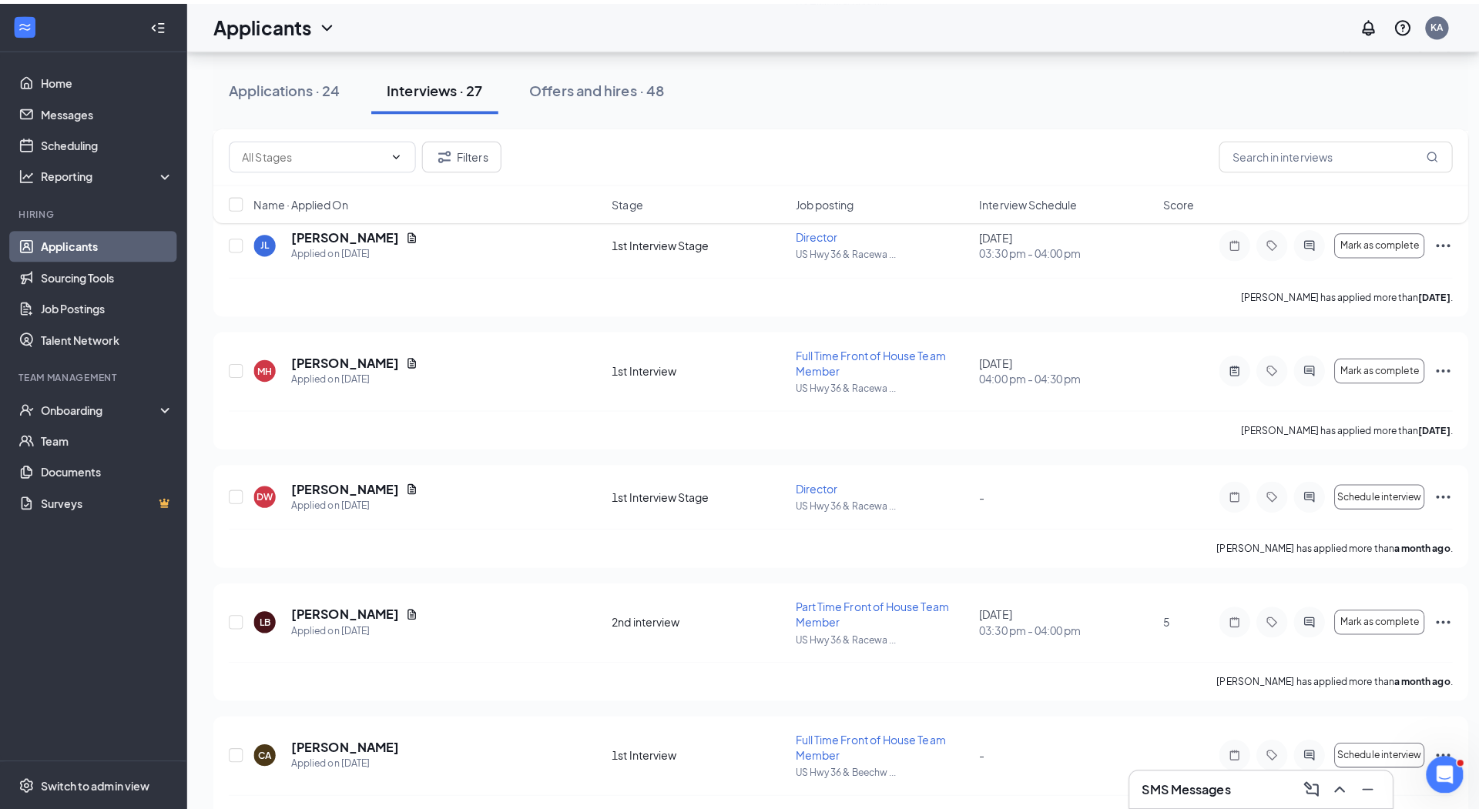
scroll to position [2342, 0]
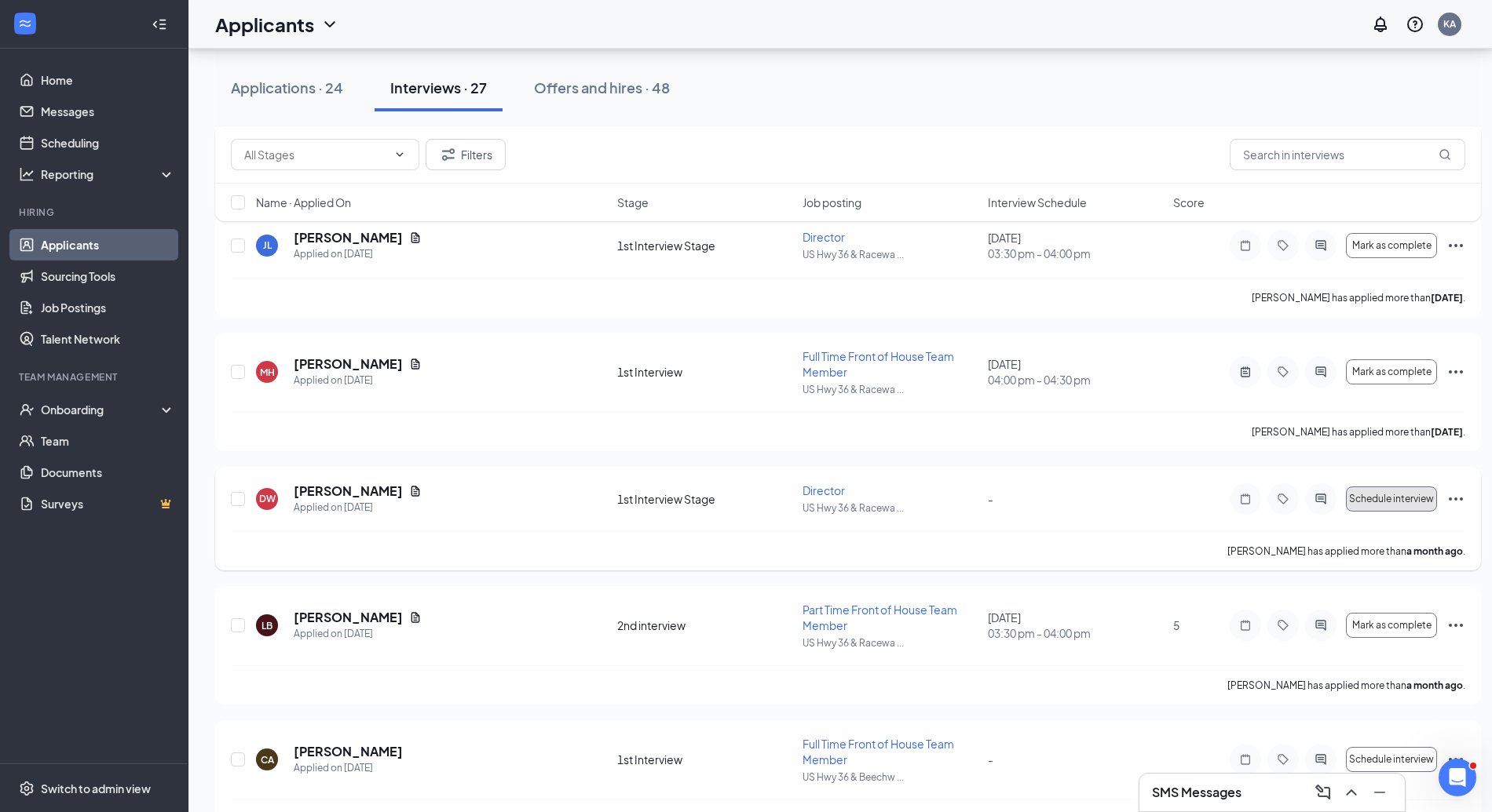
click at [1373, 501] on button "Schedule interview" at bounding box center [1391, 499] width 91 height 25
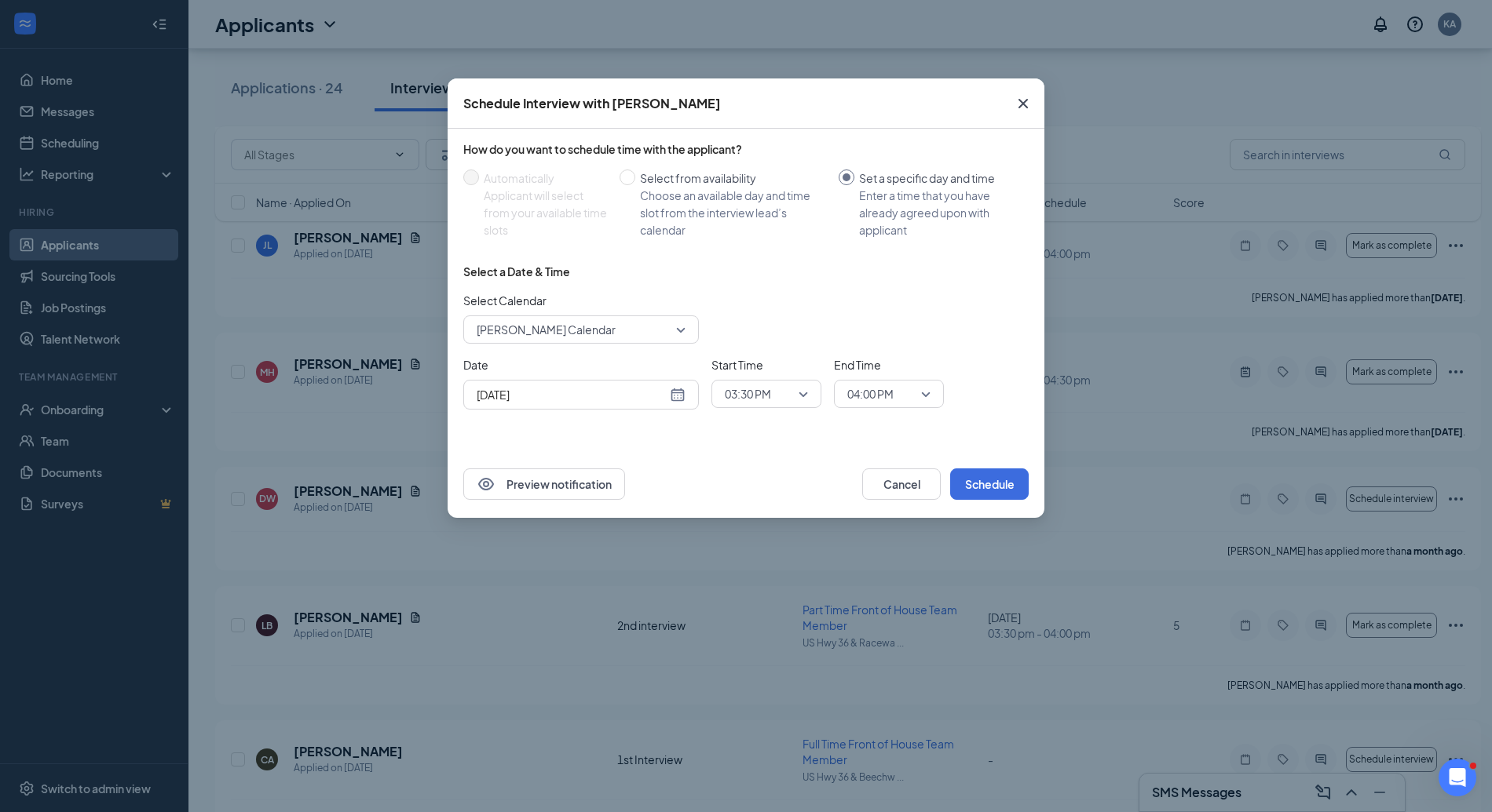
click at [1021, 106] on icon "Cross" at bounding box center [1022, 103] width 19 height 19
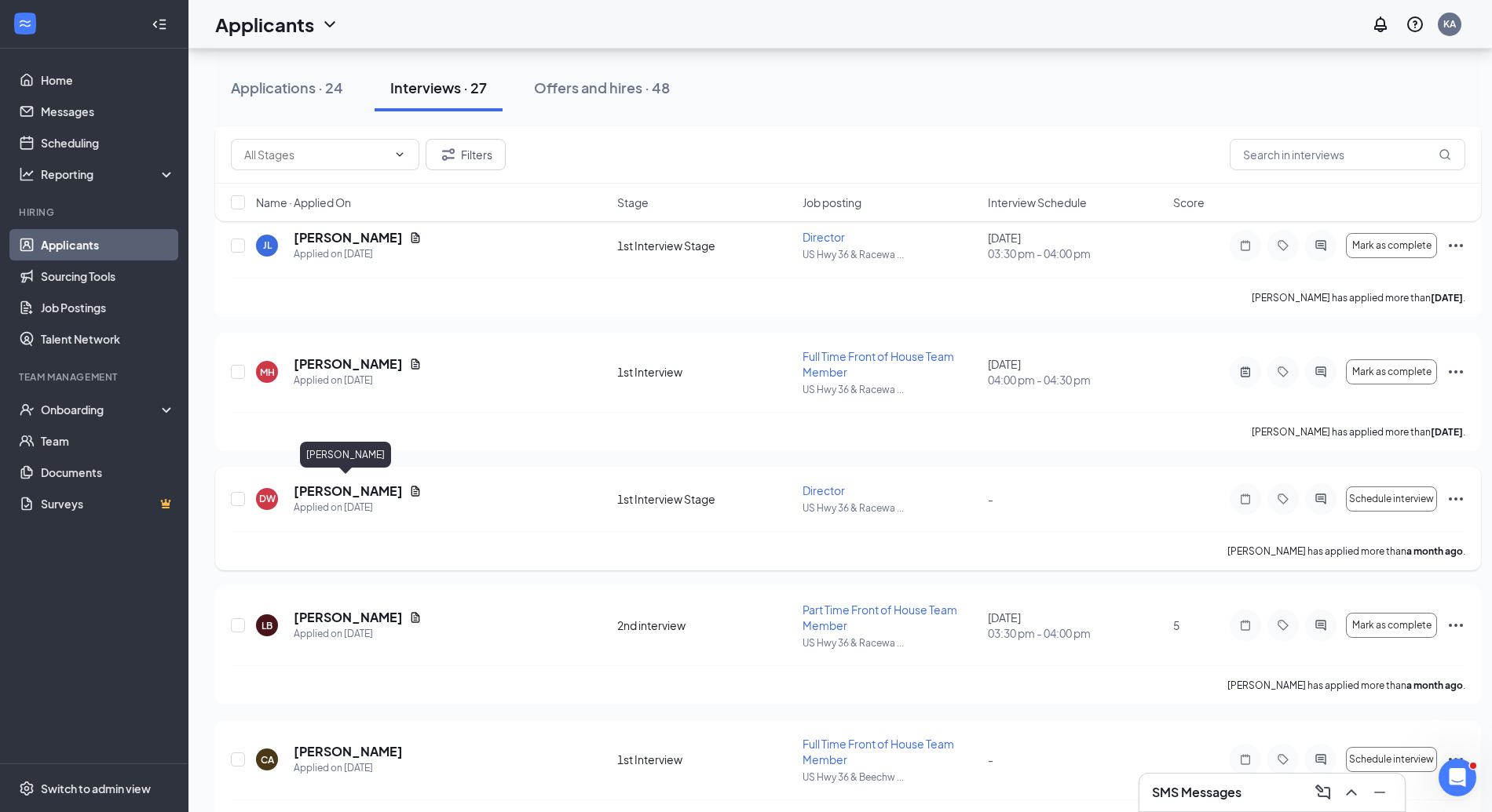
click at [353, 485] on h5 "[PERSON_NAME]" at bounding box center [348, 491] width 109 height 17
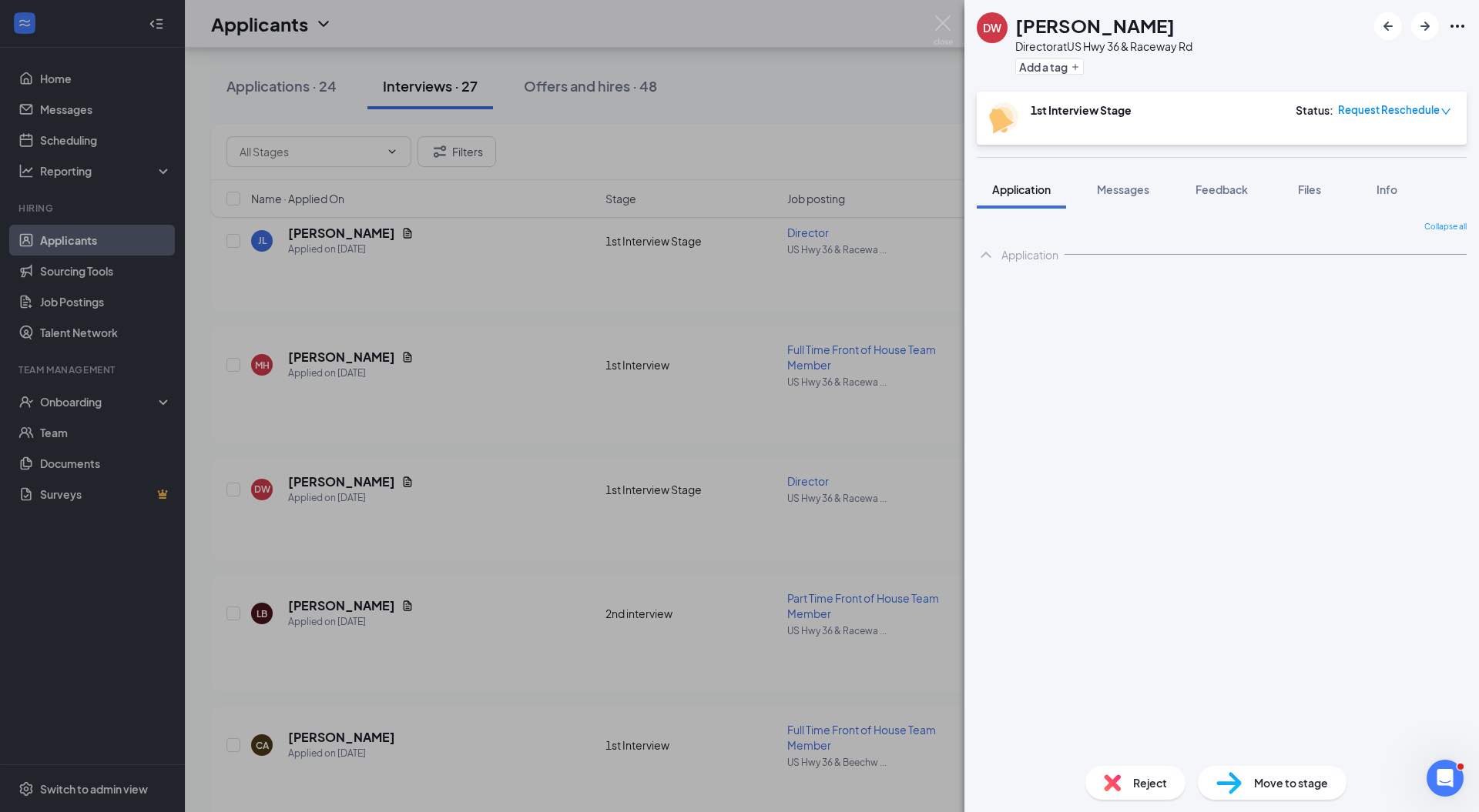
click at [1373, 113] on span "Request Reschedule" at bounding box center [1389, 109] width 101 height 15
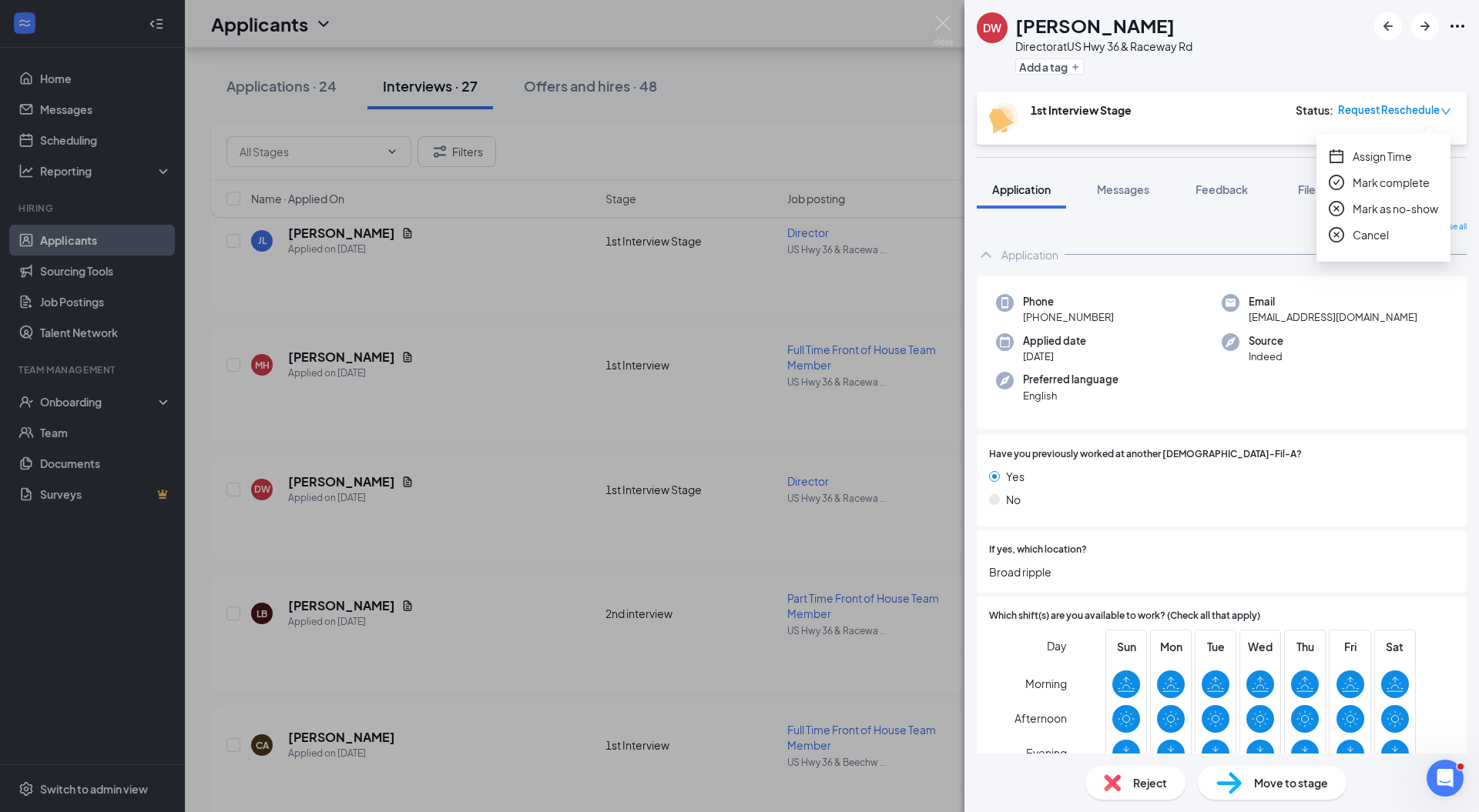
click at [1175, 237] on div "Collapse all Application Phone [PHONE_NUMBER] Email [EMAIL_ADDRESS][DOMAIN_NAME…" at bounding box center [1221, 683] width 490 height 923
click at [1131, 187] on span "Messages" at bounding box center [1123, 189] width 52 height 14
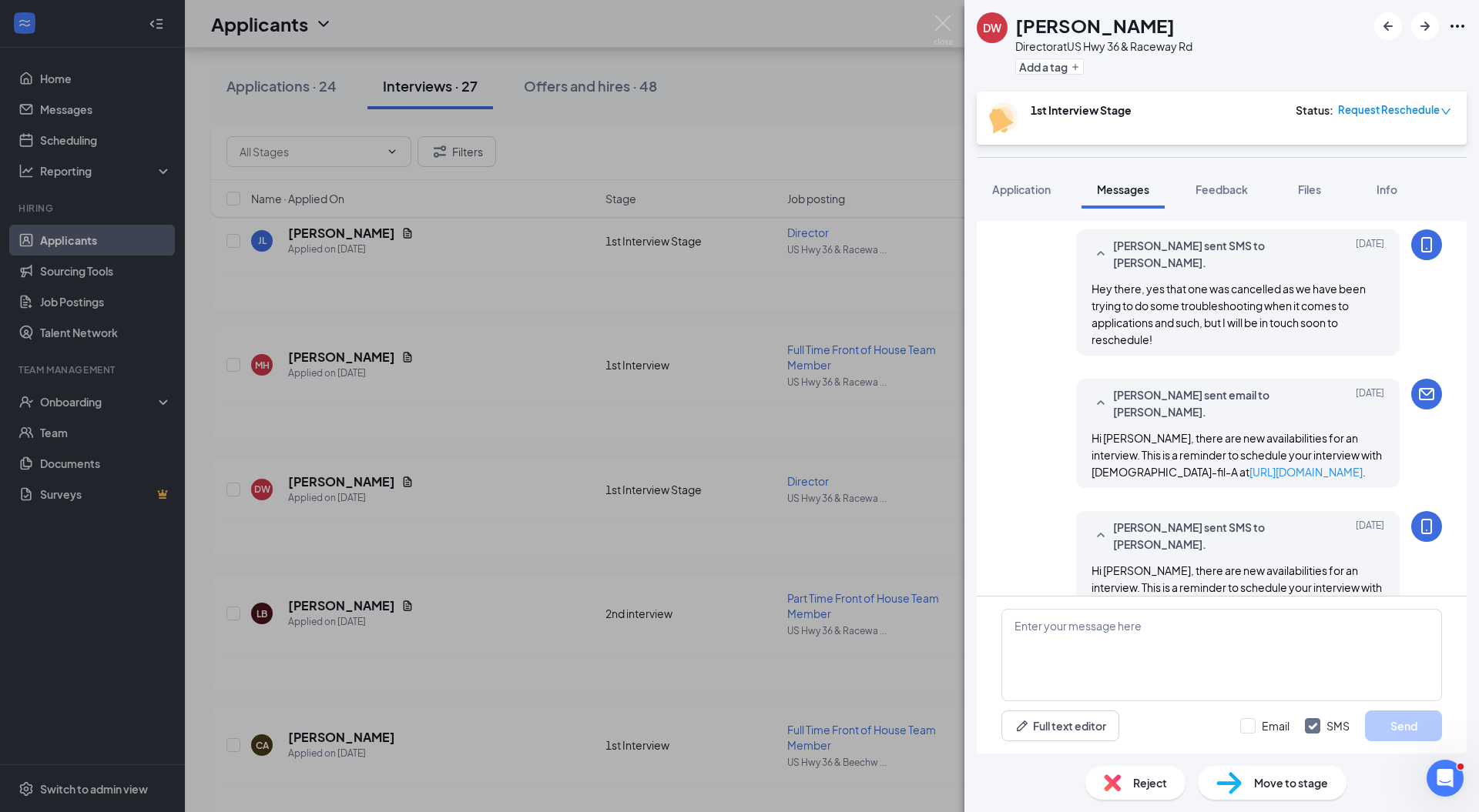
scroll to position [659, 0]
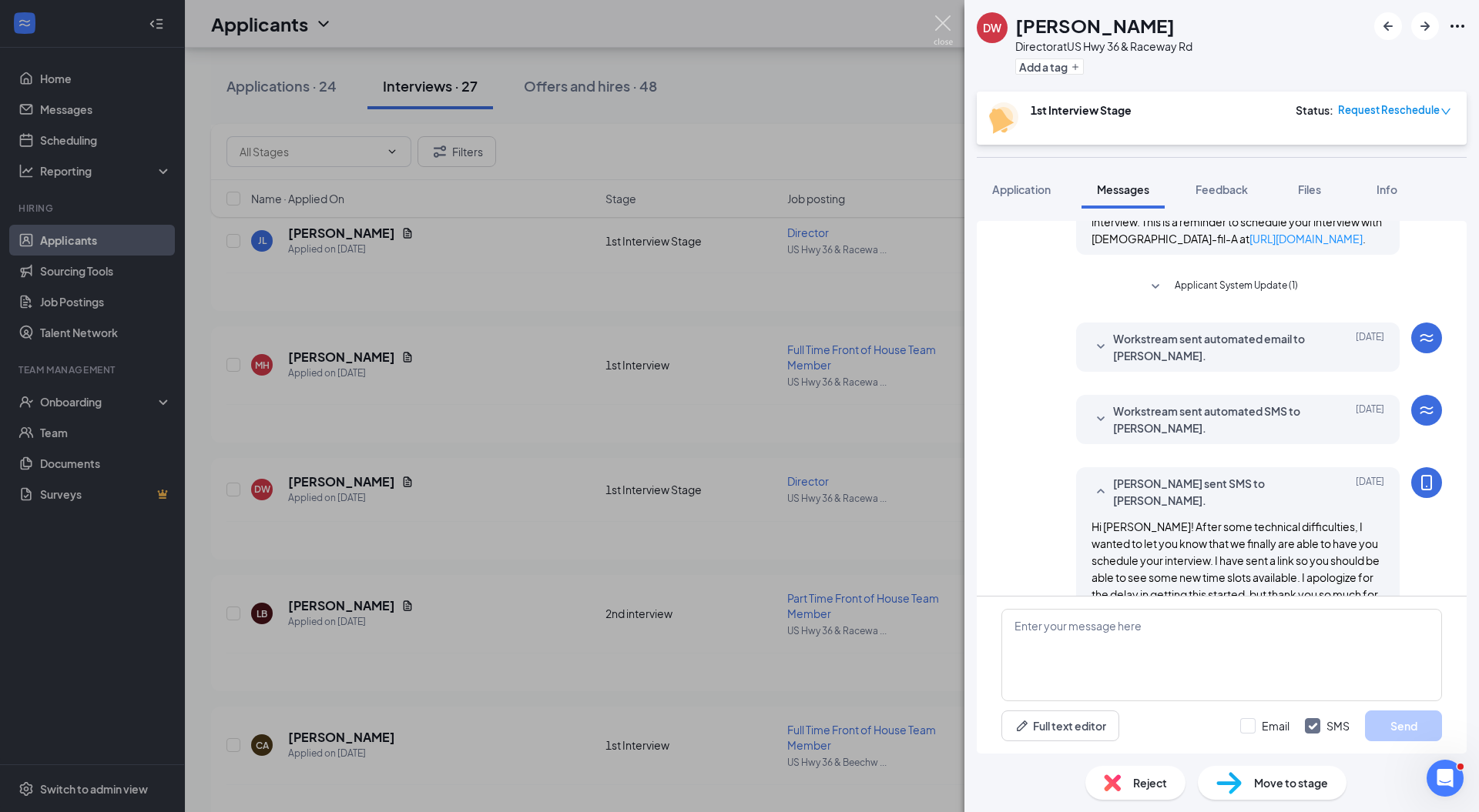
click at [943, 20] on img at bounding box center [943, 30] width 19 height 30
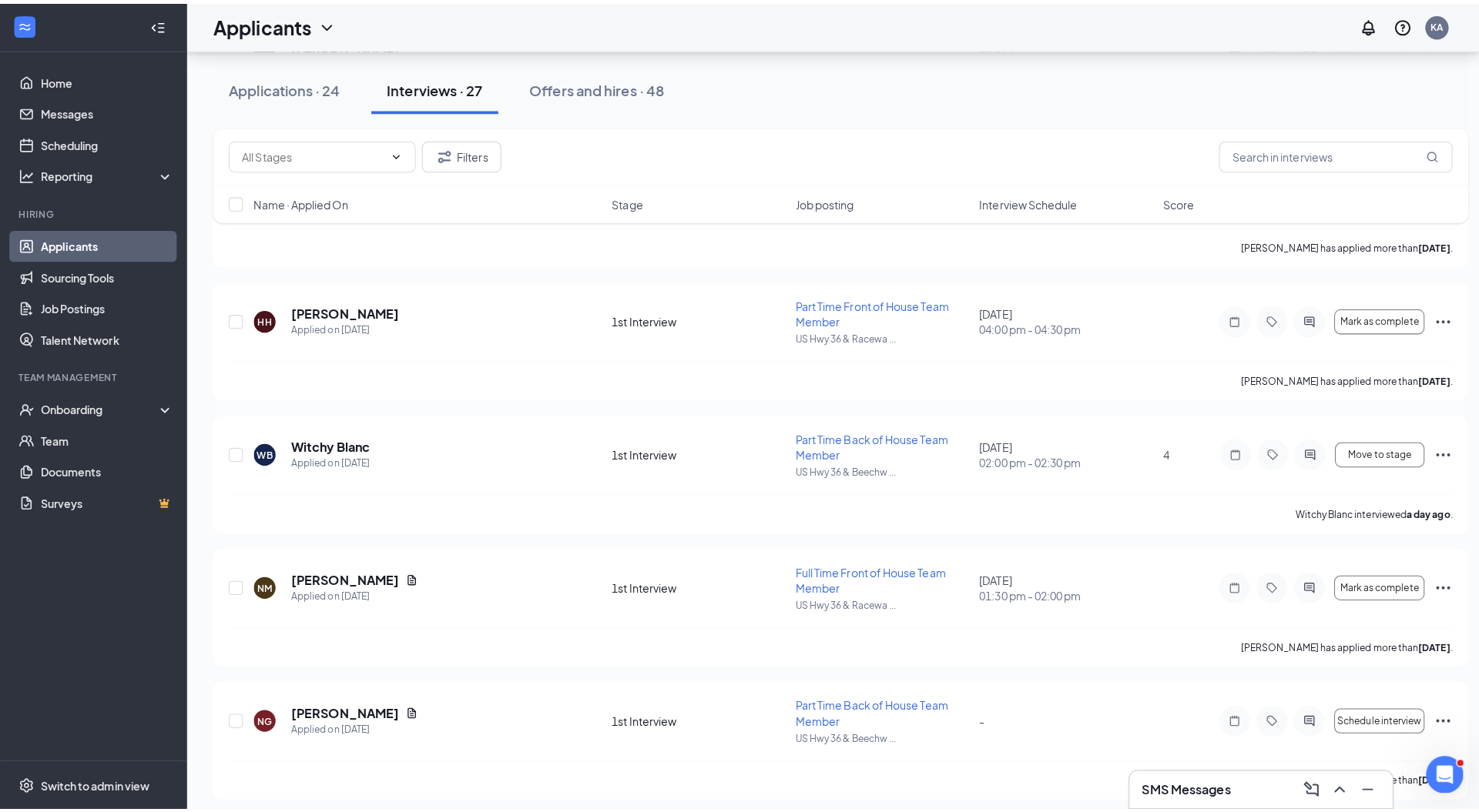
scroll to position [1089, 0]
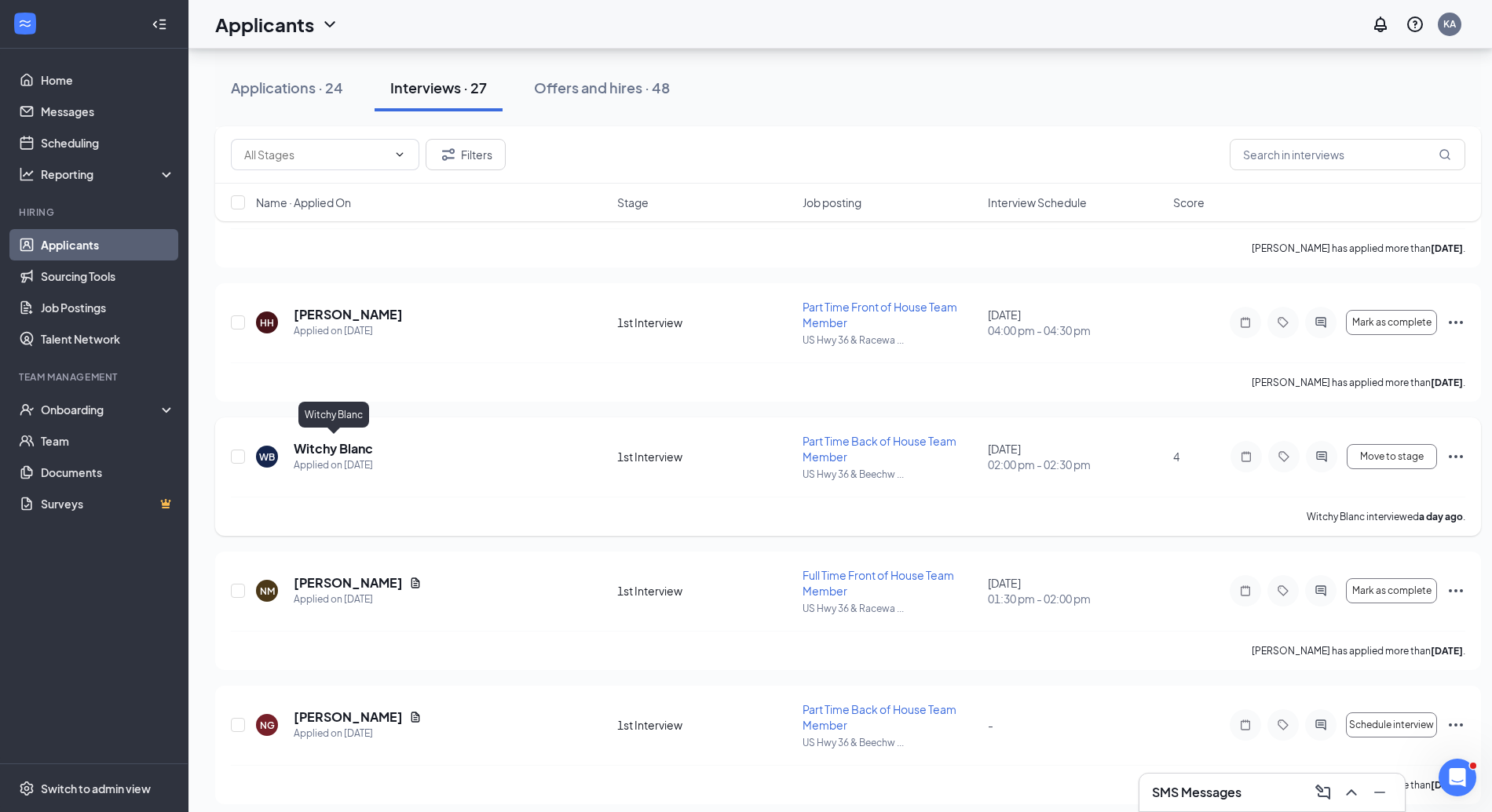
click at [343, 440] on h5 "Witchy Blanc" at bounding box center [333, 448] width 80 height 17
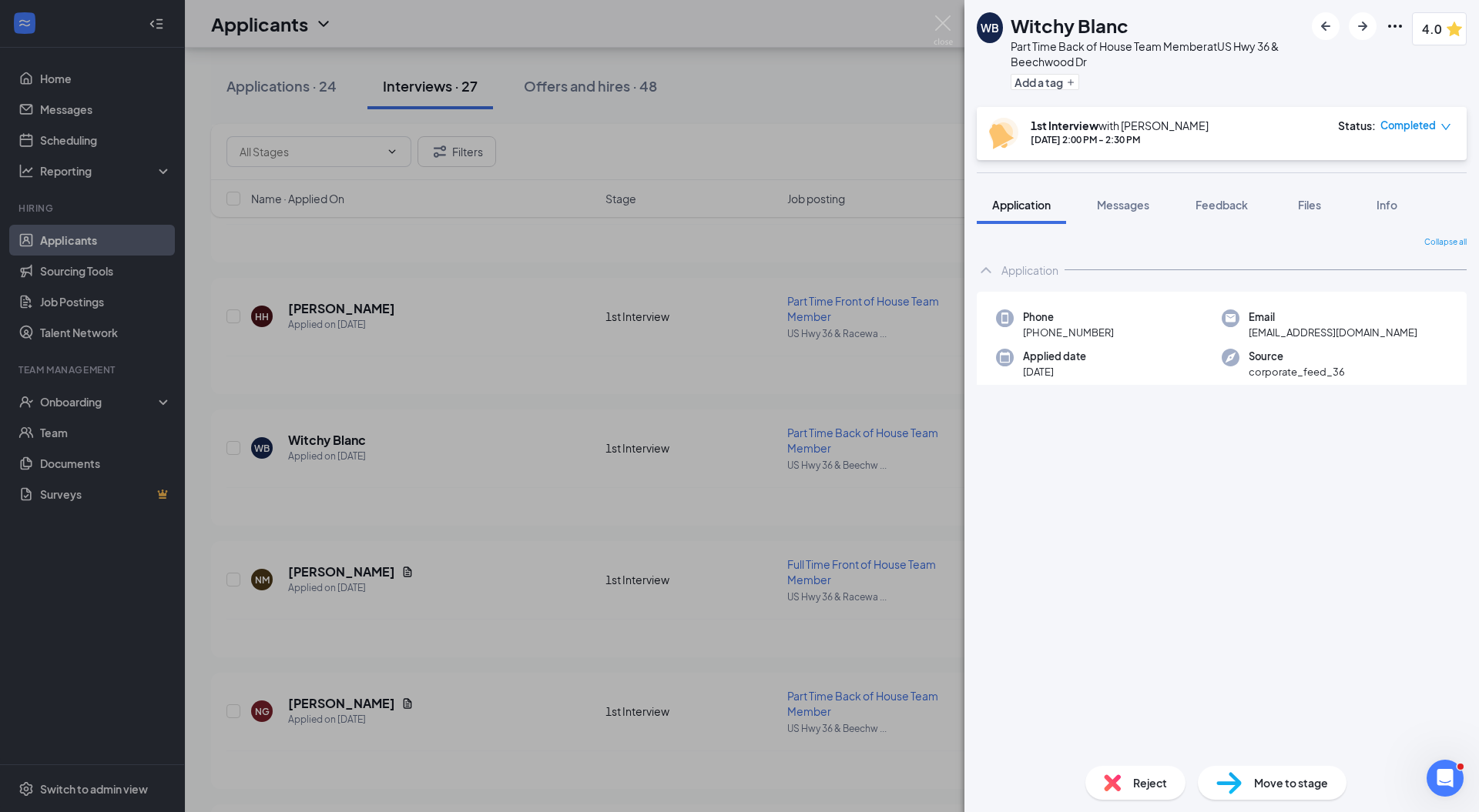
click at [1247, 782] on div "Move to stage" at bounding box center [1272, 783] width 149 height 34
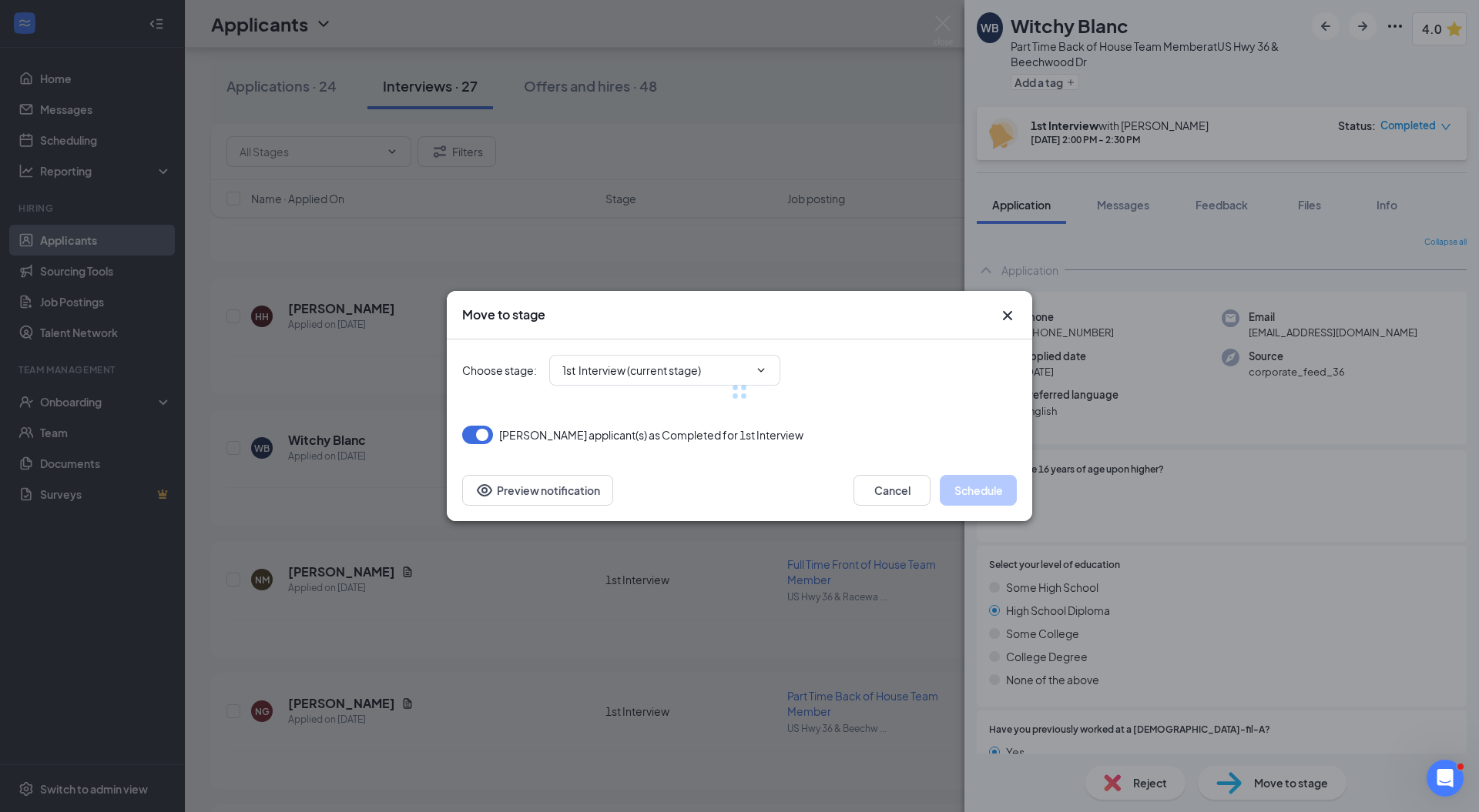
type input "2nd interview (next stage)"
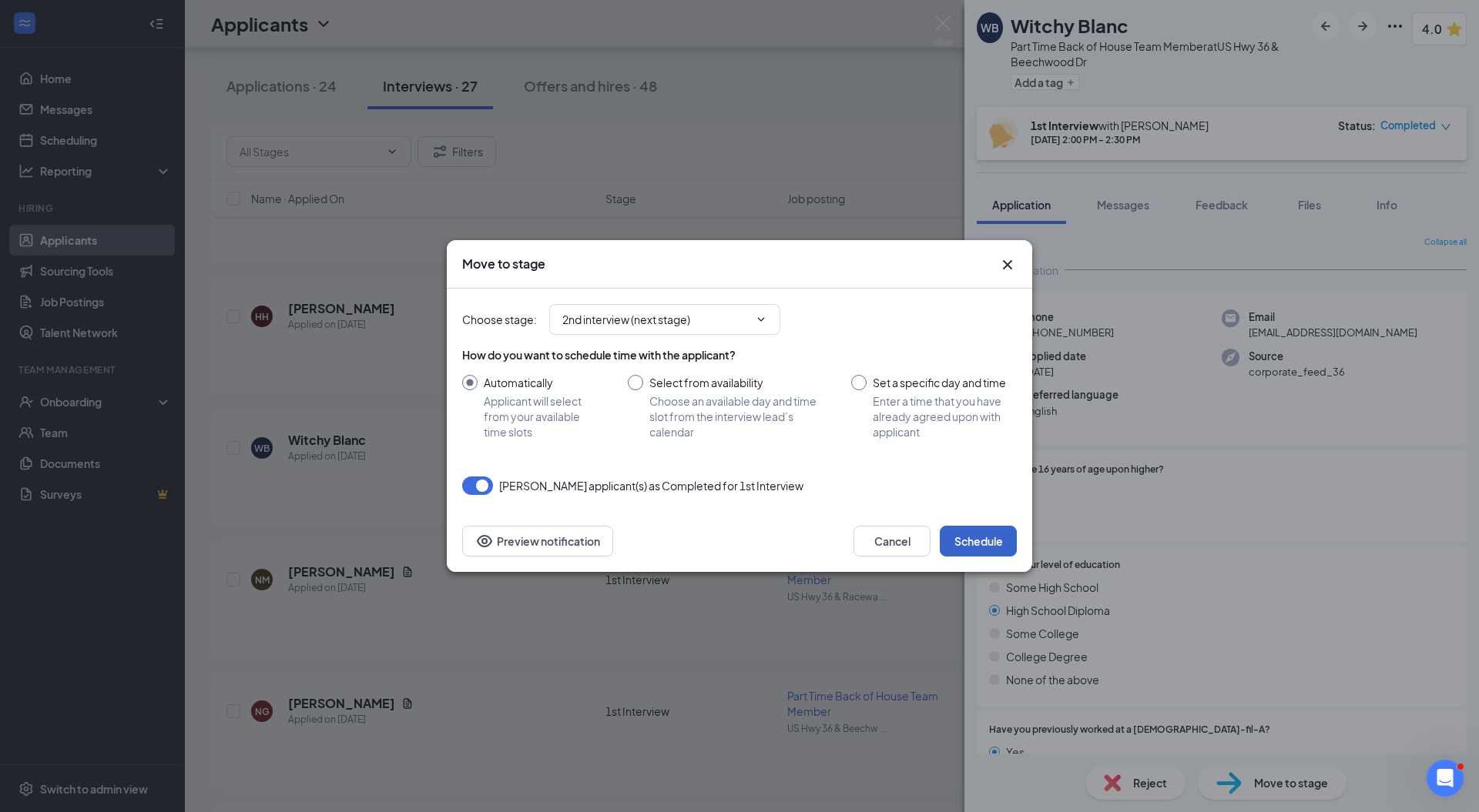
click at [974, 543] on button "Schedule" at bounding box center [978, 541] width 77 height 31
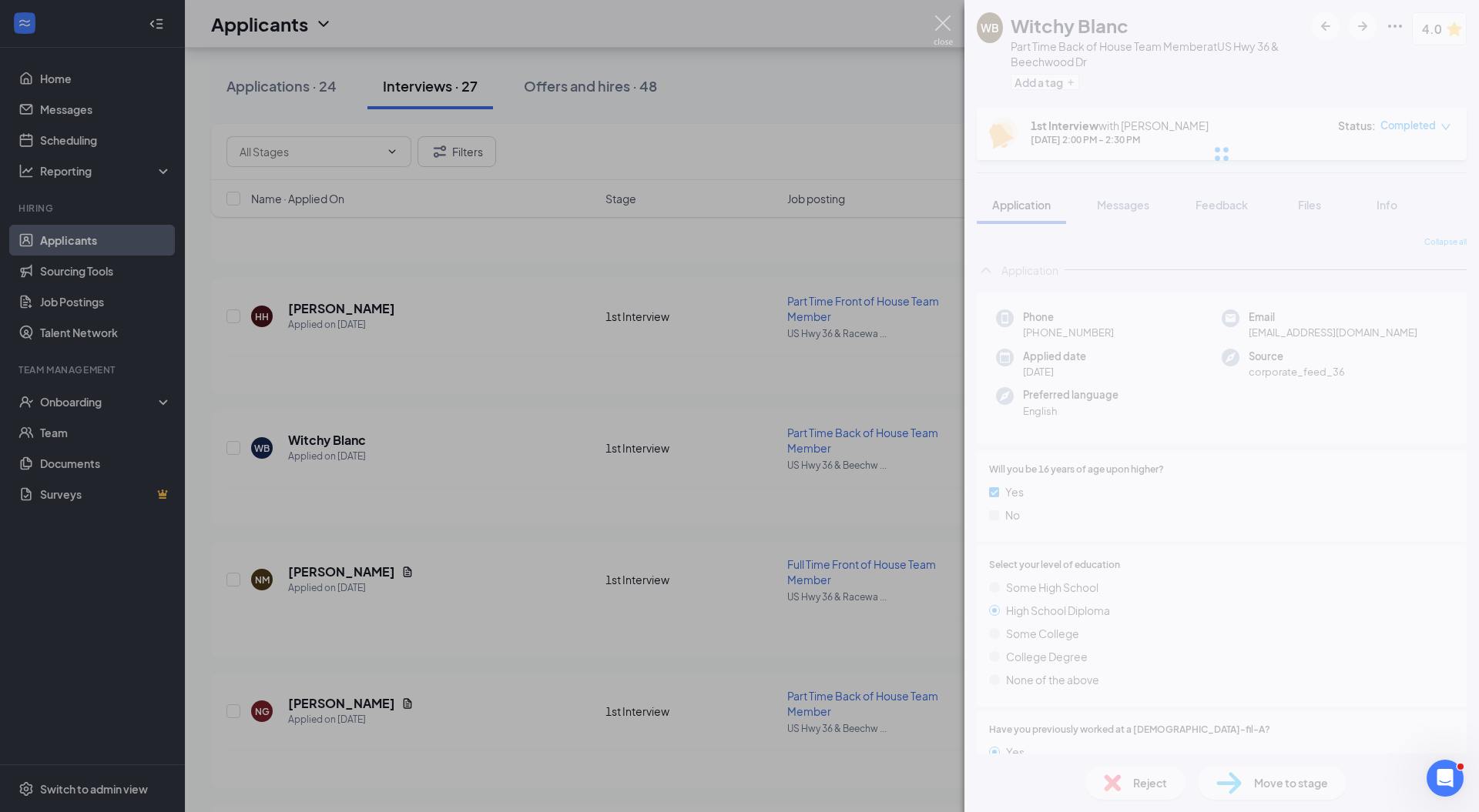
click at [944, 28] on img at bounding box center [943, 30] width 19 height 30
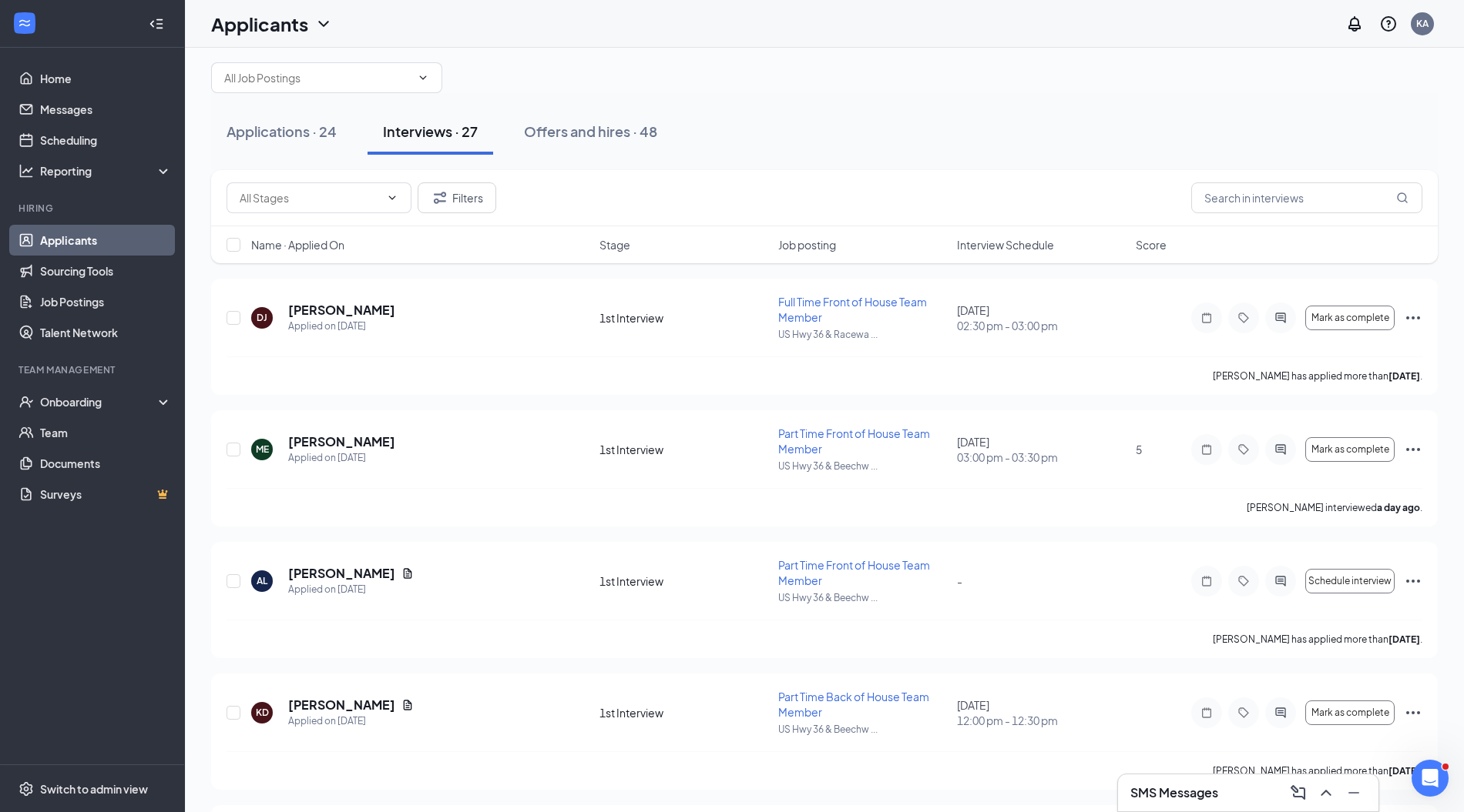
scroll to position [34, 0]
click at [590, 392] on div "[PERSON_NAME] has applied more than [DATE] ." at bounding box center [825, 376] width 1195 height 39
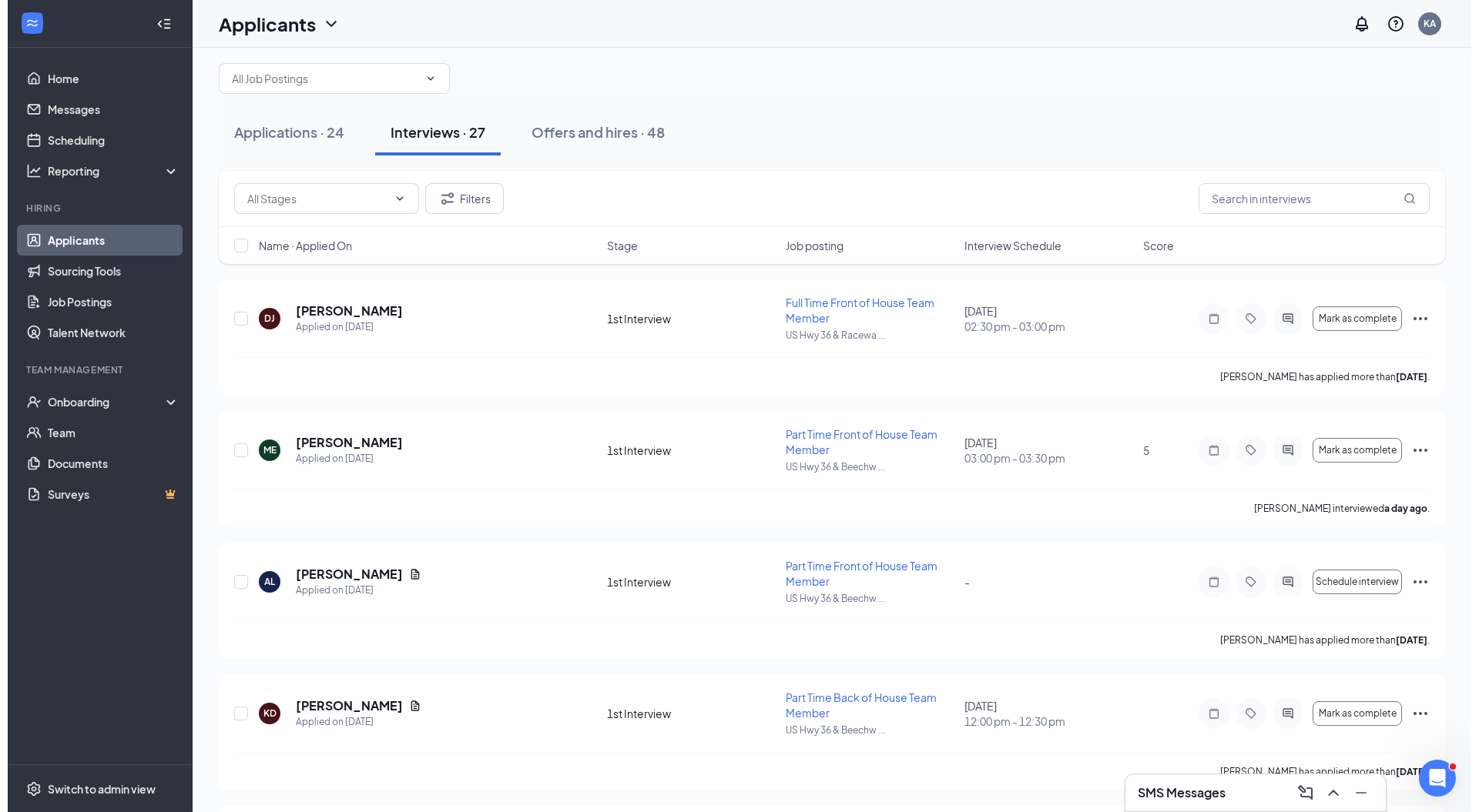
scroll to position [0, 0]
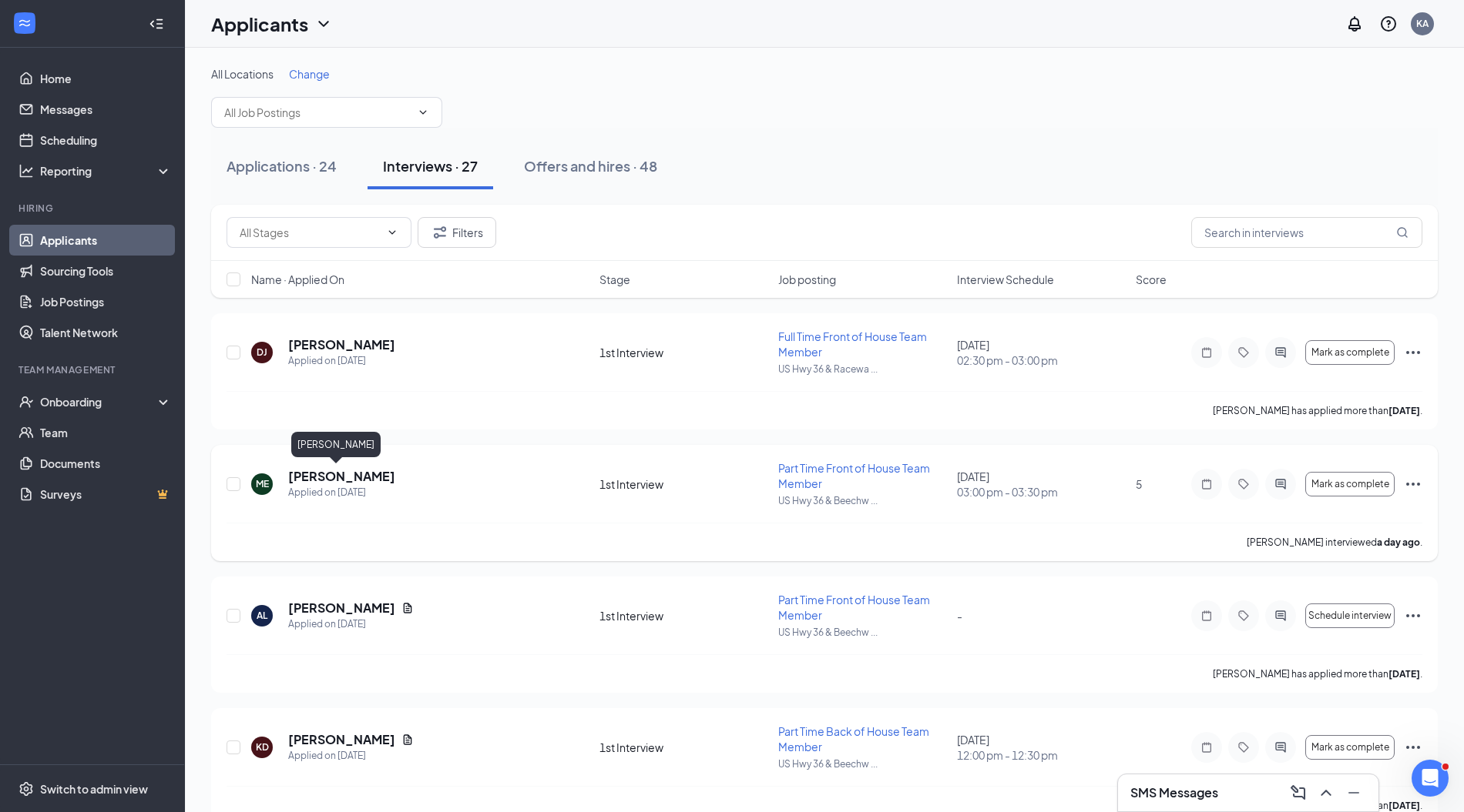
click at [344, 480] on h5 "[PERSON_NAME]" at bounding box center [341, 476] width 107 height 17
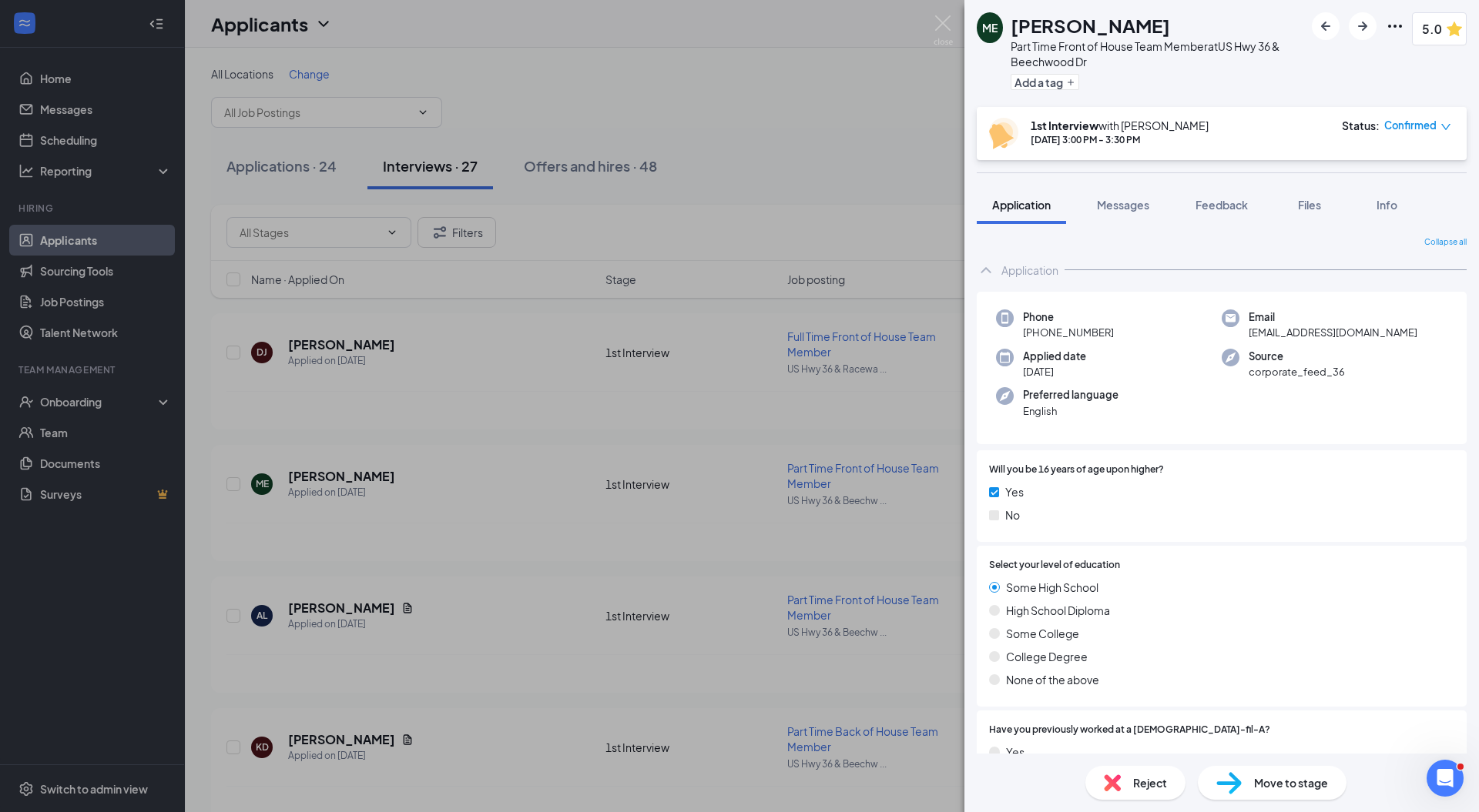
click at [1258, 777] on span "Move to stage" at bounding box center [1291, 782] width 74 height 17
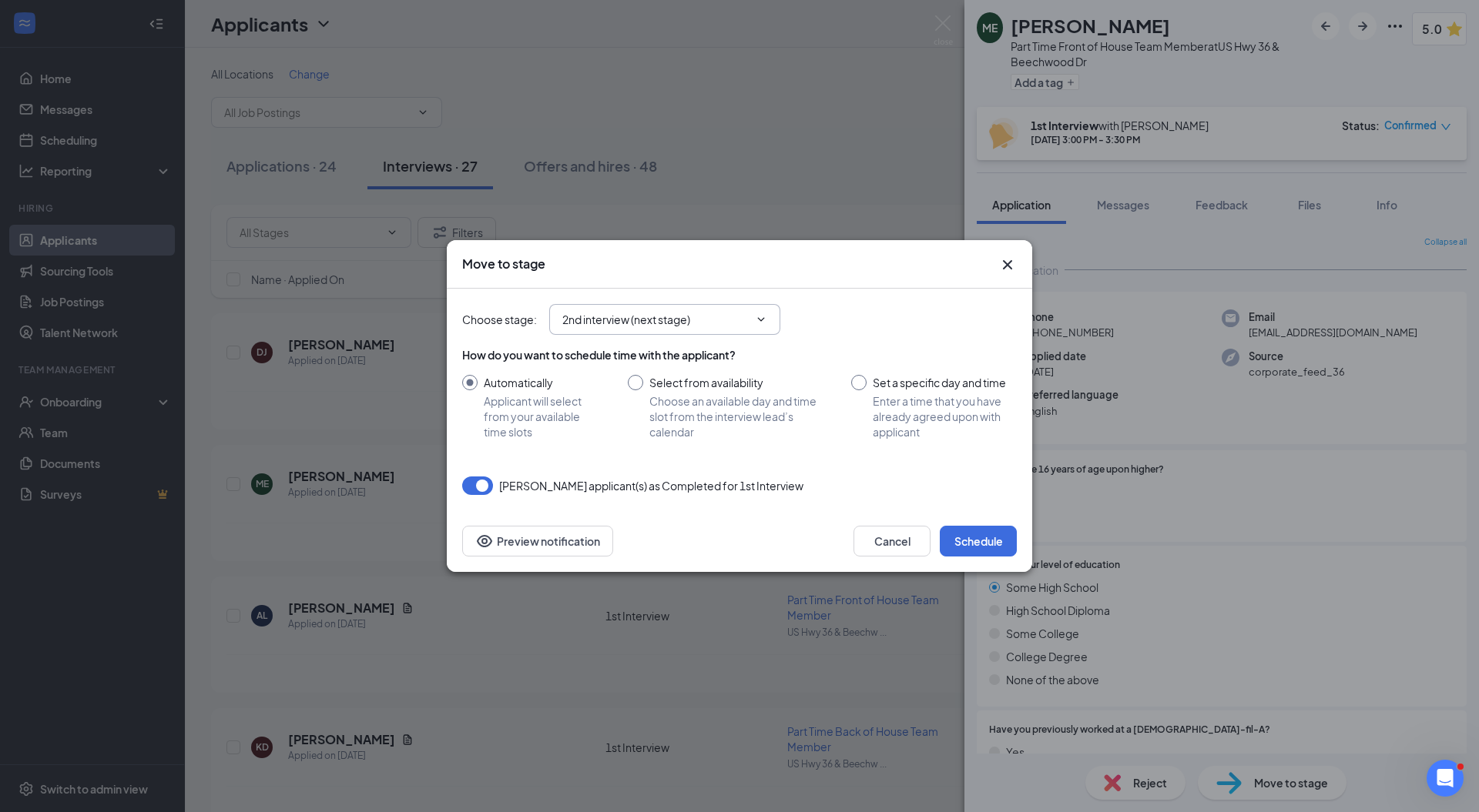
click at [649, 316] on input "2nd interview (next stage)" at bounding box center [655, 319] width 187 height 17
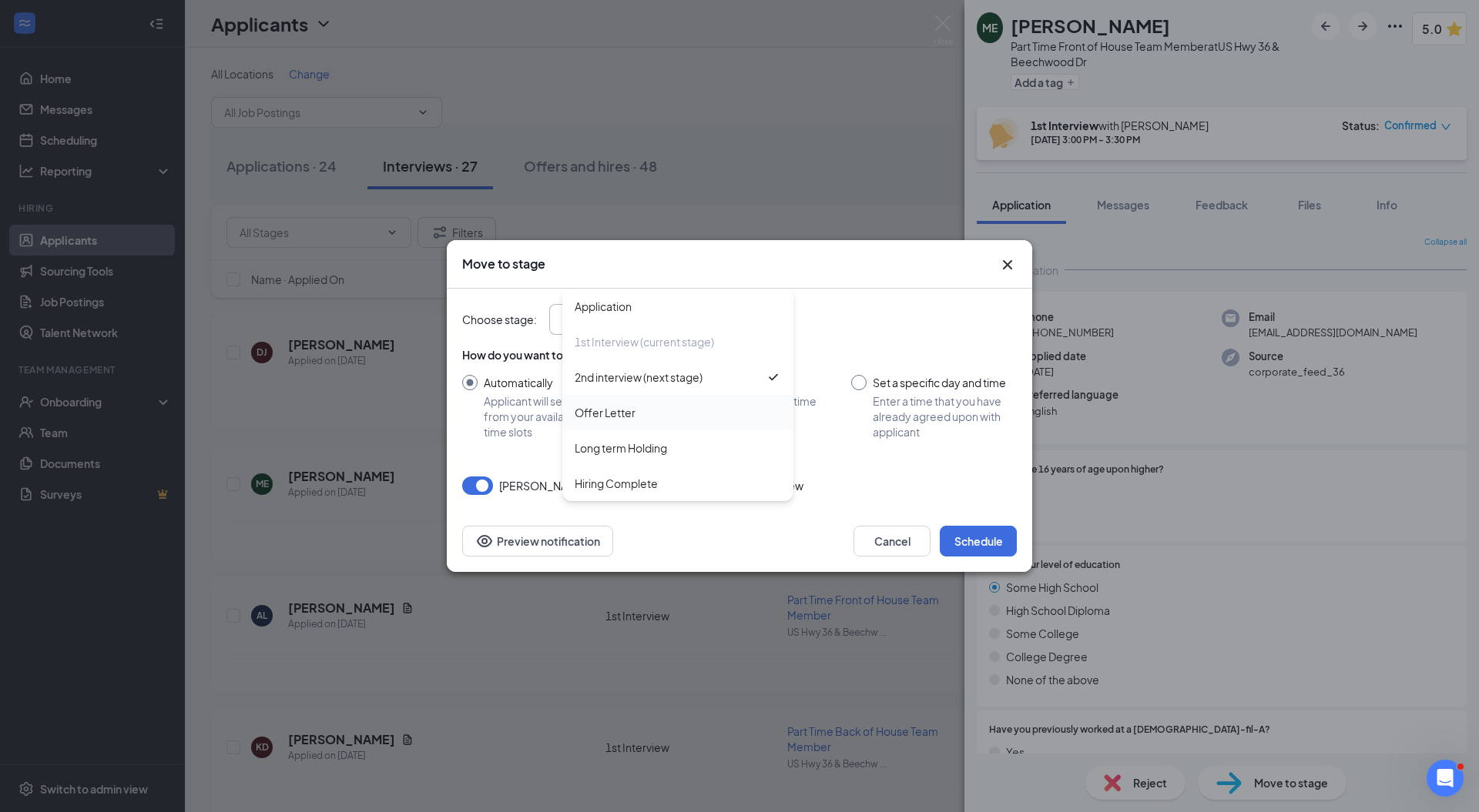
click at [622, 410] on div "Offer Letter" at bounding box center [605, 412] width 61 height 17
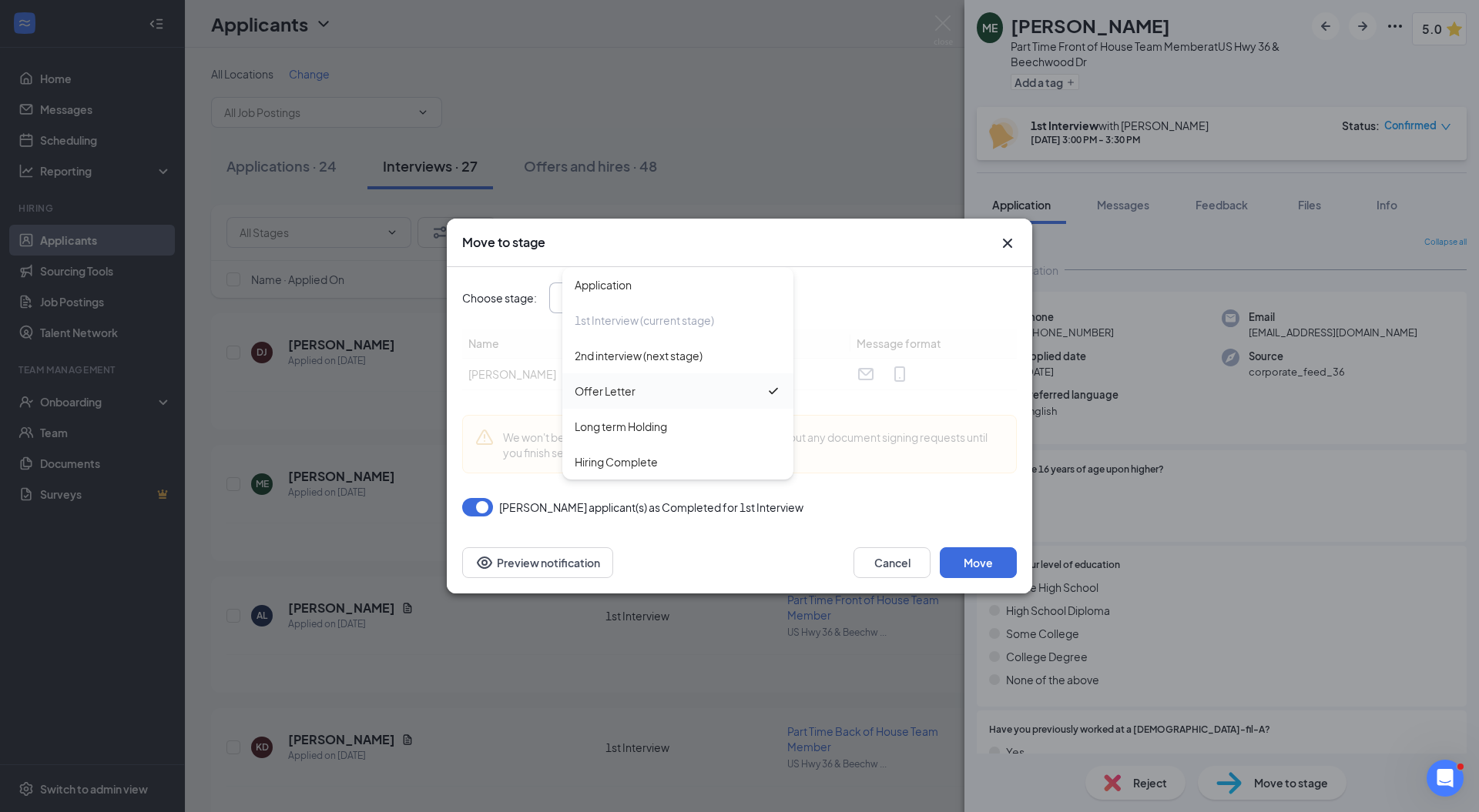
type input "Offer Letter"
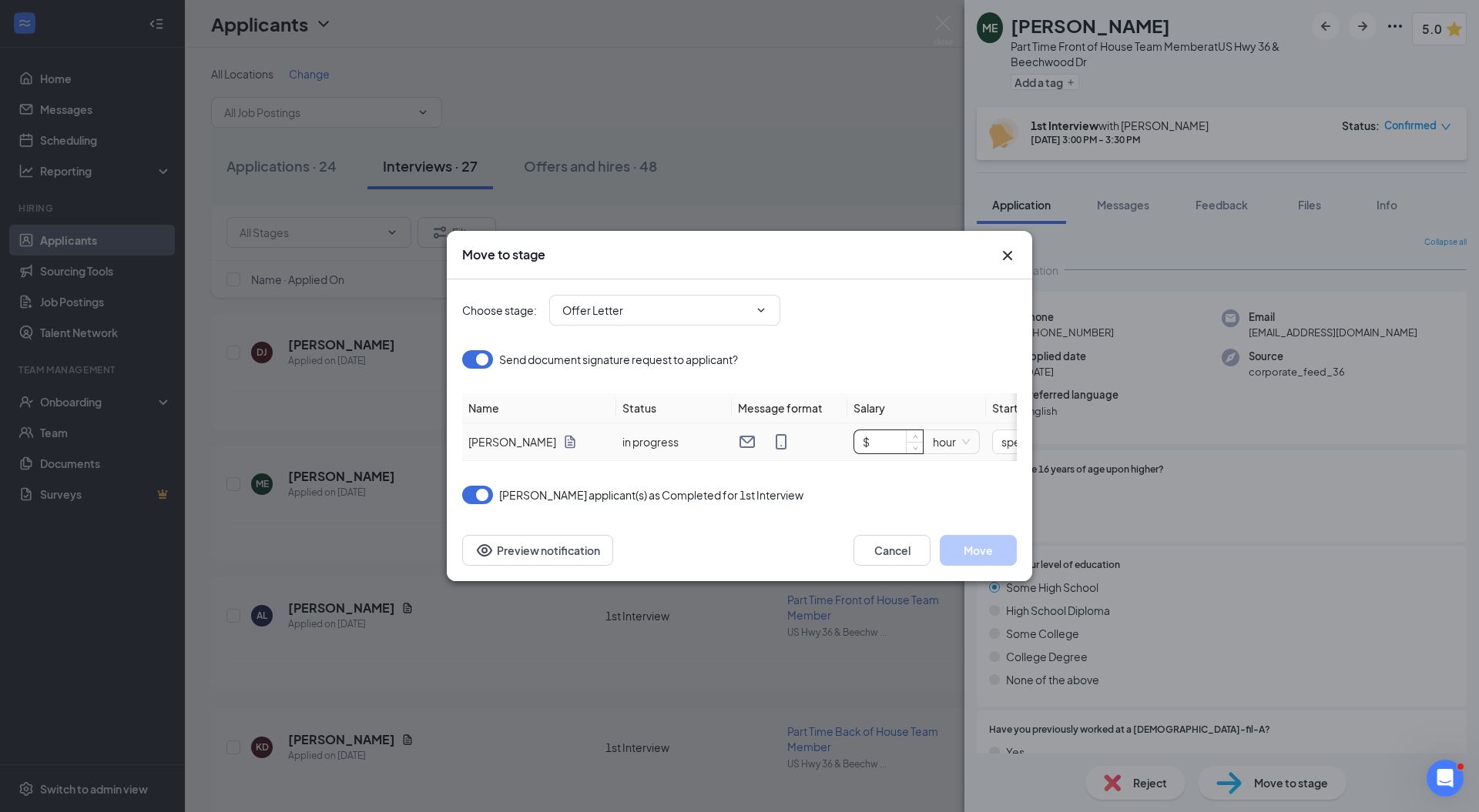
click at [875, 431] on input "$" at bounding box center [888, 441] width 68 height 23
type input "$ 12"
click at [988, 434] on div "[DATE]" at bounding box center [954, 441] width 95 height 17
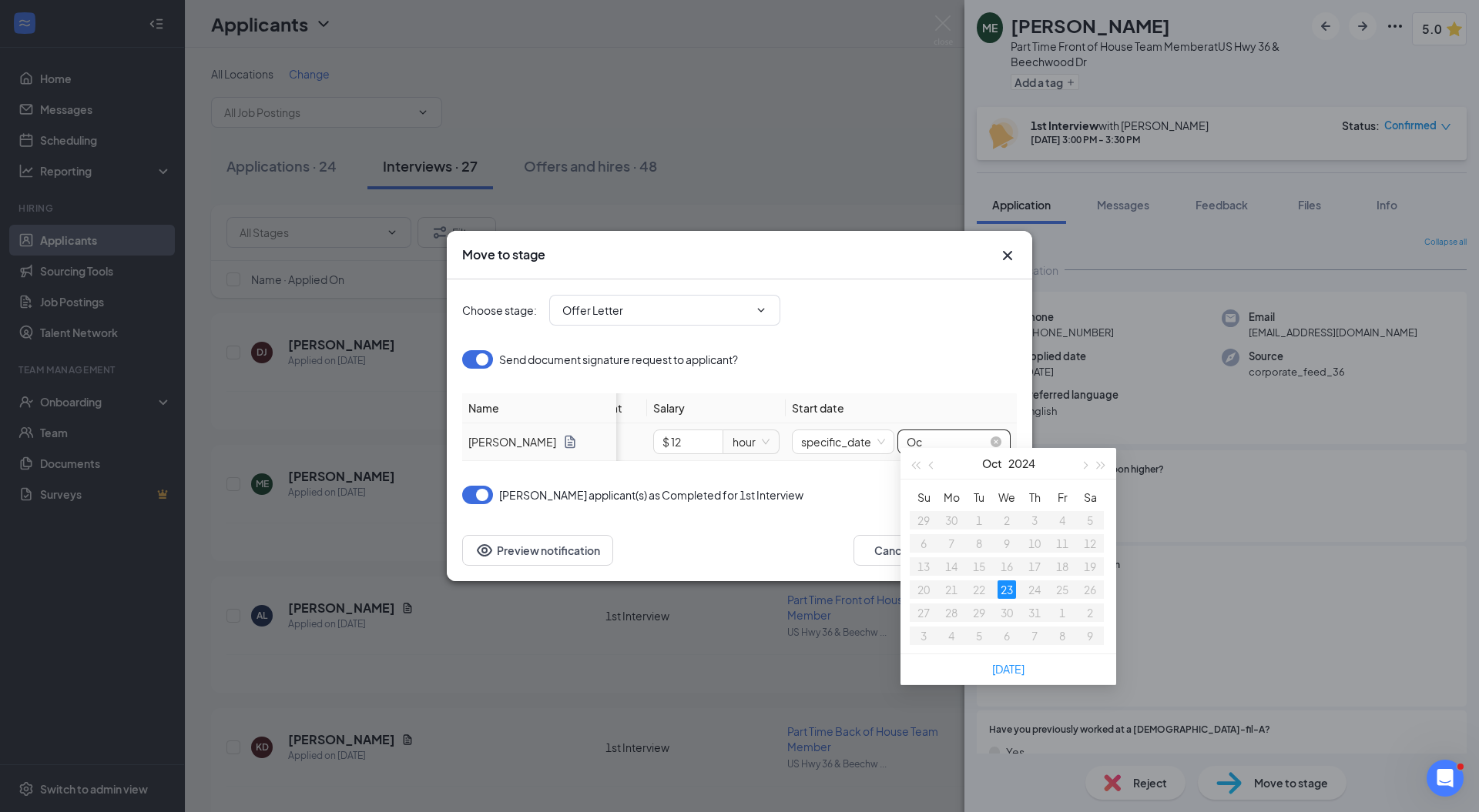
type input "O"
click at [1021, 461] on button "2024" at bounding box center [1022, 463] width 27 height 31
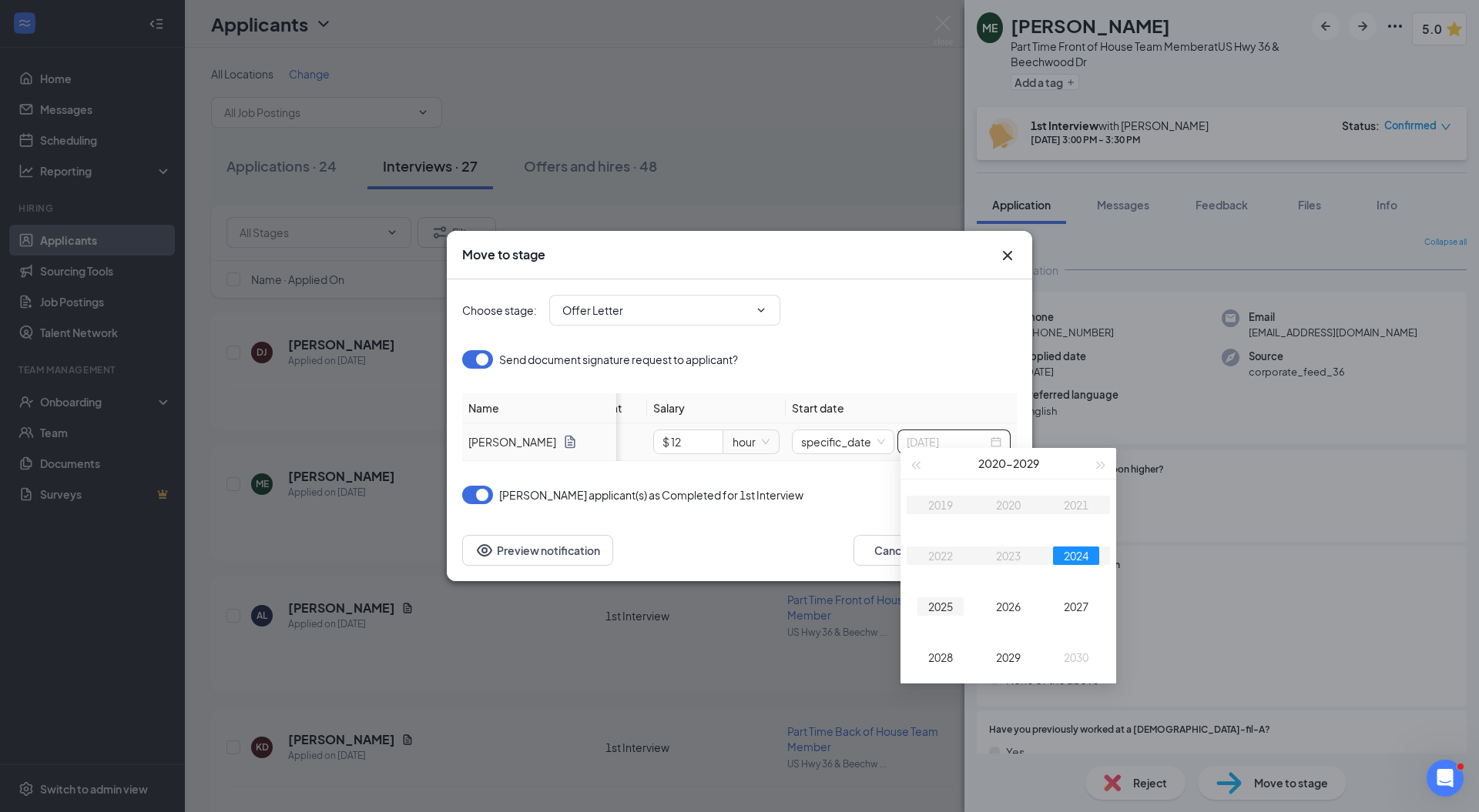
click at [941, 604] on div "2025" at bounding box center [940, 606] width 46 height 18
click at [996, 468] on button "Oct" at bounding box center [992, 463] width 20 height 31
click at [1066, 608] on div "Sep" at bounding box center [1075, 606] width 46 height 18
click at [952, 589] on div "22" at bounding box center [951, 589] width 18 height 18
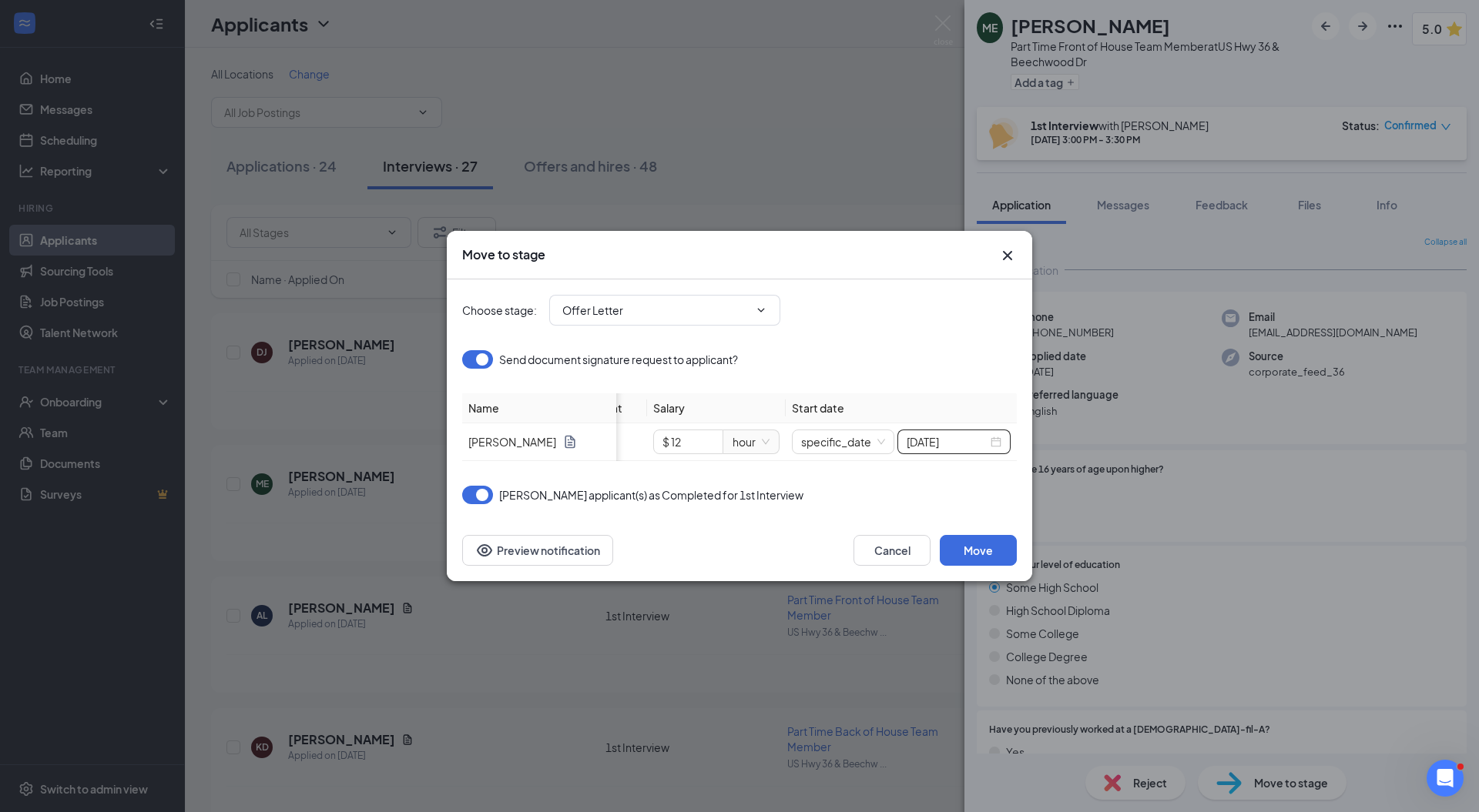
type input "[DATE]"
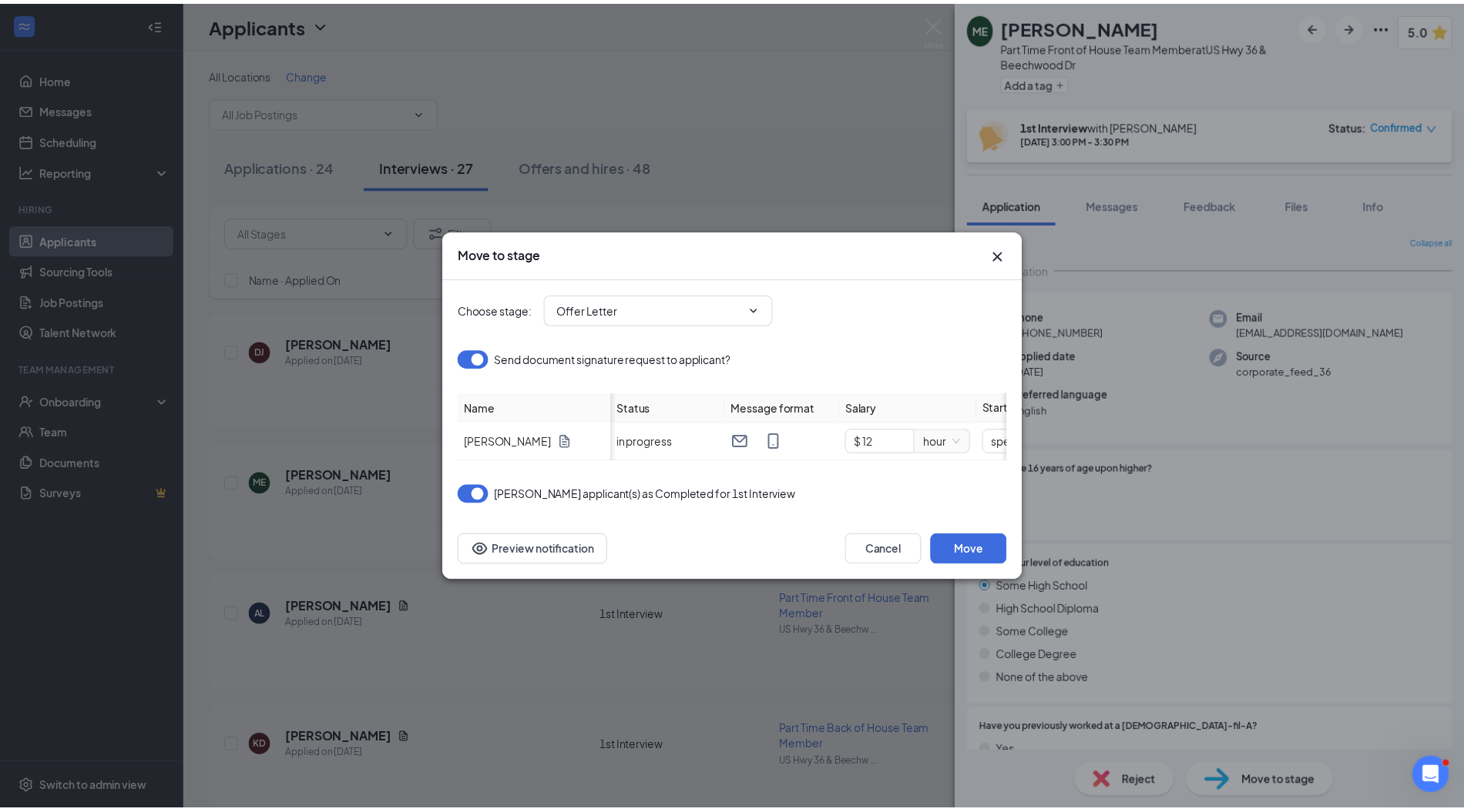
scroll to position [0, 200]
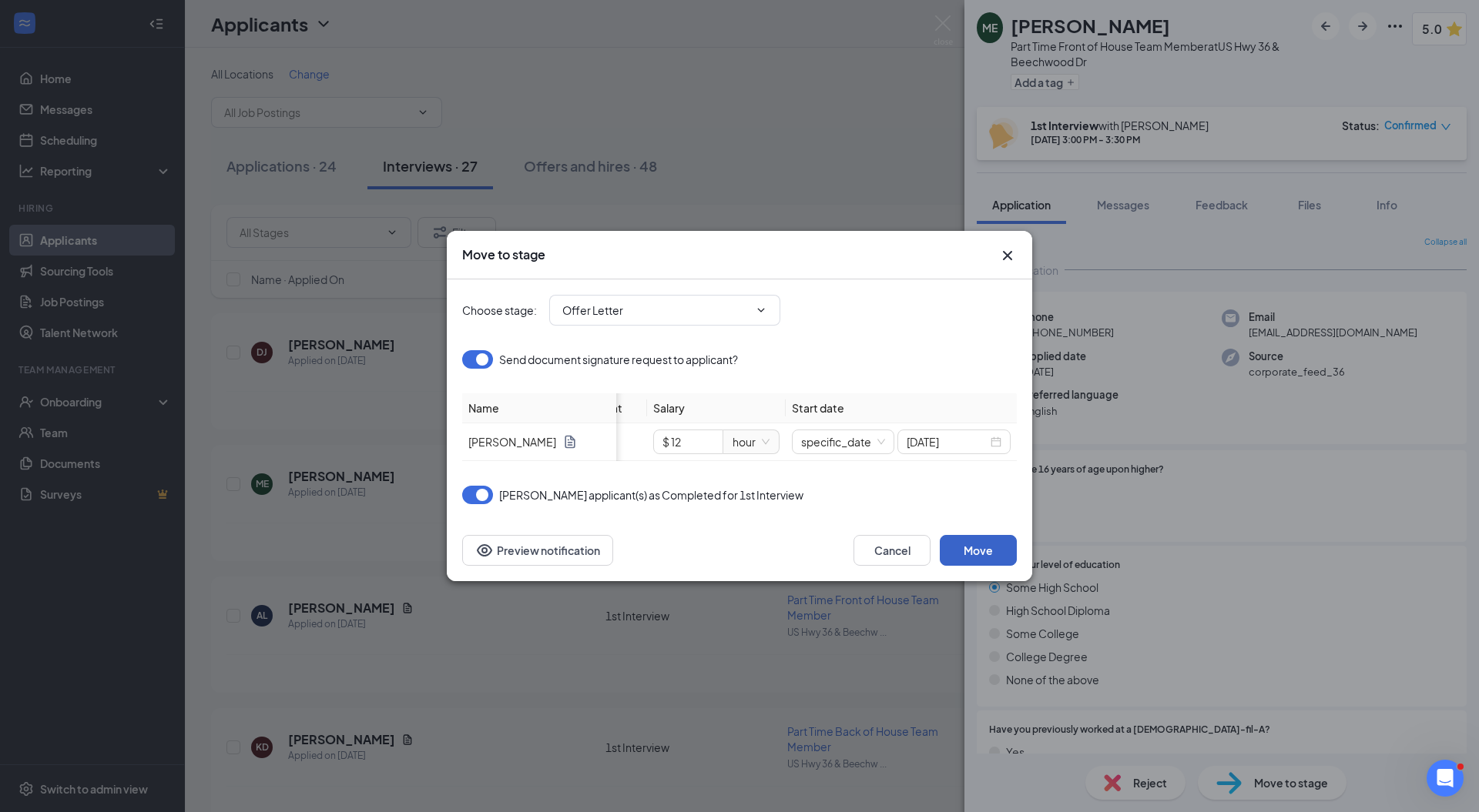
click at [990, 560] on button "Move" at bounding box center [978, 551] width 77 height 31
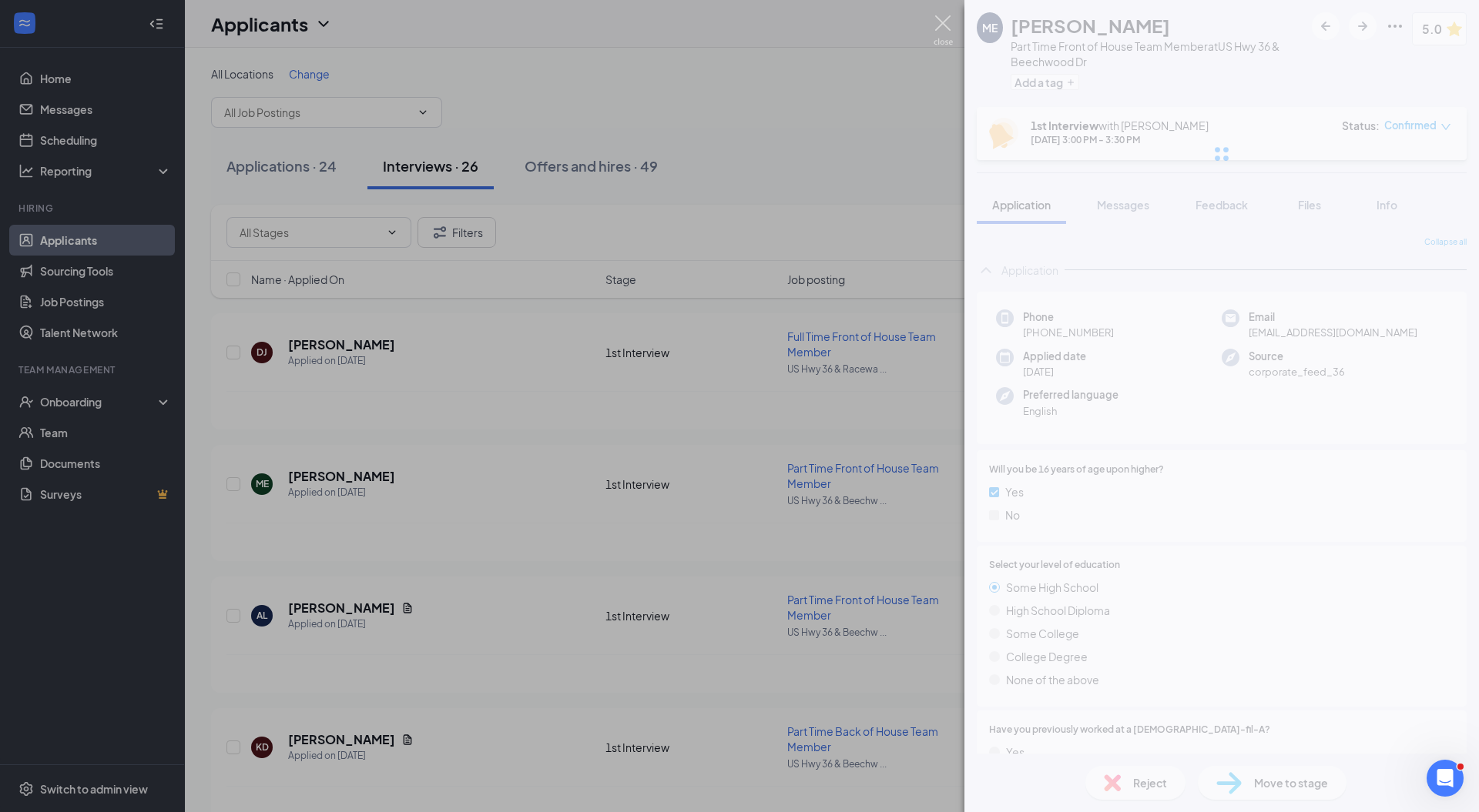
click at [945, 20] on img at bounding box center [943, 30] width 19 height 30
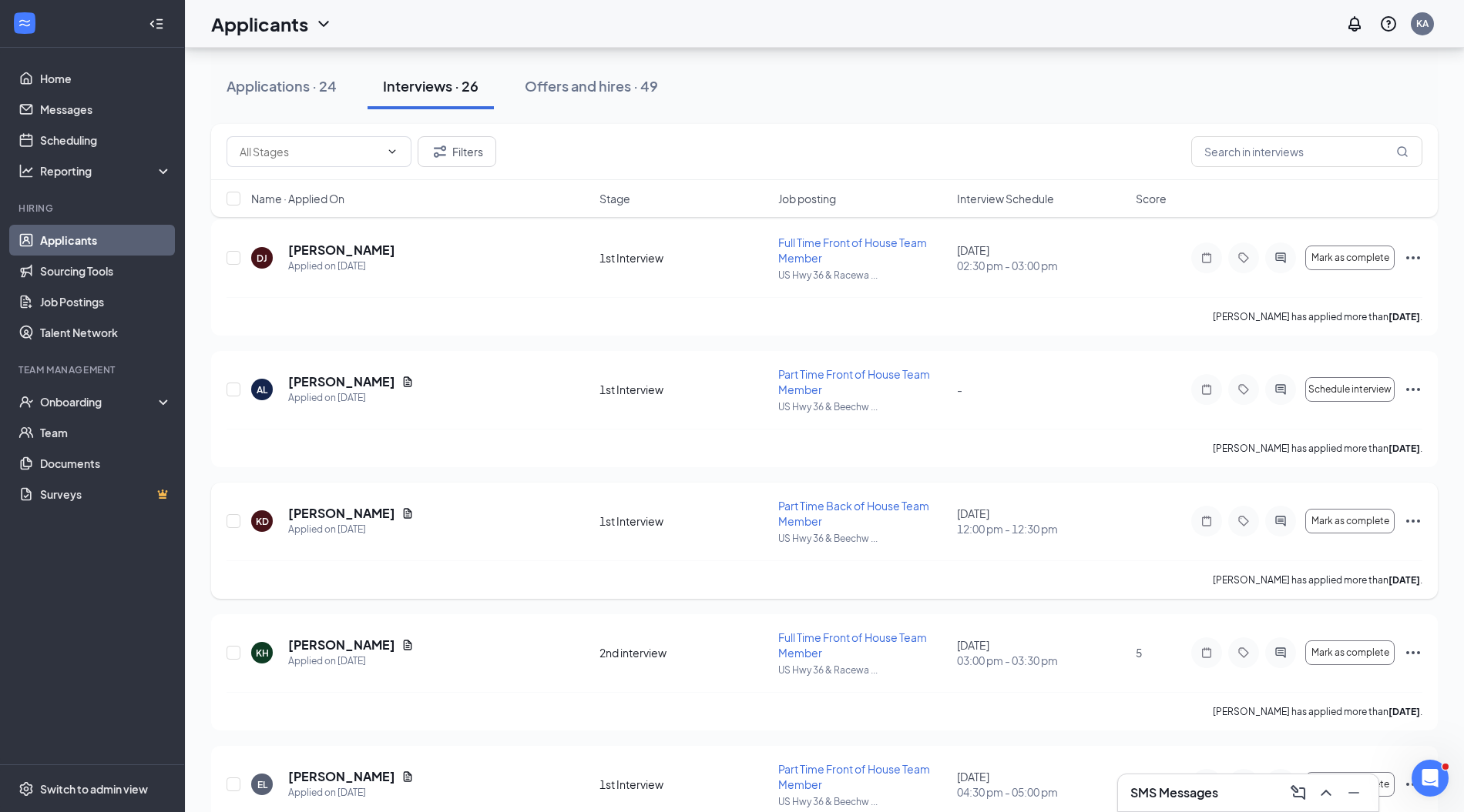
scroll to position [96, 0]
click at [114, 412] on div "Onboarding" at bounding box center [93, 402] width 185 height 31
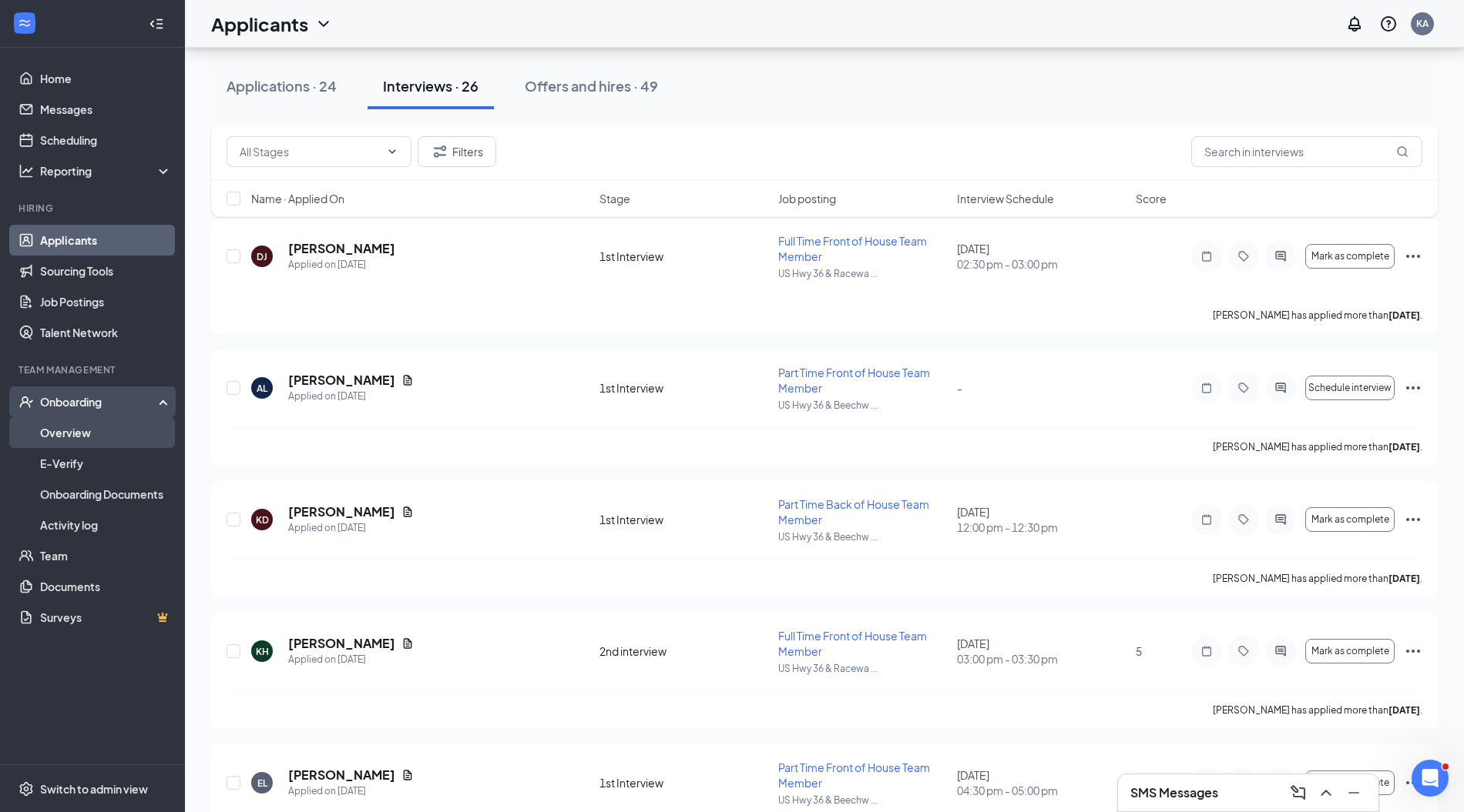
click at [103, 433] on link "Overview" at bounding box center [106, 433] width 132 height 31
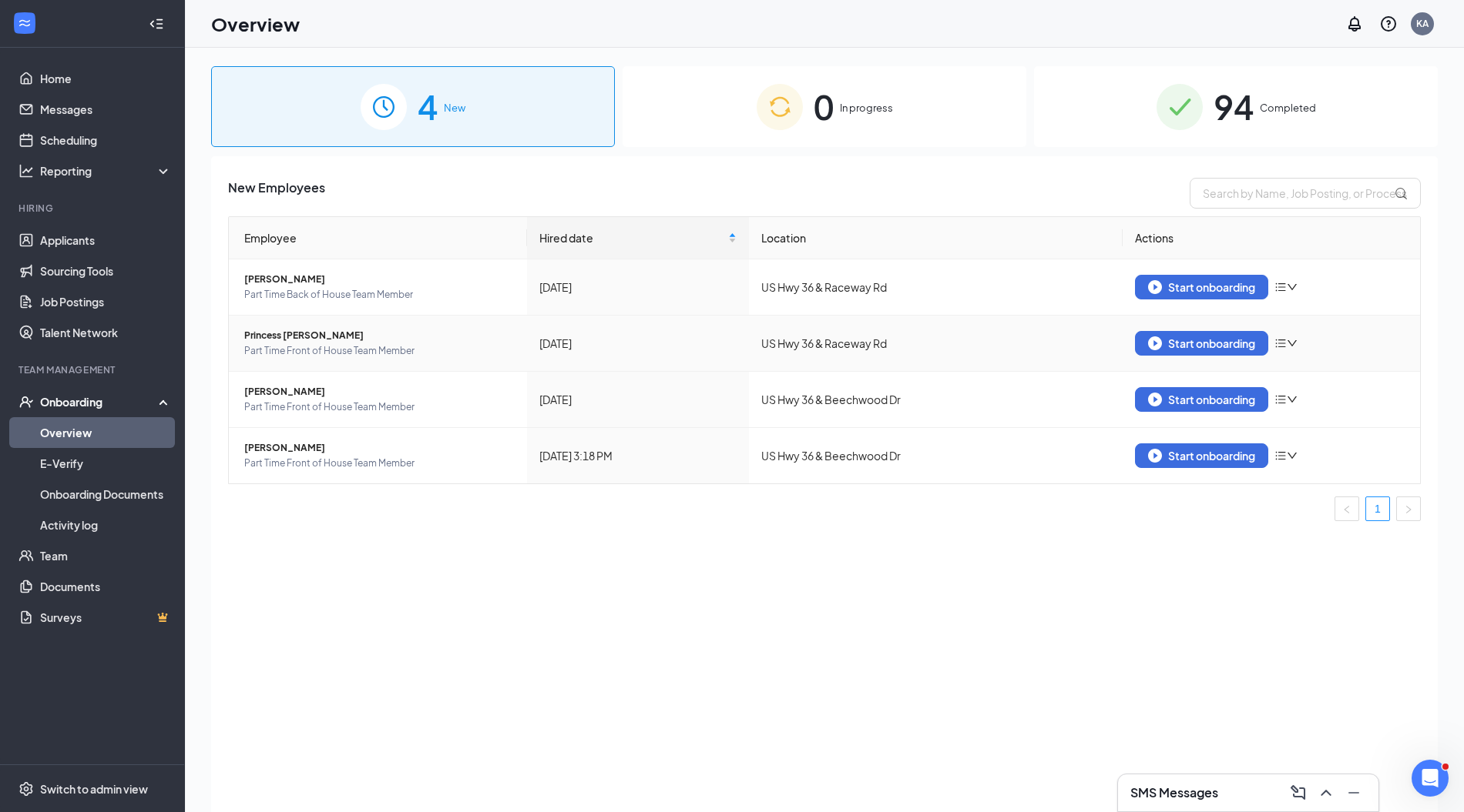
click at [293, 336] on span "Princess [PERSON_NAME]" at bounding box center [380, 335] width 270 height 15
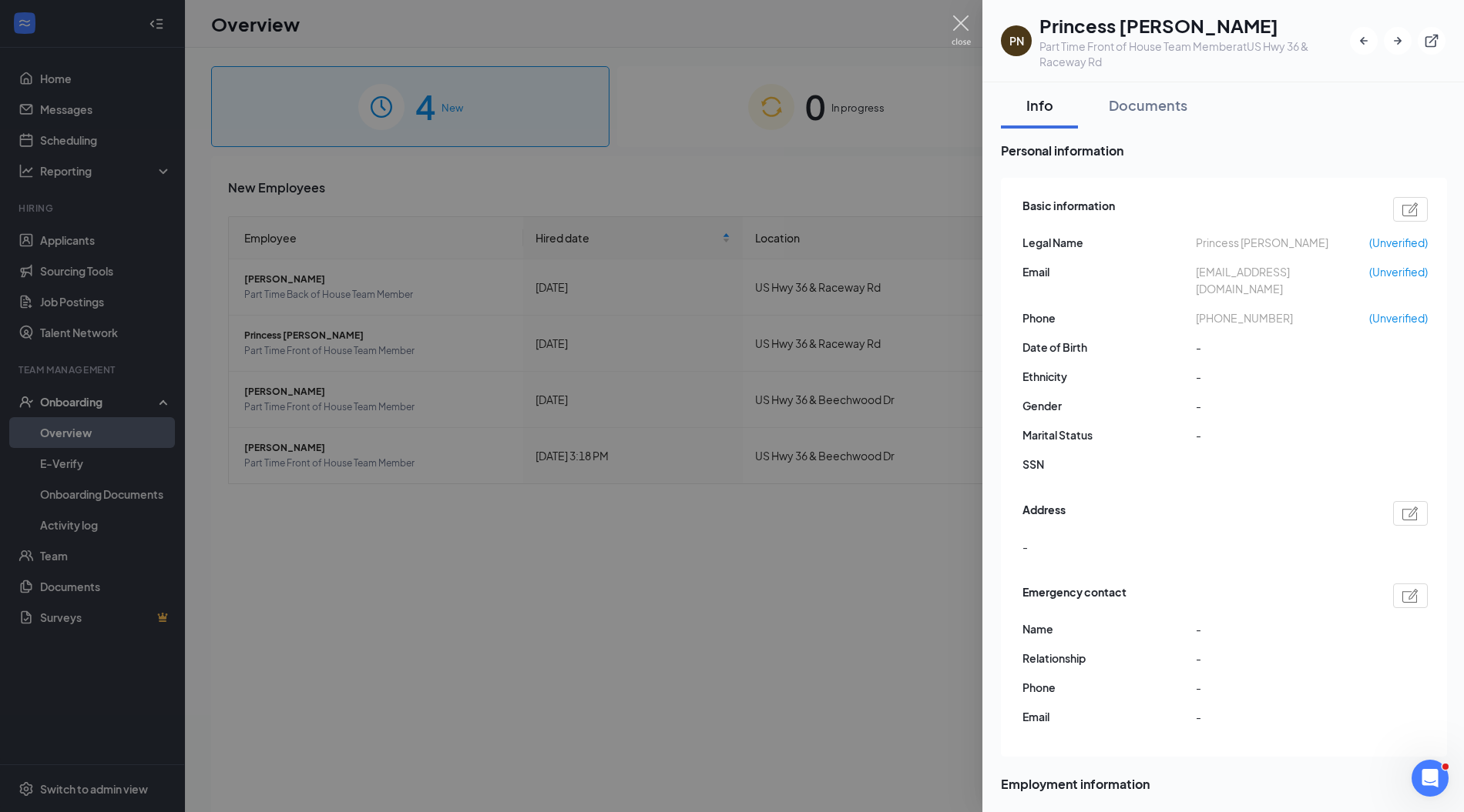
click at [956, 23] on img at bounding box center [961, 30] width 19 height 30
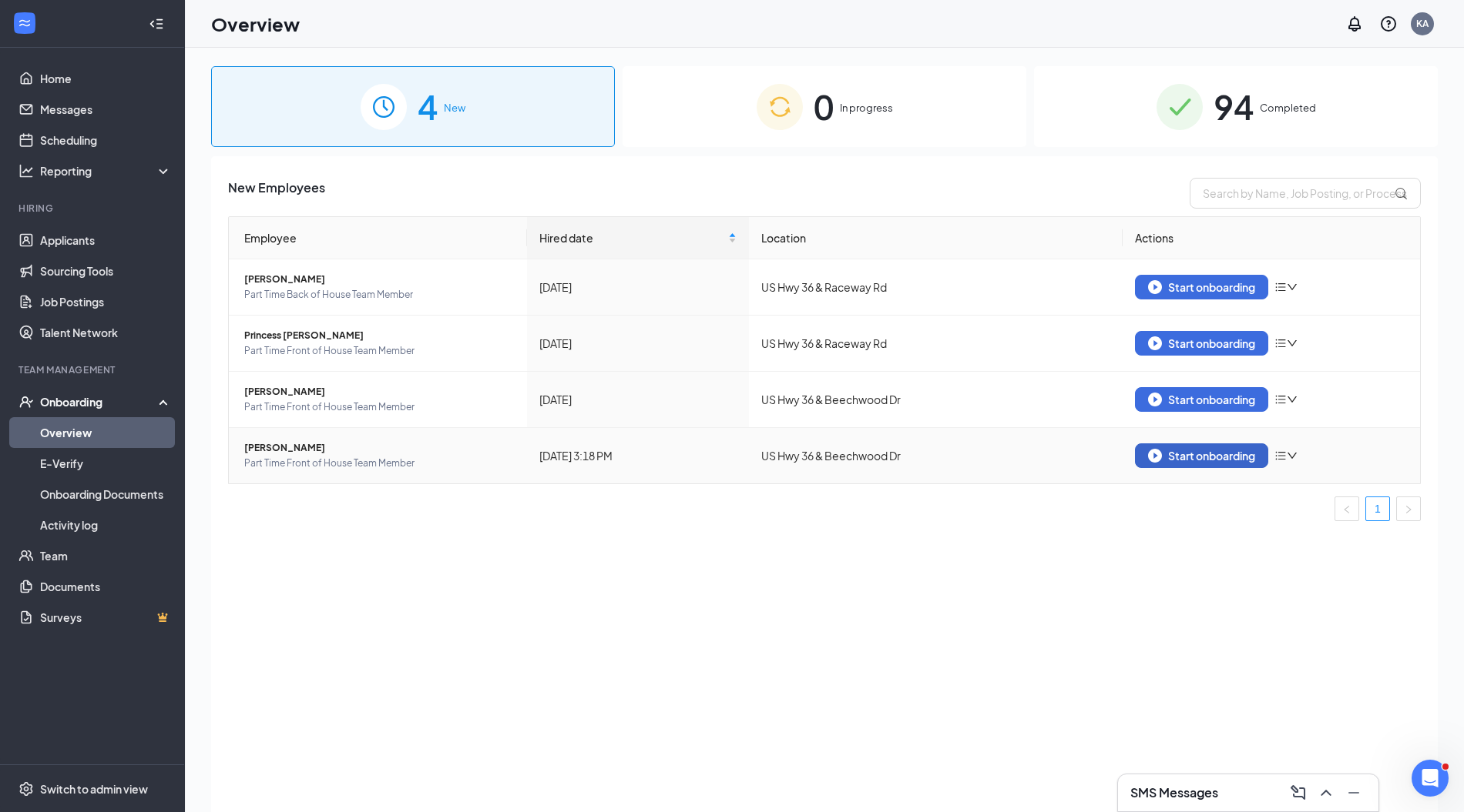
click at [1213, 458] on div "Start onboarding" at bounding box center [1201, 455] width 107 height 14
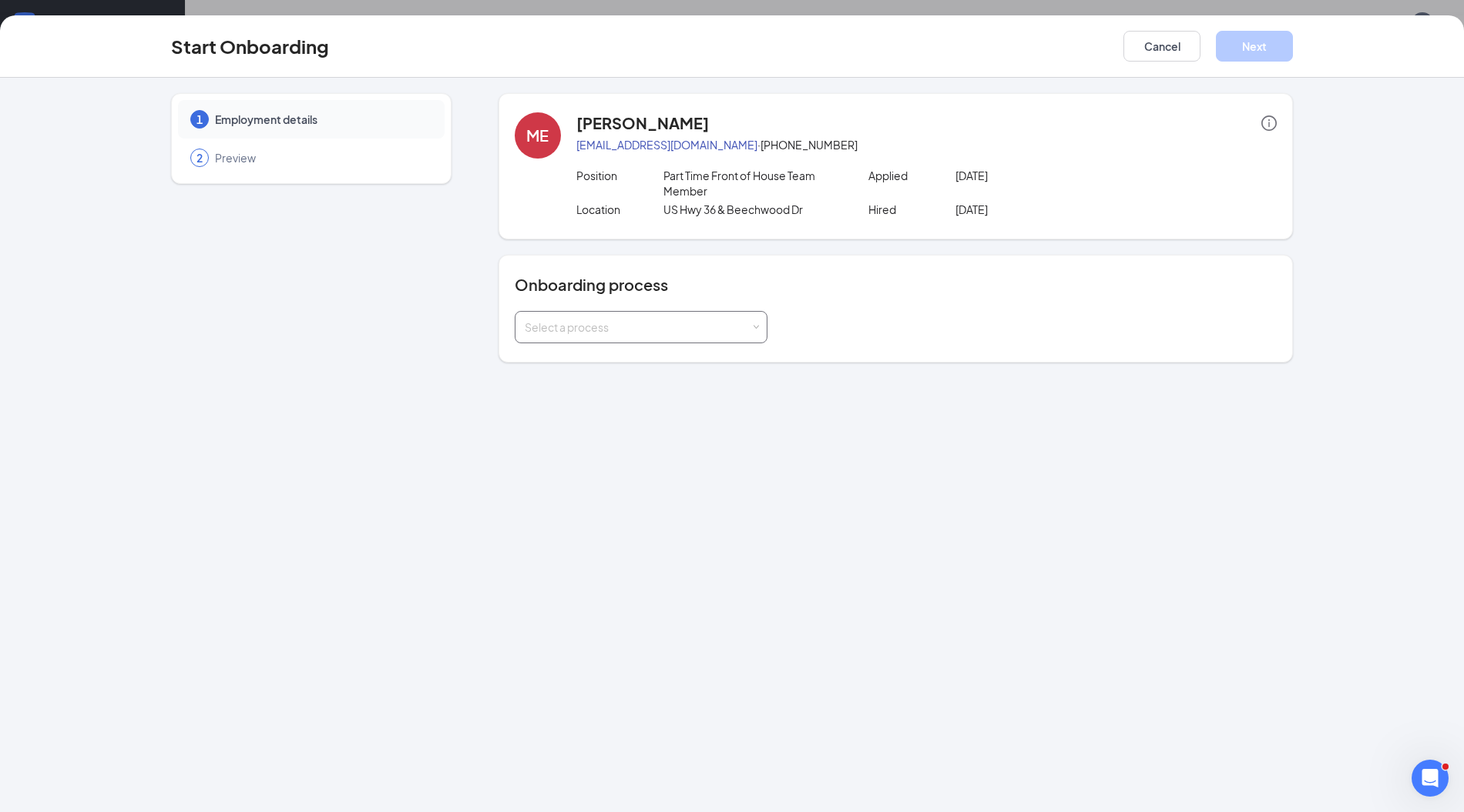
click at [632, 331] on div "Select a process" at bounding box center [637, 326] width 226 height 15
click at [606, 383] on span "05175 Team member onboarding" at bounding box center [603, 385] width 167 height 14
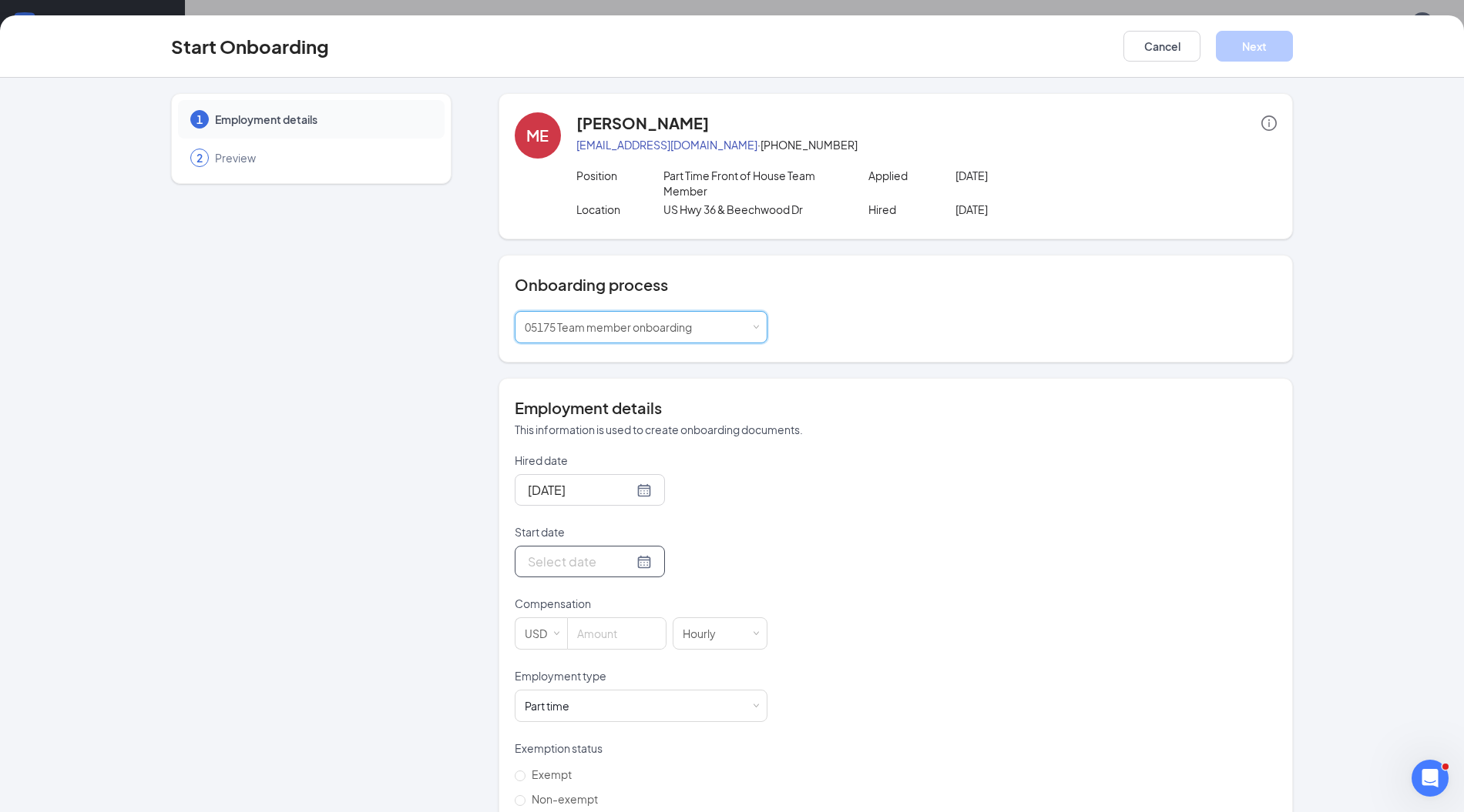
click at [623, 566] on div at bounding box center [590, 562] width 124 height 19
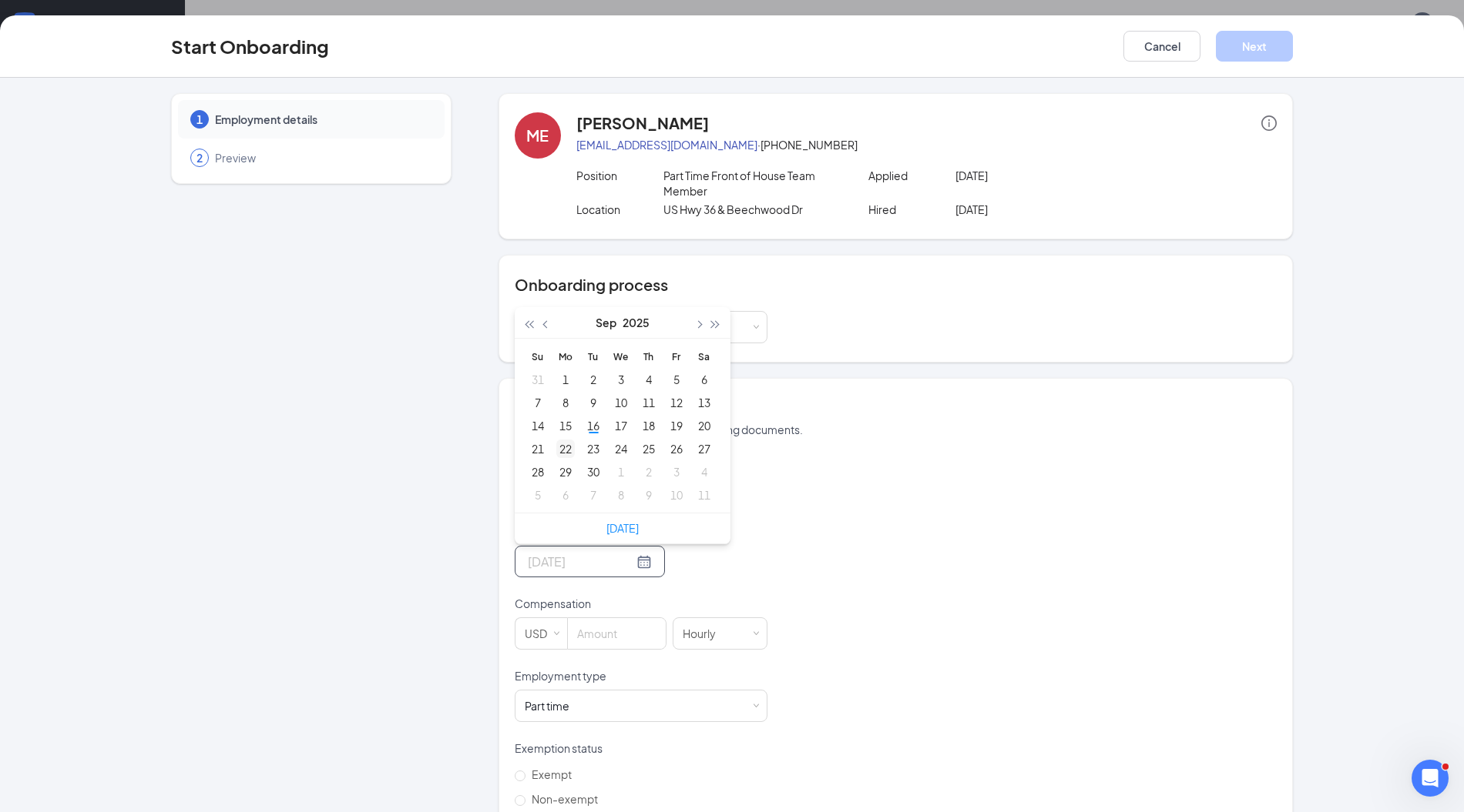
type input "[DATE]"
click at [561, 442] on div "22" at bounding box center [565, 449] width 19 height 18
click at [606, 636] on input at bounding box center [617, 634] width 98 height 31
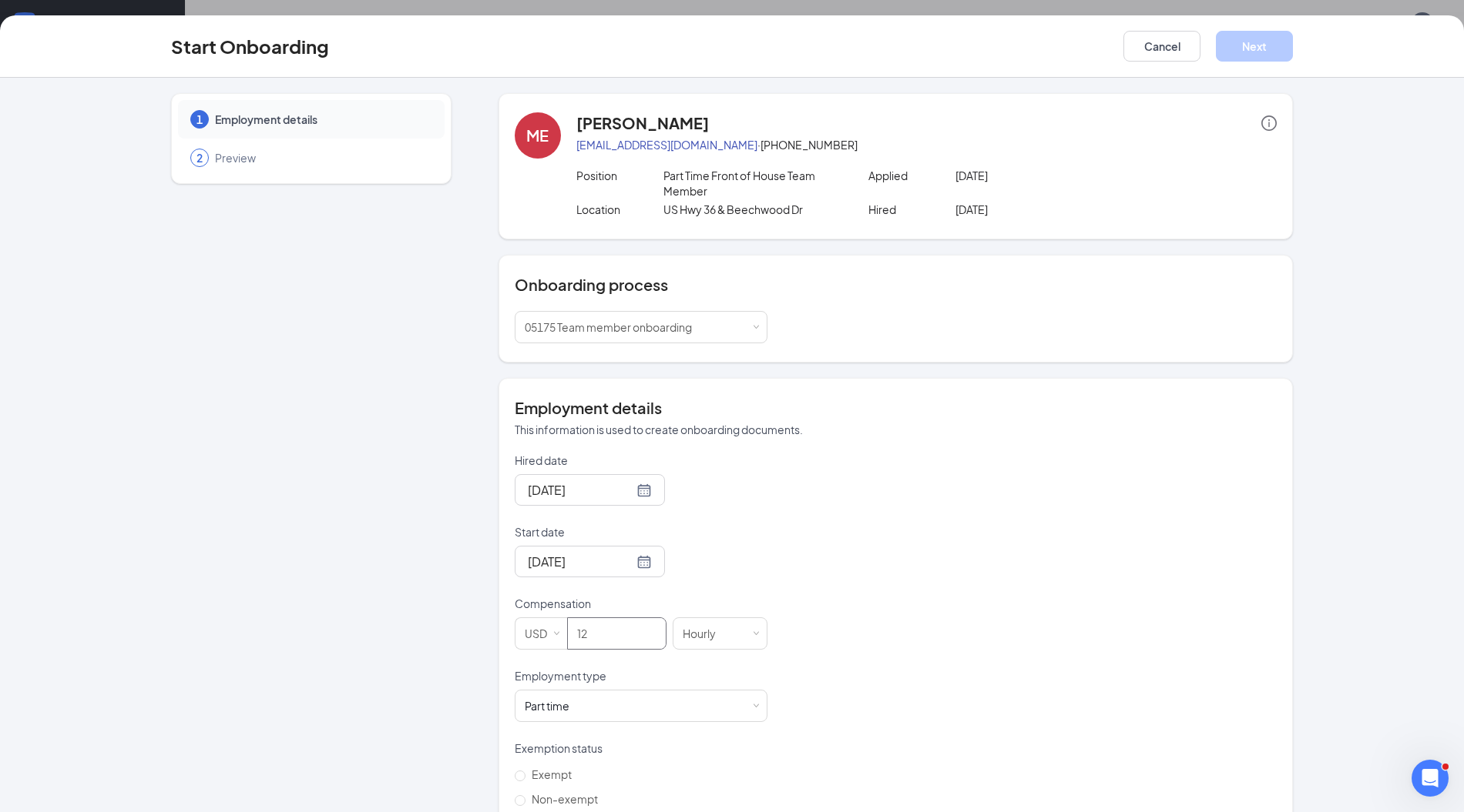
scroll to position [103, 0]
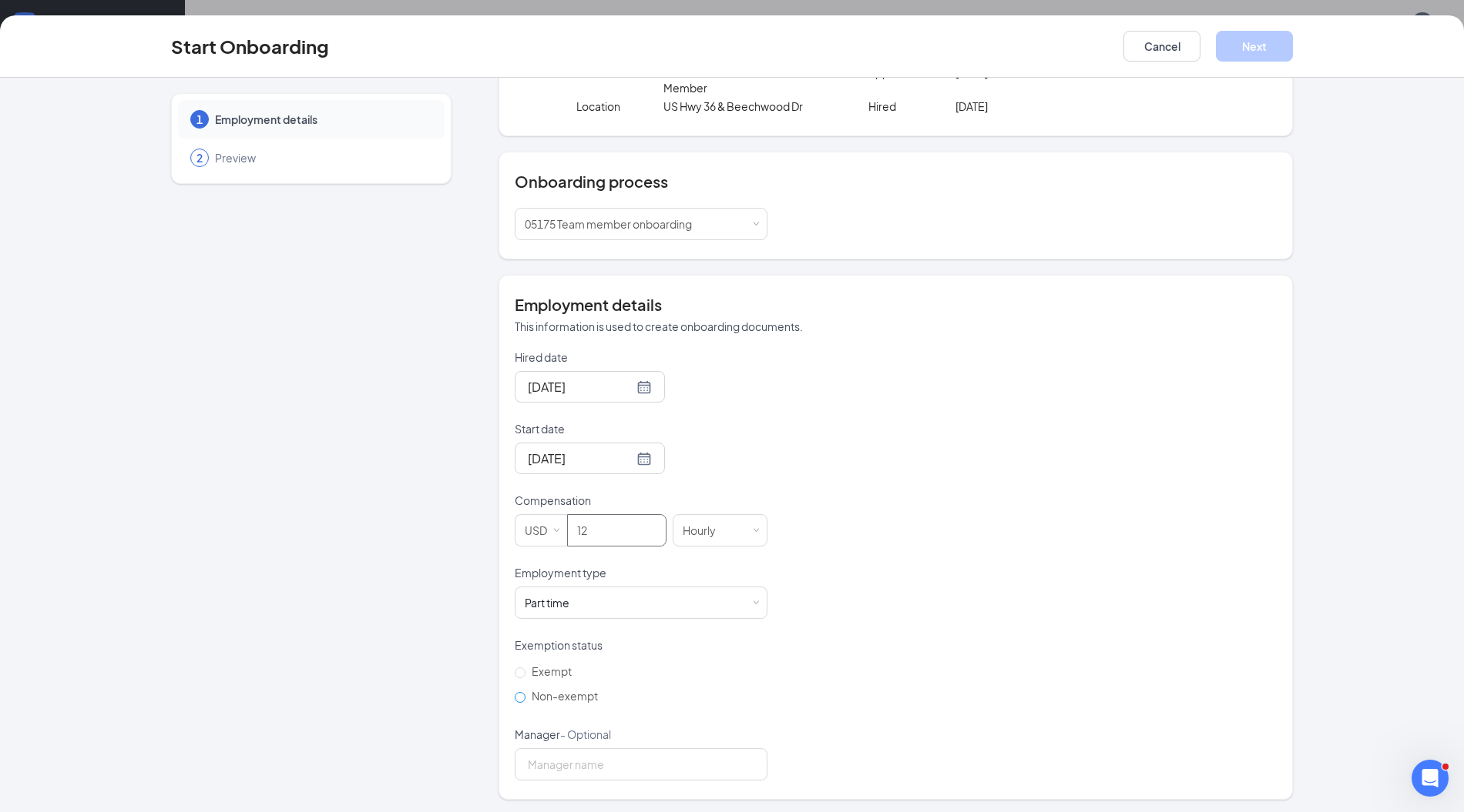
type input "12"
click at [573, 690] on span "Non-exempt" at bounding box center [565, 695] width 79 height 14
click at [525, 692] on input "Non-exempt" at bounding box center [520, 697] width 10 height 10
radio input "true"
click at [574, 760] on input "Manager - Optional" at bounding box center [641, 765] width 253 height 32
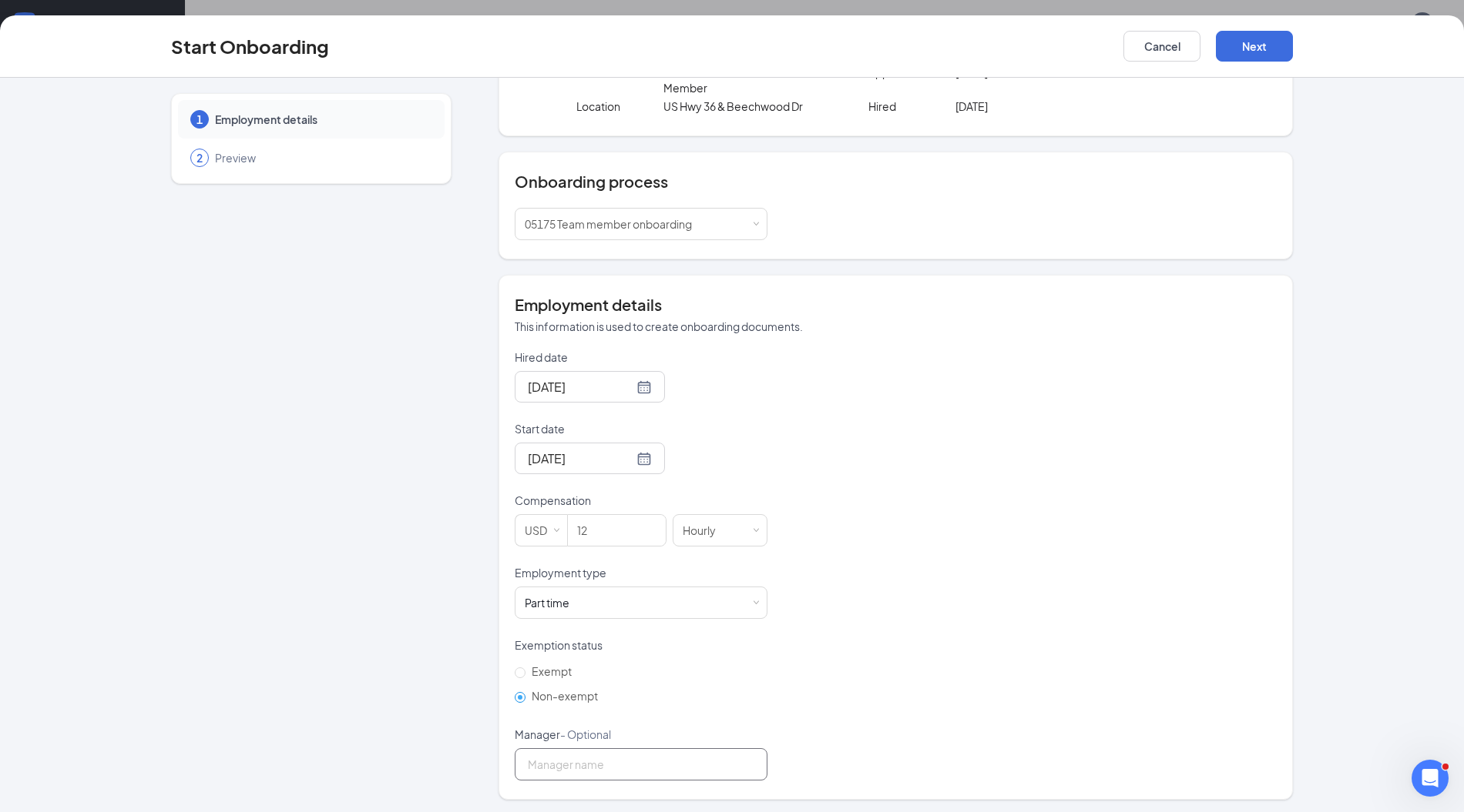
type input "[PERSON_NAME]"
click at [1242, 49] on button "Next" at bounding box center [1254, 46] width 77 height 31
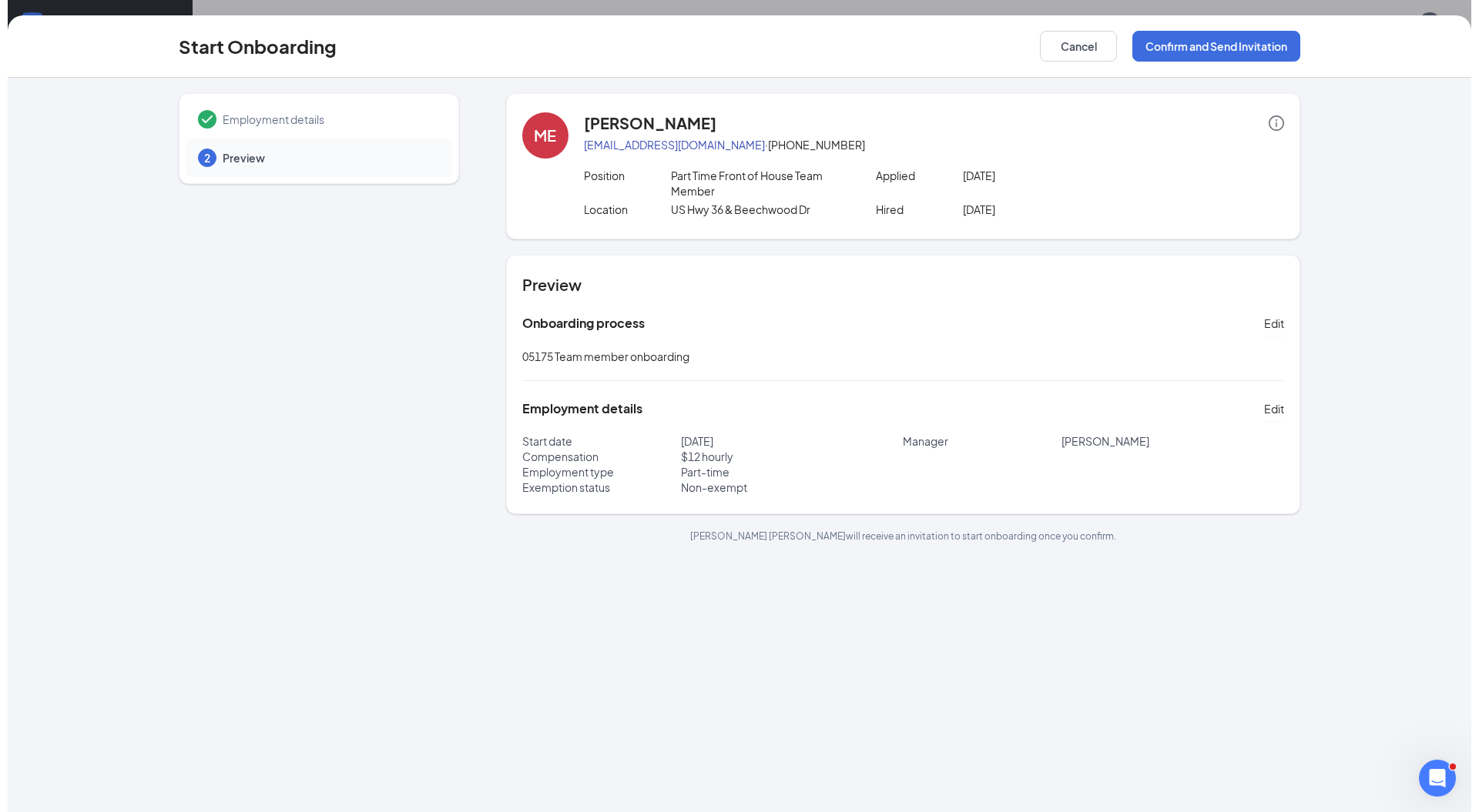
scroll to position [0, 0]
click at [1202, 59] on button "Confirm and Send Invitation" at bounding box center [1208, 46] width 168 height 31
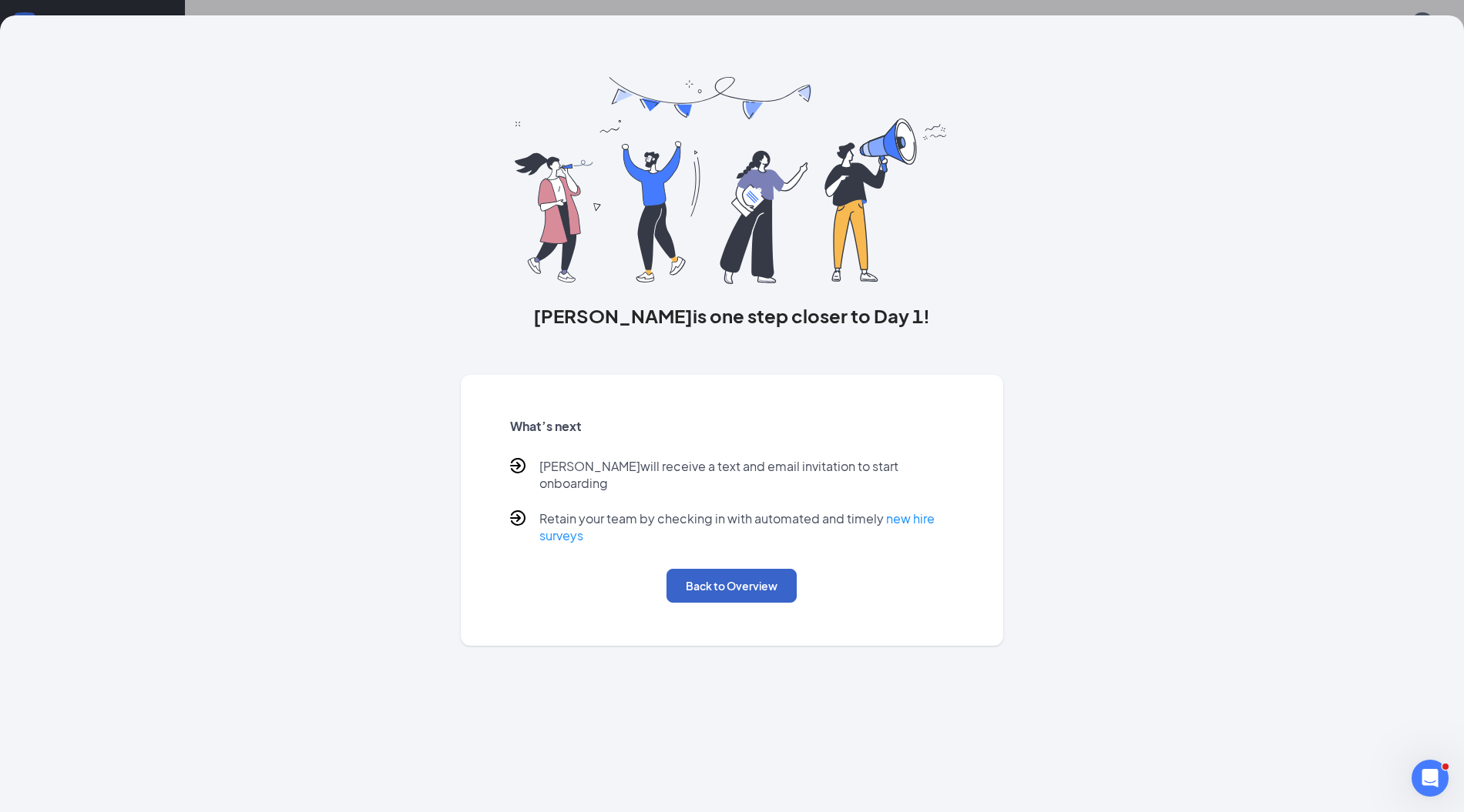
click at [724, 584] on button "Back to Overview" at bounding box center [731, 586] width 130 height 34
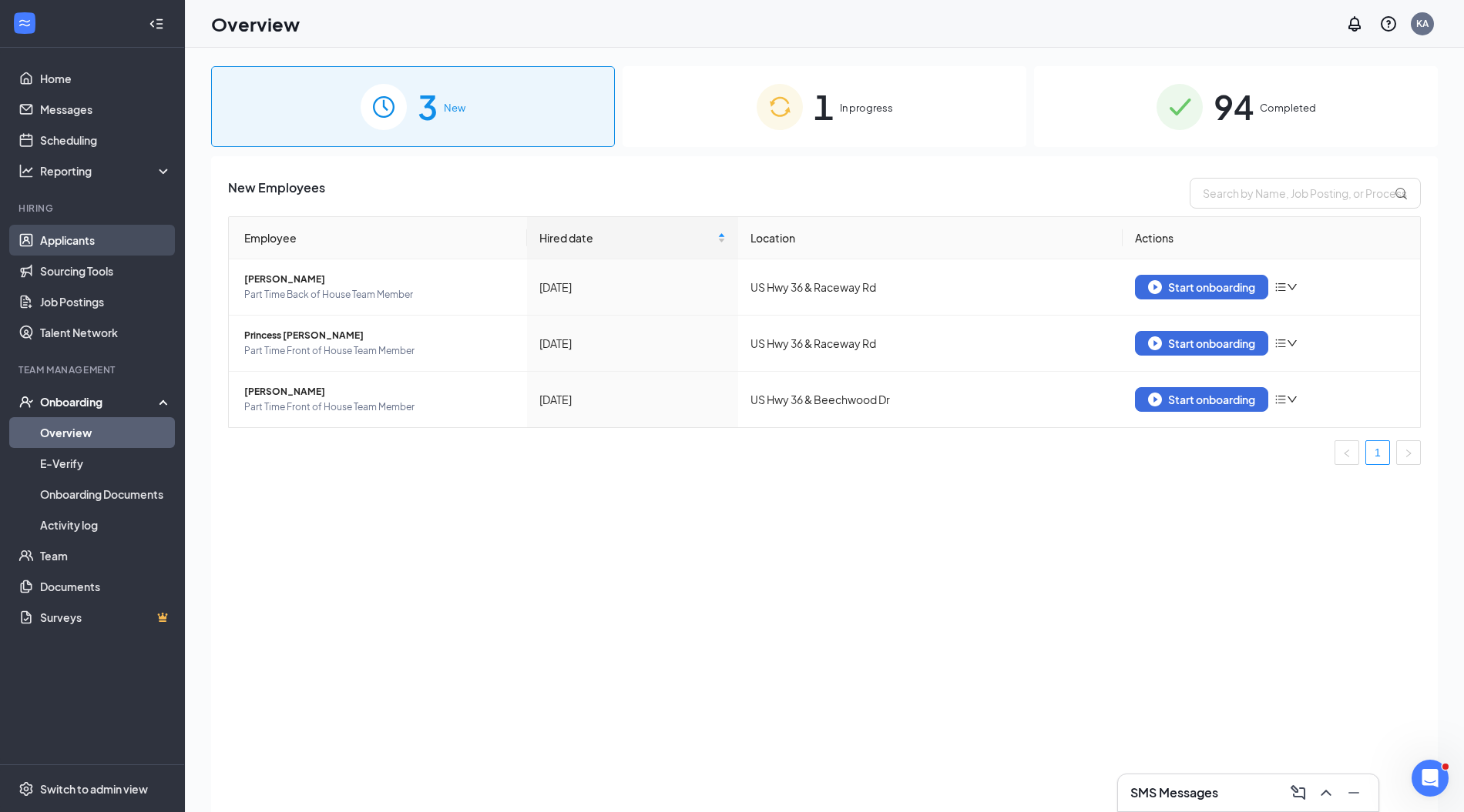
click at [76, 244] on link "Applicants" at bounding box center [106, 240] width 132 height 31
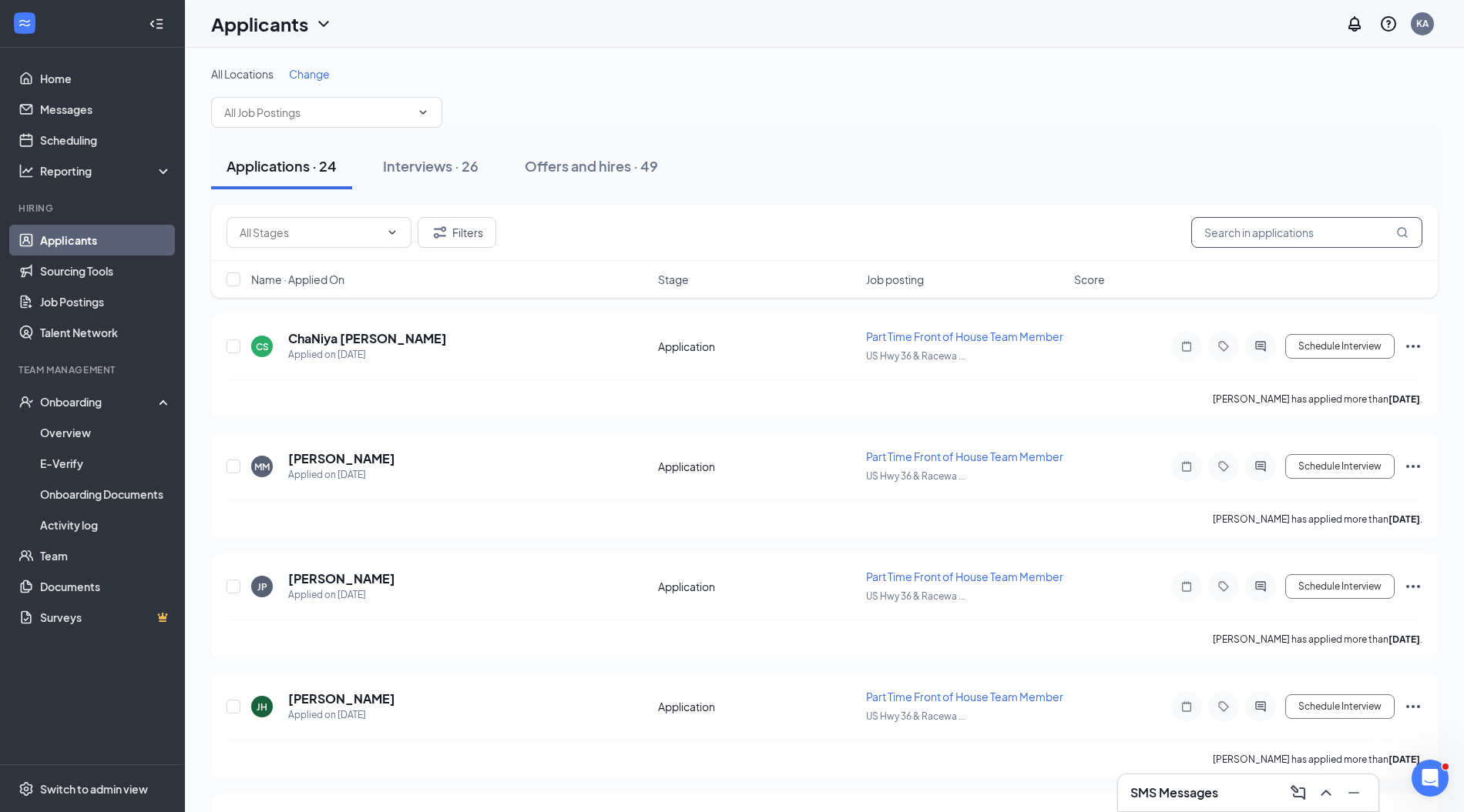
click at [1260, 227] on input "text" at bounding box center [1306, 232] width 231 height 31
type input "princess"
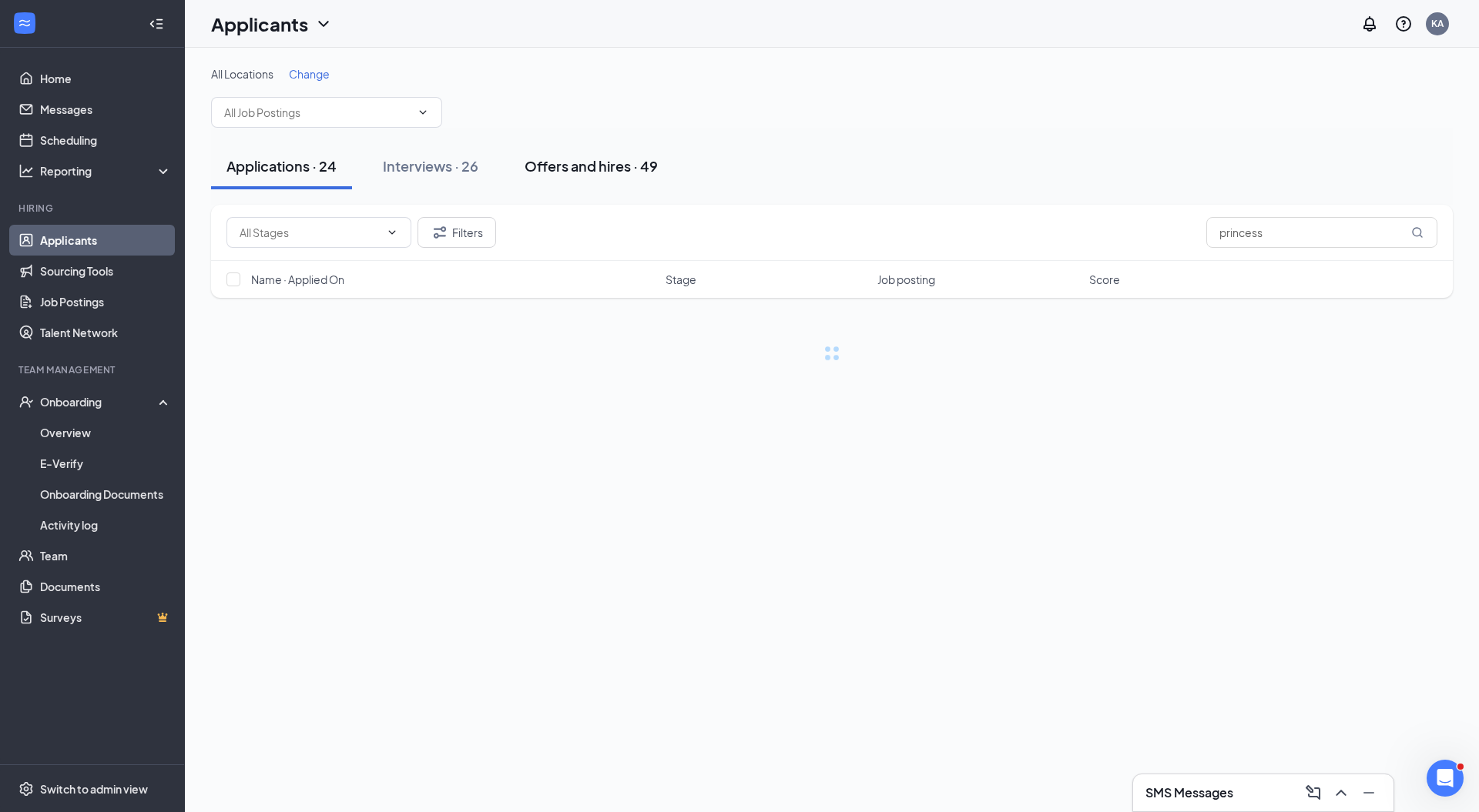
click at [650, 166] on div "Offers and hires · 49" at bounding box center [591, 166] width 134 height 19
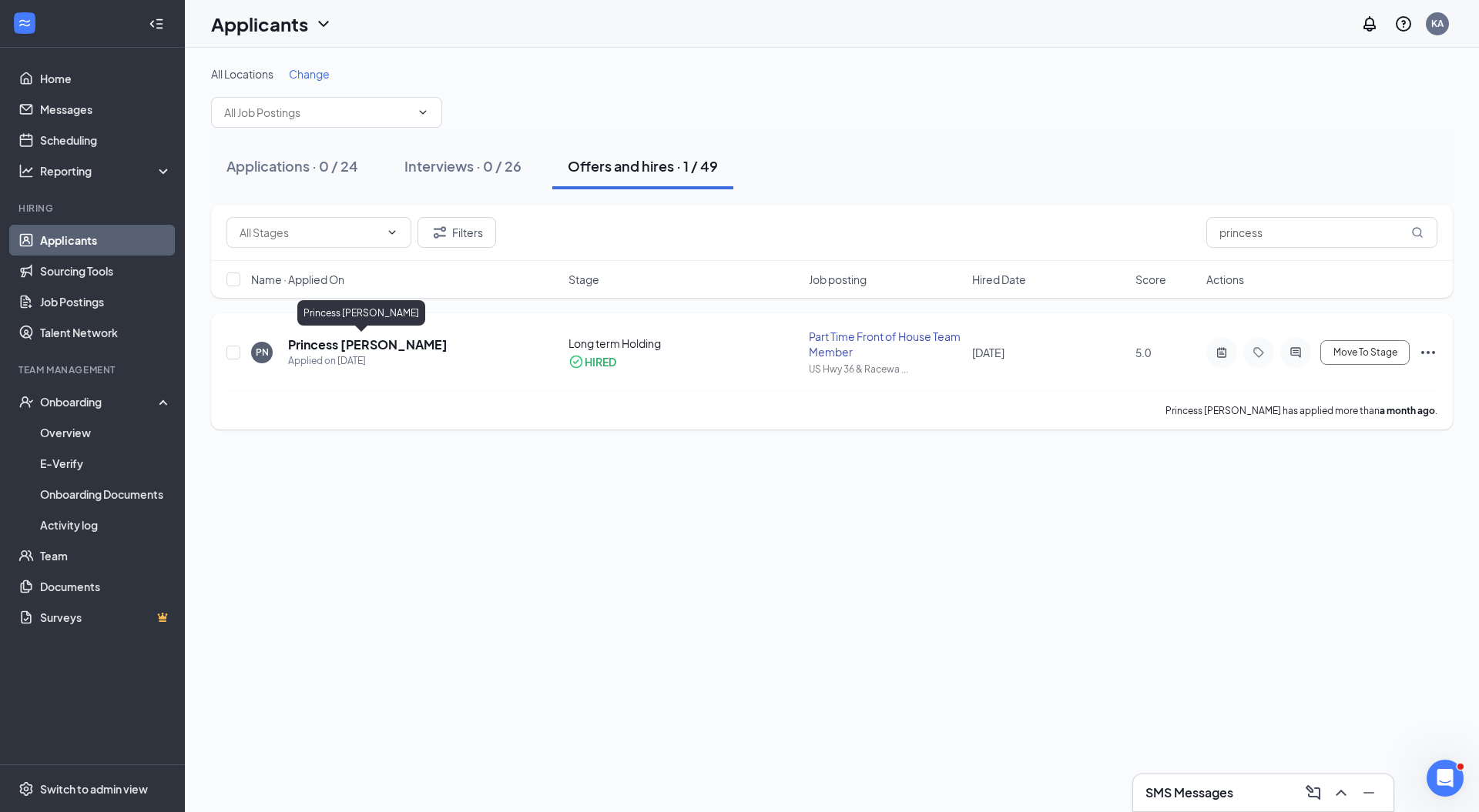
click at [359, 343] on h5 "Princess [PERSON_NAME]" at bounding box center [368, 345] width 159 height 17
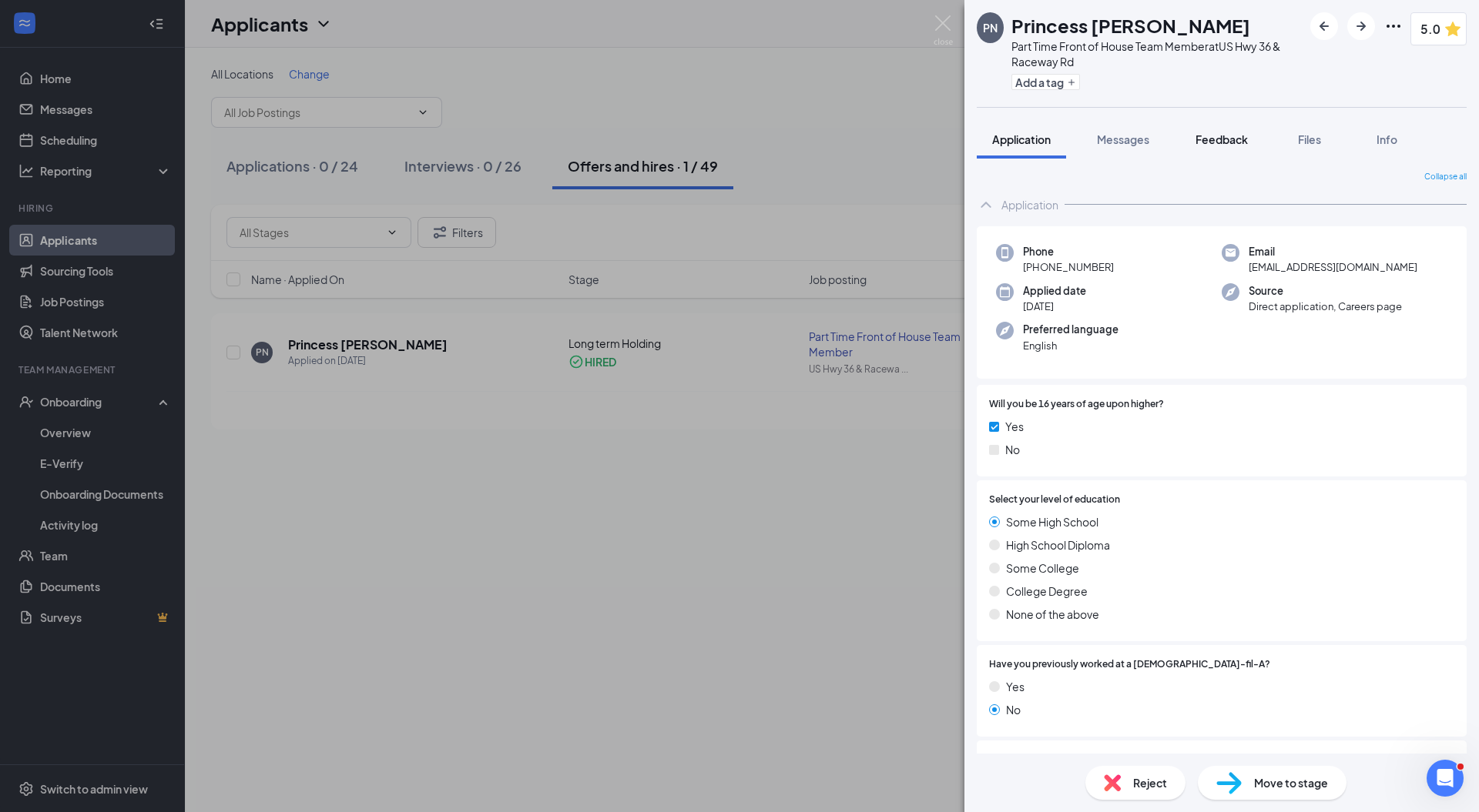
click at [1230, 136] on span "Feedback" at bounding box center [1221, 139] width 52 height 14
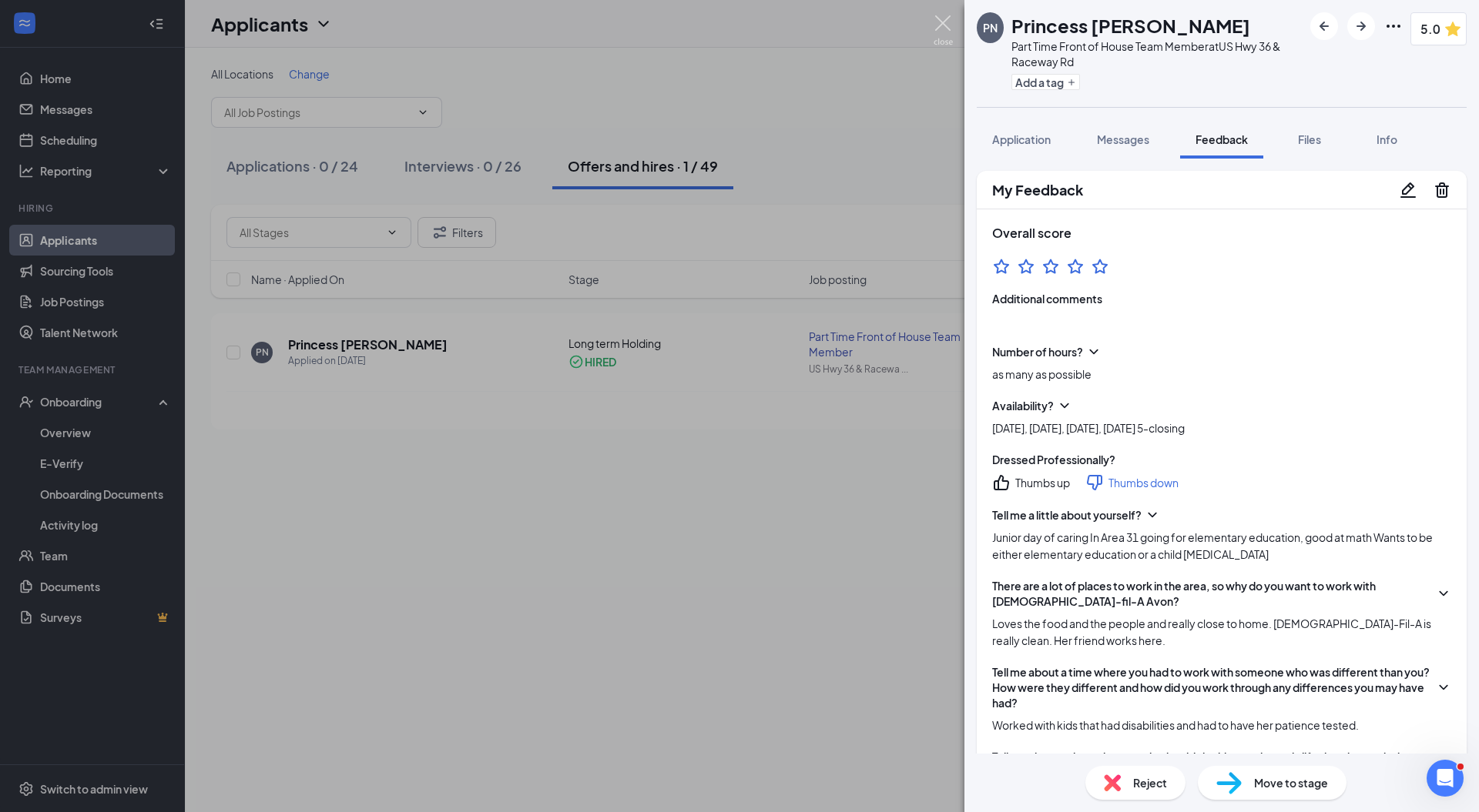
click at [940, 22] on img at bounding box center [943, 30] width 19 height 30
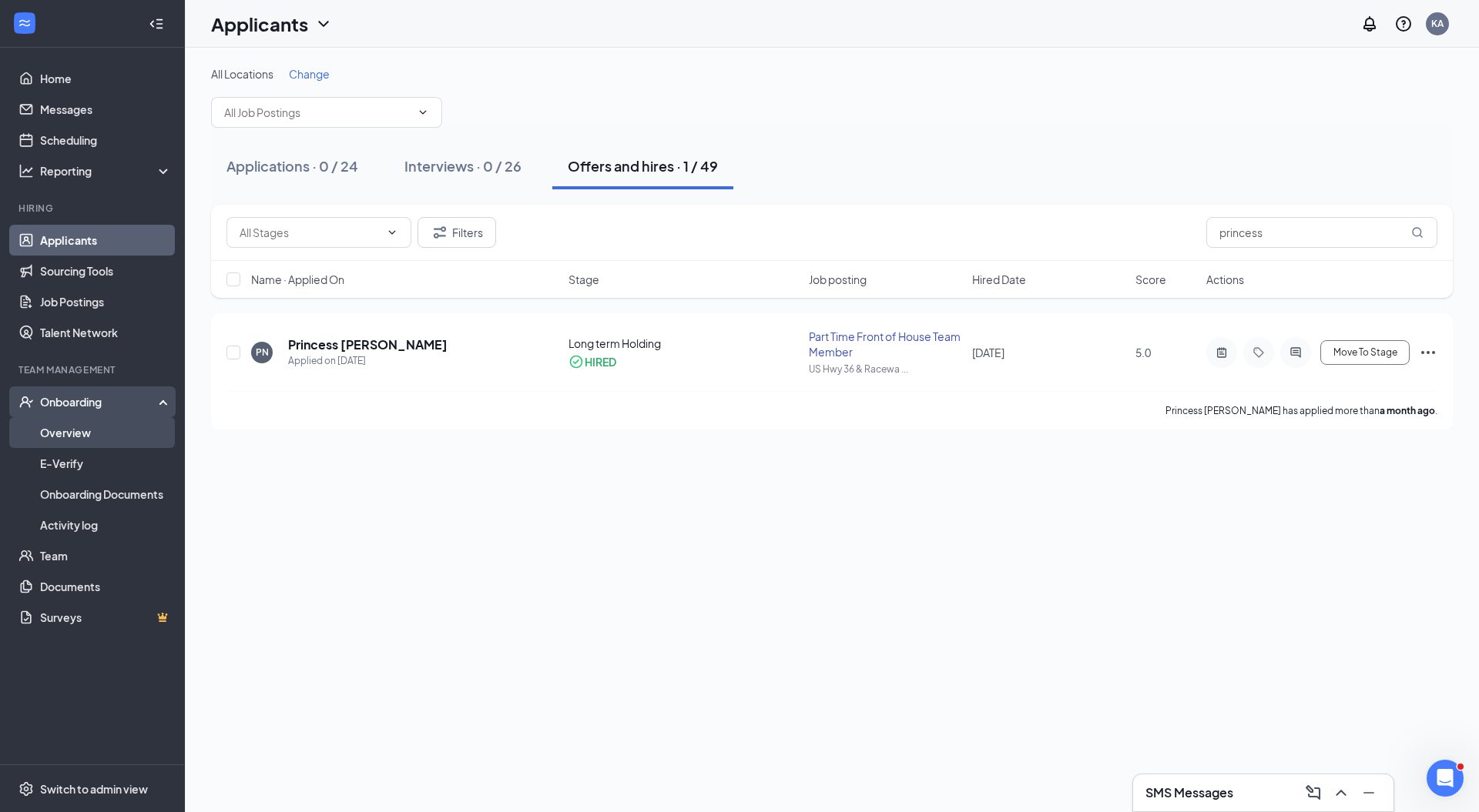
click at [84, 433] on link "Overview" at bounding box center [106, 433] width 132 height 31
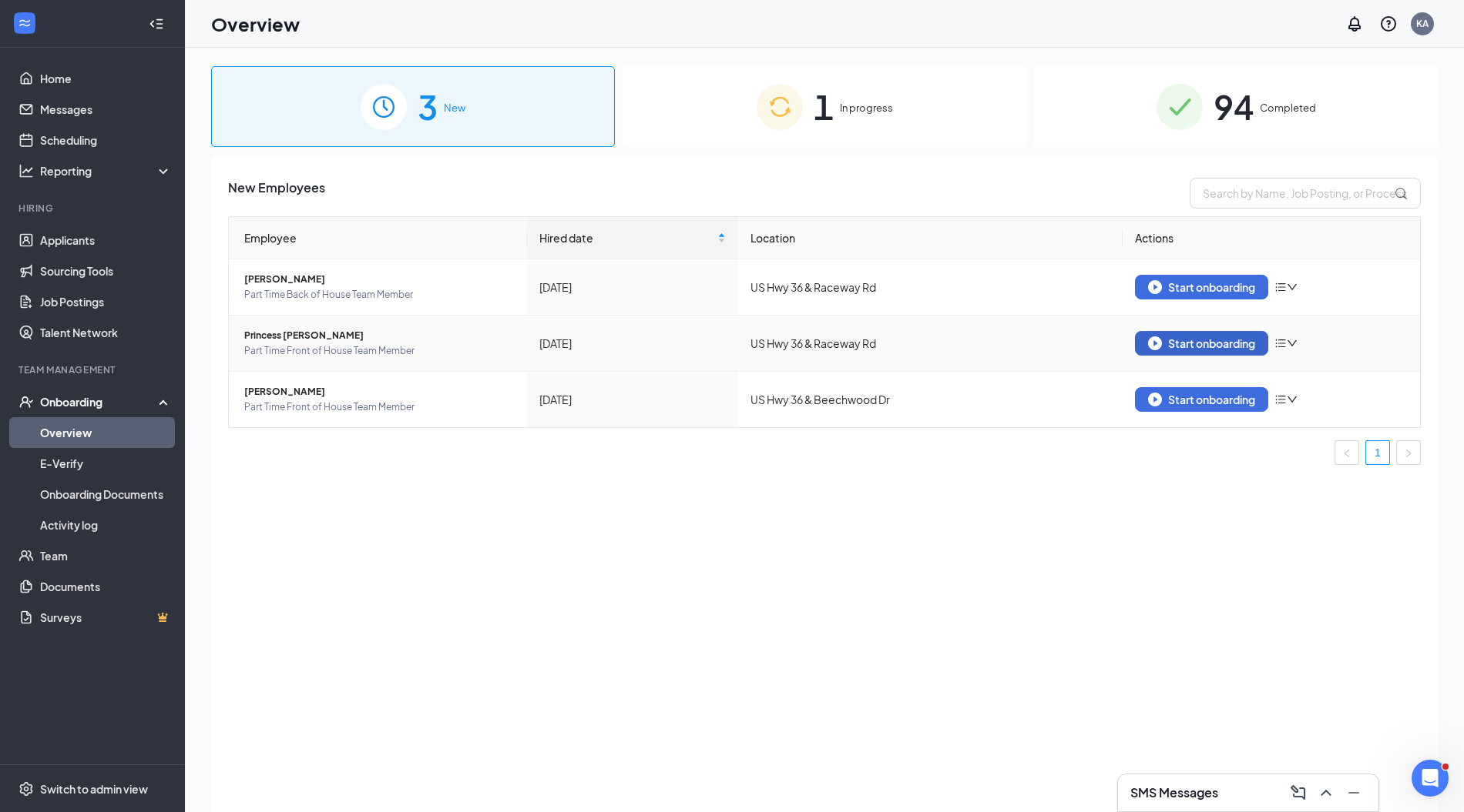
click at [1153, 348] on img "button" at bounding box center [1154, 343] width 14 height 14
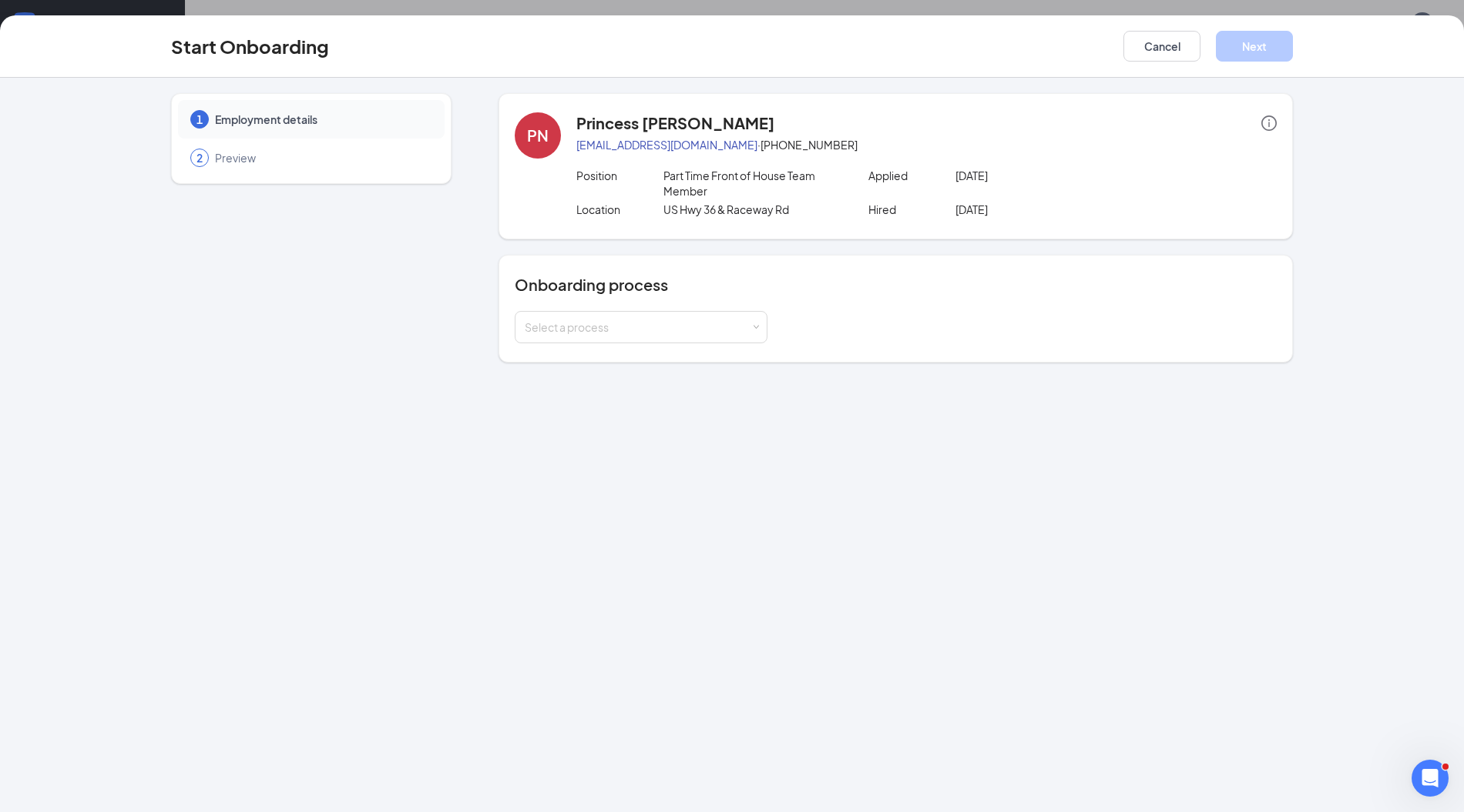
click at [630, 342] on div "Onboarding process Select a process" at bounding box center [895, 309] width 794 height 108
click at [638, 334] on div "Select a process" at bounding box center [640, 327] width 232 height 31
click at [613, 388] on span "05175 Team member onboarding" at bounding box center [603, 385] width 167 height 14
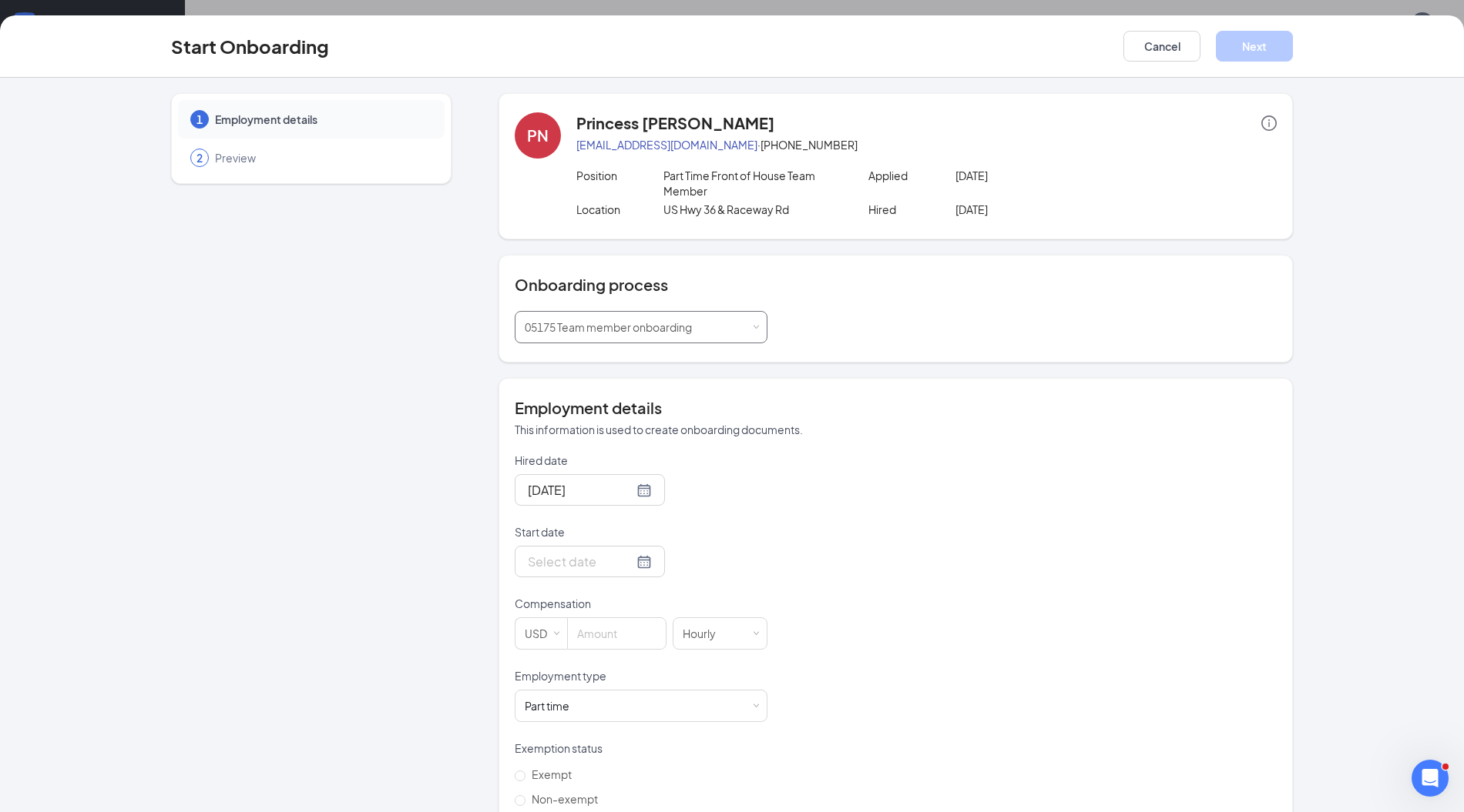
click at [631, 341] on div "Select a process 05175 Team member onboarding" at bounding box center [641, 327] width 253 height 32
click at [624, 359] on span "01414 Team member onboarding" at bounding box center [596, 358] width 167 height 14
click at [616, 560] on div at bounding box center [590, 562] width 124 height 19
type input "[DATE]"
click at [559, 437] on td "22" at bounding box center [565, 449] width 27 height 23
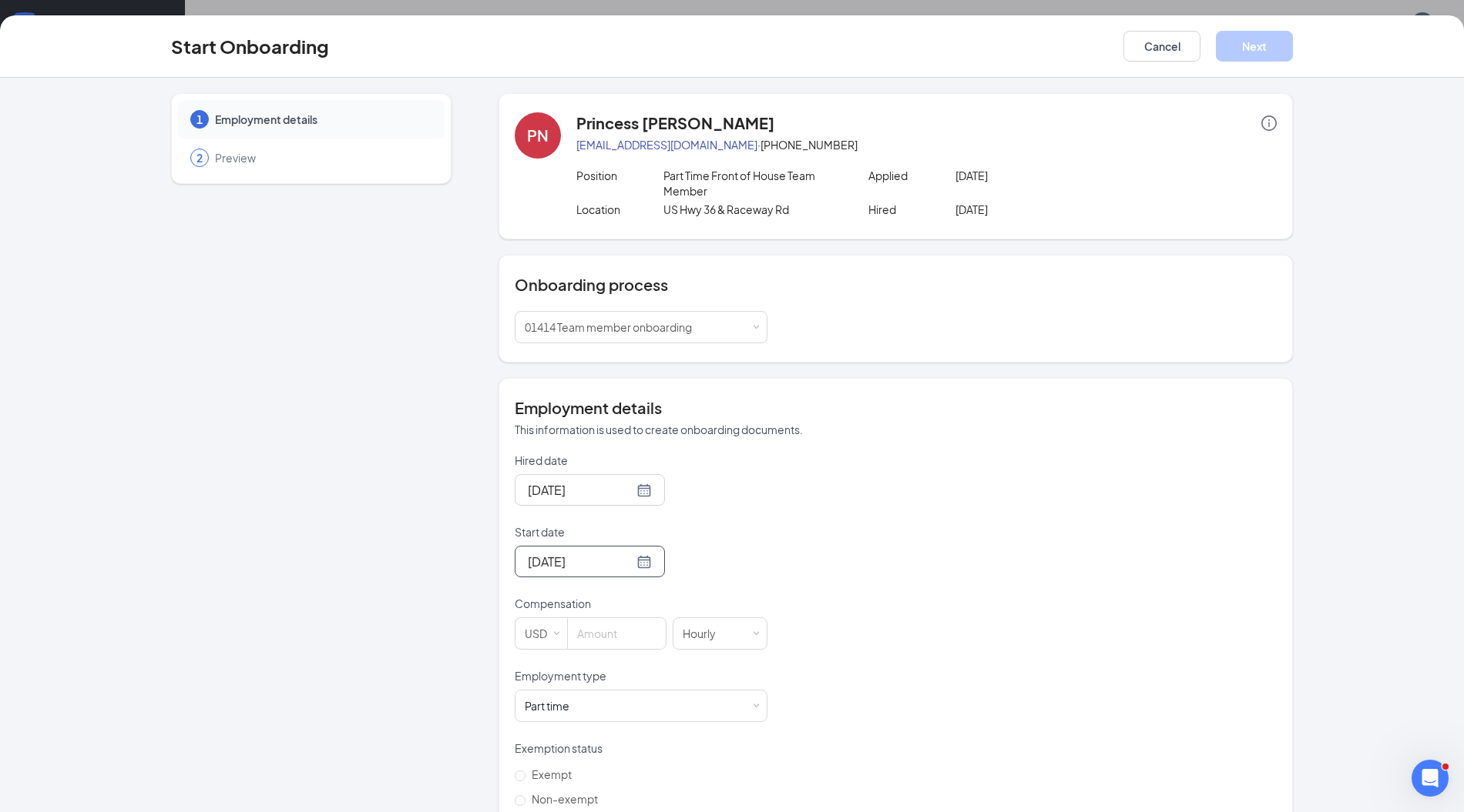
scroll to position [103, 0]
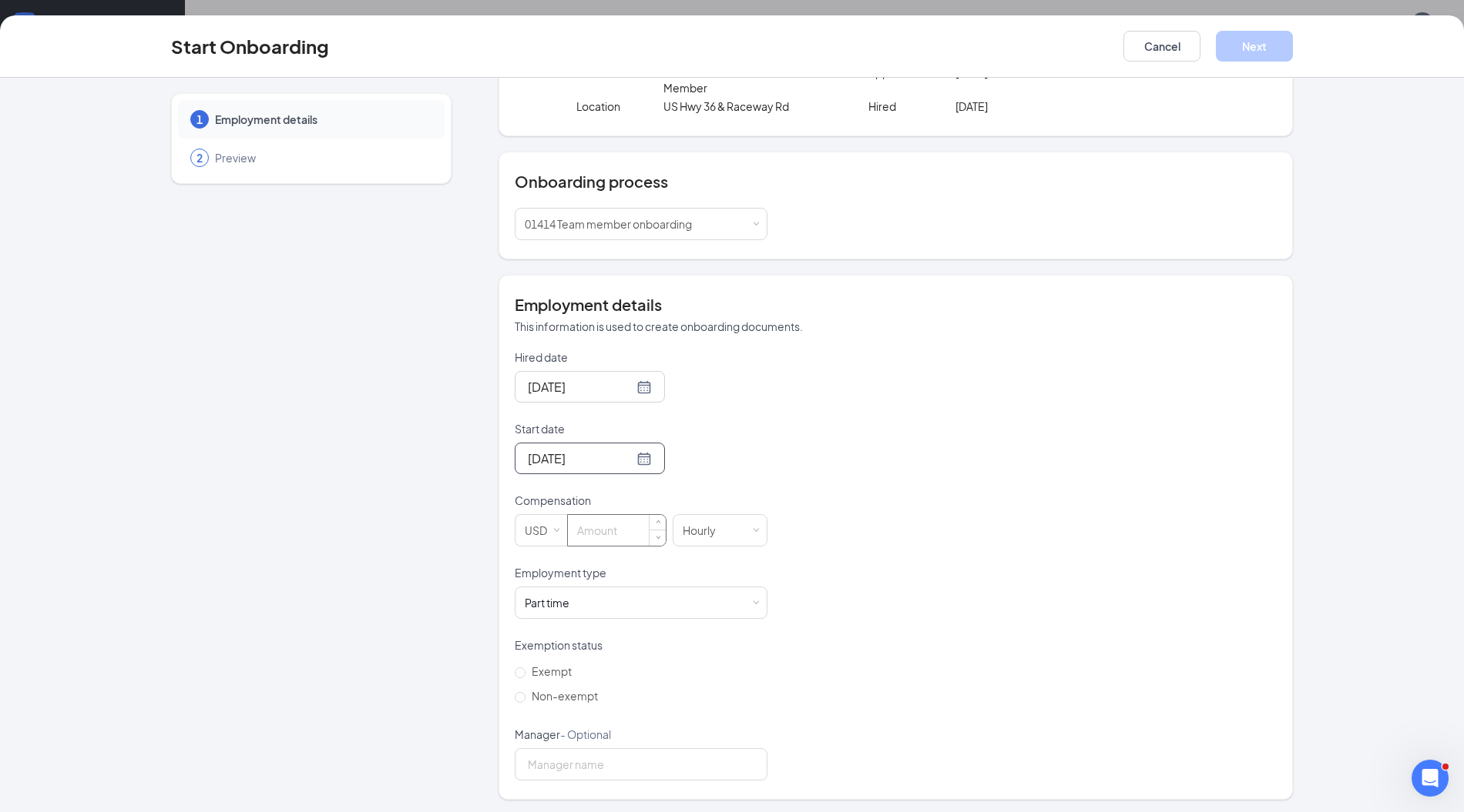
click at [611, 530] on input at bounding box center [617, 531] width 98 height 31
type input "12.5"
click at [546, 690] on span "Non-exempt" at bounding box center [565, 695] width 79 height 14
click at [525, 692] on input "Non-exempt" at bounding box center [520, 697] width 10 height 10
radio input "true"
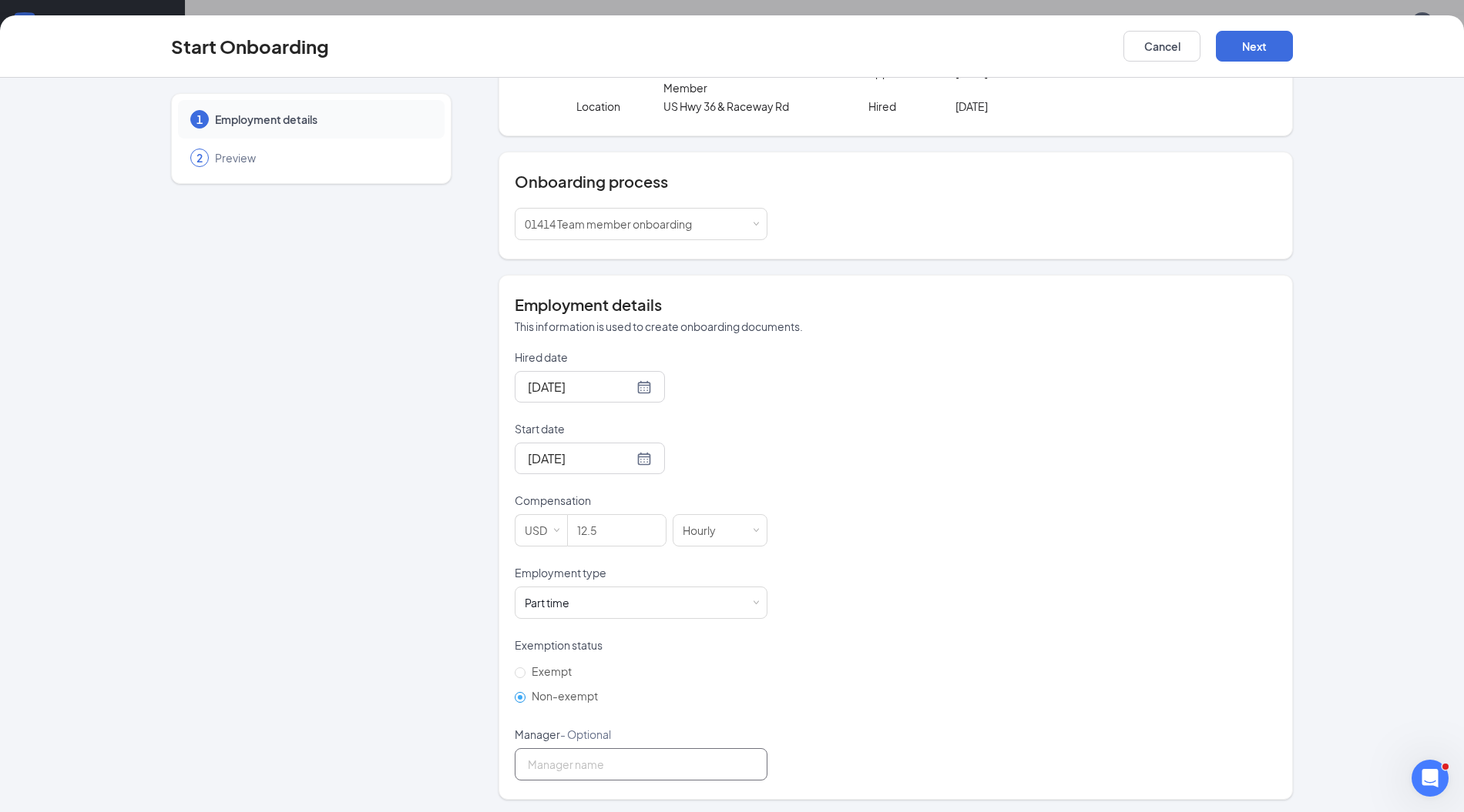
click at [556, 759] on input "Manager - Optional" at bounding box center [641, 765] width 253 height 32
type input "[PERSON_NAME]"
click at [1266, 40] on button "Next" at bounding box center [1254, 46] width 77 height 31
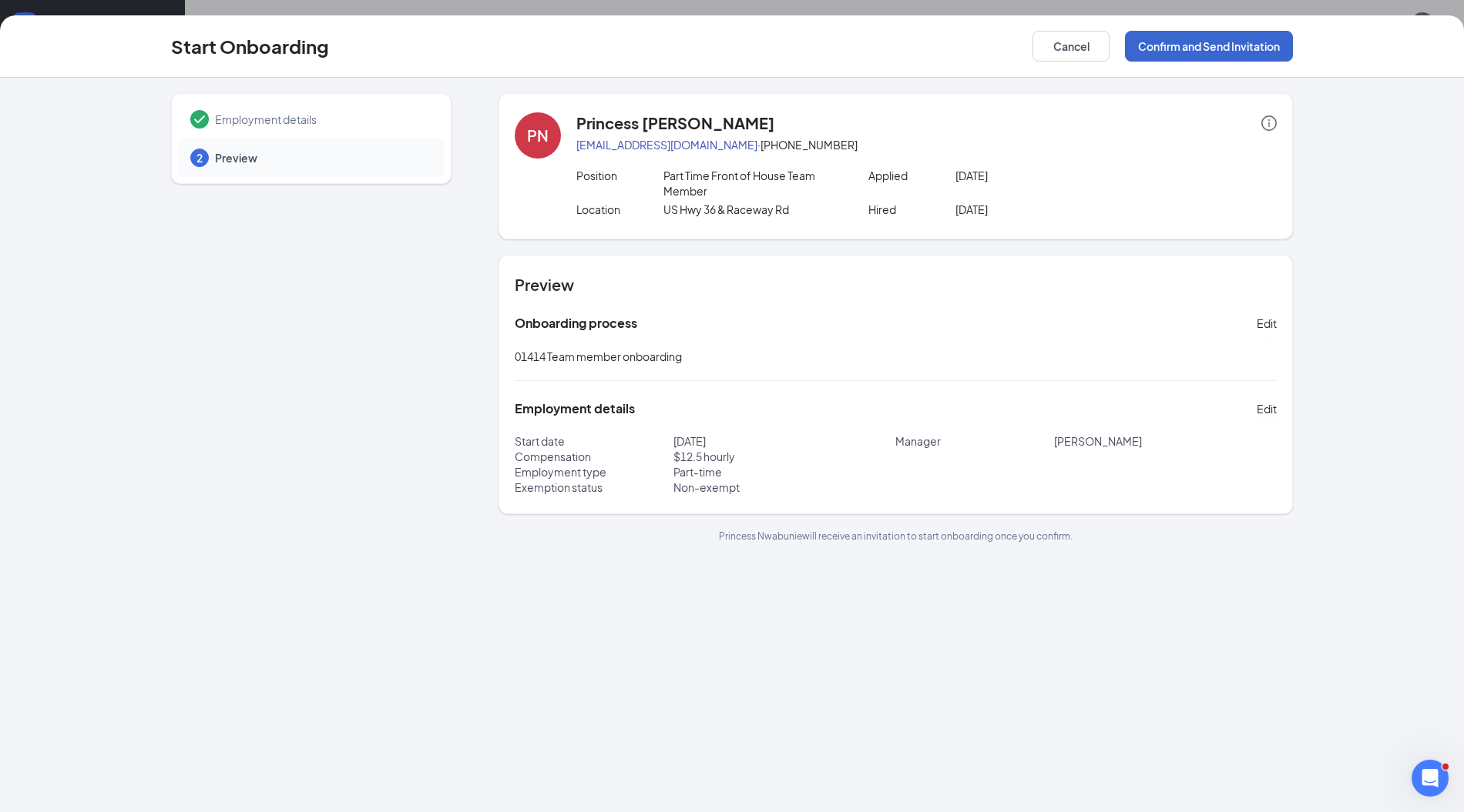
scroll to position [0, 0]
click at [1237, 54] on button "Confirm and Send Invitation" at bounding box center [1208, 46] width 168 height 31
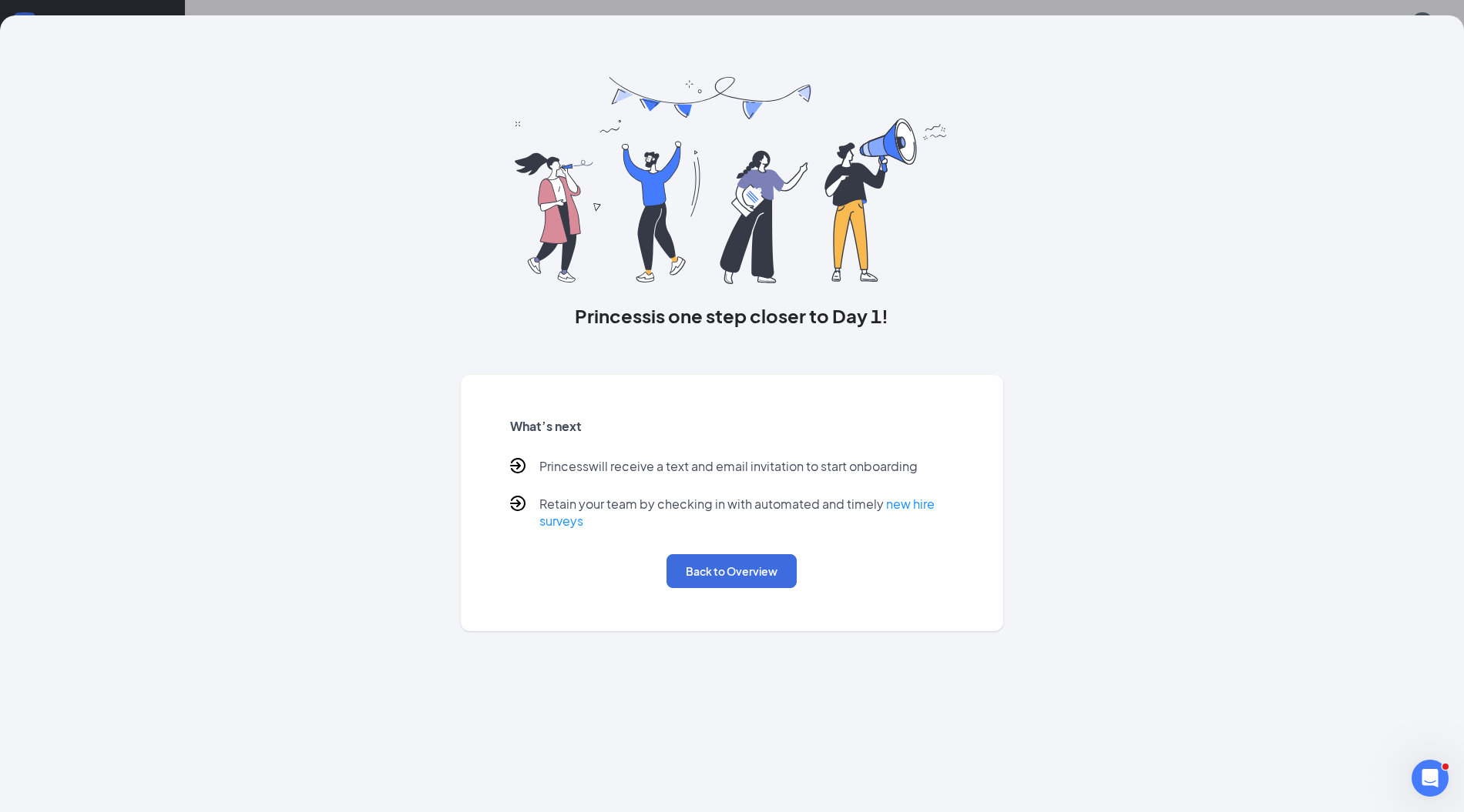
click at [698, 554] on div "What’s next Princess will receive a text and email invitation to start onboardi…" at bounding box center [732, 503] width 481 height 207
click at [707, 564] on button "Back to Overview" at bounding box center [731, 572] width 130 height 34
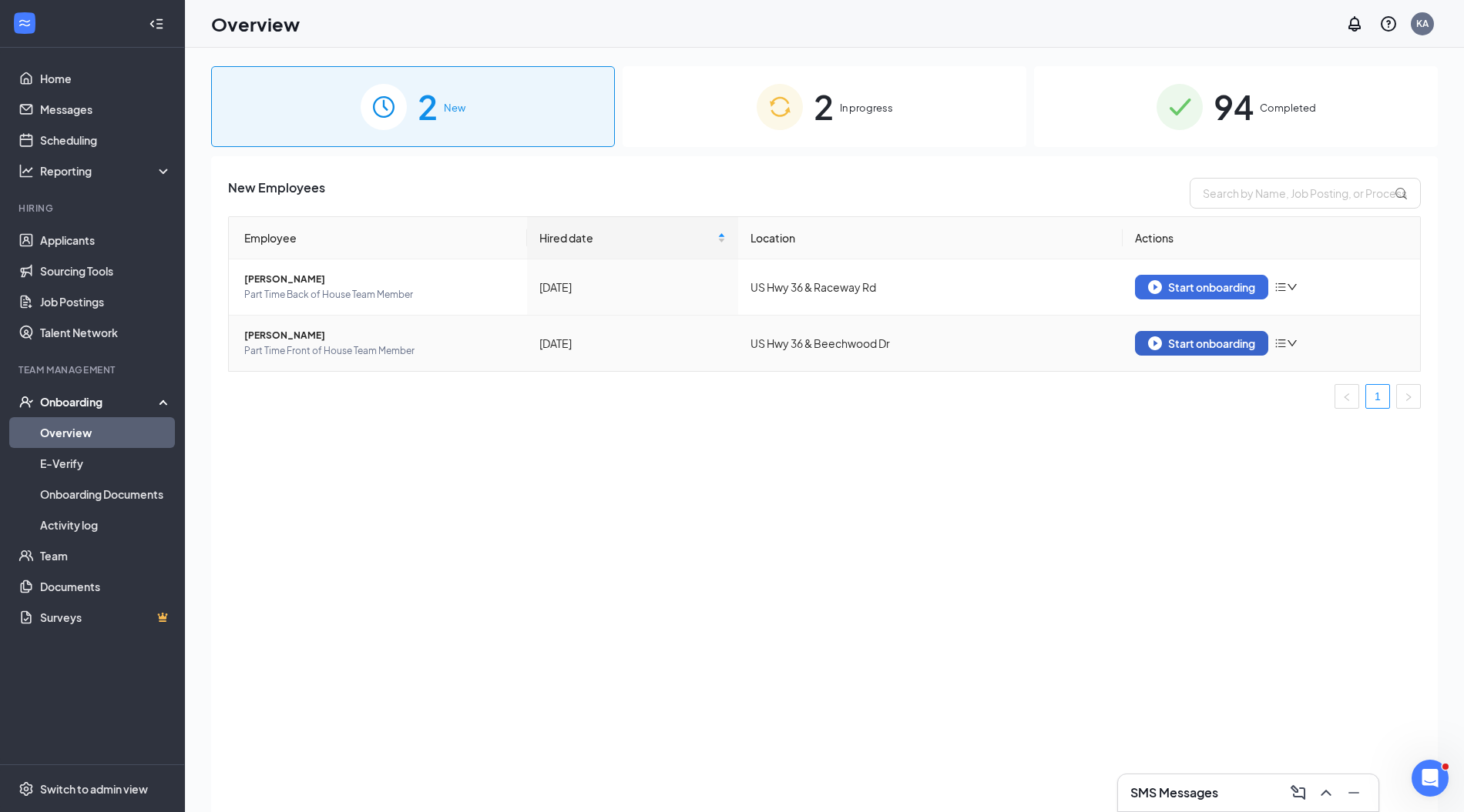
click at [1201, 345] on div "Start onboarding" at bounding box center [1201, 343] width 107 height 14
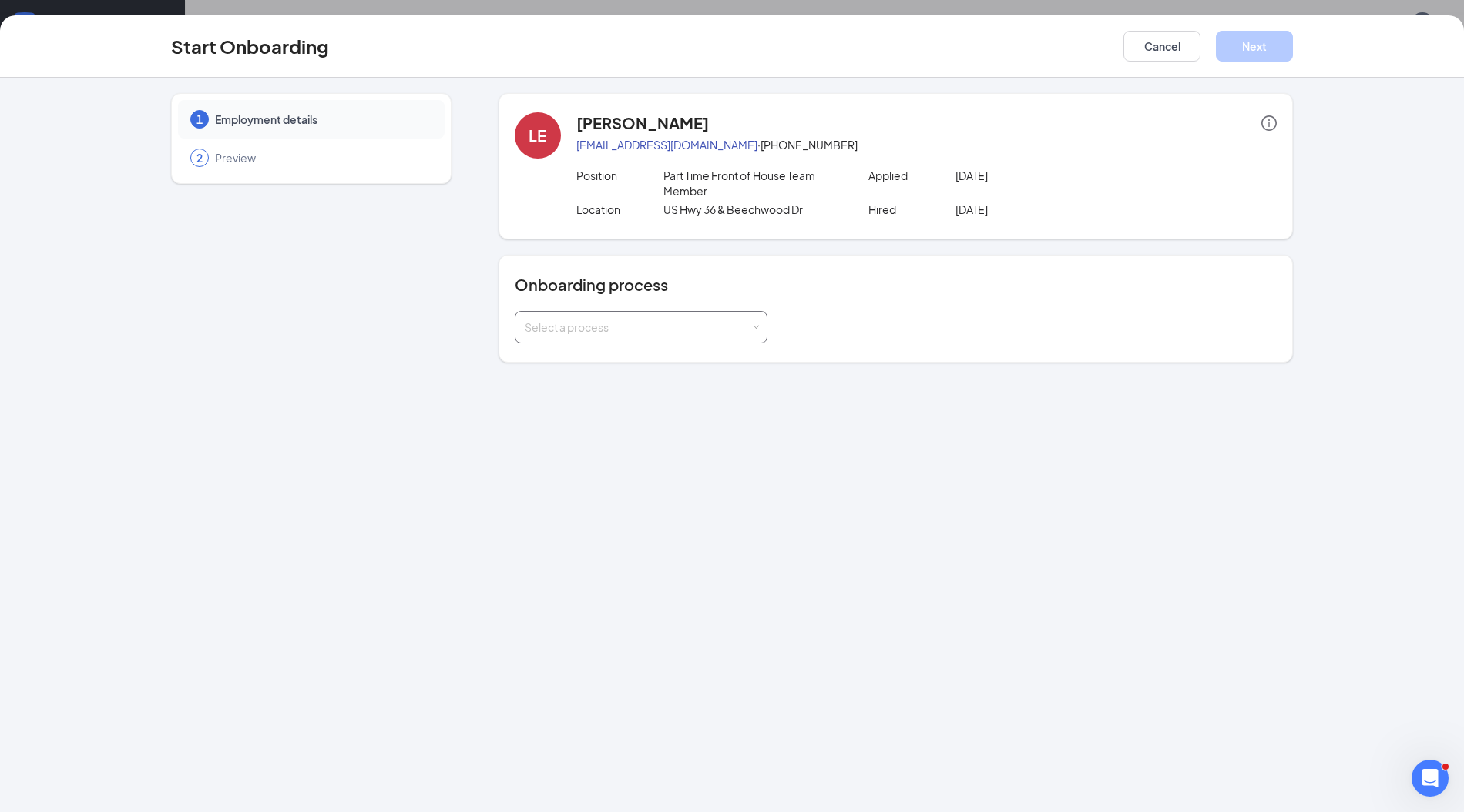
click at [766, 326] on div "Select a process" at bounding box center [641, 327] width 253 height 32
click at [701, 385] on li "05175 Team member onboarding" at bounding box center [640, 387] width 253 height 27
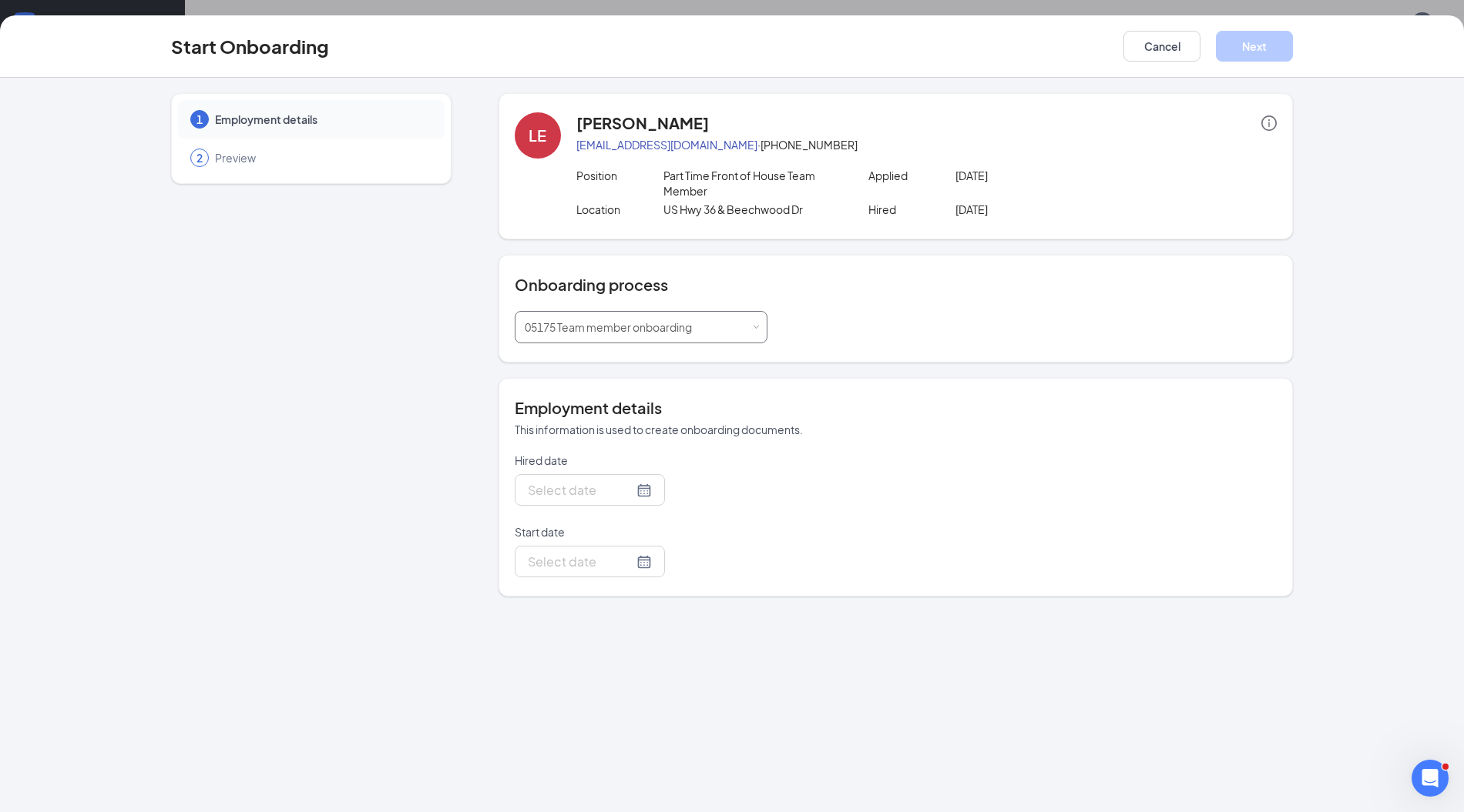
type input "Sep 15, 2025"
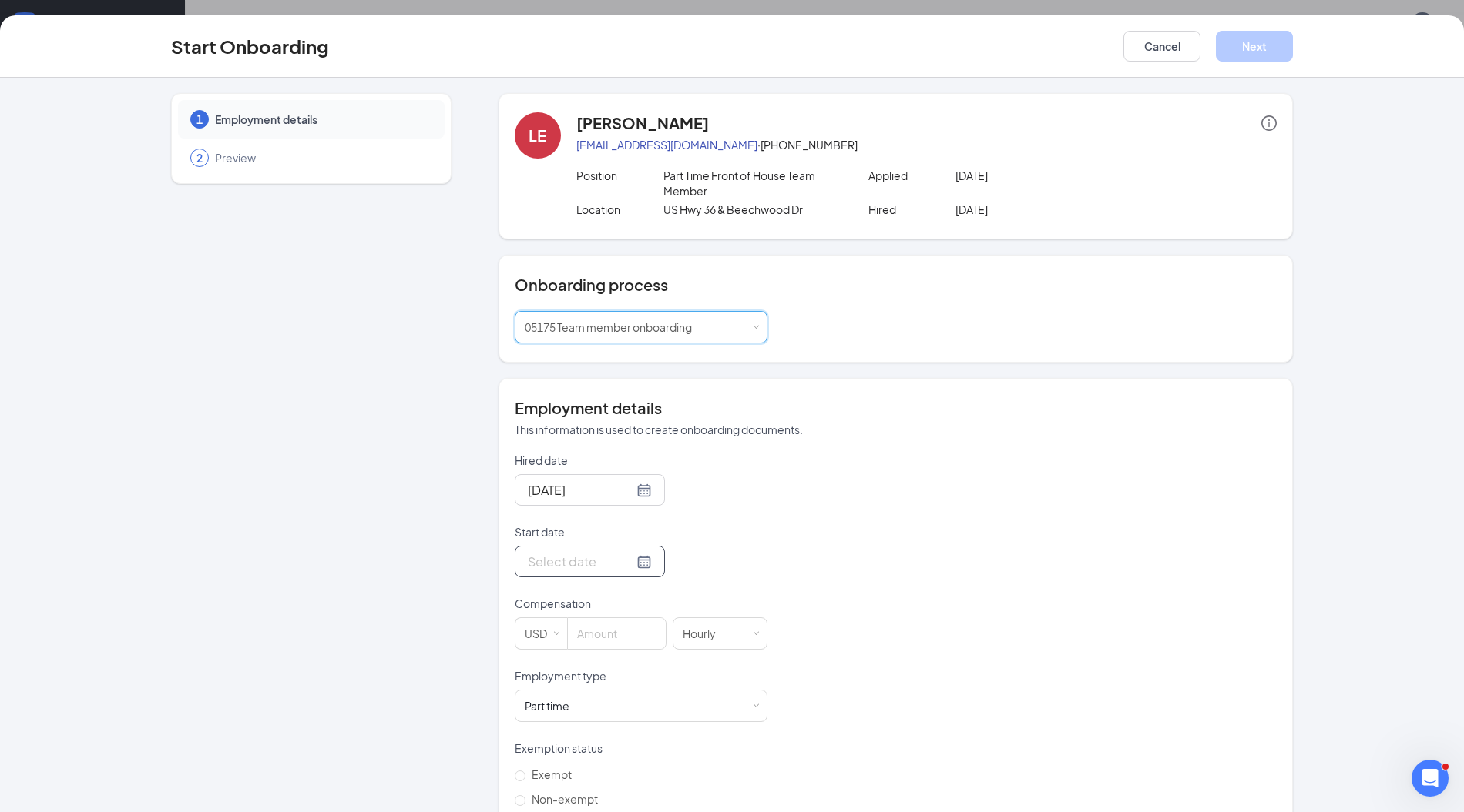
click at [619, 556] on div at bounding box center [590, 562] width 124 height 19
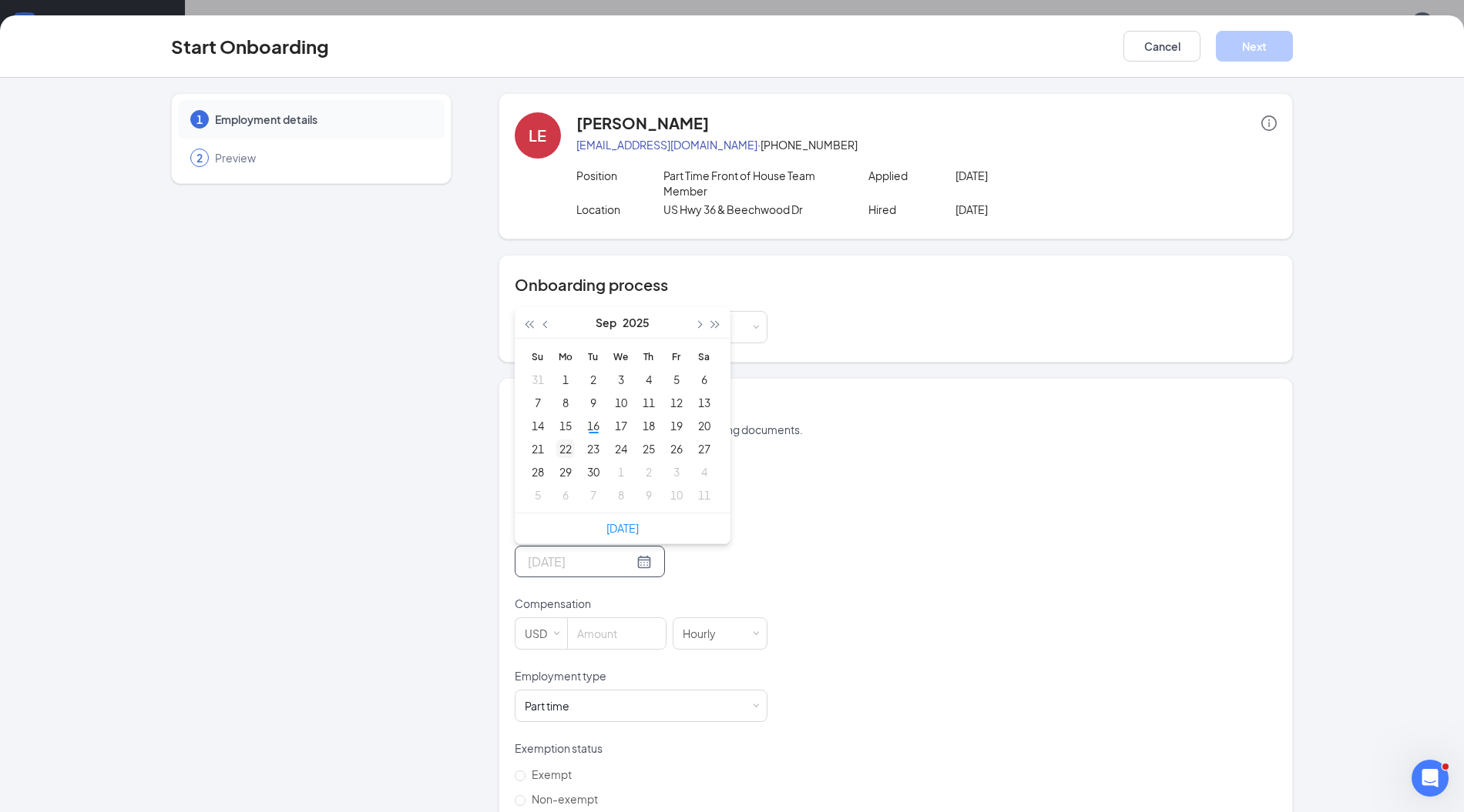
type input "Sep 22, 2025"
click at [556, 449] on div "22" at bounding box center [565, 449] width 19 height 18
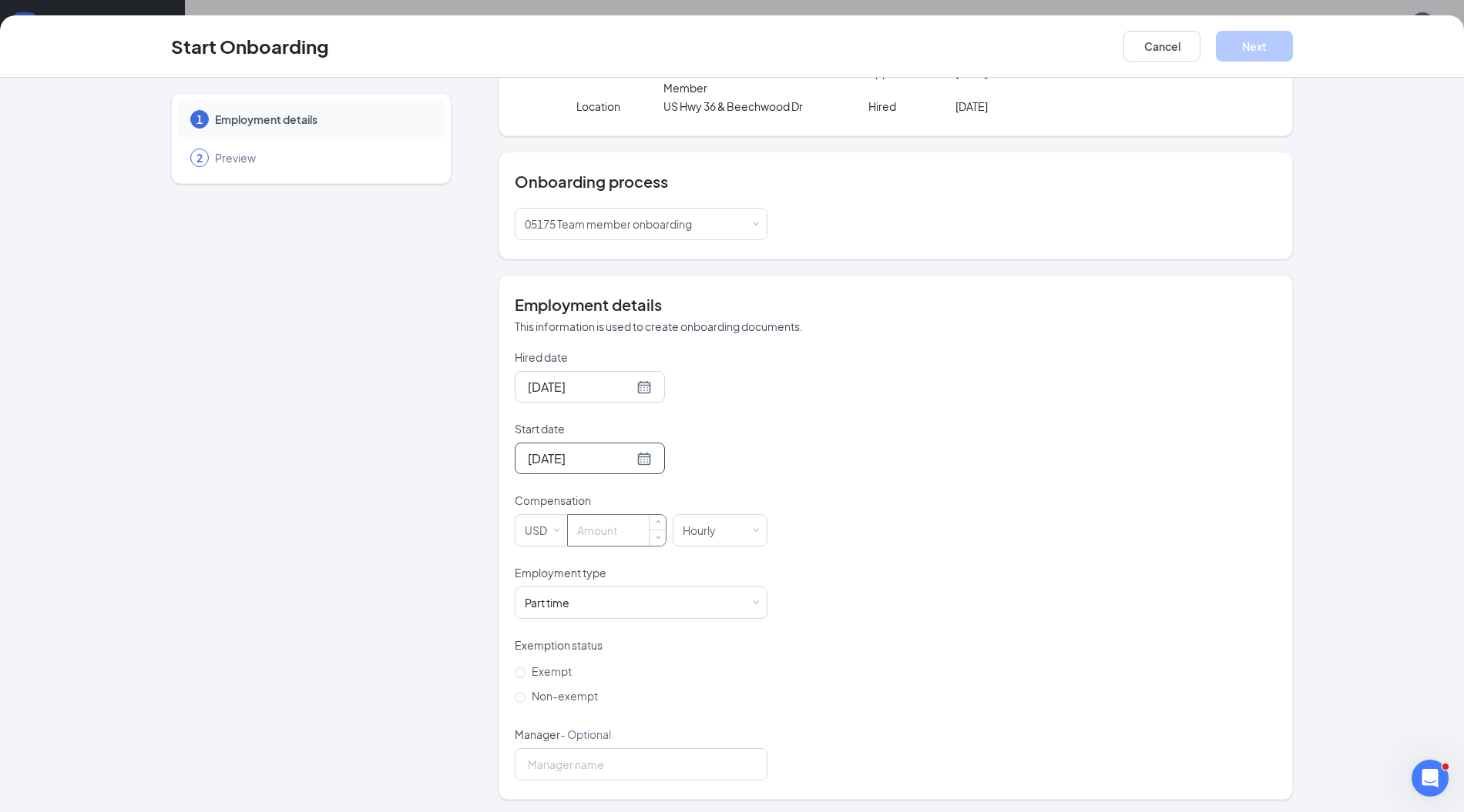
click at [623, 525] on input at bounding box center [617, 531] width 98 height 31
type input "13"
click at [561, 703] on label "Non-exempt" at bounding box center [559, 695] width 89 height 25
click at [525, 703] on input "Non-exempt" at bounding box center [520, 697] width 10 height 10
radio input "true"
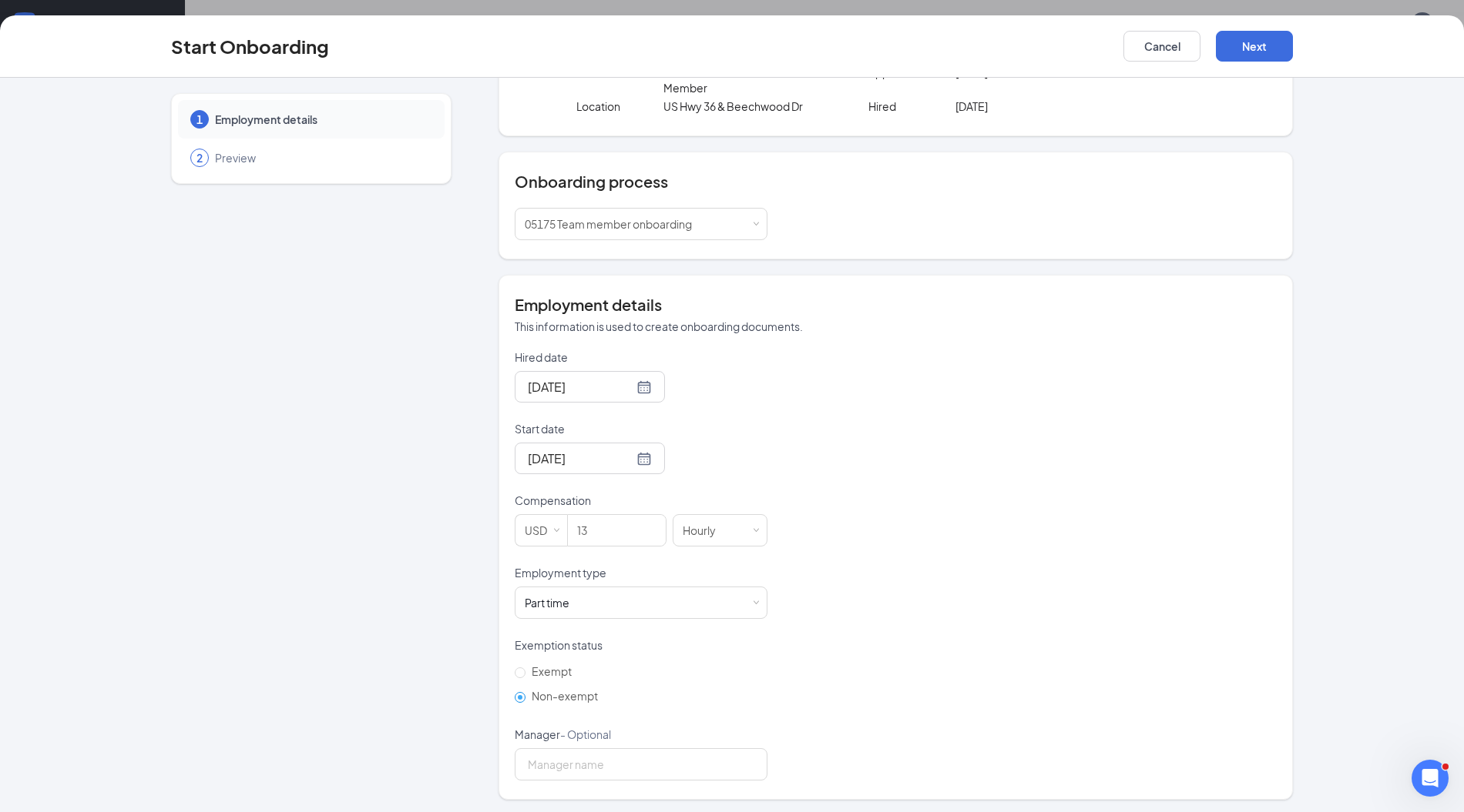
click at [580, 744] on div "Manager - Optional" at bounding box center [641, 737] width 253 height 22
click at [582, 761] on input "Manager - Optional" at bounding box center [641, 765] width 253 height 32
type input "Kara Archer"
click at [1257, 64] on div "Start Onboarding Cancel Next" at bounding box center [732, 47] width 1464 height 63
click at [1263, 43] on button "Next" at bounding box center [1254, 46] width 77 height 31
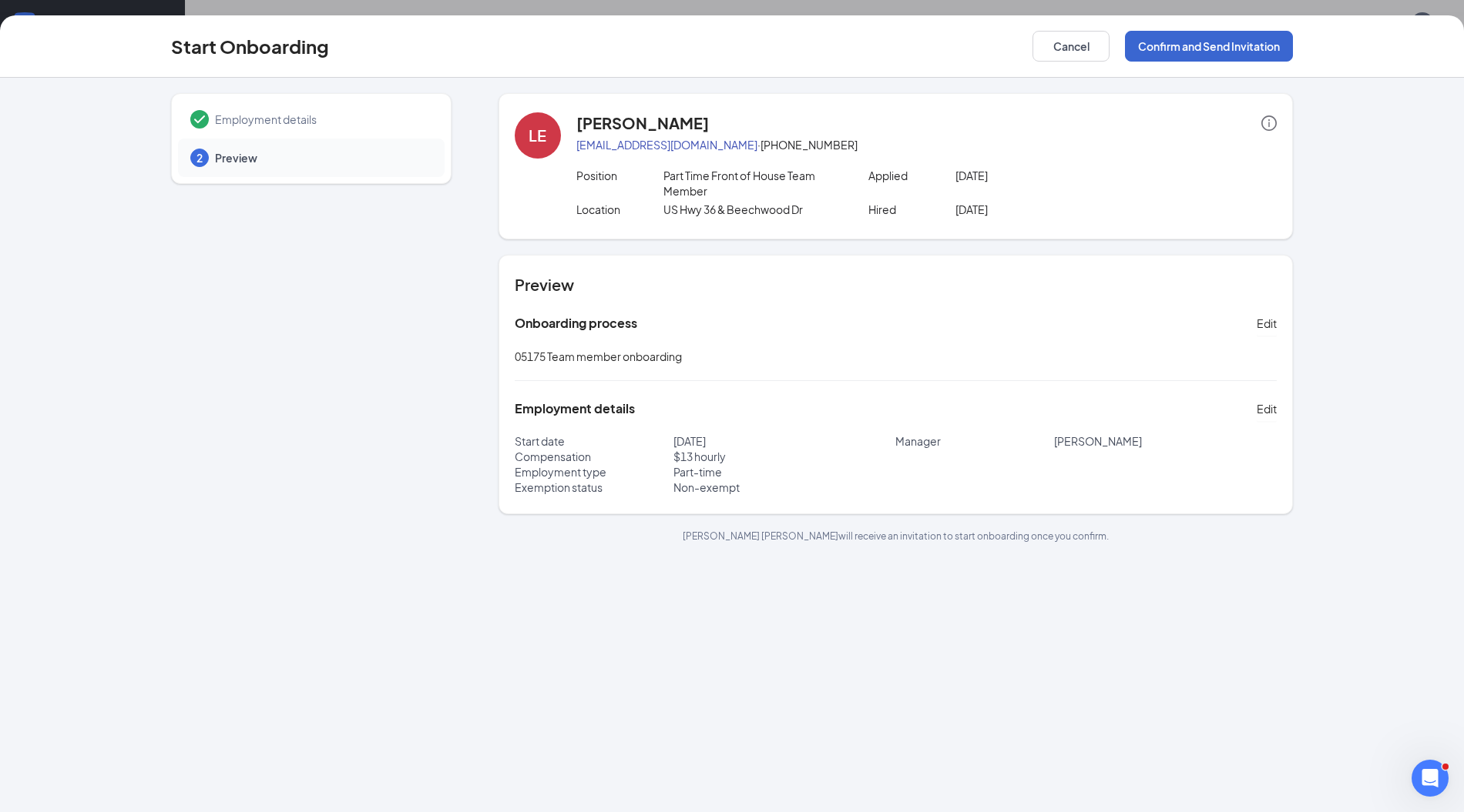
scroll to position [0, 0]
click at [1263, 43] on button "Confirm and Send Invitation" at bounding box center [1208, 46] width 168 height 31
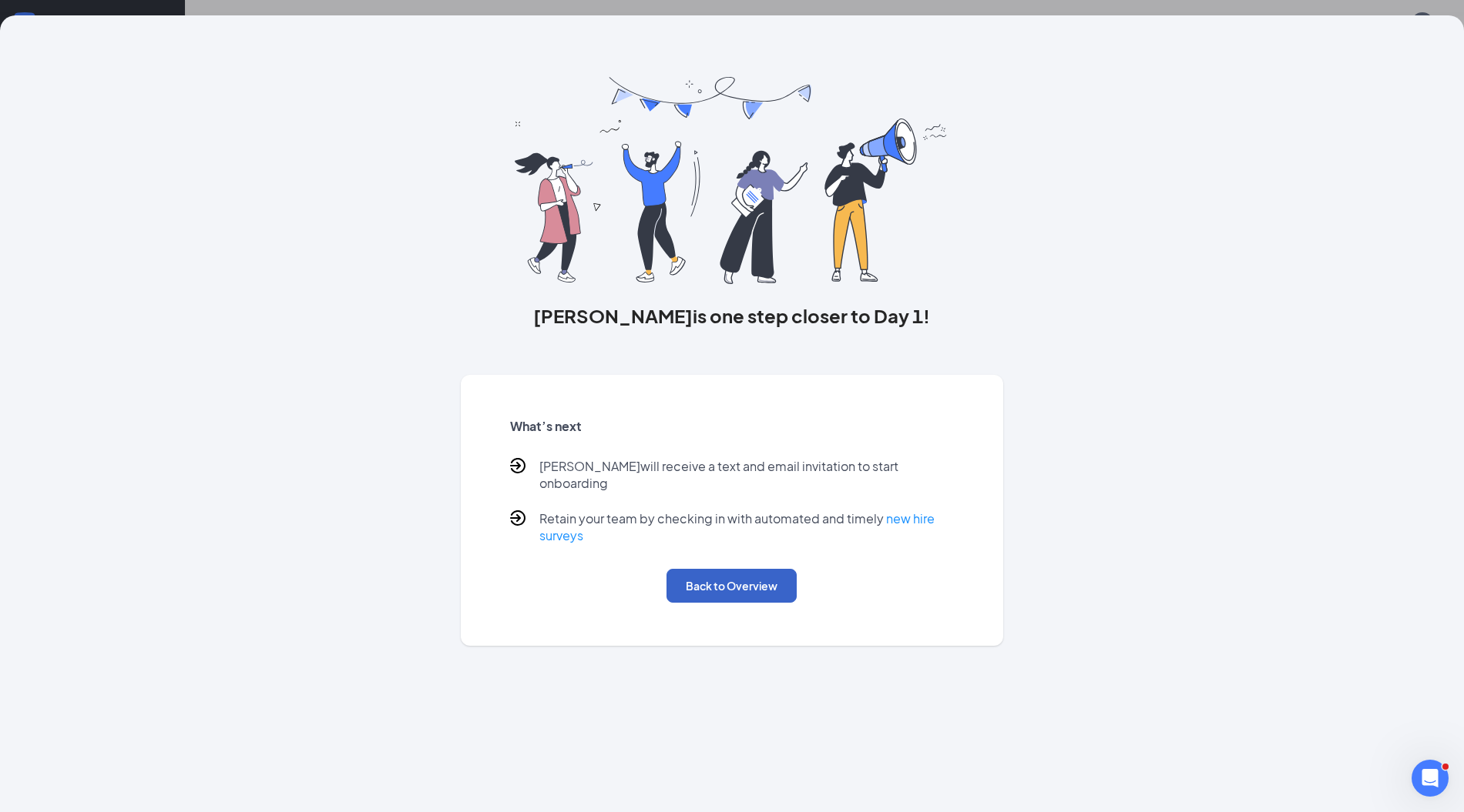
click at [700, 580] on button "Back to Overview" at bounding box center [731, 586] width 130 height 34
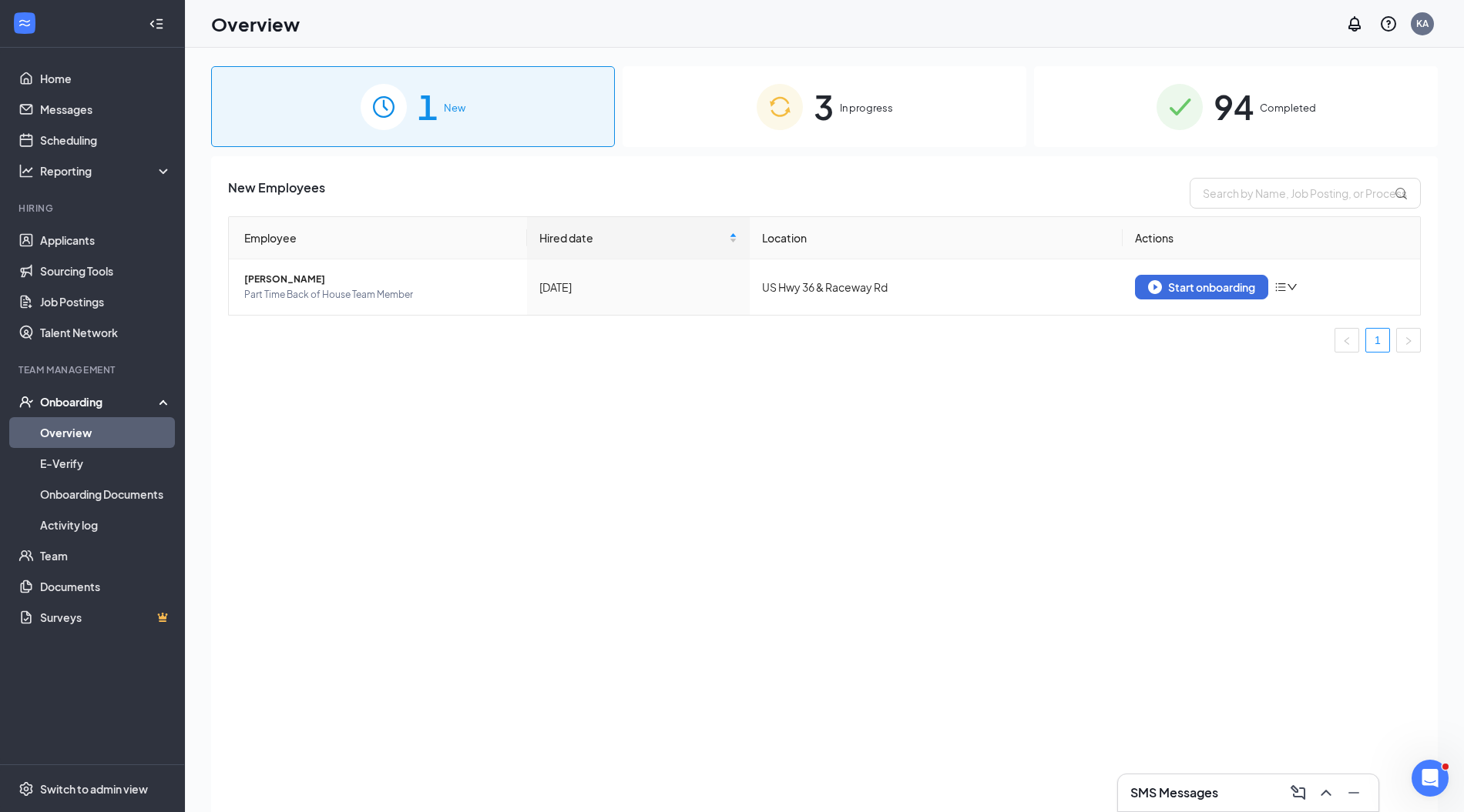
click at [805, 102] on div "3 In progress" at bounding box center [825, 106] width 404 height 81
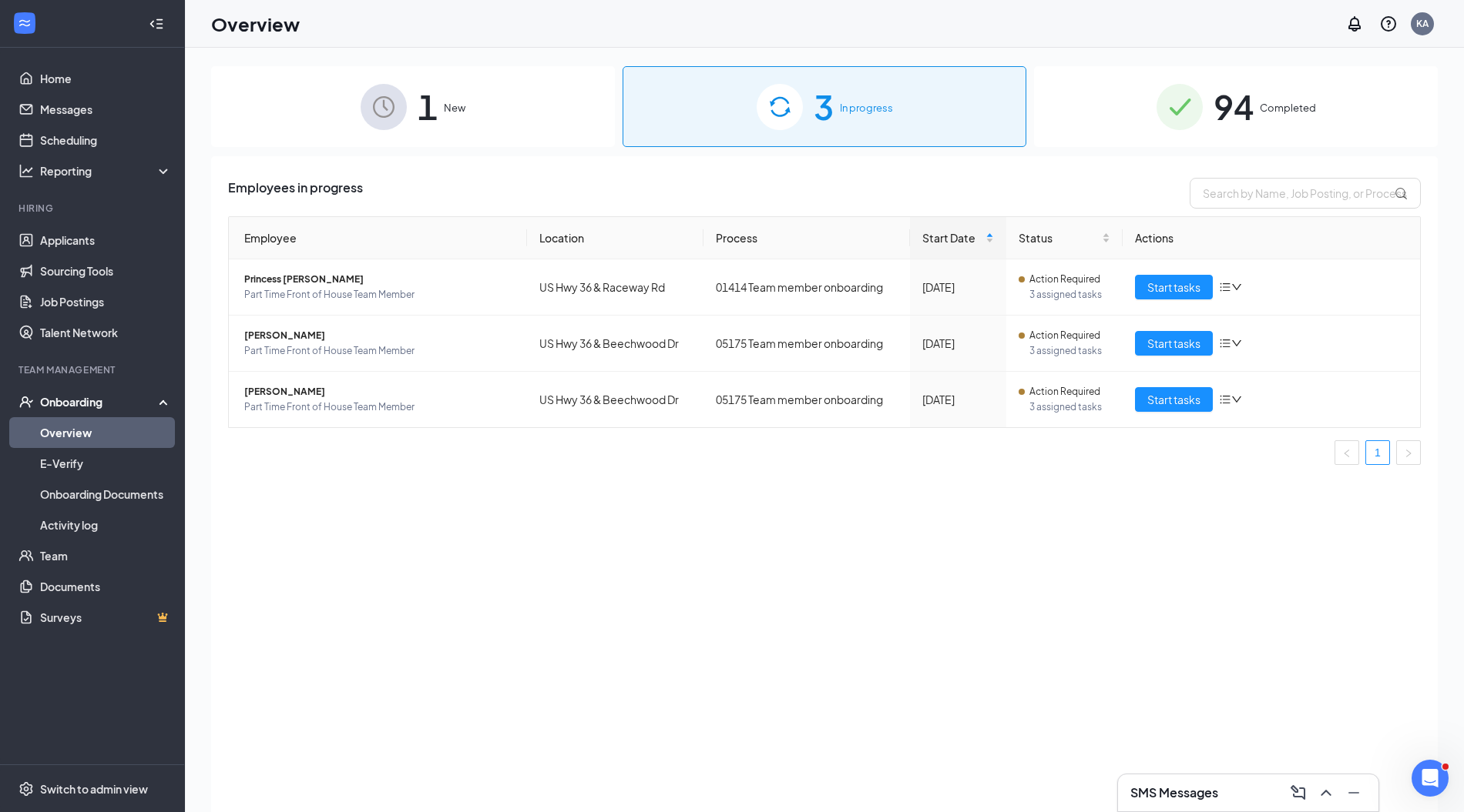
click at [1149, 781] on div "SMS Messages" at bounding box center [1248, 793] width 236 height 25
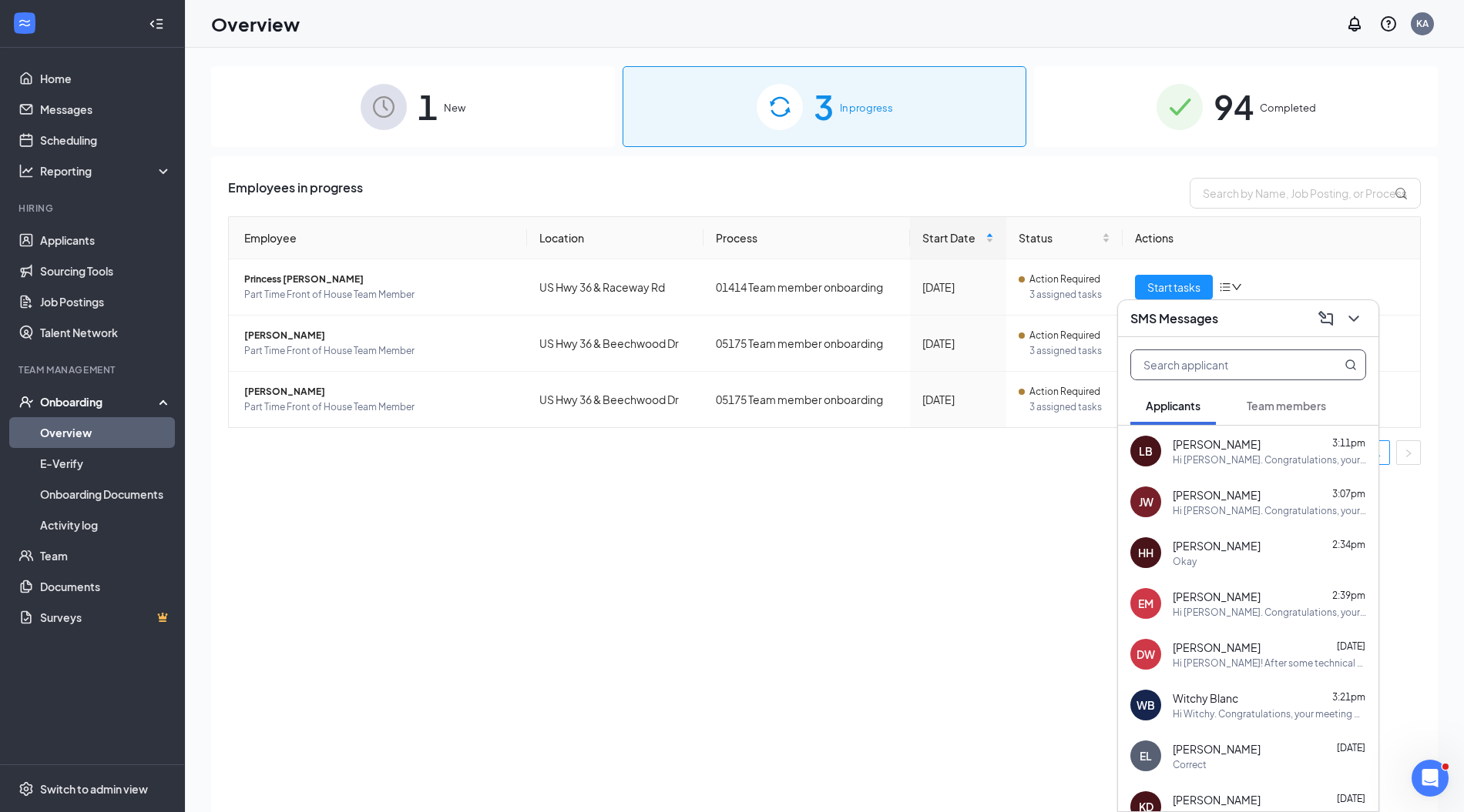
click at [1234, 371] on input "text" at bounding box center [1222, 365] width 183 height 29
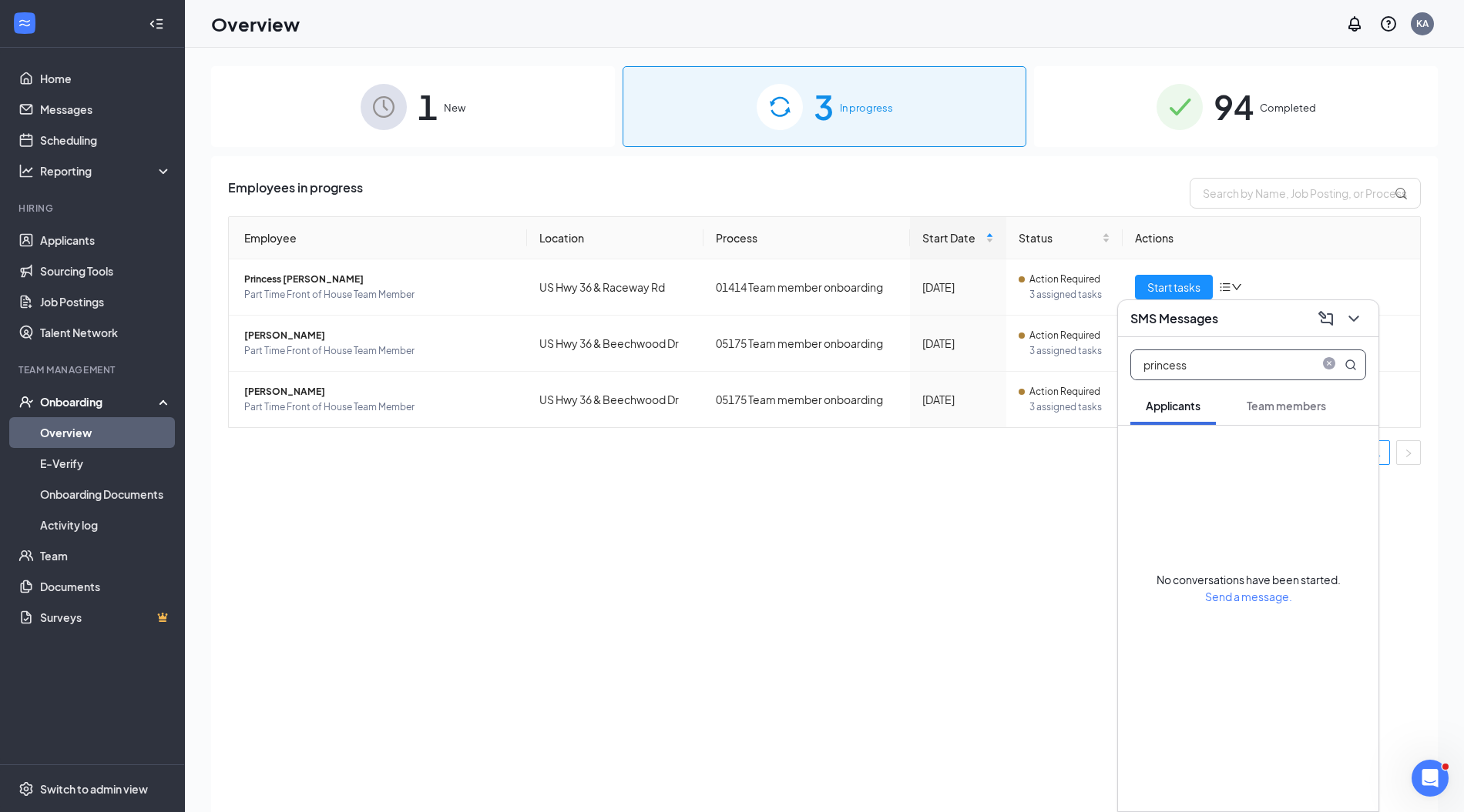
type input "princess"
click at [1256, 408] on span "Team members" at bounding box center [1286, 405] width 80 height 14
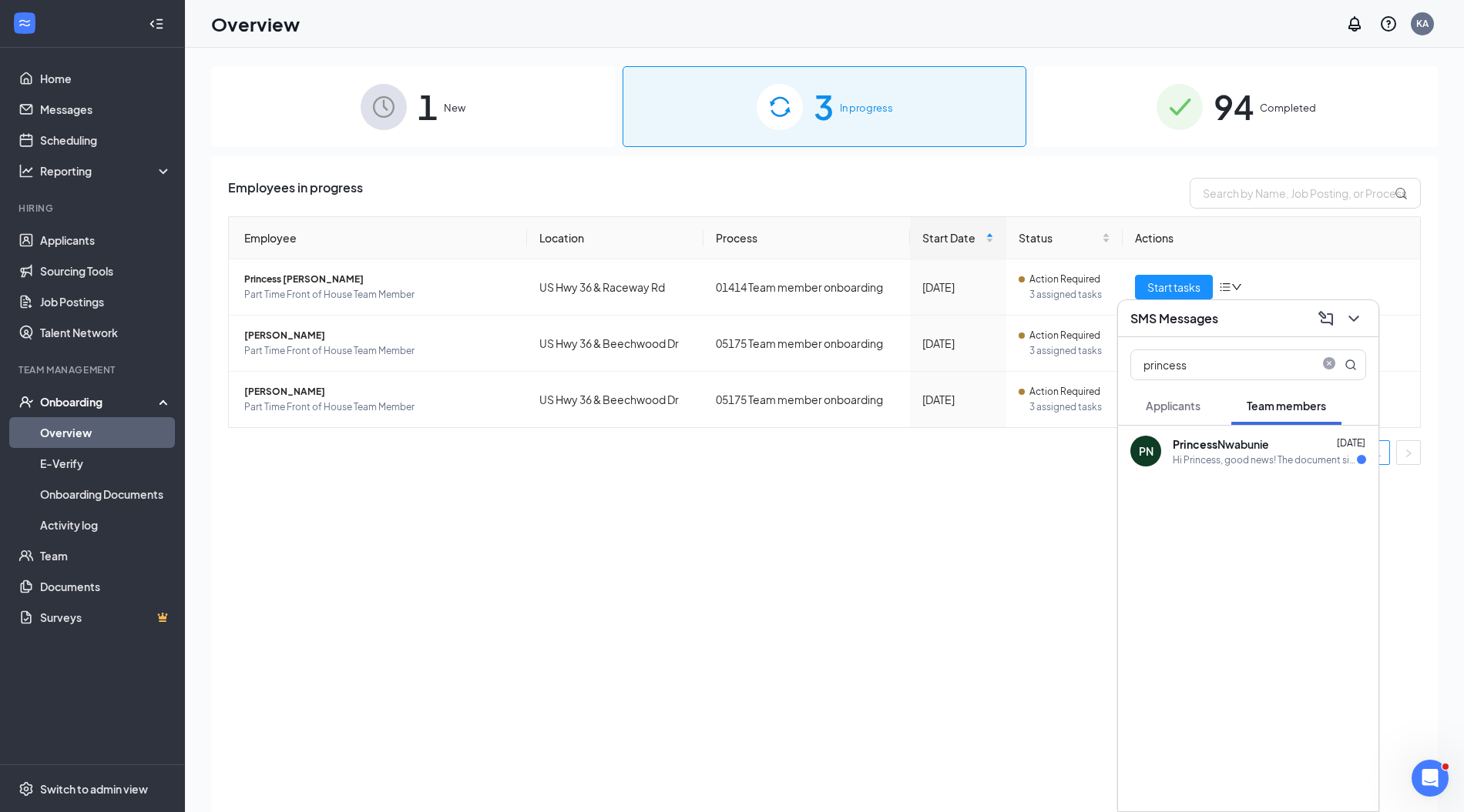
click at [1203, 469] on div "PN Princess Nwabunie Sep 15 Hi Princess, good news! The document signature requ…" at bounding box center [1248, 451] width 261 height 51
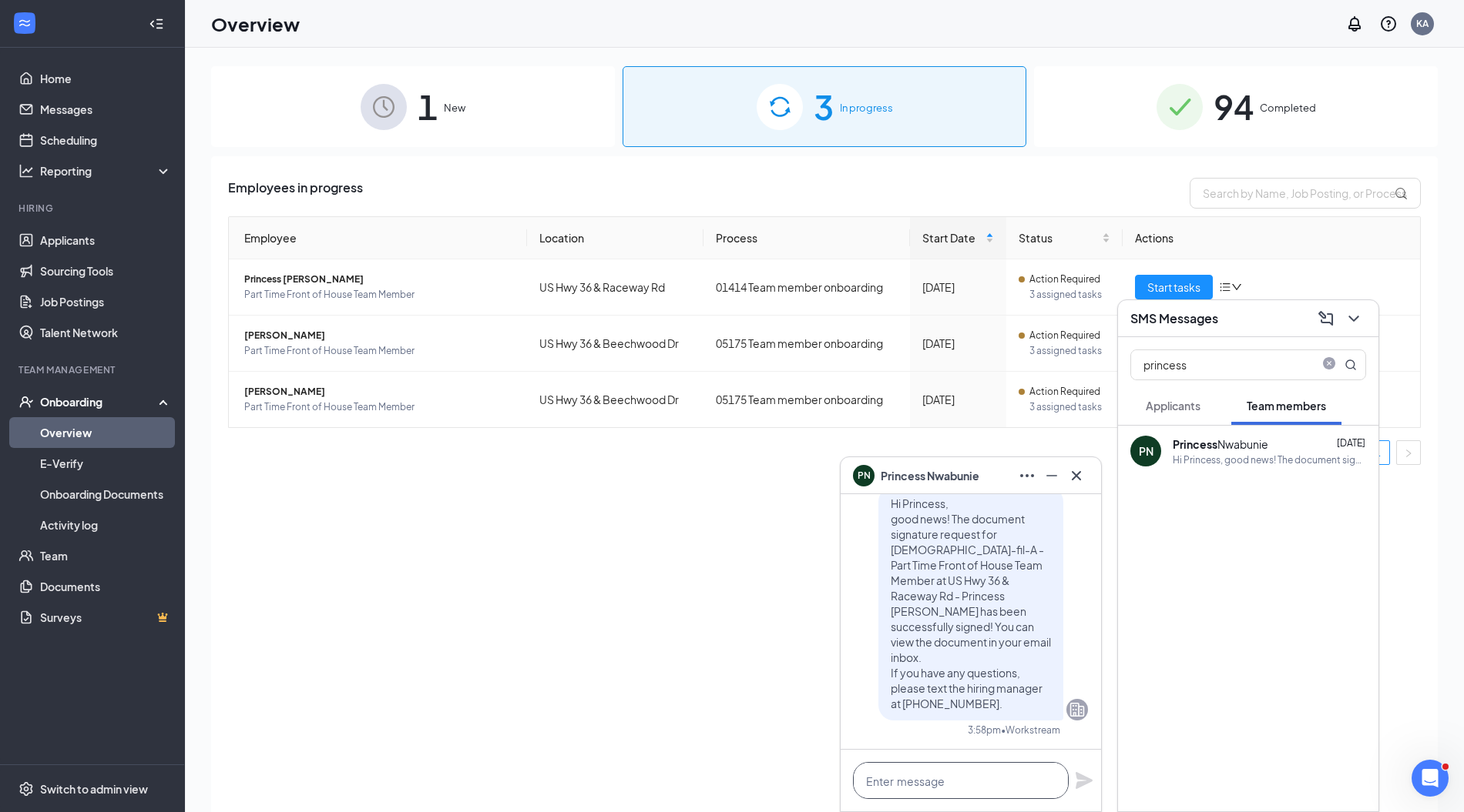
click at [920, 784] on textarea at bounding box center [960, 781] width 216 height 37
paste textarea "Hi there. I wanted to send you a message to invite you to the team! We will be …"
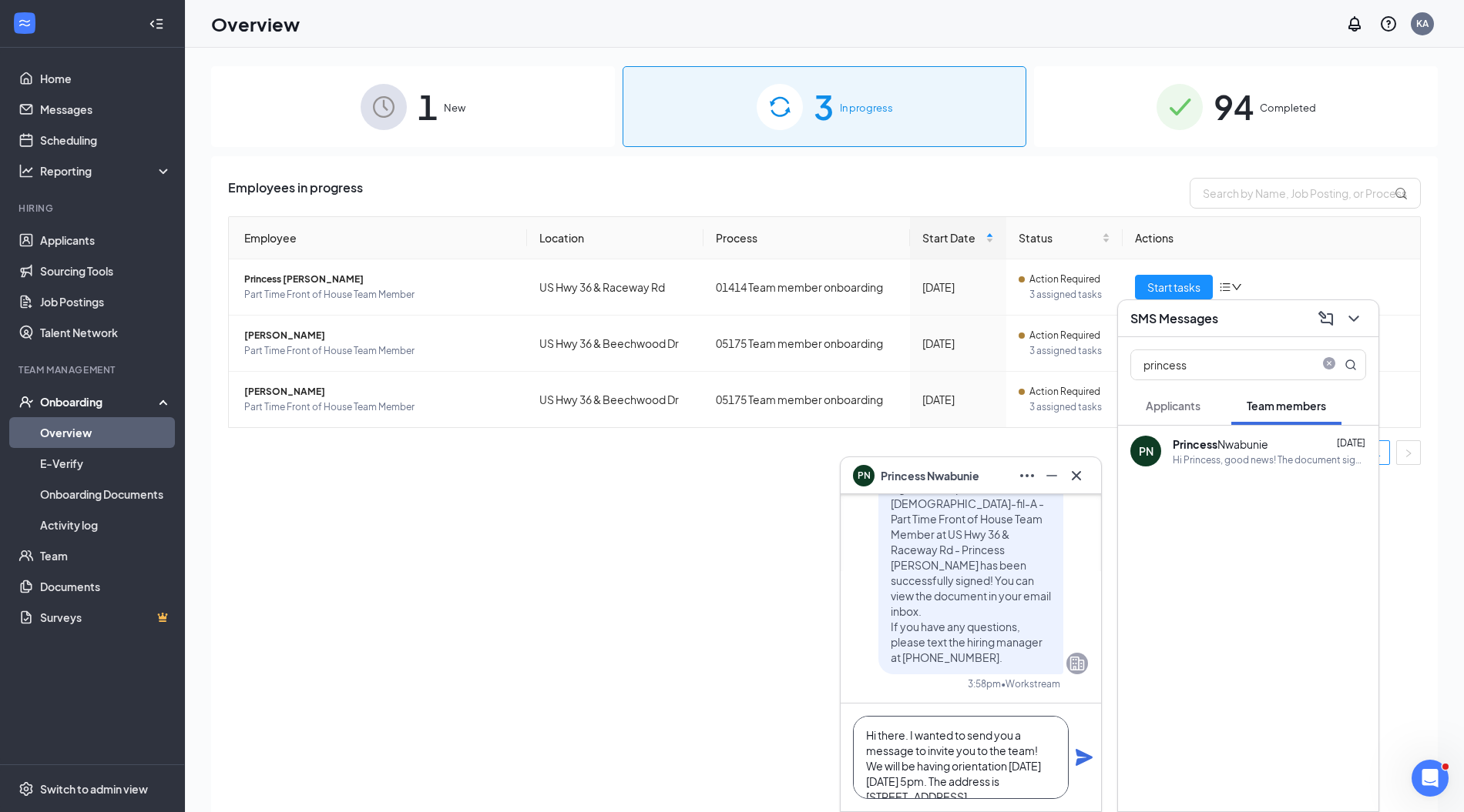
scroll to position [31, 0]
type textarea "Hi there. I wanted to send you a message to invite you to the team! We will be …"
click at [1088, 766] on icon "Plane" at bounding box center [1084, 757] width 19 height 18
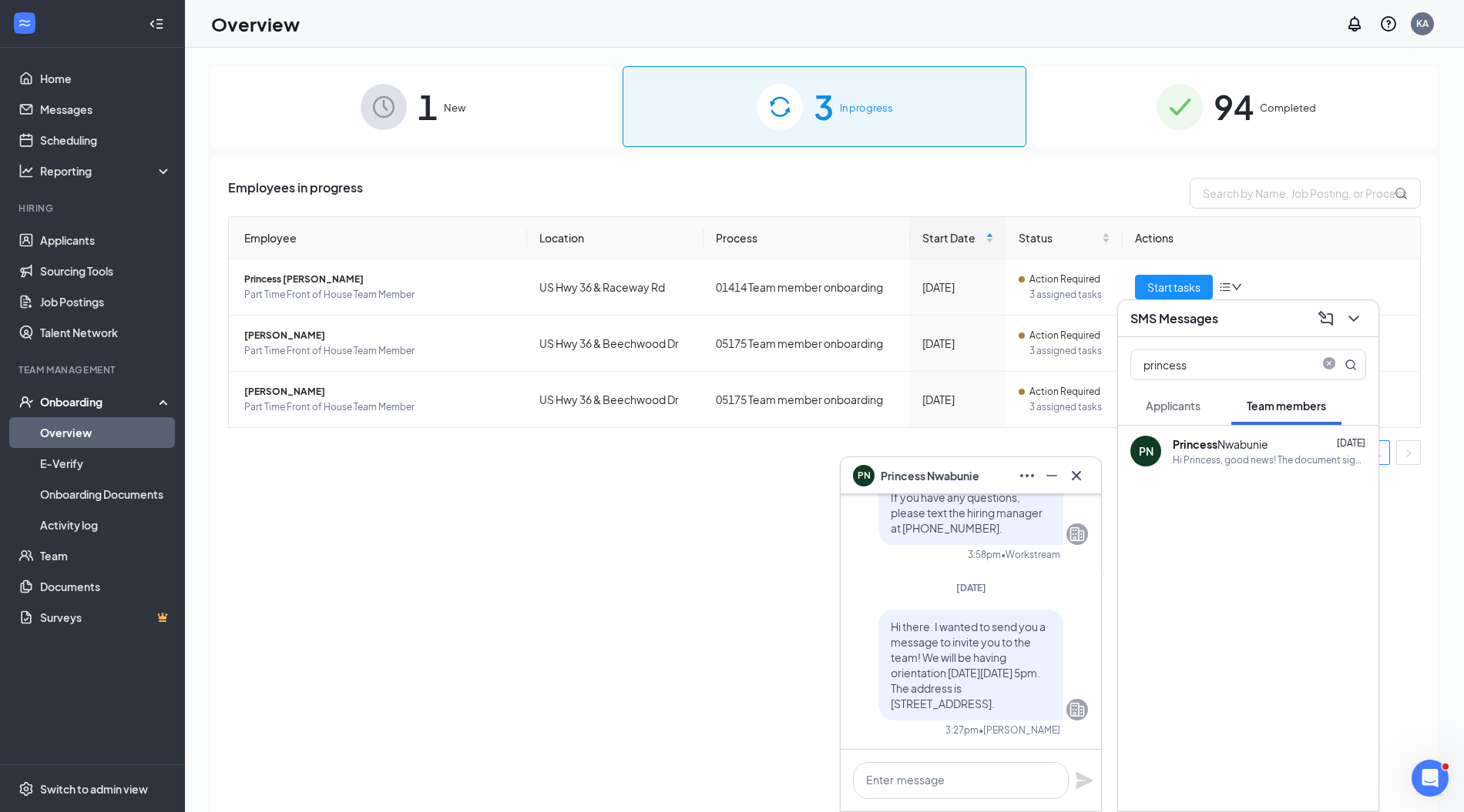
scroll to position [0, 0]
click at [941, 780] on textarea at bounding box center [960, 781] width 216 height 37
paste textarea "Please make sure to bring 2 forms of ID (driver's license, social security card…"
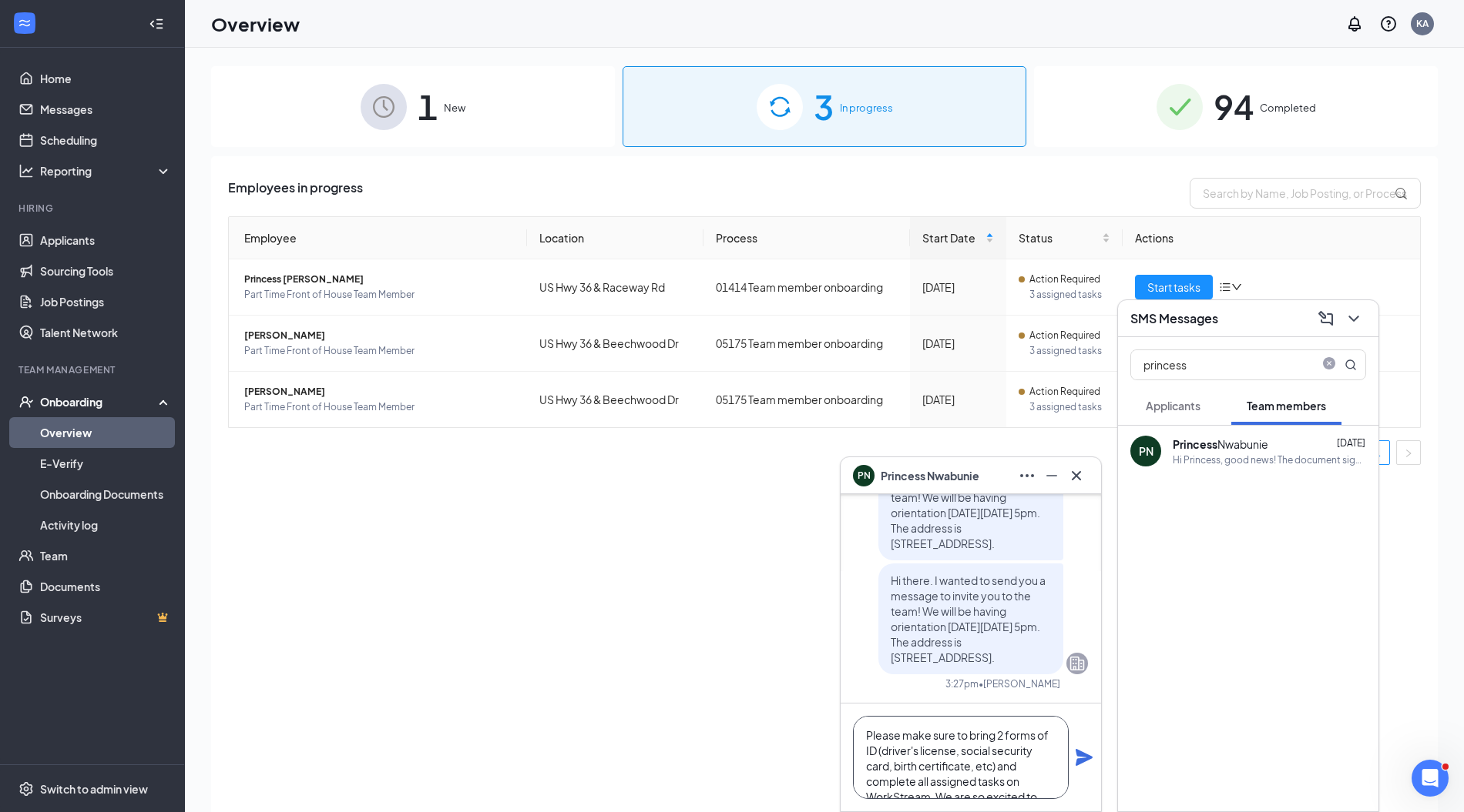
scroll to position [46, 0]
type textarea "Please make sure to bring 2 forms of ID (driver's license, social security card…"
click at [1093, 755] on div "Please make sure to bring 2 forms of ID (driver's license, social security card…" at bounding box center [971, 757] width 261 height 108
click at [1088, 759] on icon "Plane" at bounding box center [1084, 757] width 17 height 17
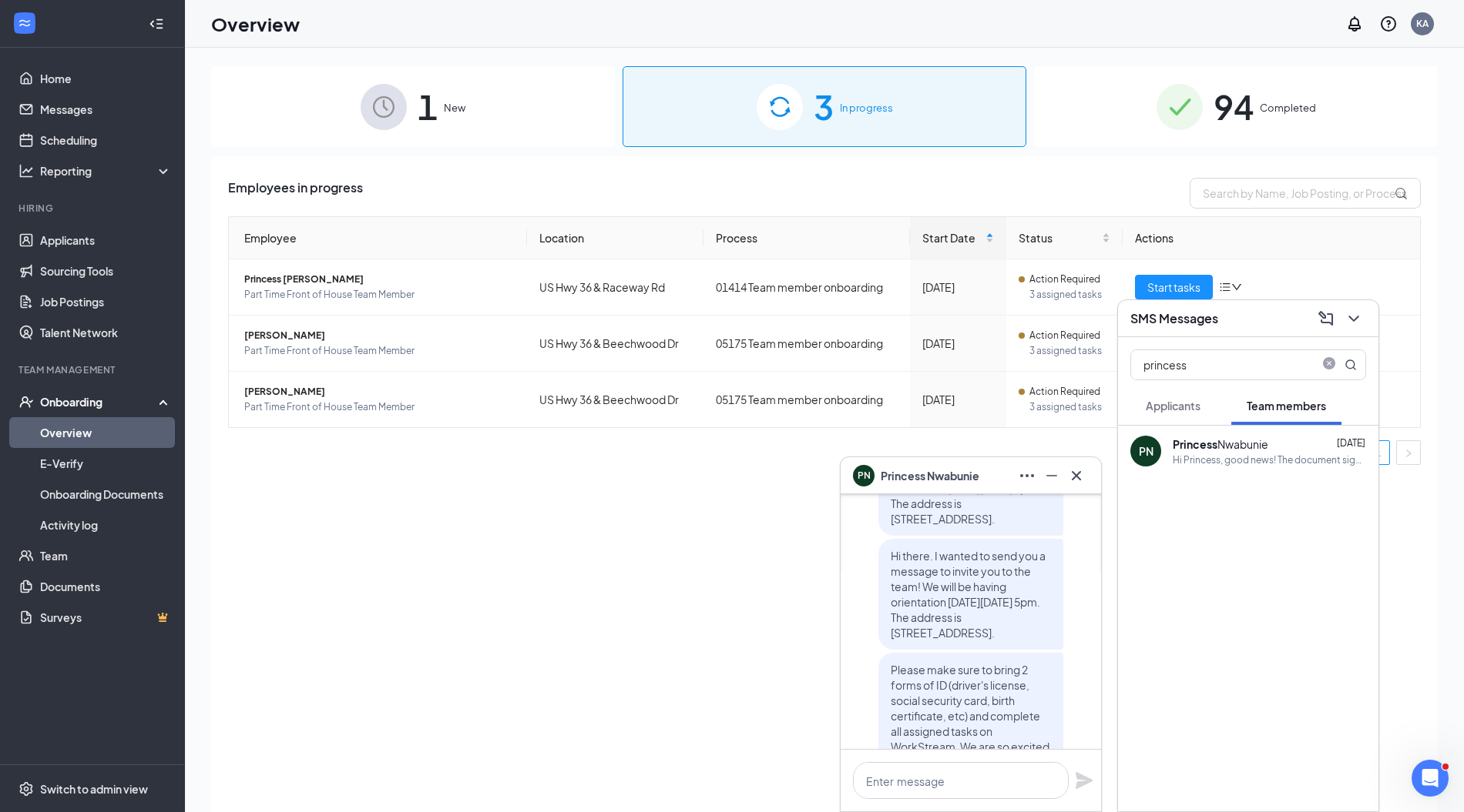
scroll to position [0, 0]
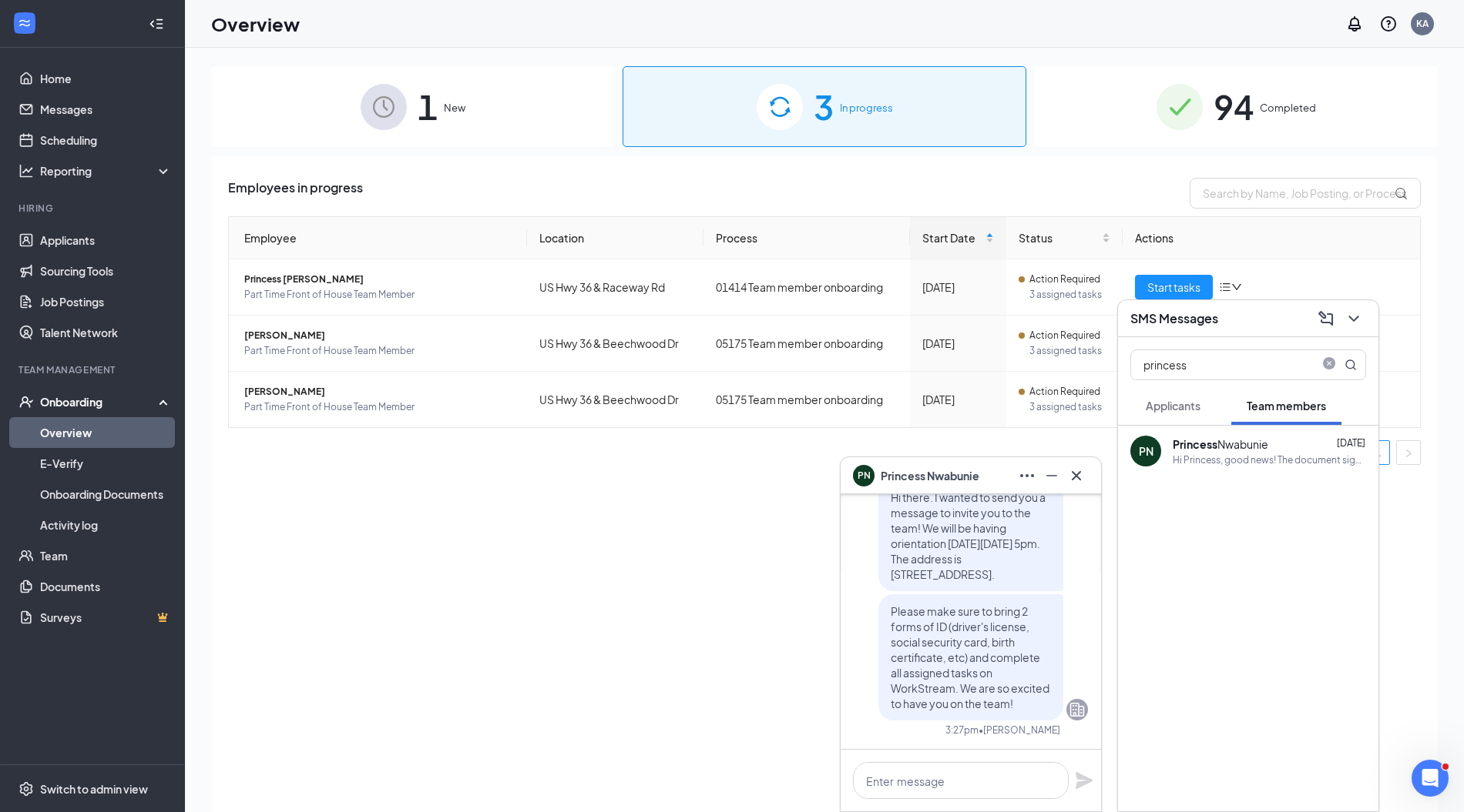
click at [1079, 477] on icon "Cross" at bounding box center [1075, 475] width 19 height 18
click at [1329, 357] on span "close-circle" at bounding box center [1329, 364] width 19 height 18
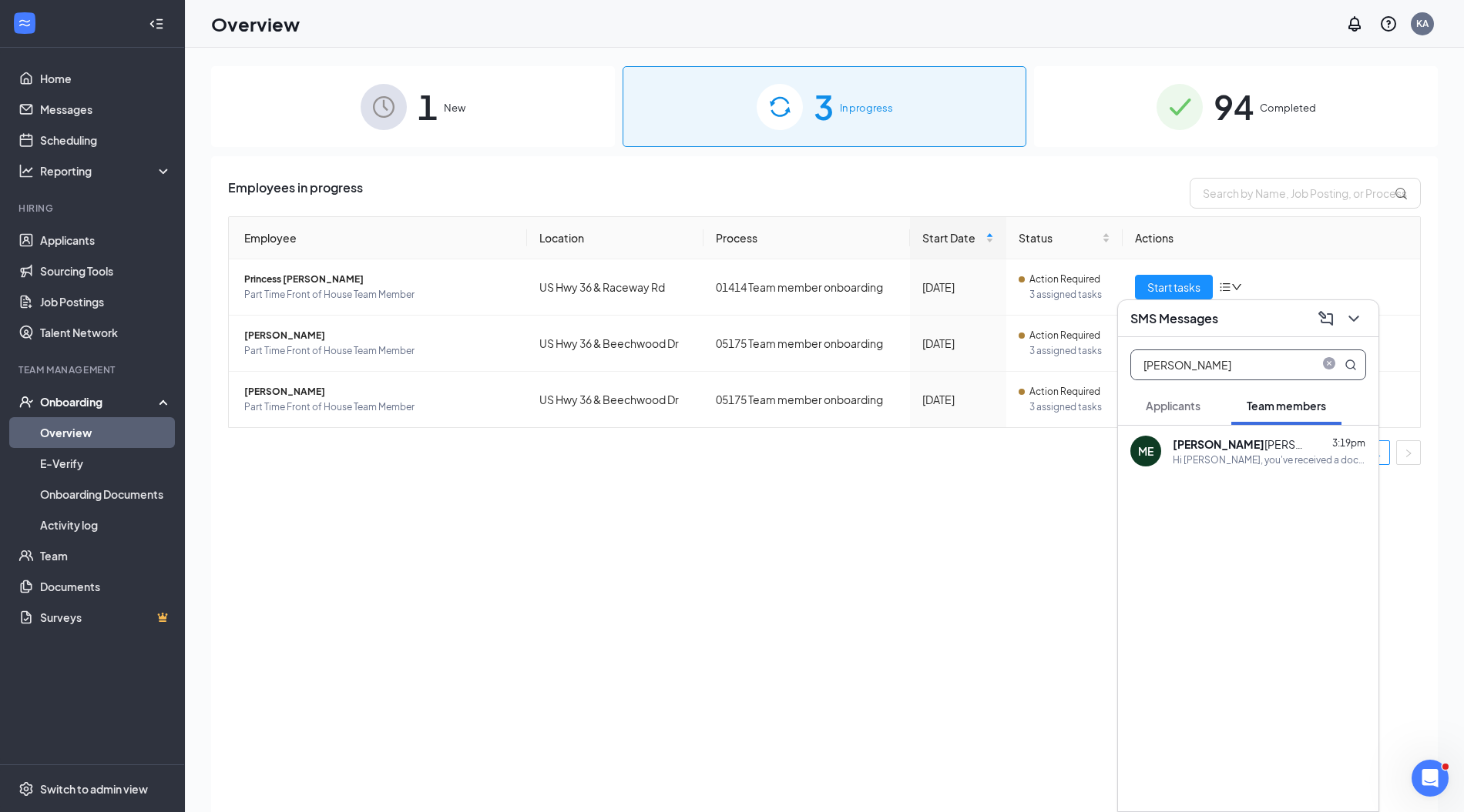
type input "maggie"
click at [1199, 441] on b "Maggie" at bounding box center [1219, 444] width 92 height 14
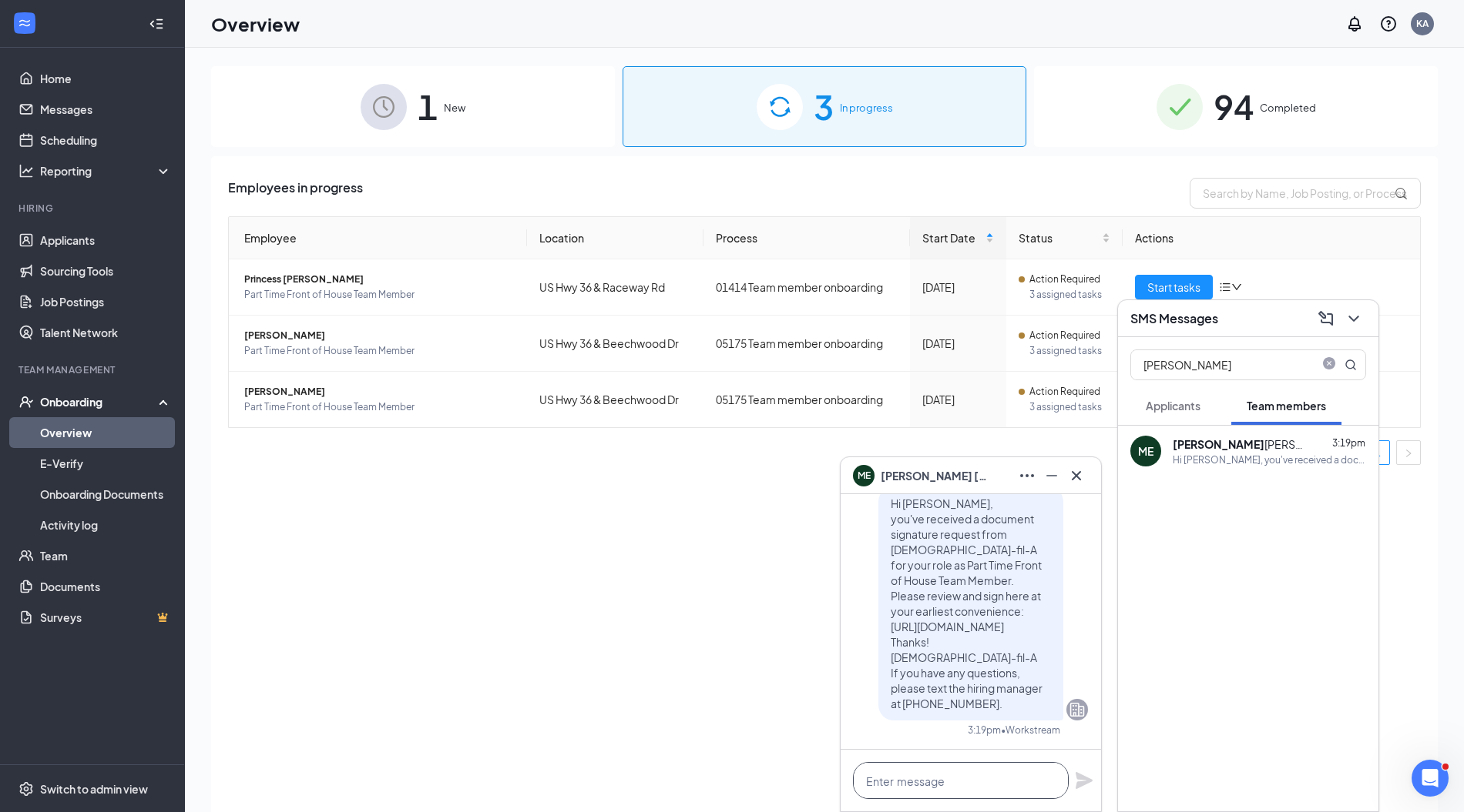
click at [935, 772] on textarea at bounding box center [960, 781] width 216 height 37
paste textarea "Hi there. I wanted to send you a message to invite you to the team! We will be …"
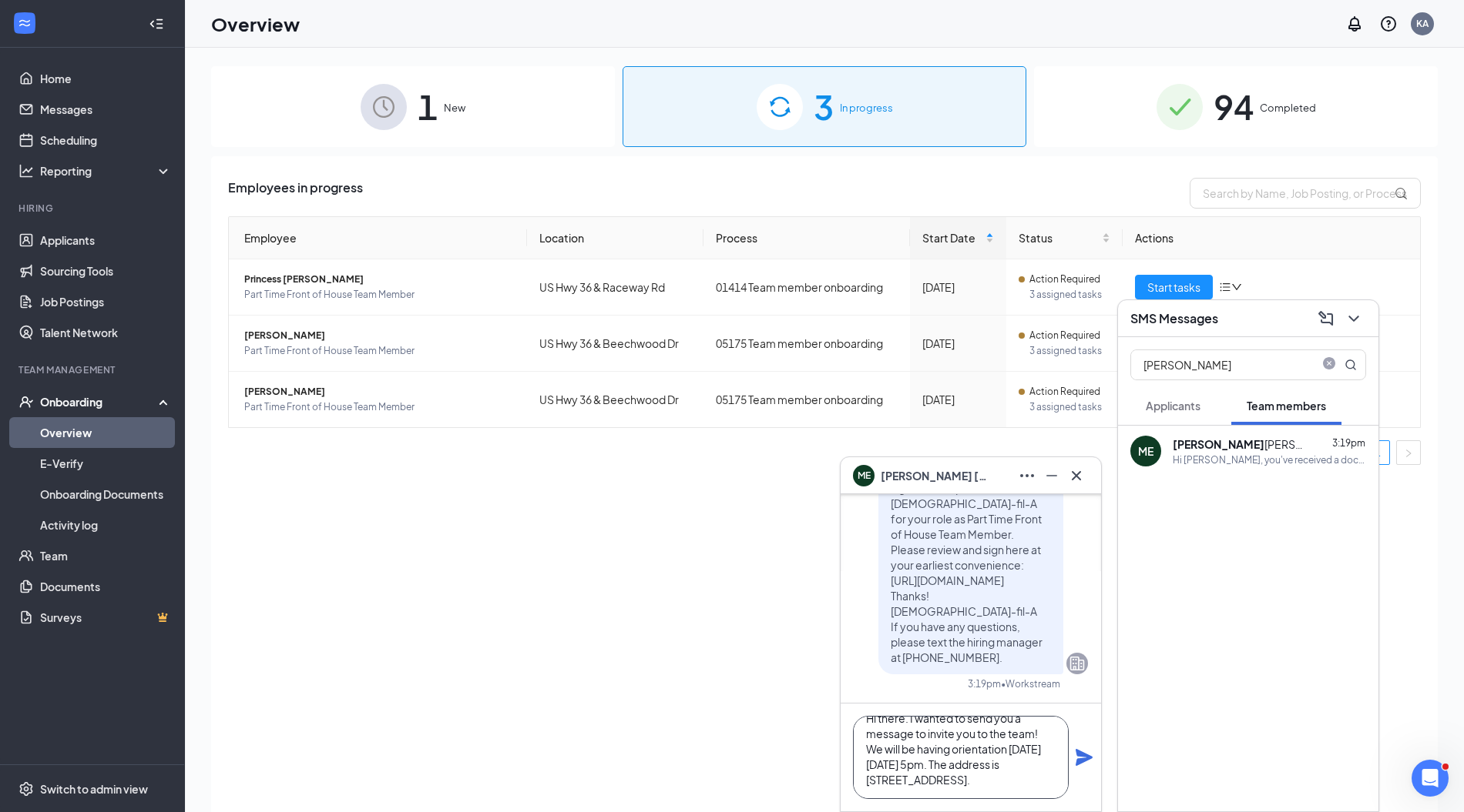
scroll to position [31, 0]
type textarea "Hi there. I wanted to send you a message to invite you to the team! We will be …"
click at [1084, 761] on icon "Plane" at bounding box center [1084, 757] width 17 height 17
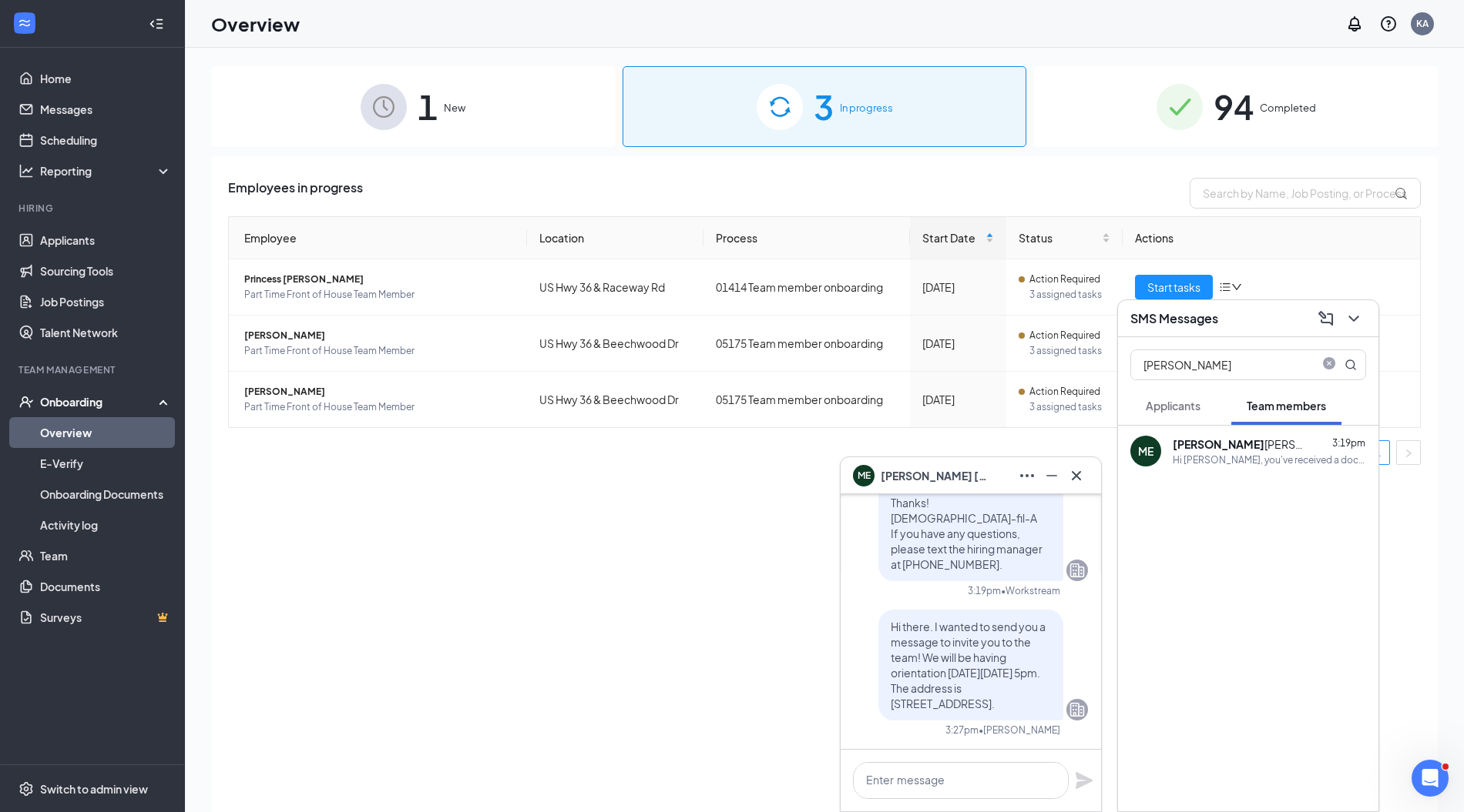
scroll to position [0, 0]
click at [911, 771] on textarea at bounding box center [960, 781] width 216 height 37
paste textarea "Please make sure to bring 2 forms of ID (driver's license, social security card…"
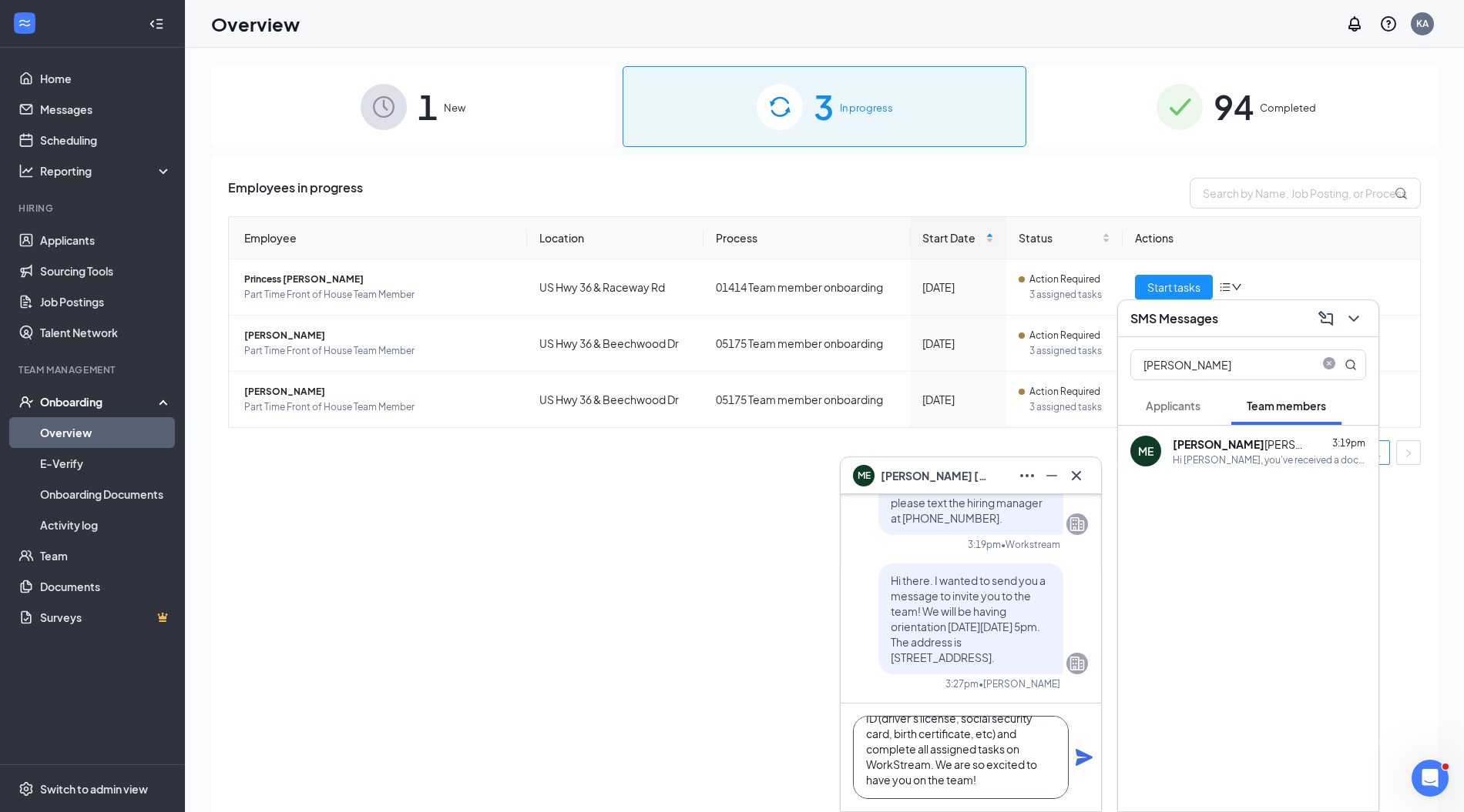
scroll to position [31, 0]
type textarea "Please make sure to bring 2 forms of ID (driver's license, social security card…"
click at [1091, 758] on icon "Plane" at bounding box center [1084, 757] width 17 height 17
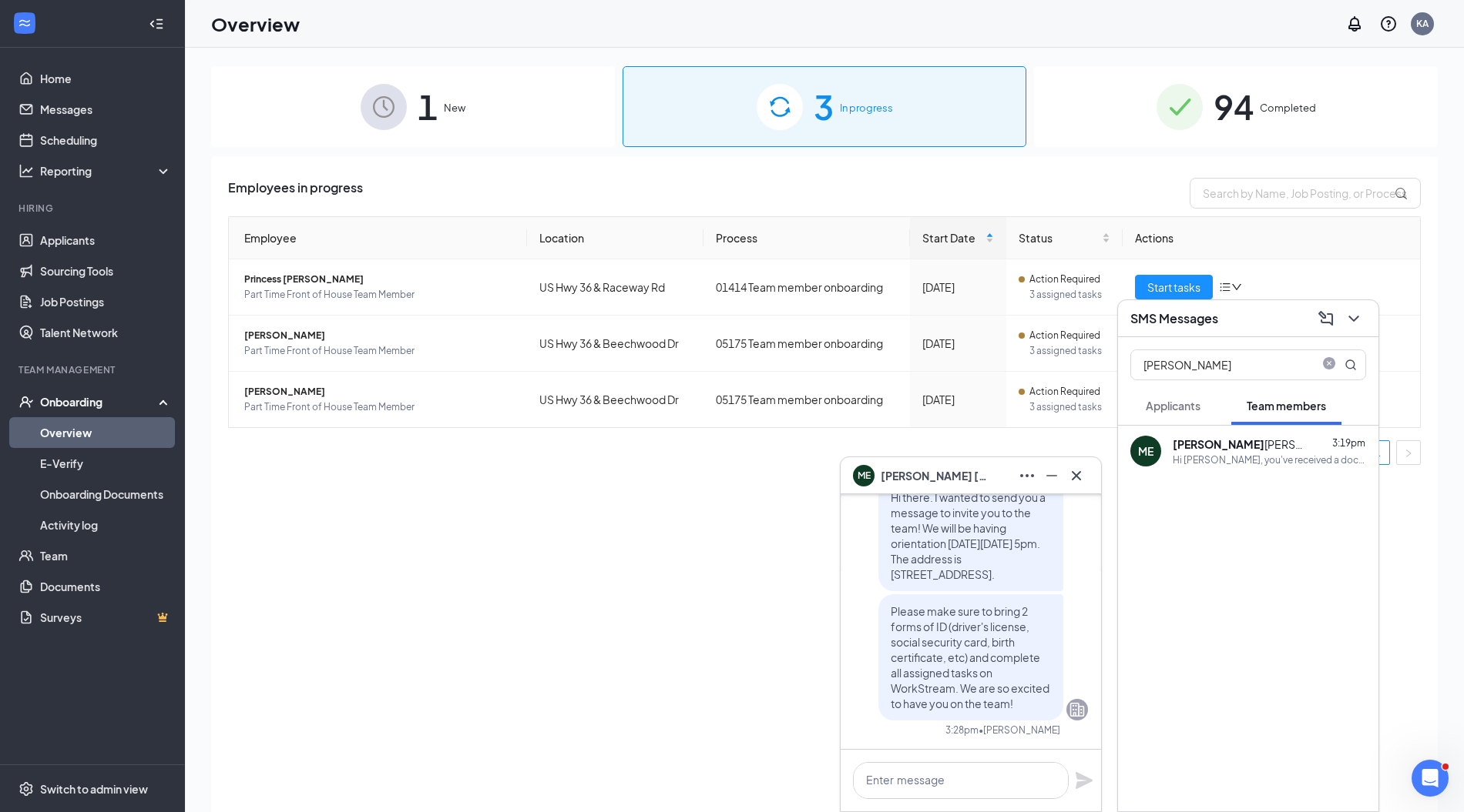
scroll to position [0, 0]
click at [1077, 469] on icon "Cross" at bounding box center [1075, 475] width 19 height 18
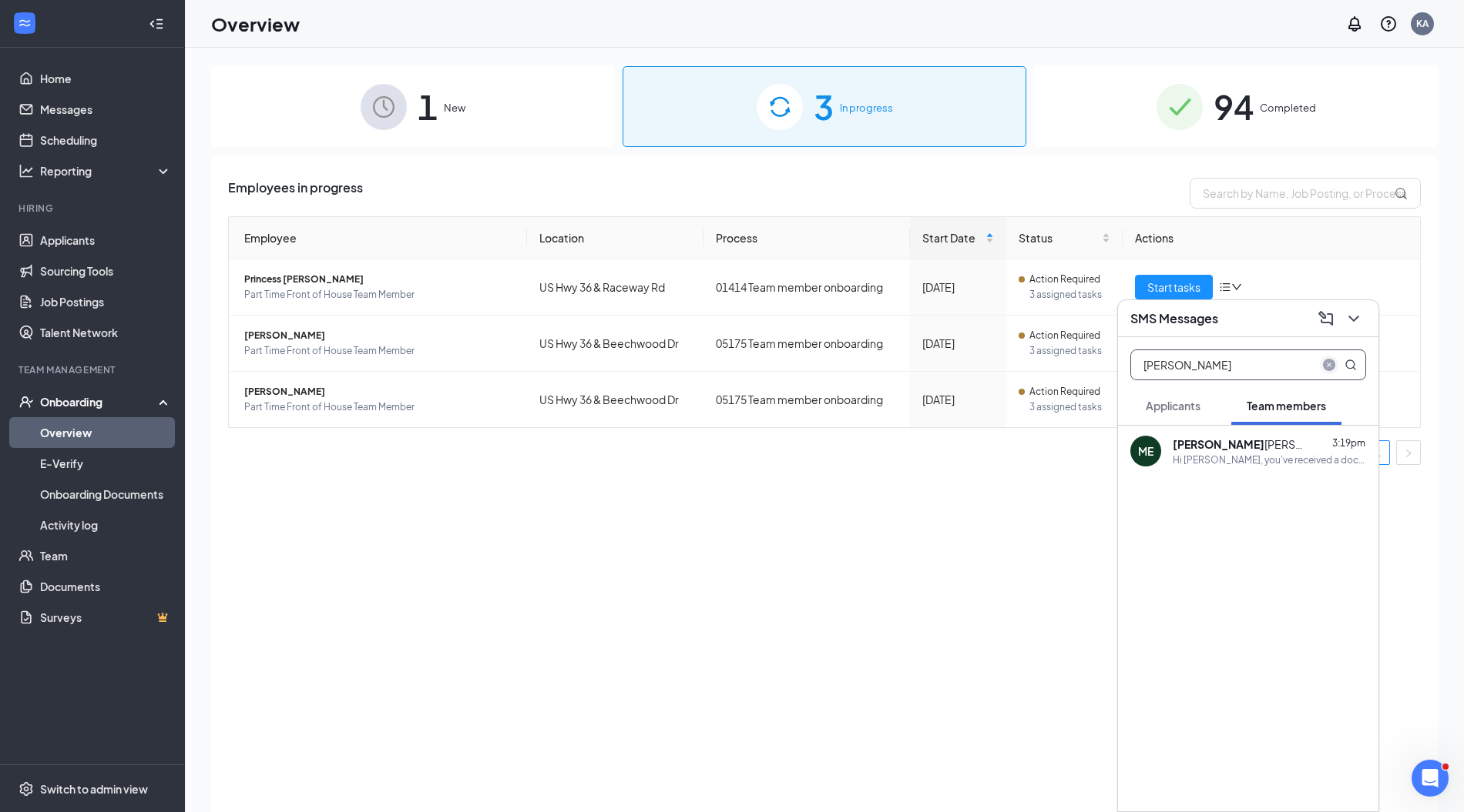
click at [1326, 368] on icon "close-circle" at bounding box center [1328, 364] width 12 height 12
type input "luke"
click at [1275, 447] on div "Luke Emsweller Sep 15" at bounding box center [1269, 444] width 193 height 15
click at [894, 775] on textarea at bounding box center [960, 781] width 216 height 37
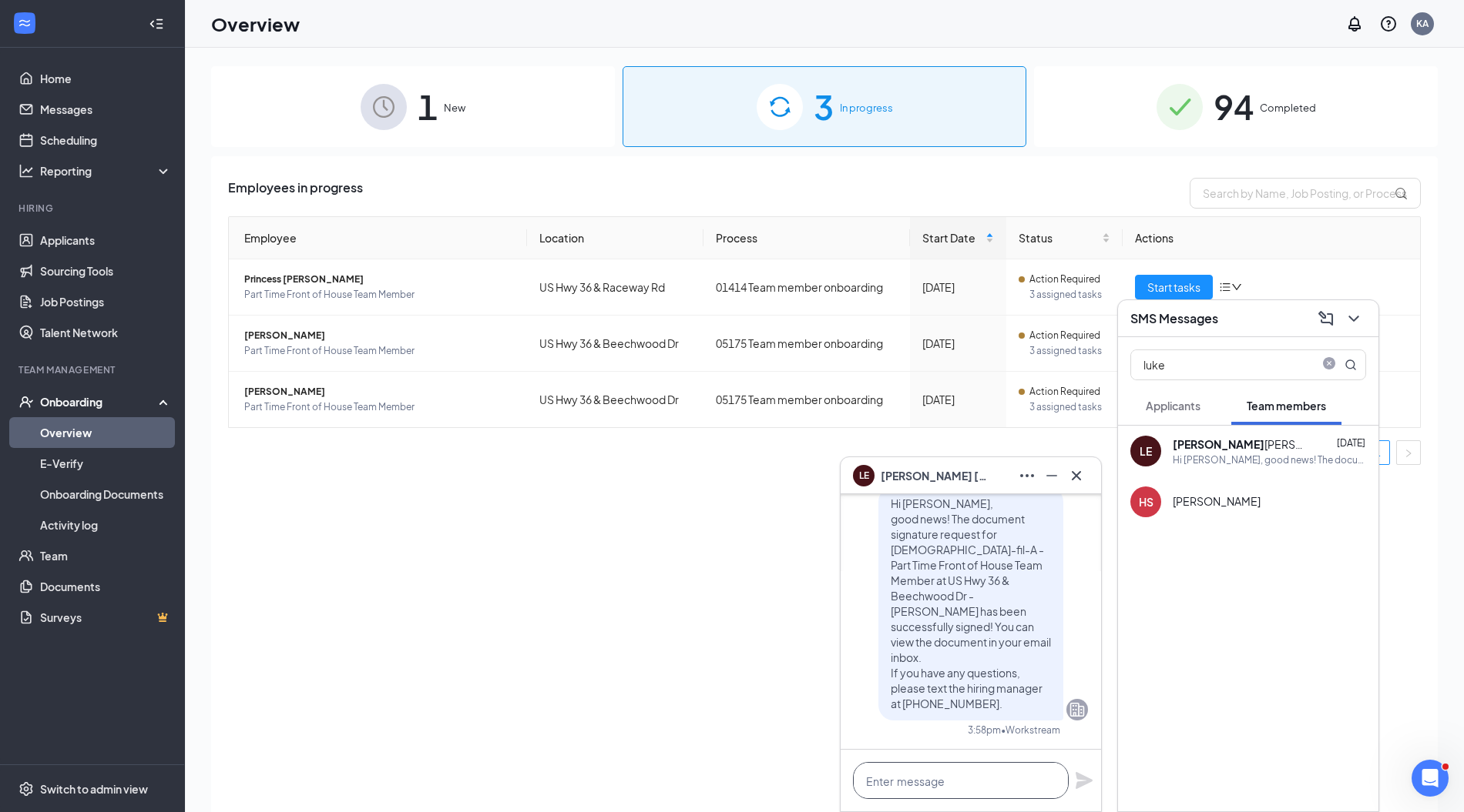
click at [913, 774] on textarea at bounding box center [960, 781] width 216 height 37
paste textarea "Hi there. I wanted to send you a message to invite you to the team! We will be …"
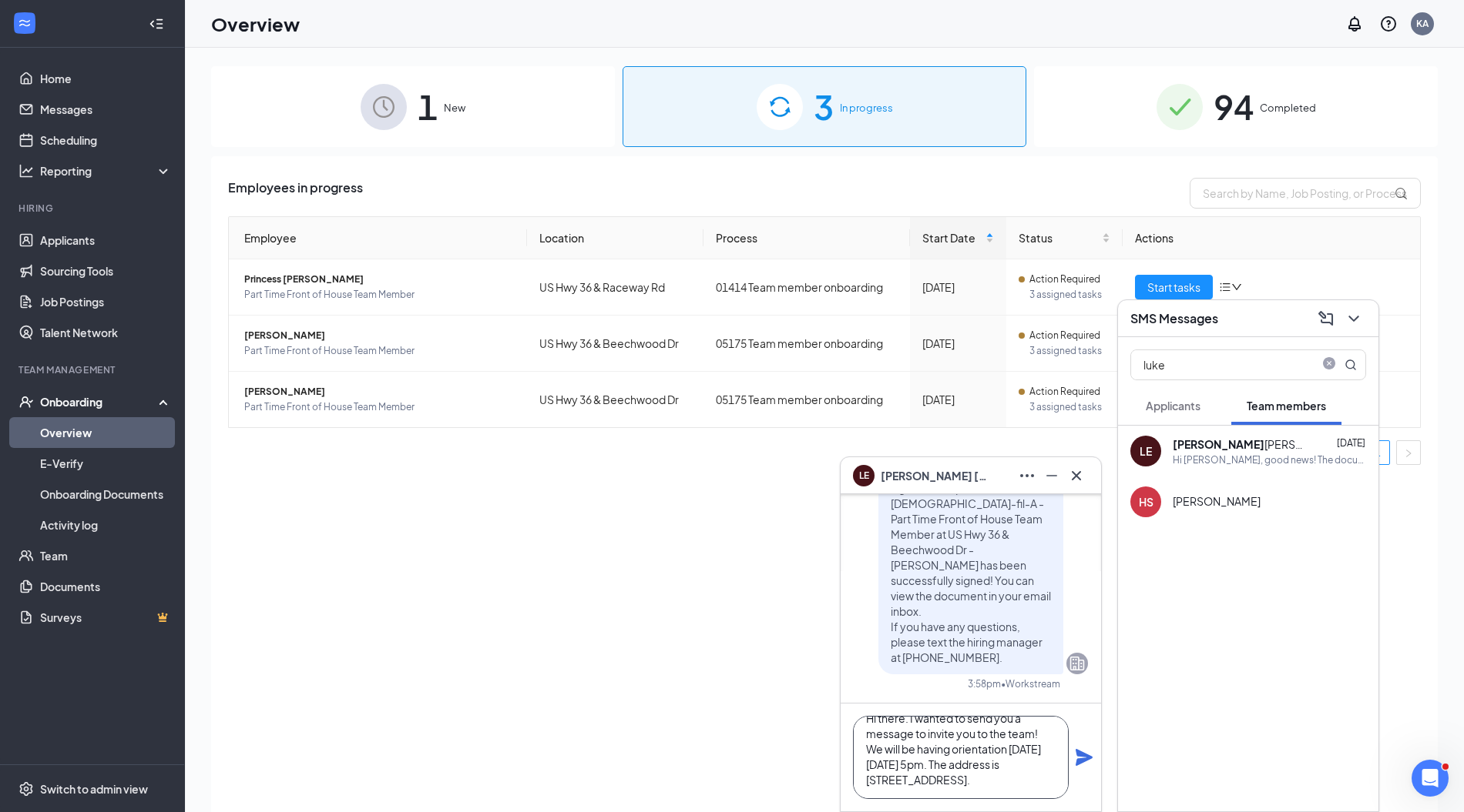
scroll to position [31, 0]
type textarea "Hi there. I wanted to send you a message to invite you to the team! We will be …"
click at [1084, 750] on icon "Plane" at bounding box center [1084, 757] width 19 height 18
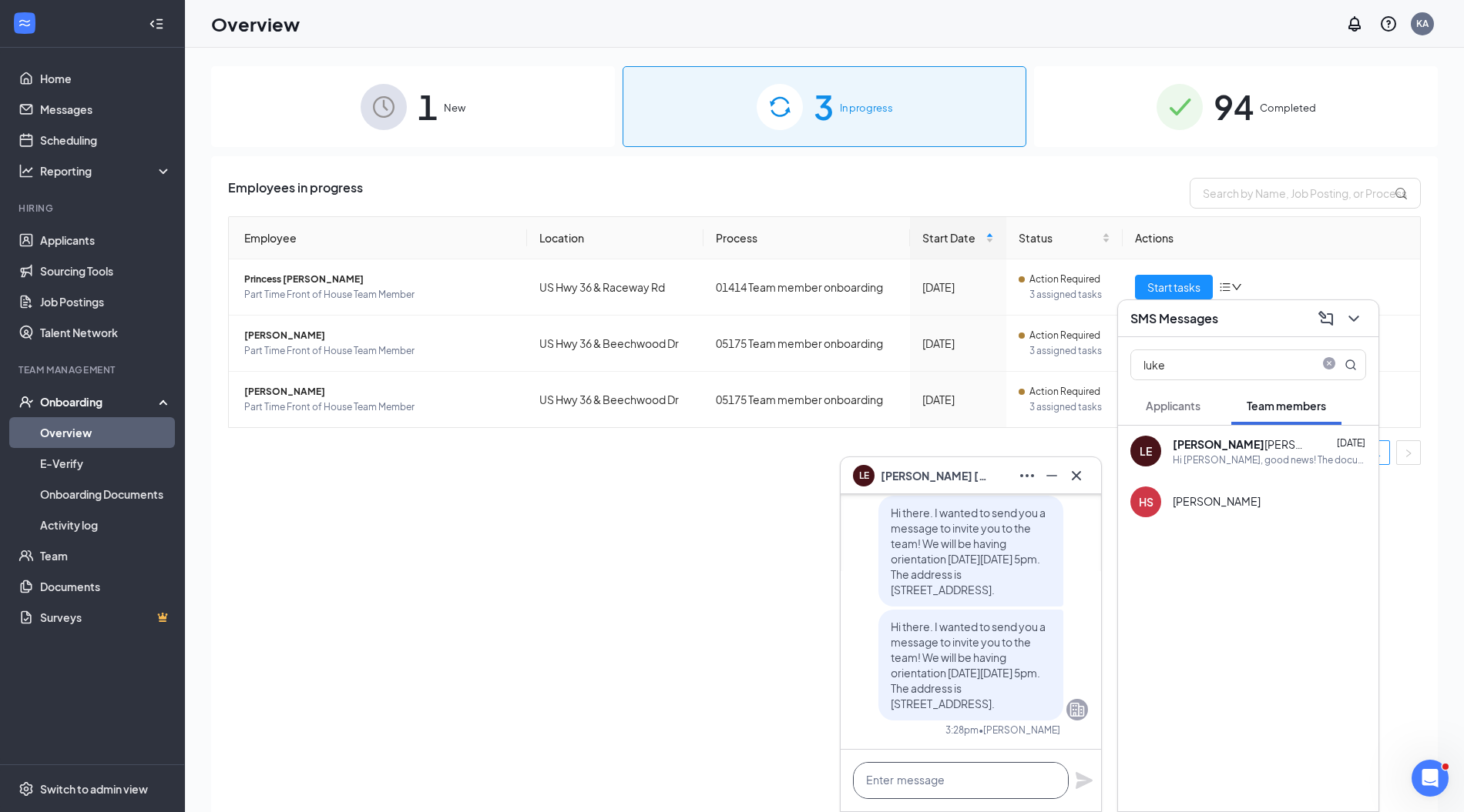
click at [956, 773] on textarea at bounding box center [960, 781] width 216 height 37
paste textarea "Please make sure to bring 2 forms of ID (driver's license, social security card…"
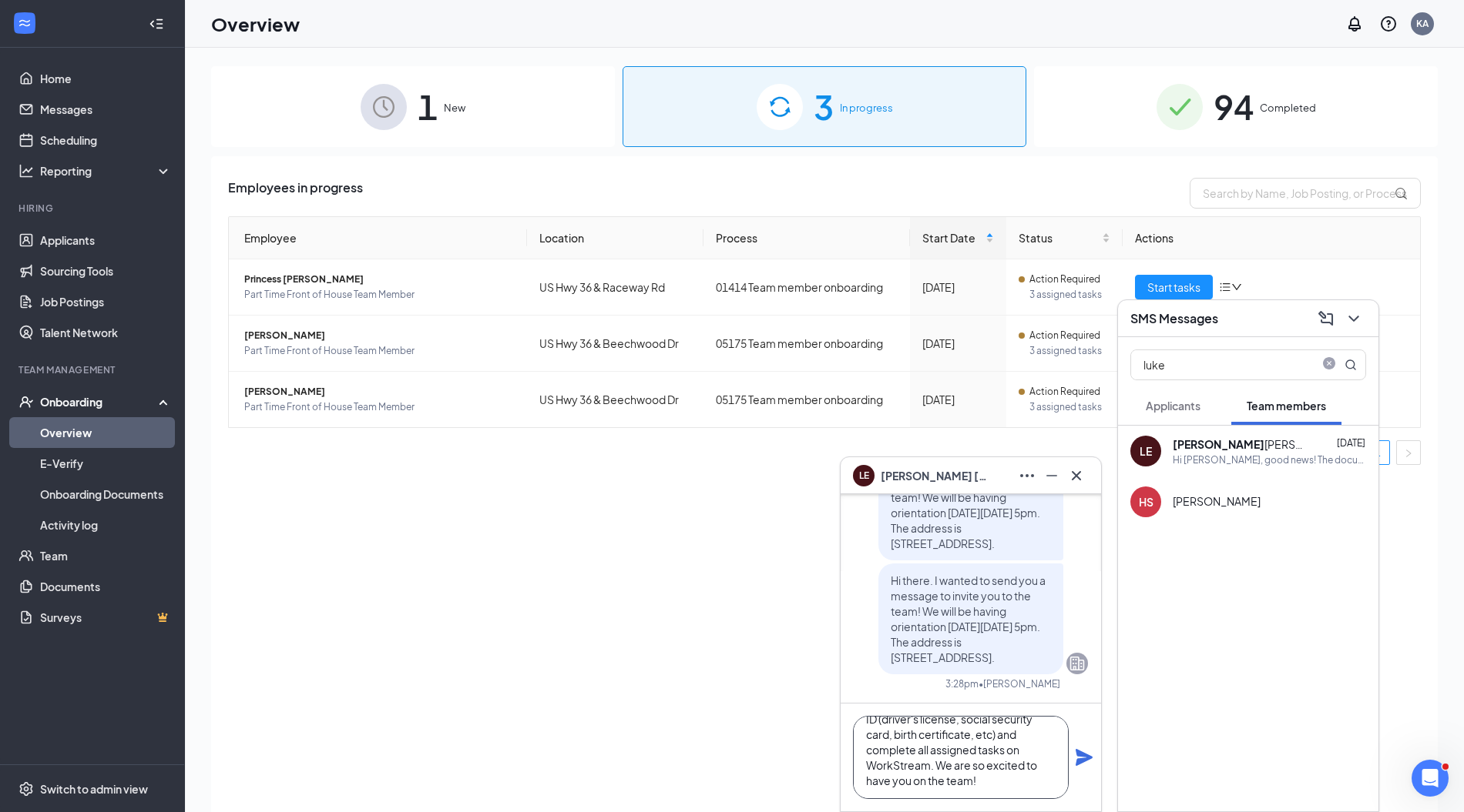
type textarea "Please make sure to bring 2 forms of ID (driver's license, social security card…"
click at [1082, 760] on icon "Plane" at bounding box center [1084, 757] width 17 height 17
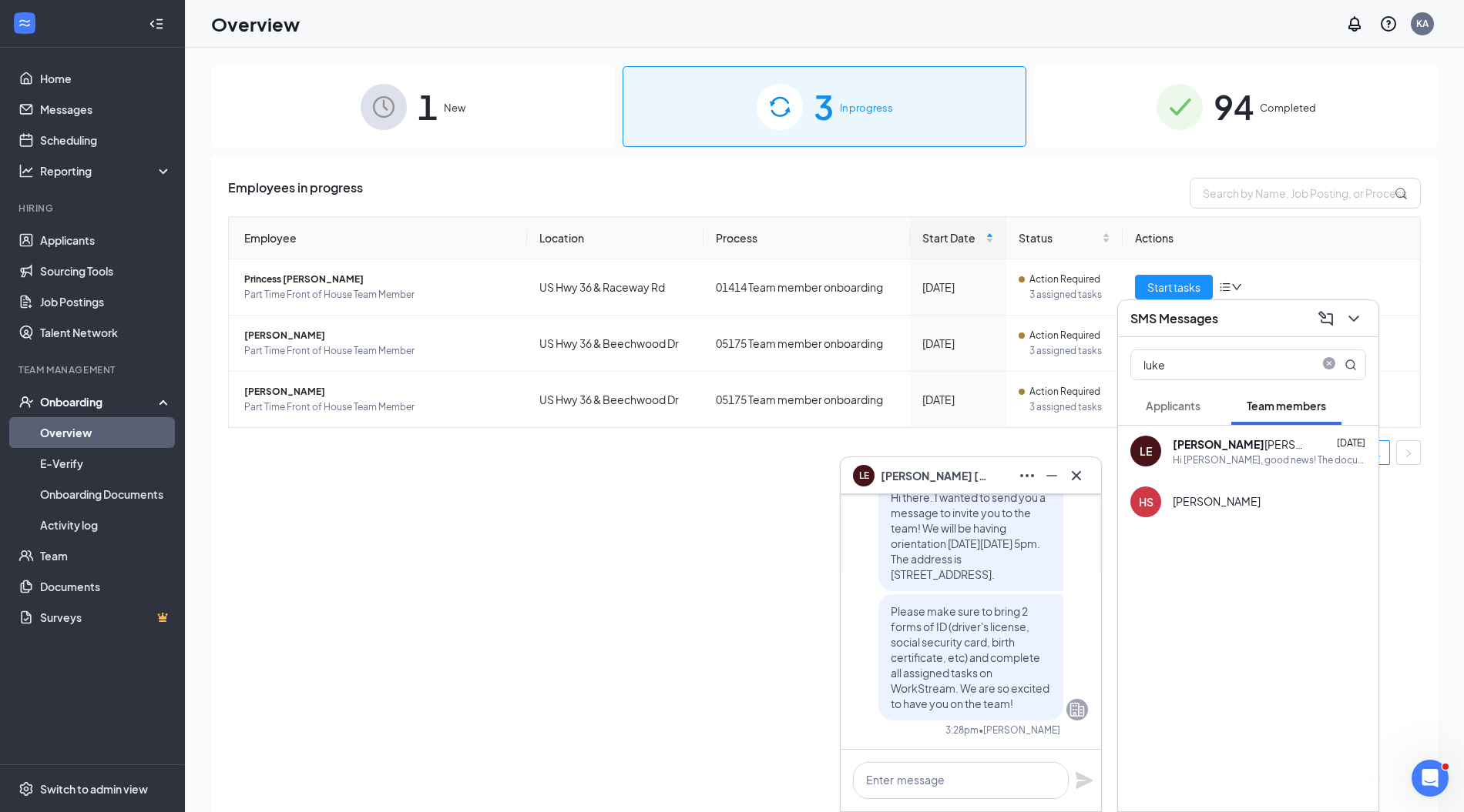
scroll to position [0, 0]
click at [1079, 474] on icon "Cross" at bounding box center [1075, 474] width 9 height 9
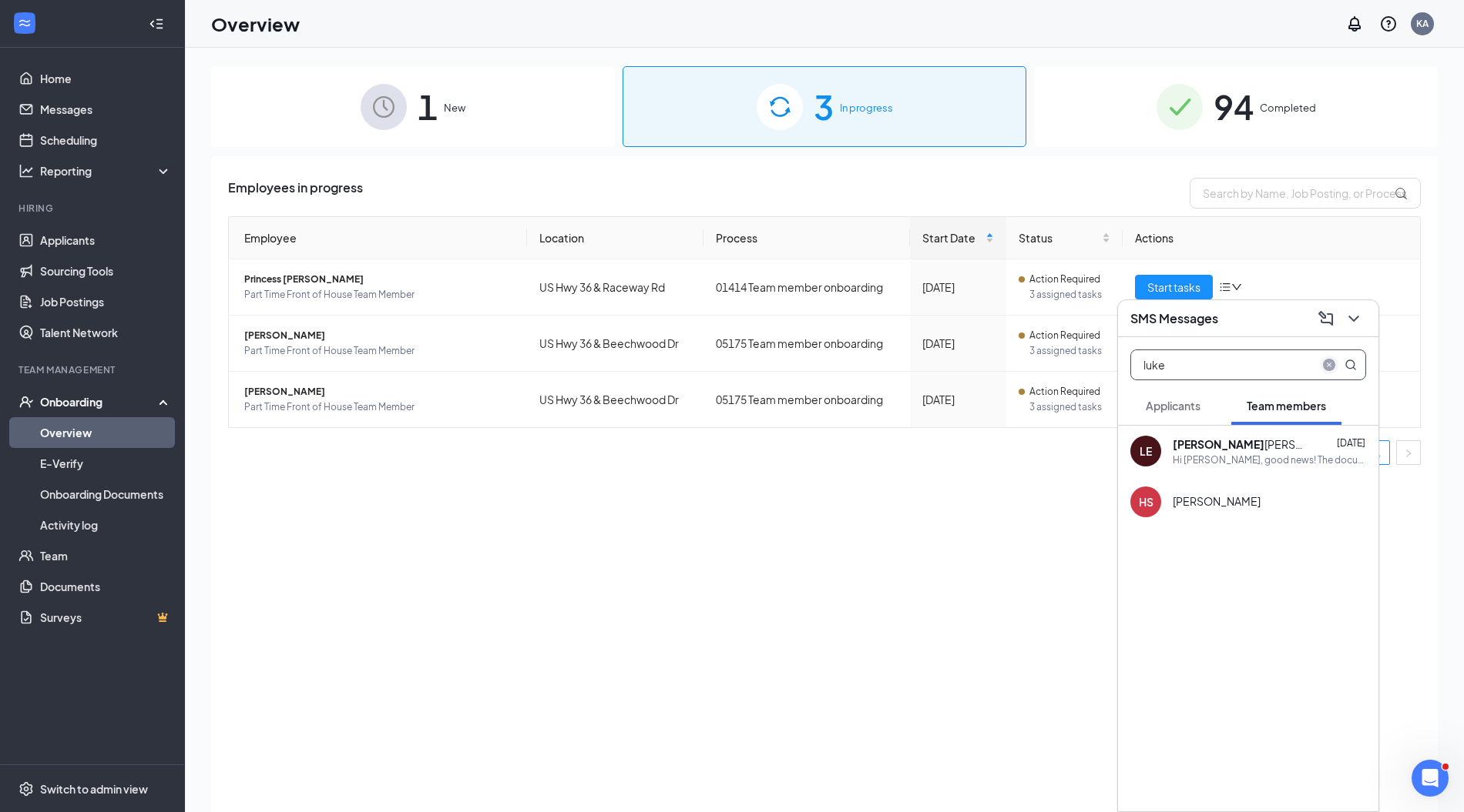
click at [1325, 359] on icon "close-circle" at bounding box center [1328, 364] width 12 height 12
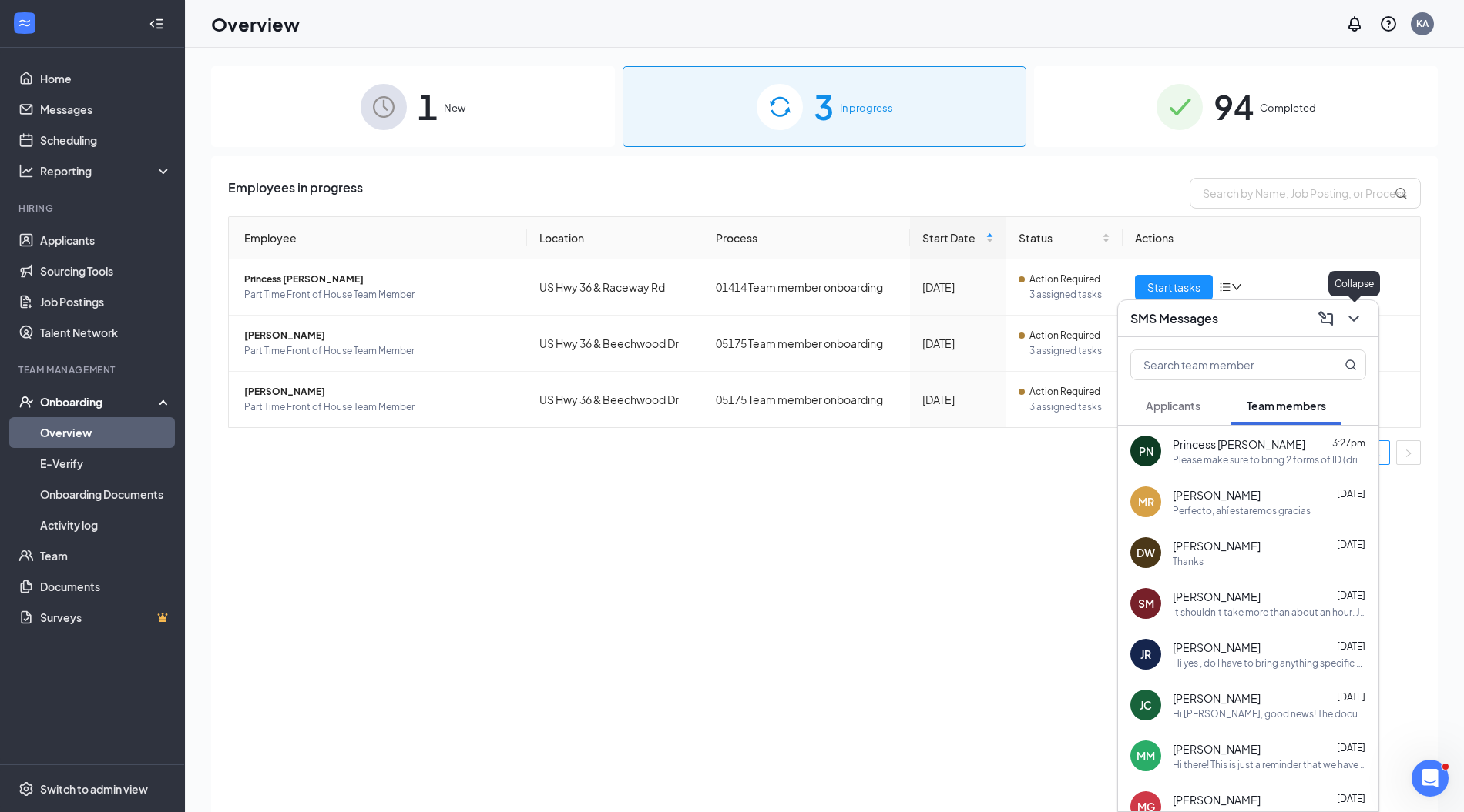
click at [1350, 318] on icon "ChevronDown" at bounding box center [1353, 318] width 19 height 18
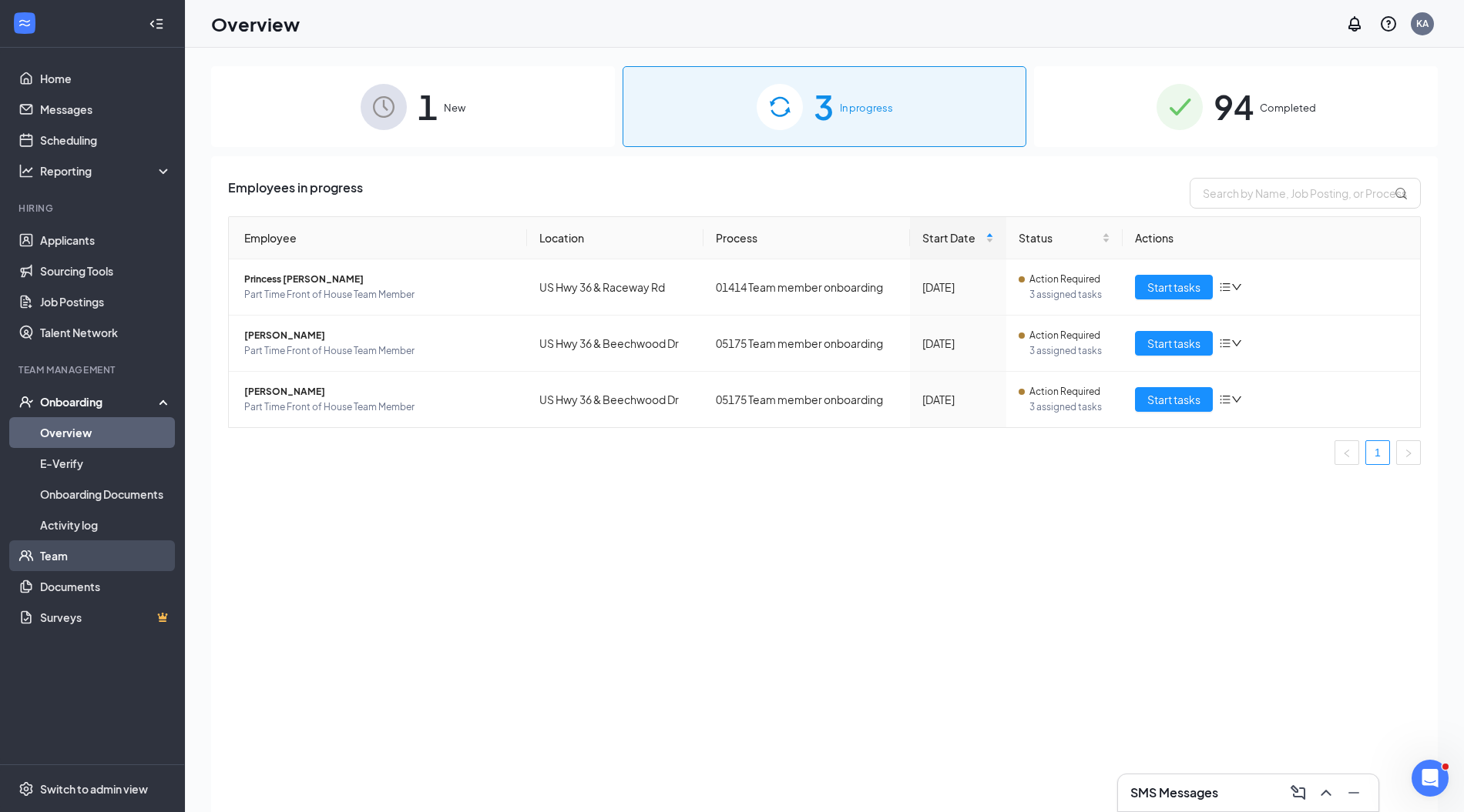
click at [57, 556] on link "Team" at bounding box center [106, 556] width 132 height 31
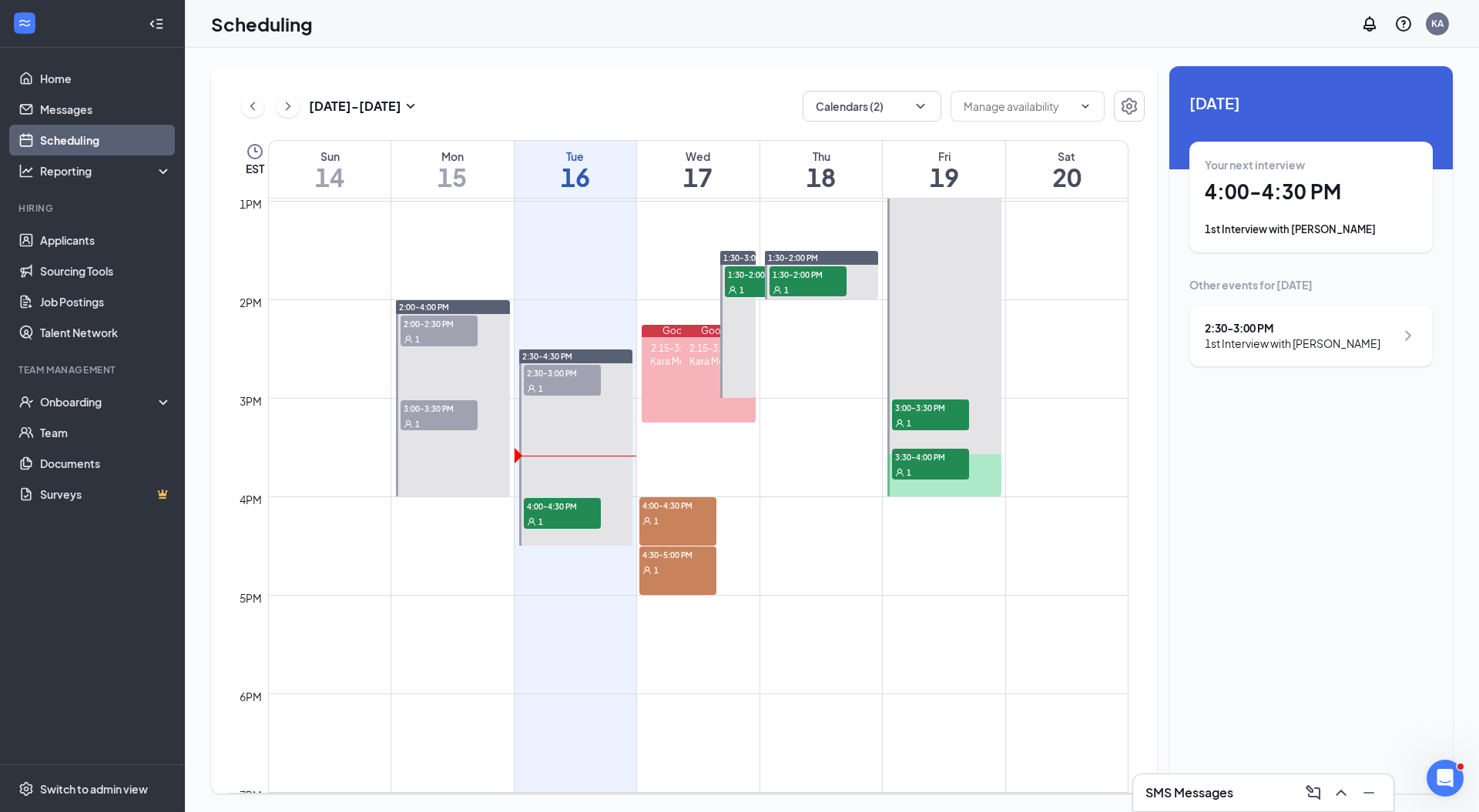
scroll to position [1282, 0]
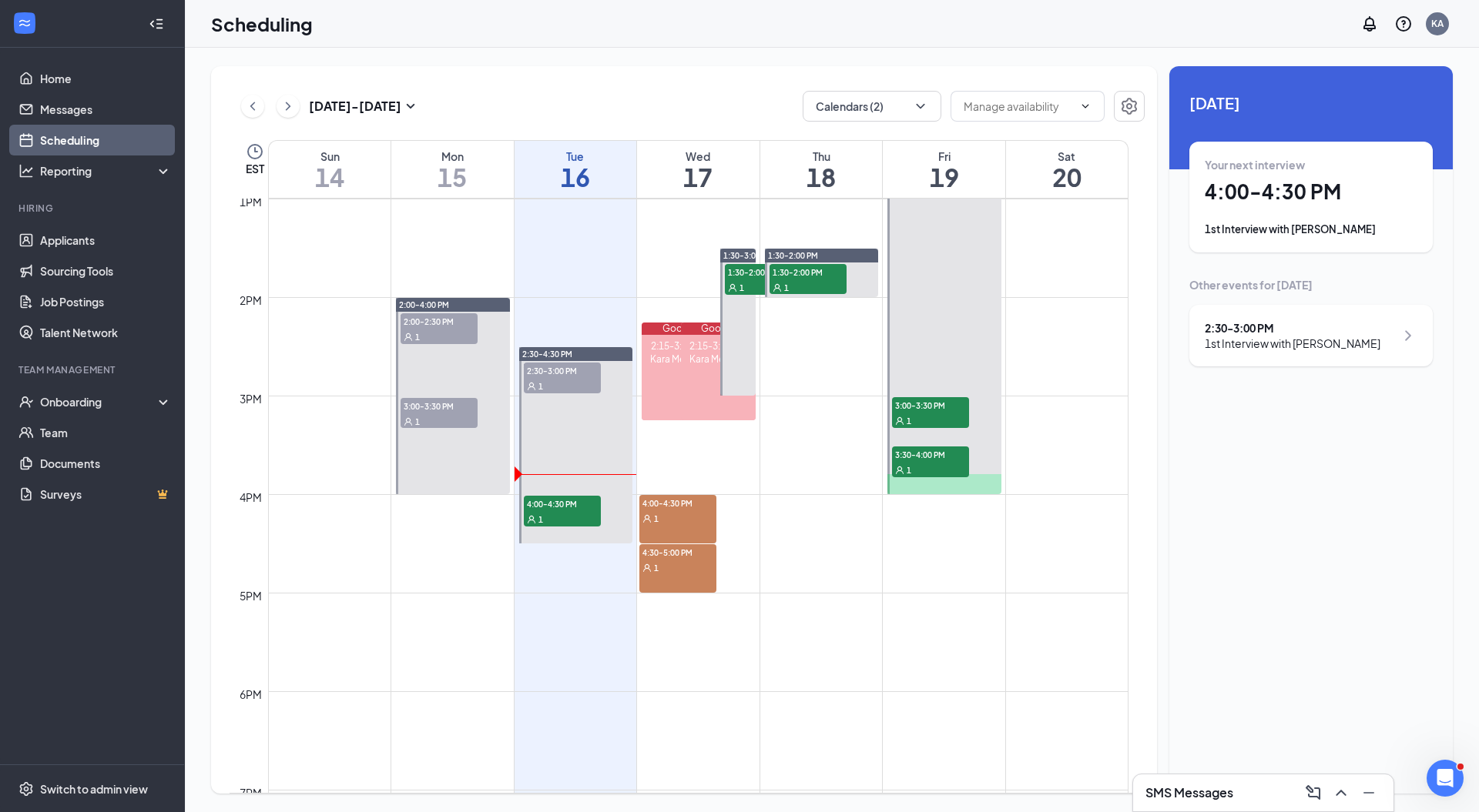
click at [1218, 195] on h1 "4:00 - 4:30 PM" at bounding box center [1311, 191] width 212 height 27
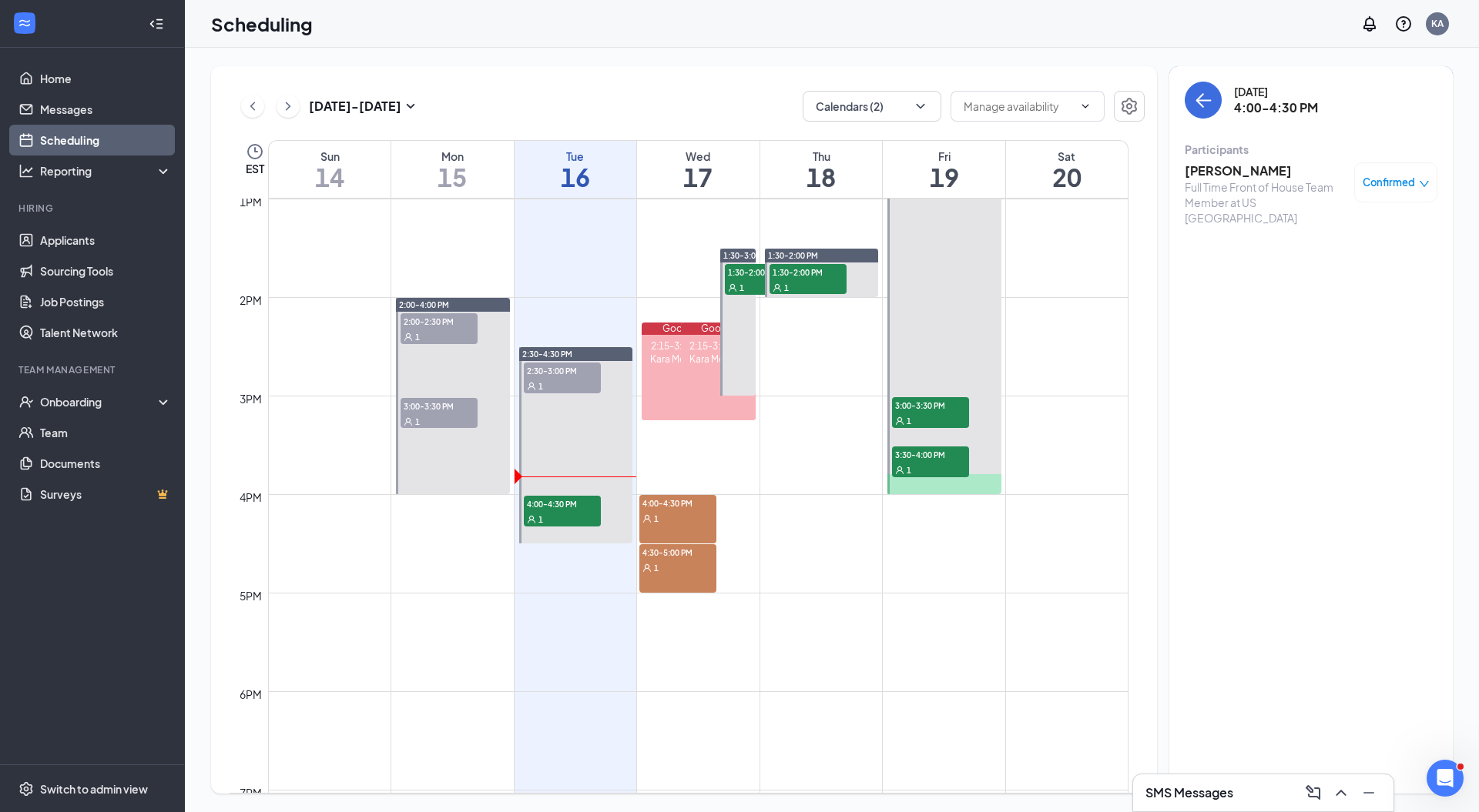
click at [1245, 173] on h3 "[PERSON_NAME]" at bounding box center [1265, 170] width 162 height 17
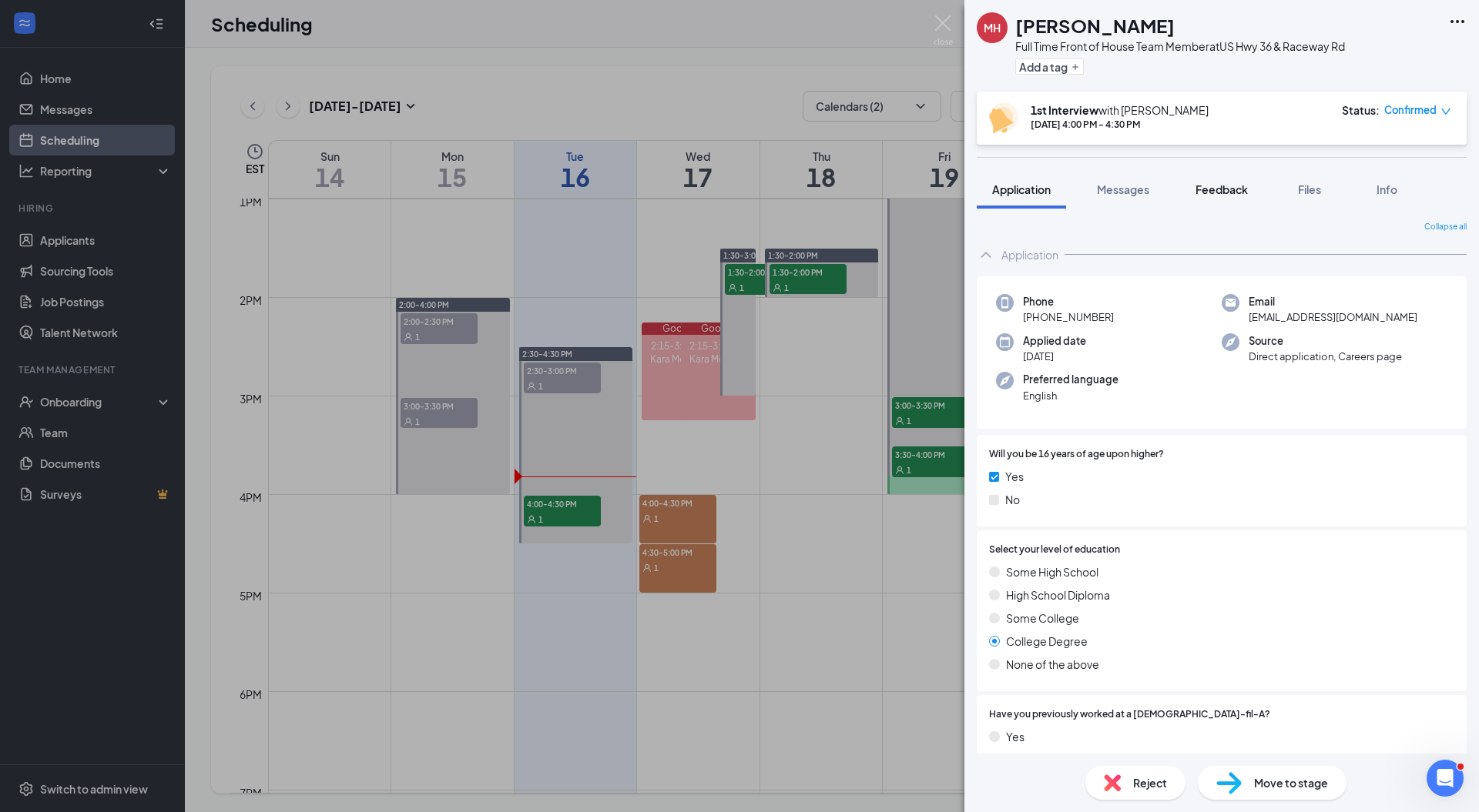
click at [1214, 180] on button "Feedback" at bounding box center [1221, 190] width 83 height 39
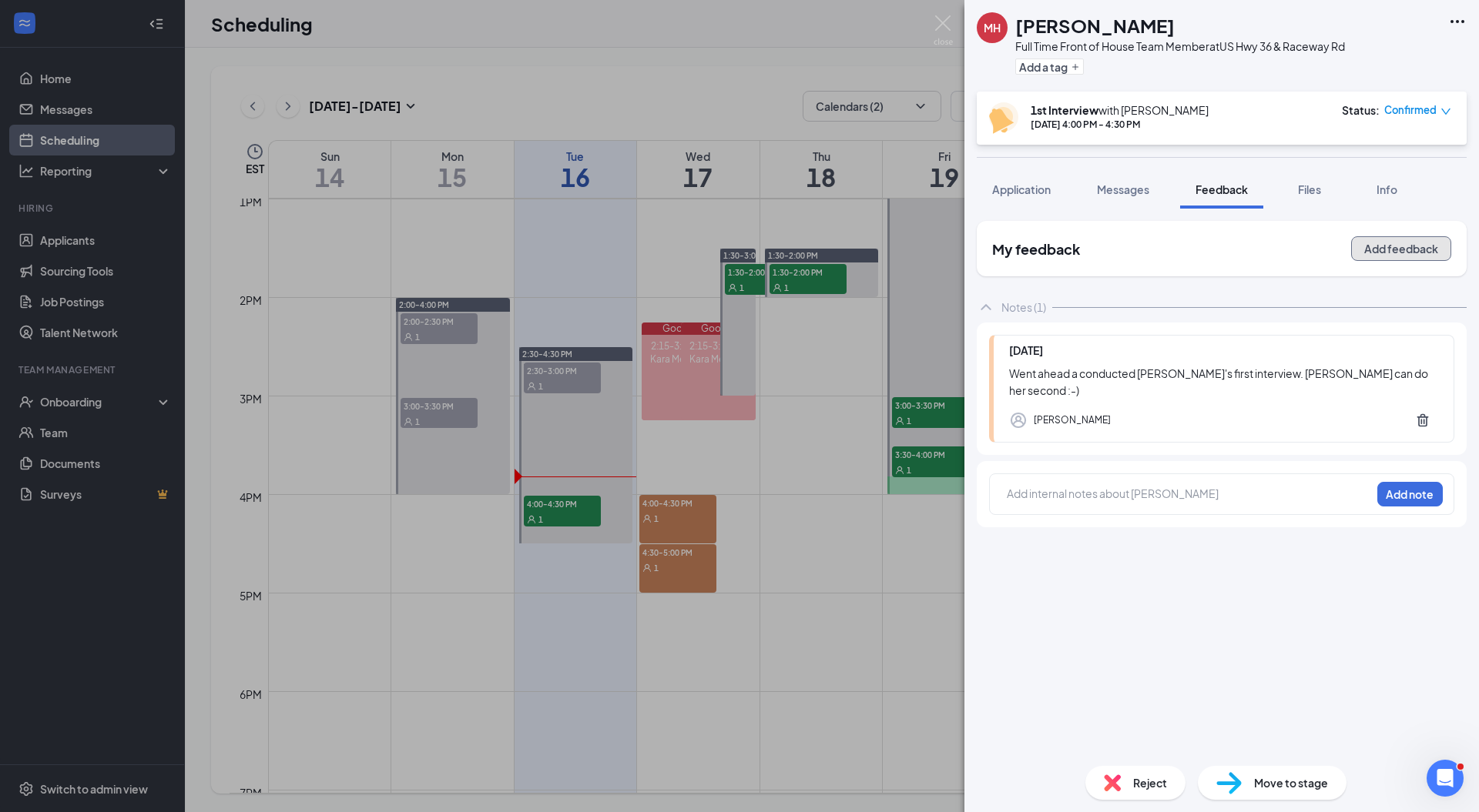
click at [1394, 260] on button "Add feedback" at bounding box center [1401, 248] width 101 height 25
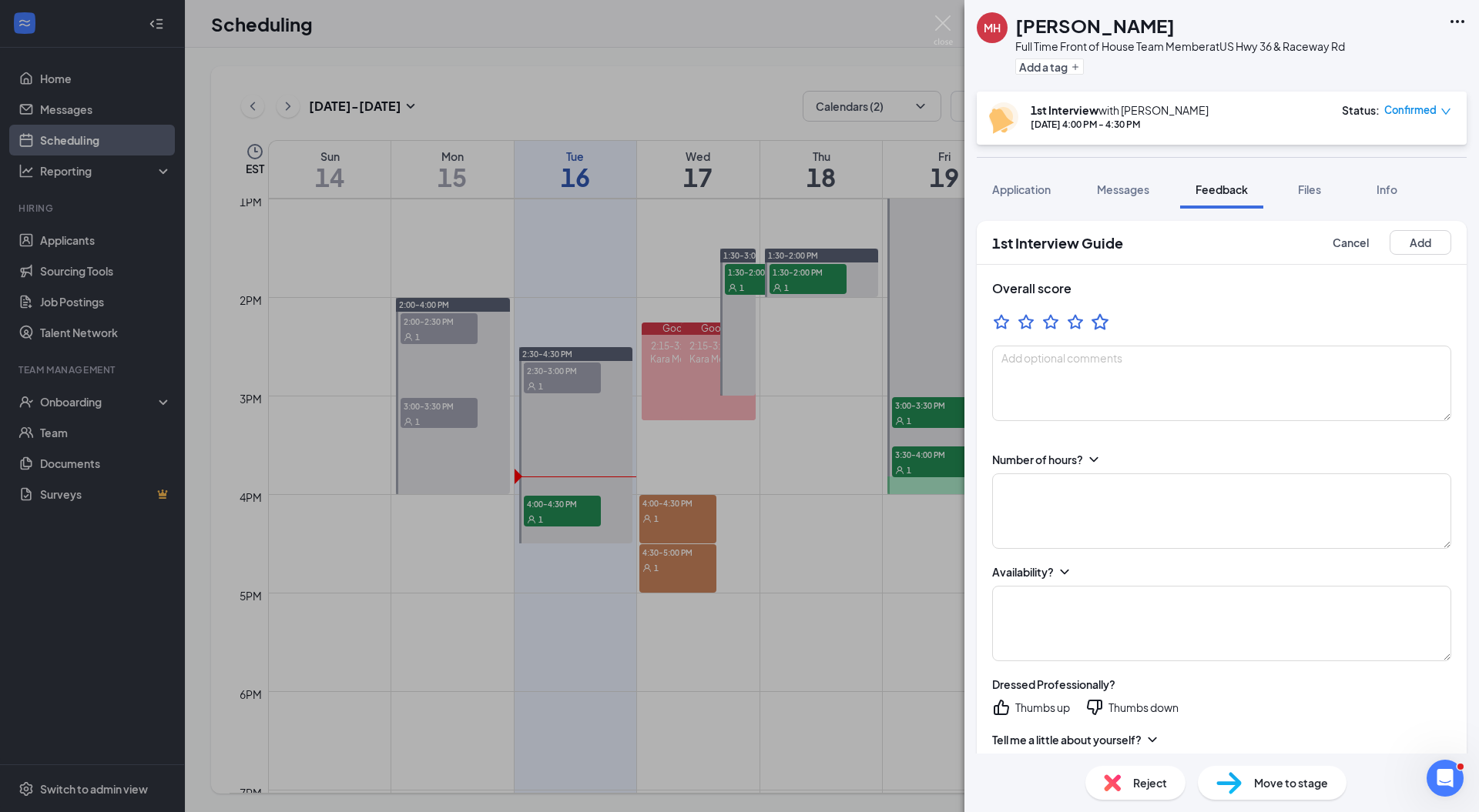
click at [1103, 322] on icon "StarBorder" at bounding box center [1099, 322] width 17 height 16
click at [1100, 326] on icon "StarBorder" at bounding box center [1099, 322] width 17 height 16
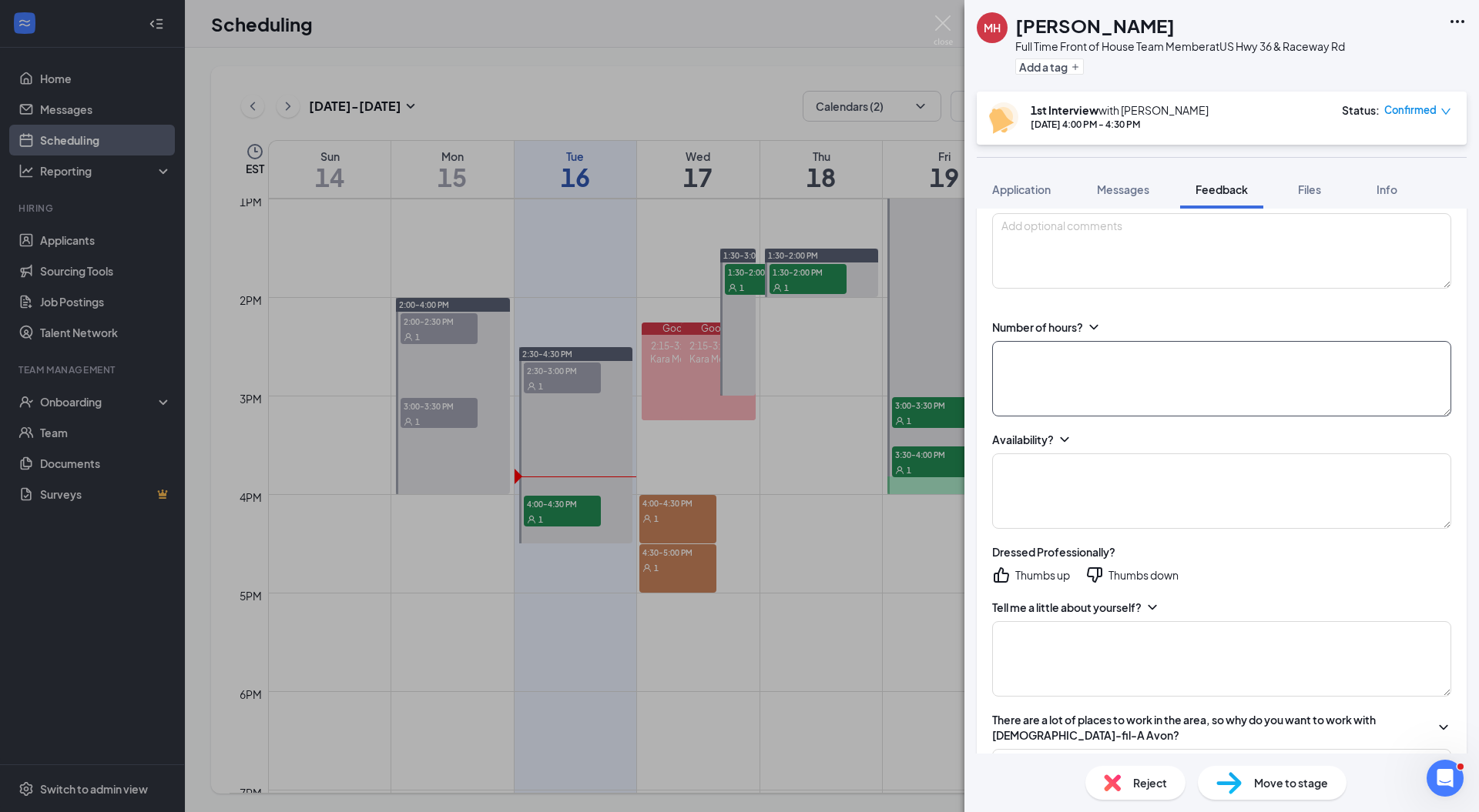
scroll to position [133, 0]
click at [1120, 399] on textarea at bounding box center [1222, 379] width 459 height 76
type textarea "3"
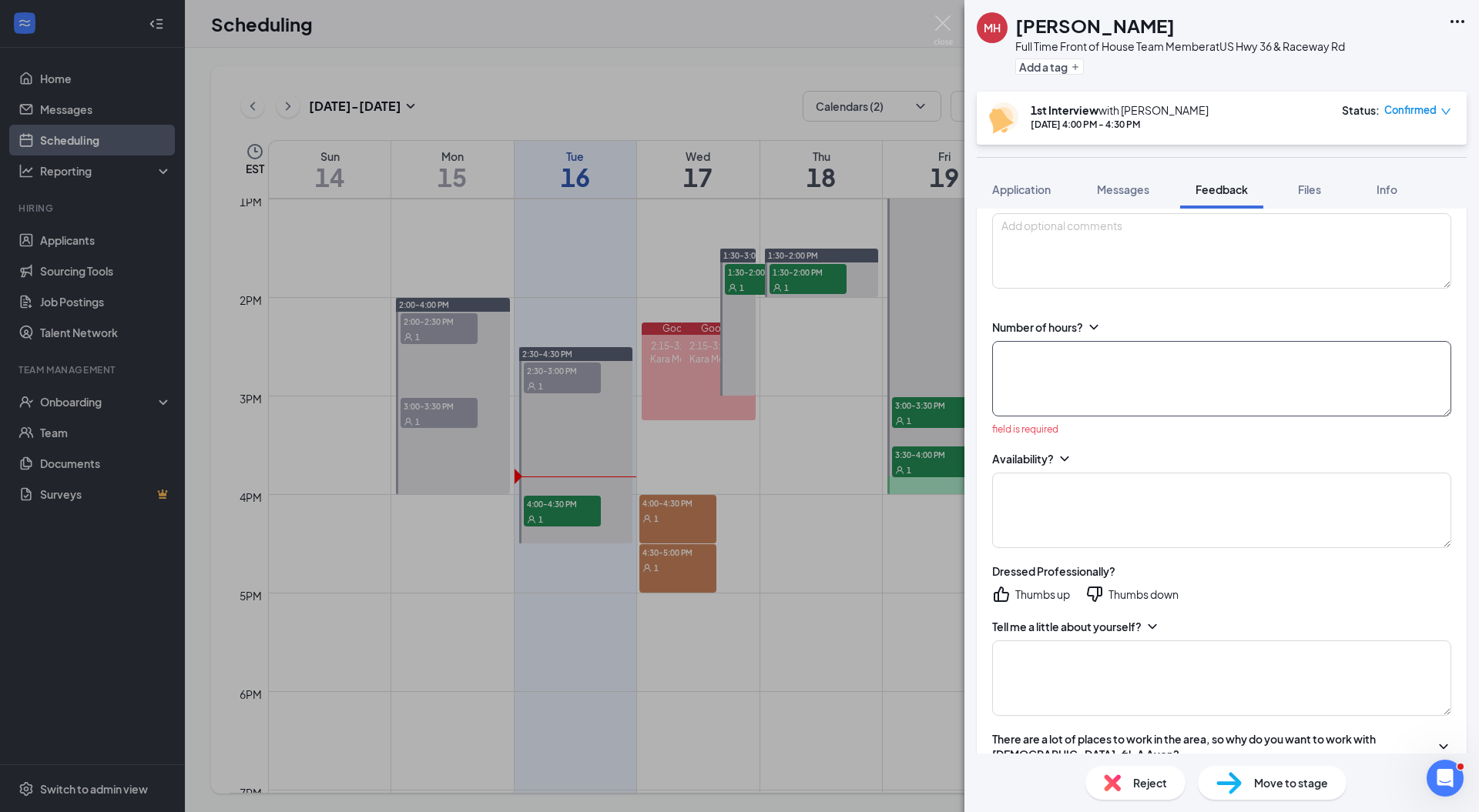
type textarea "0"
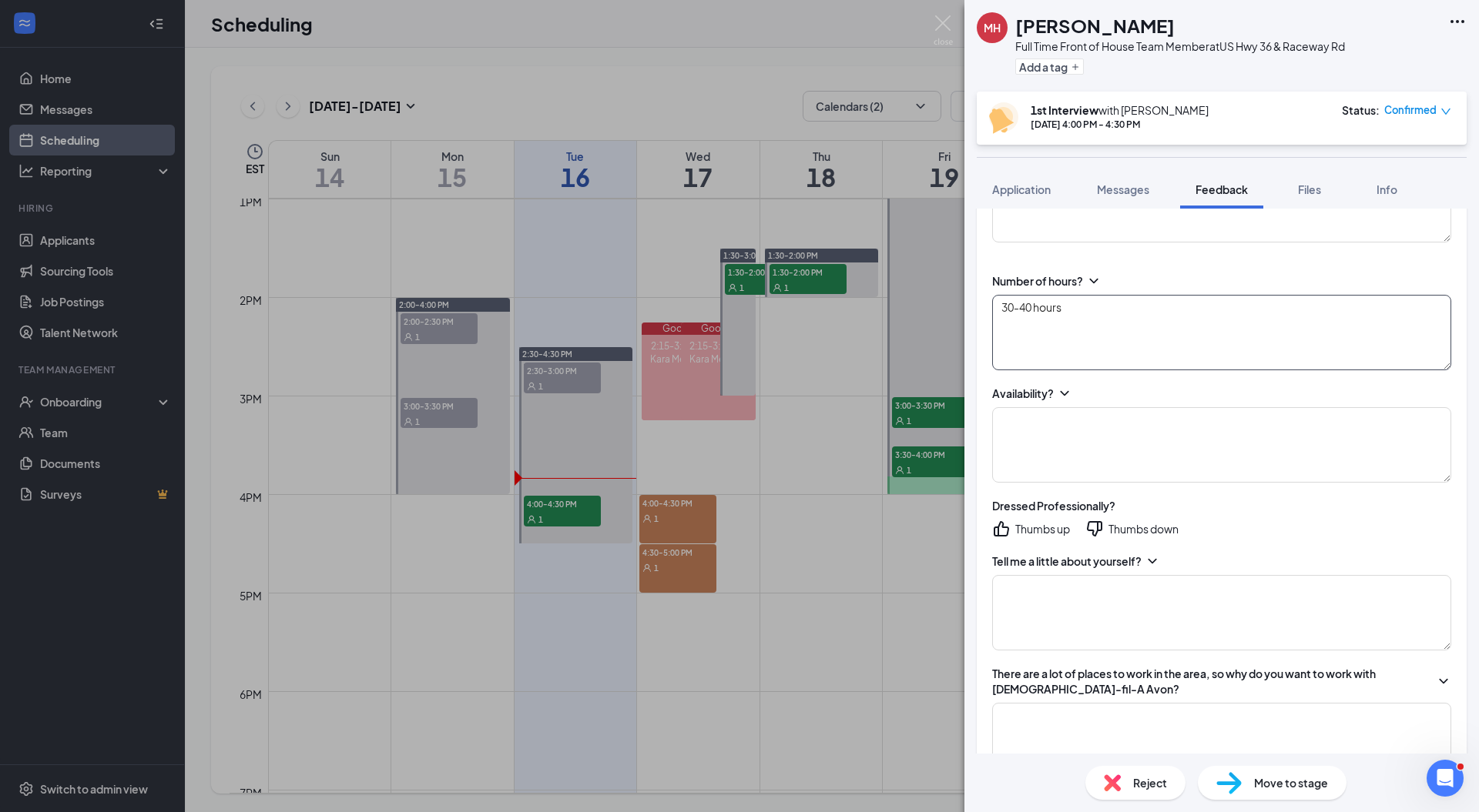
scroll to position [182, 0]
type textarea "30-40 hours"
click at [1289, 392] on div "Availability?" at bounding box center [1222, 389] width 459 height 15
click at [1120, 468] on textarea at bounding box center [1222, 441] width 459 height 76
click at [1226, 508] on div "Dressed Professionally?" at bounding box center [1222, 502] width 459 height 15
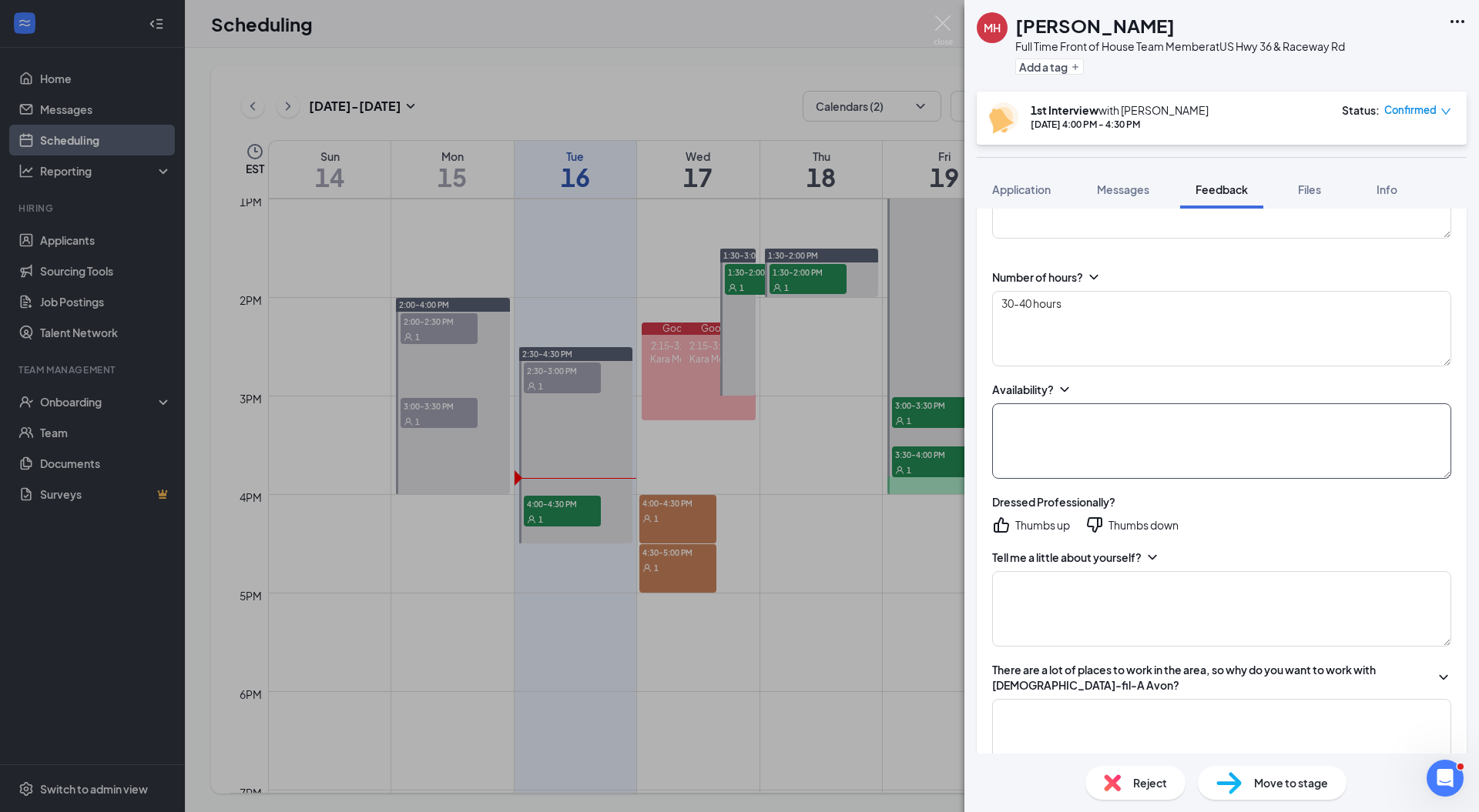
click at [1130, 428] on textarea at bounding box center [1222, 441] width 459 height 76
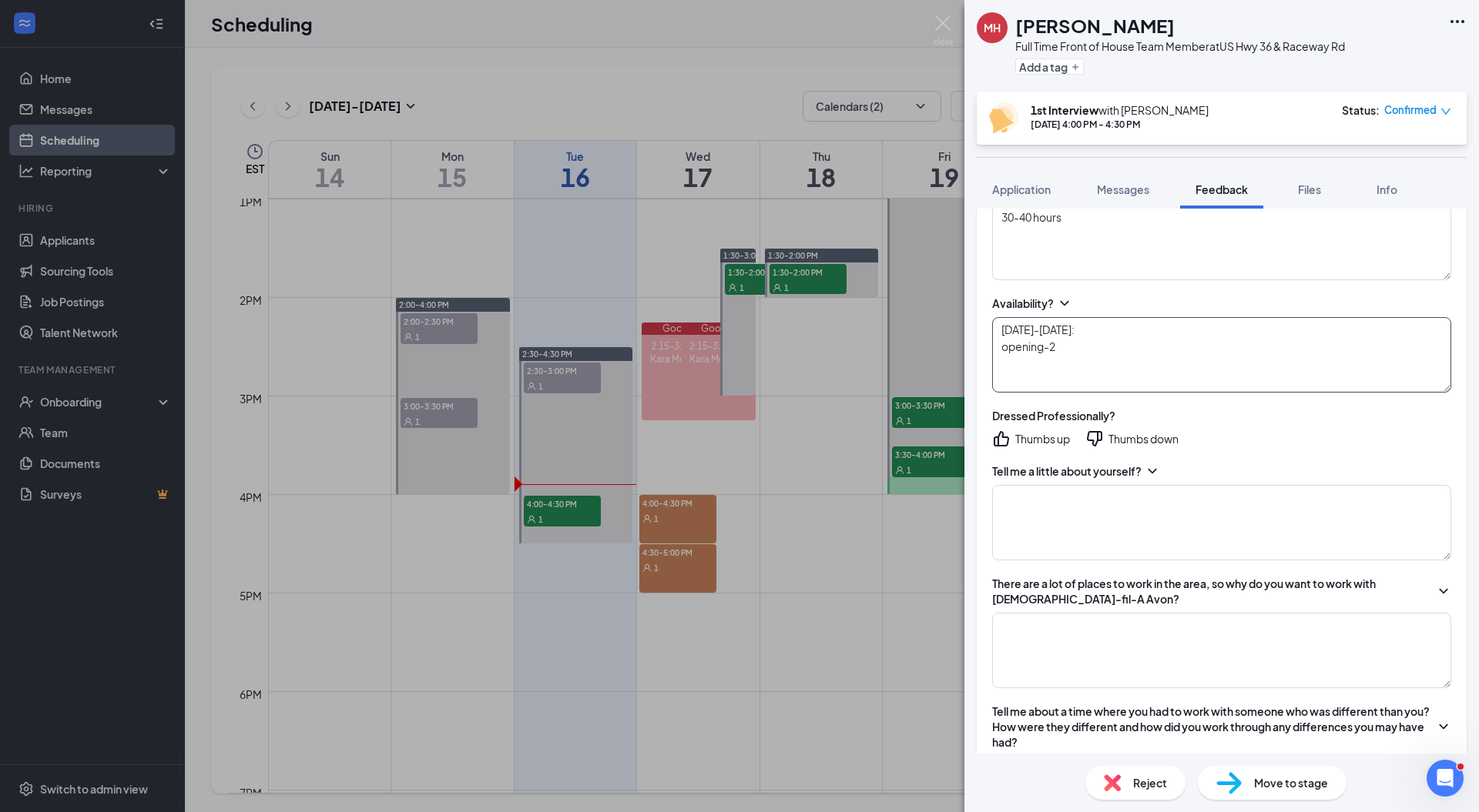
scroll to position [278, 0]
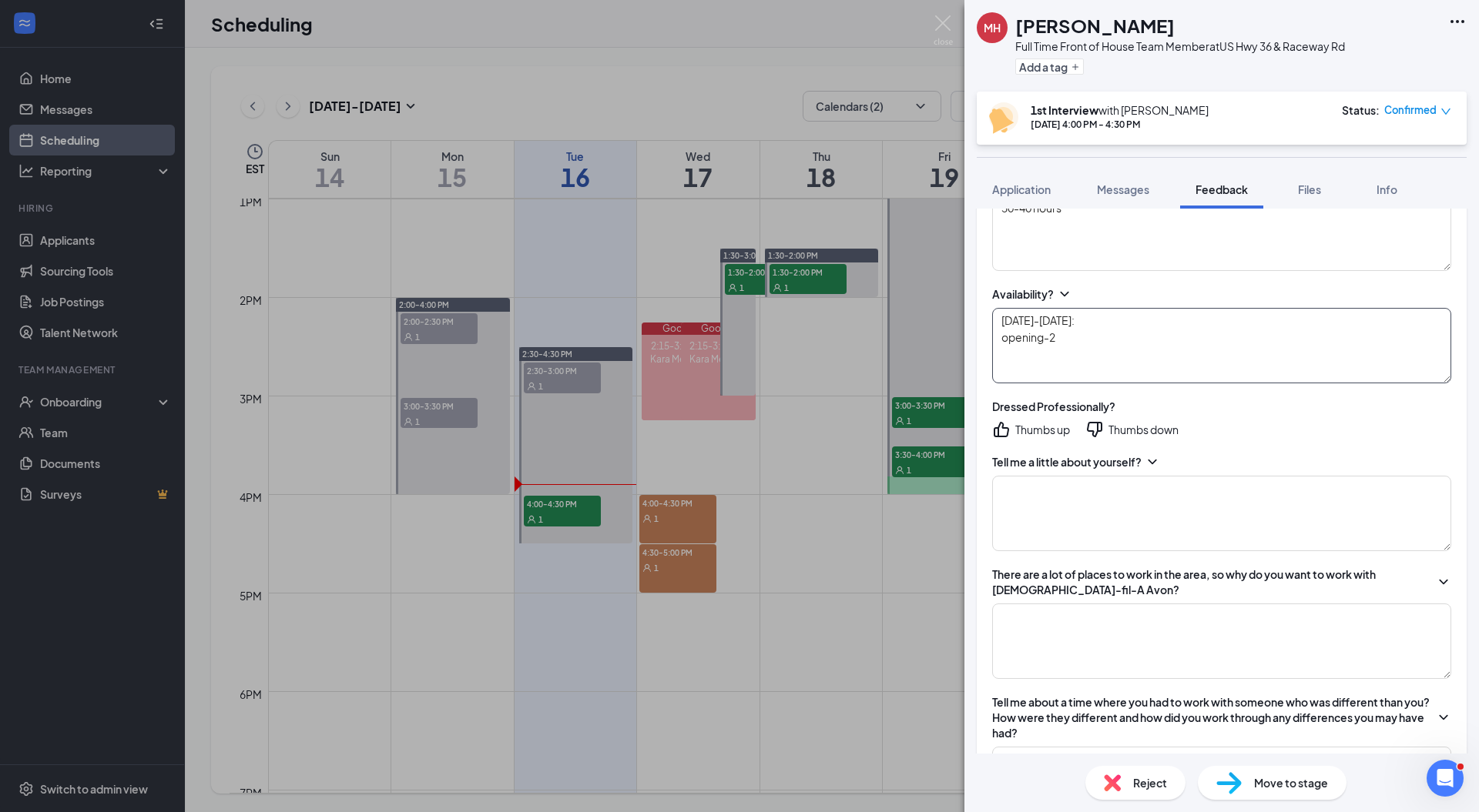
type textarea "[DATE]-[DATE]: opening-2"
click at [1017, 428] on div "Thumbs up" at bounding box center [1042, 429] width 55 height 15
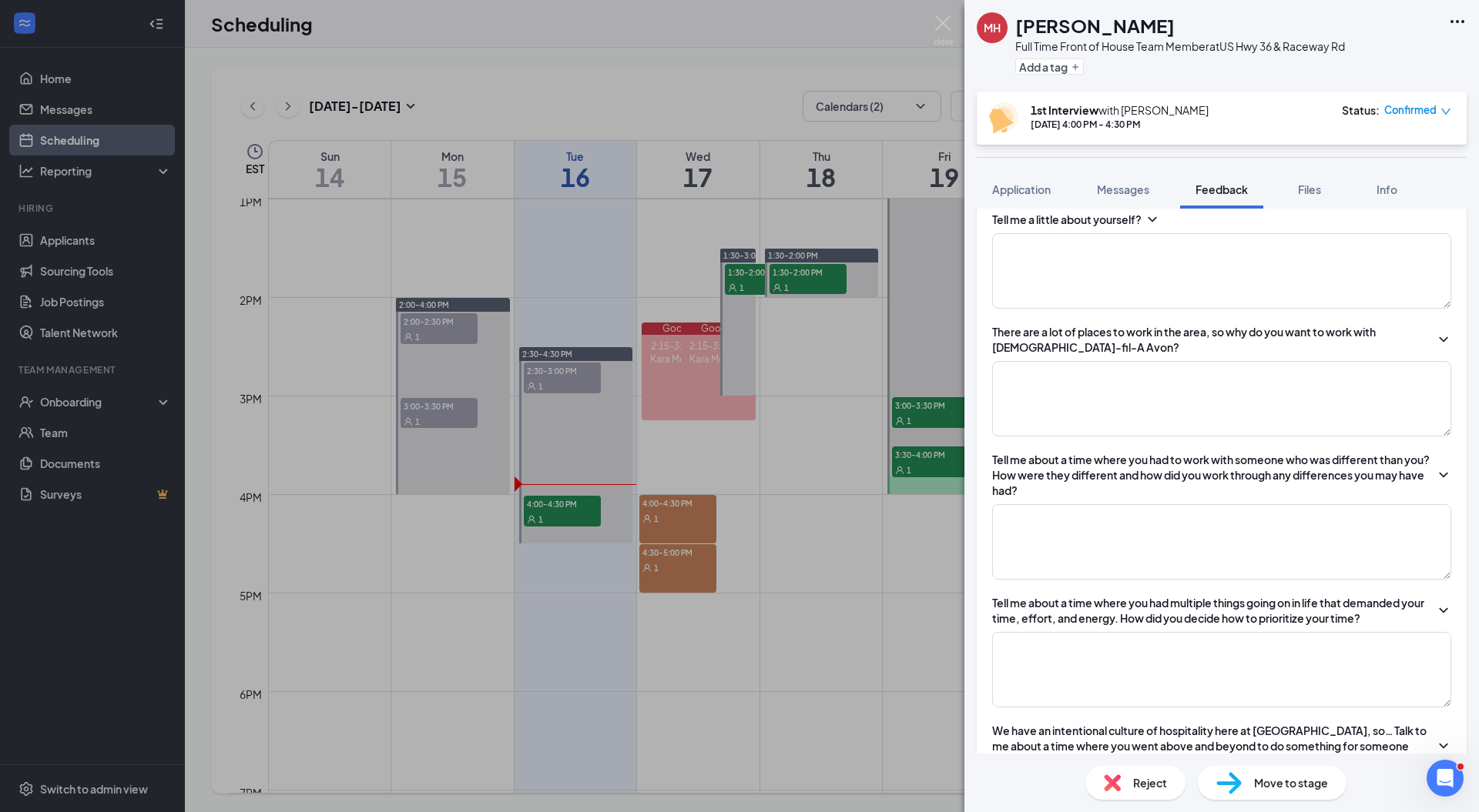
scroll to position [0, 0]
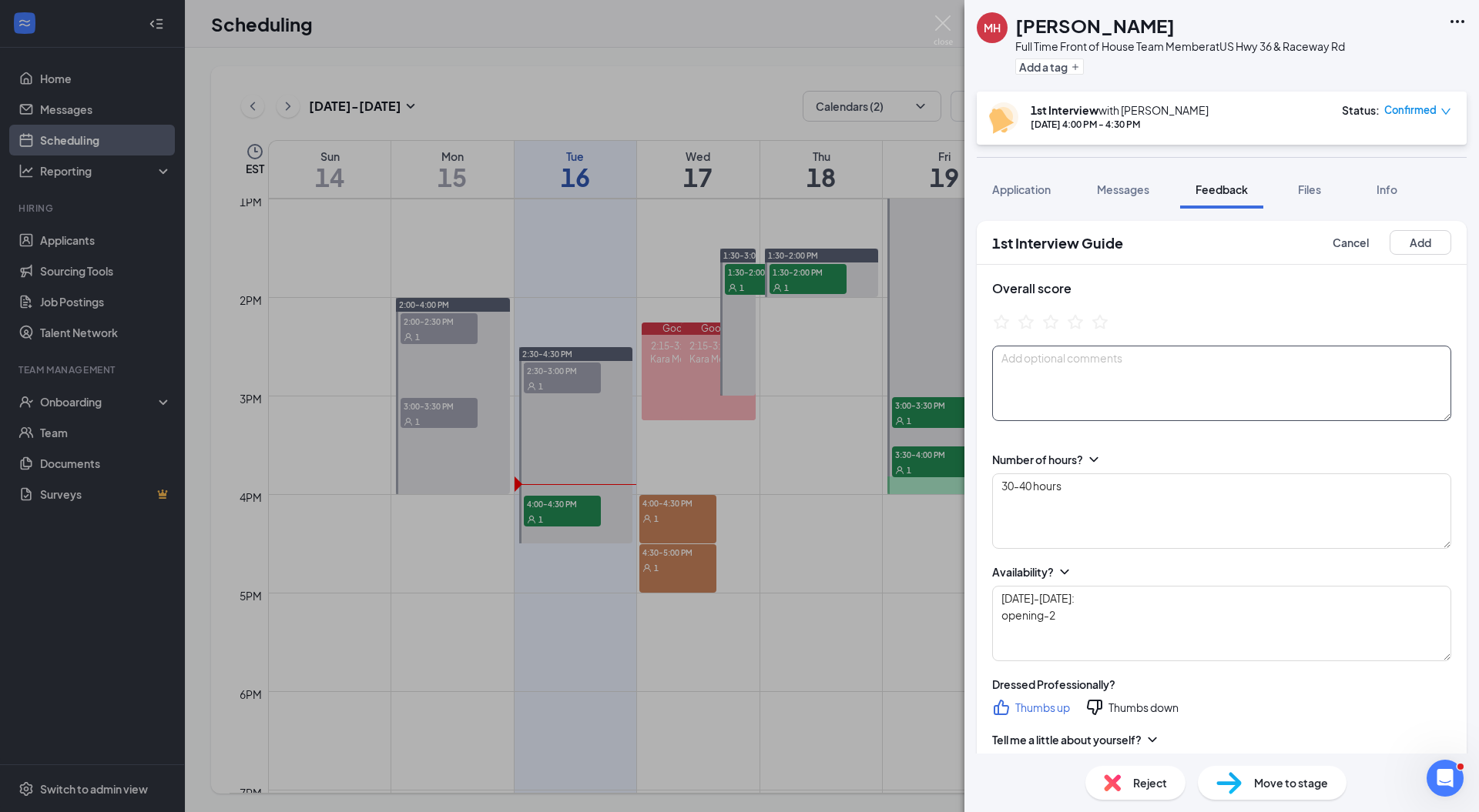
click at [1086, 381] on textarea at bounding box center [1222, 383] width 459 height 76
click at [1221, 477] on textarea "30-40 hours" at bounding box center [1222, 511] width 459 height 76
click at [1239, 465] on div "Number of hours?" at bounding box center [1222, 459] width 459 height 15
click at [1172, 376] on textarea "Goals for the next 5 years:" at bounding box center [1222, 383] width 459 height 76
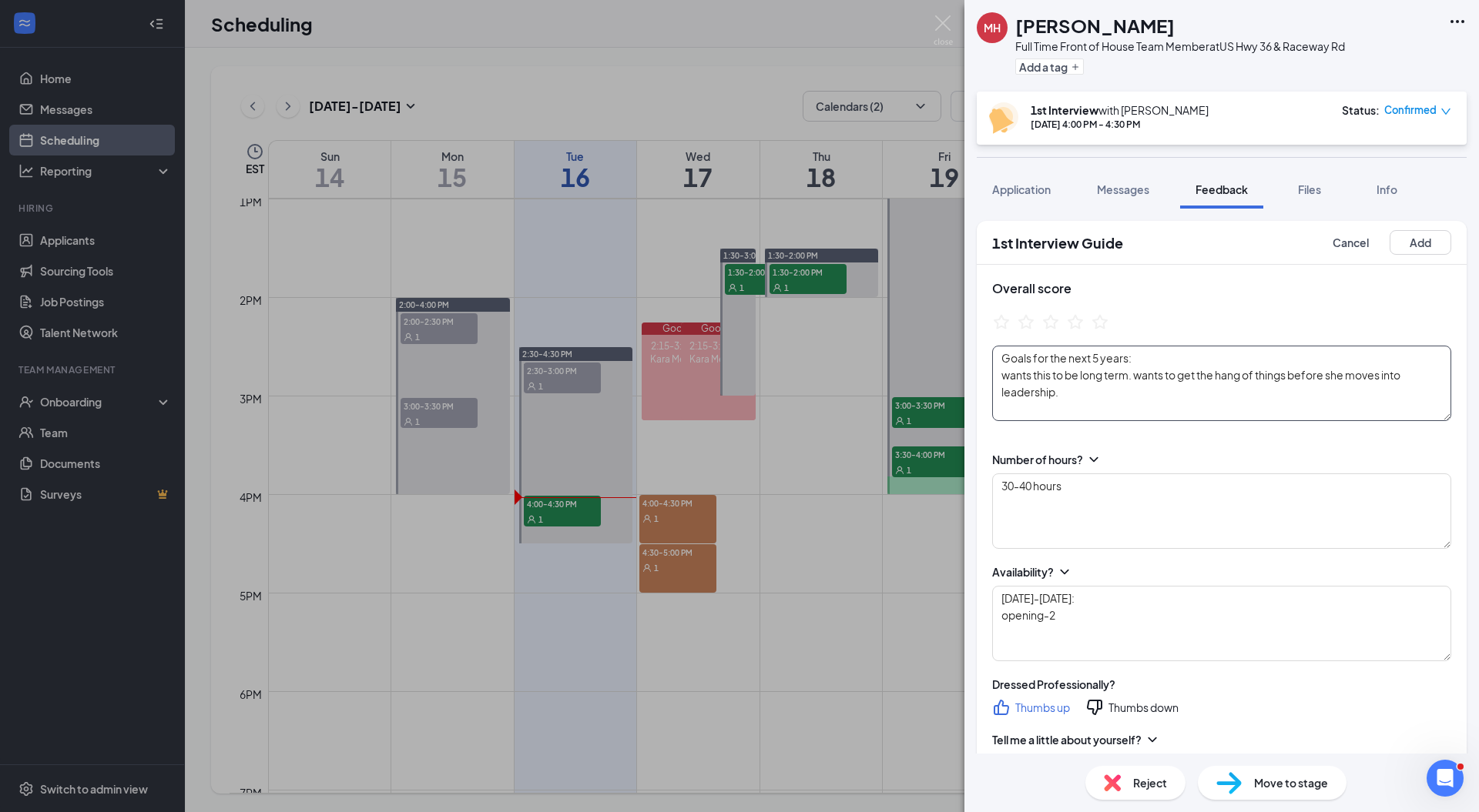
click at [1045, 401] on textarea "Goals for the next 5 years: wants this to be long term. wants to get the hang o…" at bounding box center [1222, 383] width 459 height 76
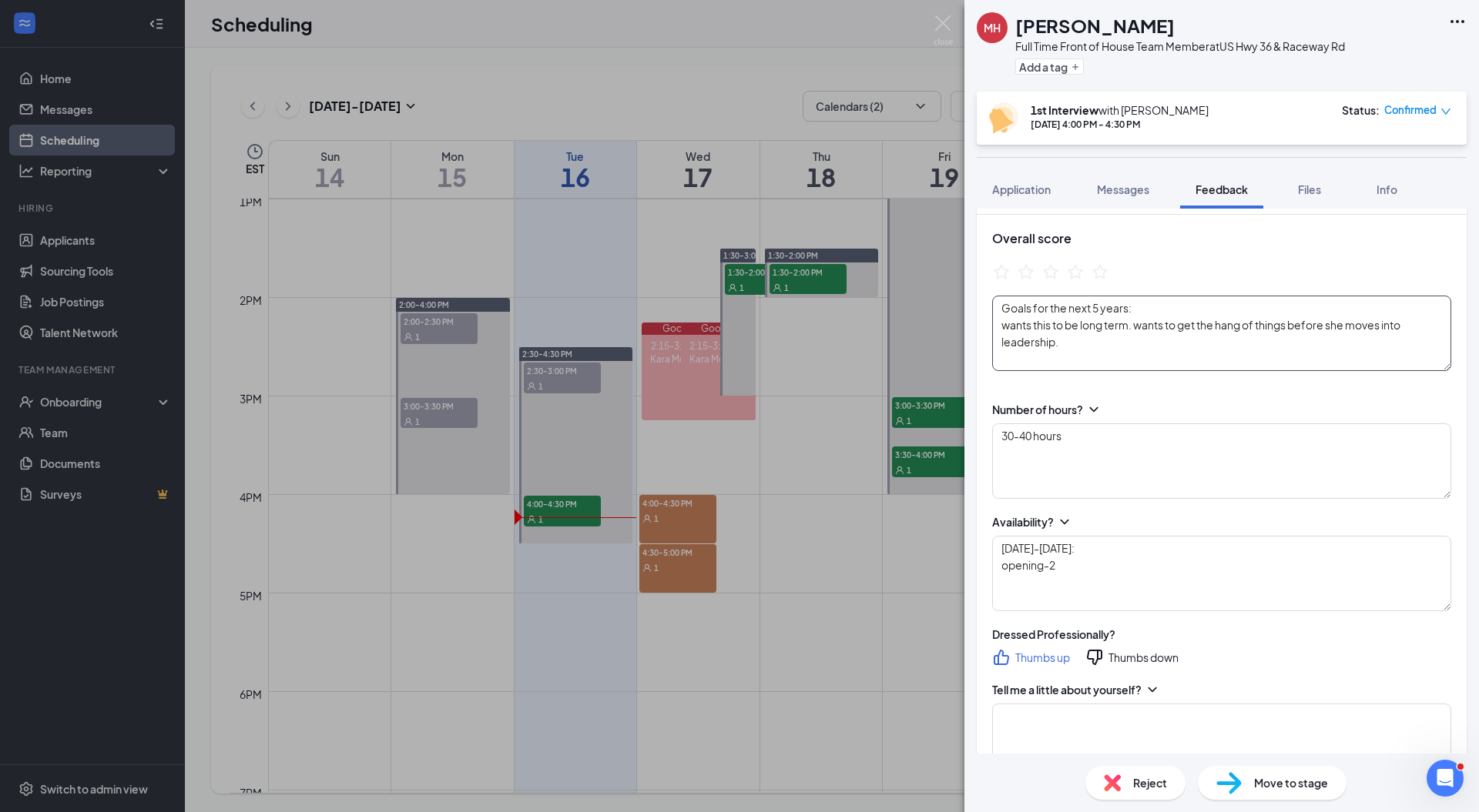
scroll to position [0, 0]
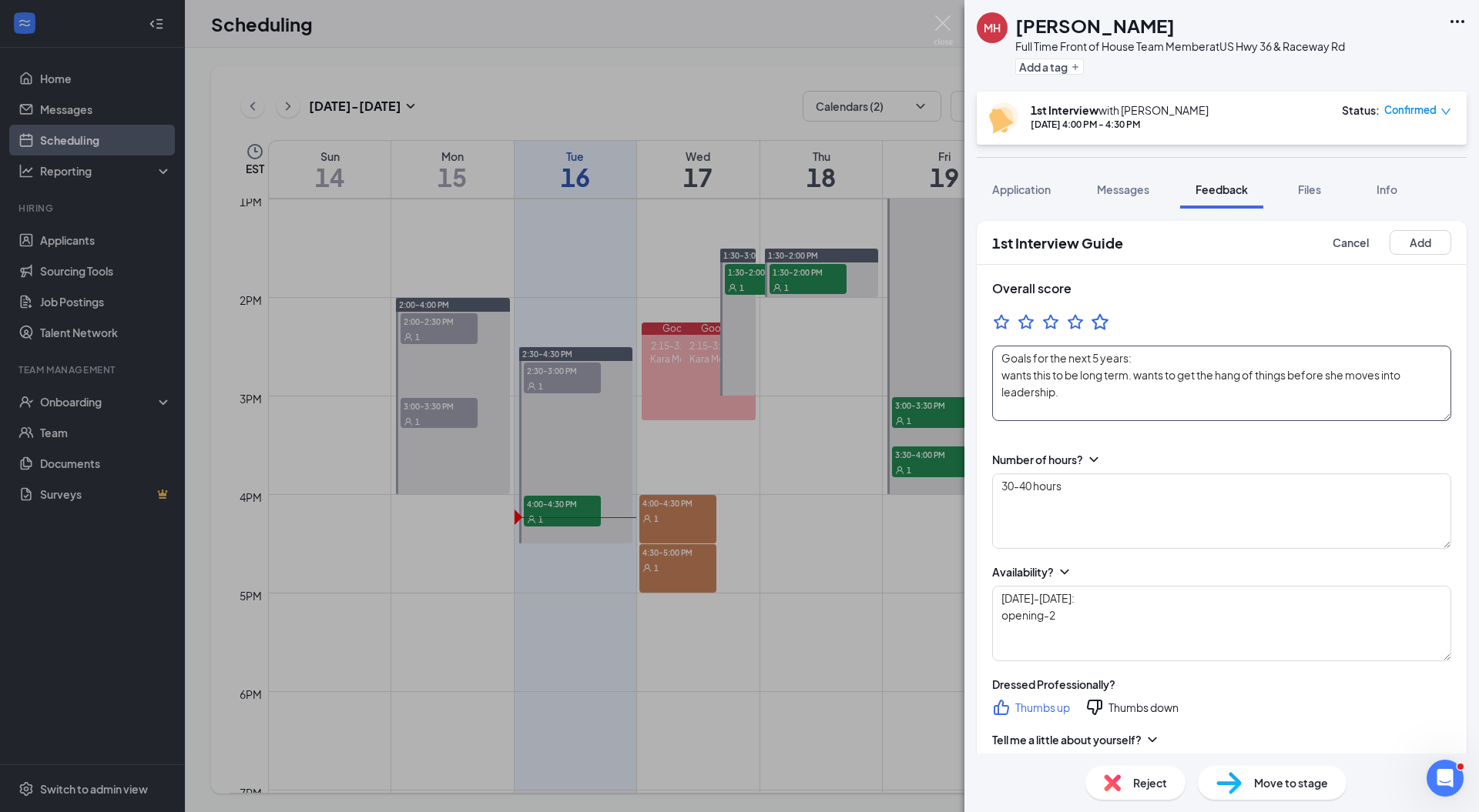
type textarea "Goals for the next 5 years: wants this to be long term. wants to get the hang o…"
click at [1097, 330] on icon "StarBorder" at bounding box center [1099, 322] width 20 height 20
click at [1400, 246] on button "Add" at bounding box center [1420, 242] width 62 height 25
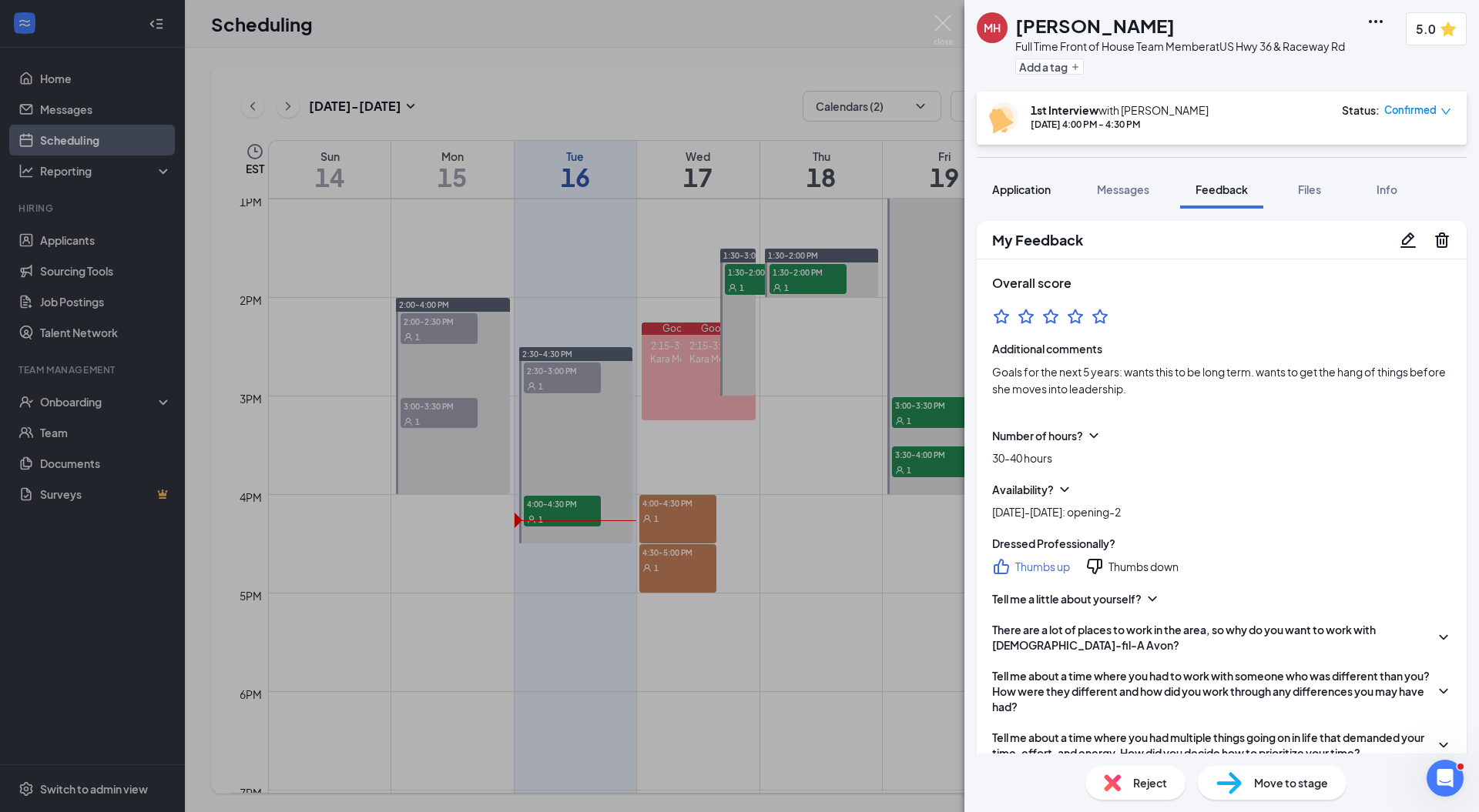
click at [1009, 182] on div "Application" at bounding box center [1021, 189] width 59 height 15
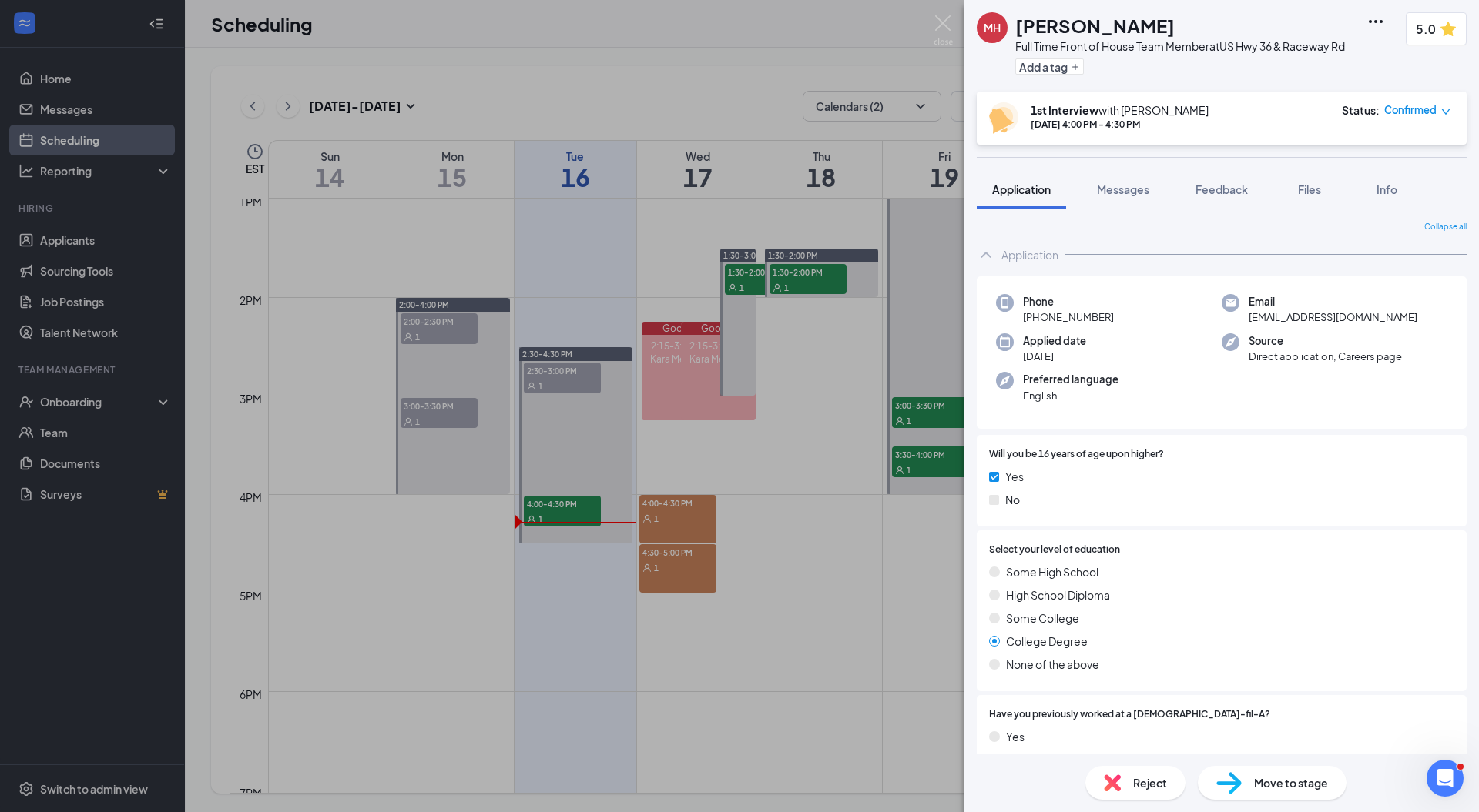
click at [1245, 786] on div "Move to stage" at bounding box center [1272, 783] width 149 height 34
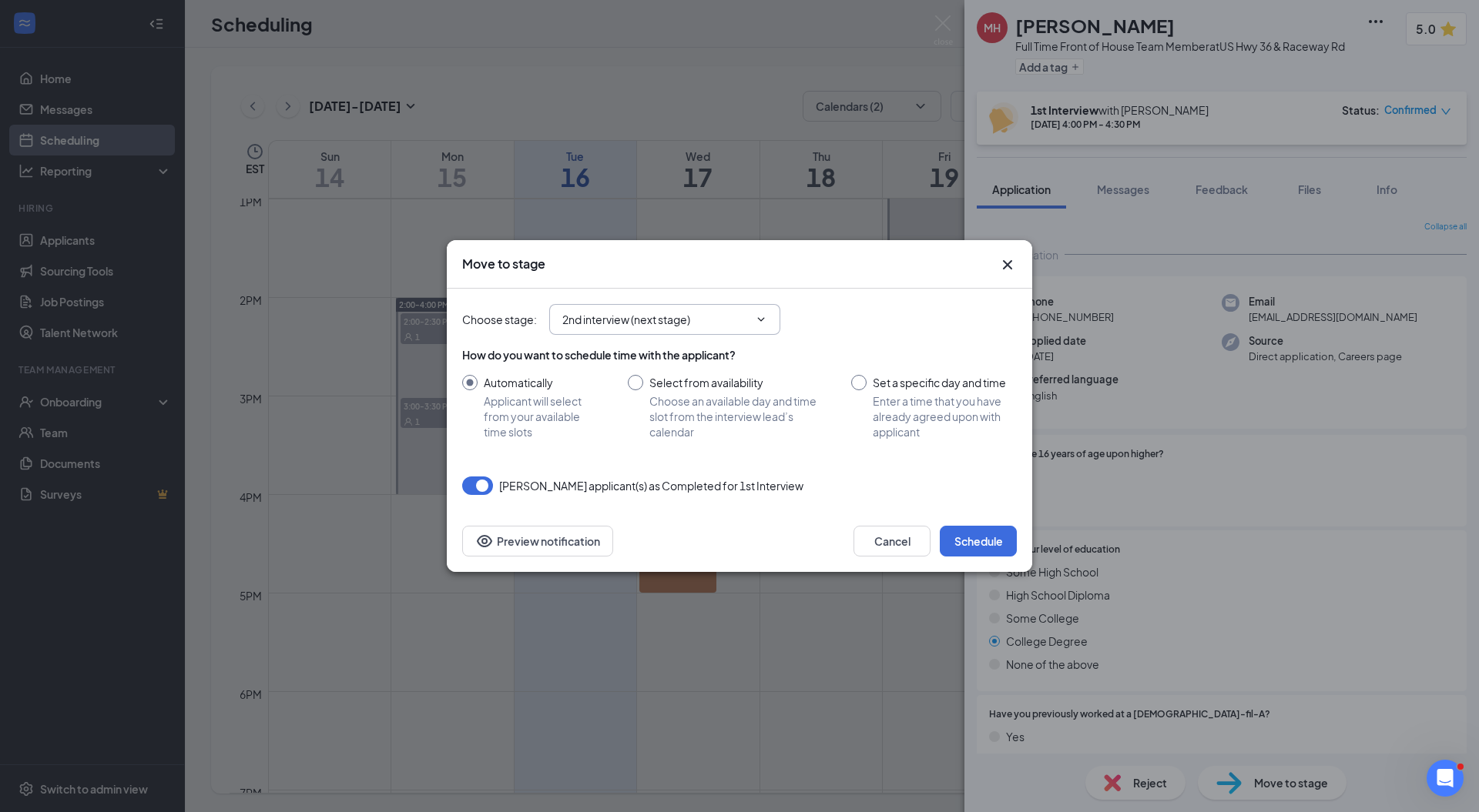
click at [737, 326] on input "2nd interview (next stage)" at bounding box center [655, 319] width 187 height 17
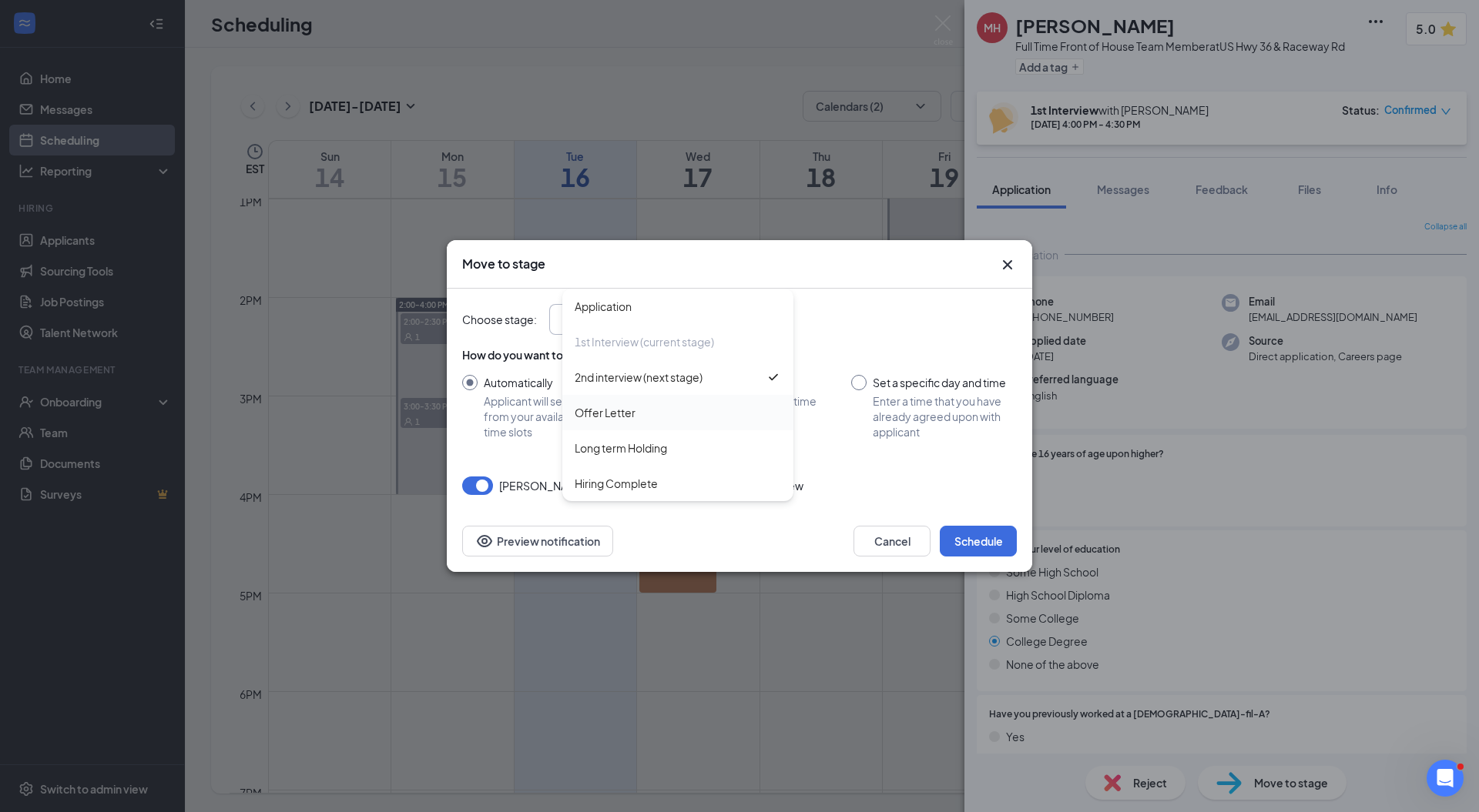
click at [631, 408] on div "Offer Letter" at bounding box center [605, 412] width 61 height 17
type input "Offer Letter"
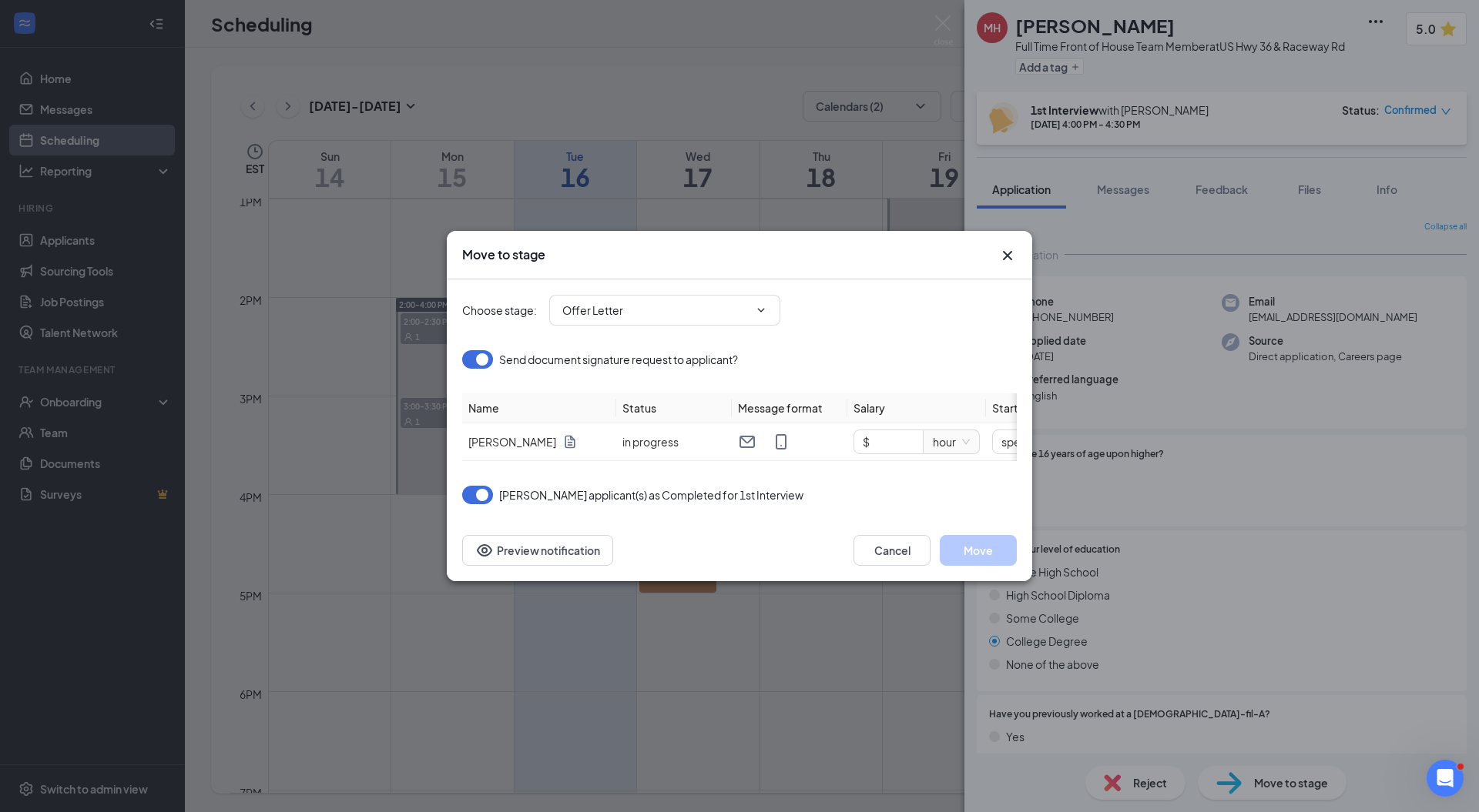
type input "[DATE]"
click at [887, 560] on button "Cancel" at bounding box center [892, 551] width 77 height 31
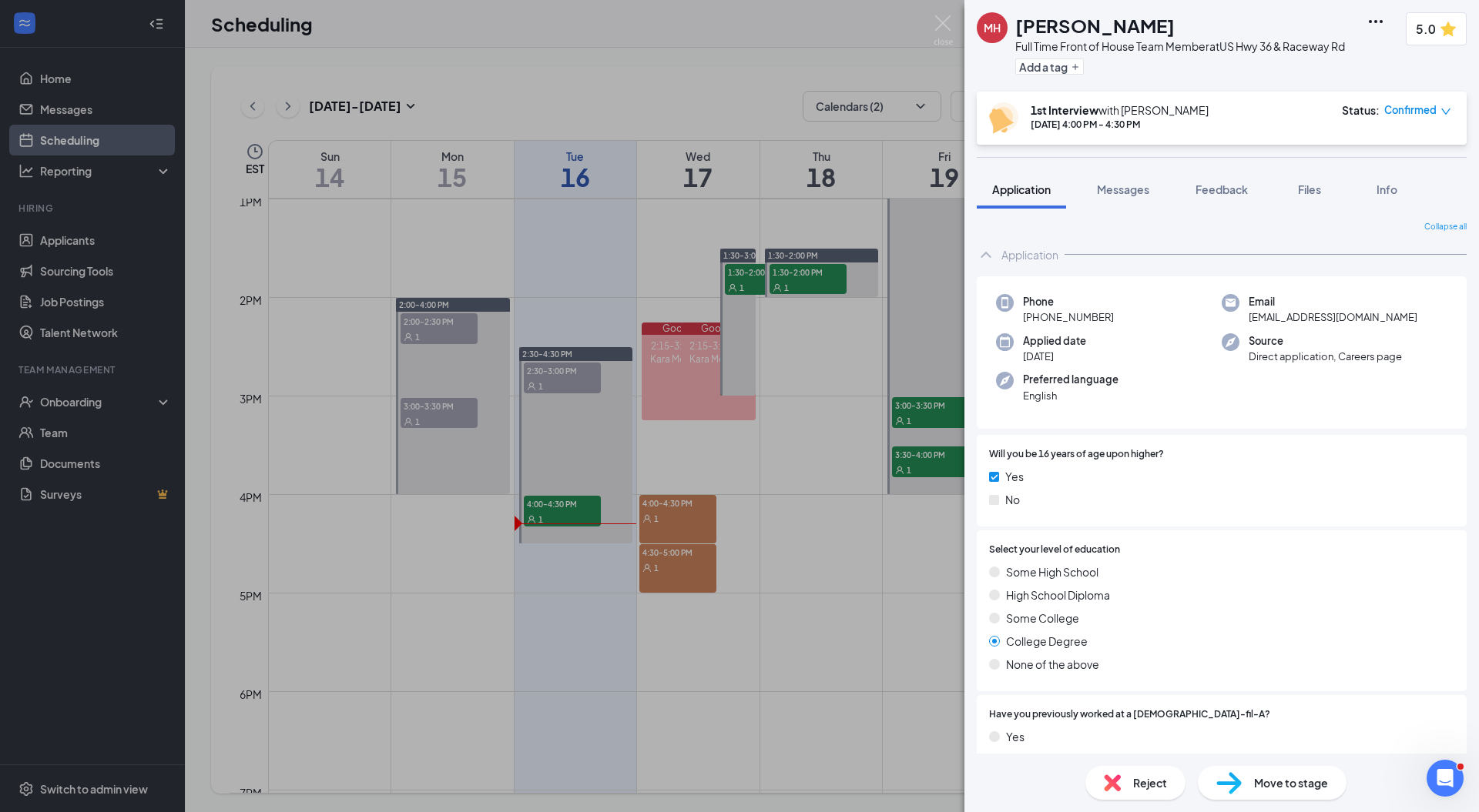
click at [1091, 387] on span "Preferred language" at bounding box center [1070, 379] width 96 height 15
click at [943, 22] on img at bounding box center [943, 30] width 19 height 30
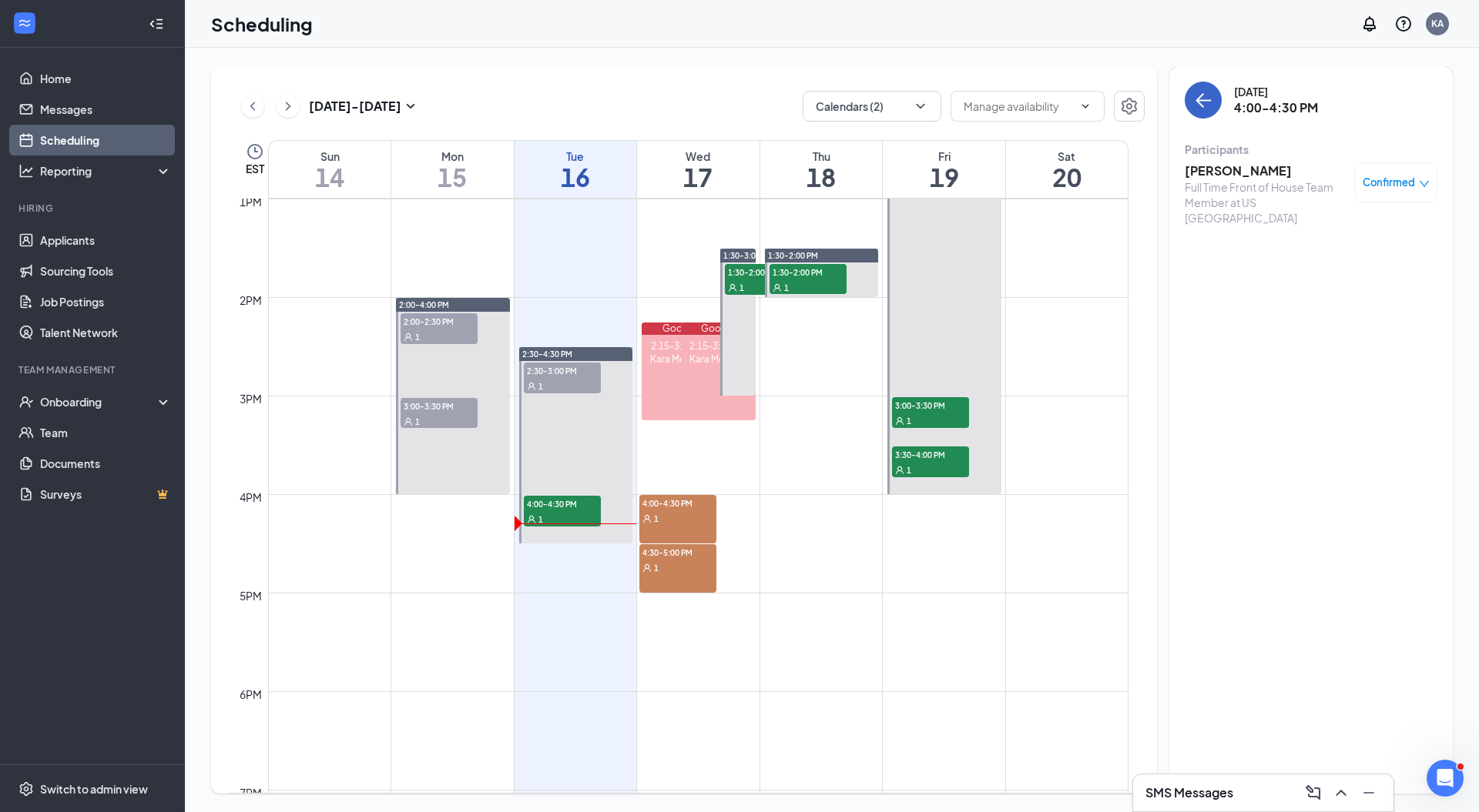
click at [1198, 94] on icon "ArrowLeft" at bounding box center [1202, 100] width 18 height 18
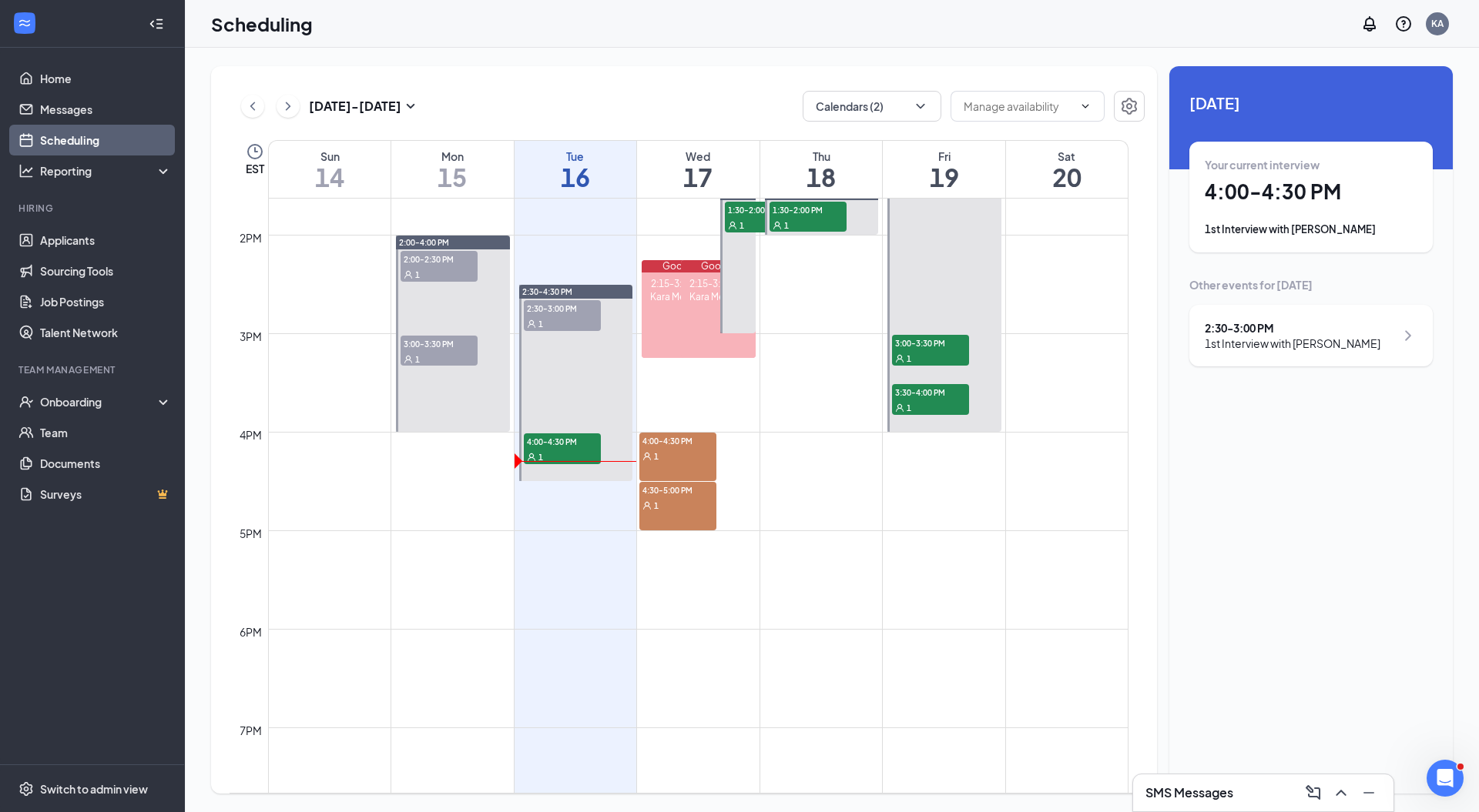
scroll to position [1344, 0]
